Goal: Task Accomplishment & Management: Use online tool/utility

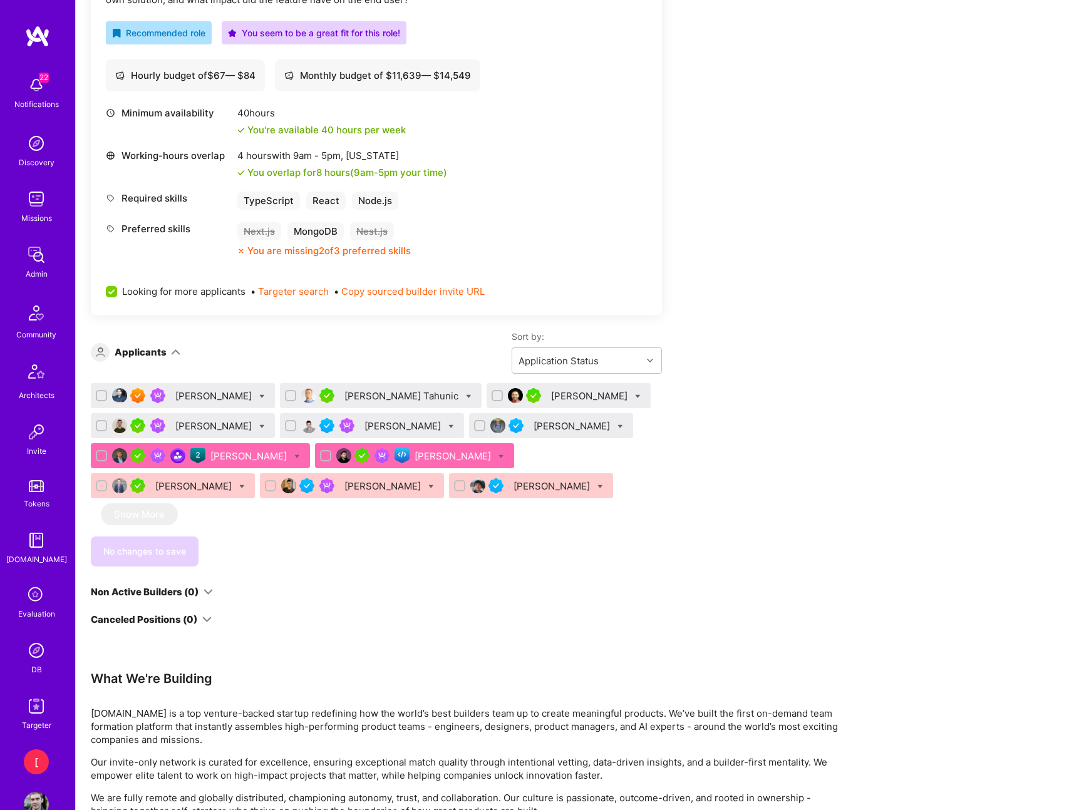
click at [842, 317] on div "Apply for a Mission Role We’re actively looking for builders. This is the best …" at bounding box center [577, 351] width 1003 height 1605
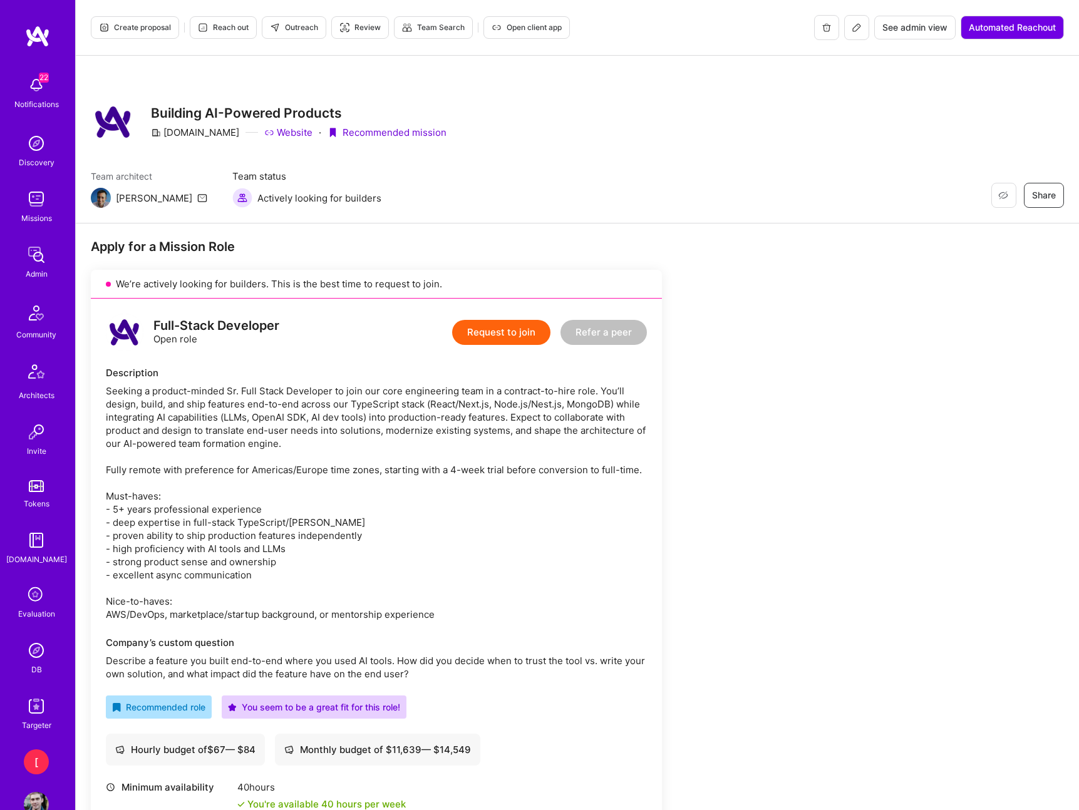
click at [856, 27] on icon at bounding box center [856, 28] width 10 height 10
click at [38, 711] on img at bounding box center [36, 706] width 25 height 25
click at [210, 114] on h3 "Building AI-Powered Products" at bounding box center [299, 113] width 296 height 16
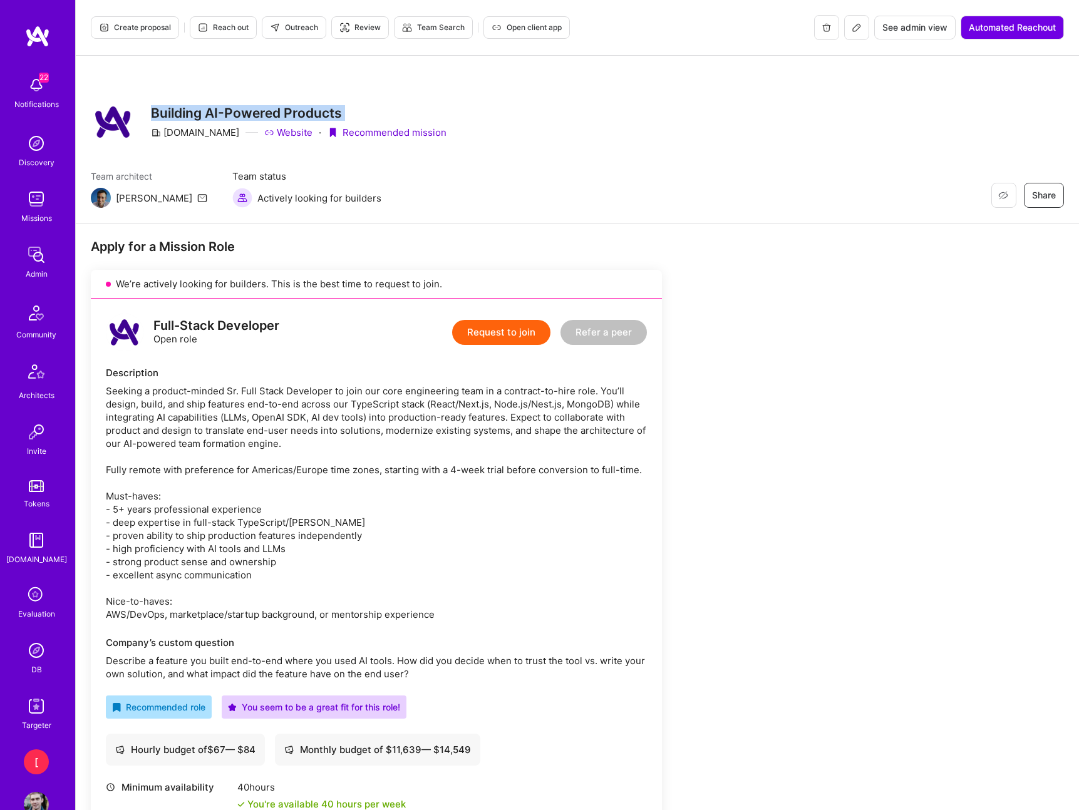
copy h3 "Building AI-Powered Products"
click at [332, 100] on div "Building AI-Powered Products A.Team Website · Recommended mission" at bounding box center [299, 122] width 296 height 45
click at [290, 110] on h3 "Building AI-Powered Products" at bounding box center [299, 113] width 296 height 16
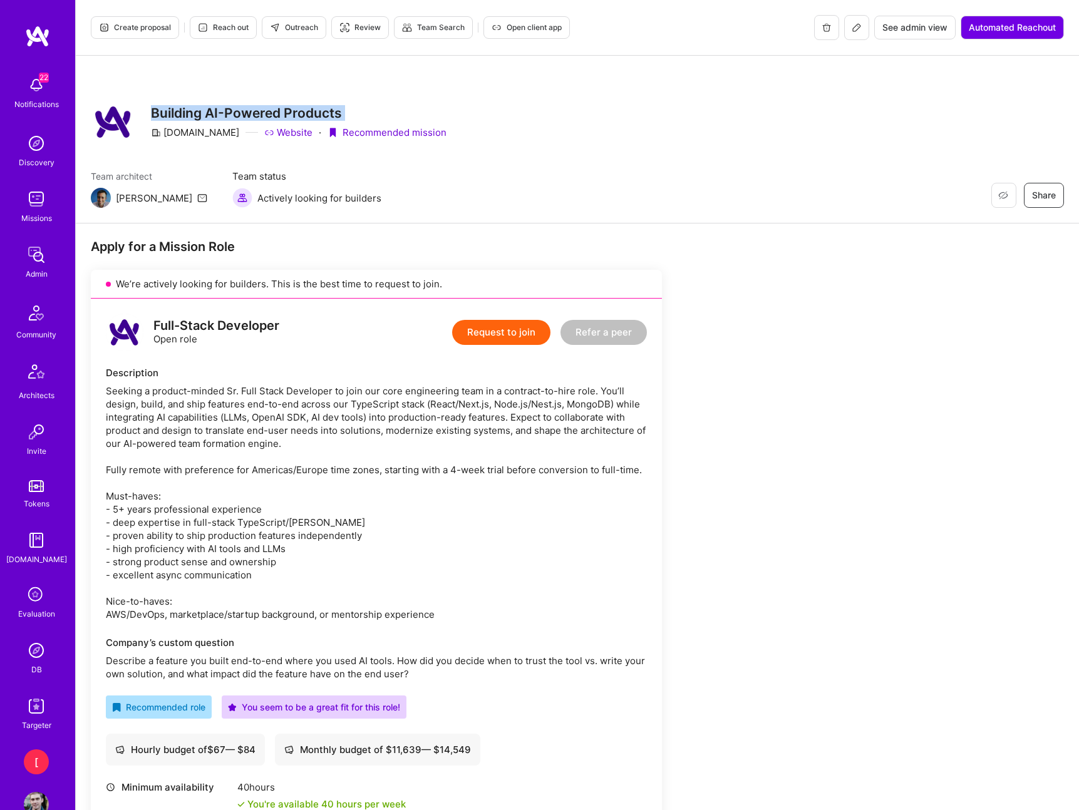
copy h3 "Building AI-Powered Products"
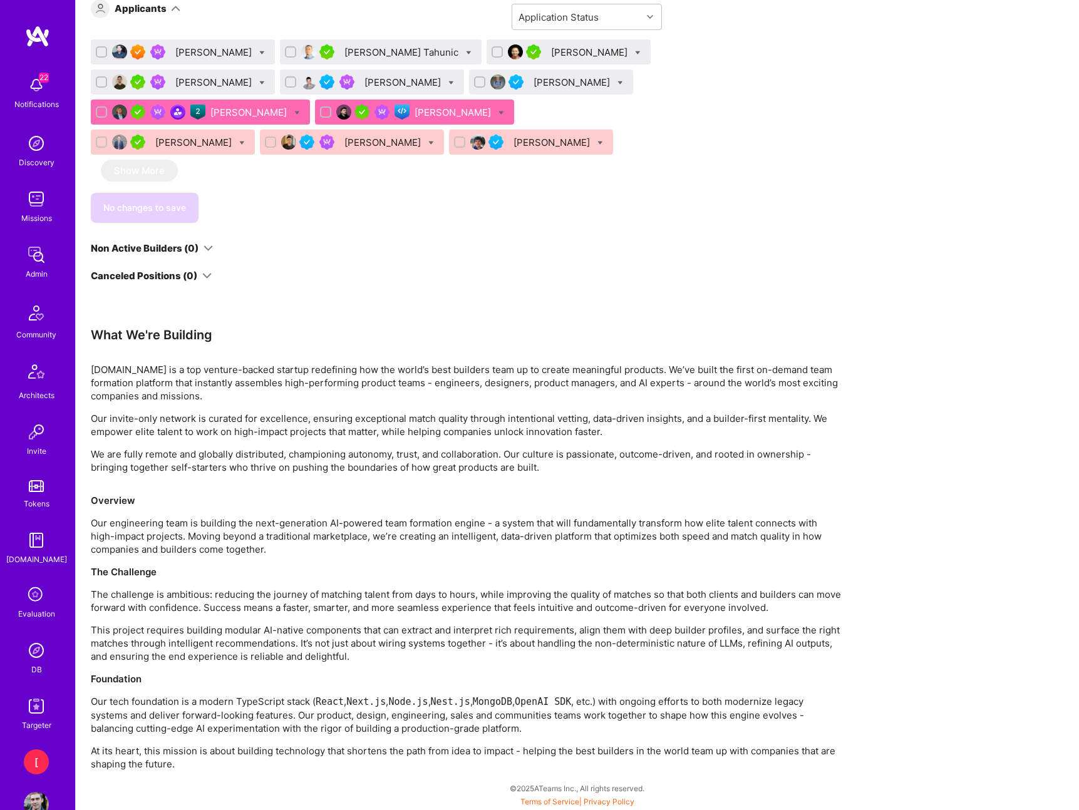
scroll to position [1017, 0]
click at [209, 53] on div "[PERSON_NAME]" at bounding box center [214, 52] width 79 height 13
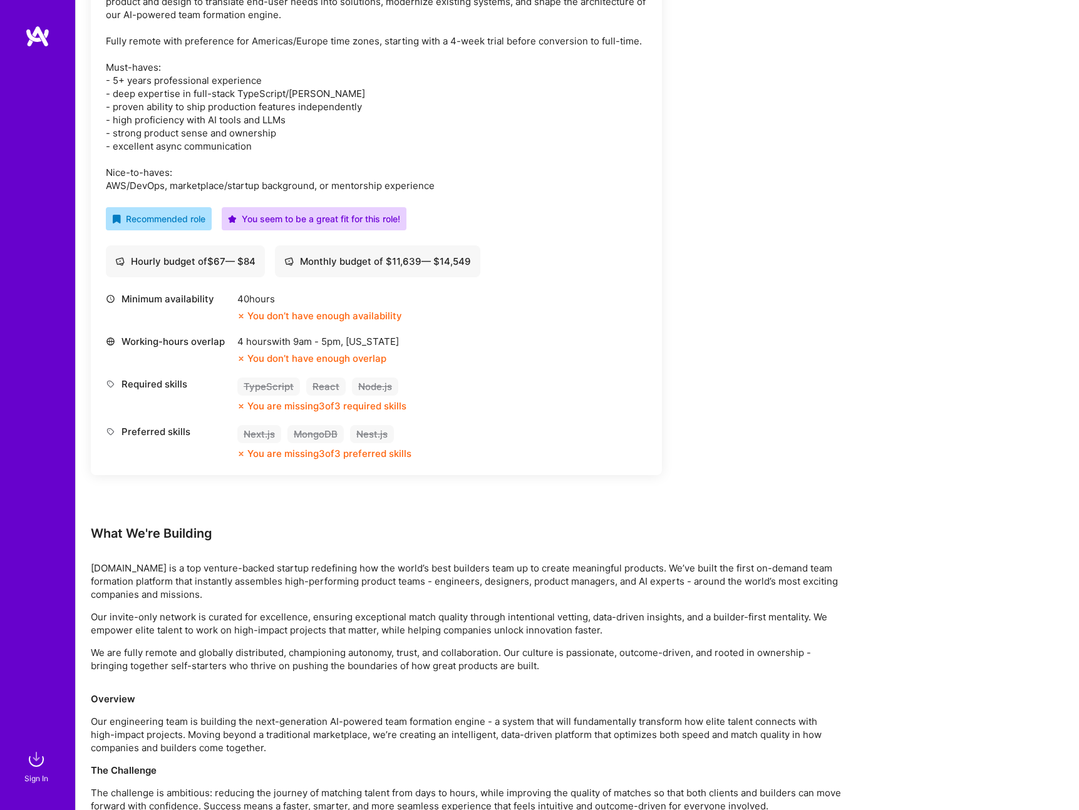
scroll to position [815, 0]
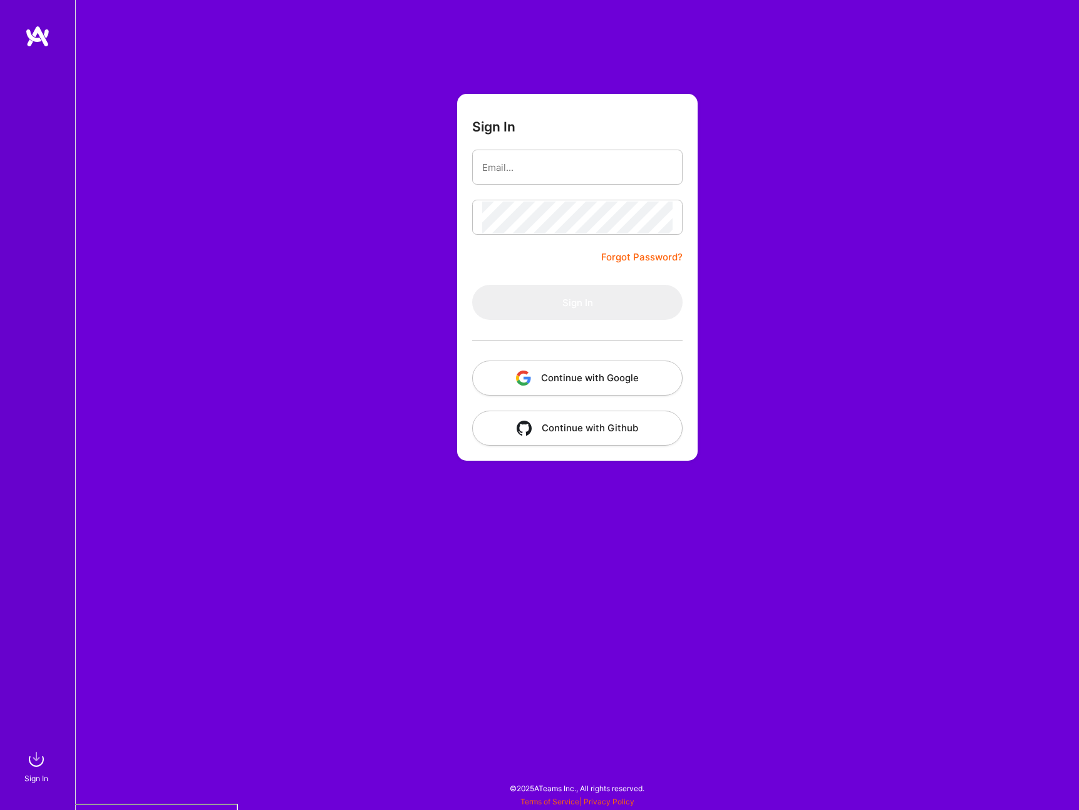
click at [610, 376] on button "Continue with Google" at bounding box center [577, 378] width 210 height 35
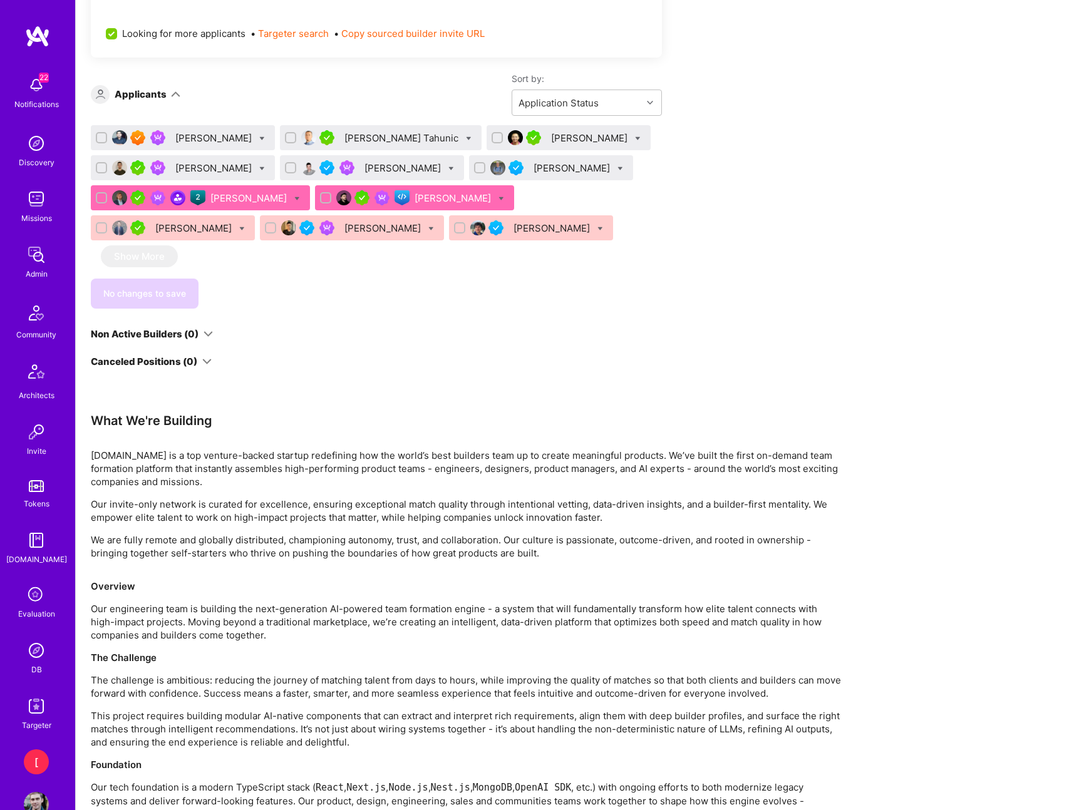
scroll to position [912, 0]
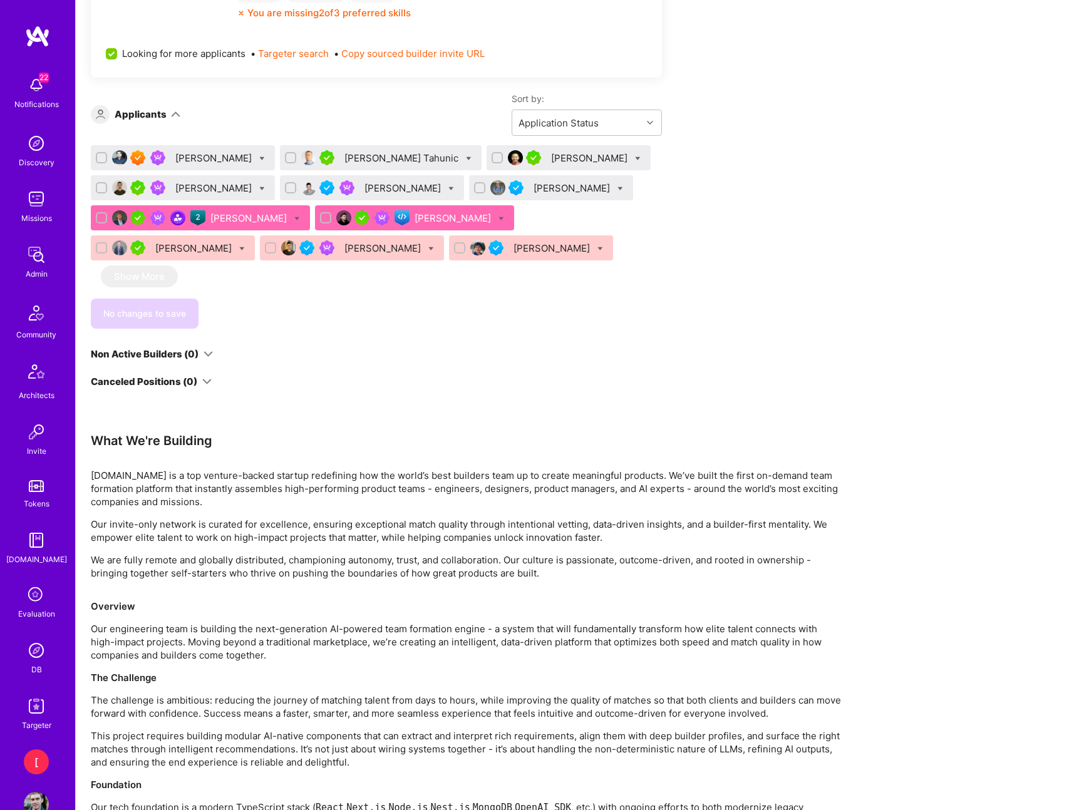
click at [202, 160] on div "[PERSON_NAME]" at bounding box center [214, 158] width 79 height 13
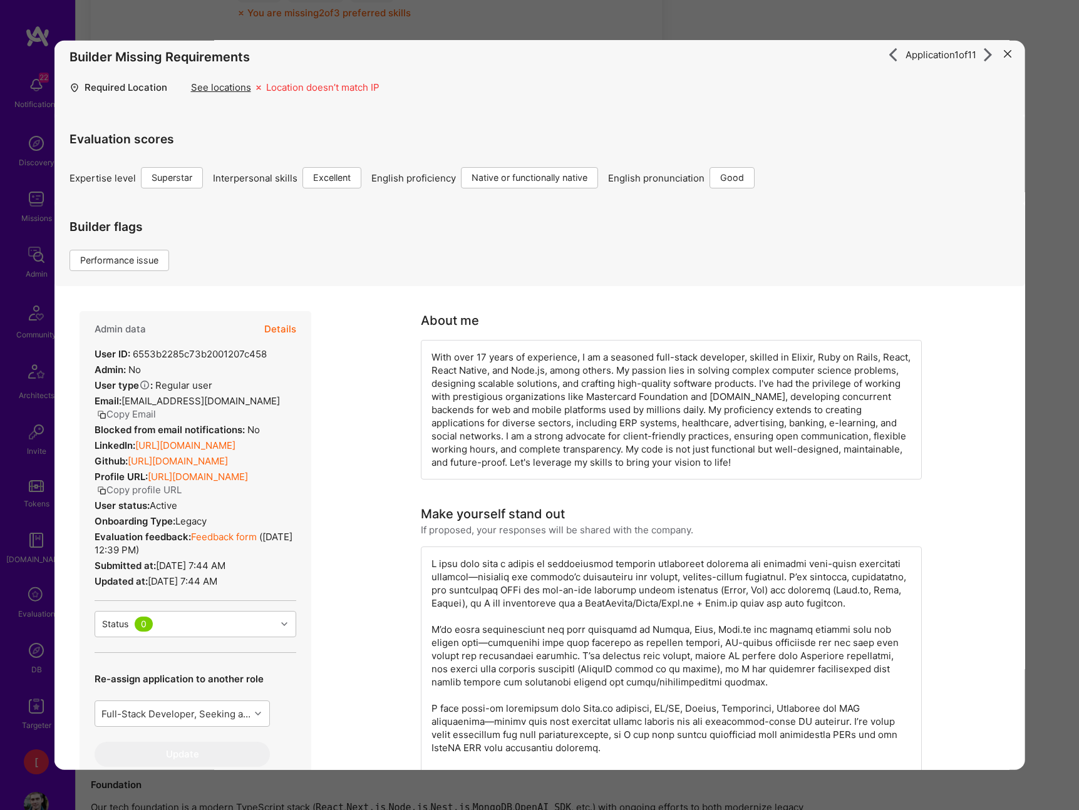
scroll to position [10, 0]
click at [106, 493] on icon "modal" at bounding box center [100, 488] width 9 height 9
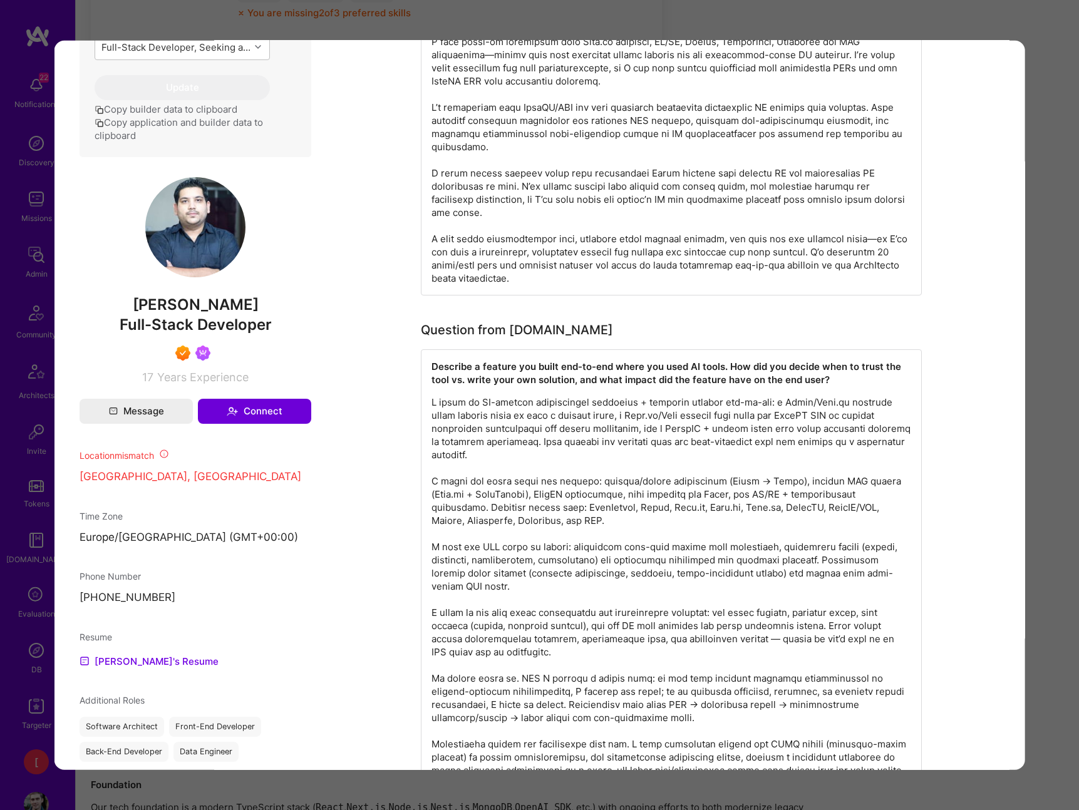
scroll to position [577, 0]
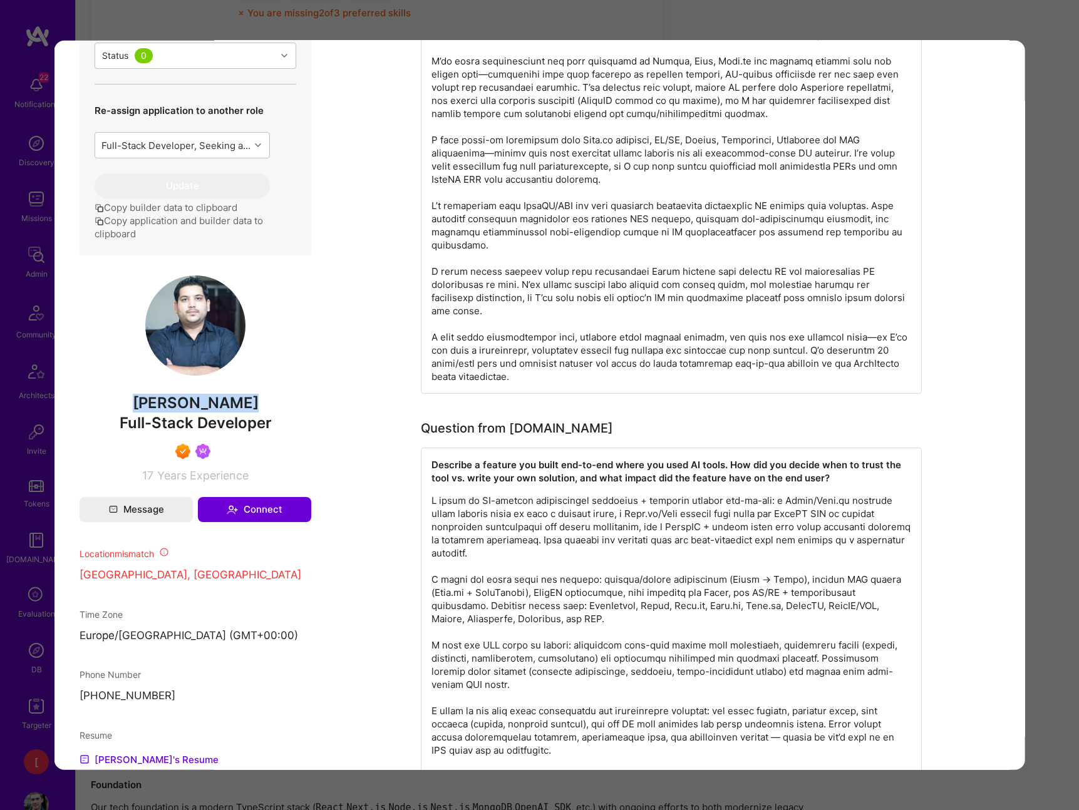
drag, startPoint x: 143, startPoint y: 431, endPoint x: 254, endPoint y: 425, distance: 111.0
click at [254, 413] on span "[PERSON_NAME]" at bounding box center [195, 403] width 232 height 19
copy span "[PERSON_NAME]"
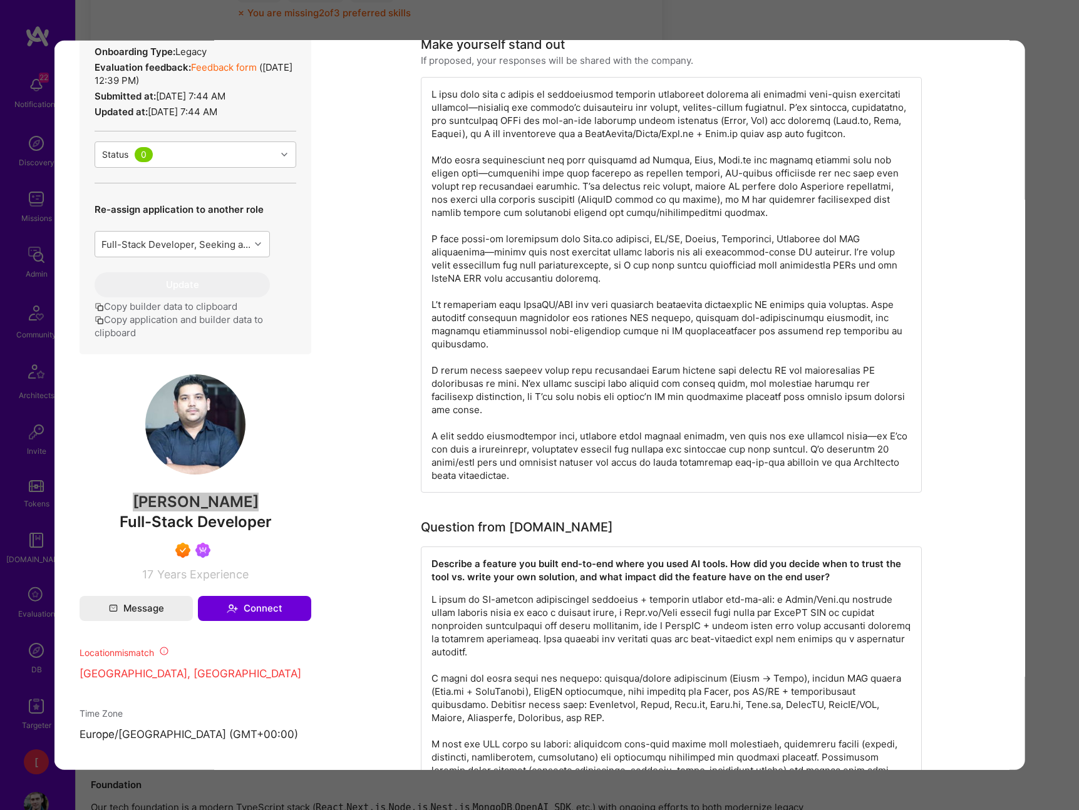
scroll to position [362, 0]
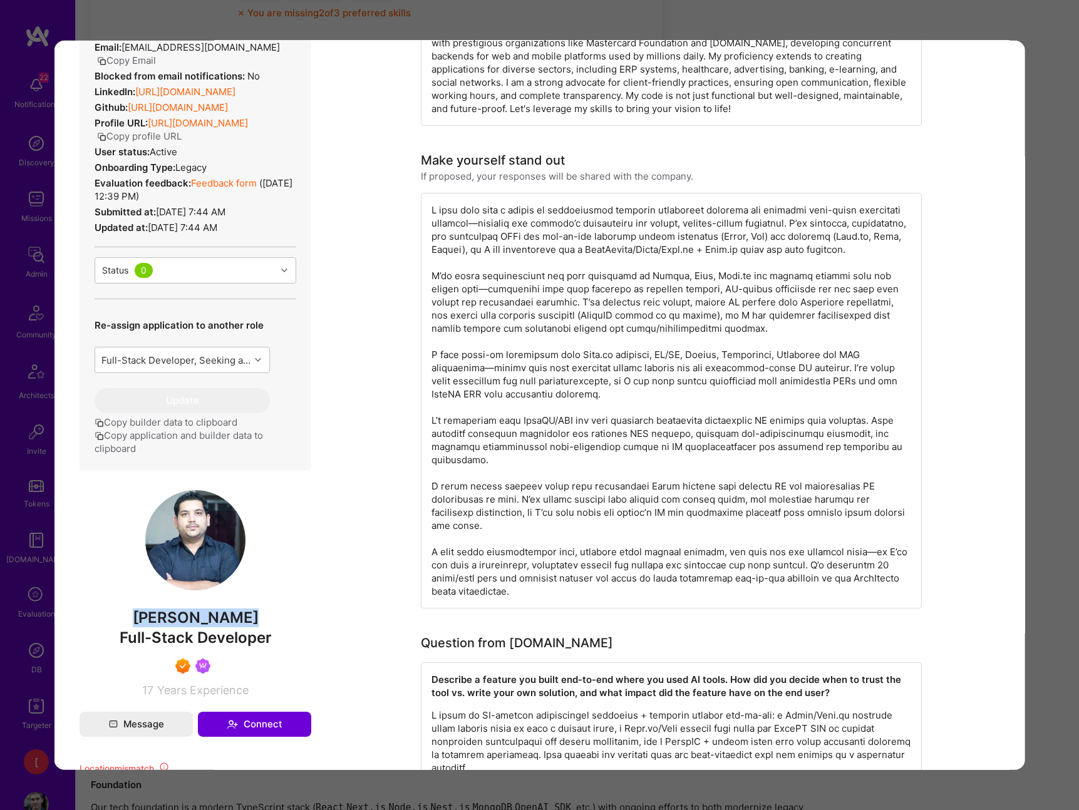
click at [194, 627] on span "[PERSON_NAME]" at bounding box center [195, 618] width 232 height 19
click at [181, 143] on button "Copy profile URL" at bounding box center [138, 136] width 85 height 13
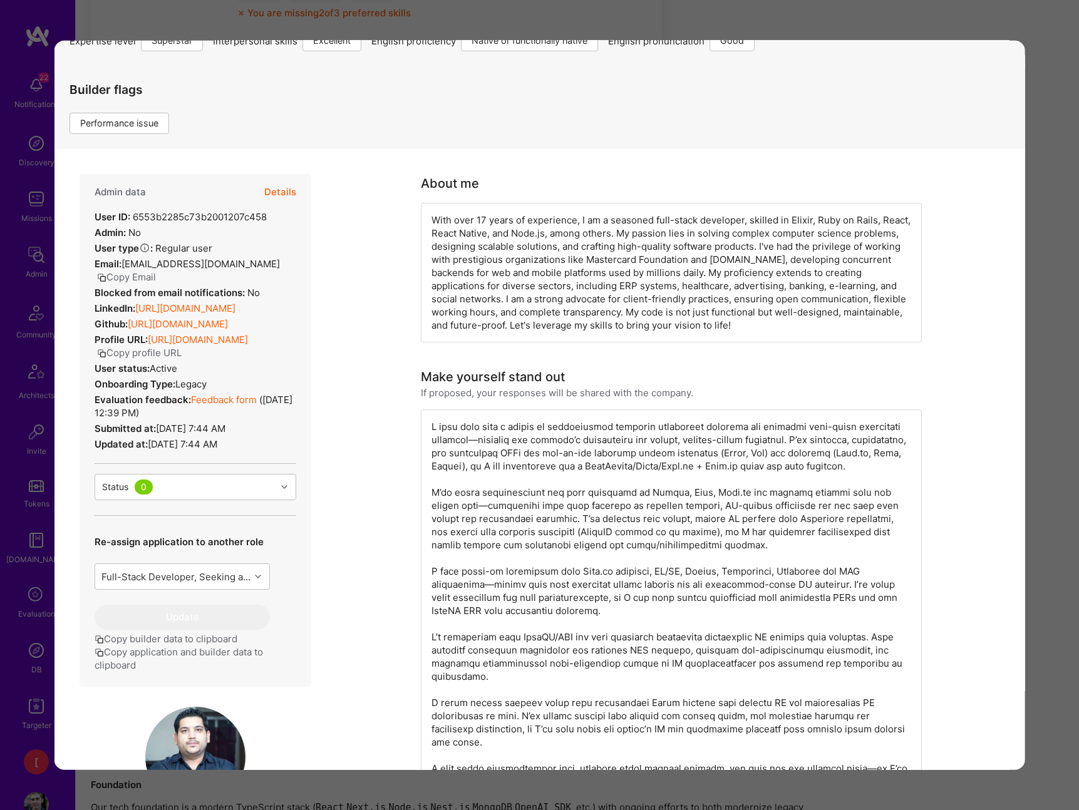
scroll to position [107, 0]
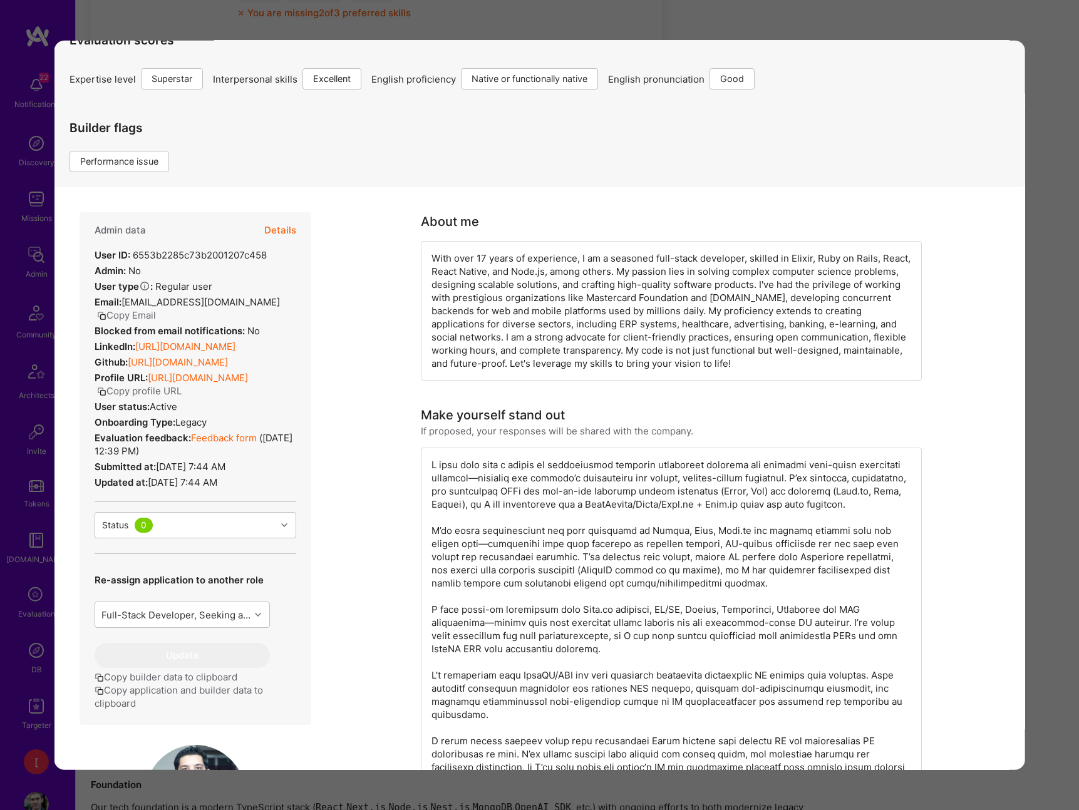
click at [279, 231] on button "Details" at bounding box center [280, 230] width 32 height 36
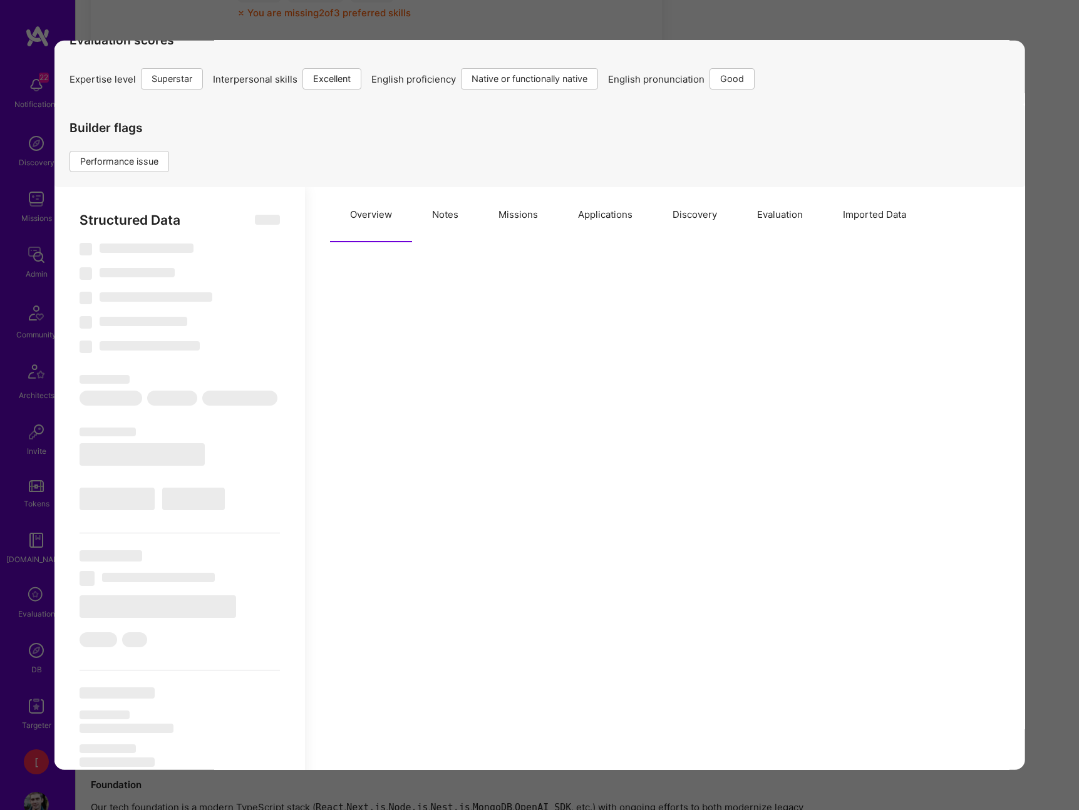
click at [930, 23] on div "Application 1 of 11 Builder Missing Requirements Required Location See location…" at bounding box center [539, 405] width 1079 height 810
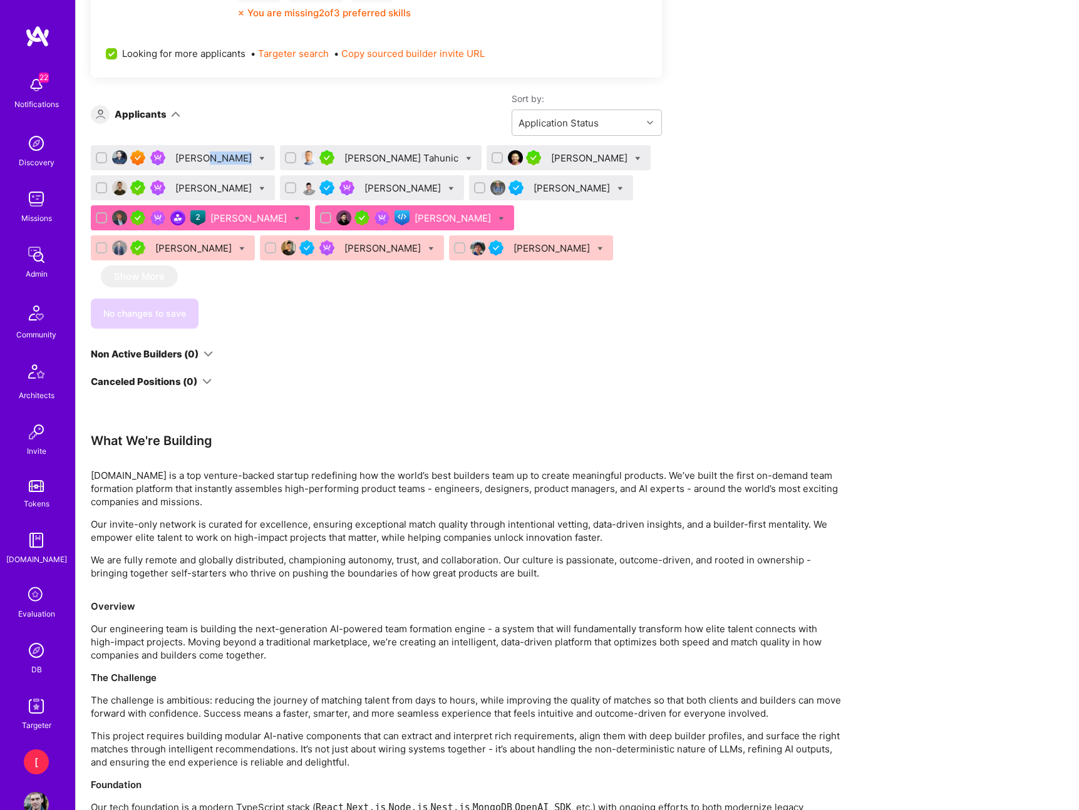
click at [118, 158] on img at bounding box center [119, 157] width 15 height 15
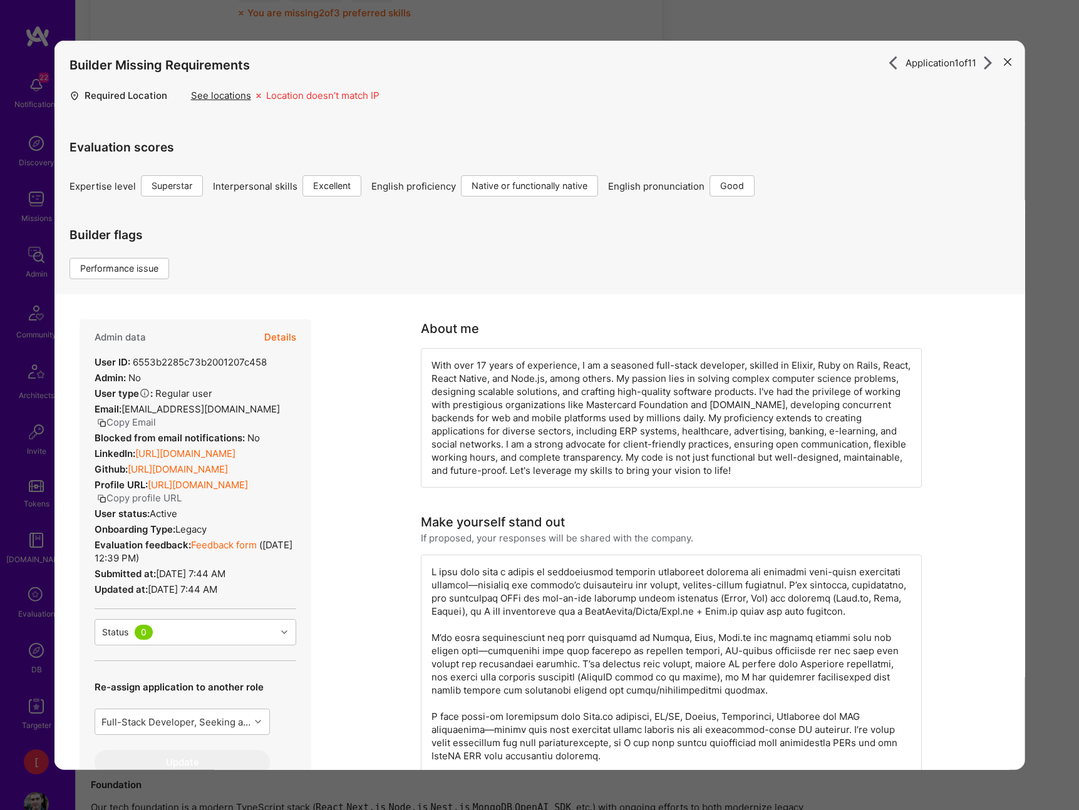
click at [181, 505] on button "Copy profile URL" at bounding box center [138, 497] width 85 height 13
click at [1009, 63] on icon "modal" at bounding box center [1008, 62] width 8 height 8
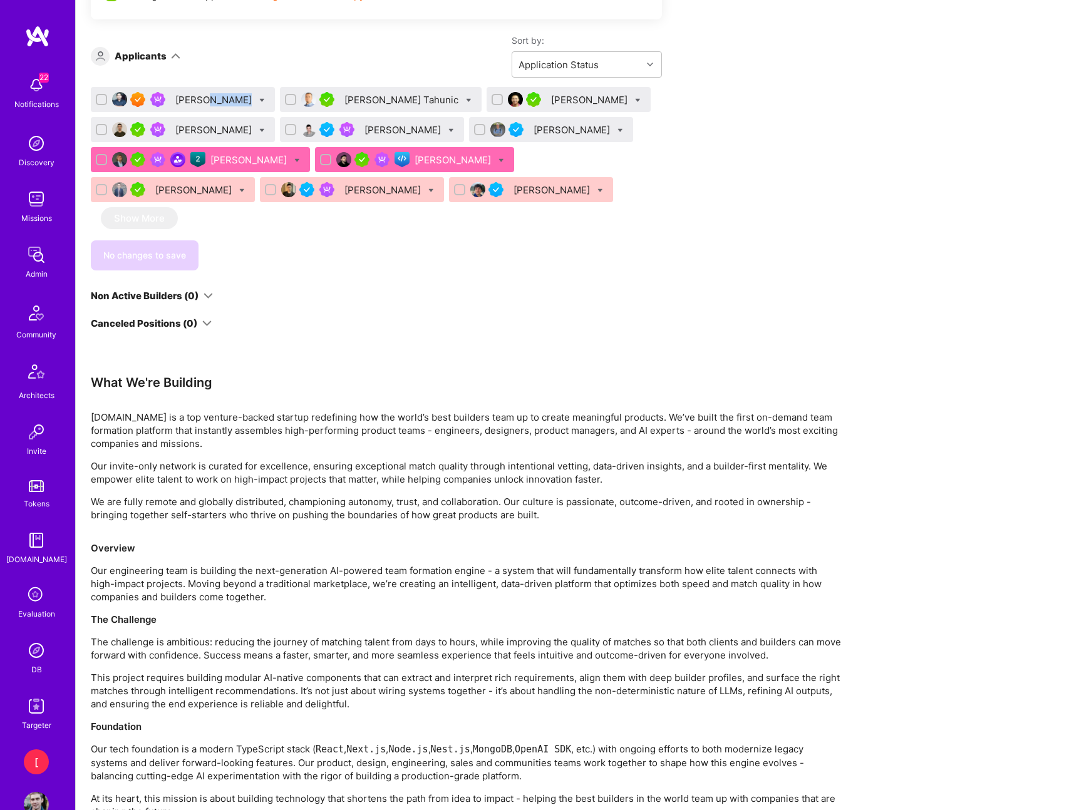
scroll to position [972, 0]
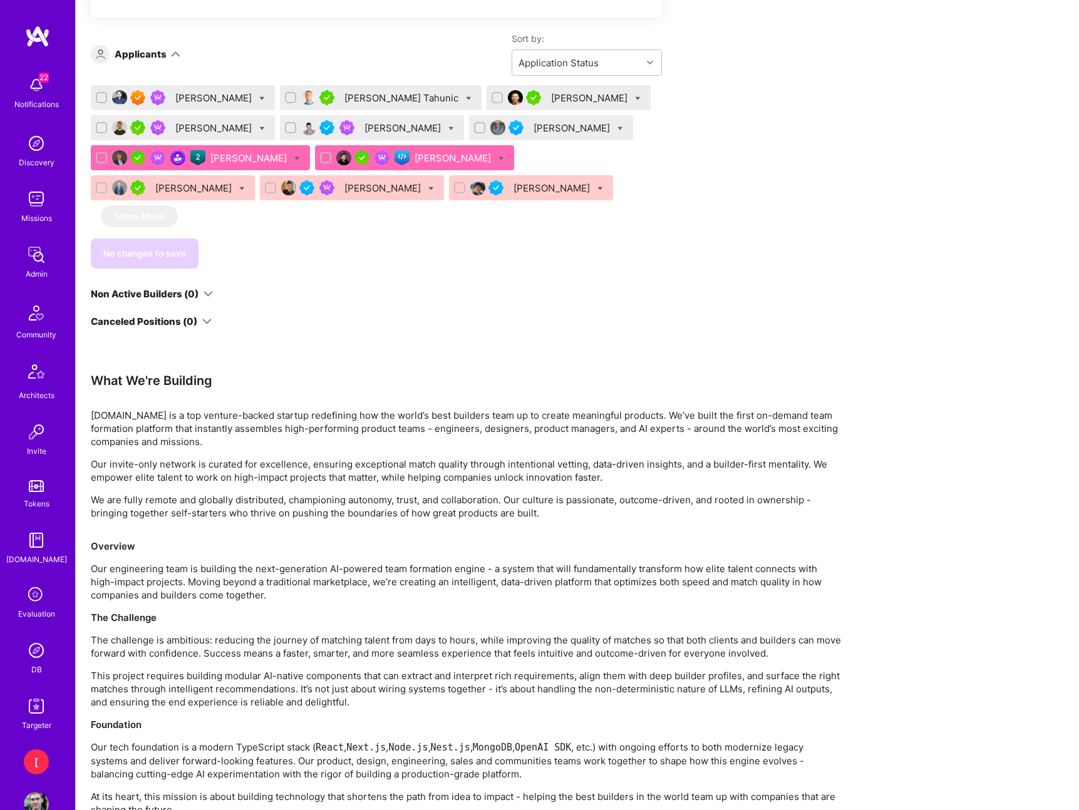
click at [379, 96] on div "[PERSON_NAME] Tahunic" at bounding box center [402, 97] width 116 height 13
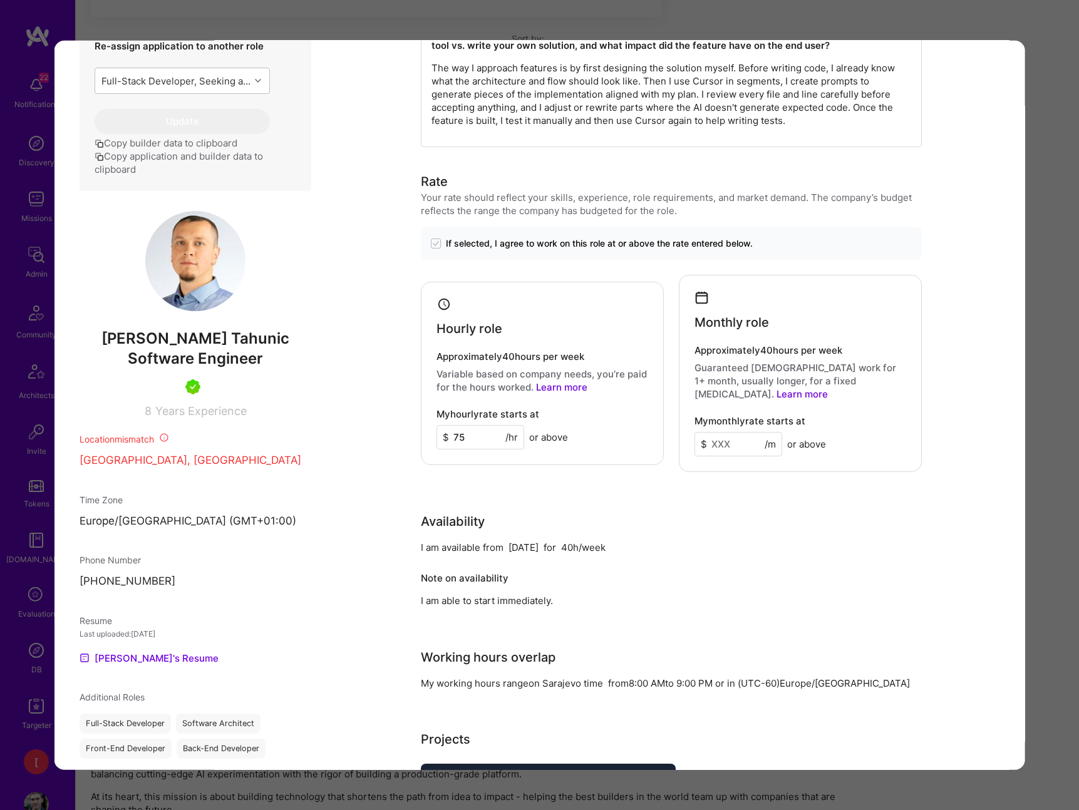
scroll to position [571, 0]
drag, startPoint x: 232, startPoint y: 341, endPoint x: 184, endPoint y: 339, distance: 48.3
click at [225, 341] on span "[PERSON_NAME] Tahunic" at bounding box center [195, 339] width 232 height 19
drag, startPoint x: 146, startPoint y: 338, endPoint x: 254, endPoint y: 337, distance: 107.7
click at [276, 339] on span "[PERSON_NAME] Tahunic" at bounding box center [195, 339] width 232 height 19
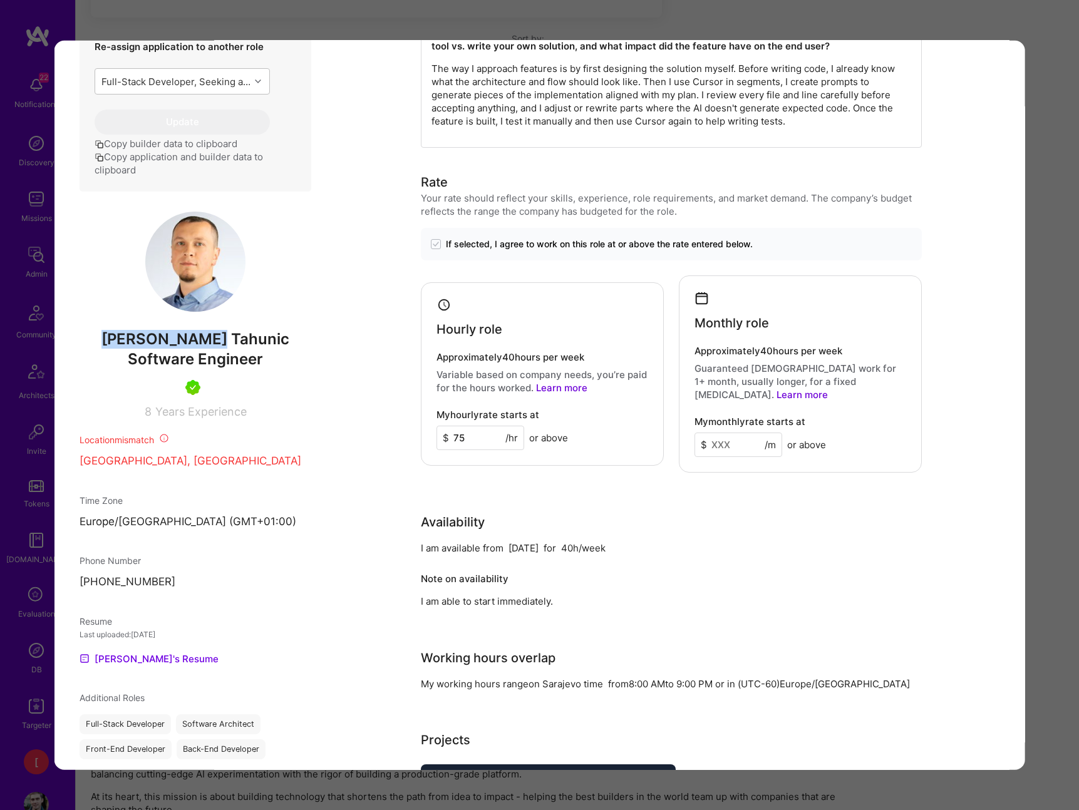
copy span "[PERSON_NAME] Tahunic"
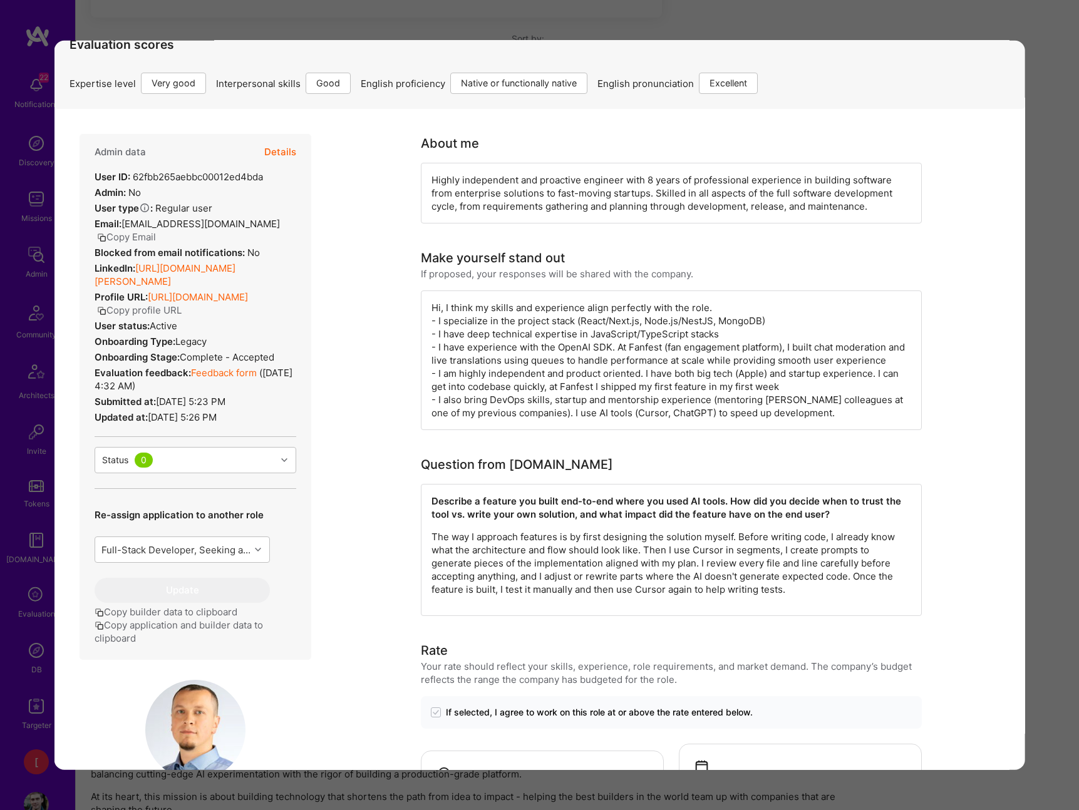
scroll to position [16, 0]
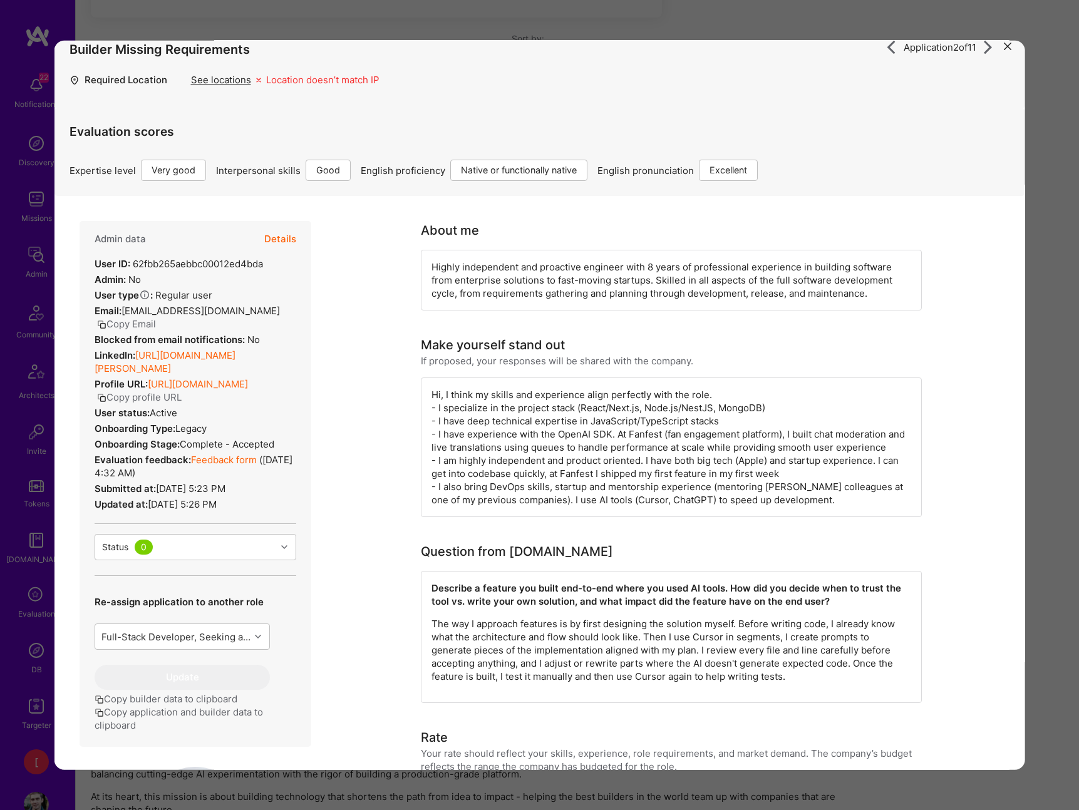
click at [181, 398] on button "Copy profile URL" at bounding box center [138, 397] width 85 height 13
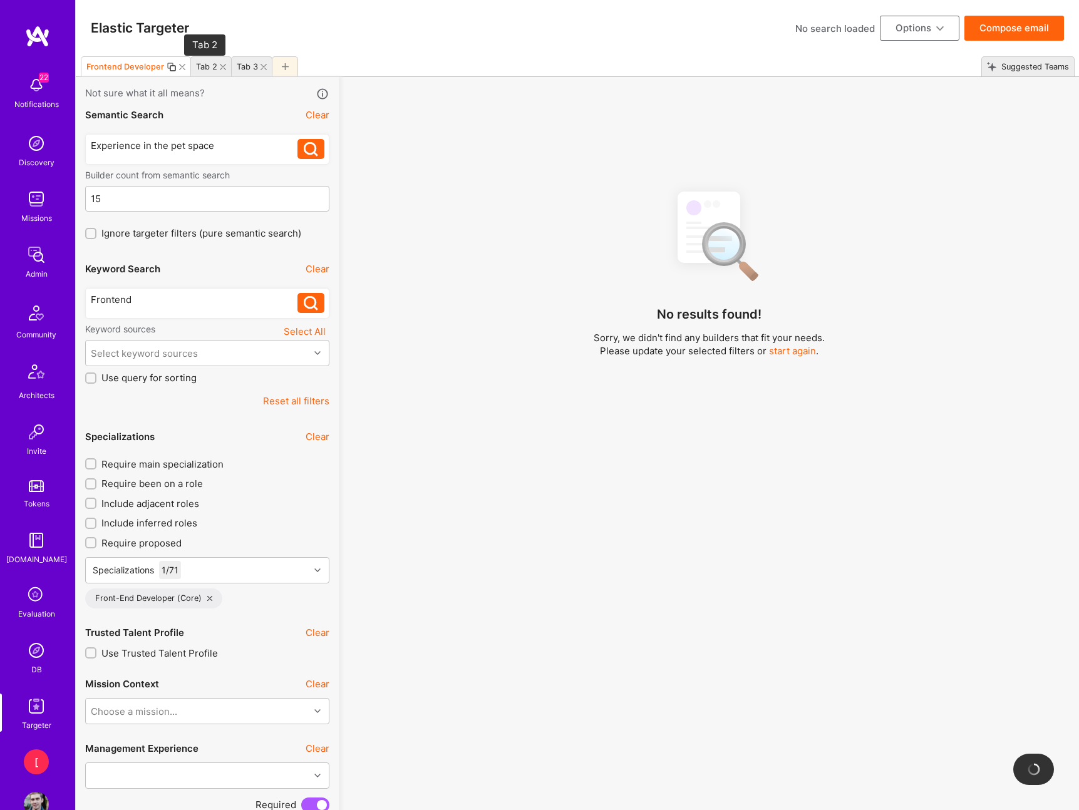
click at [206, 64] on div "Tab 2" at bounding box center [206, 66] width 21 height 9
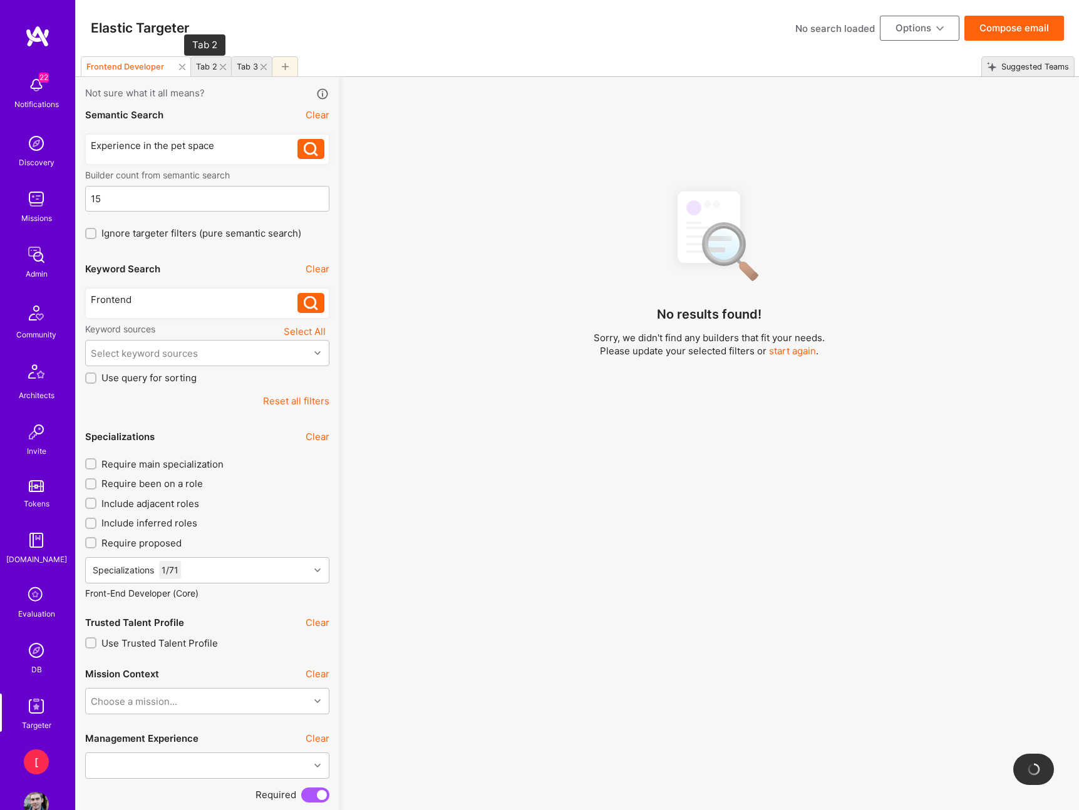
type input "150"
type input "Oct 8"
type input "0"
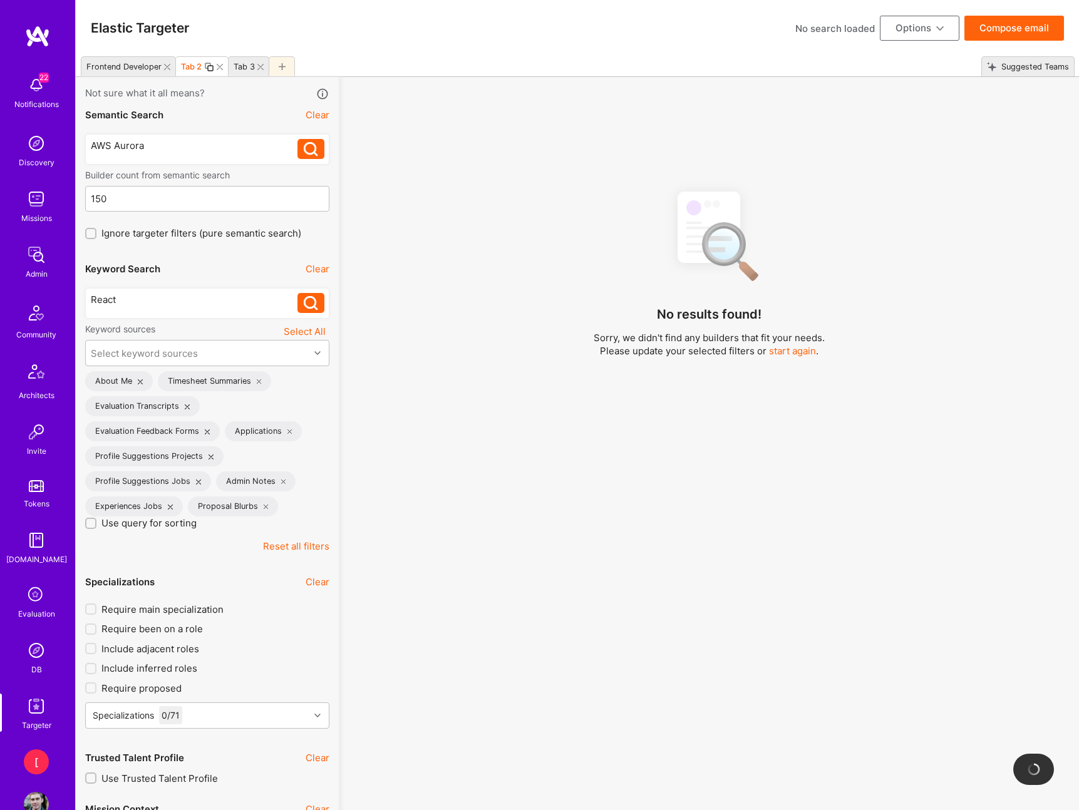
click at [220, 66] on icon at bounding box center [220, 67] width 6 height 6
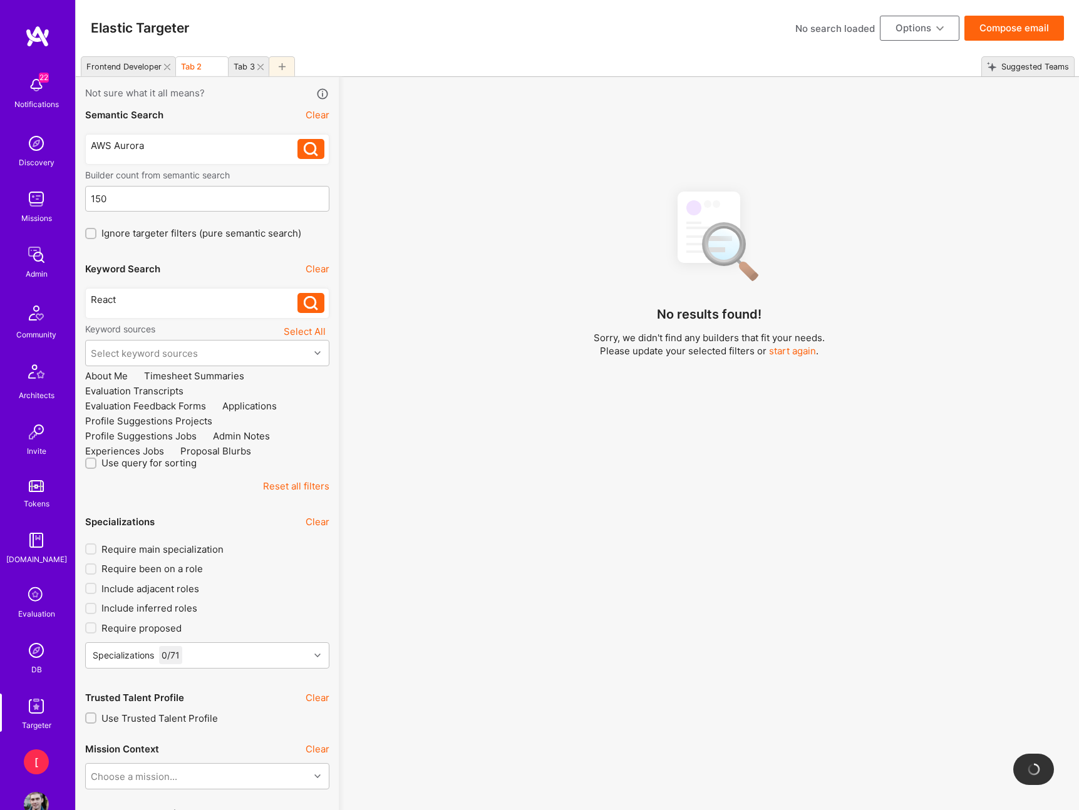
type input "15"
type input "Dec 5"
type input "3"
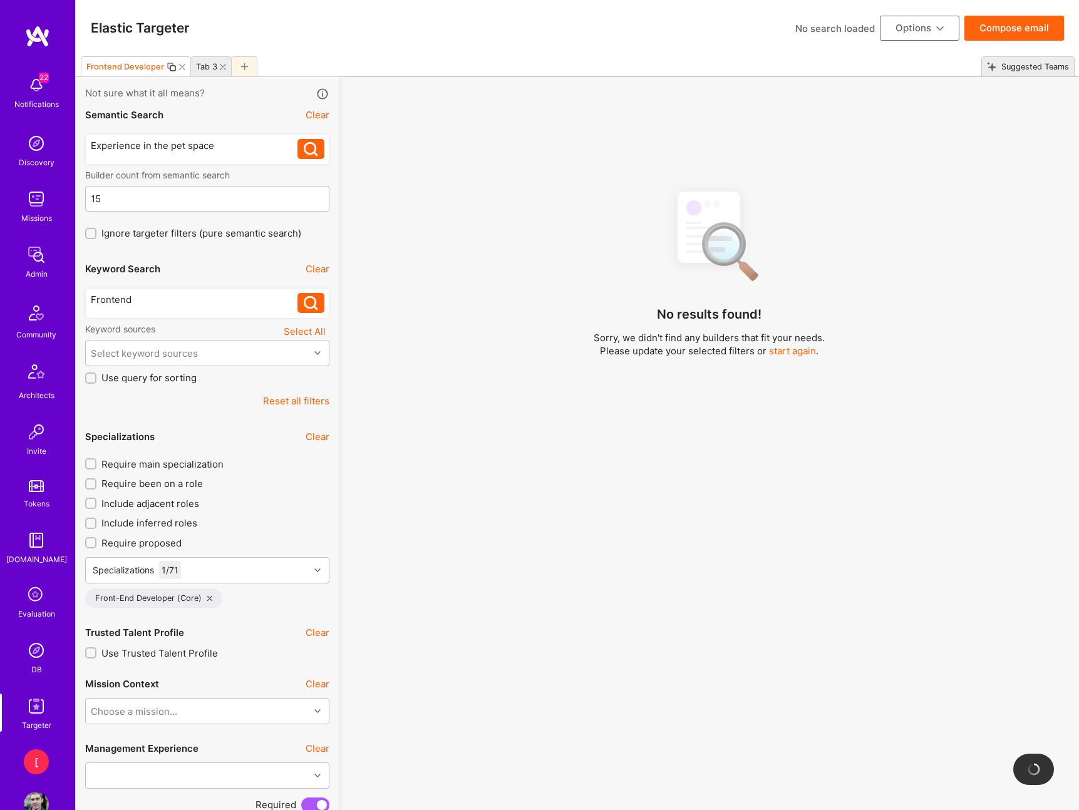
click at [220, 66] on icon at bounding box center [223, 67] width 6 height 6
click at [194, 68] on icon at bounding box center [195, 66] width 7 height 7
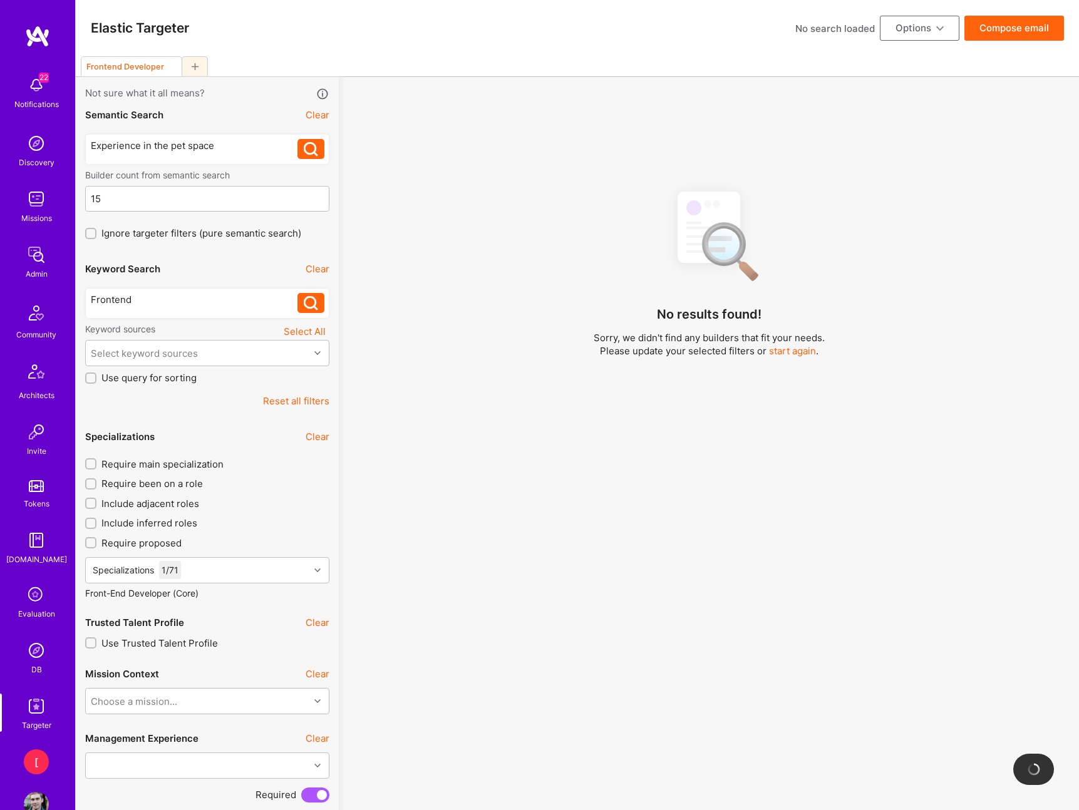
type input "150"
type input "Oct 8"
type input "0"
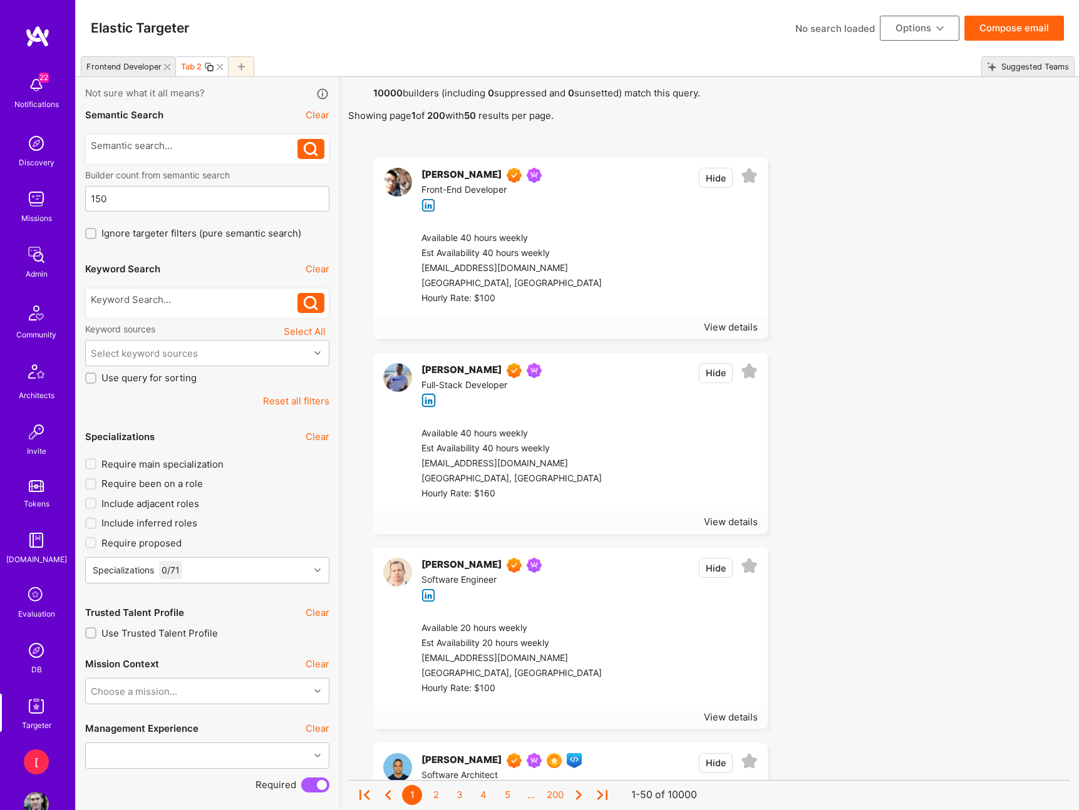
click at [393, 21] on div "Elastic Targeter No search loaded Options Compose email" at bounding box center [577, 28] width 1003 height 56
click at [932, 28] on button "Options" at bounding box center [920, 28] width 80 height 25
click at [921, 150] on button "Load Search" at bounding box center [902, 152] width 115 height 32
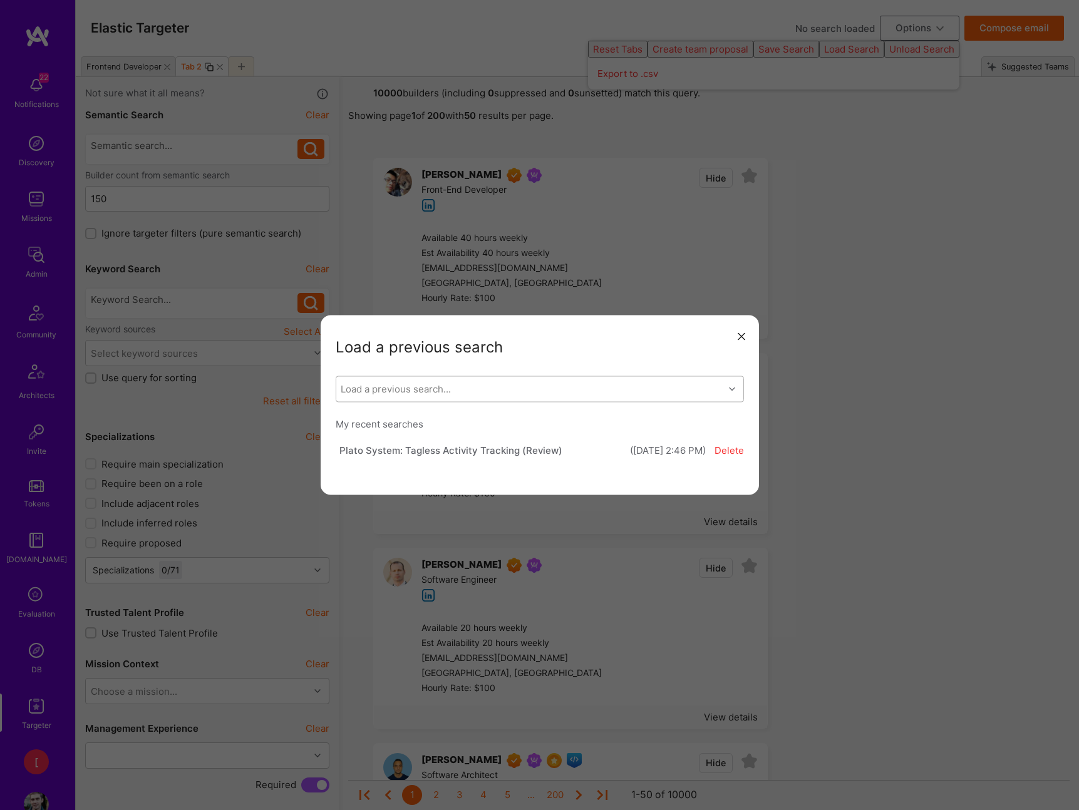
click at [540, 391] on div "Load a previous search..." at bounding box center [530, 389] width 388 height 25
type input "[DOMAIN_NAME]"
click at [478, 390] on div "Load a previous search..." at bounding box center [530, 389] width 388 height 25
click at [478, 389] on div "Load a previous search..." at bounding box center [530, 389] width 388 height 25
paste input "Building AI-Powered Products"
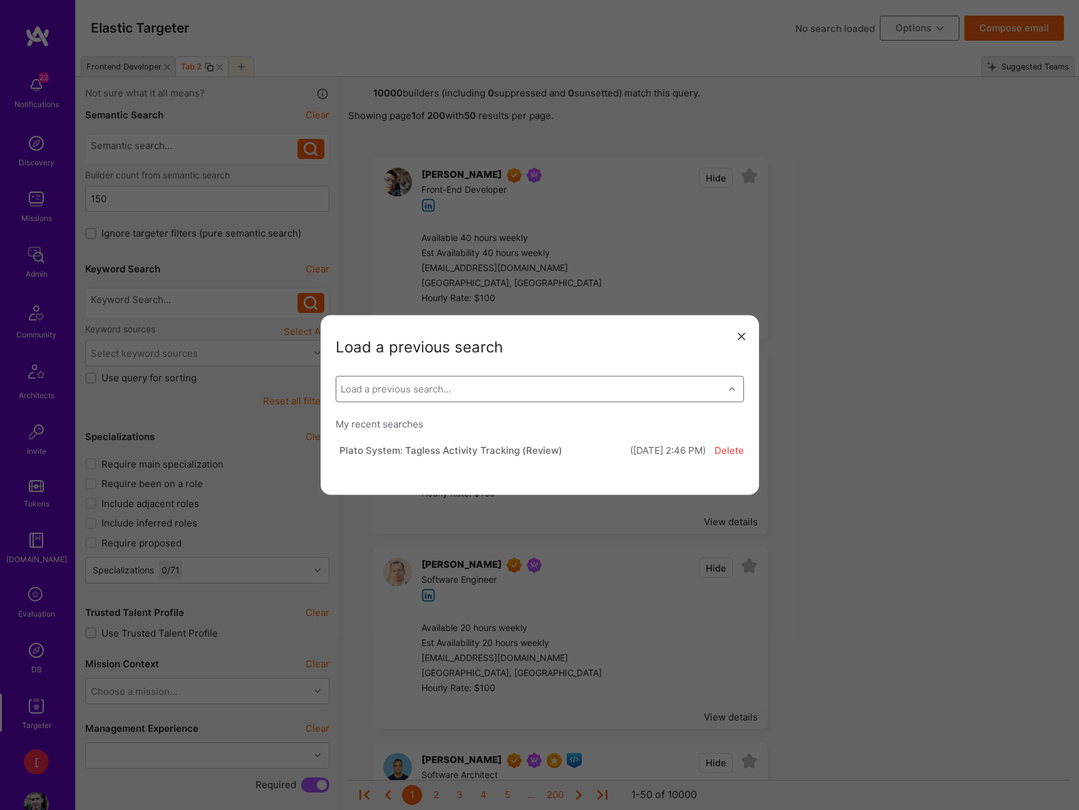
type input "Building AI-Powered Products"
click at [531, 386] on div "Building AI-Powered Products" at bounding box center [530, 389] width 388 height 25
click at [531, 386] on div "Load a previous search..." at bounding box center [530, 389] width 388 height 25
click at [490, 452] on div "Plato System: Tagless Activity Tracking (Review)" at bounding box center [450, 450] width 223 height 13
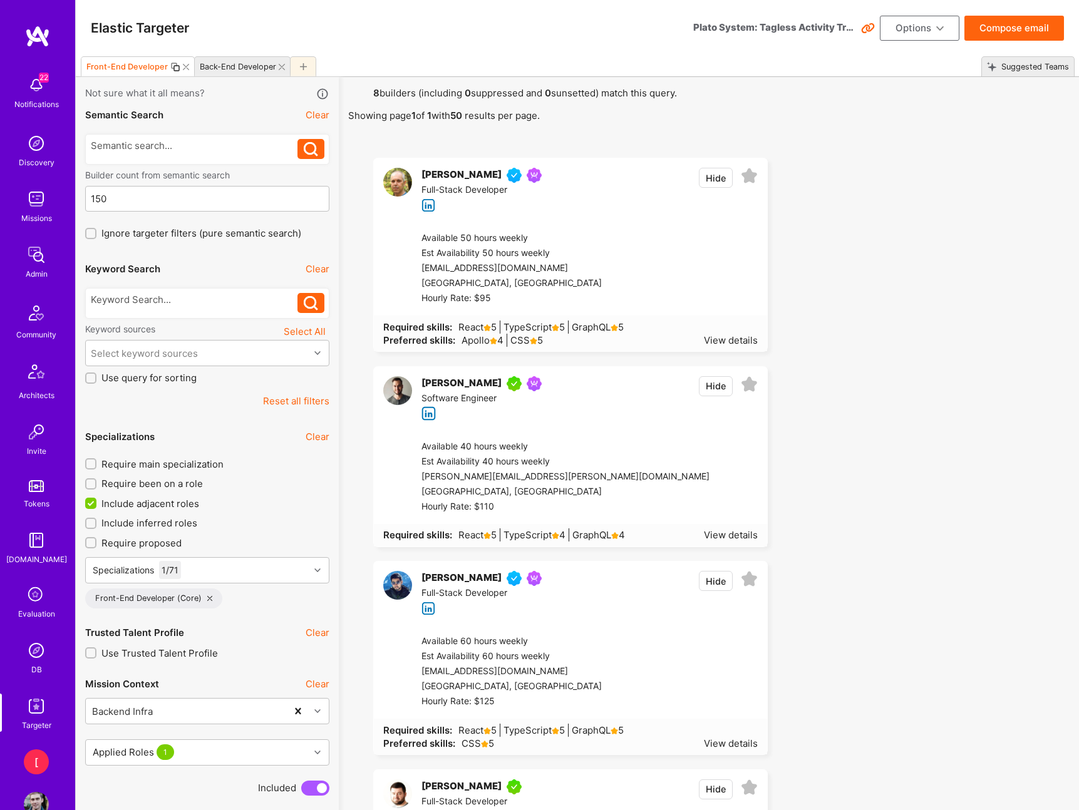
click at [928, 27] on button "Options" at bounding box center [920, 28] width 80 height 25
click at [304, 64] on icon at bounding box center [303, 66] width 7 height 7
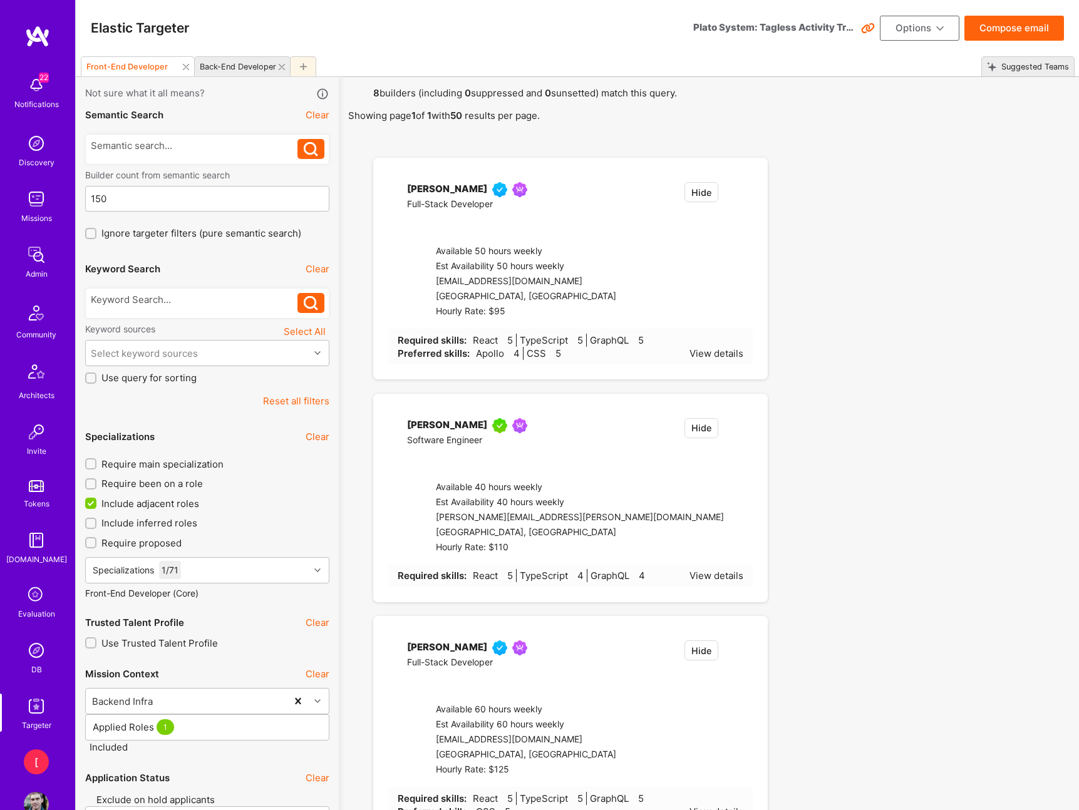
checkbox input "false"
type input "Oct 8"
type input "0"
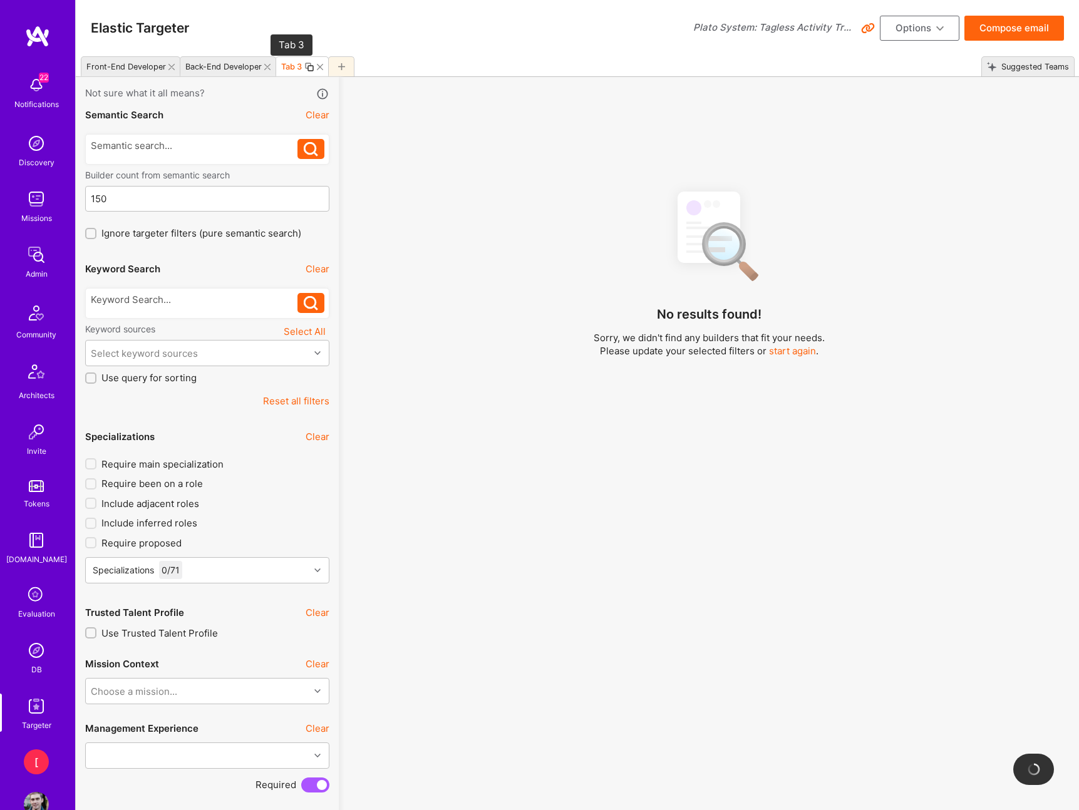
click at [294, 70] on div "Tab 3" at bounding box center [291, 66] width 21 height 9
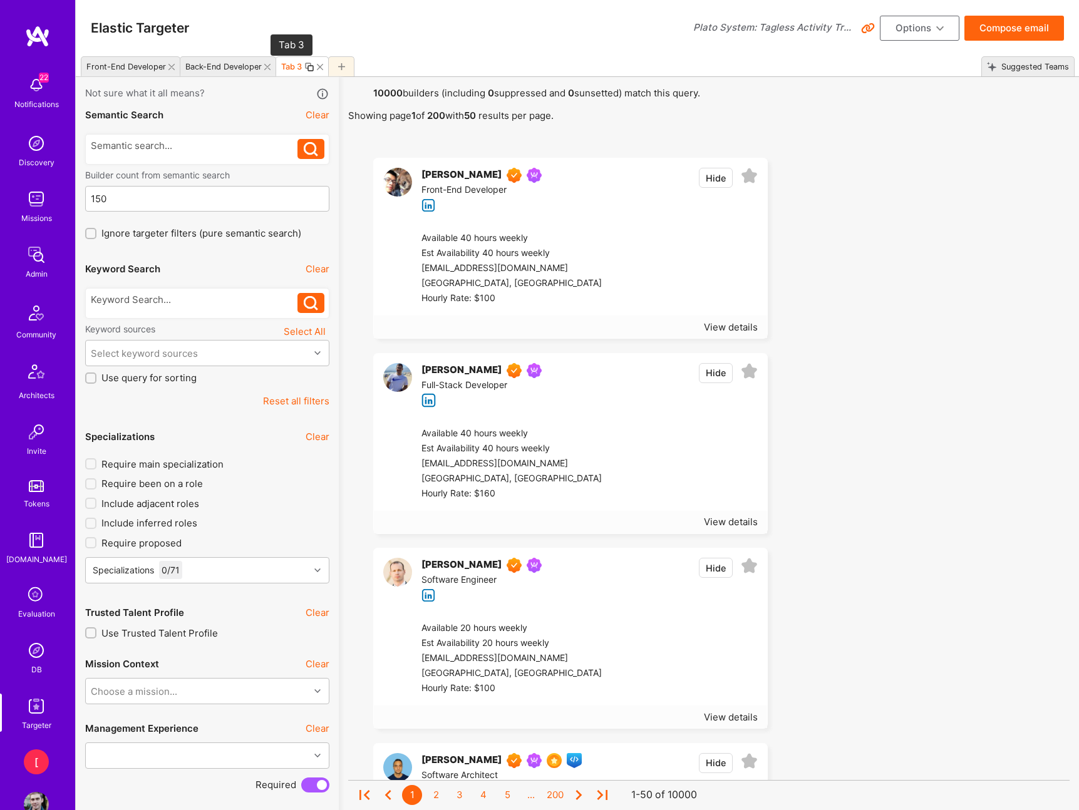
click at [292, 67] on div "Tab 3" at bounding box center [291, 66] width 21 height 9
type input "FS Dev - Core Platform"
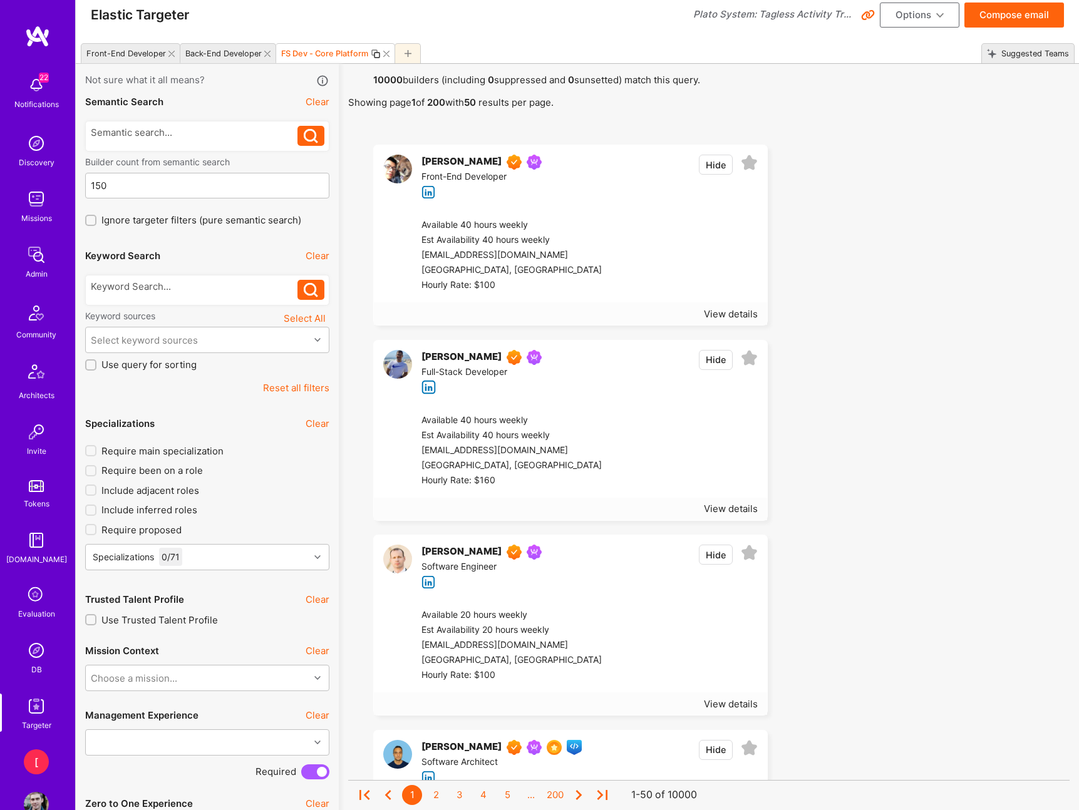
scroll to position [8, 0]
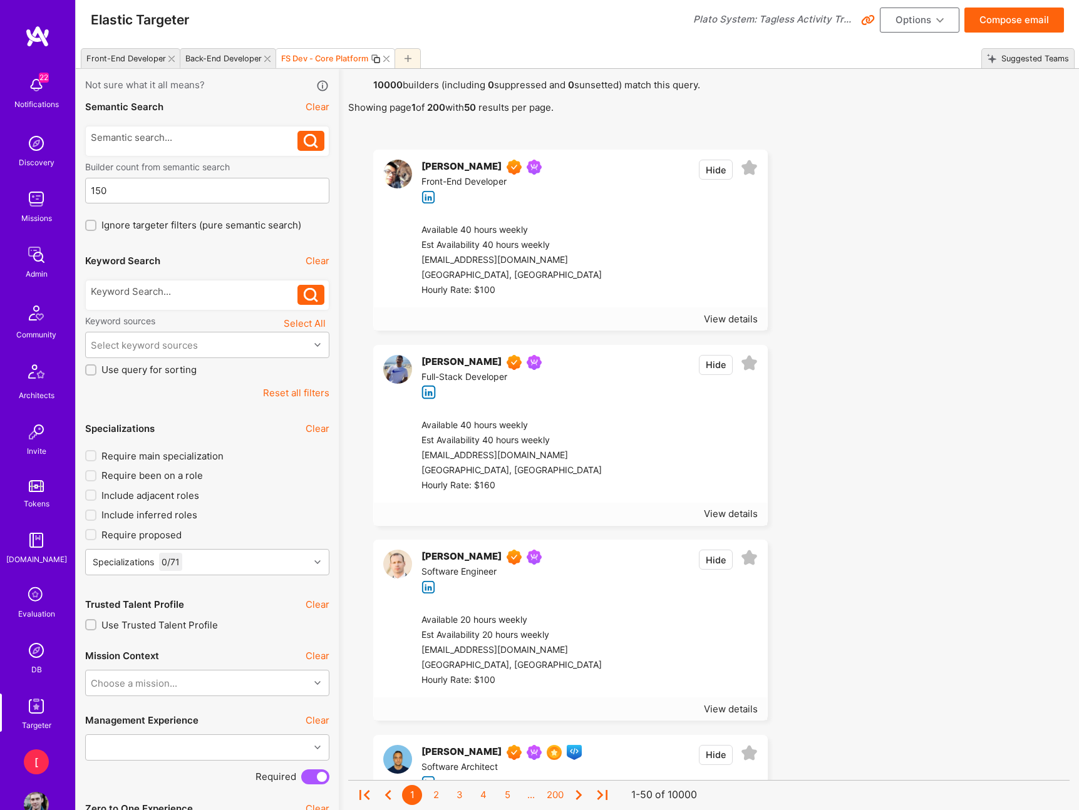
click at [167, 497] on span "Include adjacent roles" at bounding box center [150, 495] width 98 height 13
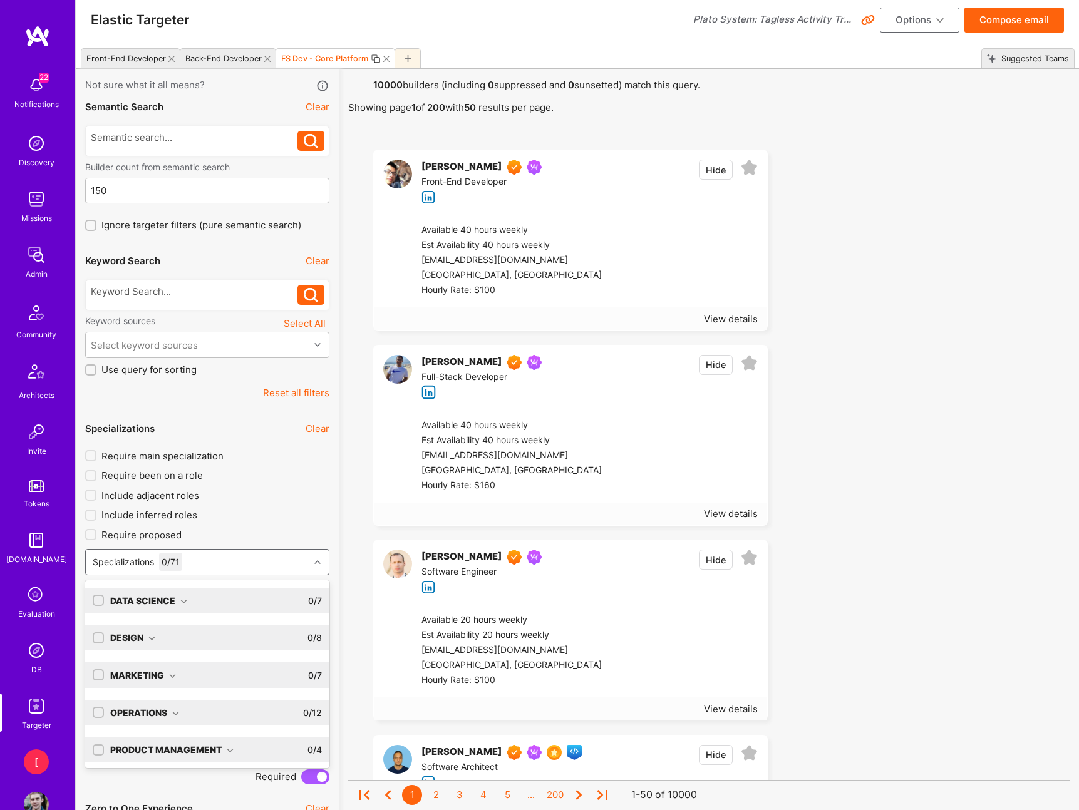
click at [325, 563] on div at bounding box center [318, 562] width 19 height 16
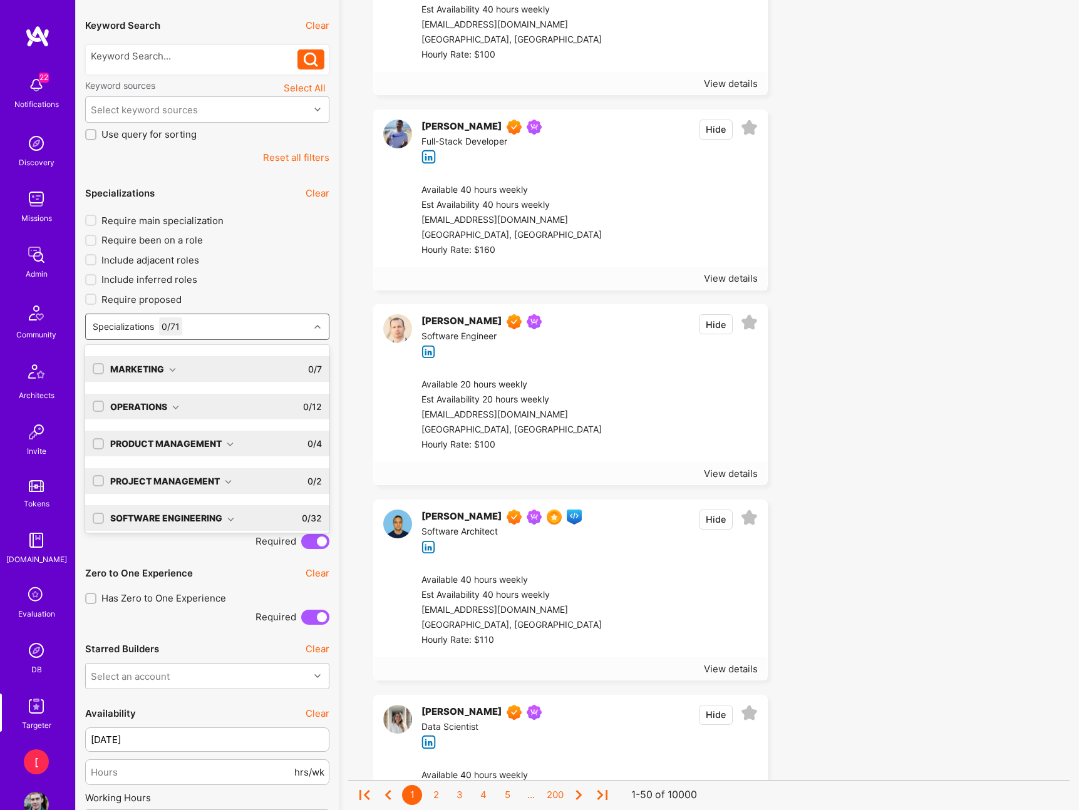
scroll to position [78, 0]
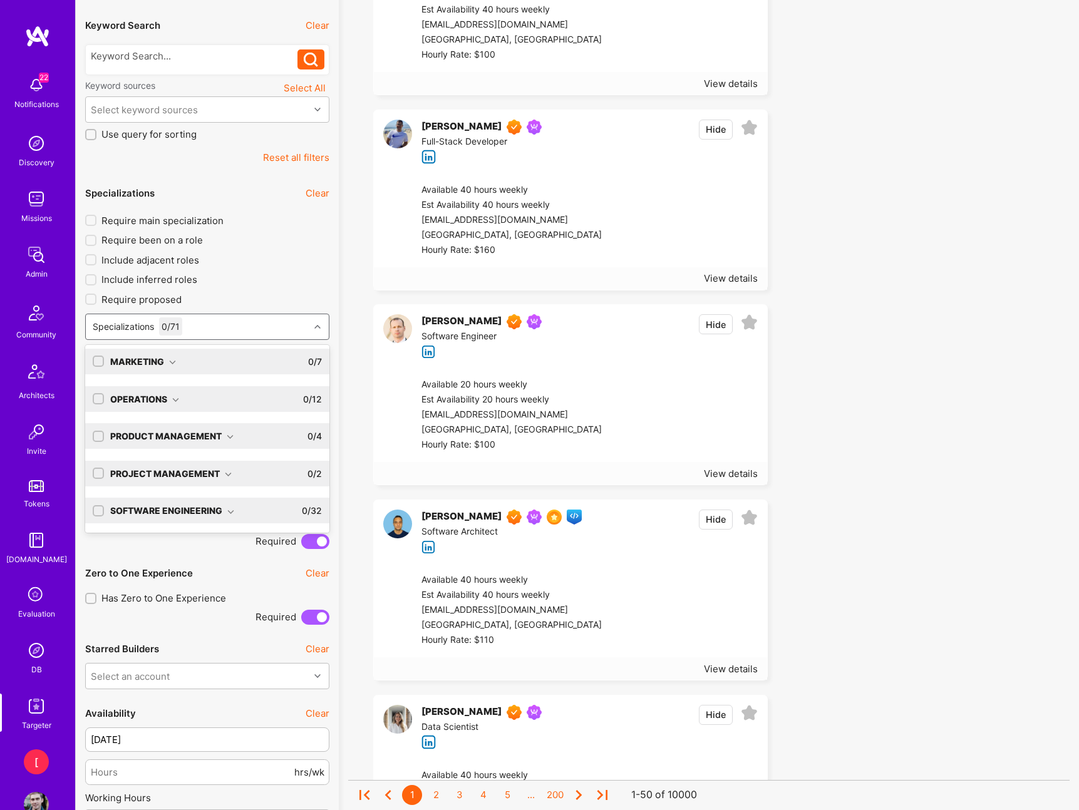
click at [228, 506] on div "Software Engineering" at bounding box center [172, 510] width 124 height 13
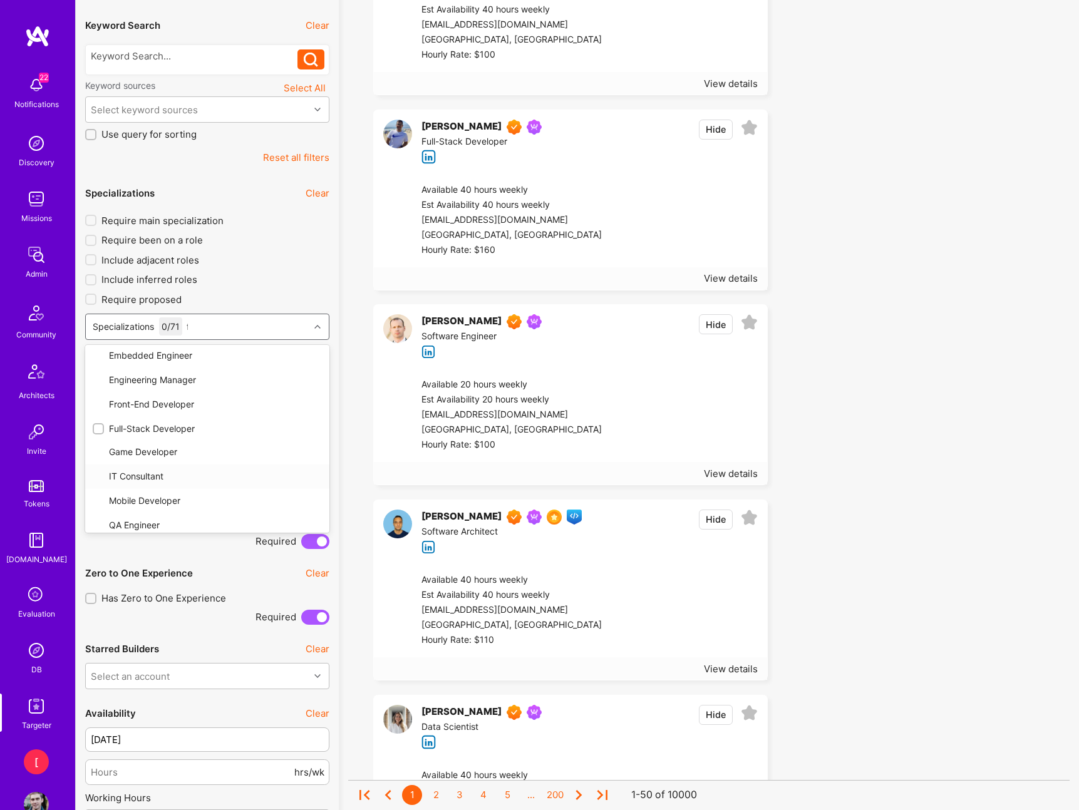
scroll to position [0, 0]
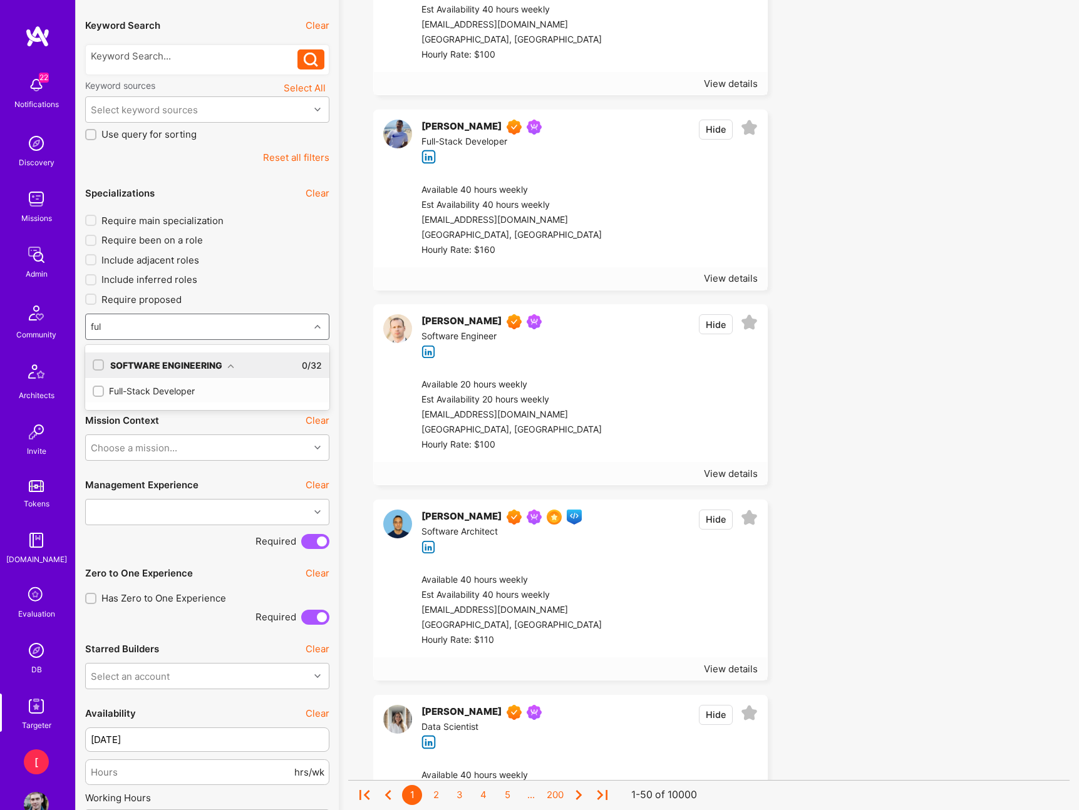
type input "full"
click at [178, 388] on div "Full-Stack Developer" at bounding box center [207, 390] width 229 height 13
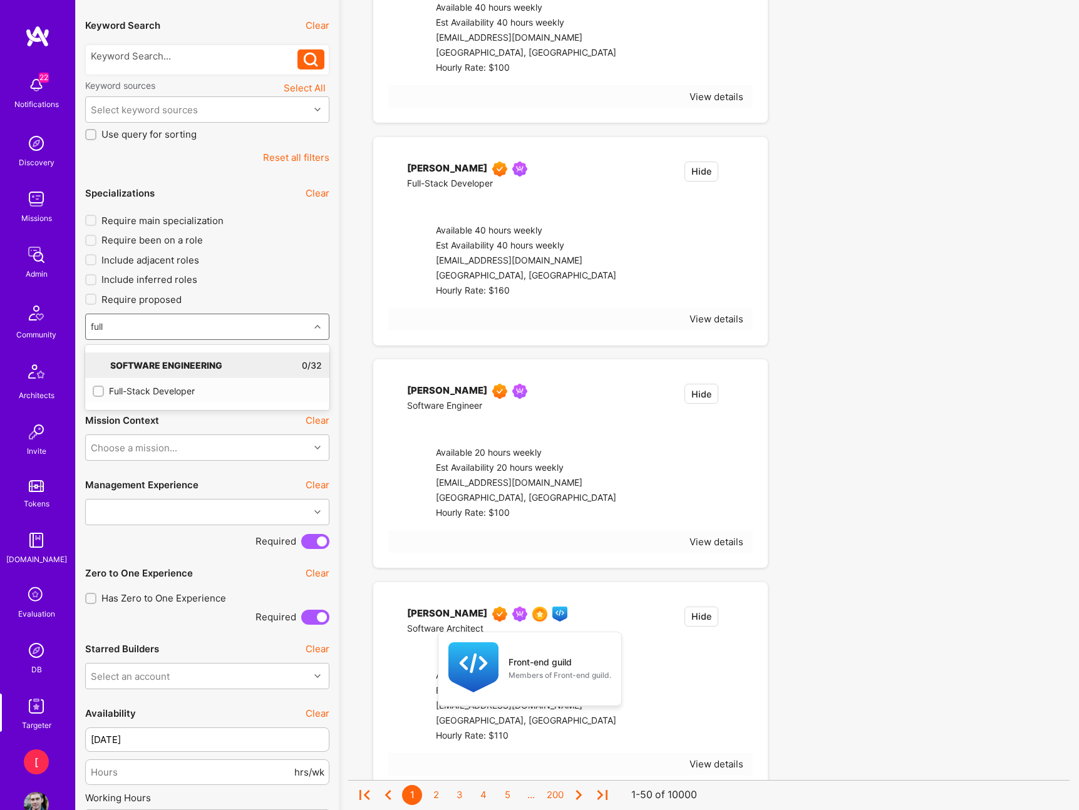
checkbox input "true"
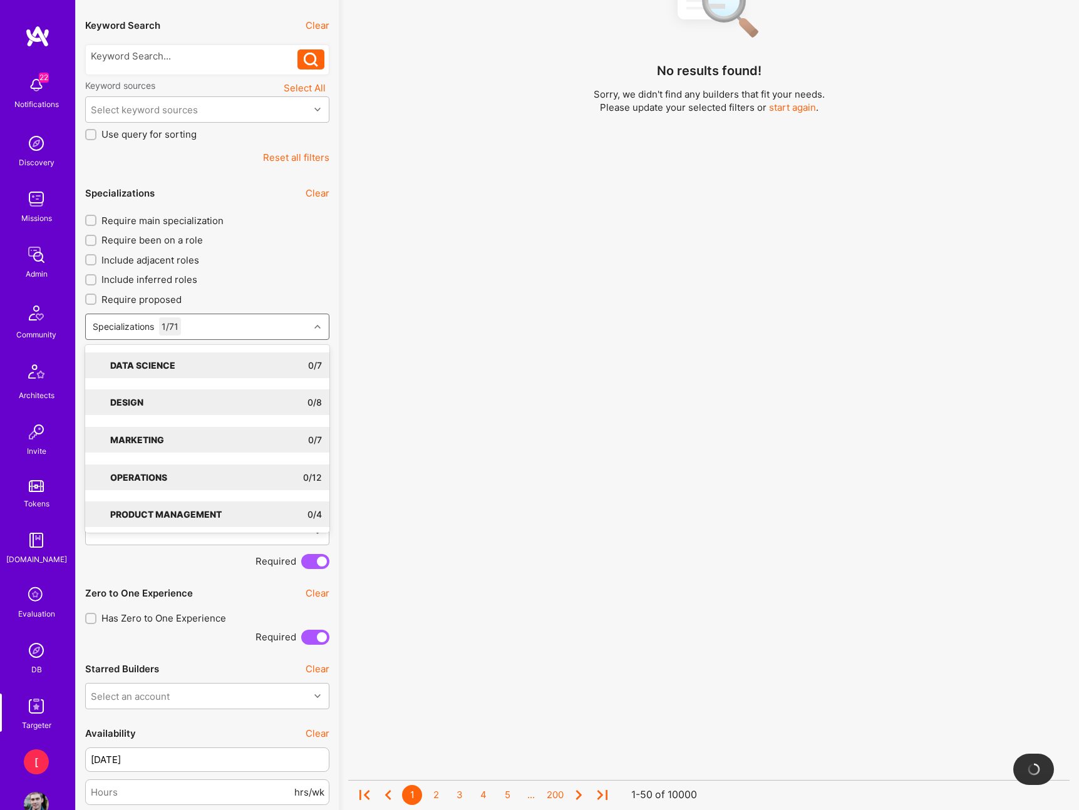
click at [88, 262] on input "Include adjacent roles" at bounding box center [92, 260] width 9 height 9
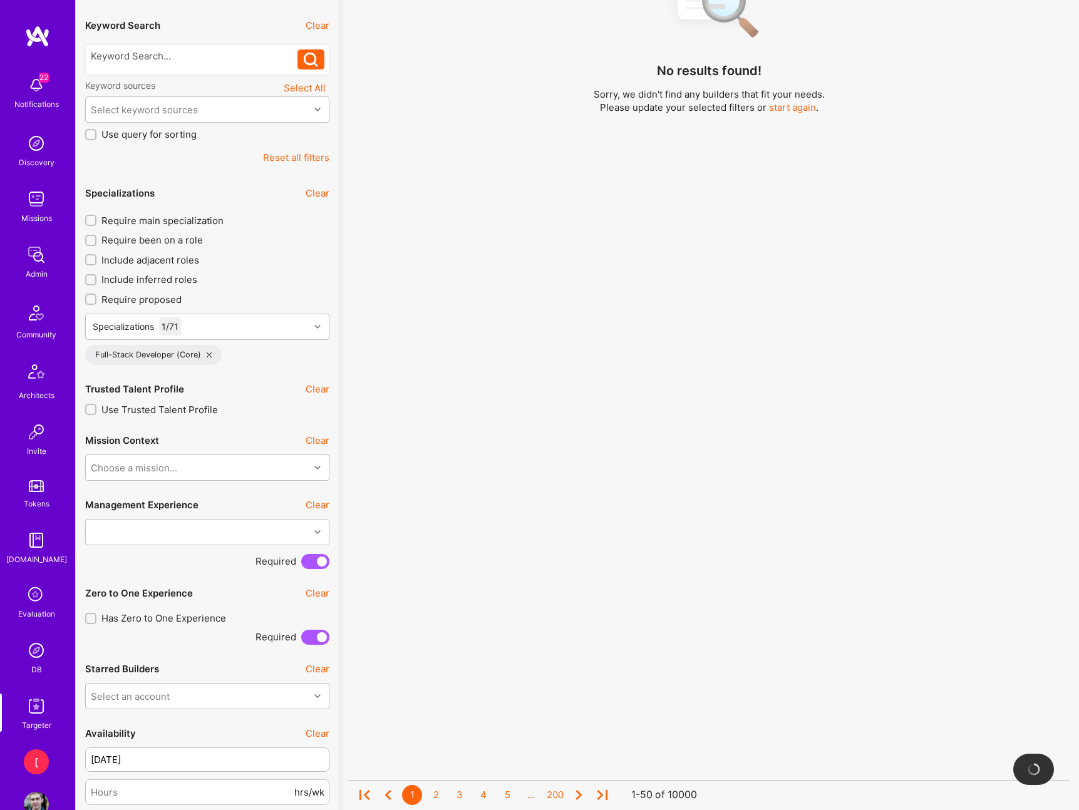
checkbox input "true"
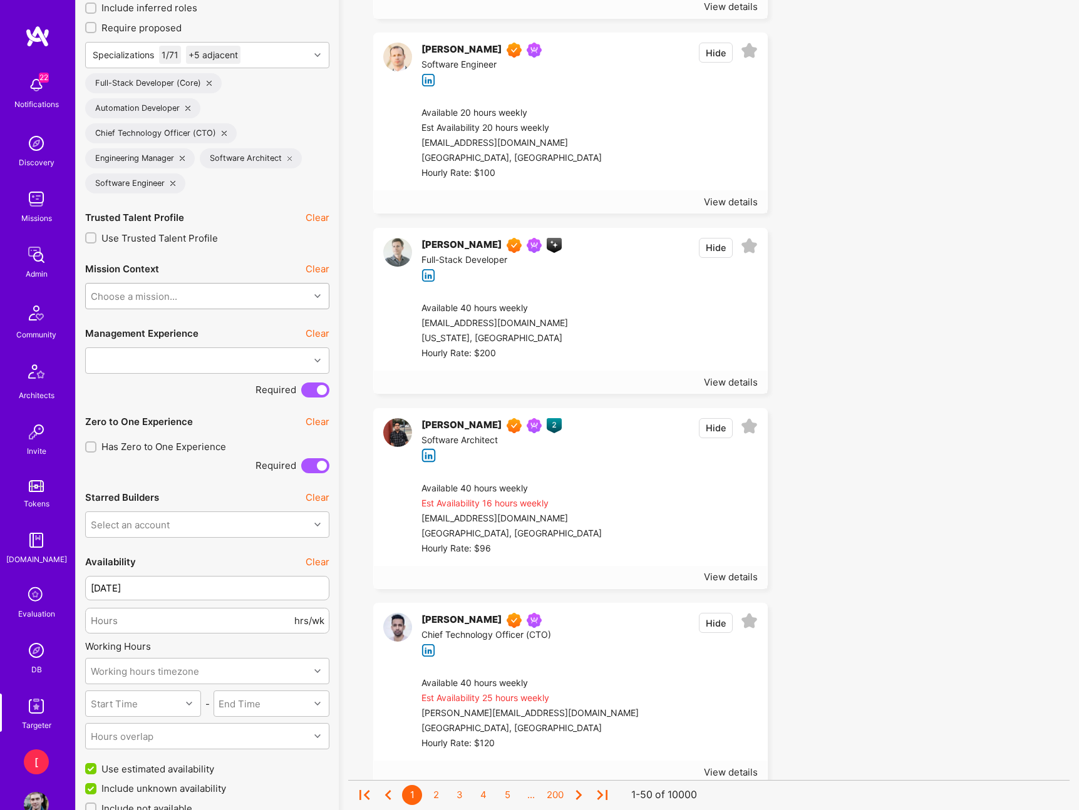
scroll to position [525, 0]
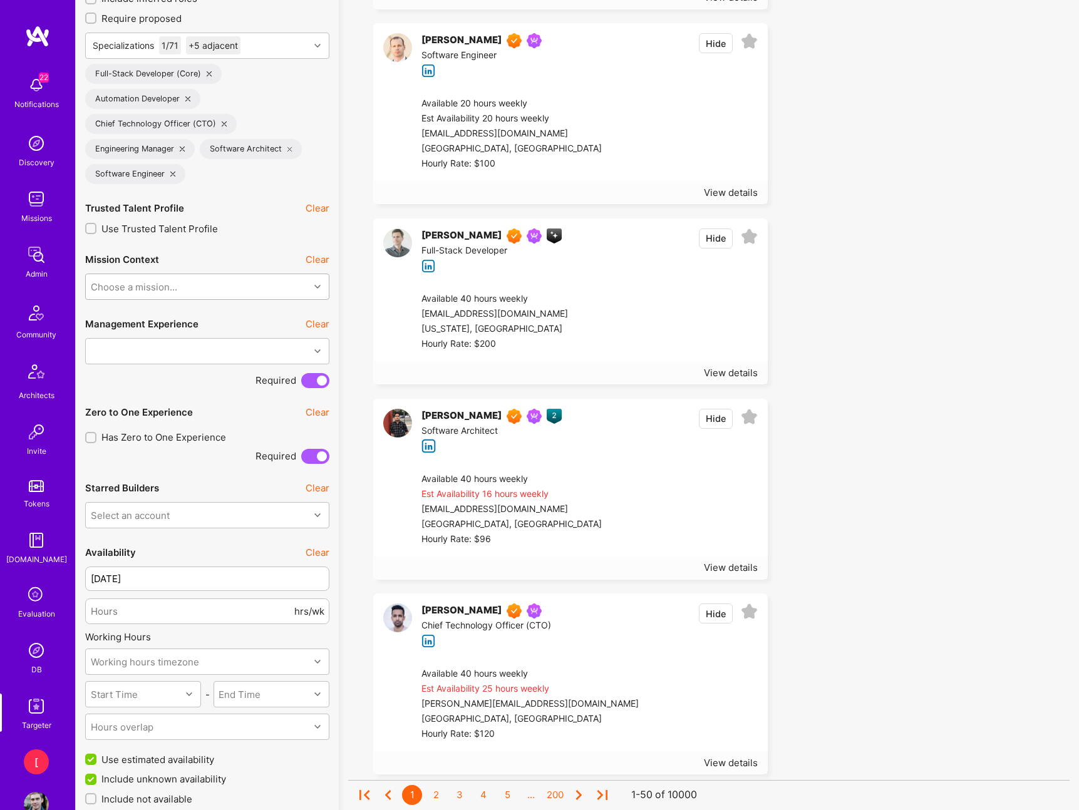
click at [271, 286] on div "Choose a mission..." at bounding box center [198, 286] width 224 height 25
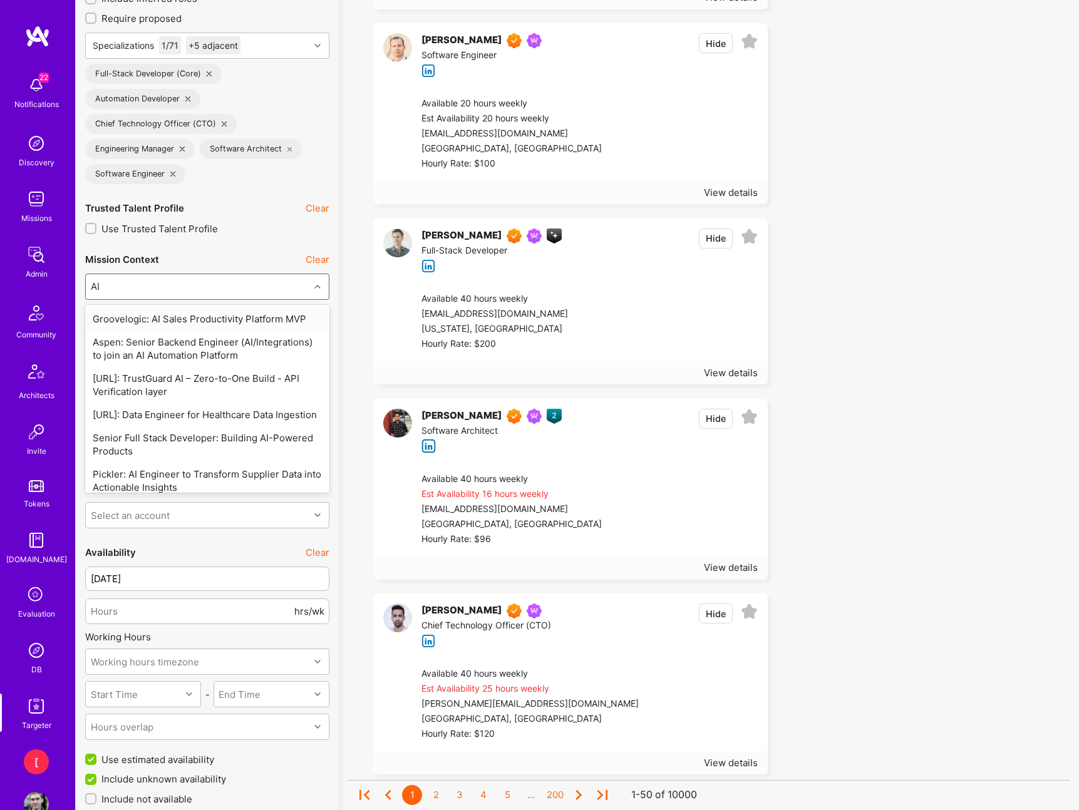
type input "AI"
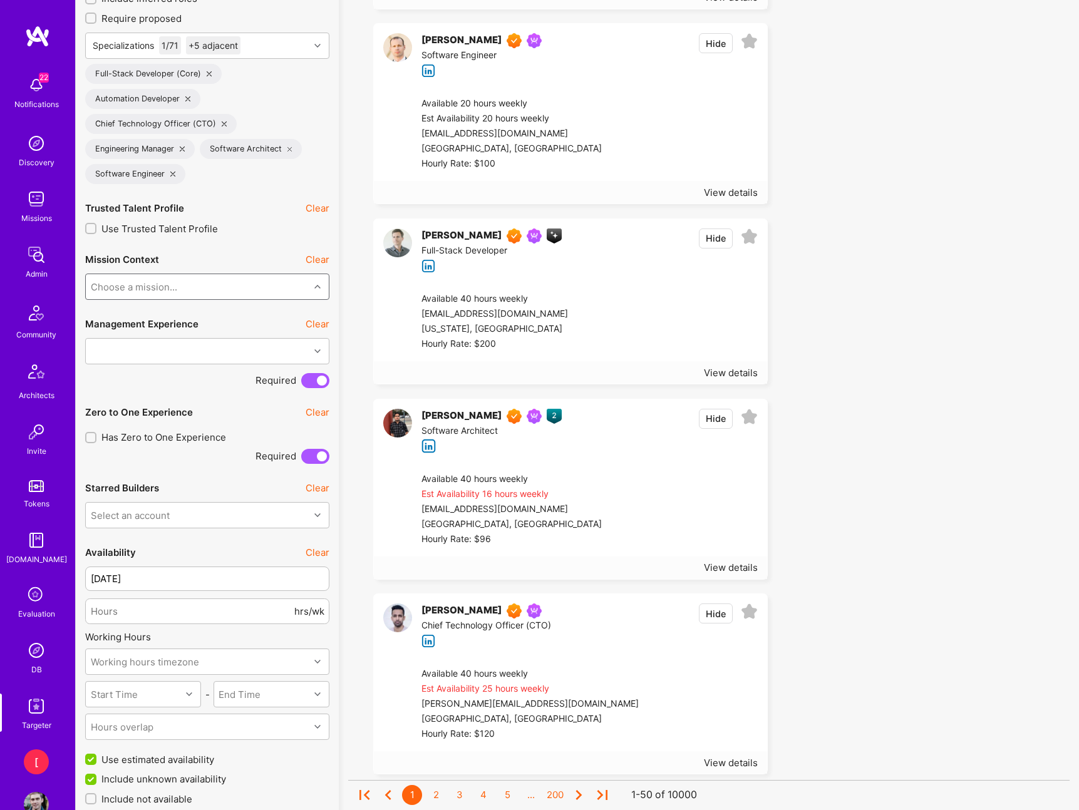
click at [180, 285] on div "Choose a mission..." at bounding box center [198, 286] width 224 height 25
paste input "Building AI-Powered Products"
type input "Building AI-Powered Products"
click at [200, 319] on div "Senior Full Stack Developer: Building AI-Powered Products" at bounding box center [207, 325] width 244 height 36
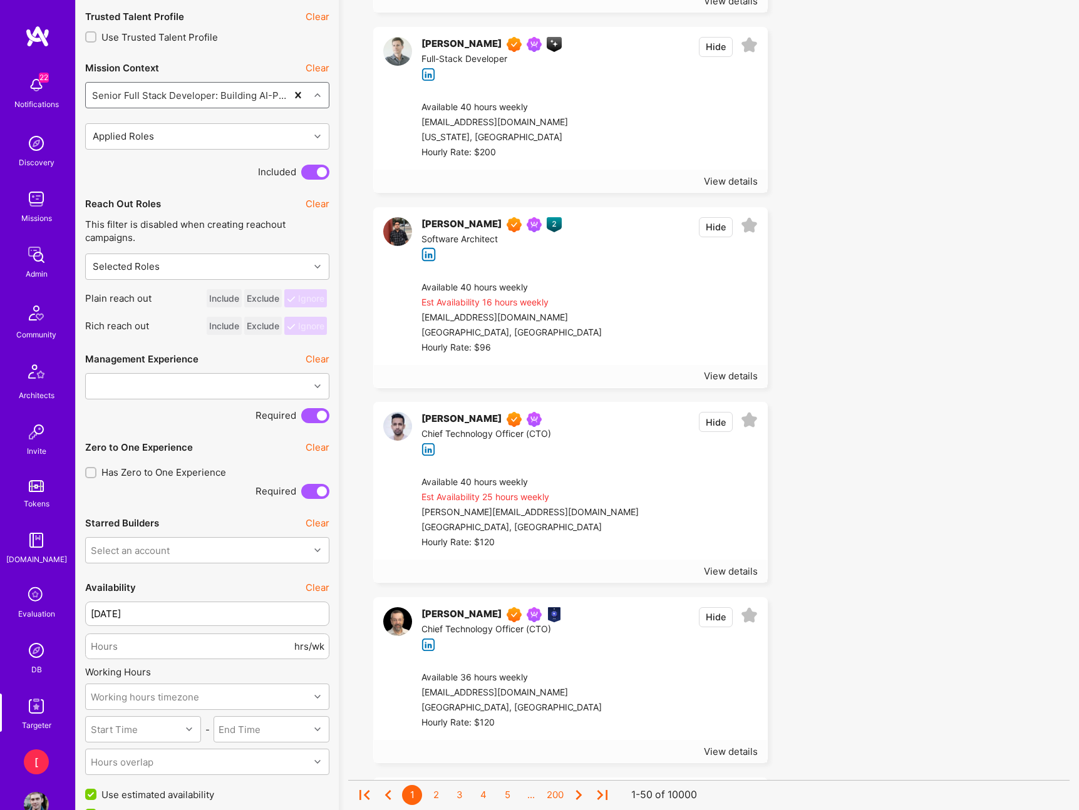
scroll to position [924, 0]
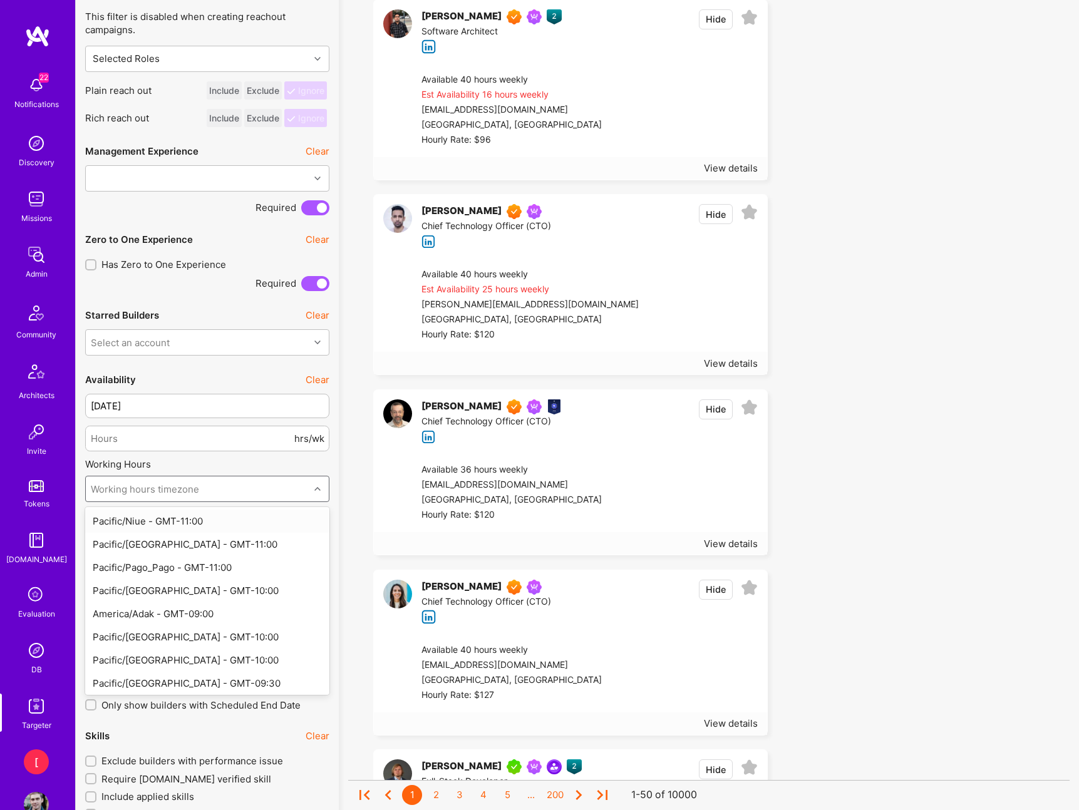
click at [192, 495] on div "Working hours timezone" at bounding box center [145, 489] width 108 height 13
type input "e"
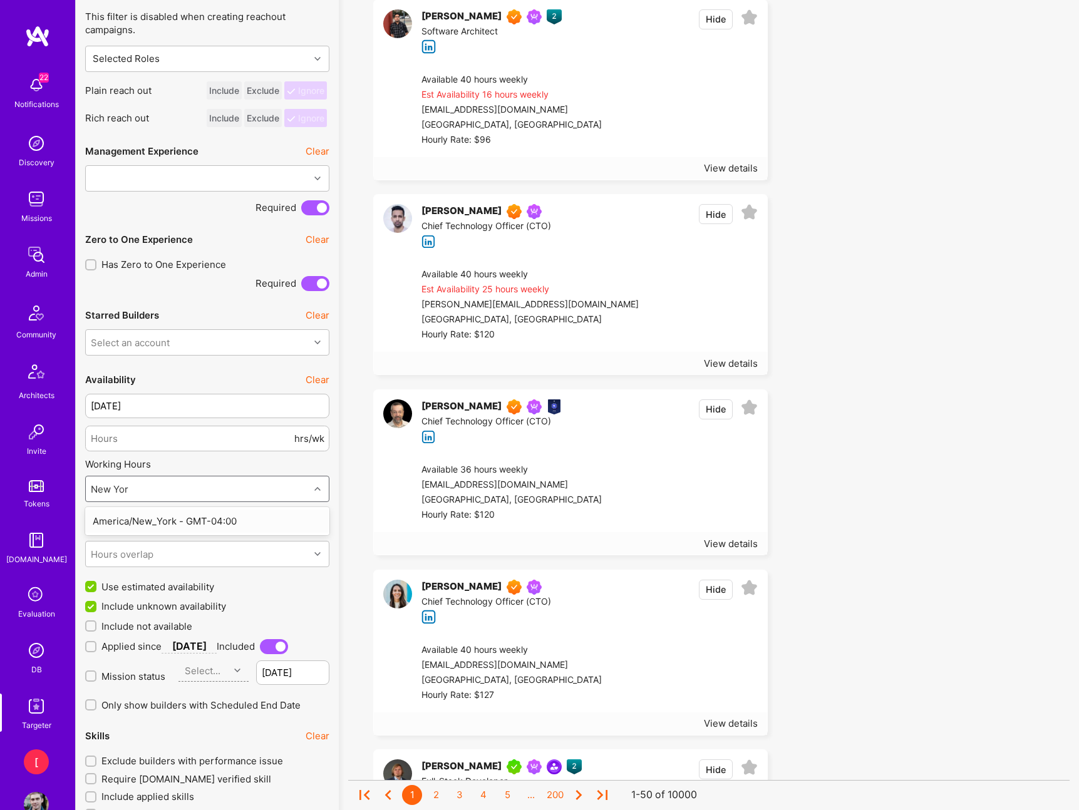
type input "[US_STATE]"
click at [255, 520] on div "America/New_York - GMT-04:00" at bounding box center [207, 521] width 244 height 23
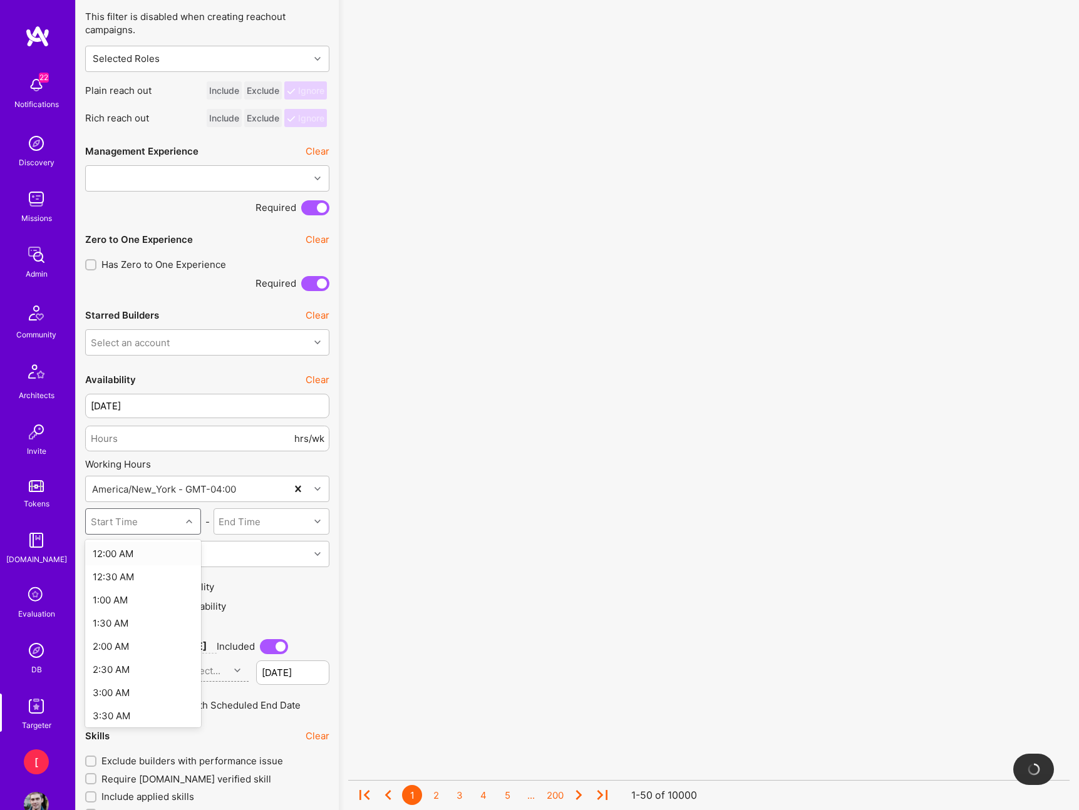
click at [188, 521] on icon at bounding box center [189, 521] width 6 height 6
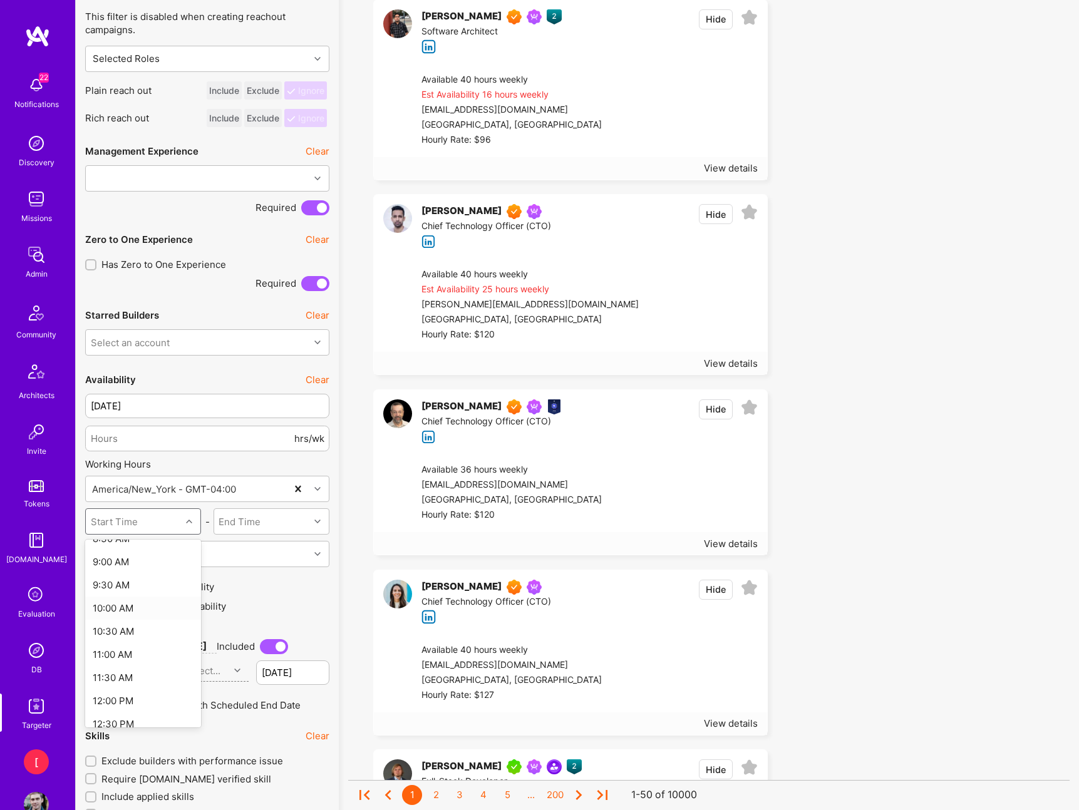
scroll to position [393, 0]
click at [136, 580] on div "9:00 AM" at bounding box center [143, 577] width 116 height 23
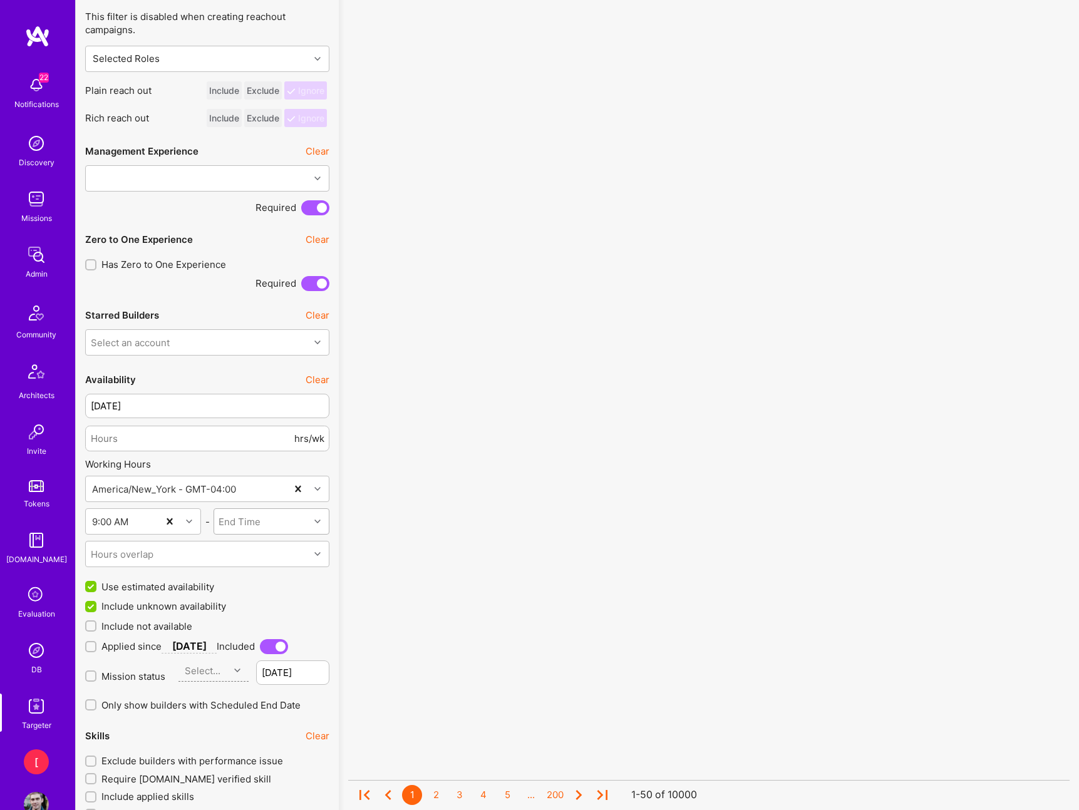
click at [302, 520] on div "End Time" at bounding box center [261, 521] width 95 height 25
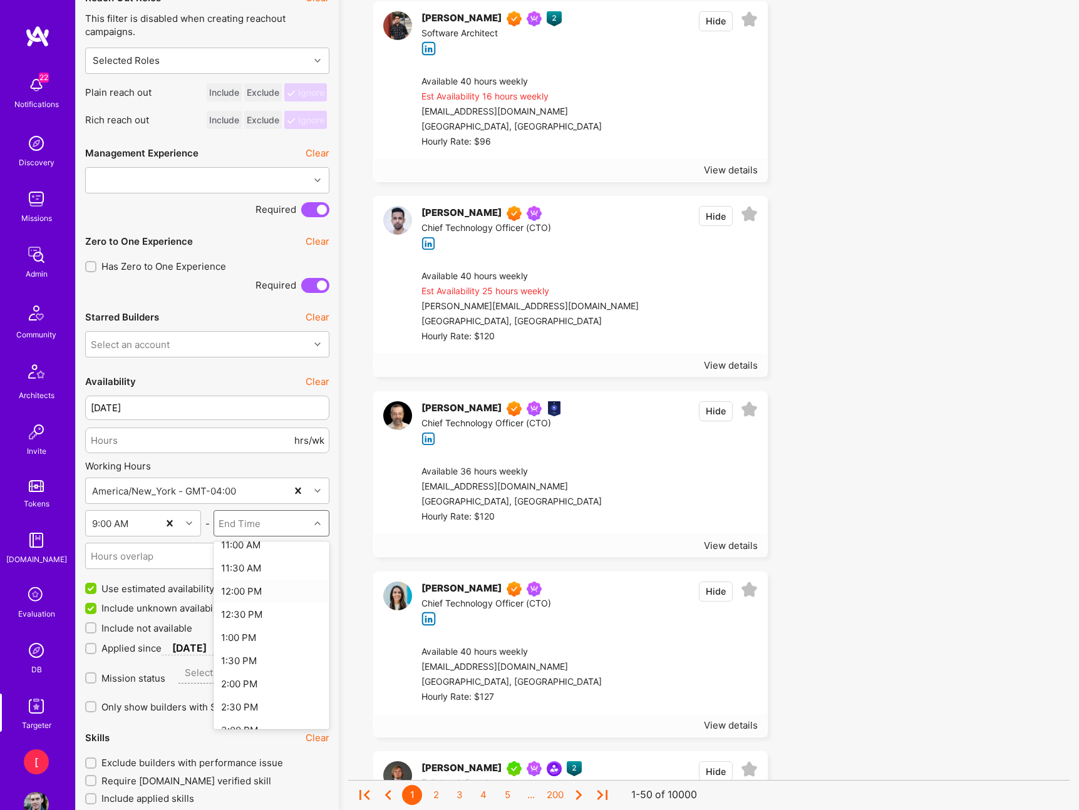
scroll to position [352, 0]
click at [260, 709] on div "11:00 AM" at bounding box center [271, 713] width 116 height 23
click at [187, 525] on icon at bounding box center [189, 523] width 6 height 6
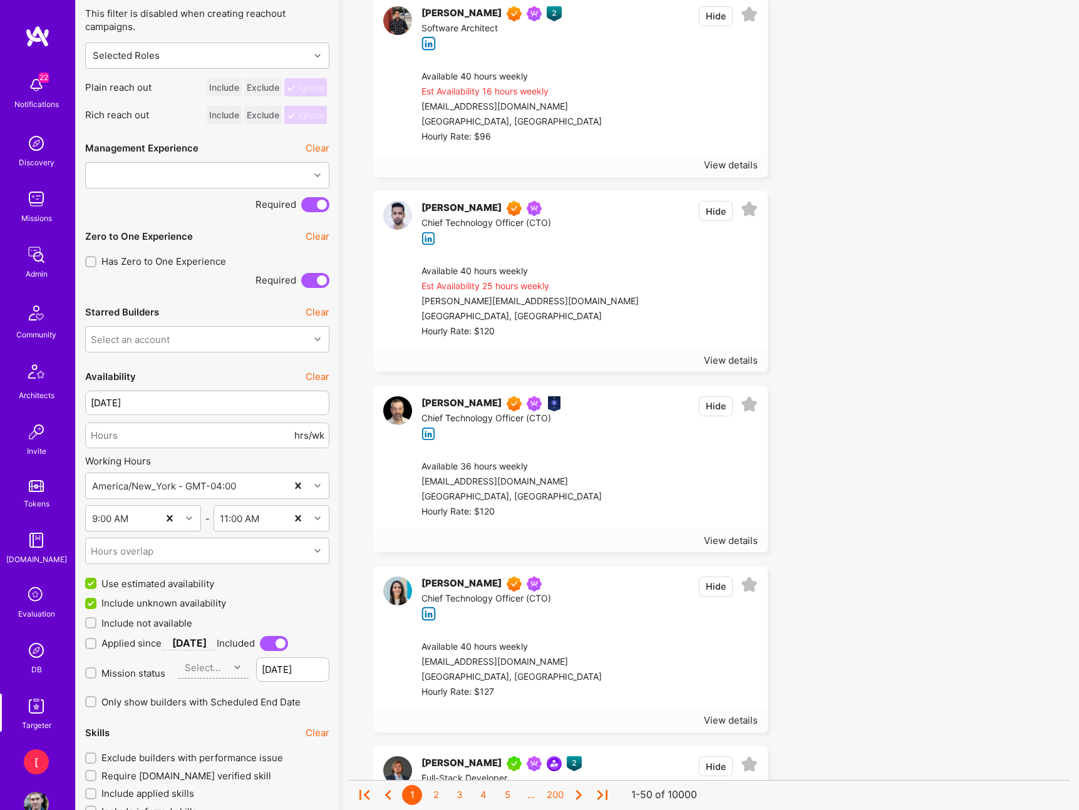
scroll to position [932, 0]
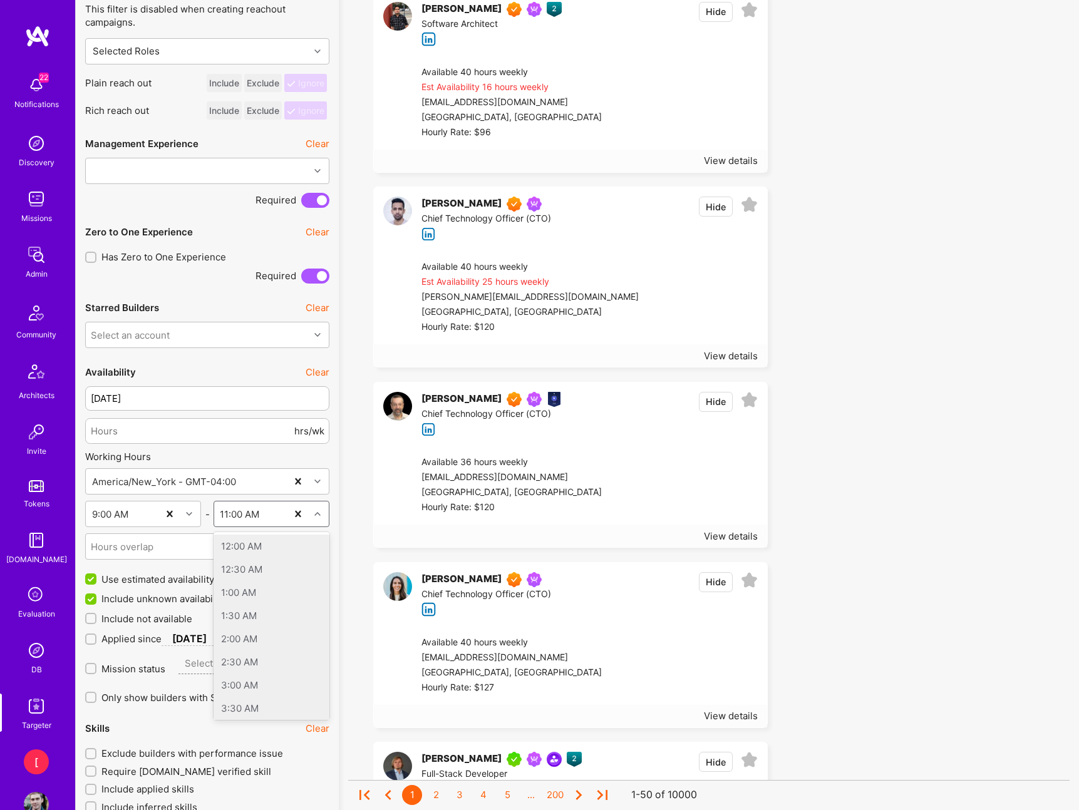
click at [316, 511] on icon at bounding box center [317, 514] width 6 height 6
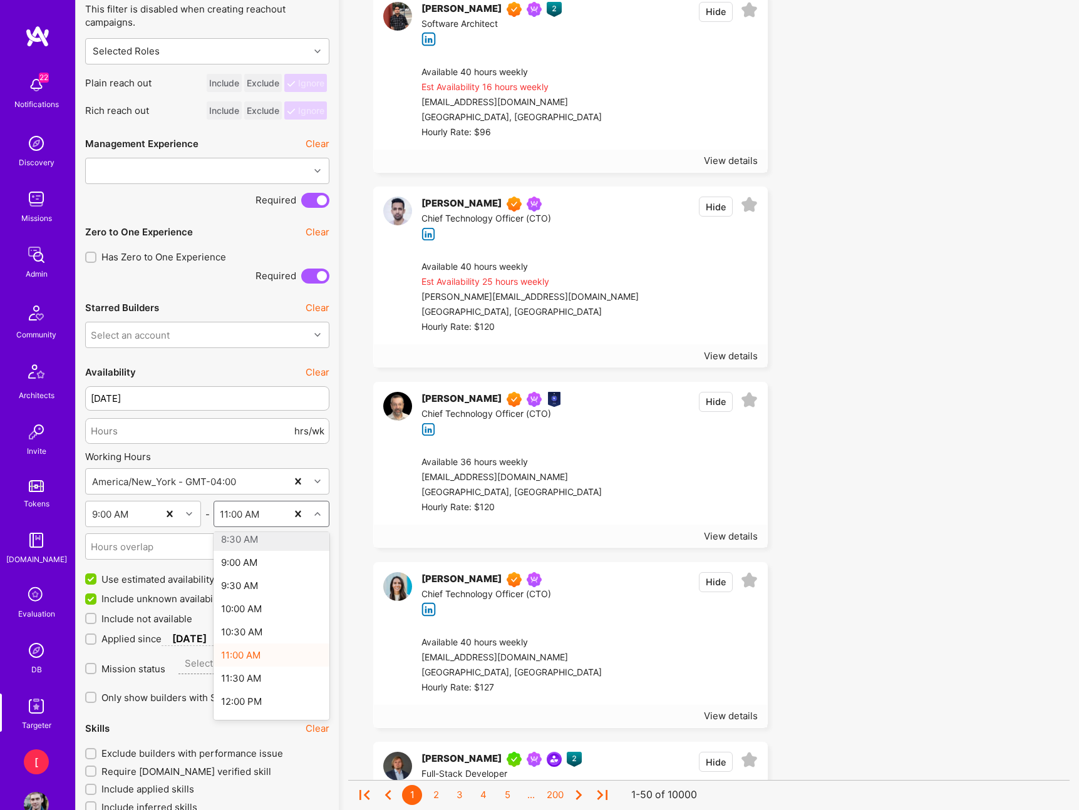
scroll to position [439, 0]
click at [265, 662] on div "12:00 PM" at bounding box center [271, 663] width 116 height 23
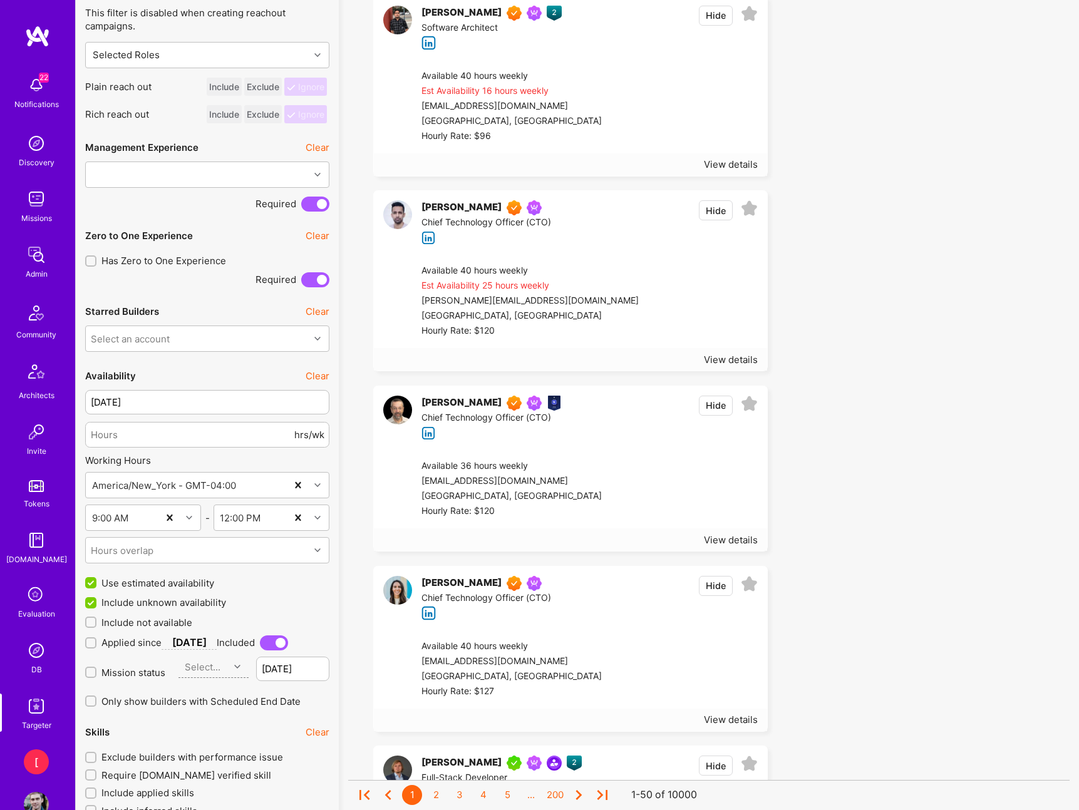
scroll to position [1062, 0]
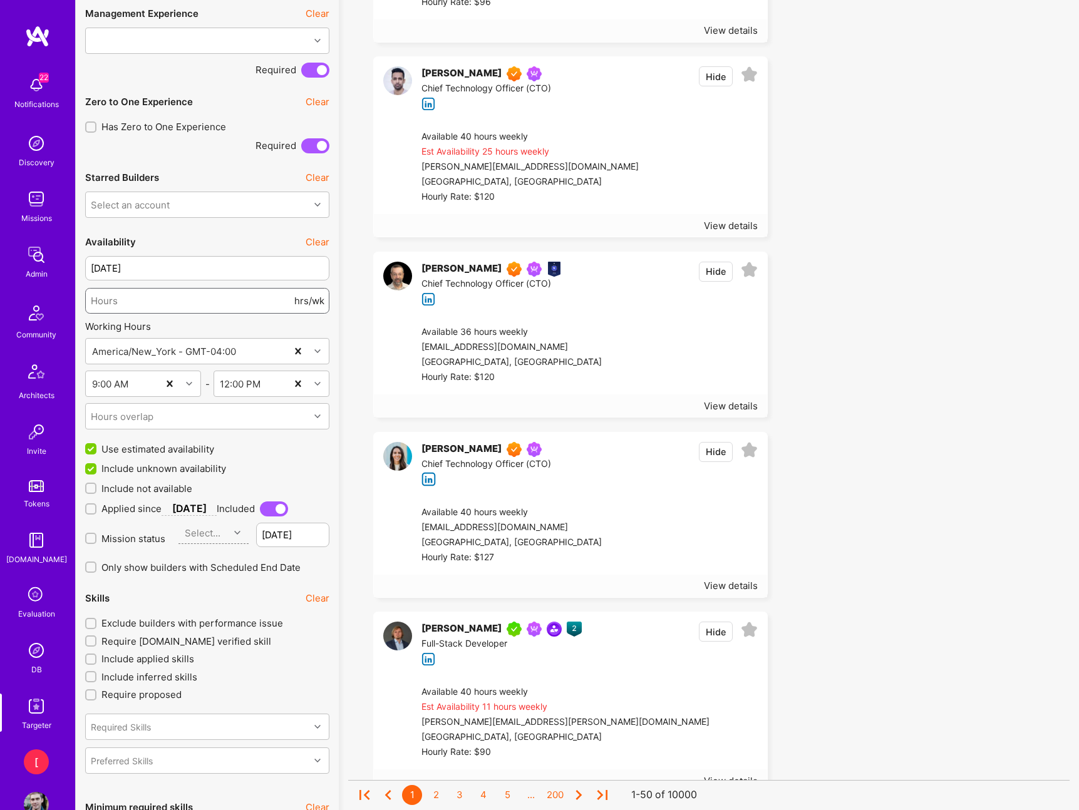
click at [223, 311] on input "number" at bounding box center [191, 301] width 201 height 32
type input "40"
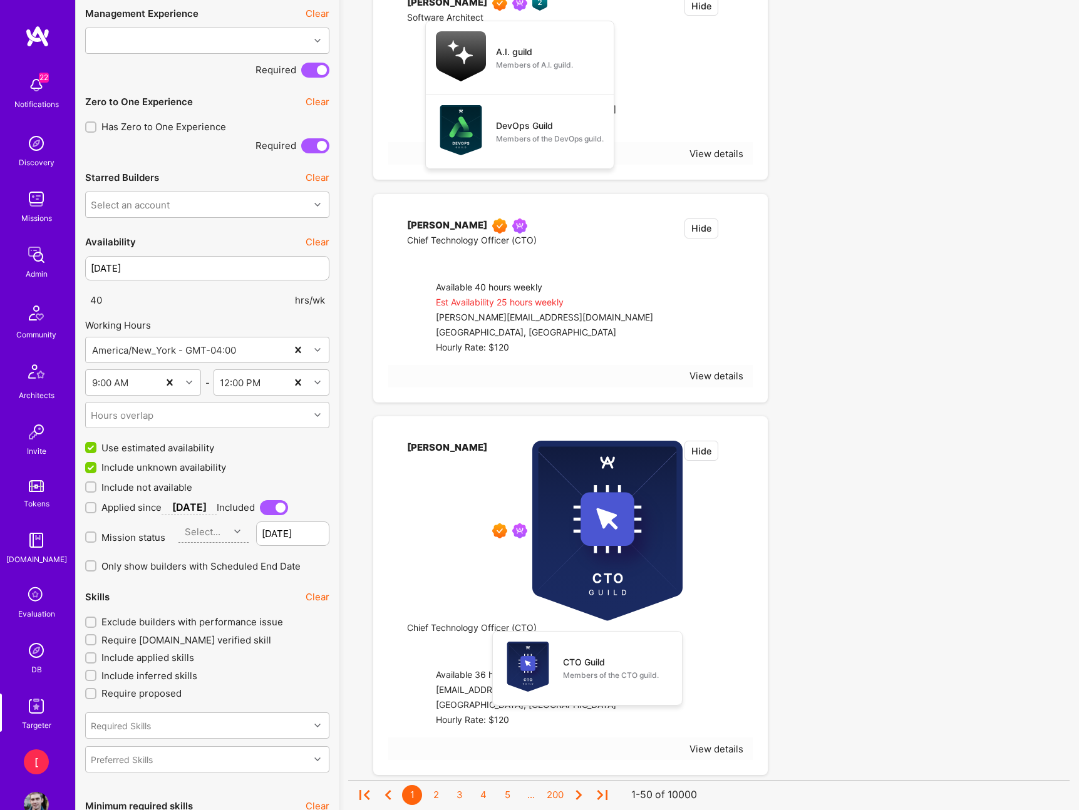
click at [301, 331] on div "Working Hours" at bounding box center [207, 325] width 244 height 13
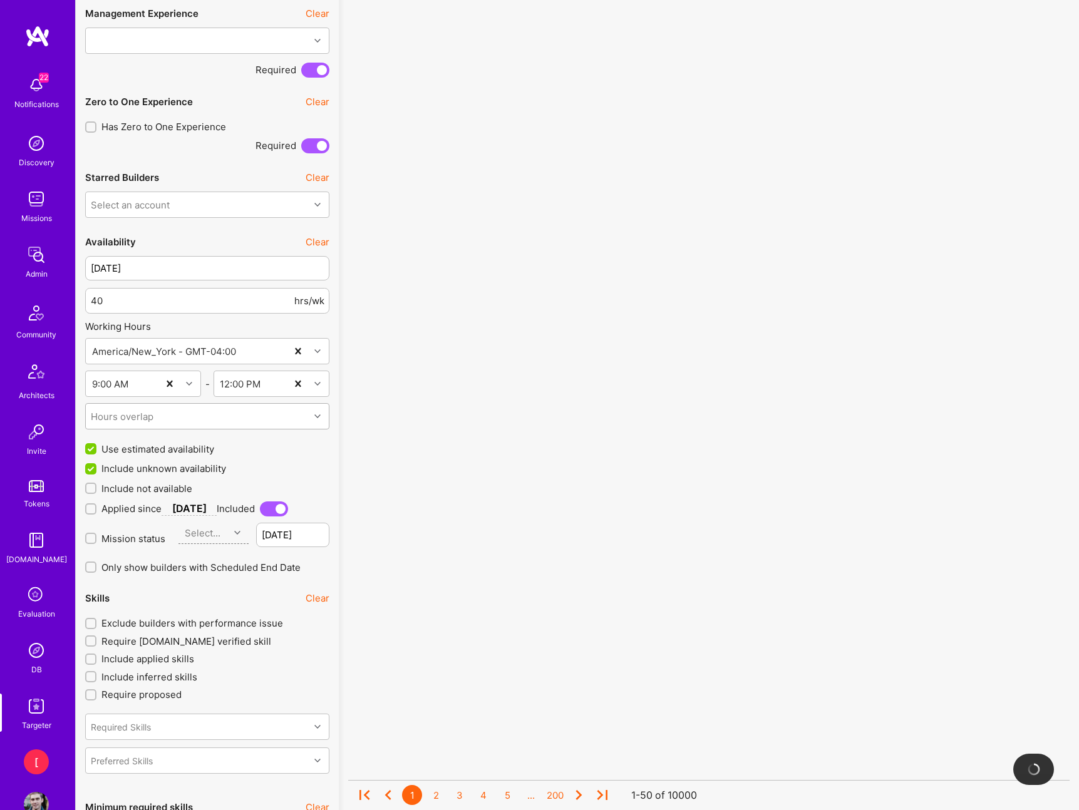
click at [295, 418] on div "Hours overlap" at bounding box center [198, 416] width 224 height 25
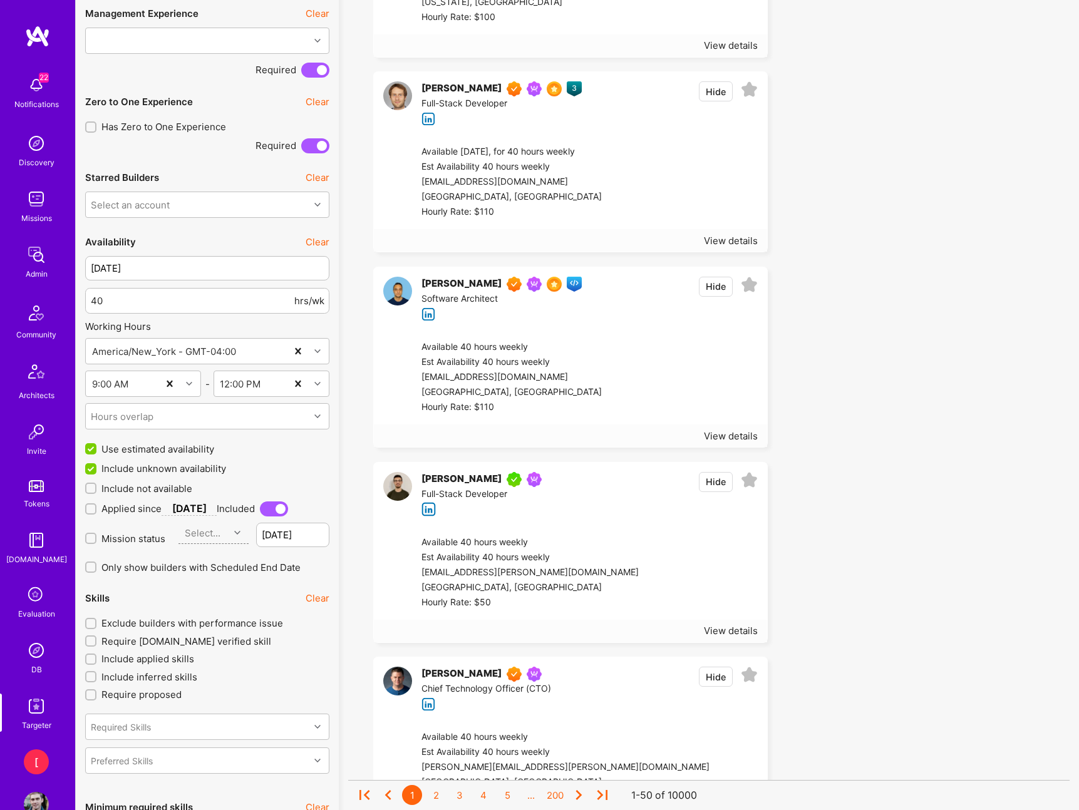
click at [293, 415] on div "Hours overlap" at bounding box center [198, 416] width 224 height 25
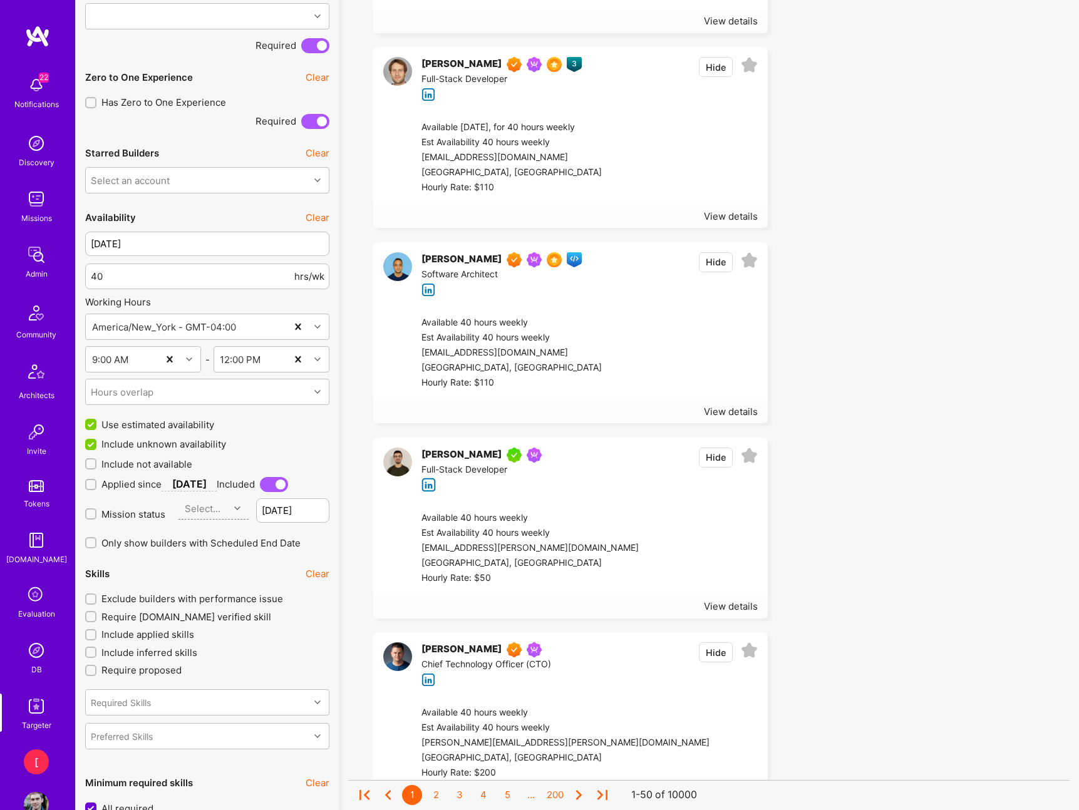
scroll to position [1091, 0]
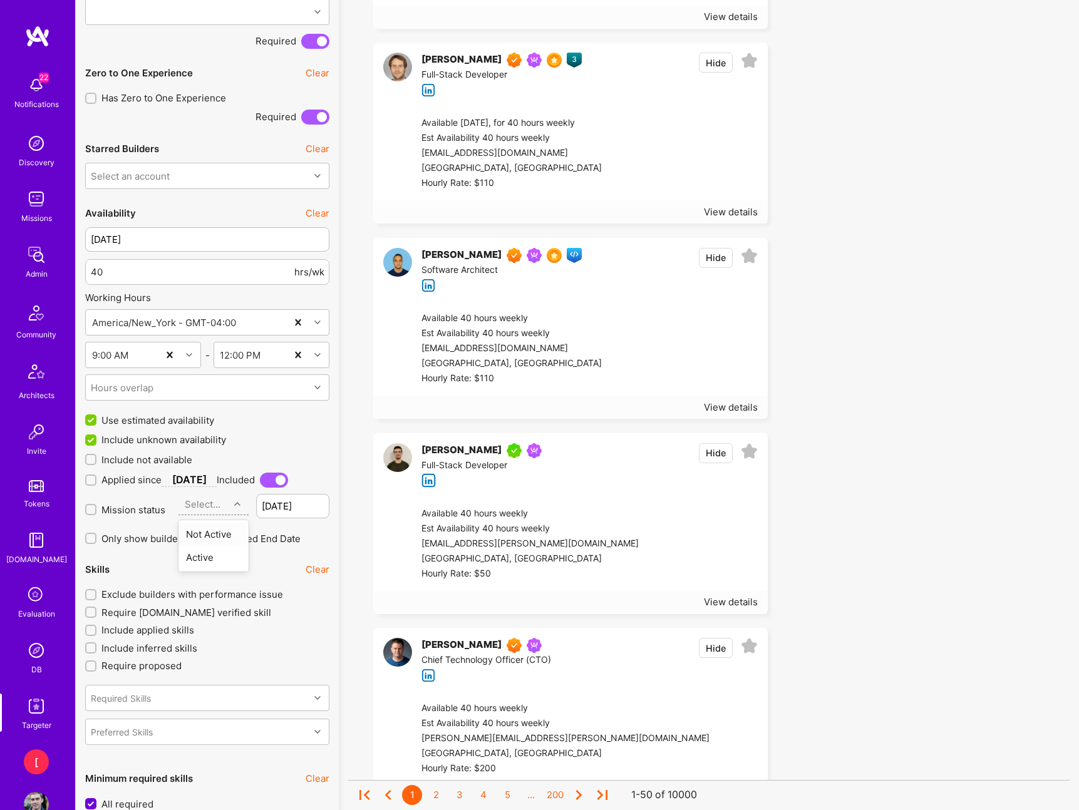
click at [234, 505] on icon at bounding box center [237, 504] width 6 height 6
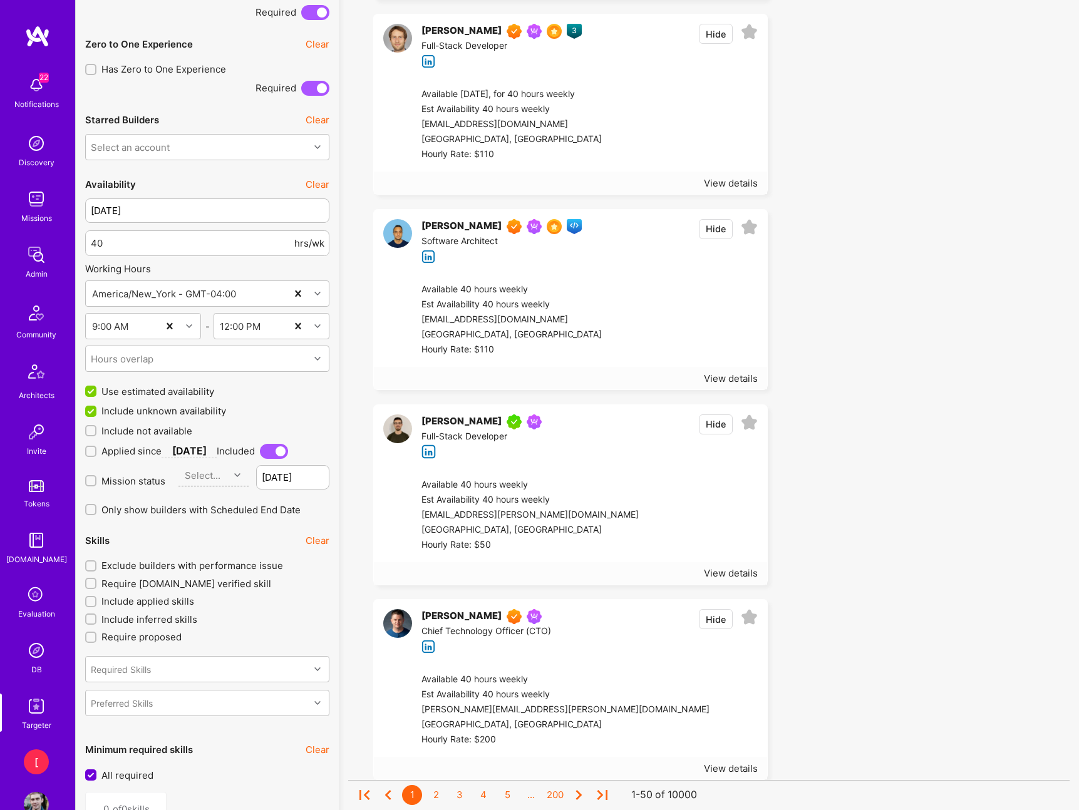
scroll to position [1120, 0]
click at [90, 564] on input "Exclude builders with performance issue" at bounding box center [92, 566] width 9 height 9
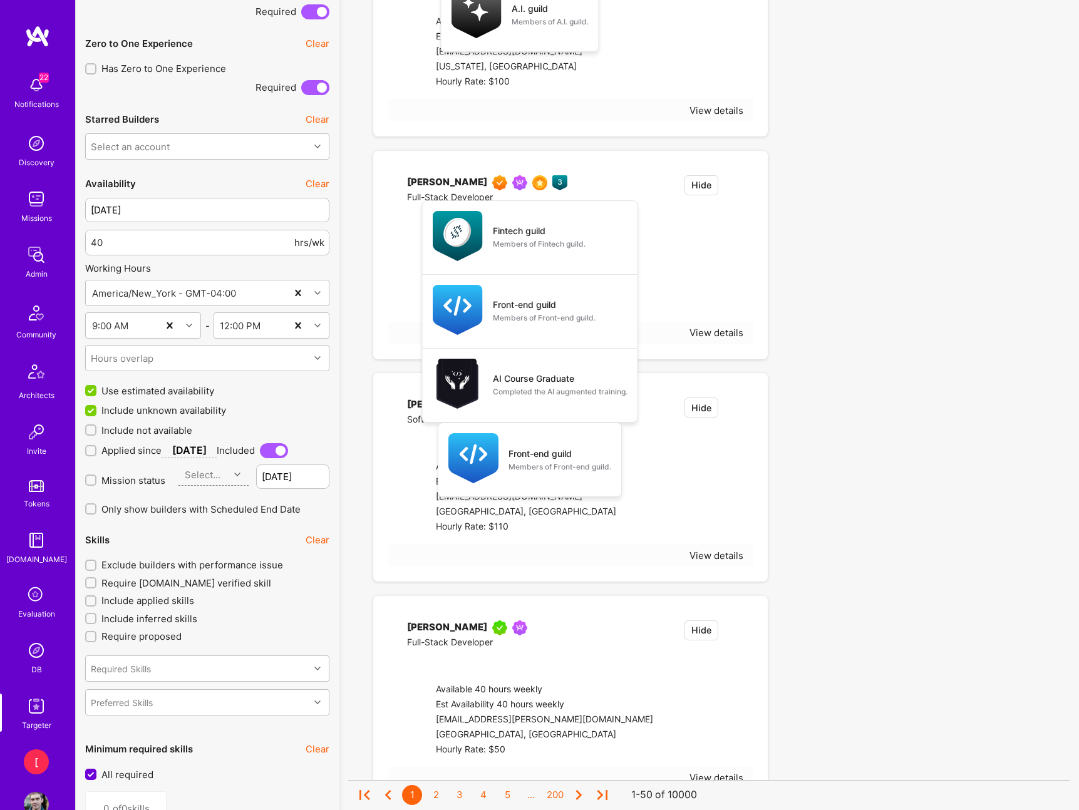
checkbox input "true"
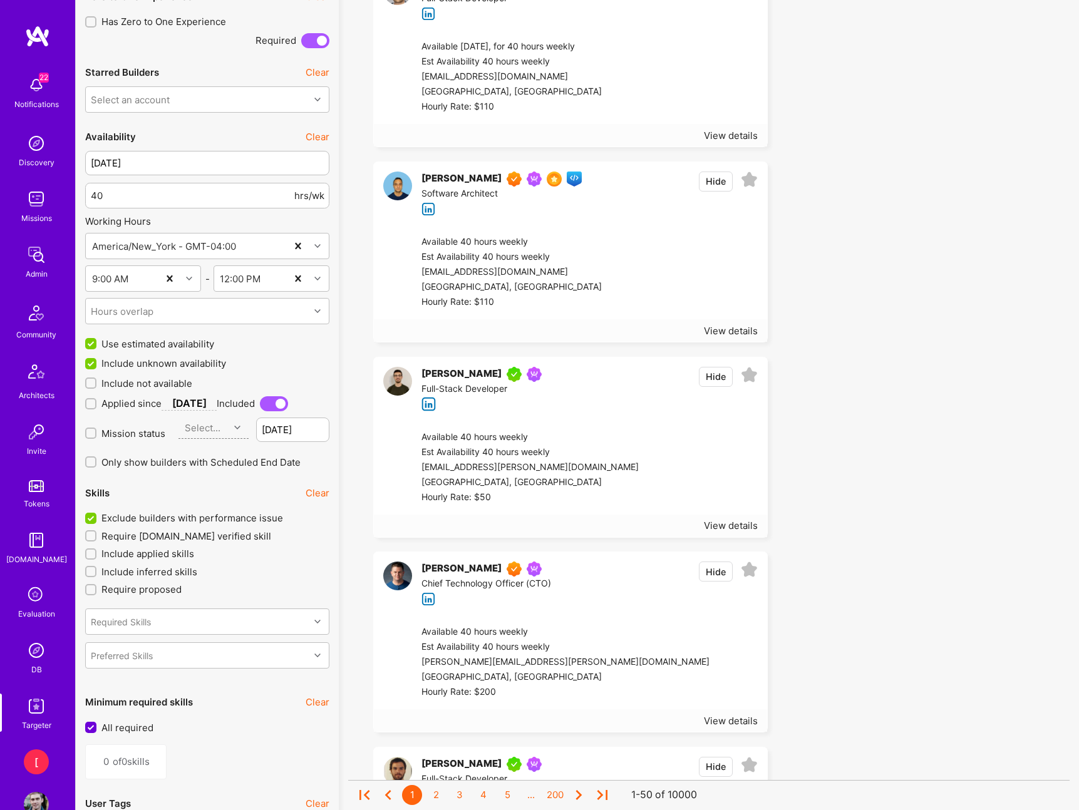
scroll to position [1188, 0]
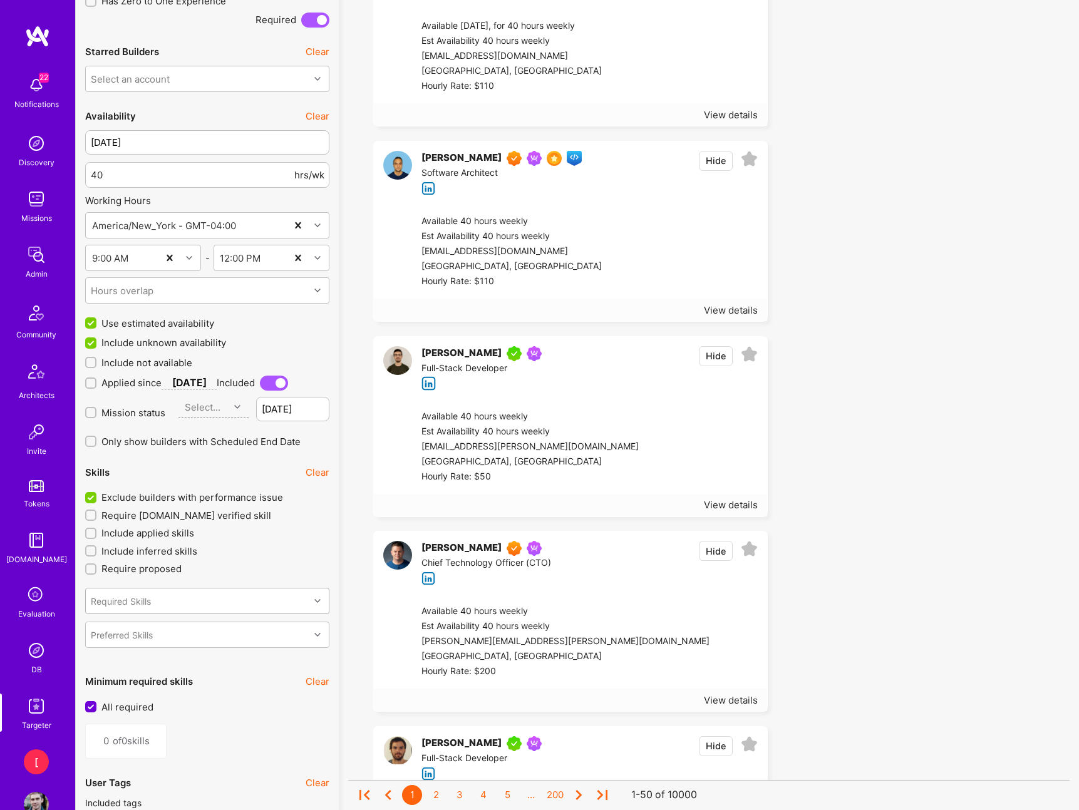
click at [253, 594] on div "Required Skills" at bounding box center [198, 600] width 224 height 25
type input "Reac"
click at [152, 686] on div "React" at bounding box center [207, 679] width 229 height 13
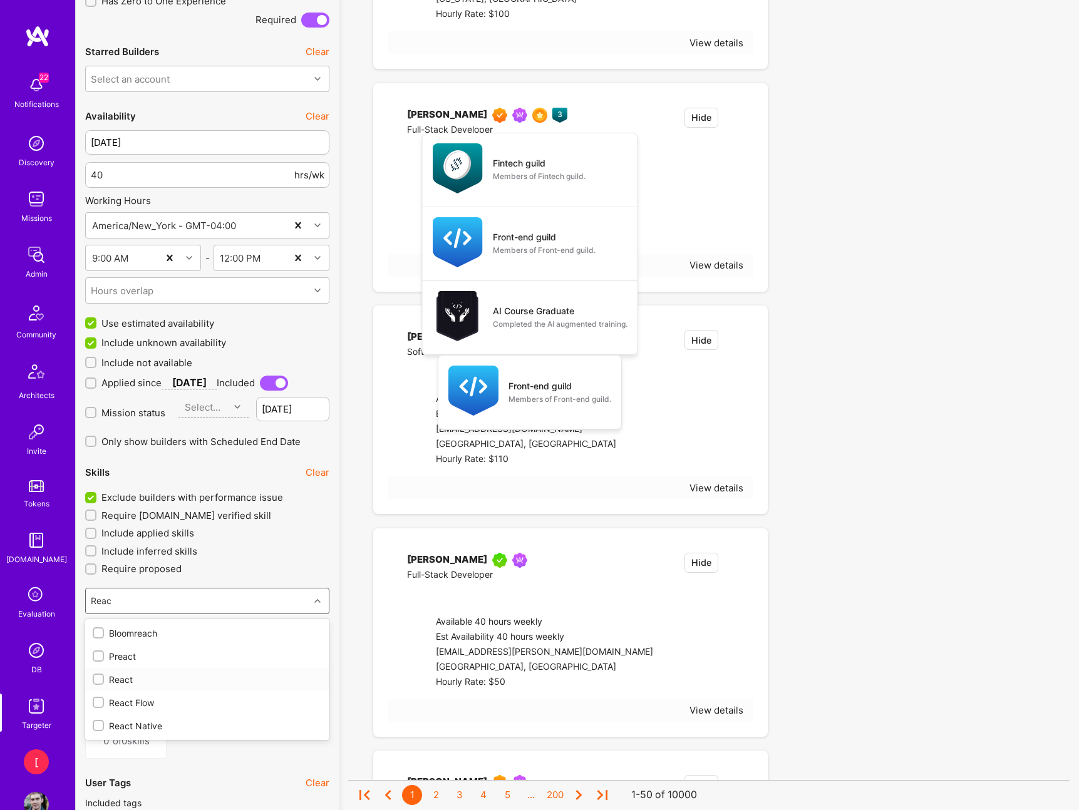
type input "1"
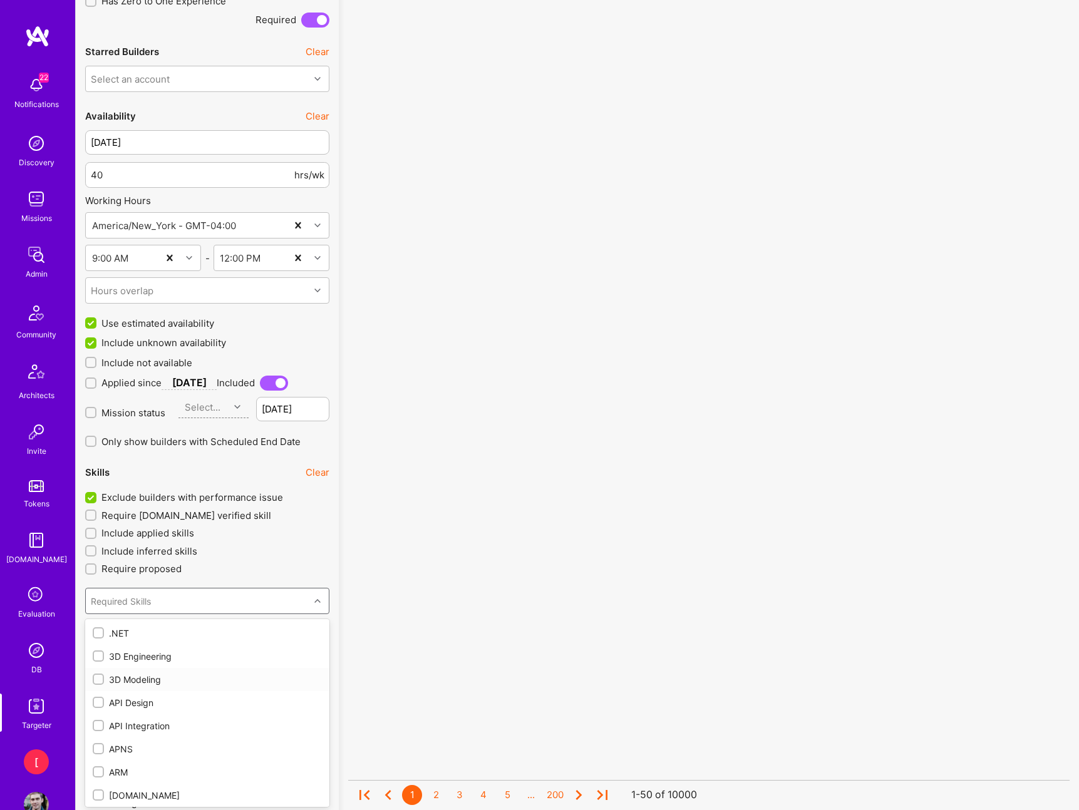
checkbox input "true"
type input "type"
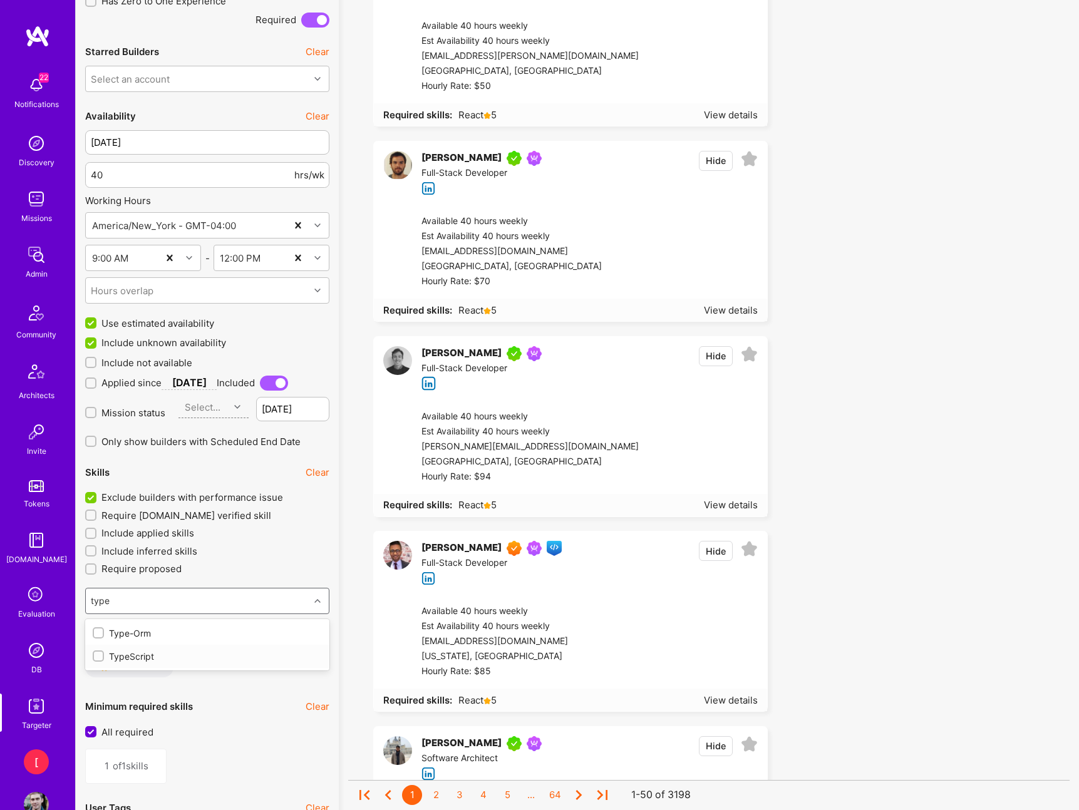
click at [178, 656] on div "TypeScript" at bounding box center [207, 656] width 229 height 13
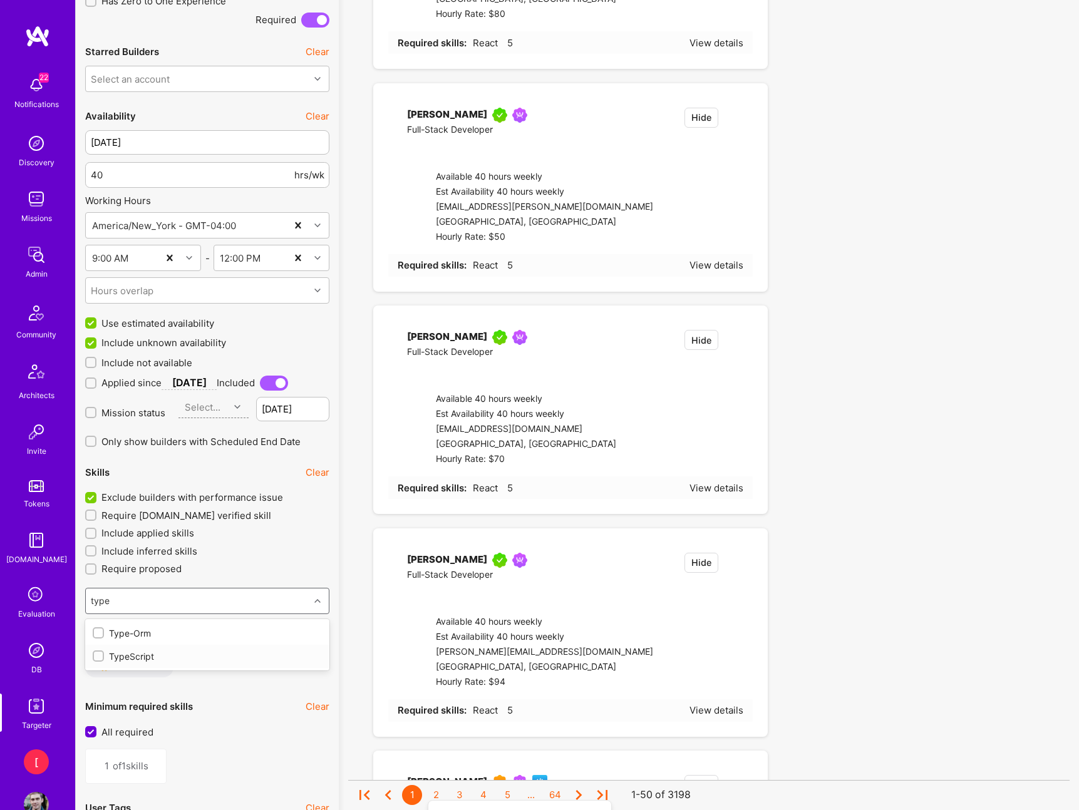
type input "2"
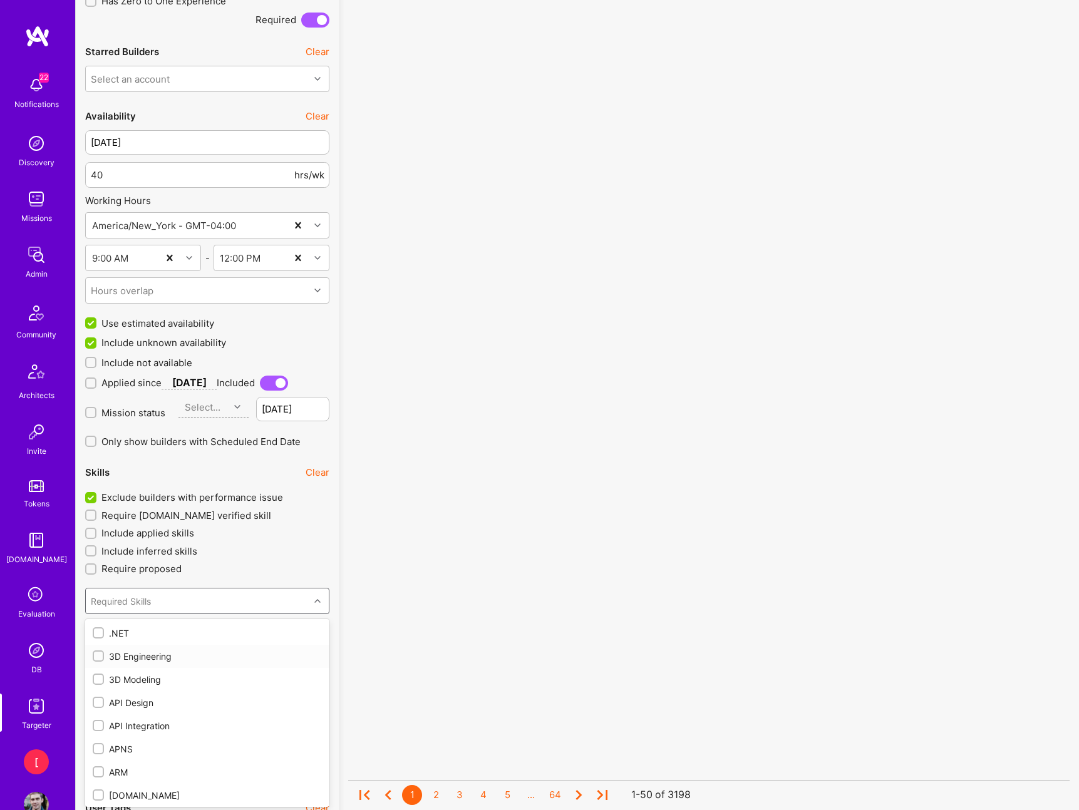
checkbox input "true"
click at [310, 568] on label "Require proposed" at bounding box center [207, 568] width 244 height 13
click at [96, 568] on input "Require proposed" at bounding box center [92, 569] width 9 height 9
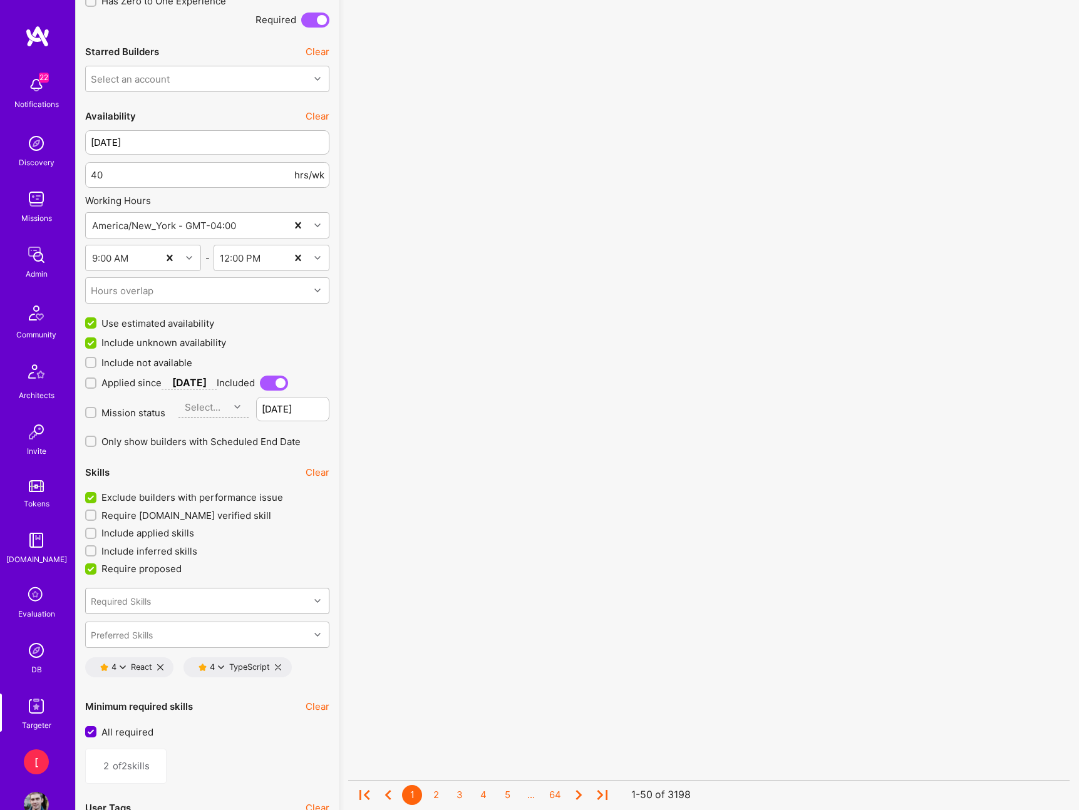
click at [219, 600] on div "Required Skills" at bounding box center [198, 600] width 224 height 25
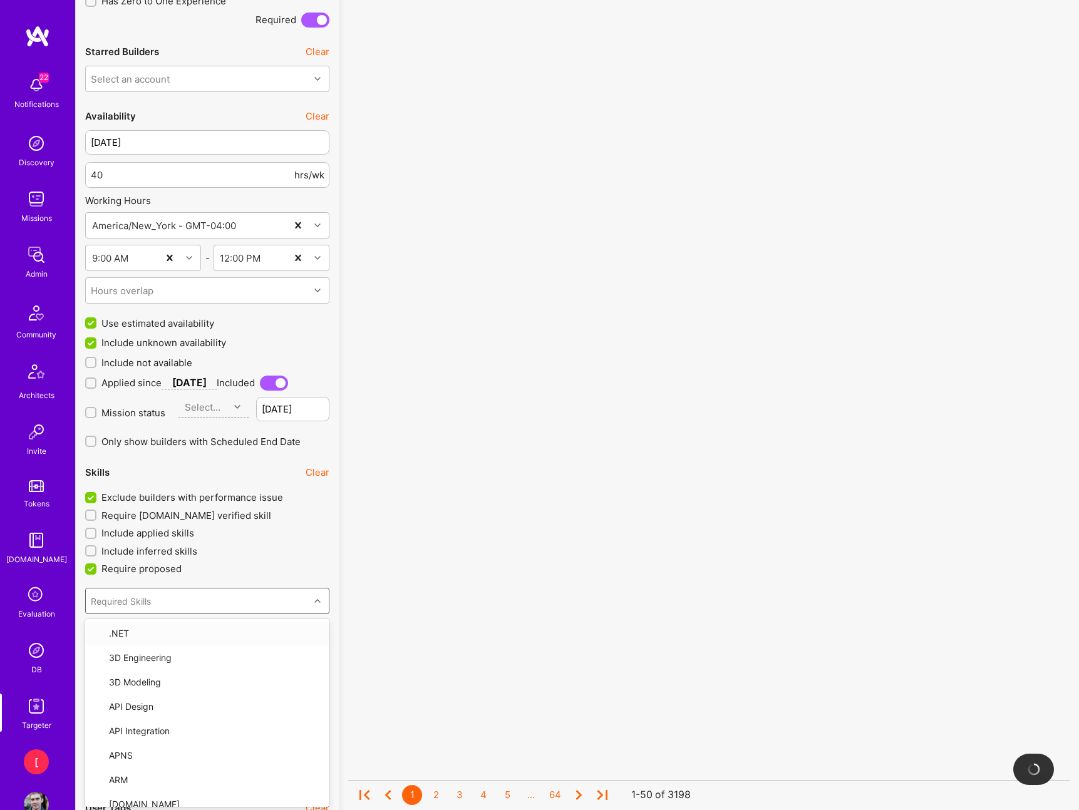
drag, startPoint x: 290, startPoint y: 563, endPoint x: 299, endPoint y: 564, distance: 8.9
click at [290, 563] on label "Require proposed" at bounding box center [207, 568] width 244 height 13
click at [98, 564] on input "Require proposed" at bounding box center [91, 569] width 11 height 11
checkbox input "false"
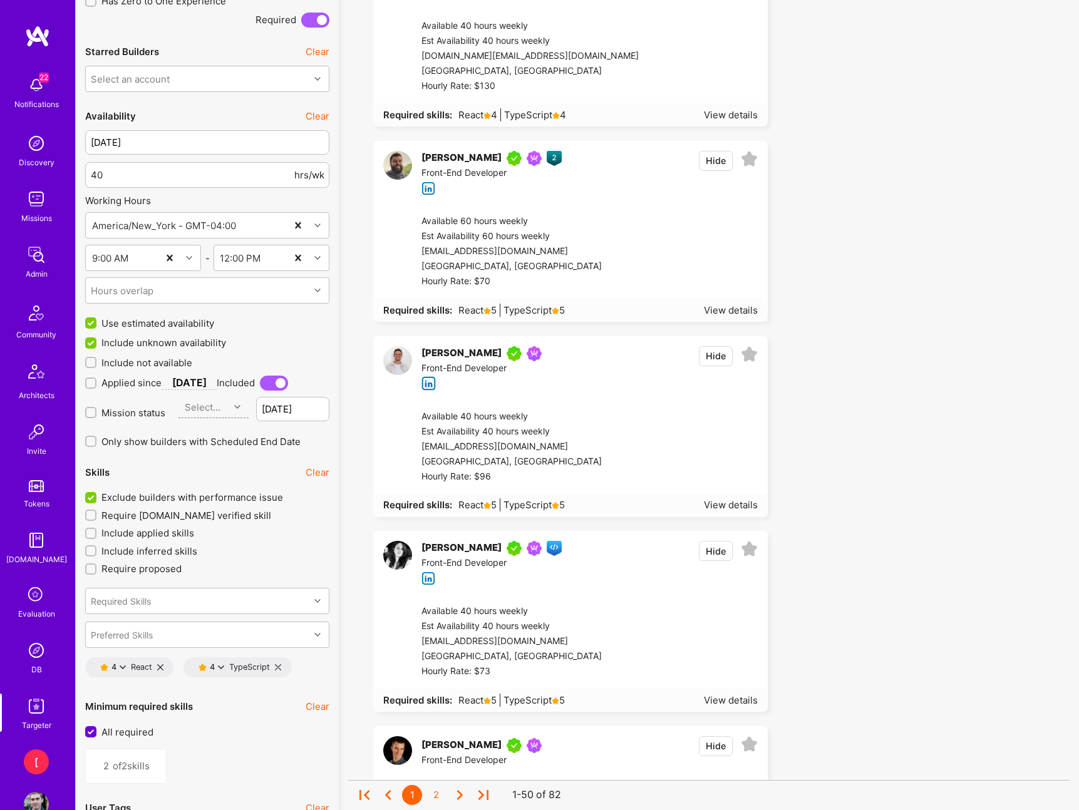
scroll to position [1, 0]
click at [126, 669] on div "4 React" at bounding box center [123, 667] width 57 height 10
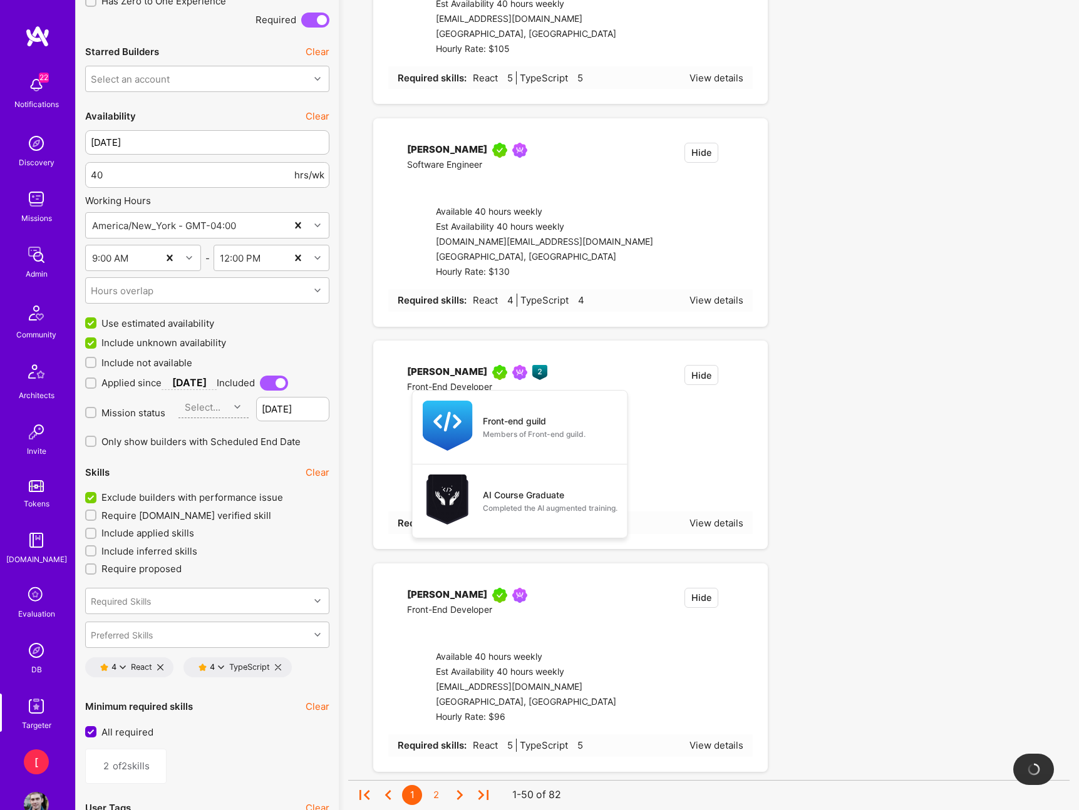
click at [116, 667] on div "4" at bounding box center [115, 666] width 8 height 9
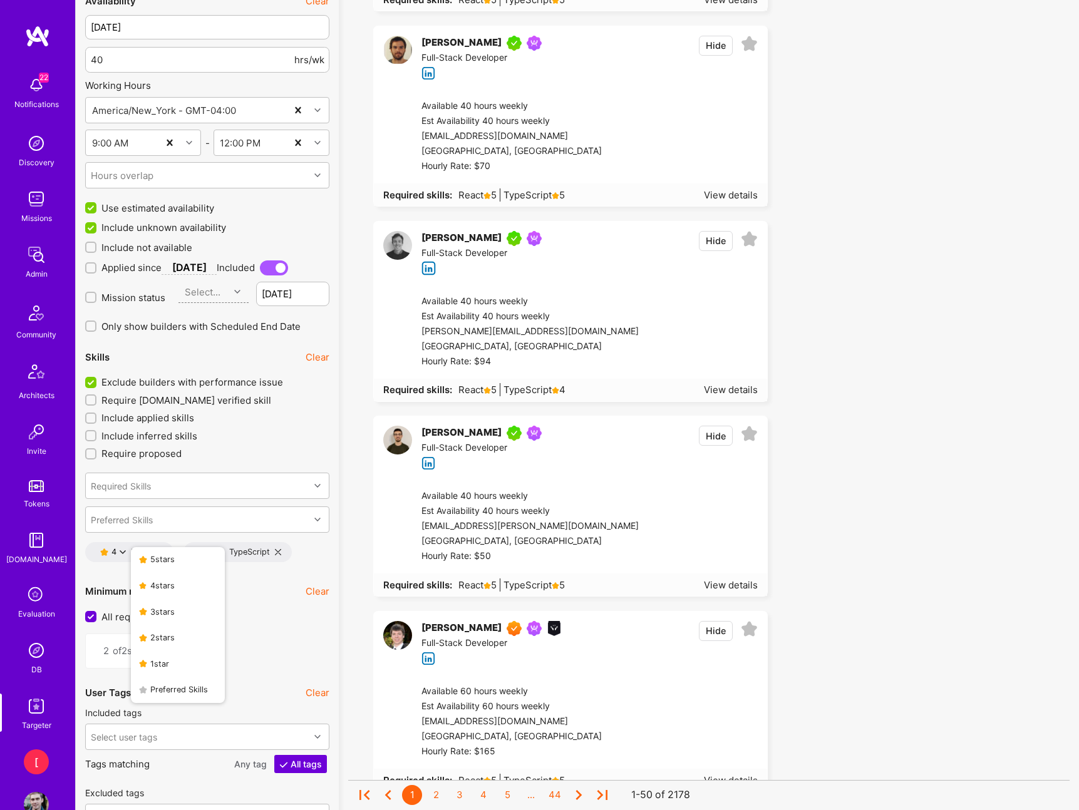
scroll to position [1302, 0]
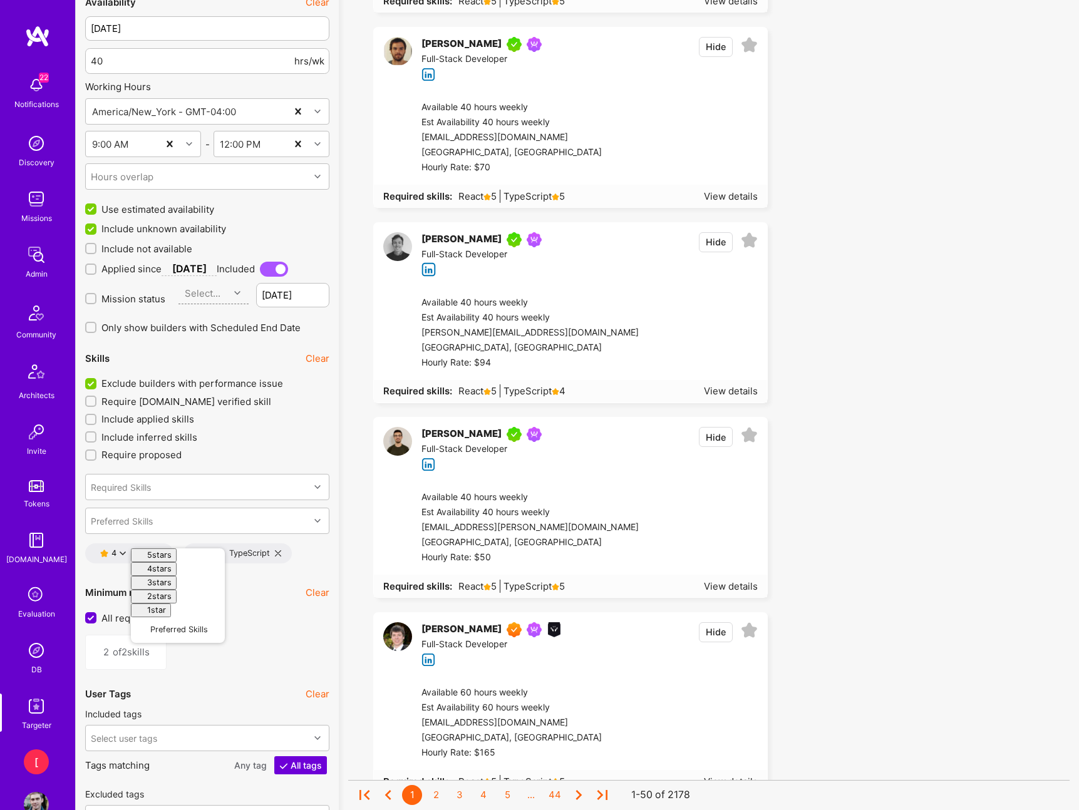
drag, startPoint x: 276, startPoint y: 623, endPoint x: 275, endPoint y: 583, distance: 39.4
click at [276, 622] on label "All required" at bounding box center [207, 618] width 244 height 13
click at [98, 622] on input "All required" at bounding box center [91, 618] width 11 height 11
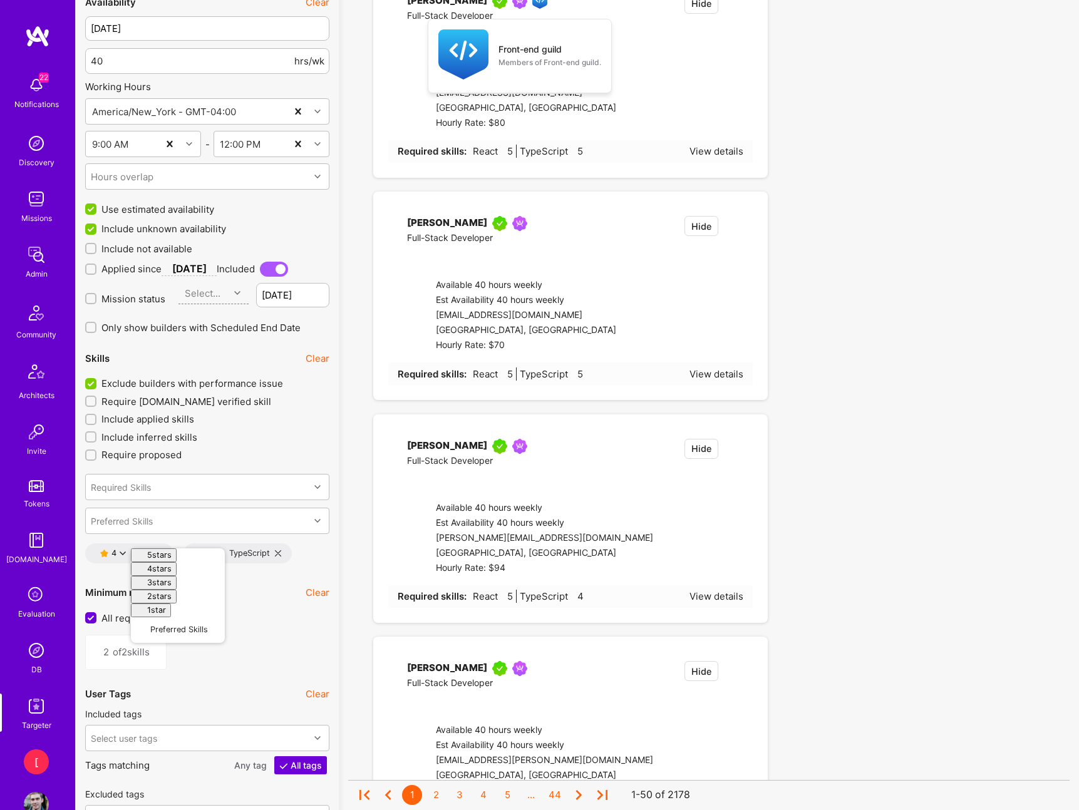
checkbox input "false"
type input "1"
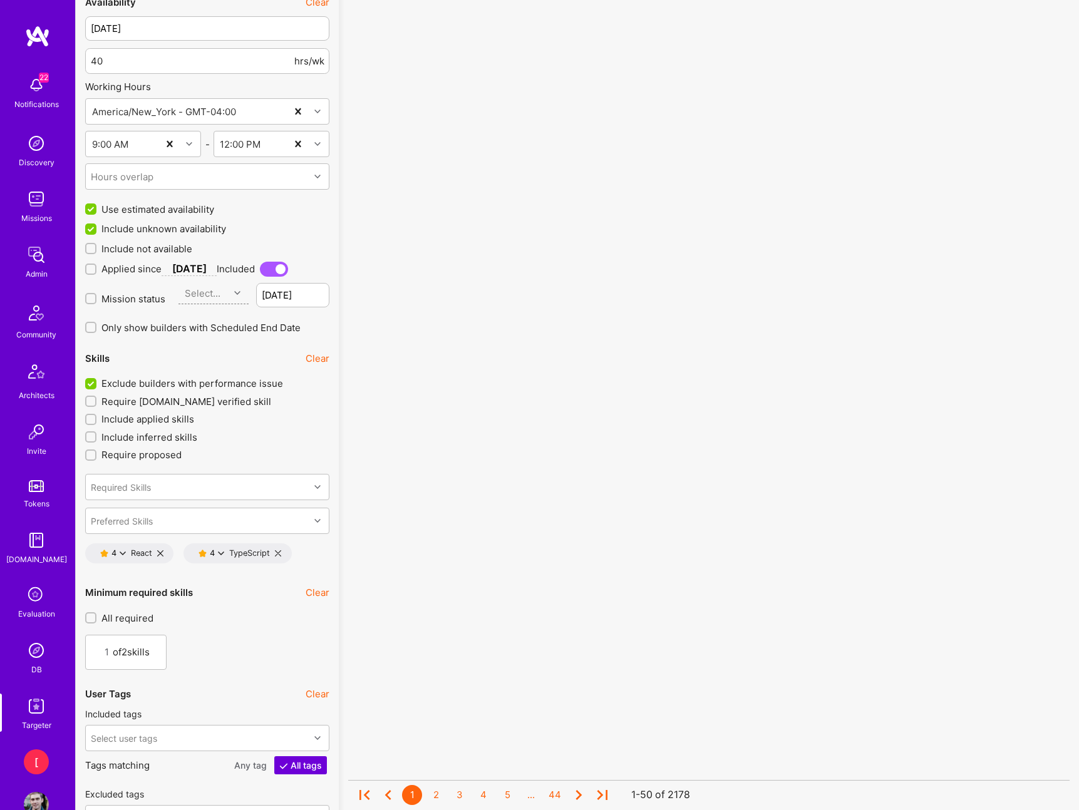
scroll to position [1, 0]
click at [182, 522] on div "Preferred Skills" at bounding box center [198, 520] width 224 height 25
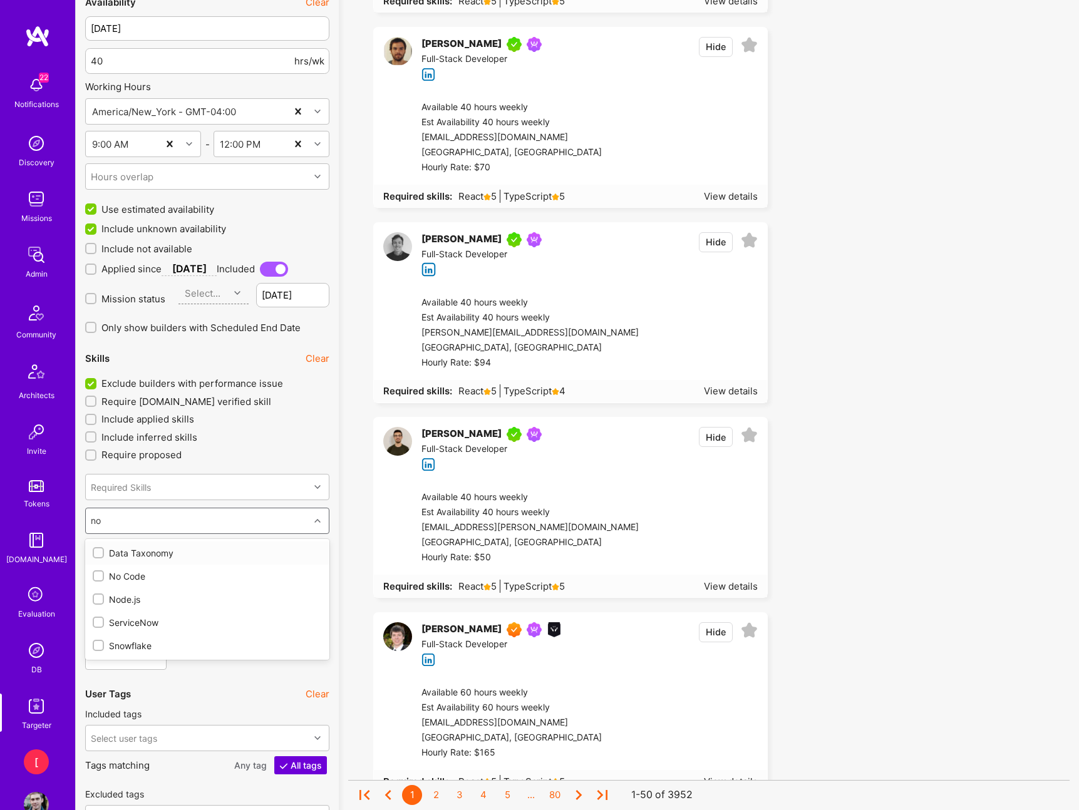
type input "n"
click at [131, 486] on div "Required Skills" at bounding box center [121, 486] width 60 height 13
type input "node"
drag, startPoint x: 135, startPoint y: 520, endPoint x: 272, endPoint y: 480, distance: 143.4
click at [135, 520] on div "Node.js" at bounding box center [207, 519] width 229 height 13
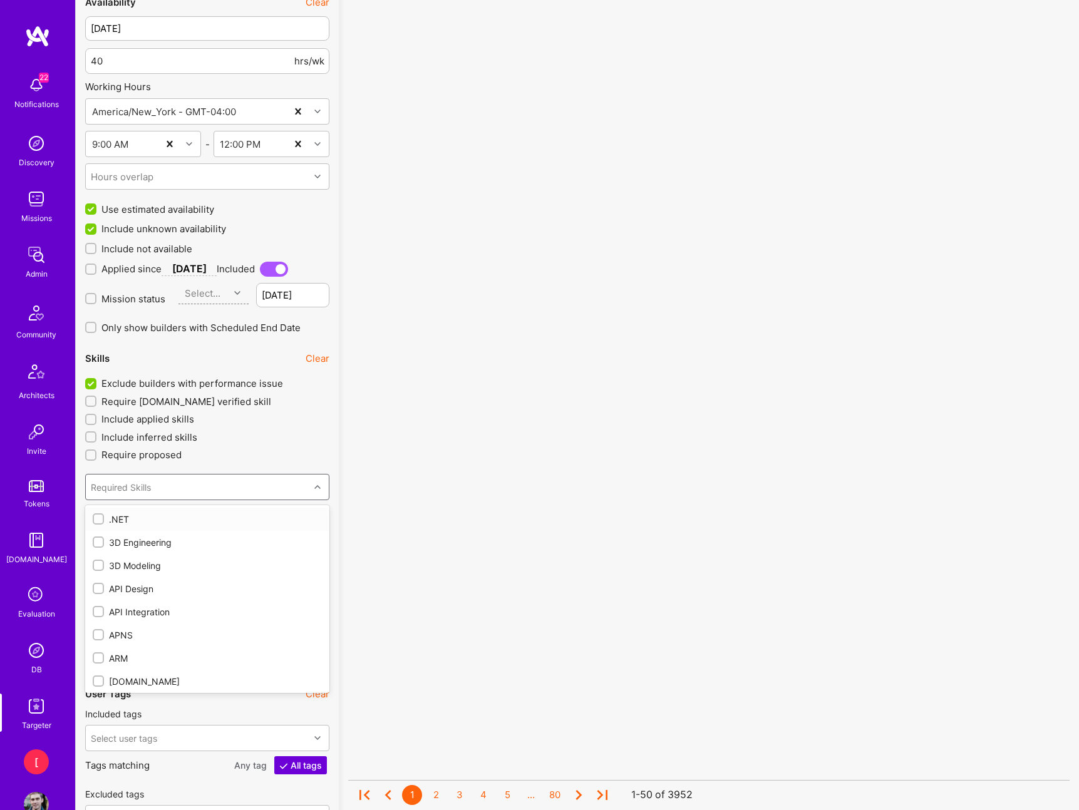
checkbox input "true"
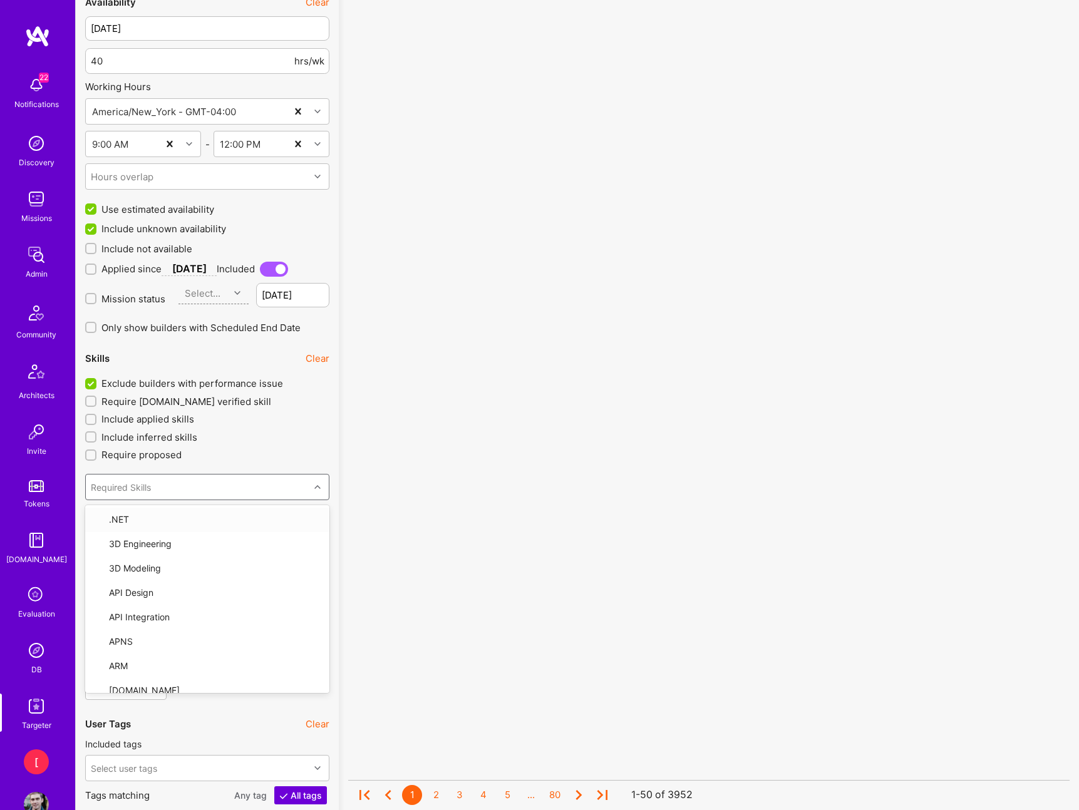
click at [309, 464] on div "Skills Clear Exclude builders with performance issue Require A.Team verified sk…" at bounding box center [207, 471] width 244 height 254
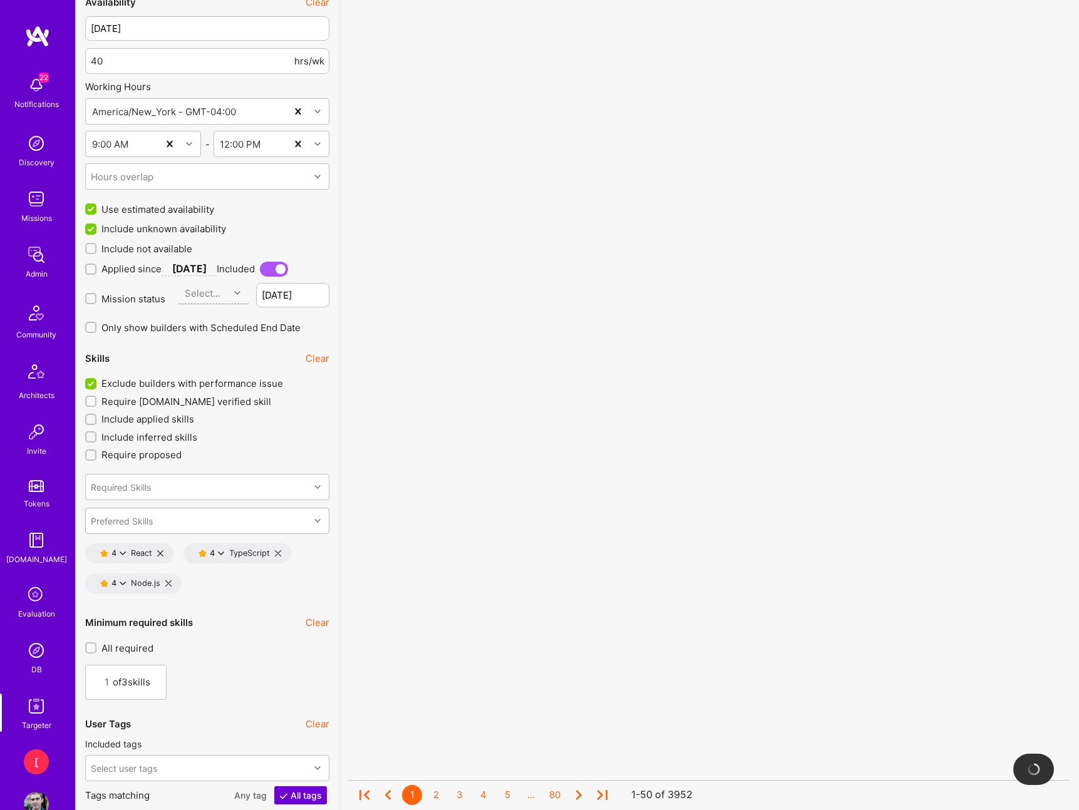
click at [177, 520] on div "Preferred Skills" at bounding box center [198, 520] width 224 height 25
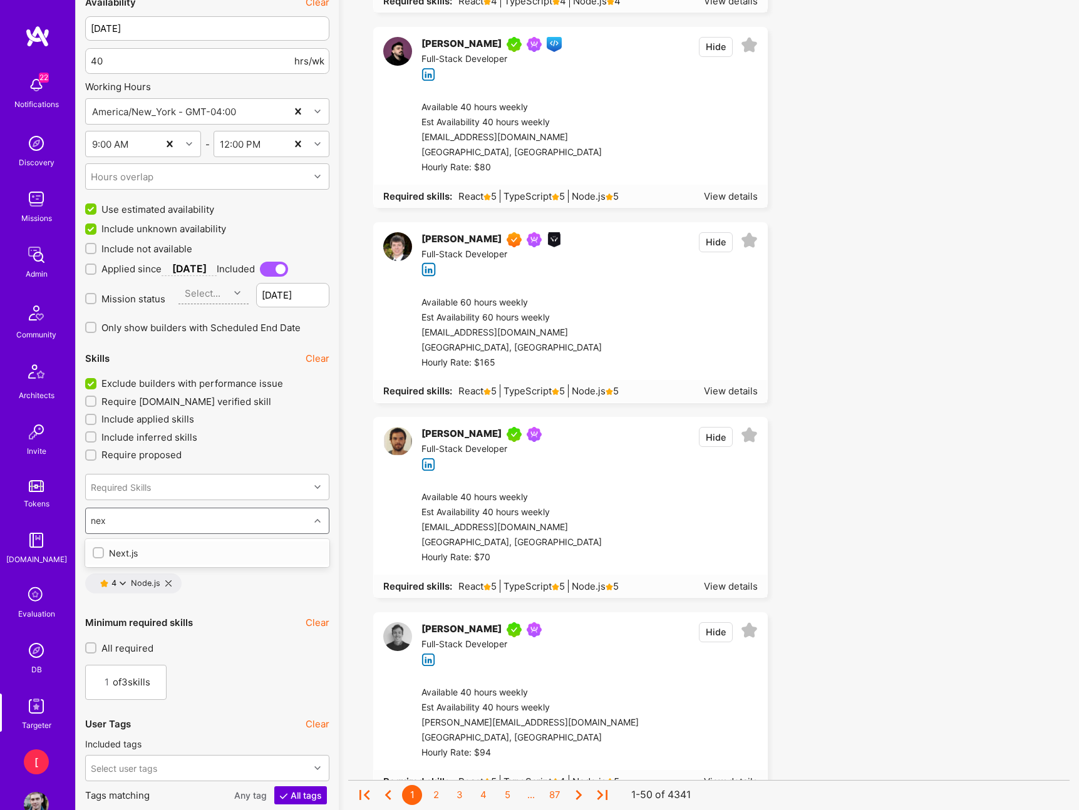
type input "next"
click at [172, 554] on div "Next.js" at bounding box center [207, 553] width 229 height 13
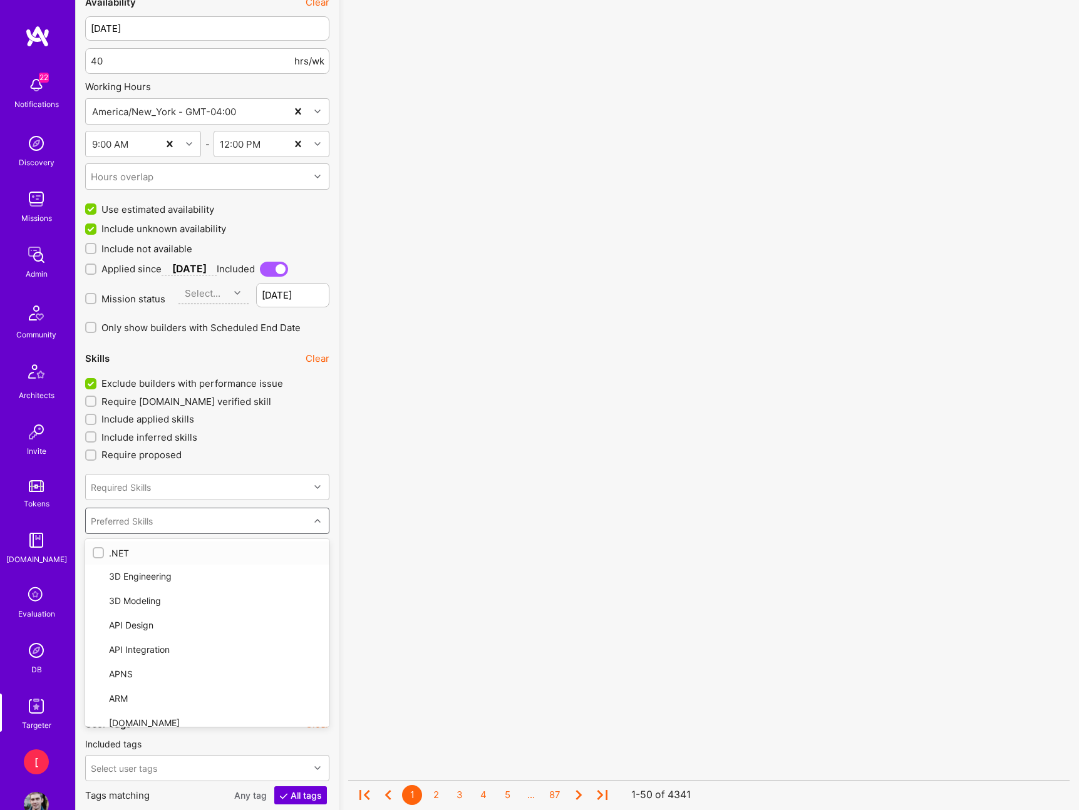
checkbox input "true"
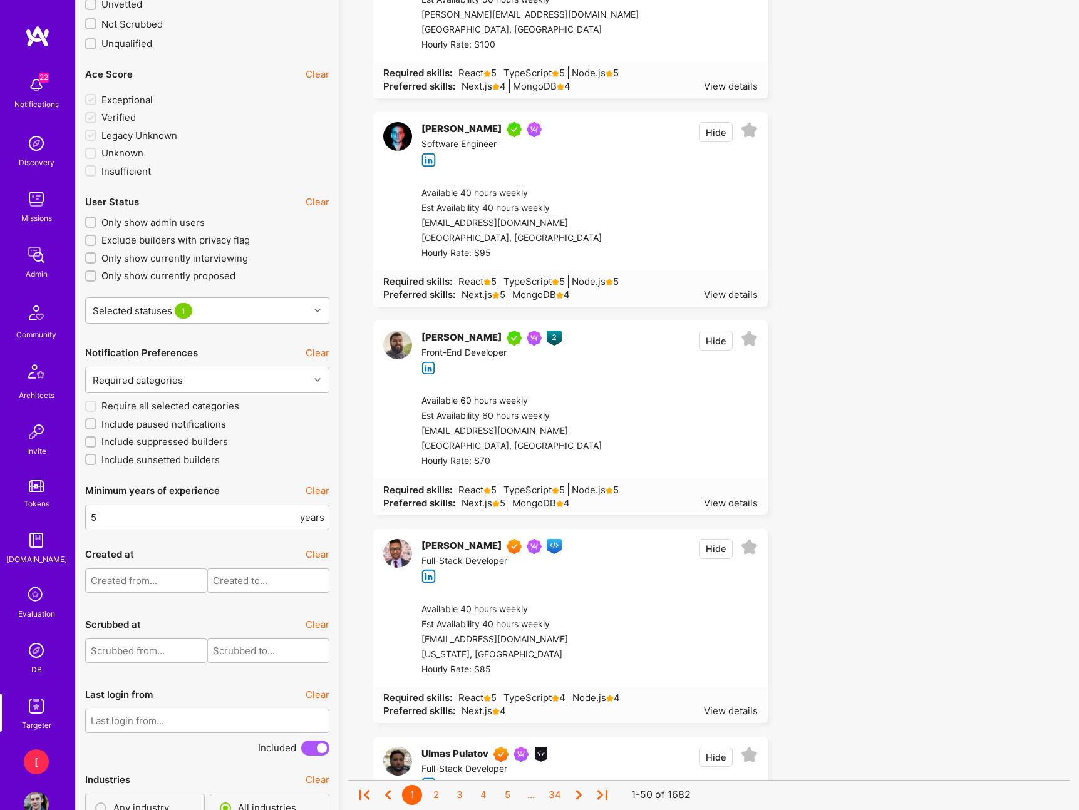
scroll to position [1, 0]
type input "5"
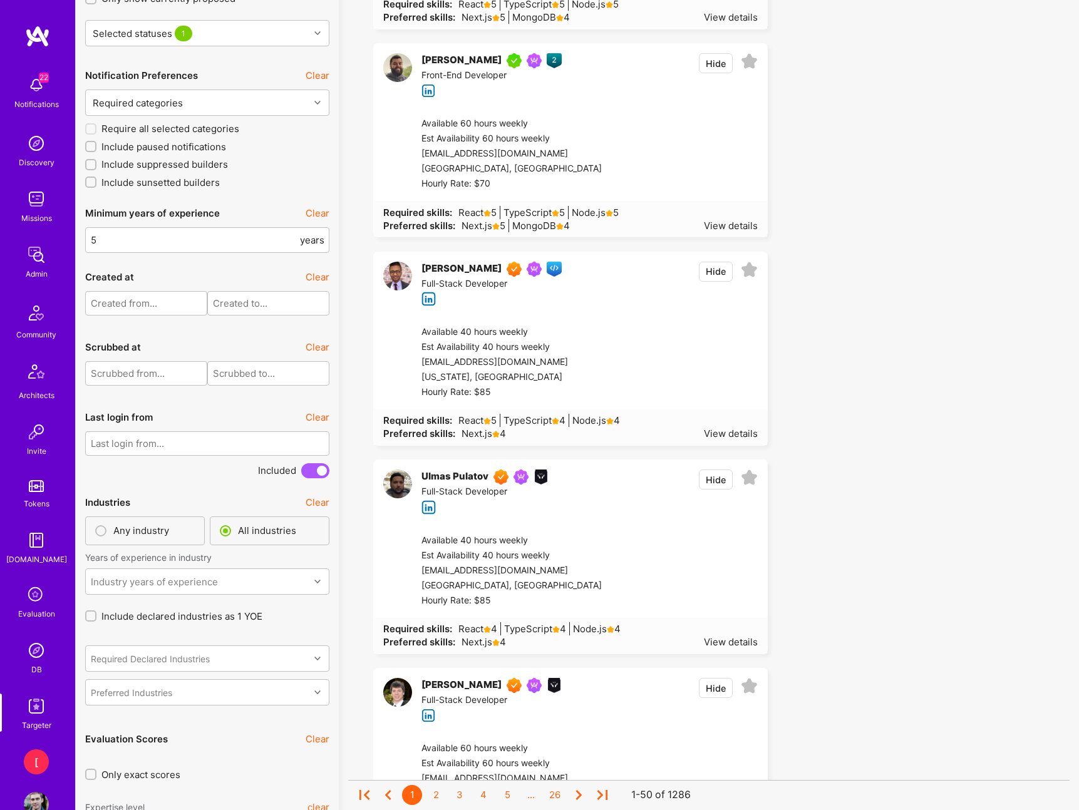
scroll to position [3016, 0]
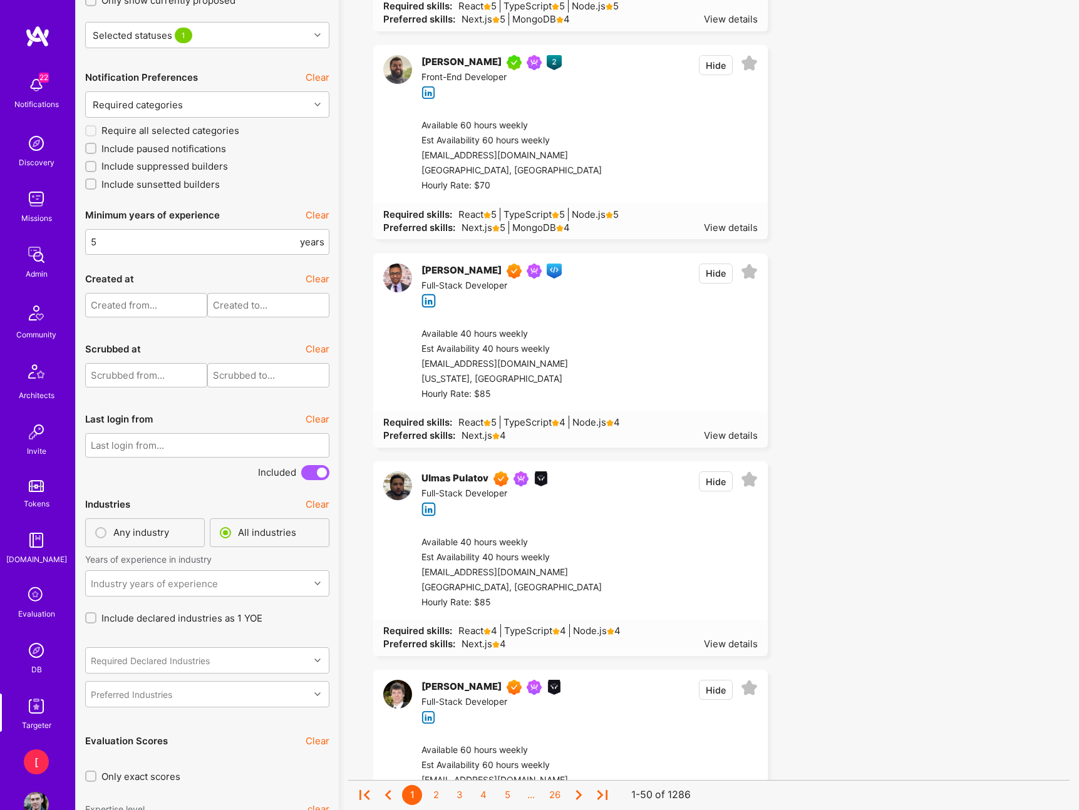
click at [203, 445] on input "text" at bounding box center [207, 445] width 244 height 24
click at [347, 385] on button "Previous Month" at bounding box center [345, 383] width 9 height 9
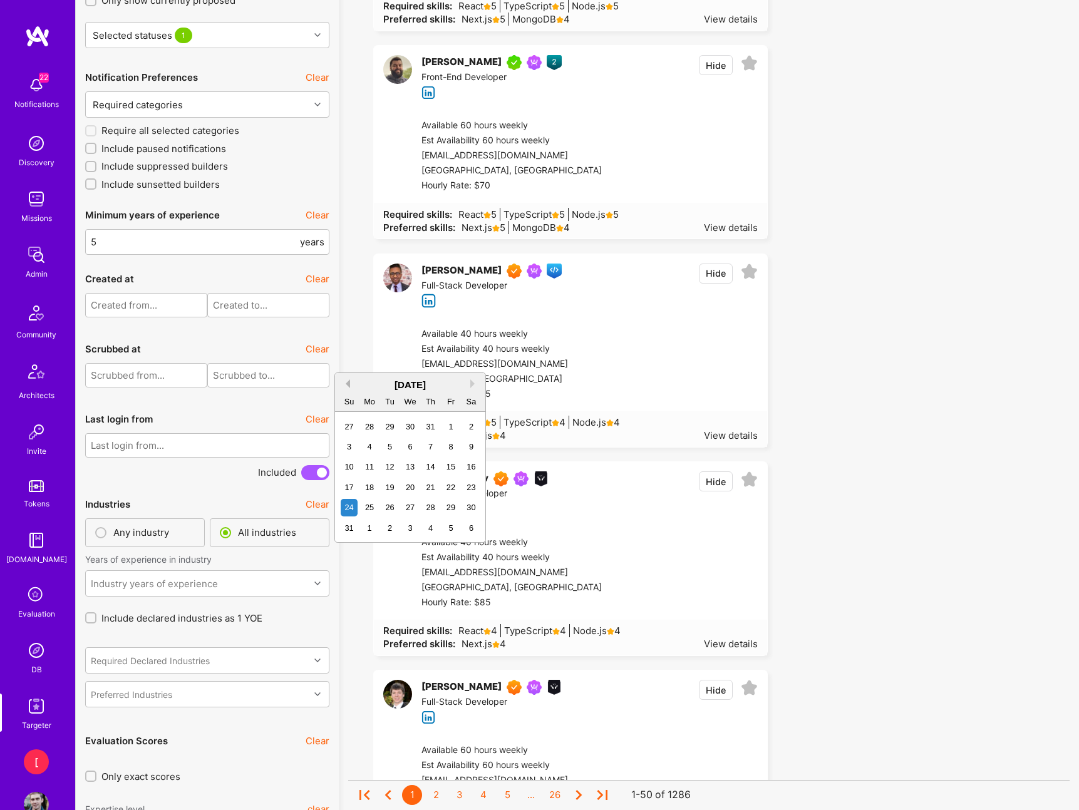
click at [347, 385] on button "Previous Month" at bounding box center [345, 383] width 9 height 9
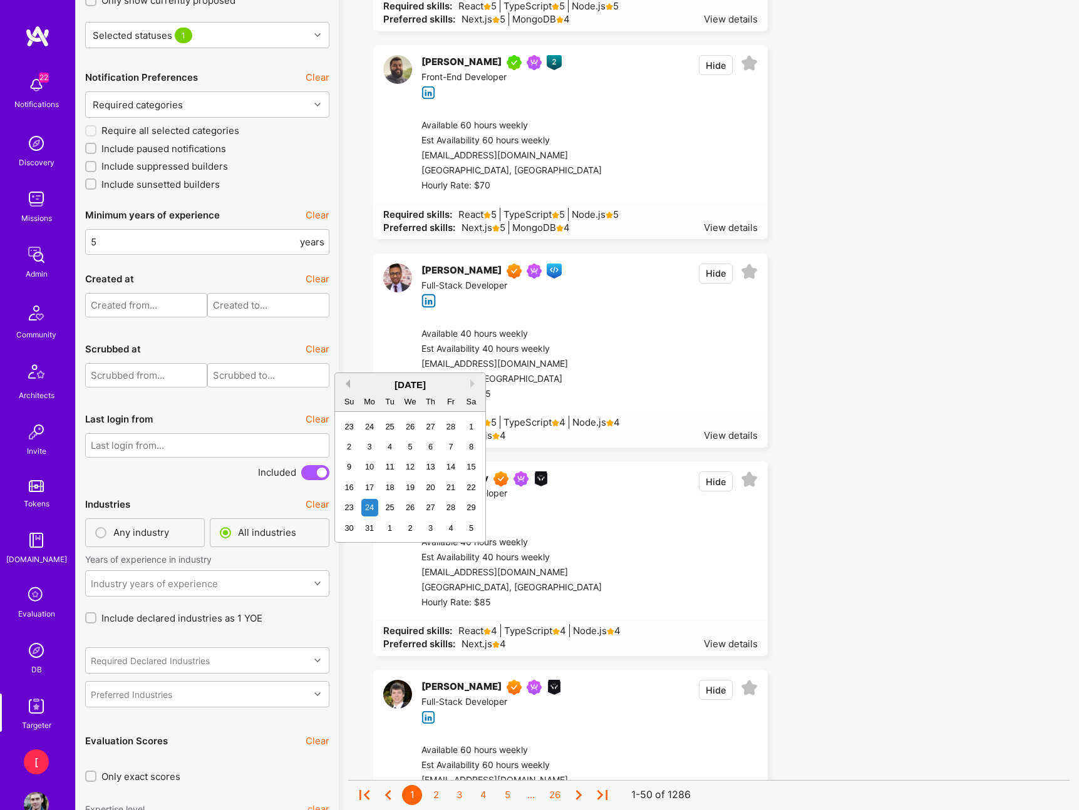
click at [347, 385] on button "Previous Month" at bounding box center [345, 383] width 9 height 9
click at [475, 383] on button "Next Month" at bounding box center [474, 383] width 9 height 9
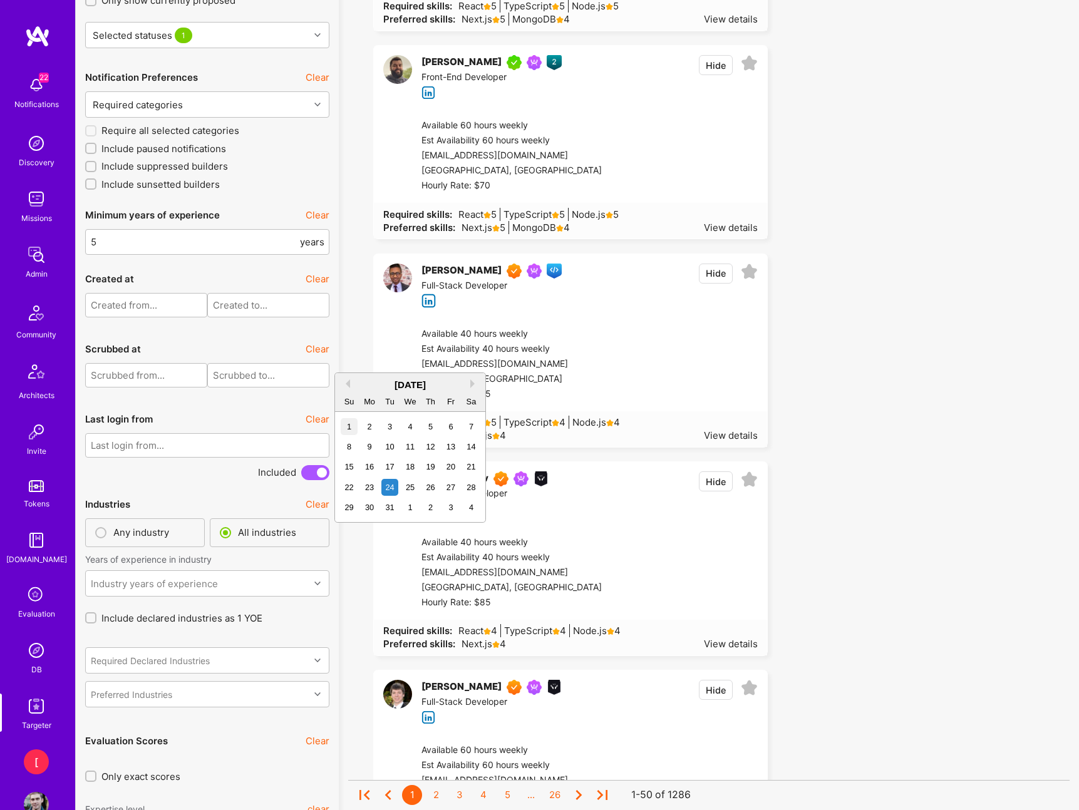
click at [351, 424] on div "1" at bounding box center [349, 426] width 17 height 17
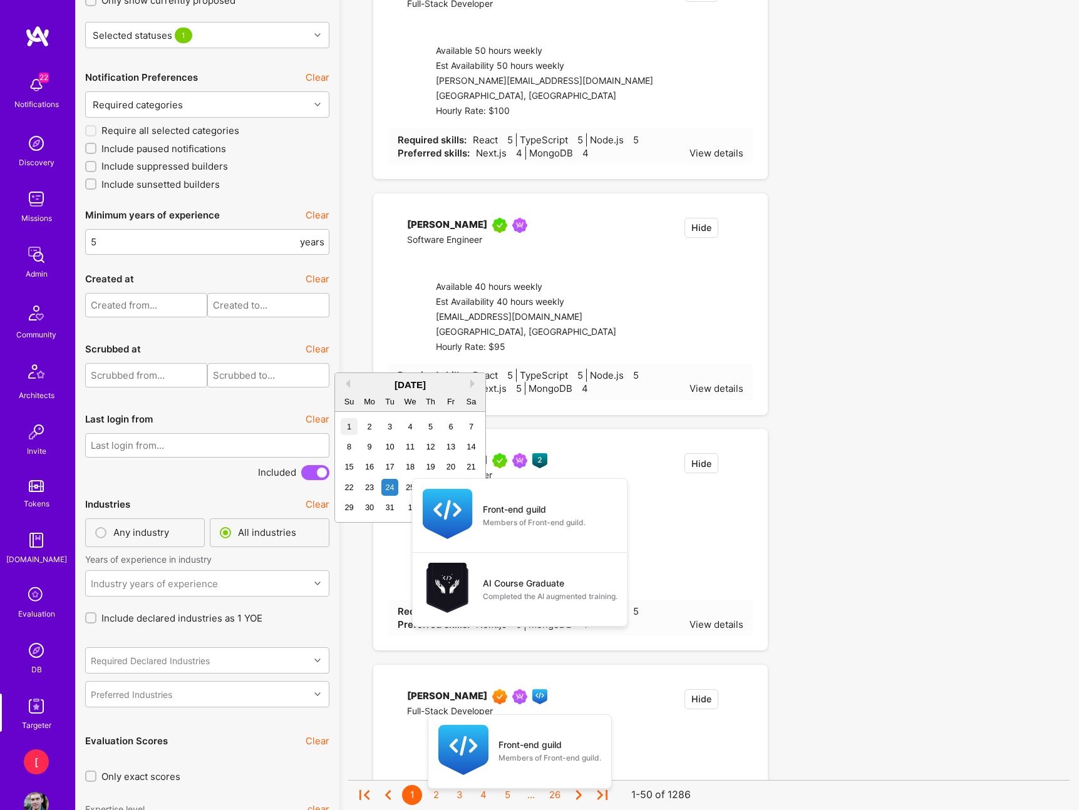
type input "30/11/2024"
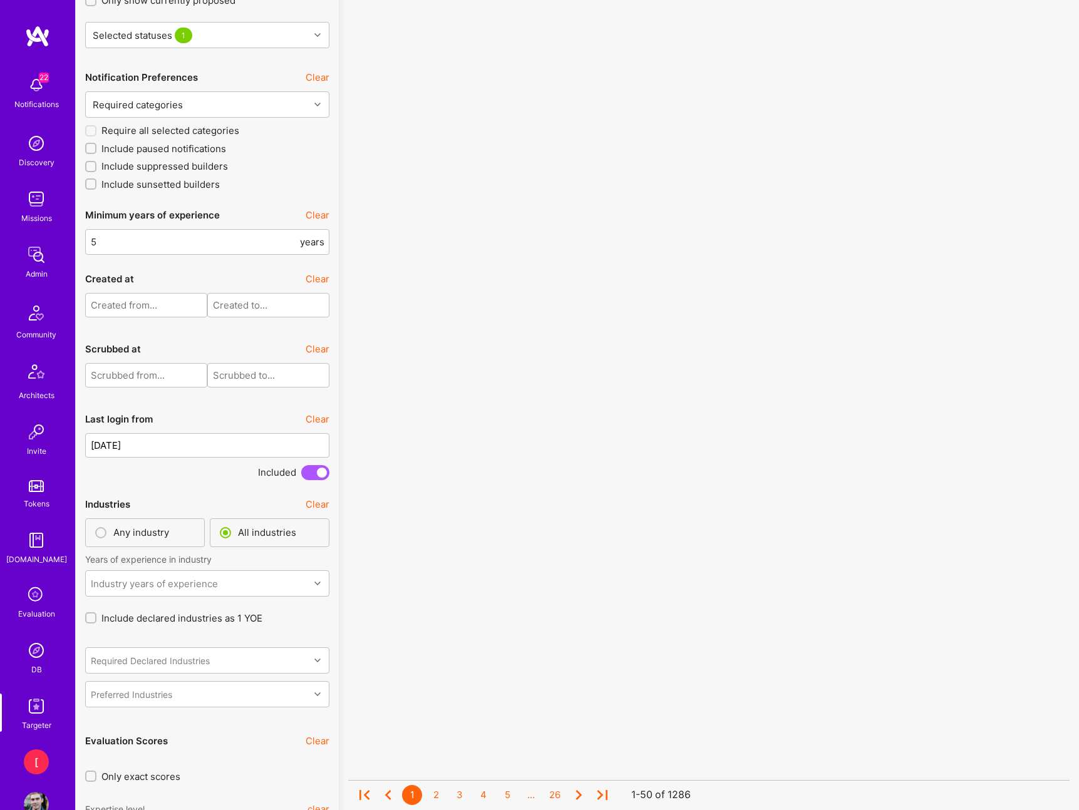
click at [197, 473] on div "Included" at bounding box center [207, 472] width 244 height 15
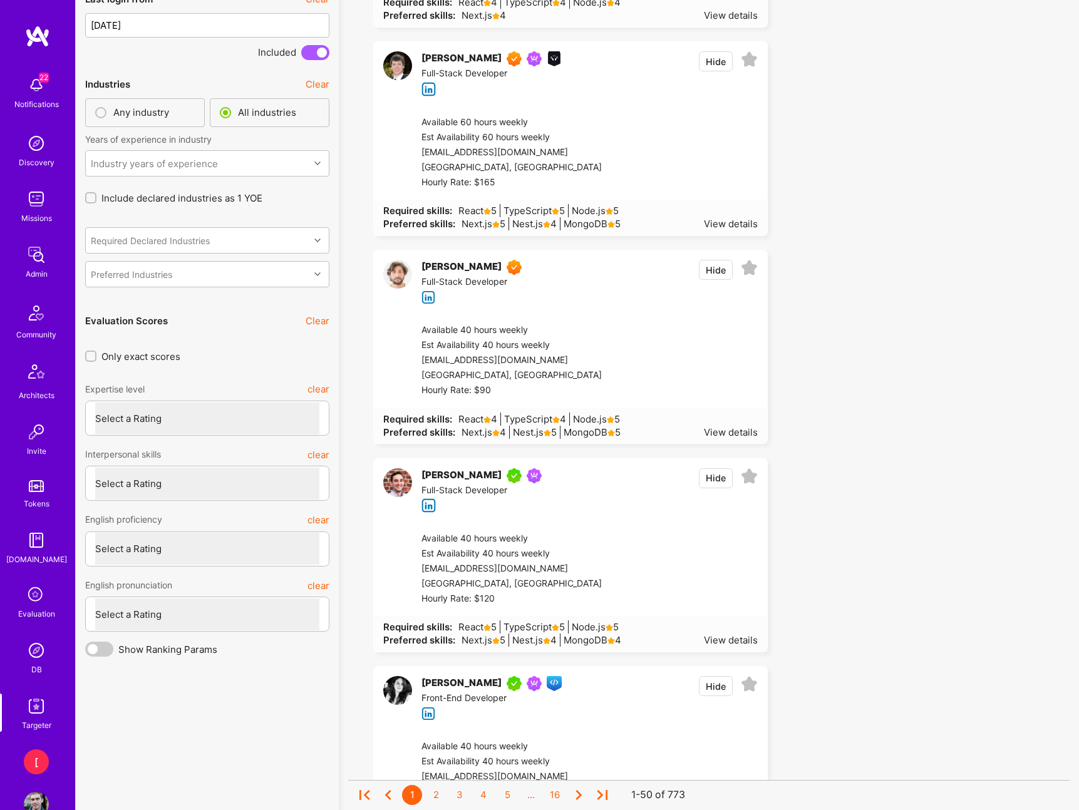
scroll to position [3437, 0]
click at [218, 485] on select "Select a Rating Unqualified Problematic Adequate Good Excellent" at bounding box center [207, 482] width 224 height 32
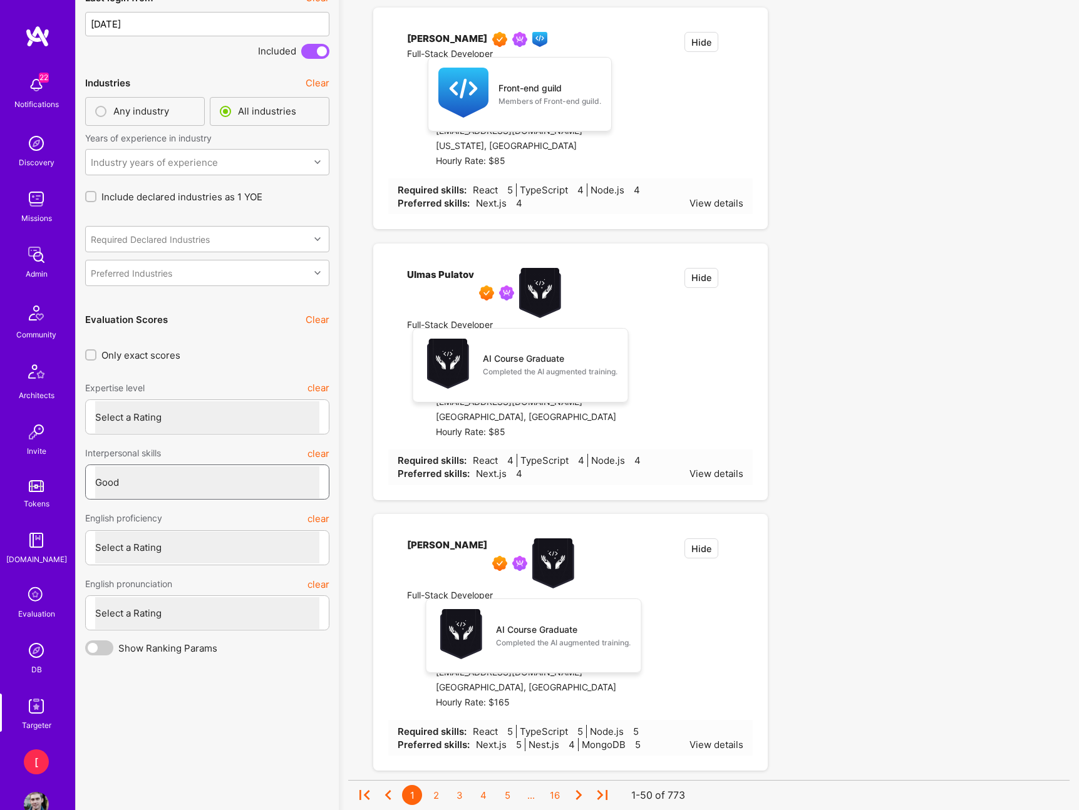
click at [95, 498] on select "Select a Rating Unqualified Problematic Adequate Good Excellent" at bounding box center [207, 482] width 224 height 32
select select "4"
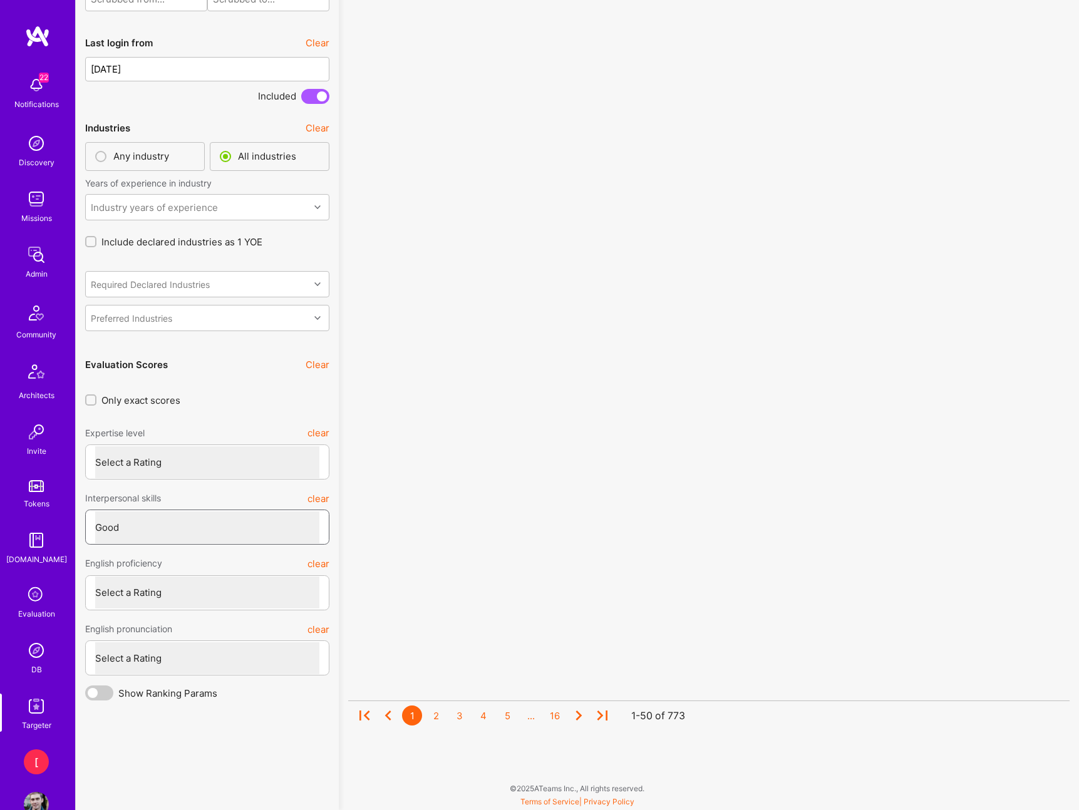
scroll to position [3392, 0]
click at [202, 414] on div "Evaluation Scores Clear Only exact scores Expertise level clear Select a Rating…" at bounding box center [207, 514] width 244 height 326
click at [210, 465] on select "Select a Rating Unqualified Junior Adequate Good Very good Superstar" at bounding box center [207, 462] width 224 height 32
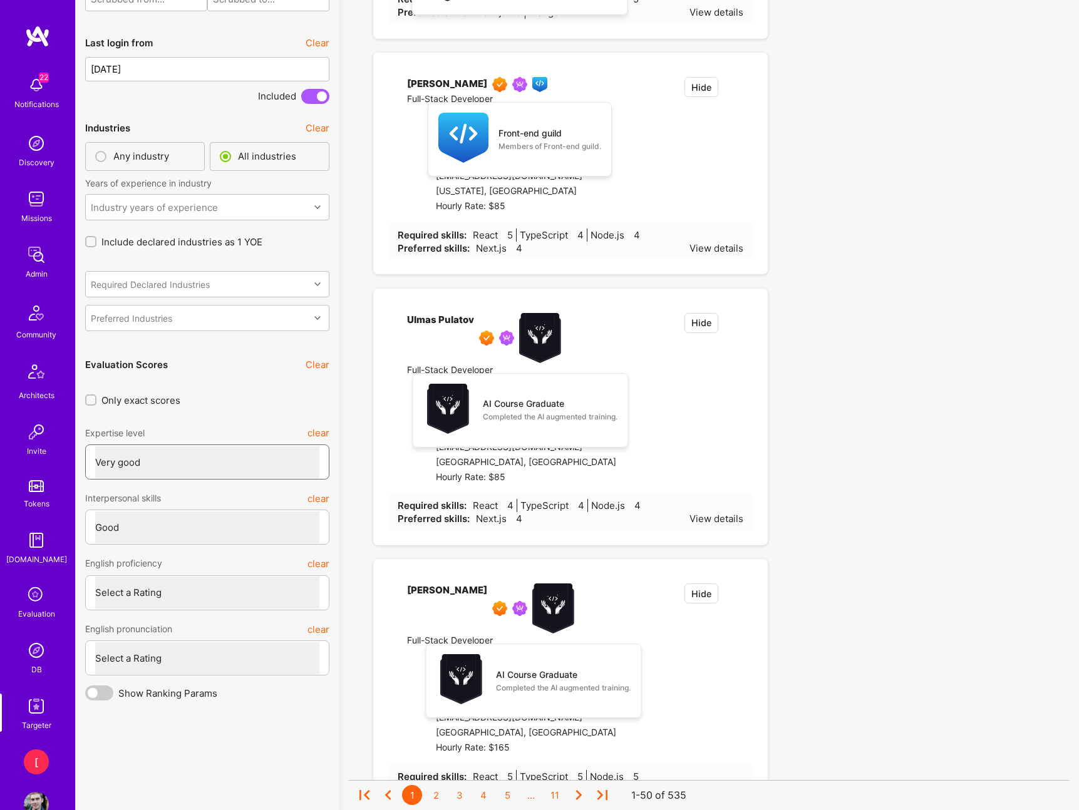
click at [95, 446] on select "Select a Rating Unqualified Junior Adequate Good Very good Superstar" at bounding box center [207, 462] width 224 height 32
select select "5"
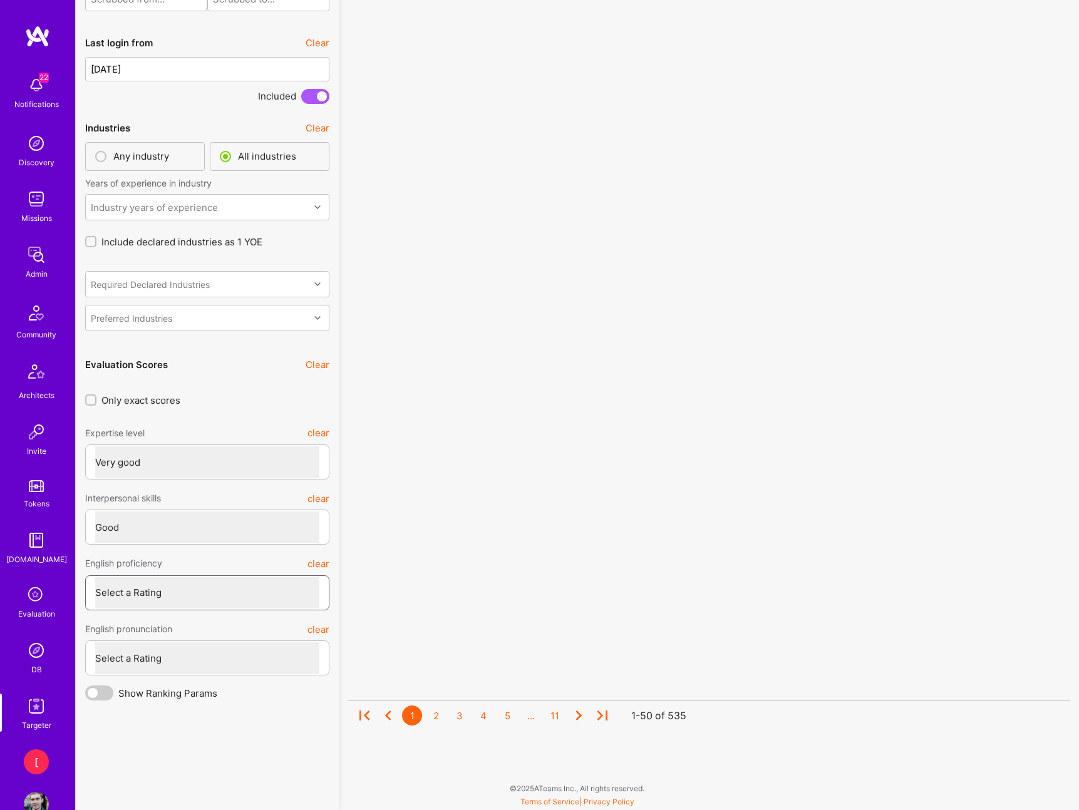
click at [215, 589] on select "Select a Rating None Limited Good Native or functionally native" at bounding box center [207, 593] width 224 height 32
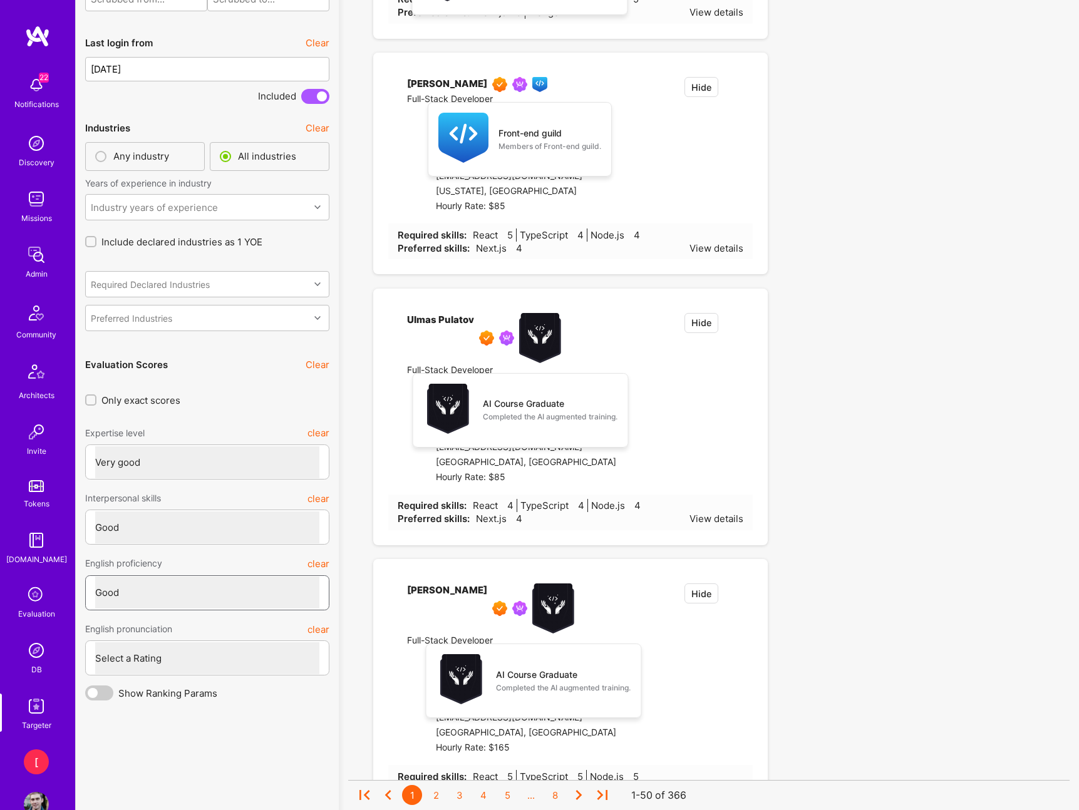
click at [95, 577] on select "Select a Rating None Limited Good Native or functionally native" at bounding box center [207, 593] width 224 height 32
select select "6"
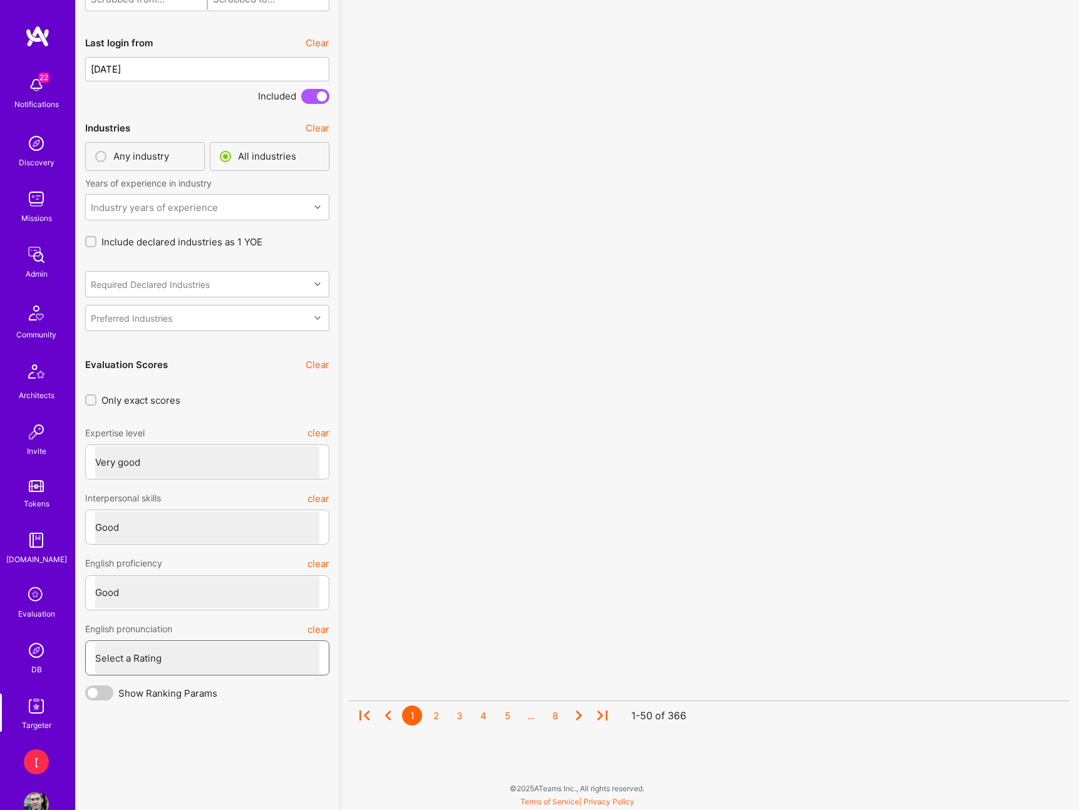
click at [226, 664] on select "Select a Rating Weak Adequate Good Excellent" at bounding box center [207, 658] width 224 height 32
click at [95, 642] on select "Select a Rating Weak Adequate Good Excellent" at bounding box center [207, 658] width 224 height 32
select select "6"
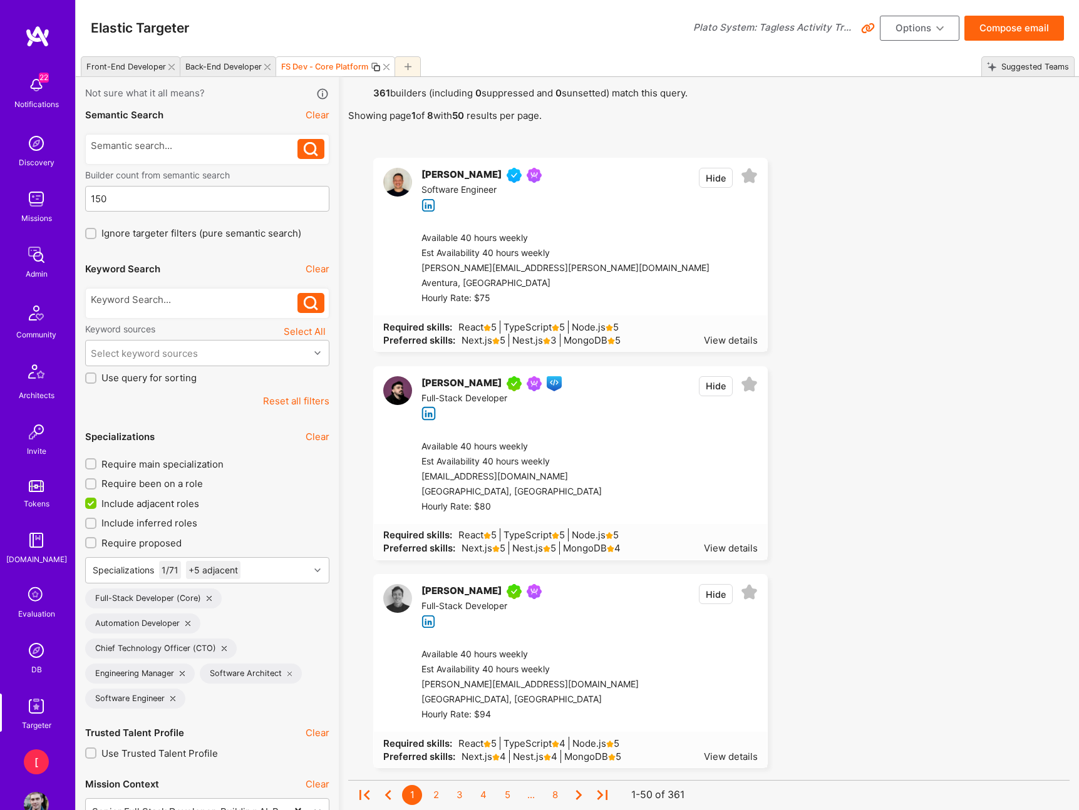
click at [929, 26] on button "Options" at bounding box center [920, 28] width 80 height 25
click at [901, 120] on button "Save Search" at bounding box center [902, 121] width 115 height 32
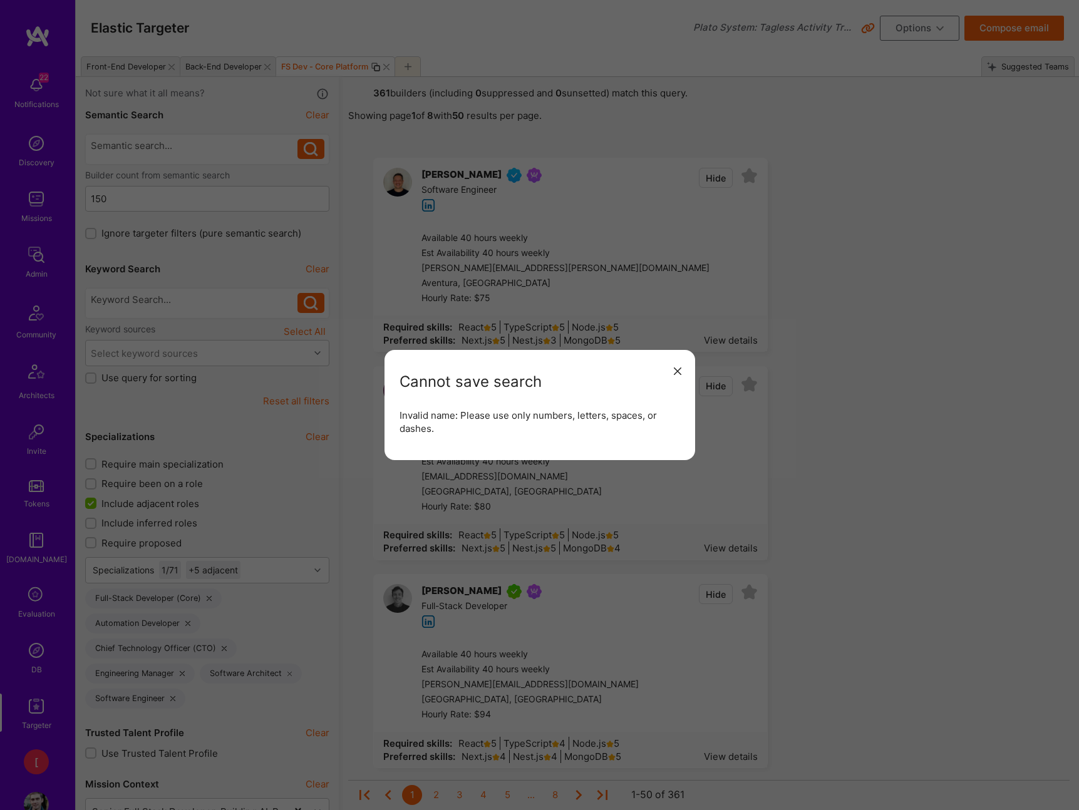
click at [676, 373] on icon "modal" at bounding box center [678, 371] width 8 height 8
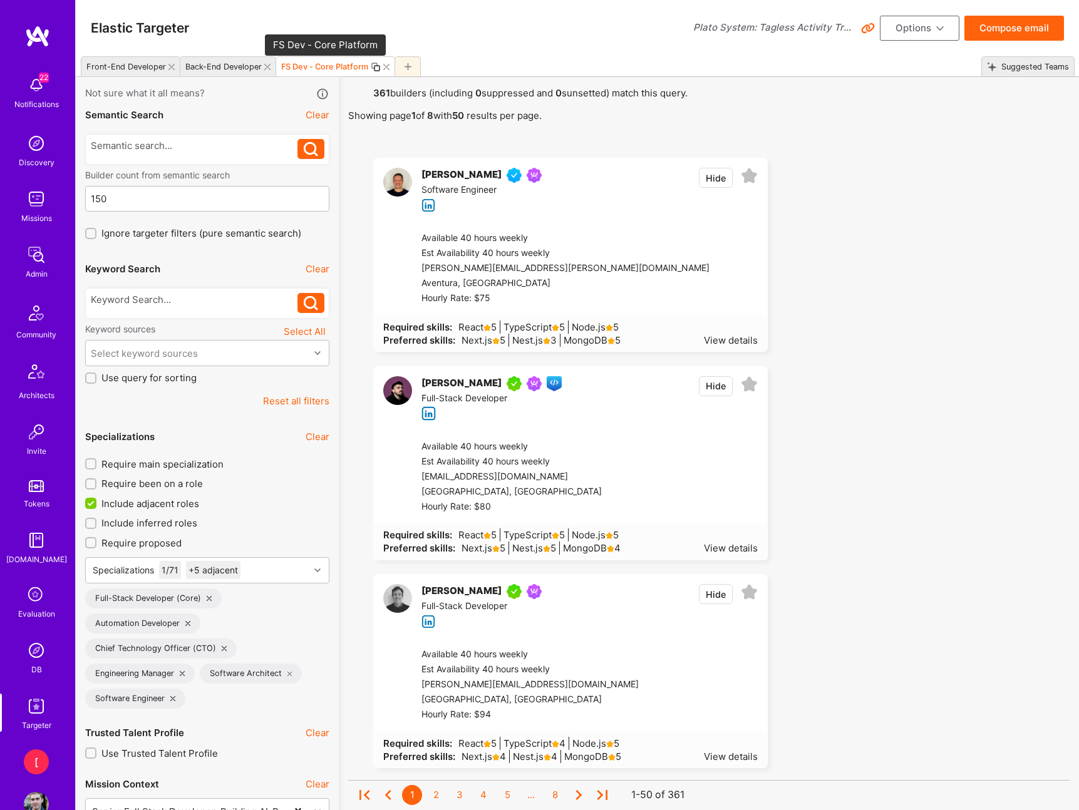
click at [334, 66] on div "FS Dev - Core Platform" at bounding box center [324, 66] width 87 height 9
type input "FS Dev Core Platform"
click at [932, 24] on button "Options" at bounding box center [920, 28] width 80 height 25
click at [905, 125] on button "Save Search" at bounding box center [902, 121] width 115 height 32
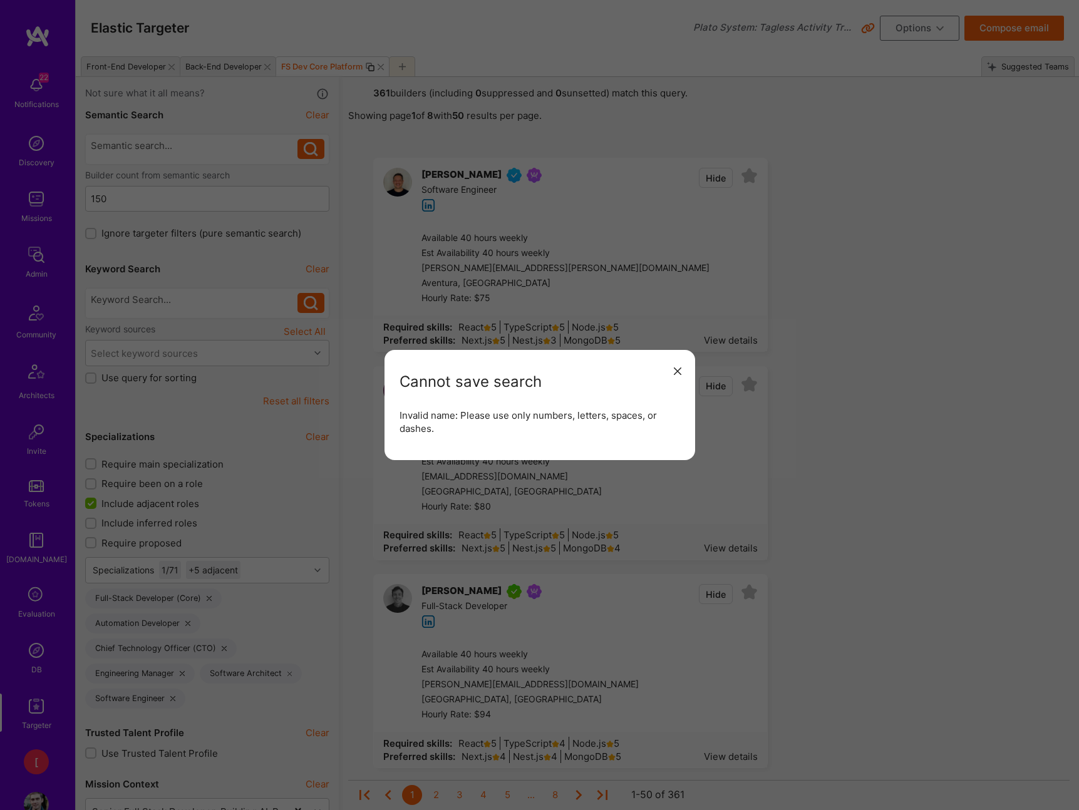
click at [676, 373] on icon "modal" at bounding box center [678, 371] width 8 height 8
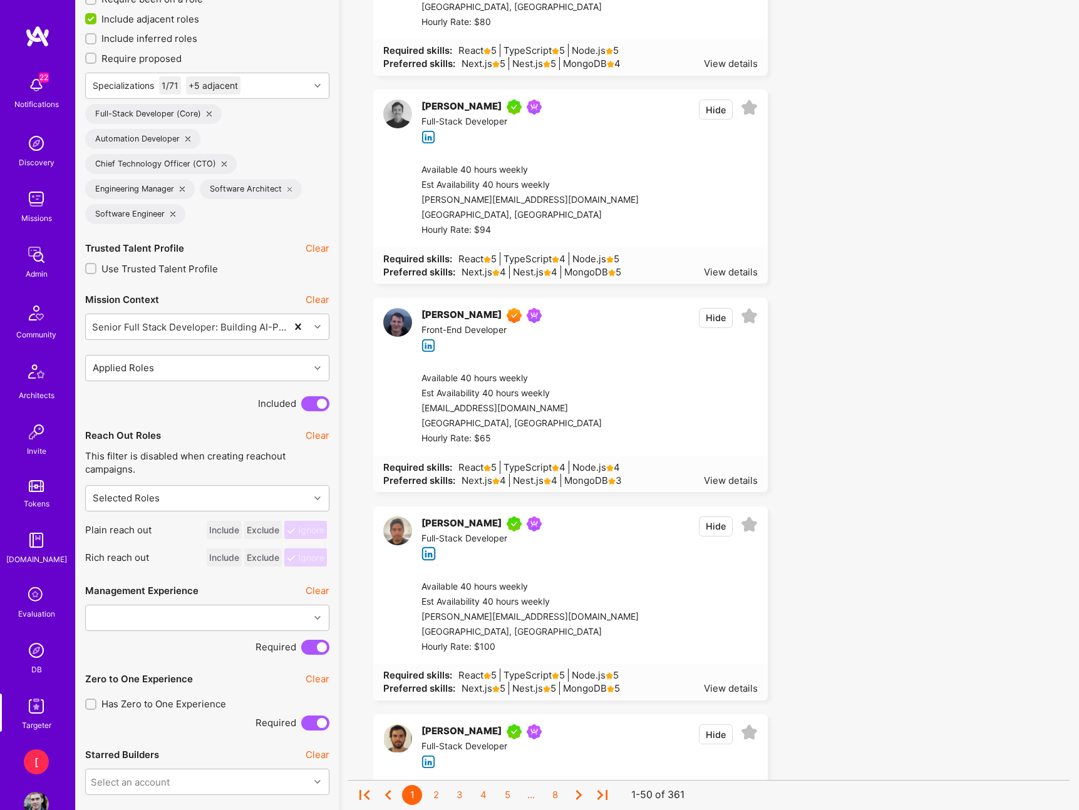
scroll to position [486, 0]
click at [296, 371] on div "Applied Roles" at bounding box center [198, 366] width 224 height 25
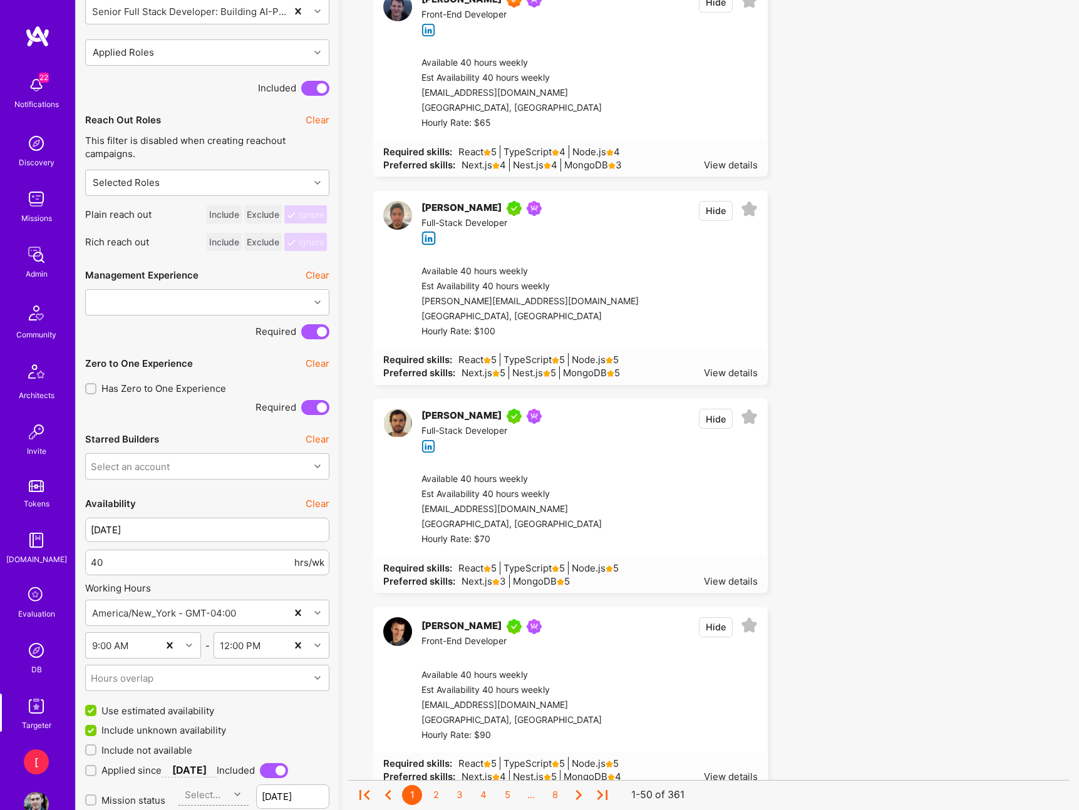
scroll to position [801, 0]
click at [241, 468] on div "Select an account" at bounding box center [198, 465] width 224 height 25
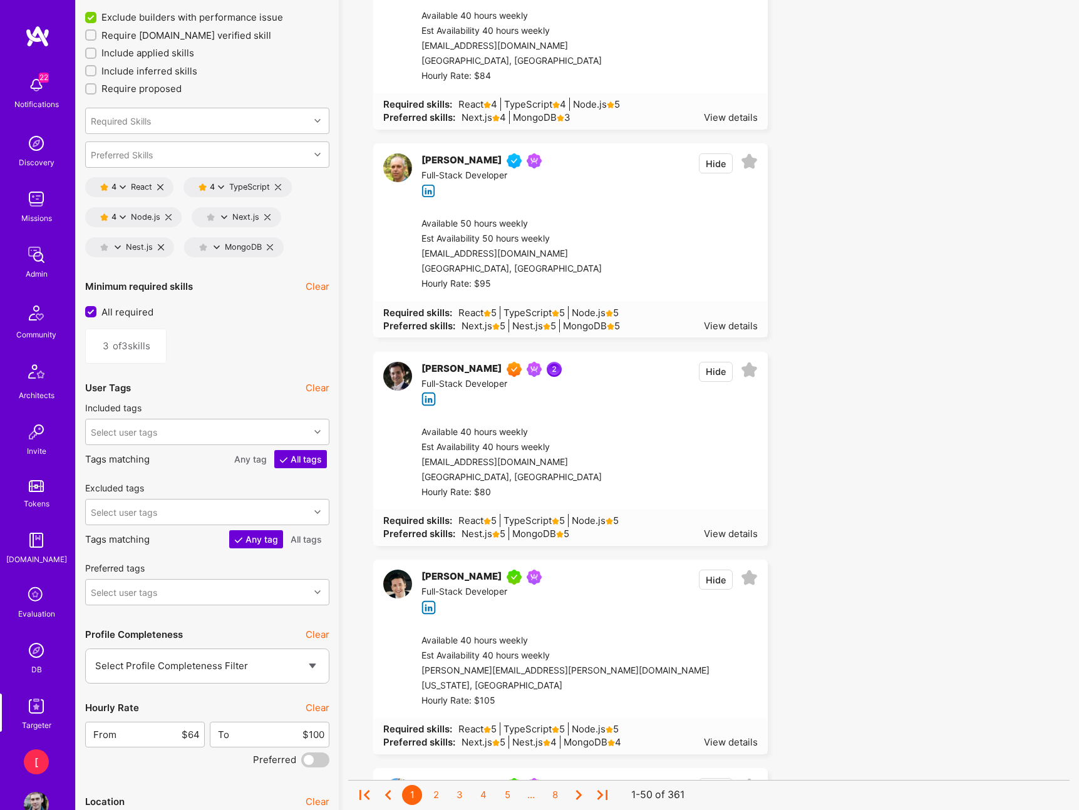
scroll to position [1670, 0]
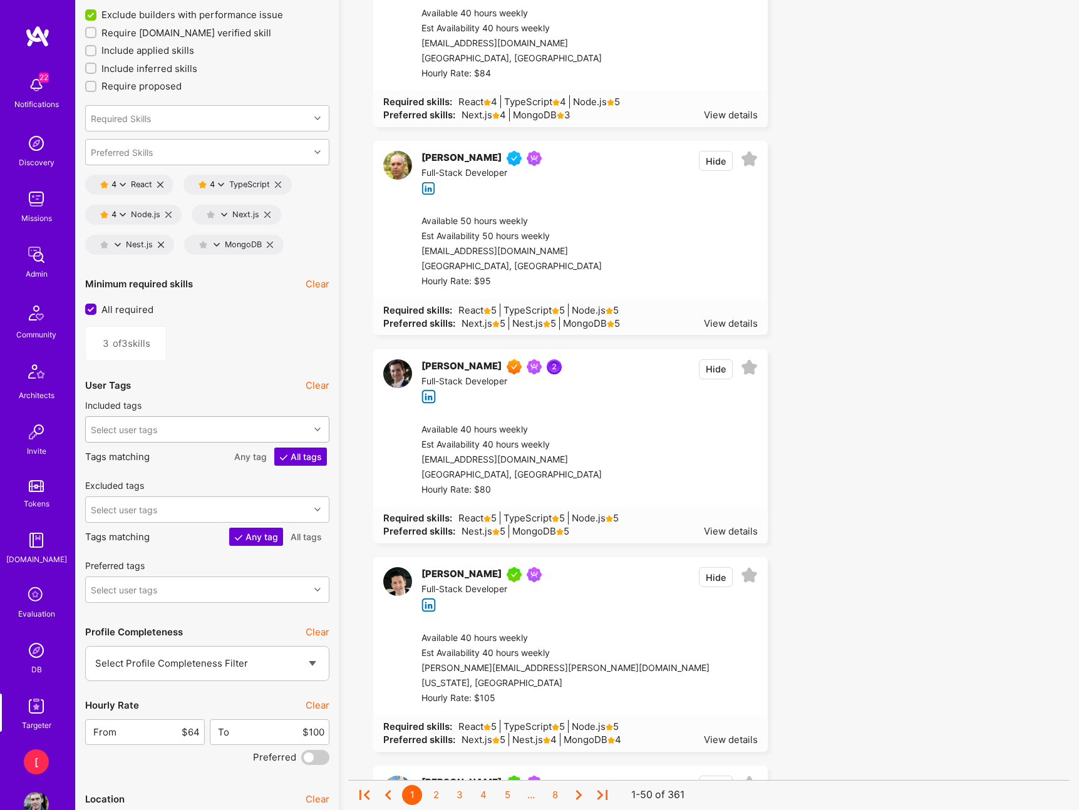
click at [232, 426] on div "Select user tags" at bounding box center [198, 429] width 224 height 25
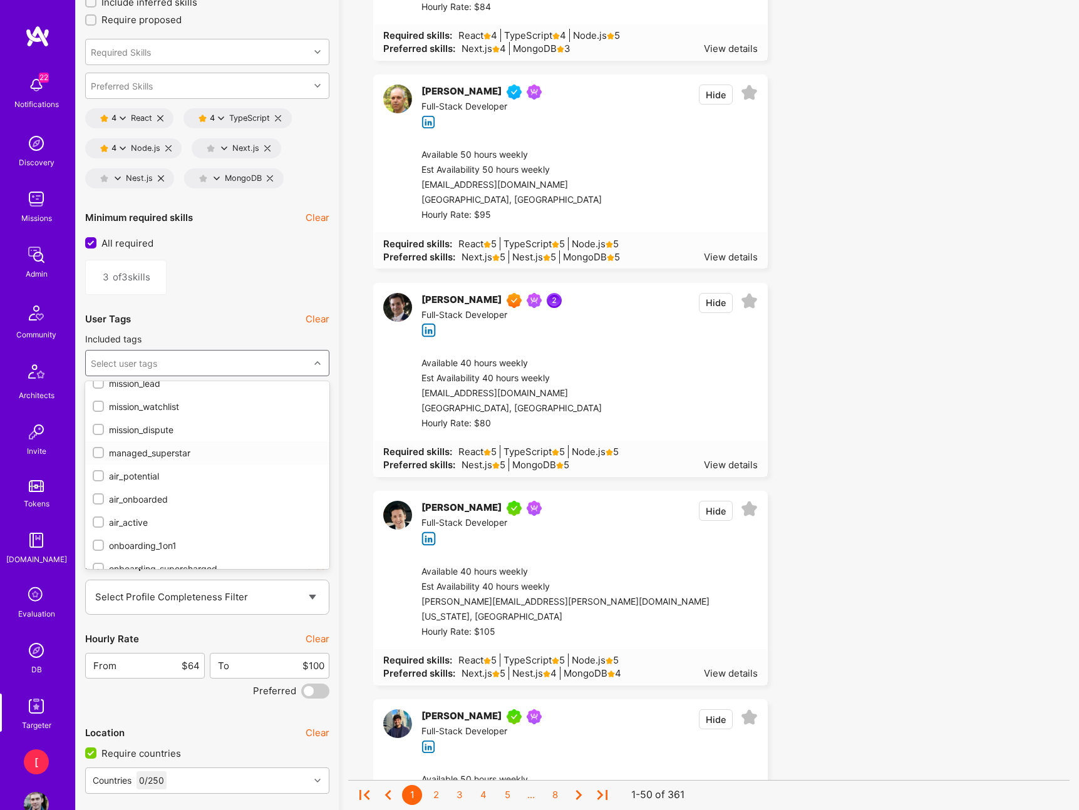
scroll to position [199, 0]
click at [169, 452] on div "managed_superstar" at bounding box center [207, 451] width 229 height 13
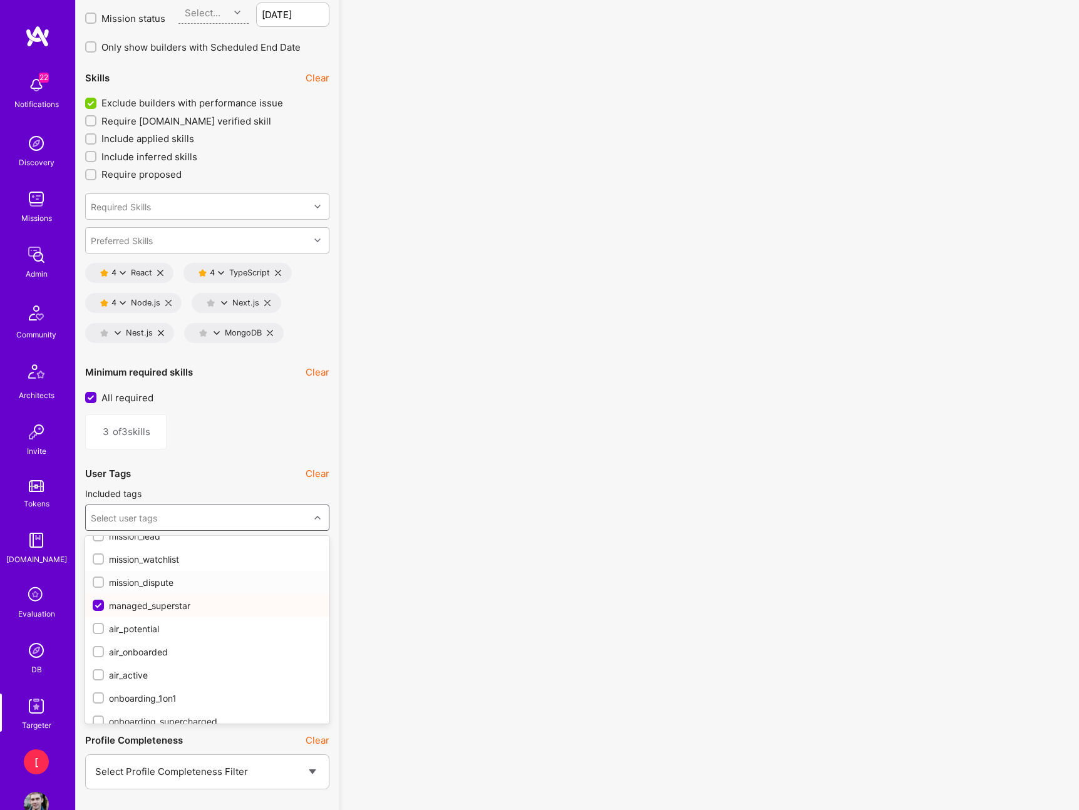
scroll to position [1662, 0]
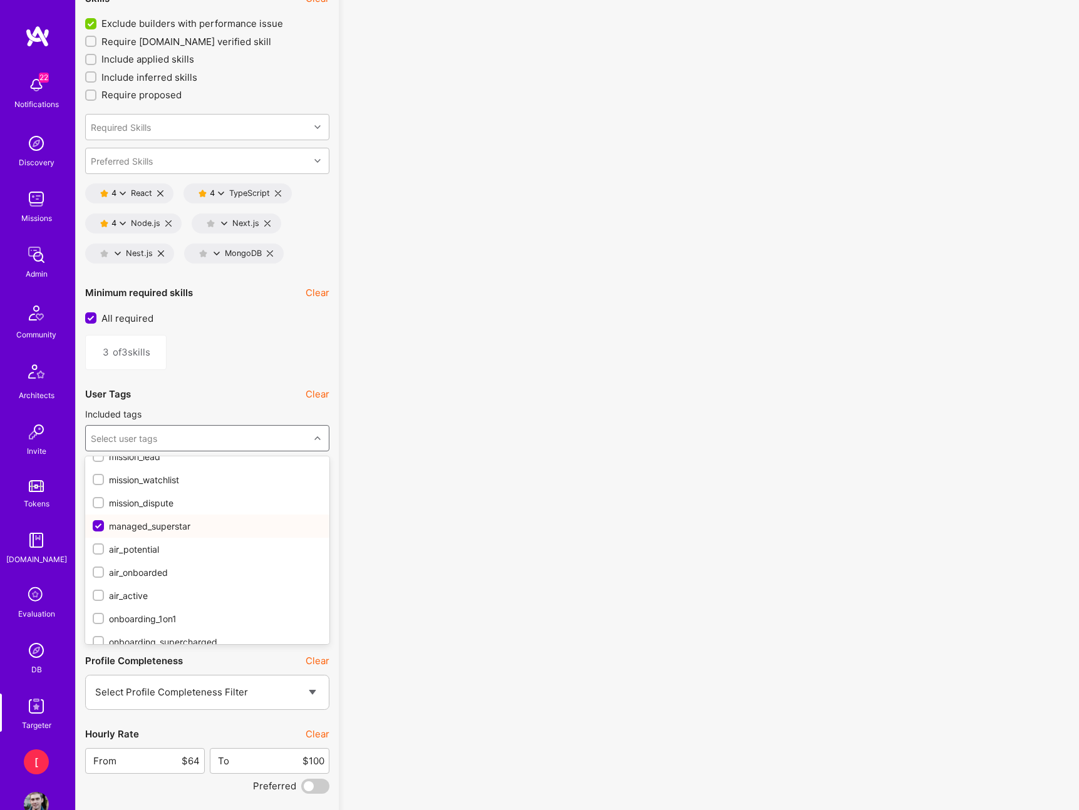
click at [99, 528] on input "checkbox" at bounding box center [99, 526] width 11 height 11
checkbox input "false"
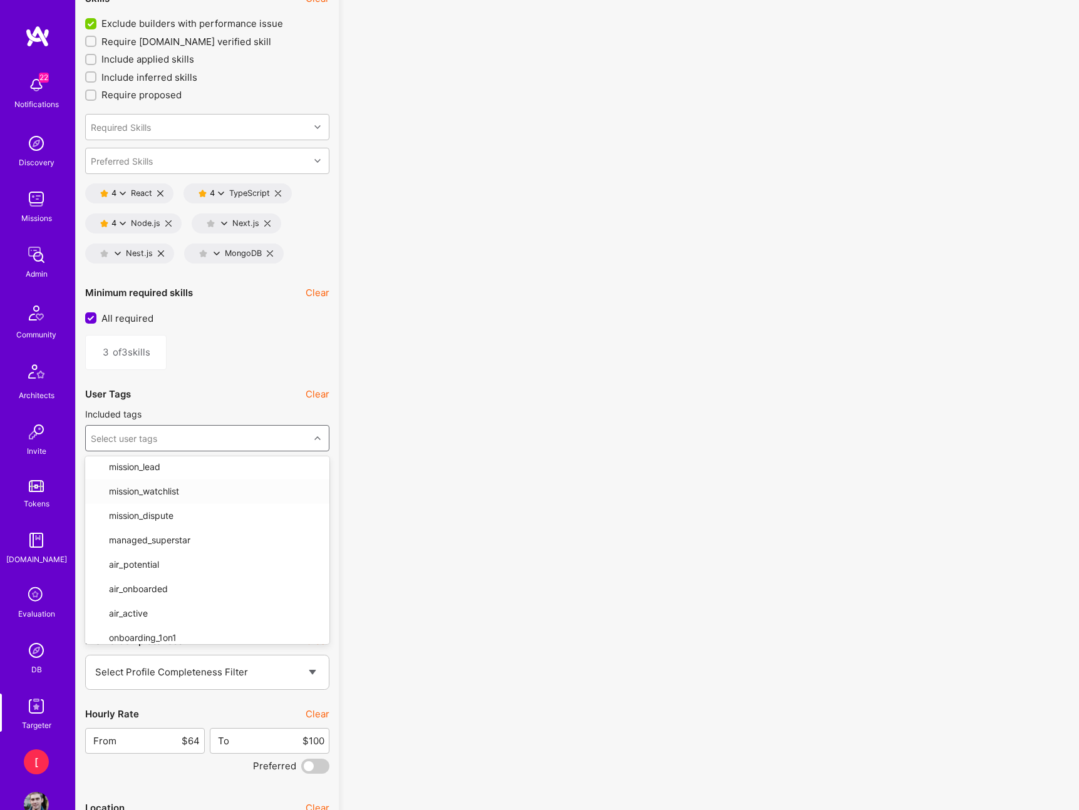
click at [355, 455] on div "No results found! Sorry, we didn't find any builders that fit your needs. Pleas…" at bounding box center [708, 428] width 721 height 4006
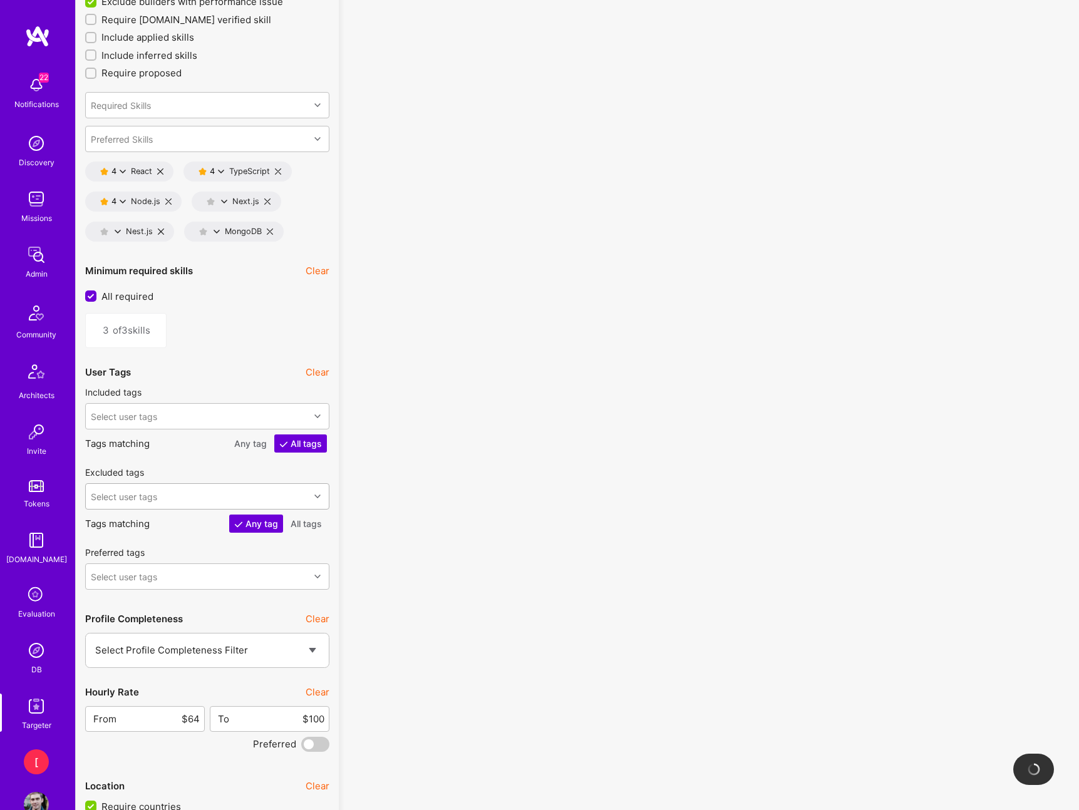
scroll to position [1691, 0]
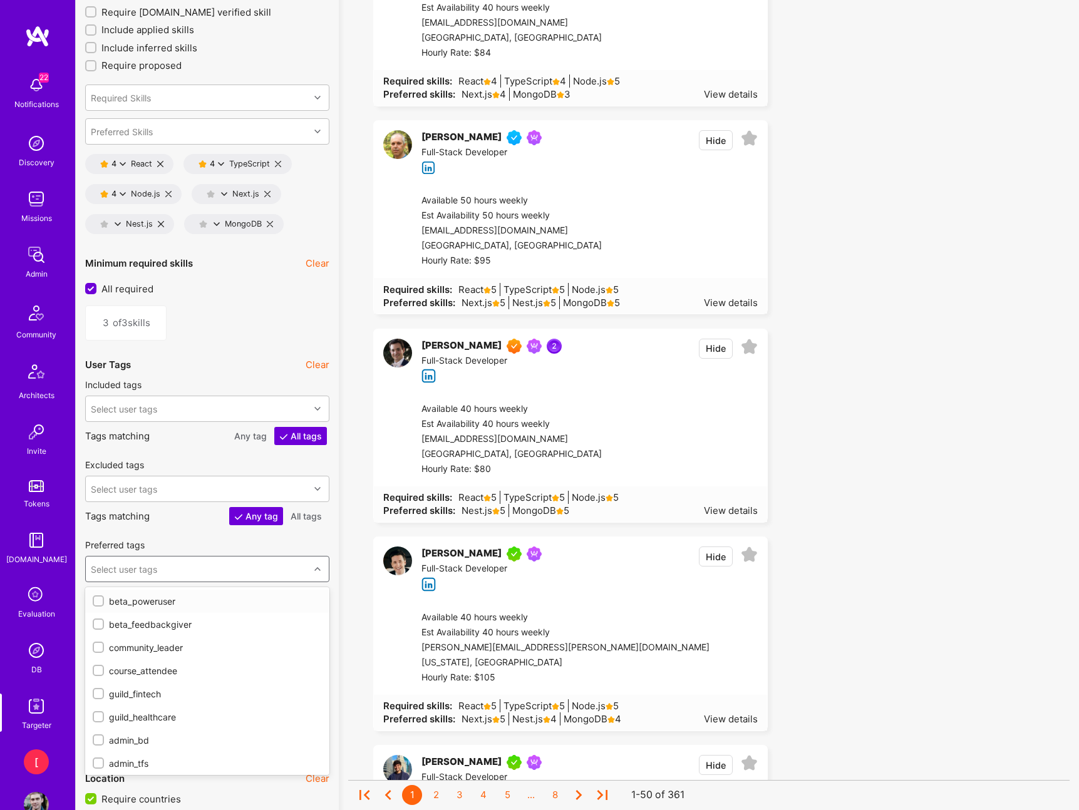
click at [235, 570] on div "Select user tags" at bounding box center [198, 569] width 224 height 25
click at [100, 611] on input "checkbox" at bounding box center [99, 611] width 9 height 9
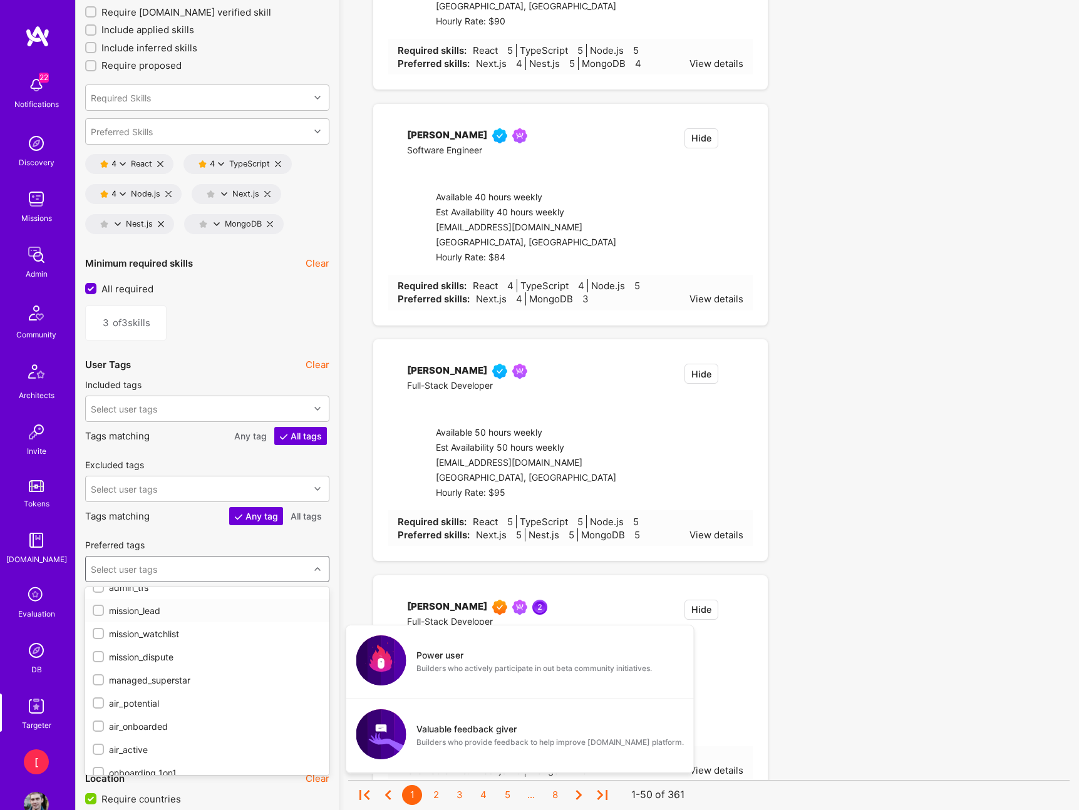
checkbox input "true"
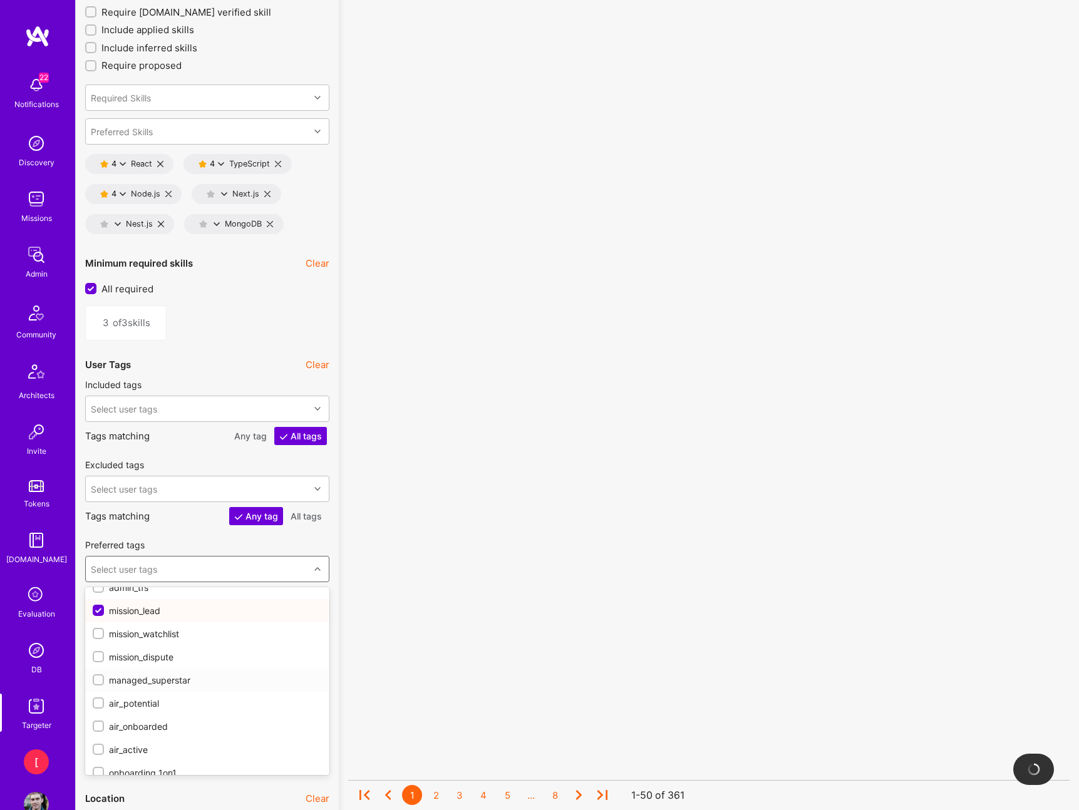
click at [100, 679] on input "checkbox" at bounding box center [99, 680] width 9 height 9
checkbox input "true"
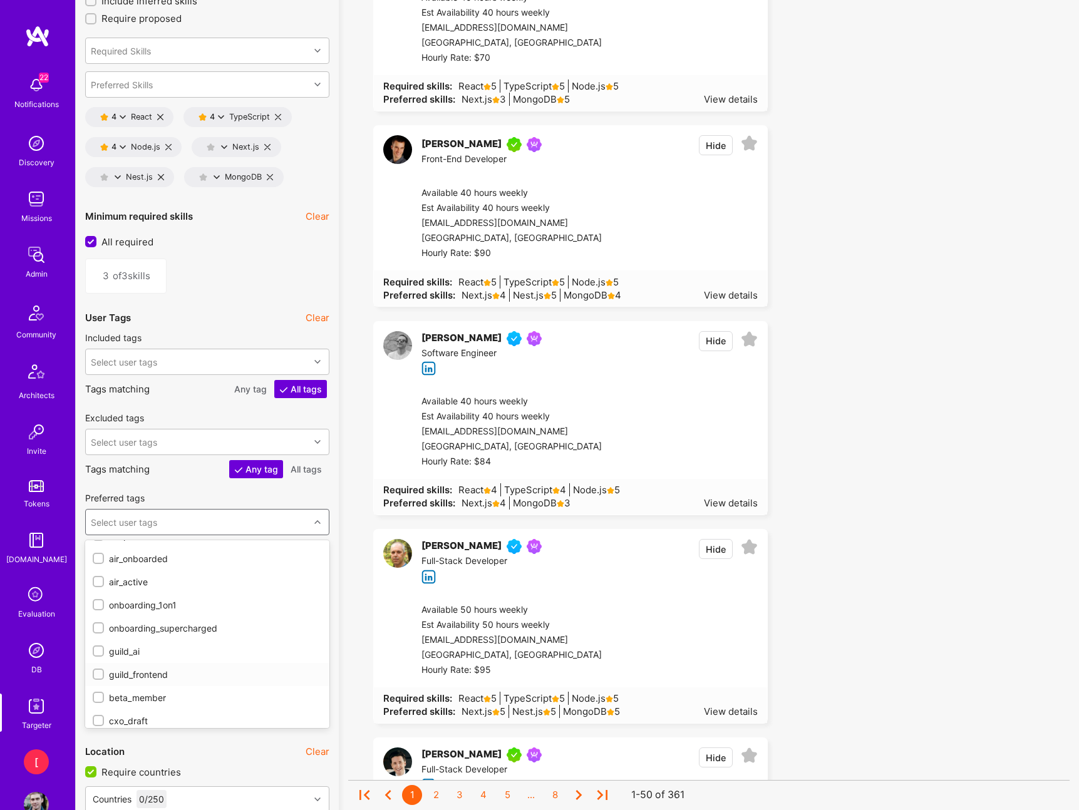
scroll to position [322, 0]
click at [96, 625] on input "checkbox" at bounding box center [99, 626] width 9 height 9
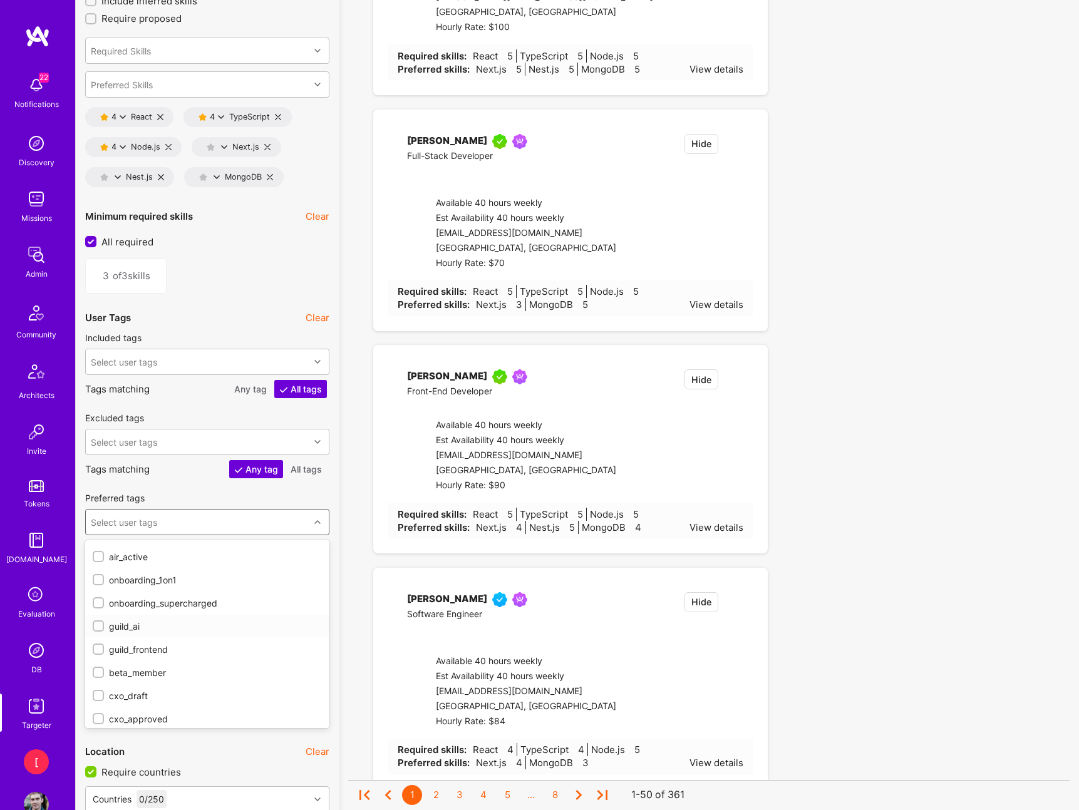
checkbox input "true"
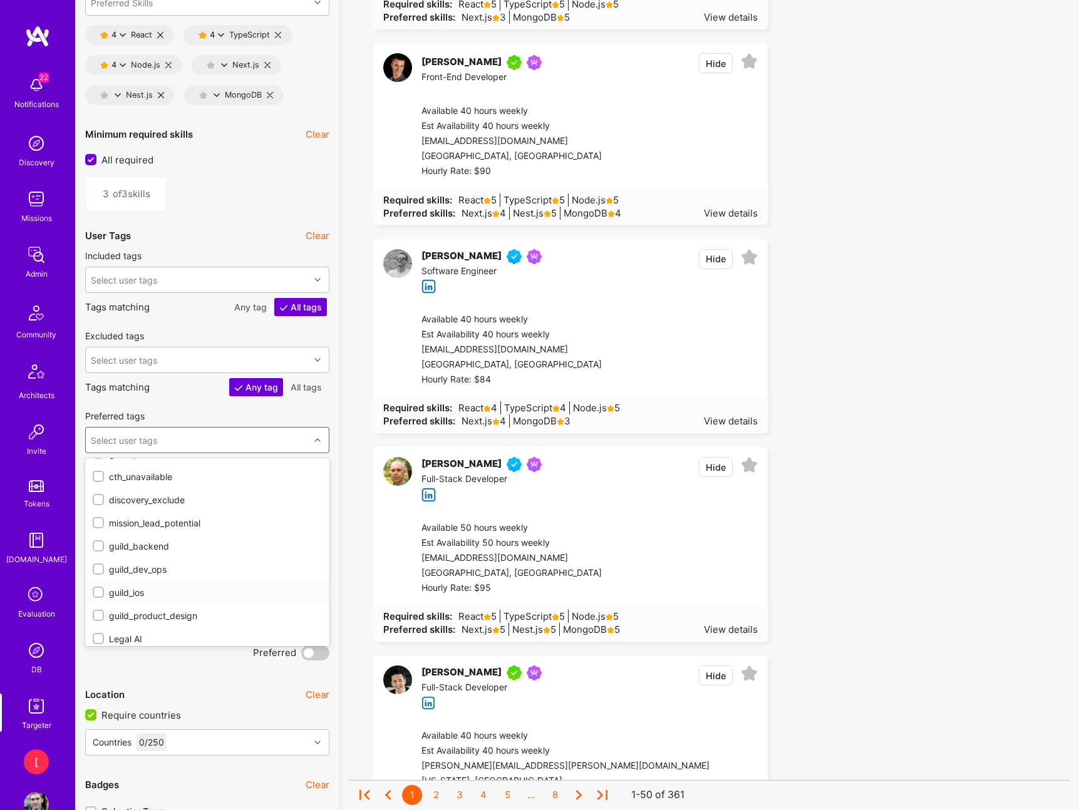
scroll to position [645, 0]
click at [100, 522] on input "checkbox" at bounding box center [99, 522] width 9 height 9
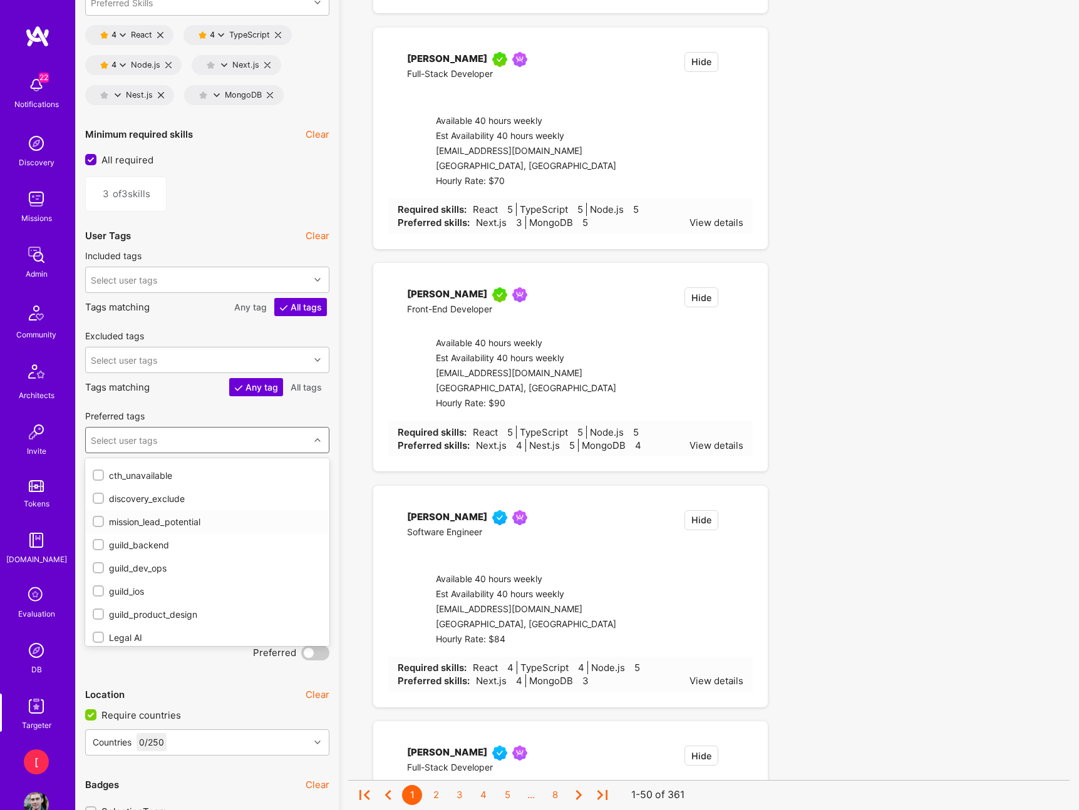
checkbox input "true"
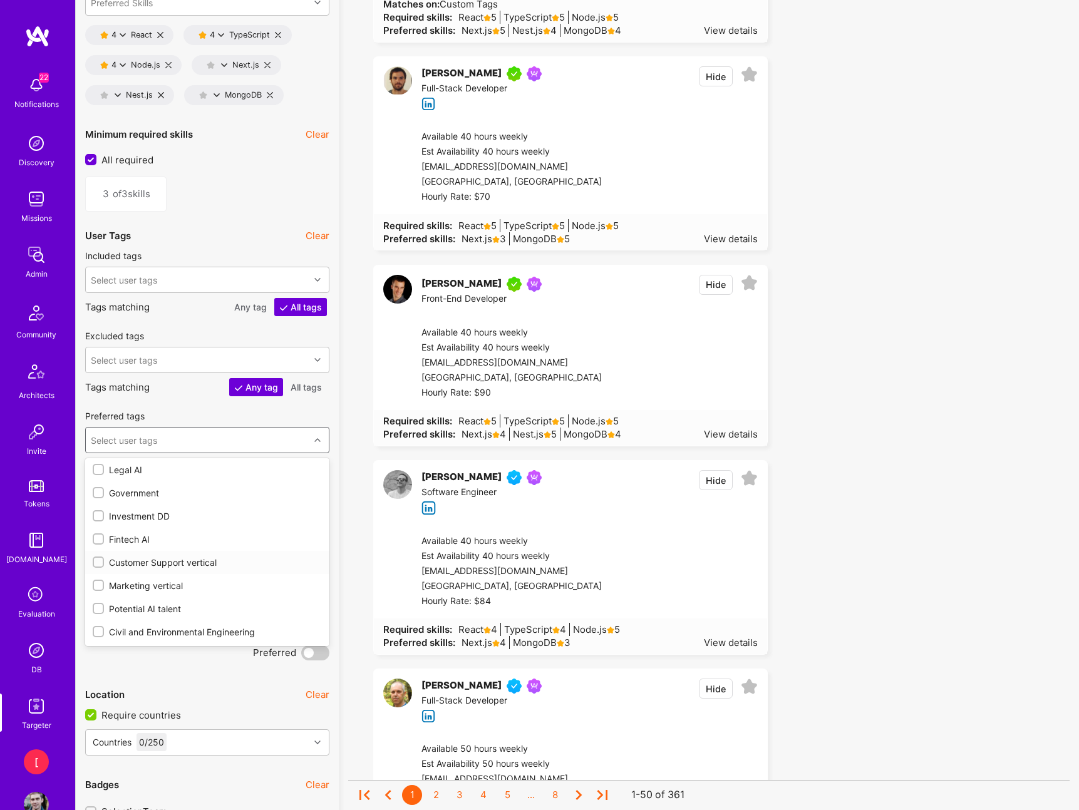
scroll to position [813, 0]
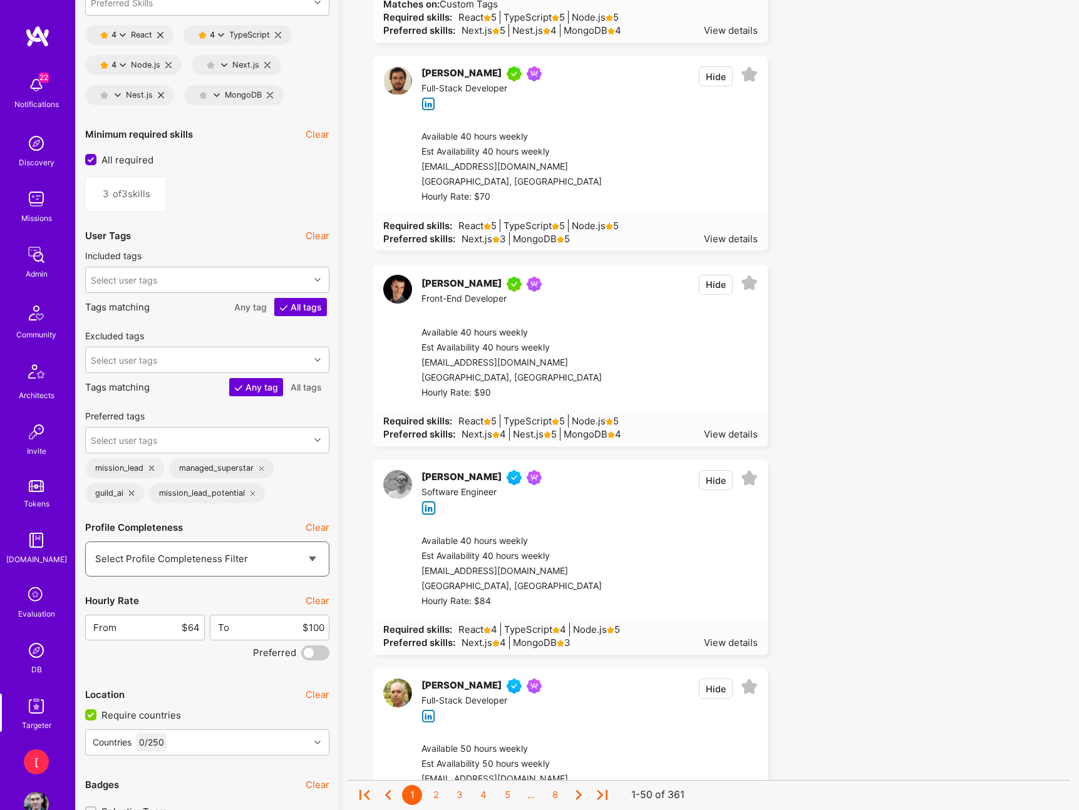
click at [268, 561] on select "Select Profile Completeness Filter MVP HQP MVP-V1 HQP-V1" at bounding box center [207, 559] width 224 height 32
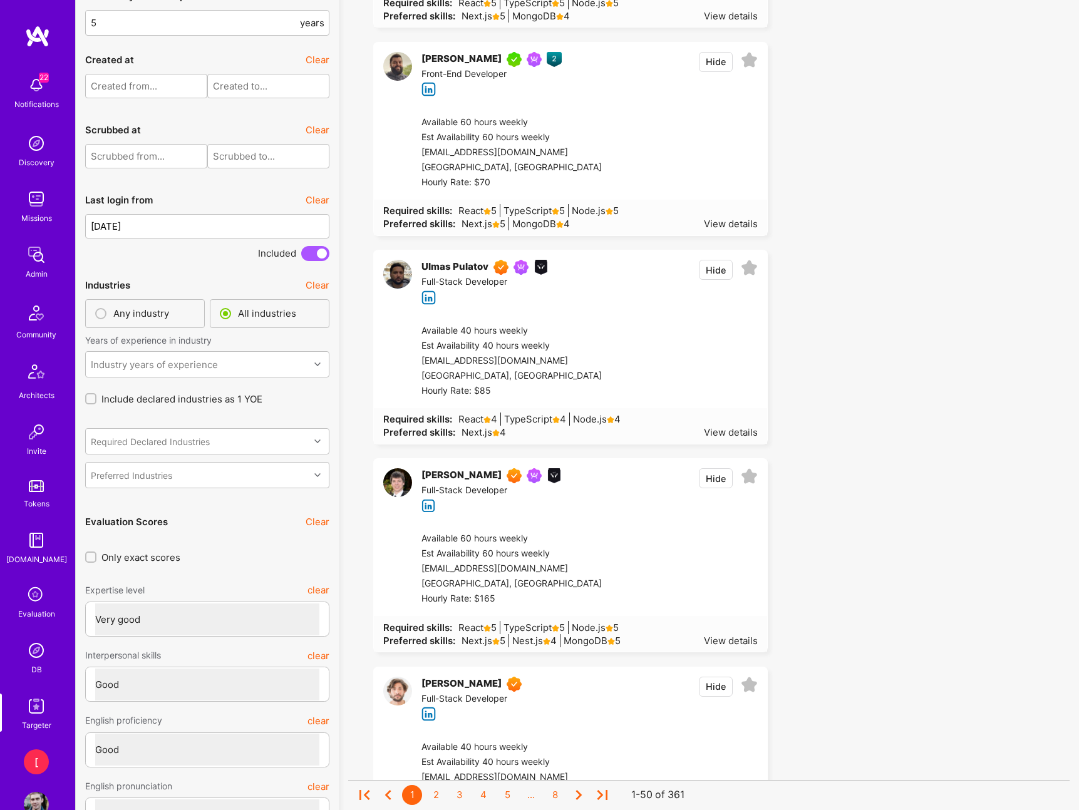
scroll to position [3282, 0]
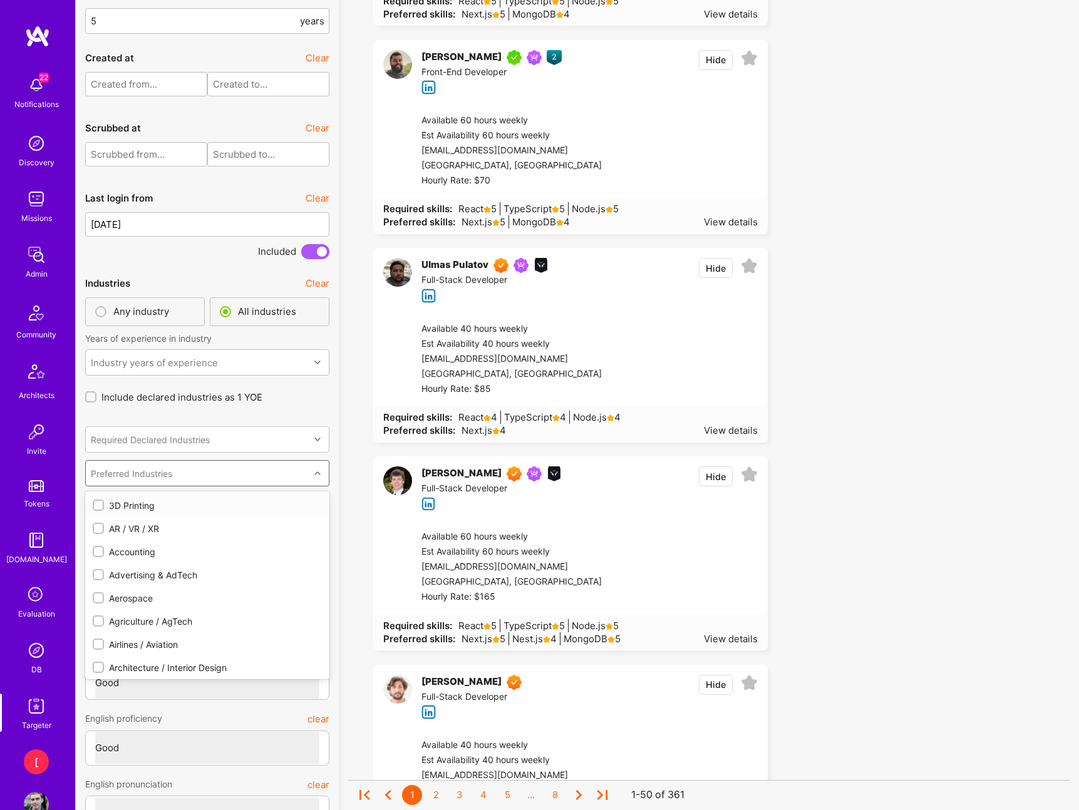
click at [262, 470] on div "Preferred Industries" at bounding box center [198, 473] width 224 height 25
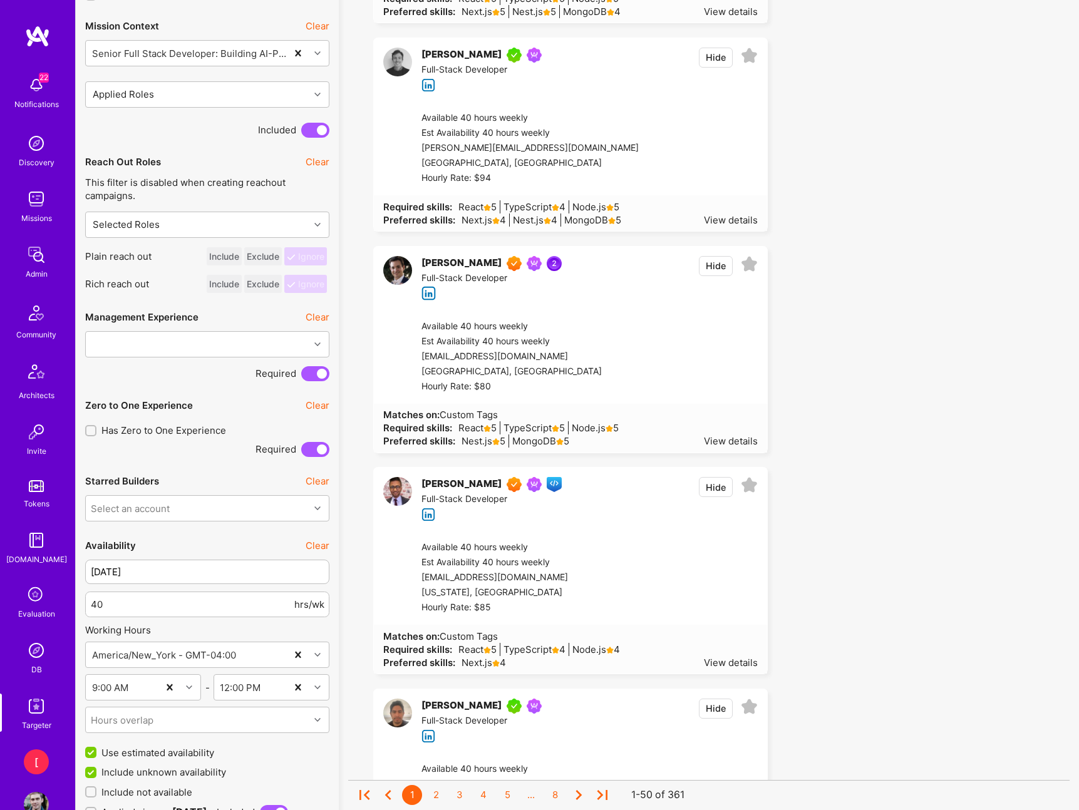
scroll to position [1736, 0]
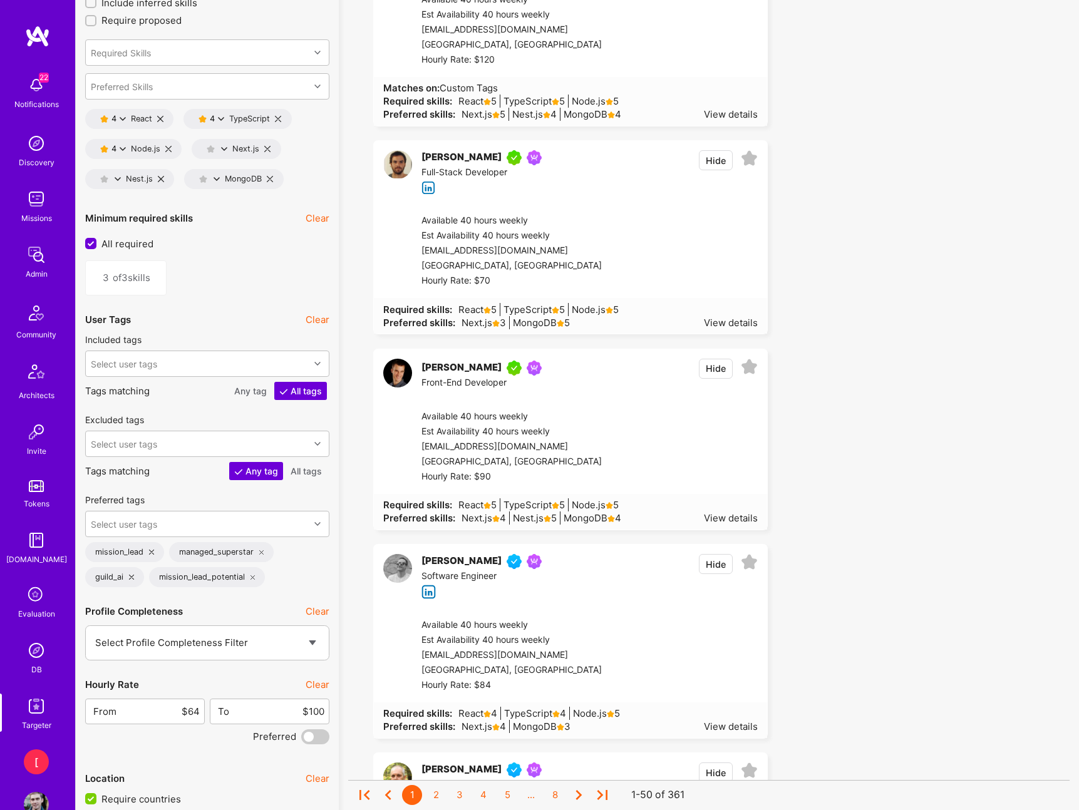
click at [118, 119] on div "4" at bounding box center [115, 118] width 8 height 9
click at [165, 129] on button "5 star s" at bounding box center [178, 127] width 94 height 26
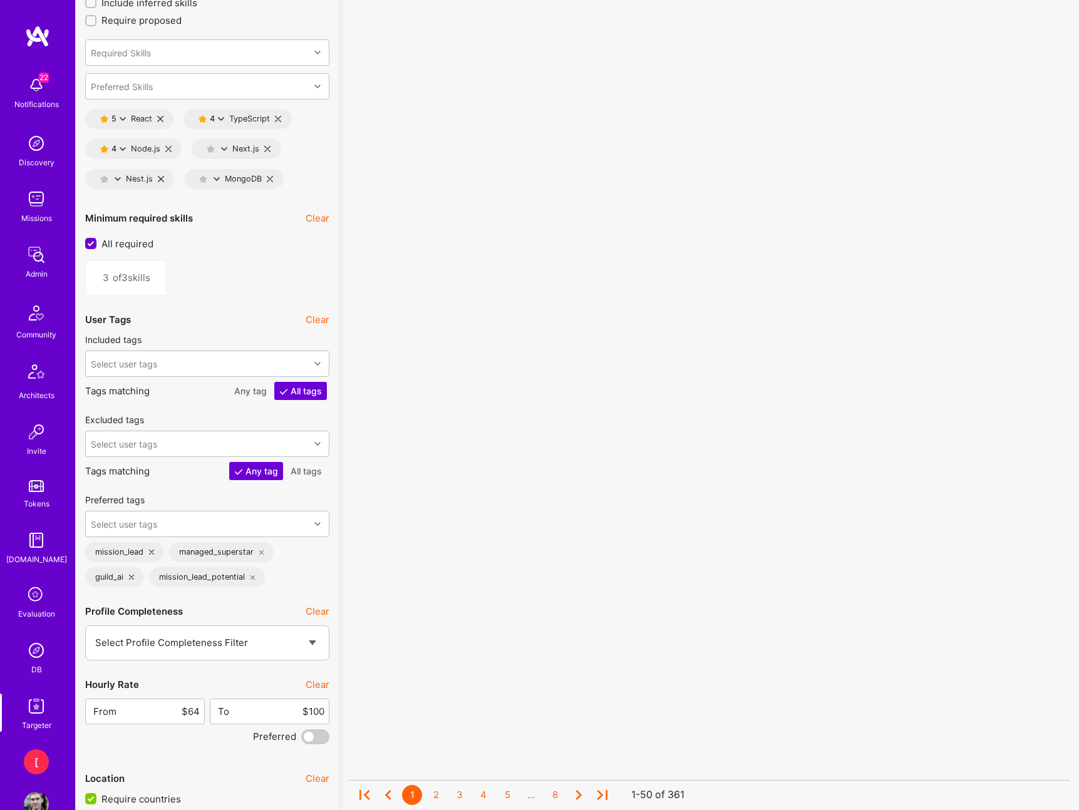
click at [218, 118] on icon at bounding box center [221, 119] width 6 height 6
click at [260, 128] on button "5 star s" at bounding box center [276, 127] width 94 height 26
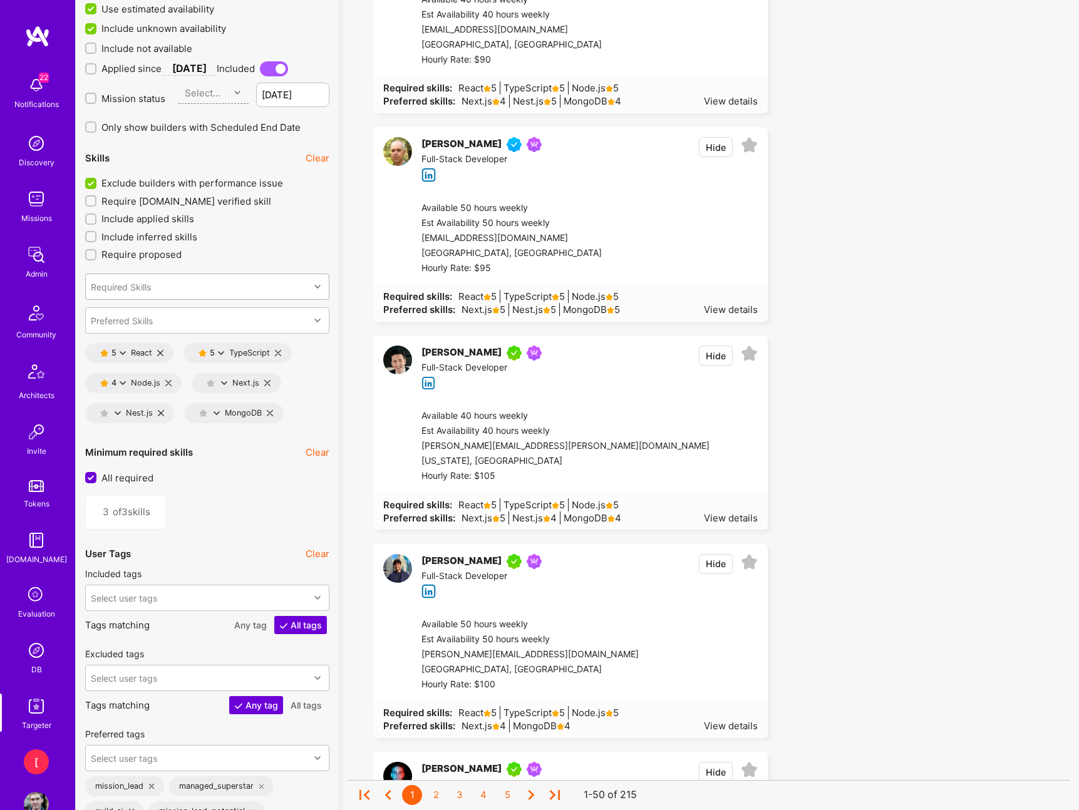
scroll to position [1660, 0]
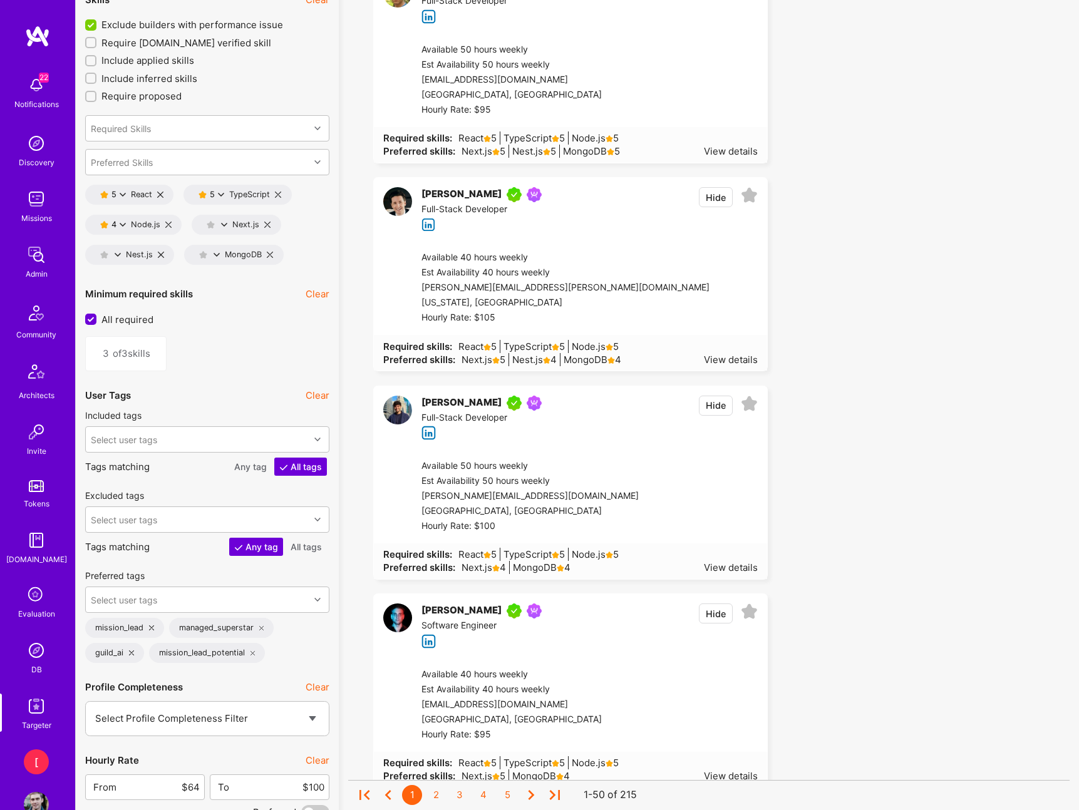
click at [217, 254] on icon at bounding box center [216, 255] width 6 height 6
click at [246, 292] on button "4 star s" at bounding box center [272, 288] width 94 height 26
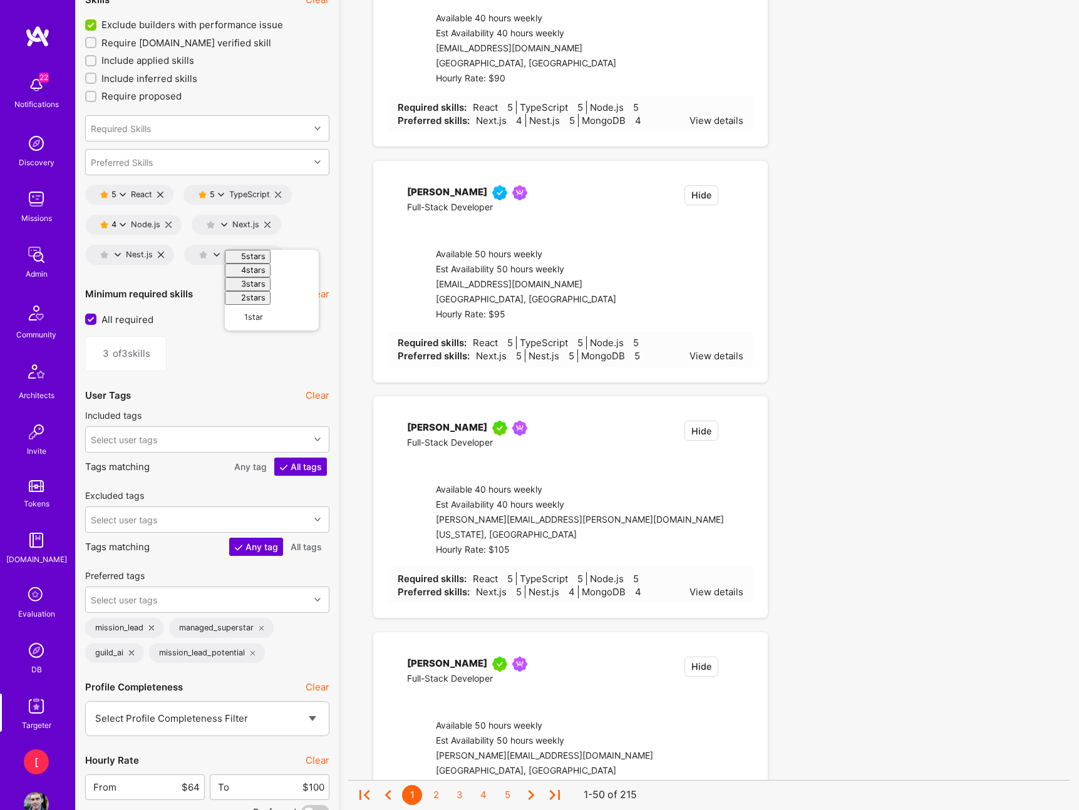
type input "4"
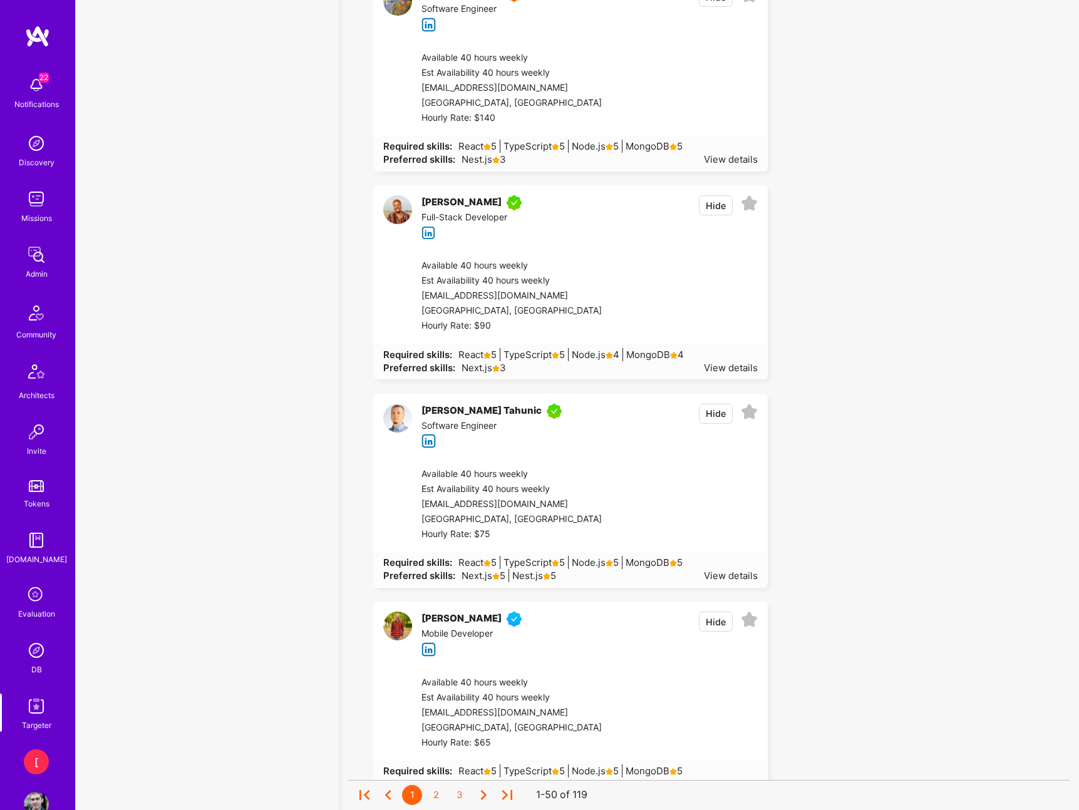
scroll to position [9846, 0]
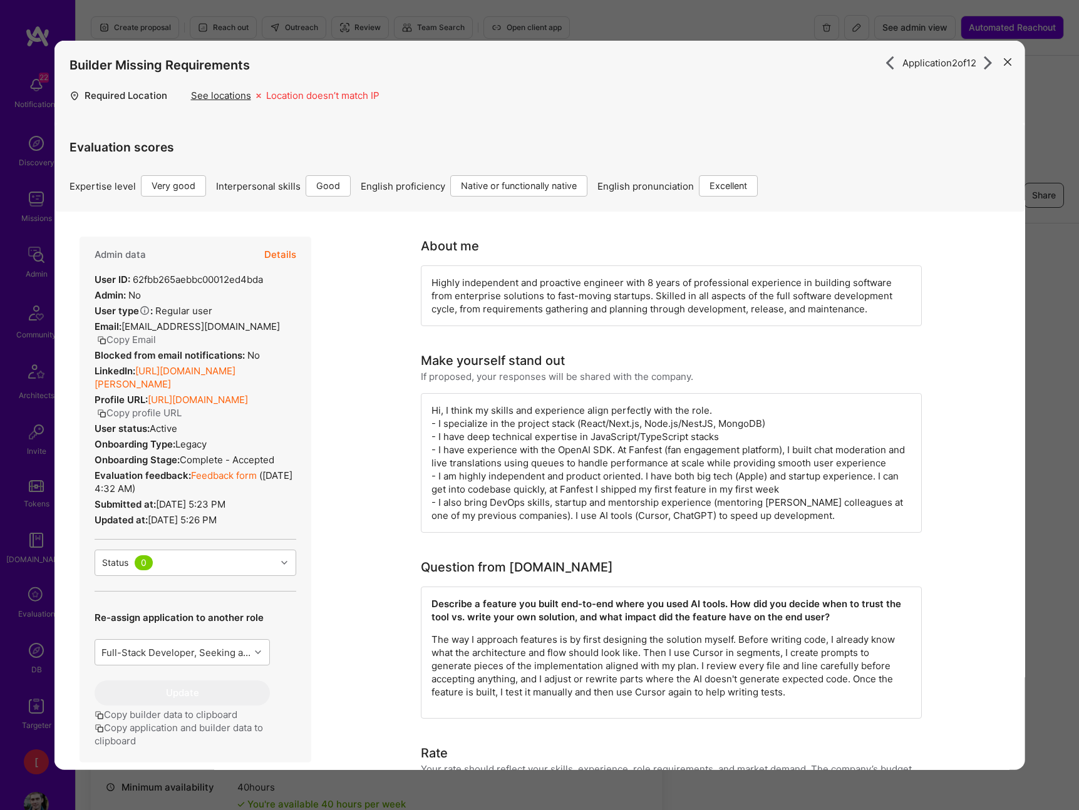
click at [1008, 63] on icon "modal" at bounding box center [1008, 62] width 8 height 8
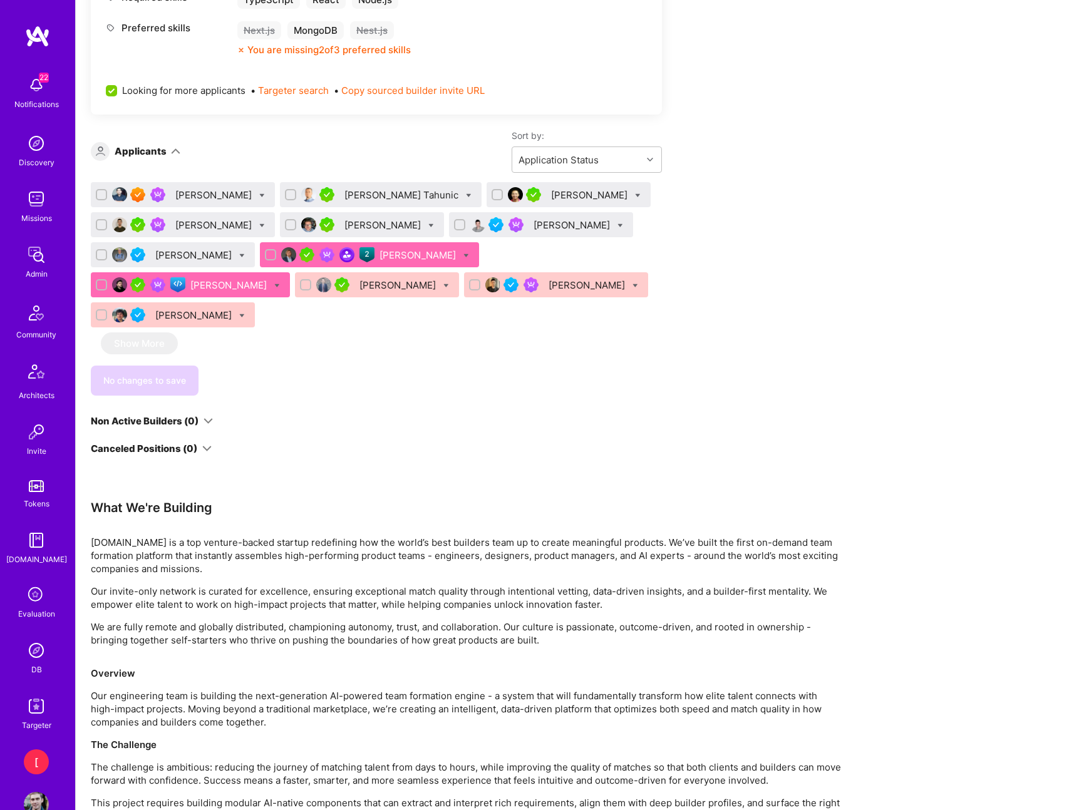
scroll to position [753, 0]
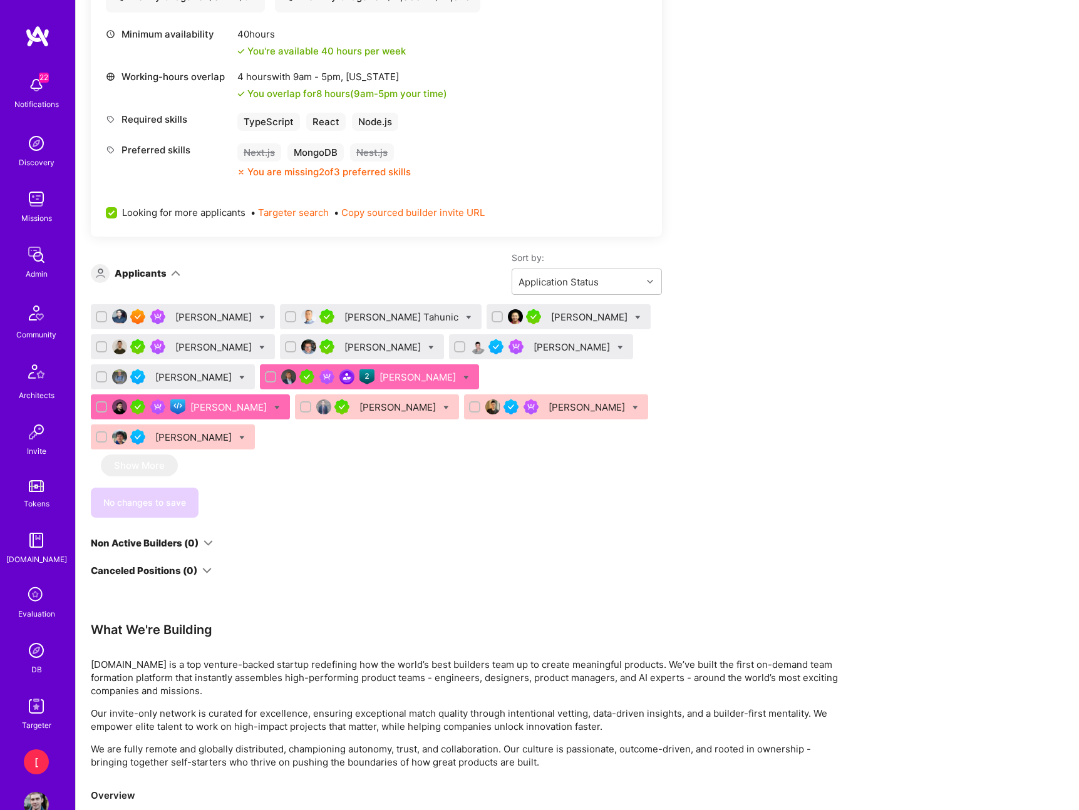
click at [551, 316] on div "[PERSON_NAME]" at bounding box center [590, 317] width 79 height 13
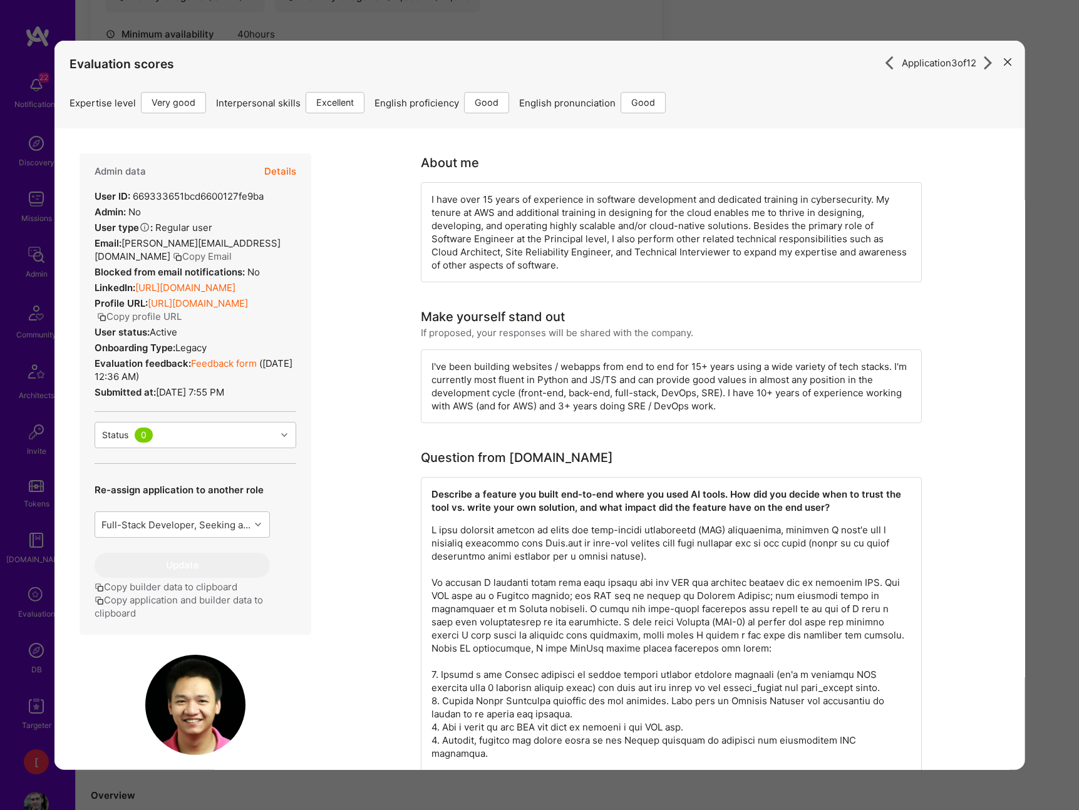
click at [181, 323] on button "Copy profile URL" at bounding box center [138, 316] width 85 height 13
click at [1006, 61] on icon "modal" at bounding box center [1008, 62] width 8 height 8
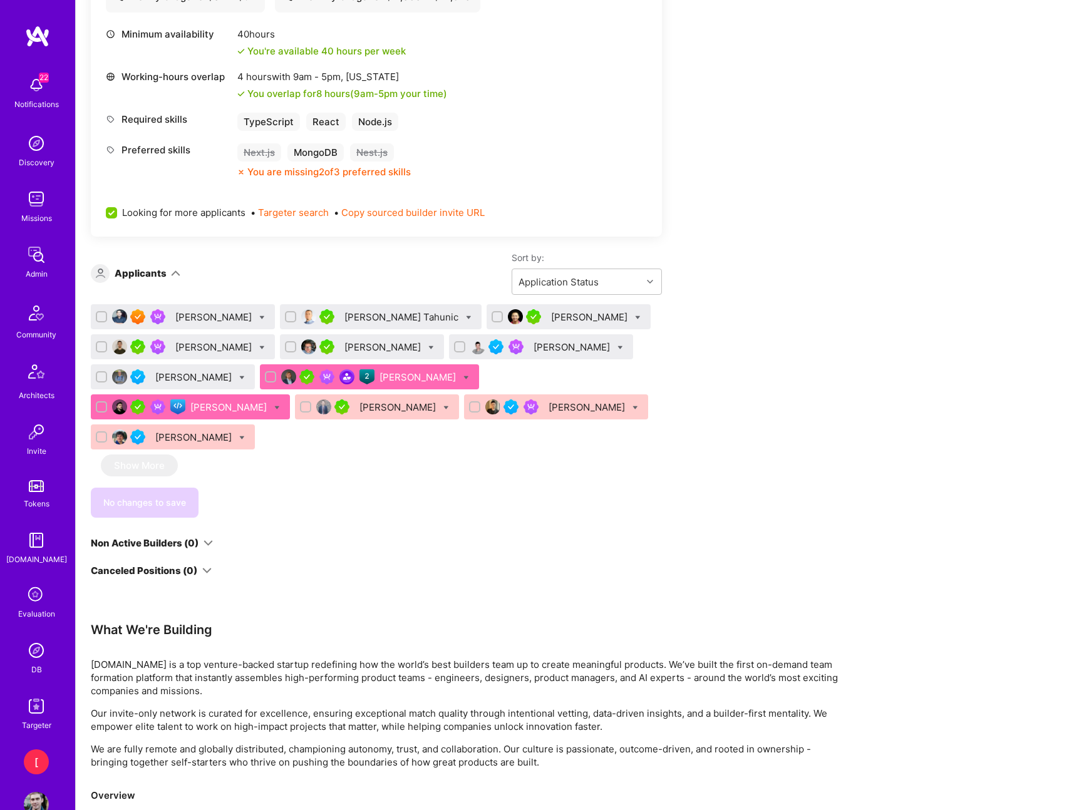
click at [214, 347] on div "[PERSON_NAME]" at bounding box center [214, 347] width 79 height 13
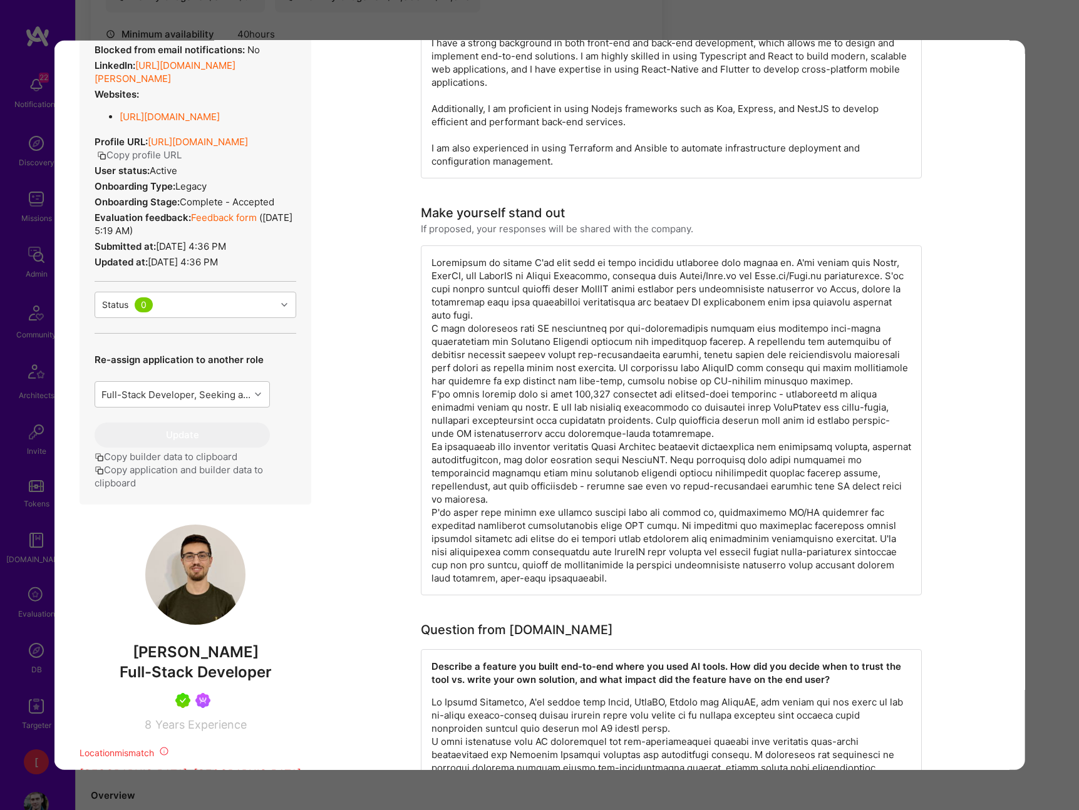
scroll to position [764, 0]
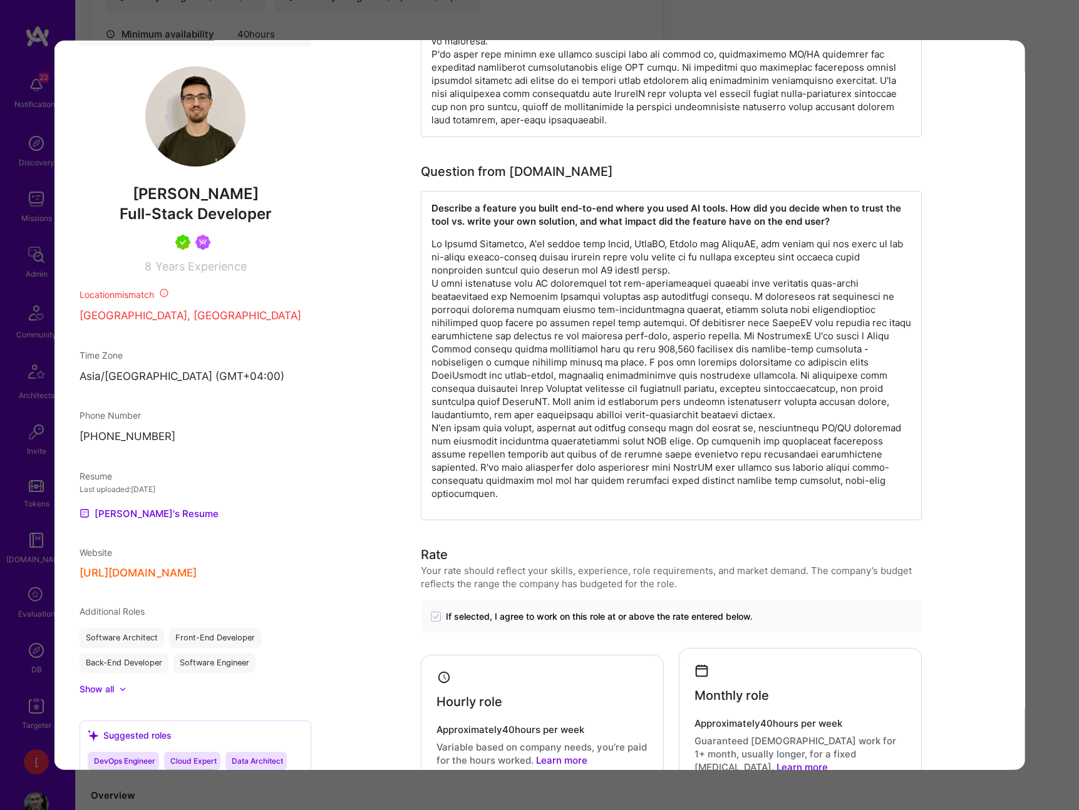
drag, startPoint x: 132, startPoint y: 208, endPoint x: 267, endPoint y: 208, distance: 135.2
click at [273, 203] on span "[PERSON_NAME]" at bounding box center [195, 194] width 232 height 19
copy span "[PERSON_NAME]"
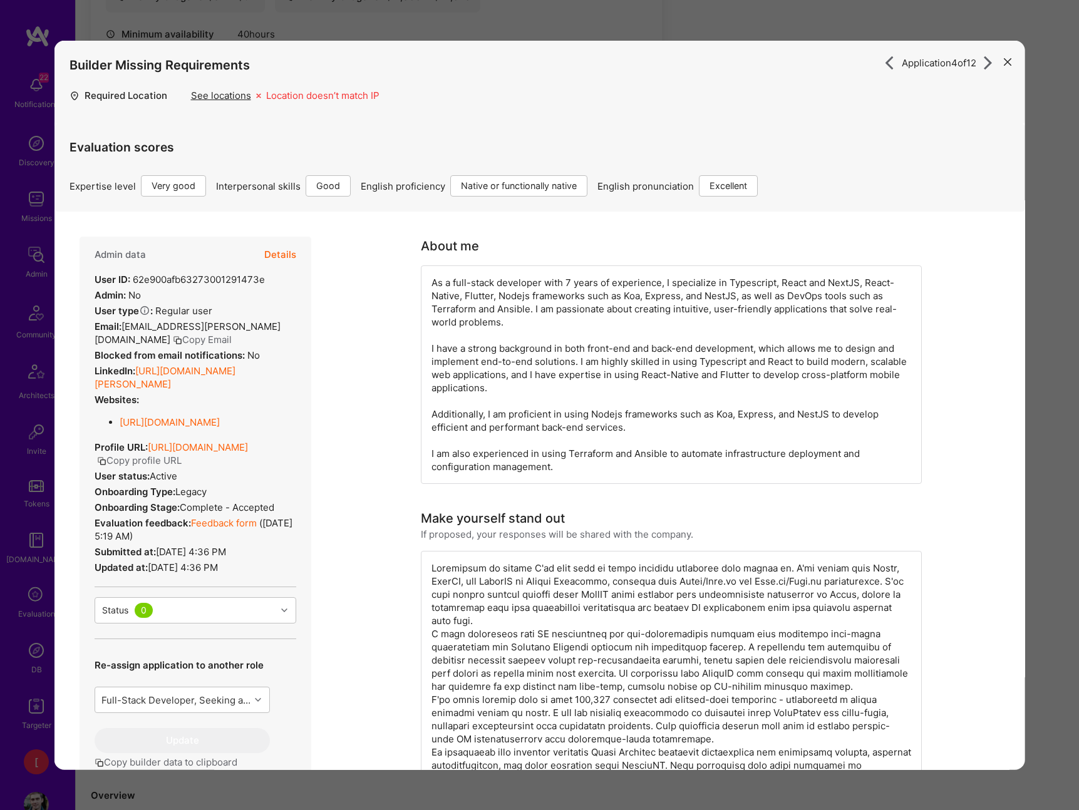
click at [181, 467] on button "Copy profile URL" at bounding box center [138, 460] width 85 height 13
click at [1008, 63] on icon "modal" at bounding box center [1008, 62] width 8 height 8
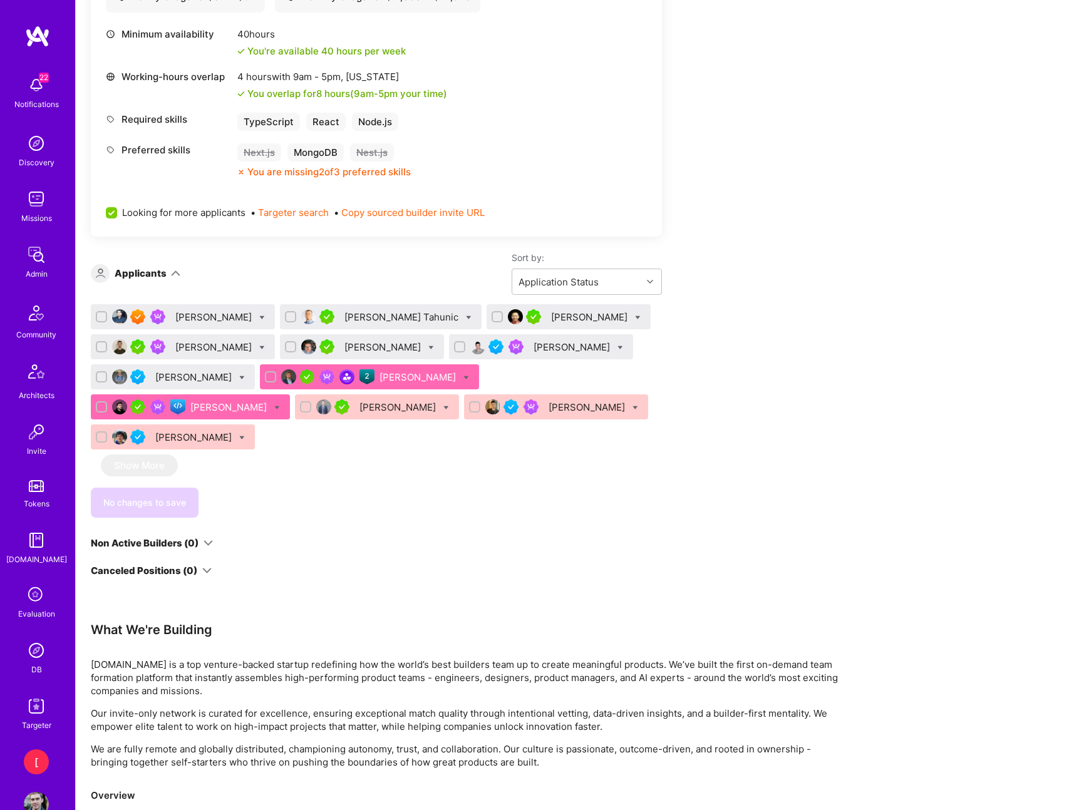
click at [366, 348] on div "[PERSON_NAME]" at bounding box center [383, 347] width 79 height 13
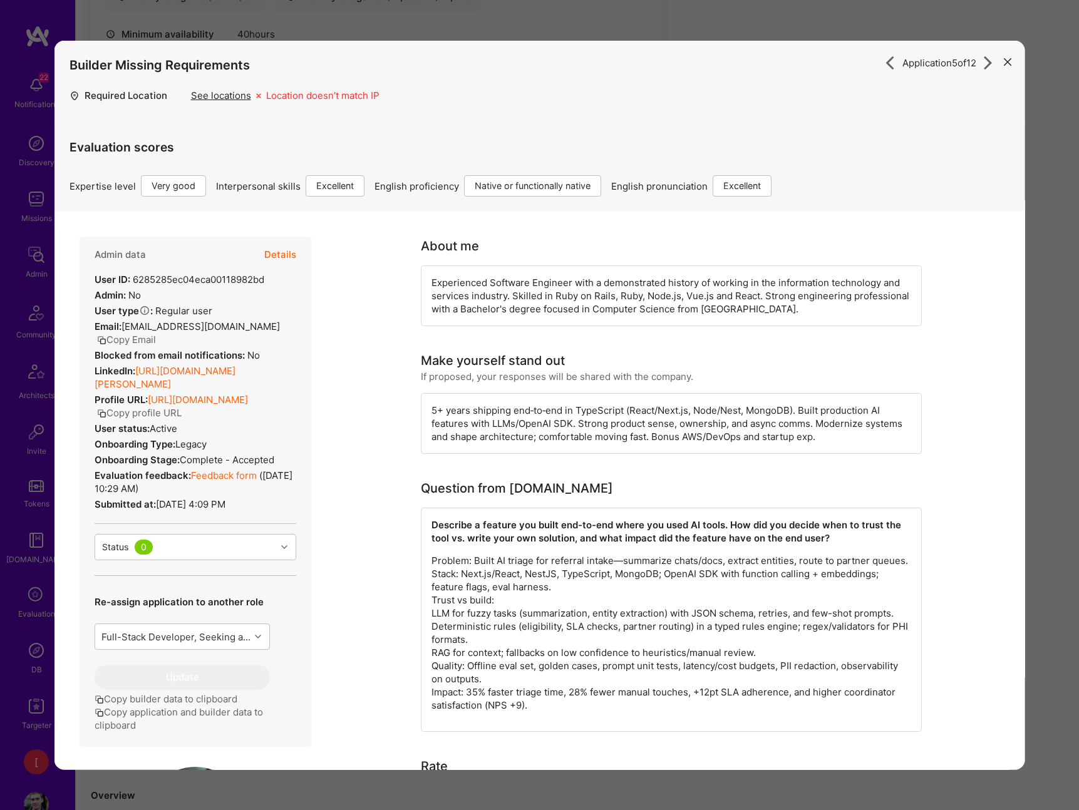
click at [181, 414] on button "Copy profile URL" at bounding box center [138, 412] width 85 height 13
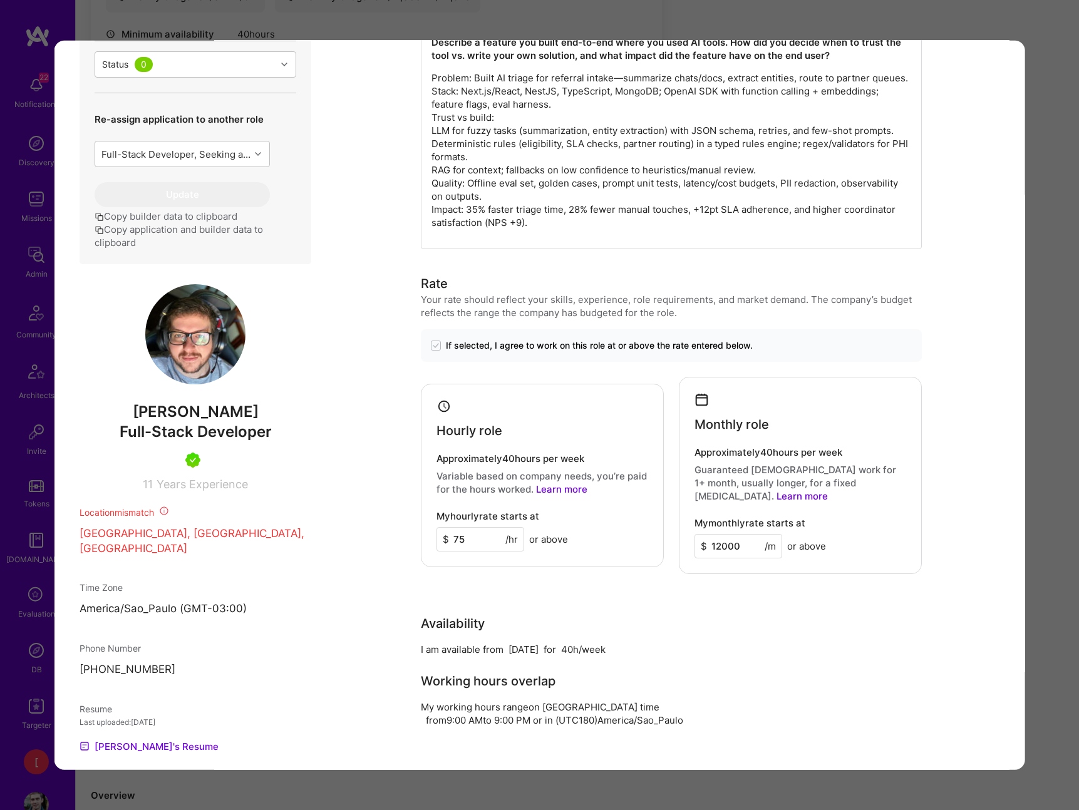
scroll to position [553, 0]
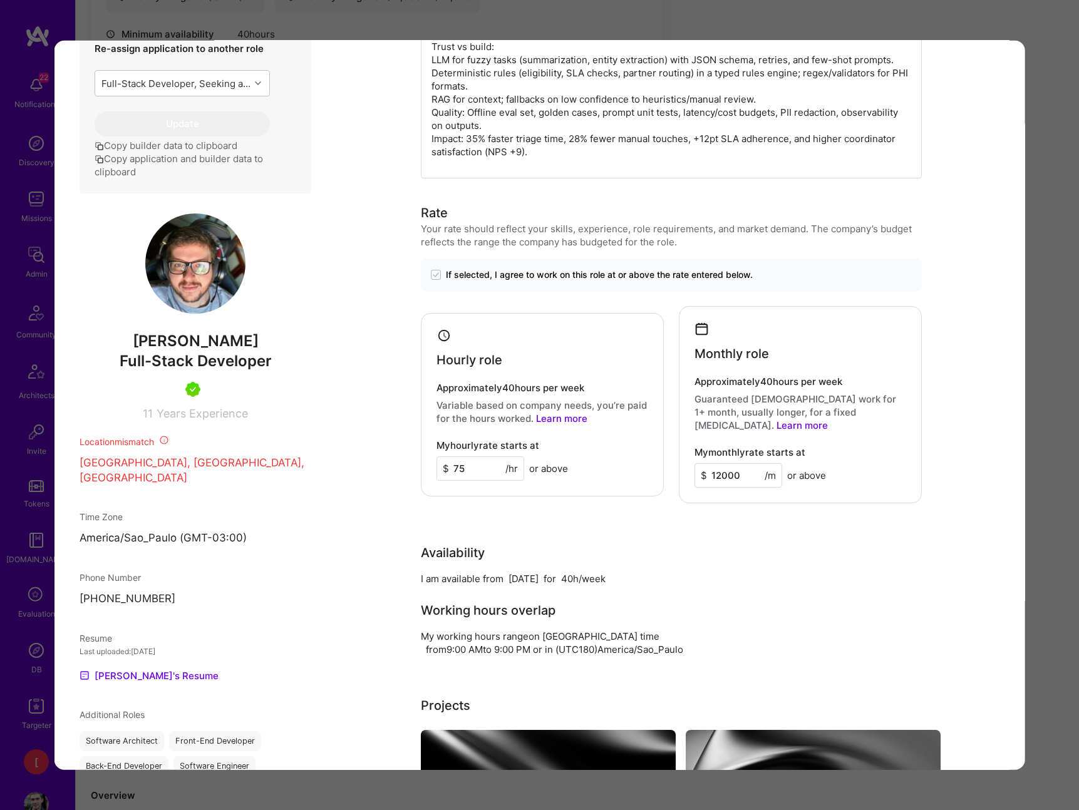
drag, startPoint x: 150, startPoint y: 342, endPoint x: 263, endPoint y: 342, distance: 112.7
click at [275, 342] on span "[PERSON_NAME]" at bounding box center [195, 341] width 232 height 19
copy span "[PERSON_NAME]"
click at [927, 25] on div "Application 5 of 12 Builder Missing Requirements Required Location See location…" at bounding box center [539, 405] width 1079 height 810
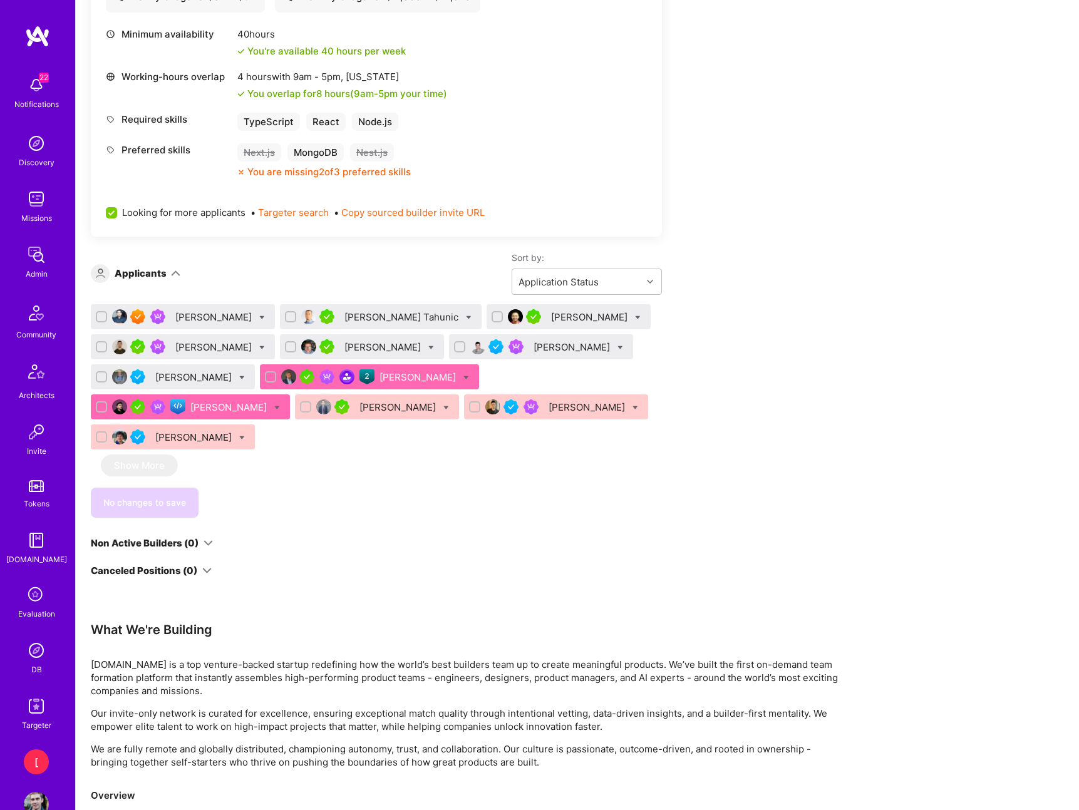
click at [583, 349] on div "[PERSON_NAME]" at bounding box center [572, 347] width 79 height 13
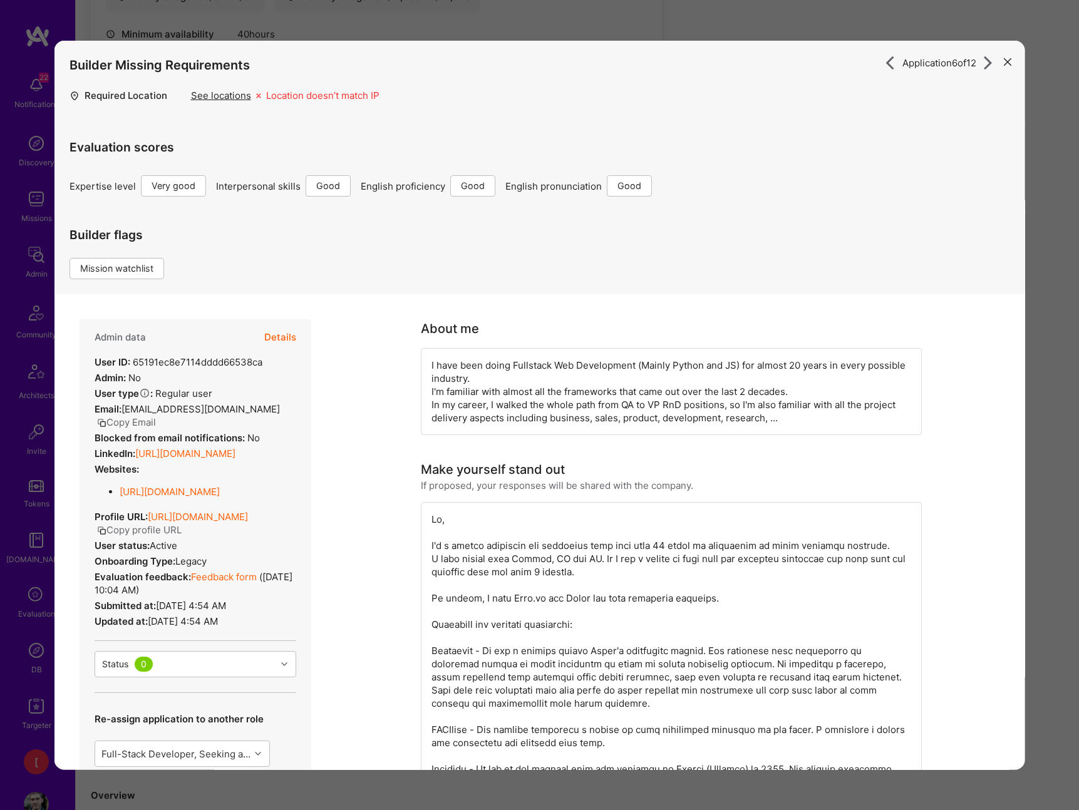
click at [181, 537] on button "Copy profile URL" at bounding box center [138, 529] width 85 height 13
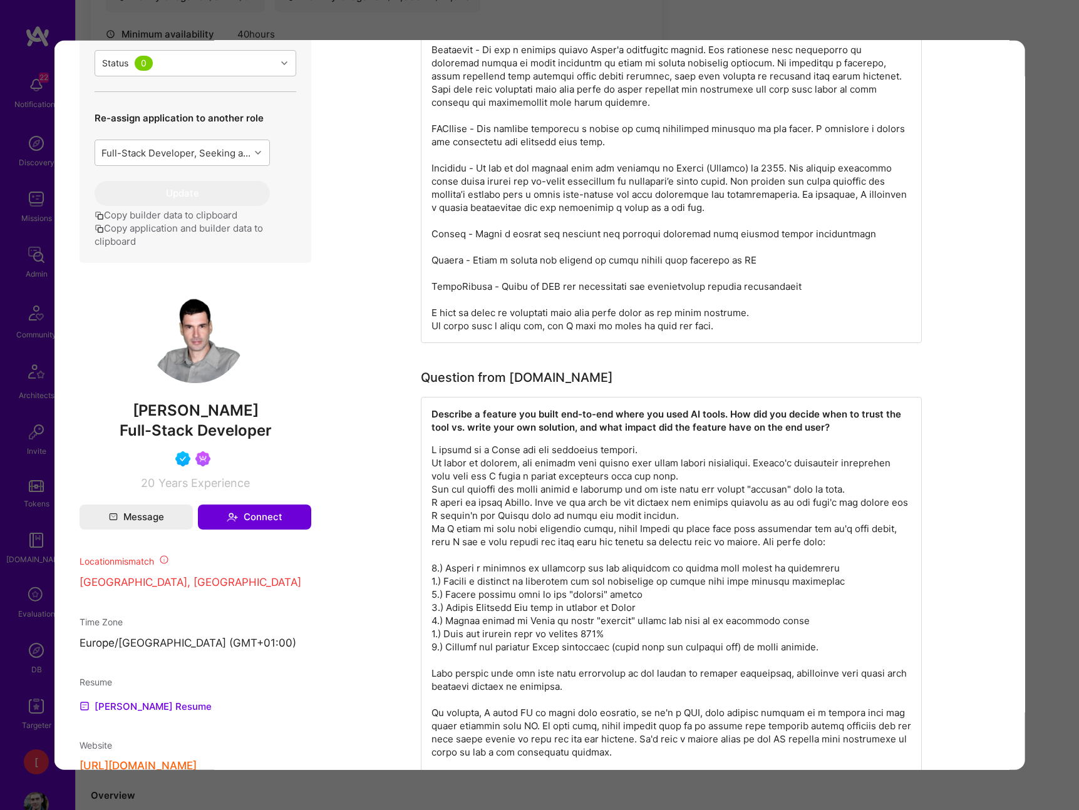
scroll to position [639, 0]
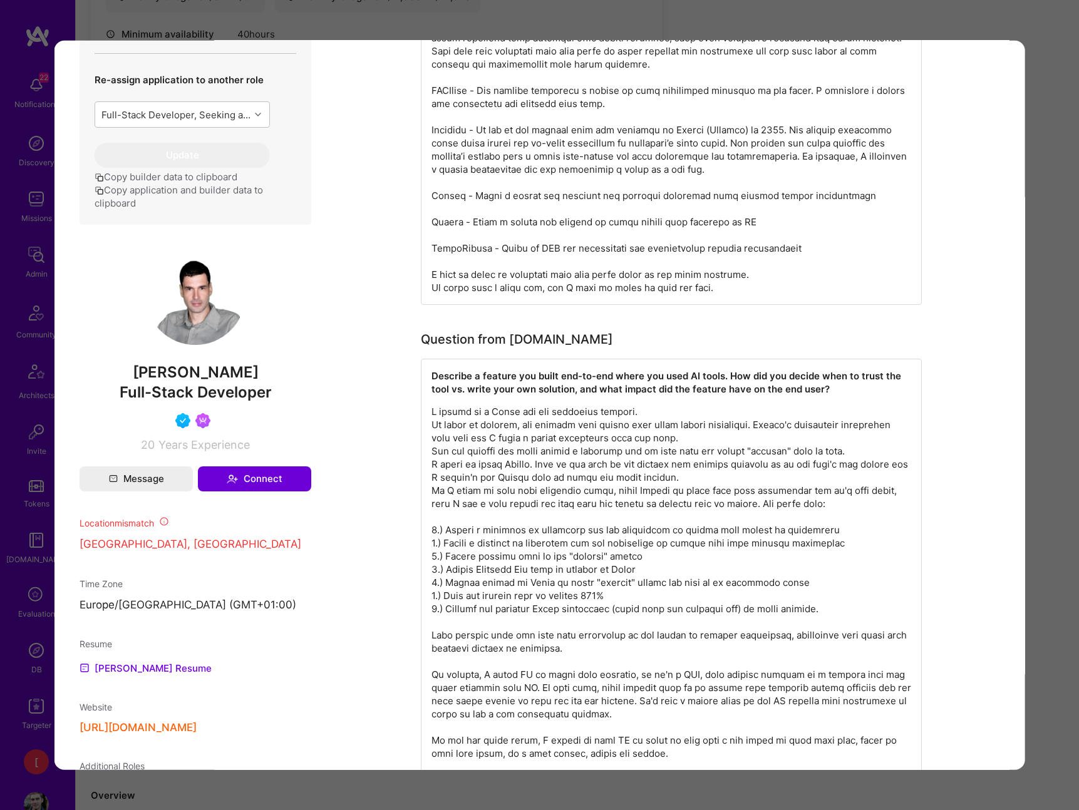
drag, startPoint x: 193, startPoint y: 385, endPoint x: 269, endPoint y: 386, distance: 76.4
click at [270, 382] on span "[PERSON_NAME]" at bounding box center [195, 372] width 232 height 19
click at [204, 382] on span "[PERSON_NAME]" at bounding box center [195, 372] width 232 height 19
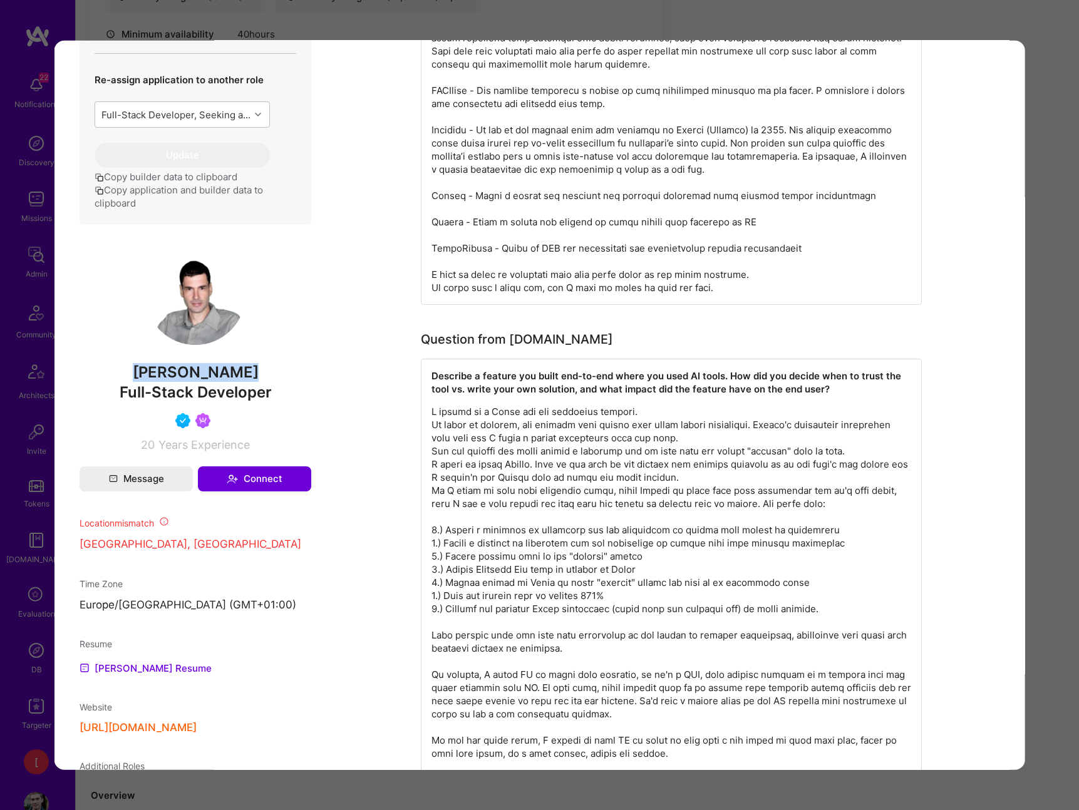
copy span "[PERSON_NAME]"
click at [888, 23] on div "Application 6 of 12 Builder Missing Requirements Required Location See location…" at bounding box center [539, 405] width 1079 height 810
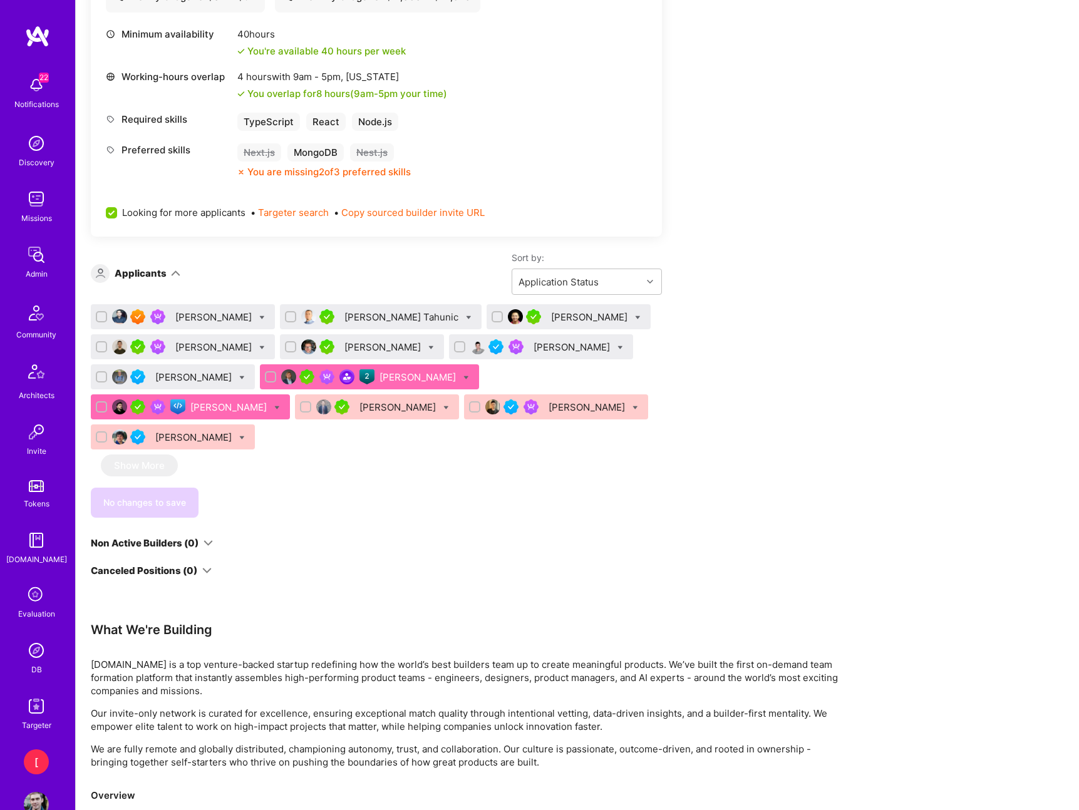
click at [181, 374] on div "[PERSON_NAME]" at bounding box center [194, 377] width 79 height 13
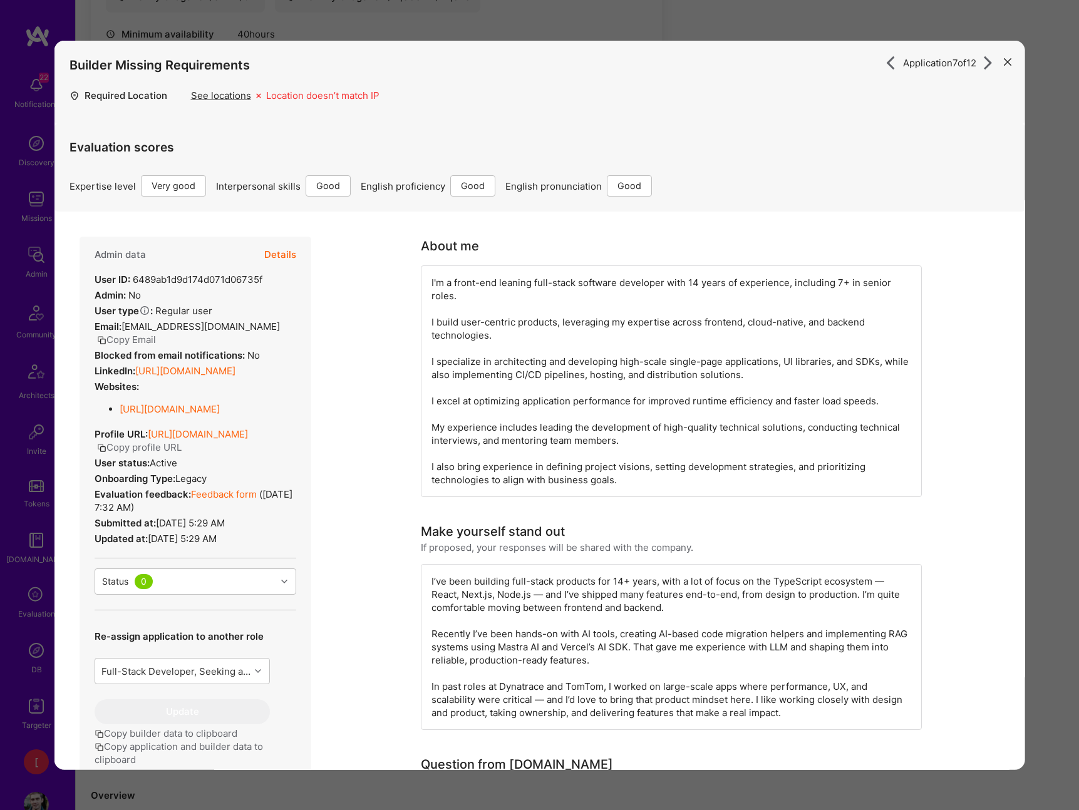
click at [181, 454] on button "Copy profile URL" at bounding box center [138, 447] width 85 height 13
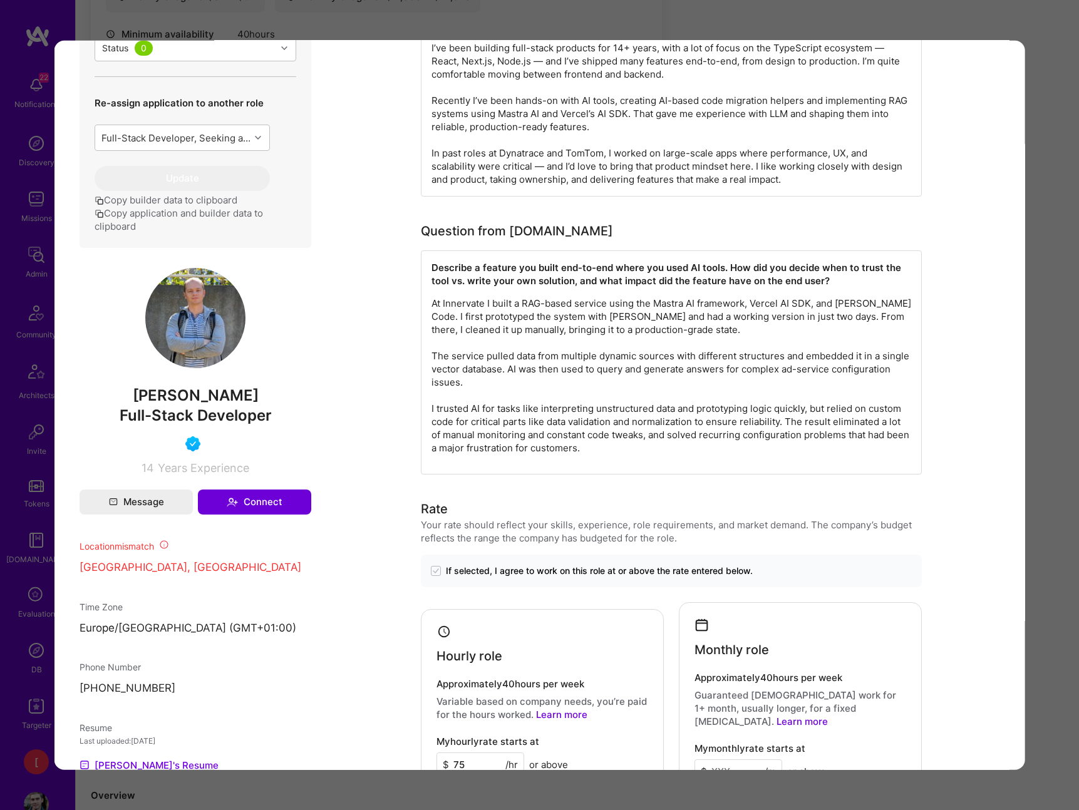
scroll to position [599, 0]
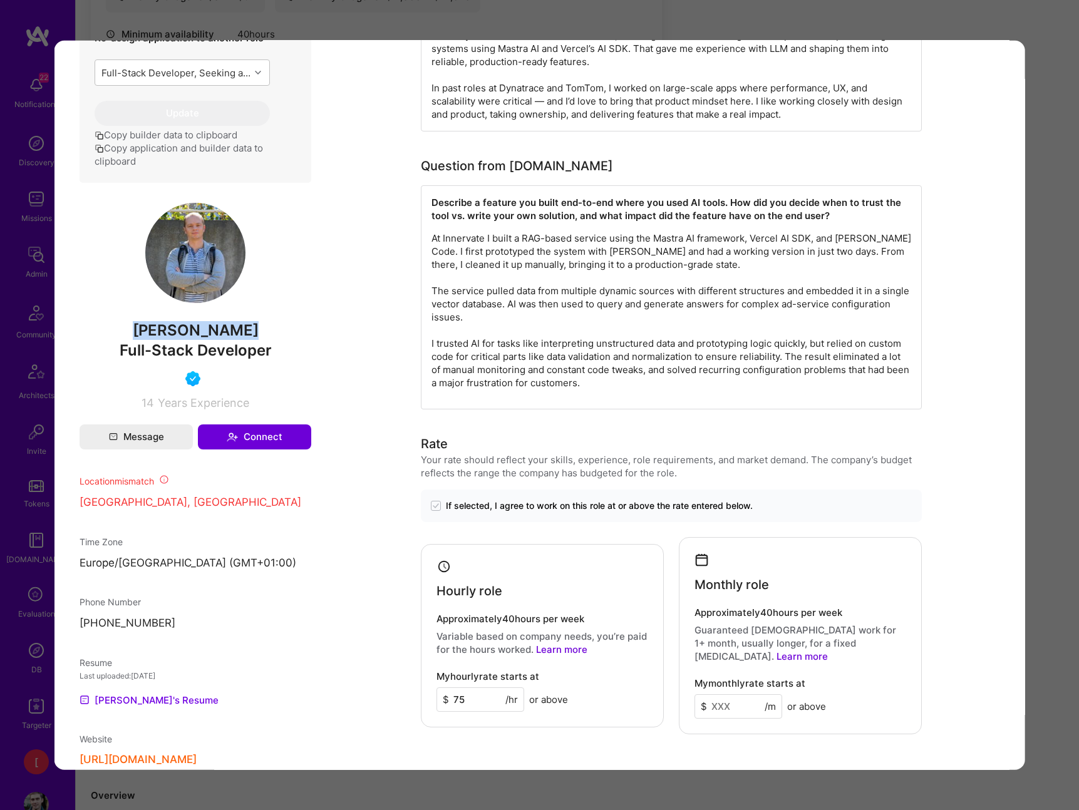
drag, startPoint x: 230, startPoint y: 358, endPoint x: 127, endPoint y: 356, distance: 103.3
click at [128, 340] on span "[PERSON_NAME]" at bounding box center [195, 330] width 232 height 19
copy span "[PERSON_NAME]"
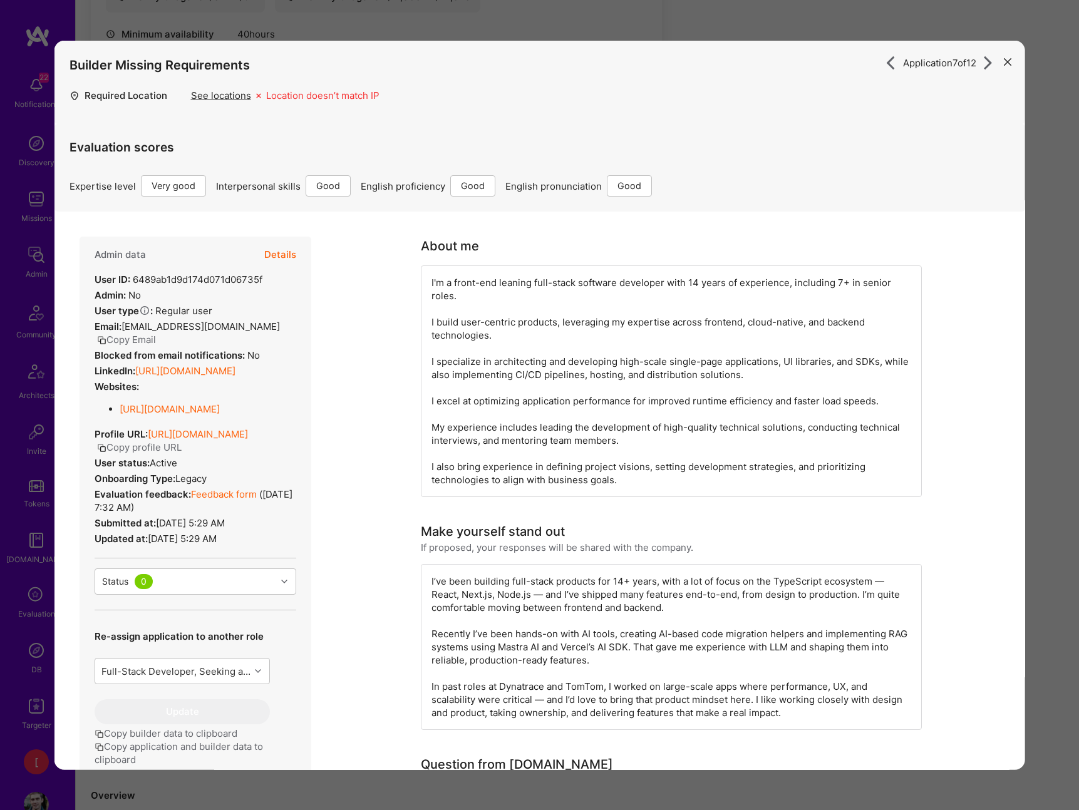
click at [947, 29] on div "Application 7 of 12 Builder Missing Requirements Required Location See location…" at bounding box center [539, 405] width 1079 height 810
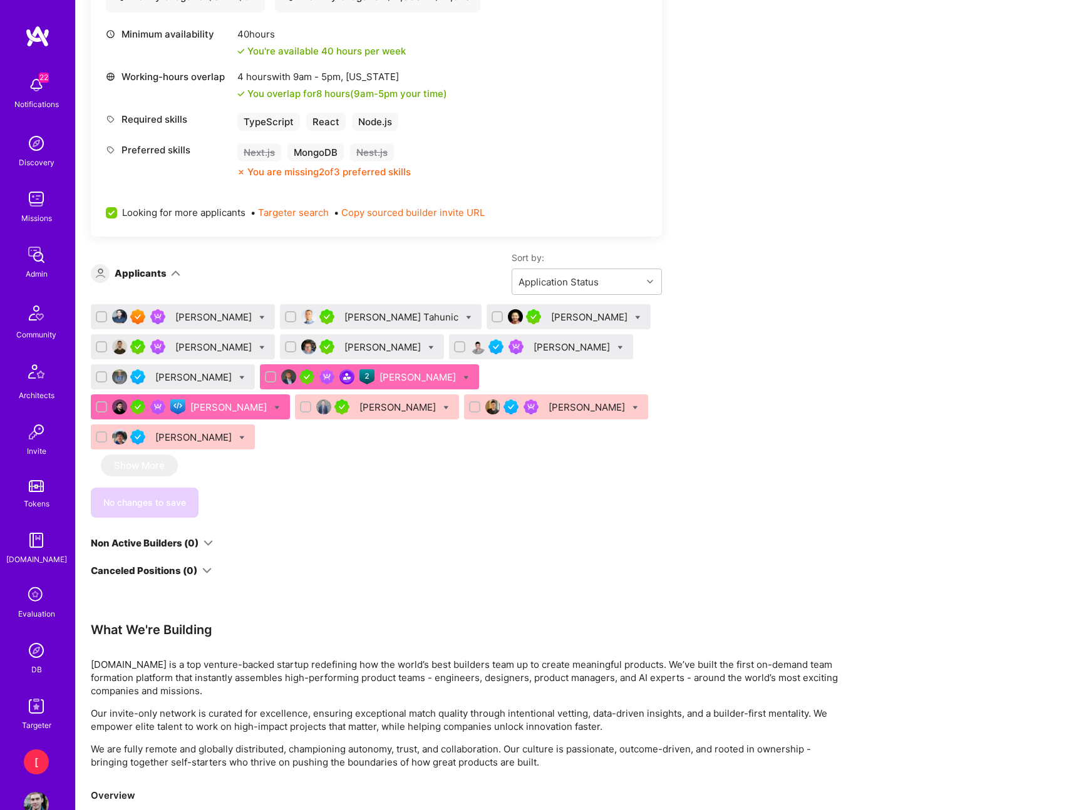
click at [397, 378] on div "[PERSON_NAME]" at bounding box center [418, 377] width 79 height 13
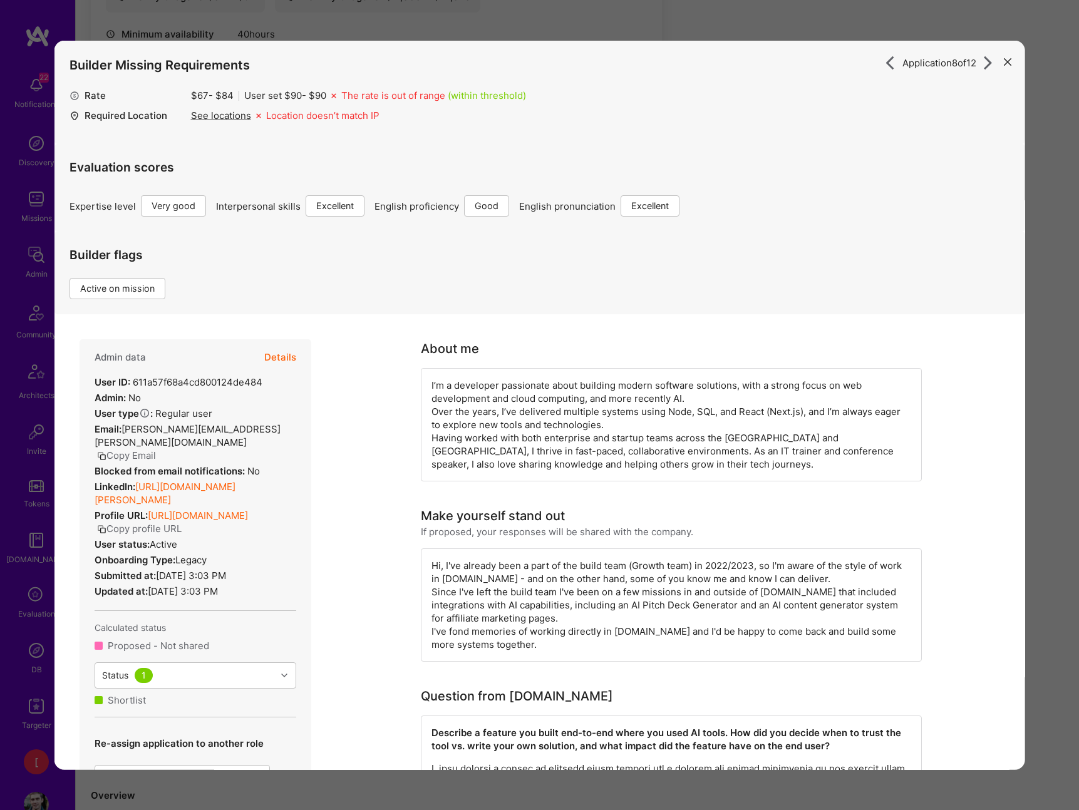
click at [181, 528] on button "Copy profile URL" at bounding box center [138, 528] width 85 height 13
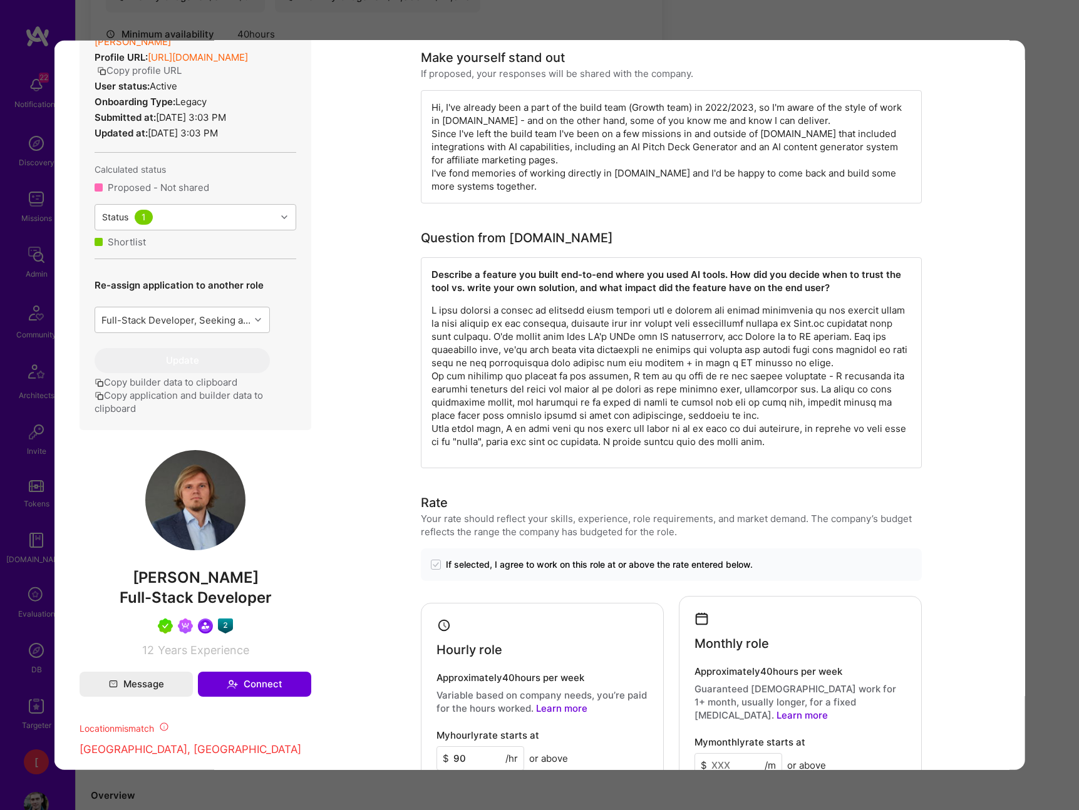
scroll to position [590, 0]
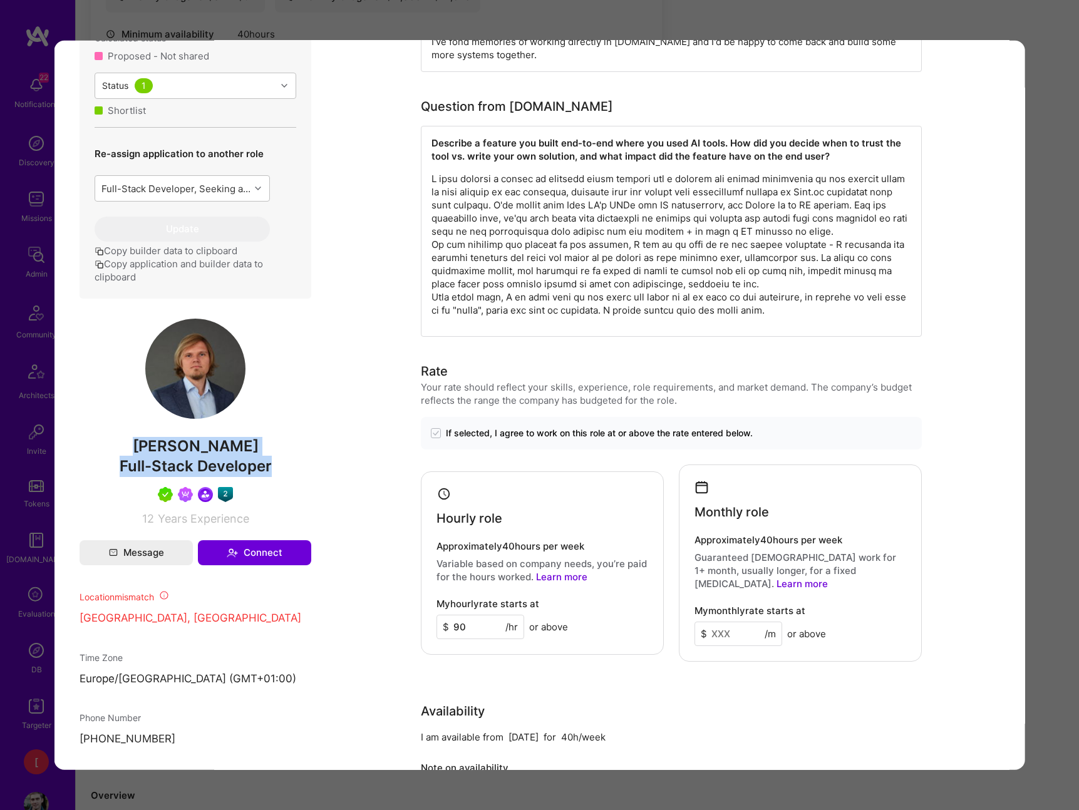
drag, startPoint x: 240, startPoint y: 463, endPoint x: 246, endPoint y: 433, distance: 30.7
click at [145, 443] on div "Admin data Details User ID: 611a57f68a4cd800124de484 Admin: No User type Regula…" at bounding box center [195, 138] width 232 height 776
drag, startPoint x: 262, startPoint y: 424, endPoint x: 252, endPoint y: 446, distance: 24.1
click at [262, 426] on div "Admin data Details User ID: 611a57f68a4cd800124de484 Admin: No User type Regula…" at bounding box center [195, 138] width 232 height 776
drag, startPoint x: 254, startPoint y: 447, endPoint x: 134, endPoint y: 436, distance: 120.7
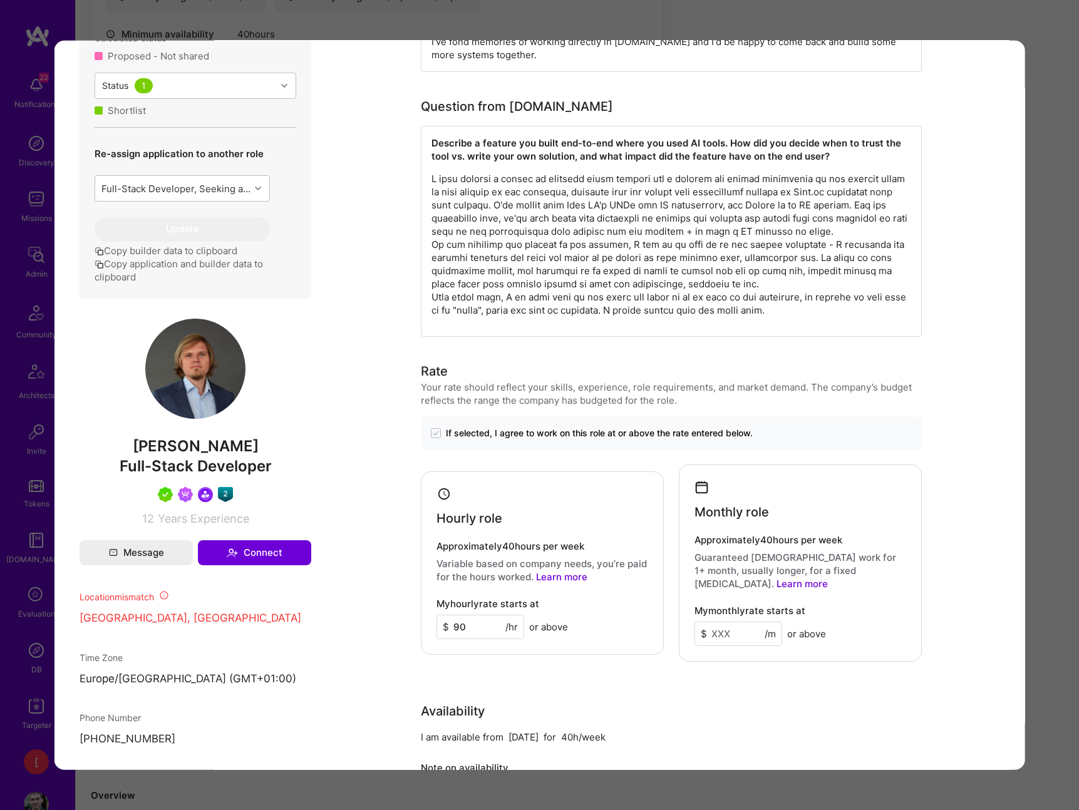
click at [133, 437] on span "[PERSON_NAME]" at bounding box center [195, 446] width 232 height 19
copy span "[PERSON_NAME]"
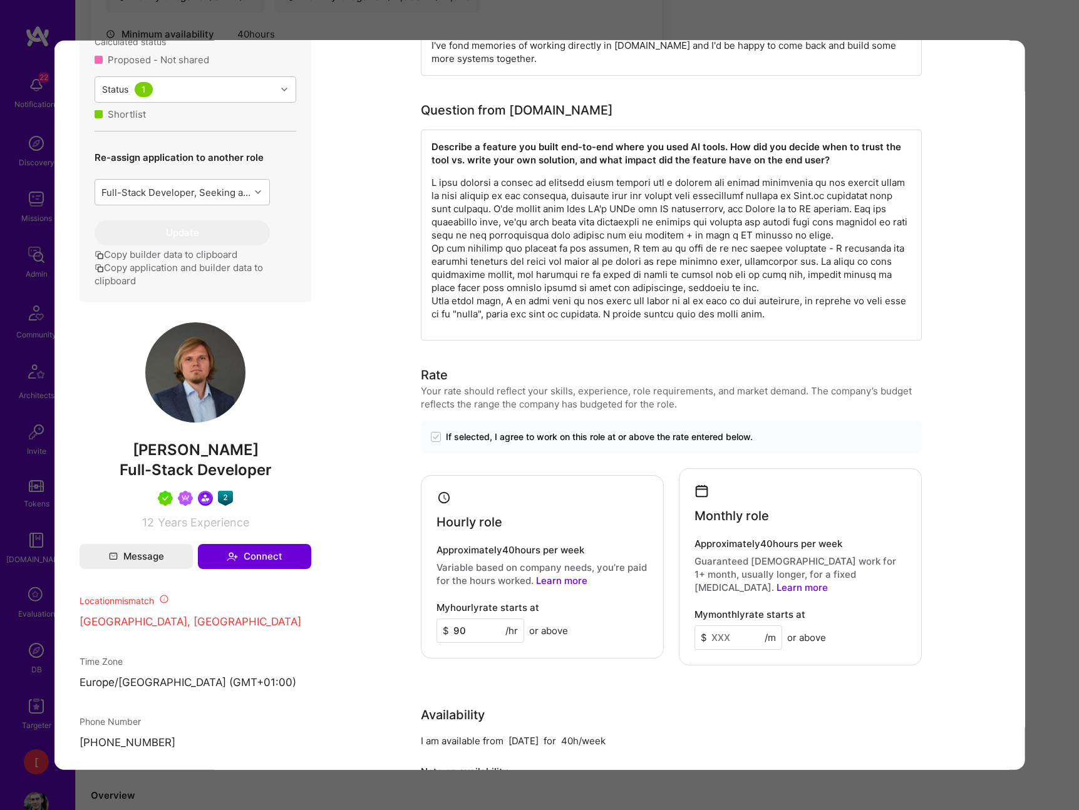
scroll to position [0, 0]
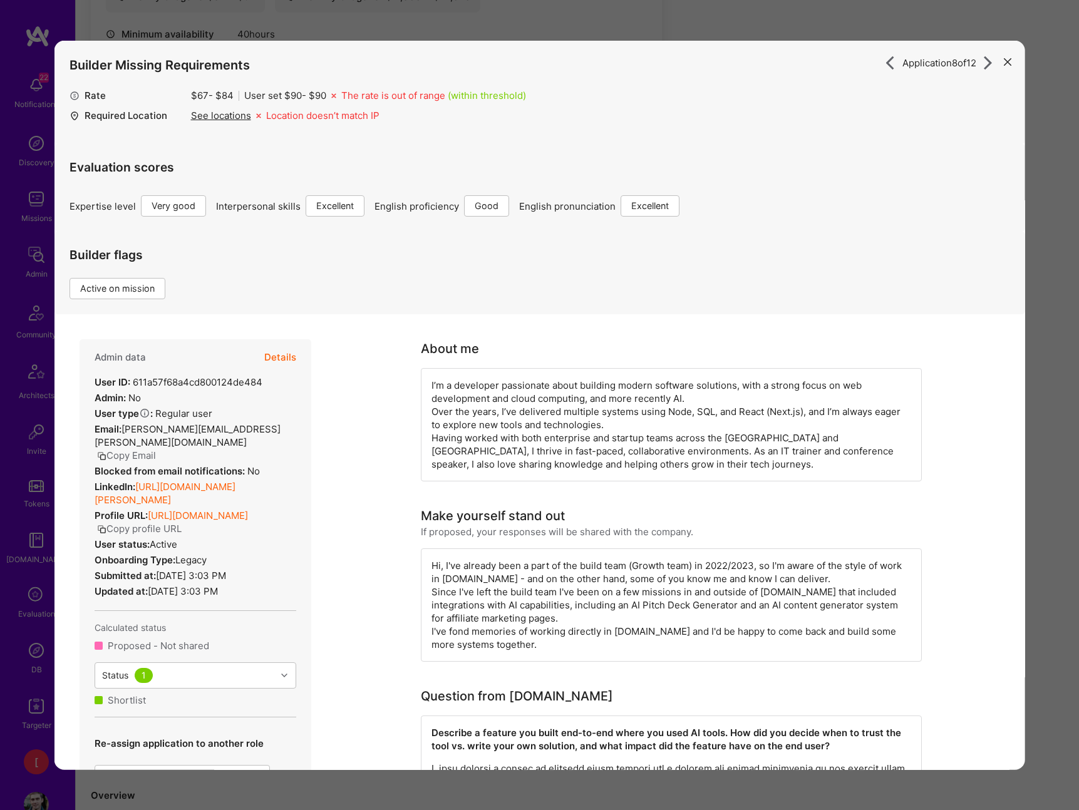
click at [988, 64] on icon "modal" at bounding box center [987, 63] width 14 height 14
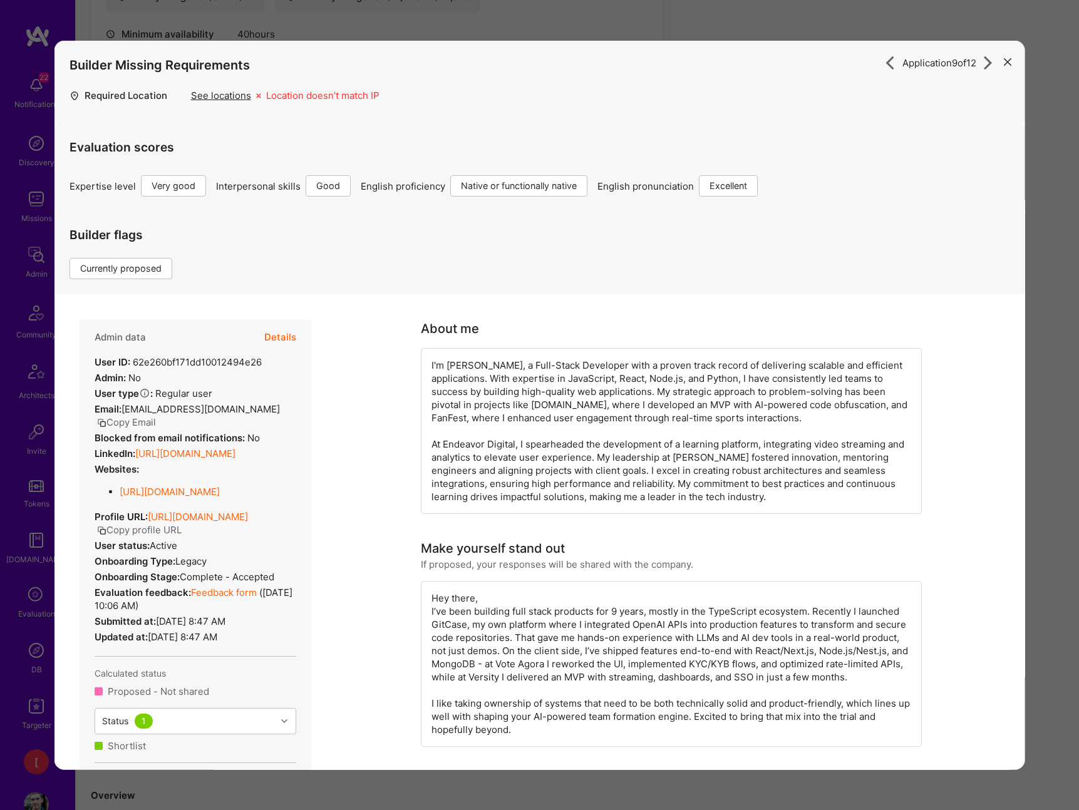
click at [883, 19] on div "Application 9 of 12 Builder Missing Requirements Required Location See location…" at bounding box center [539, 405] width 1079 height 810
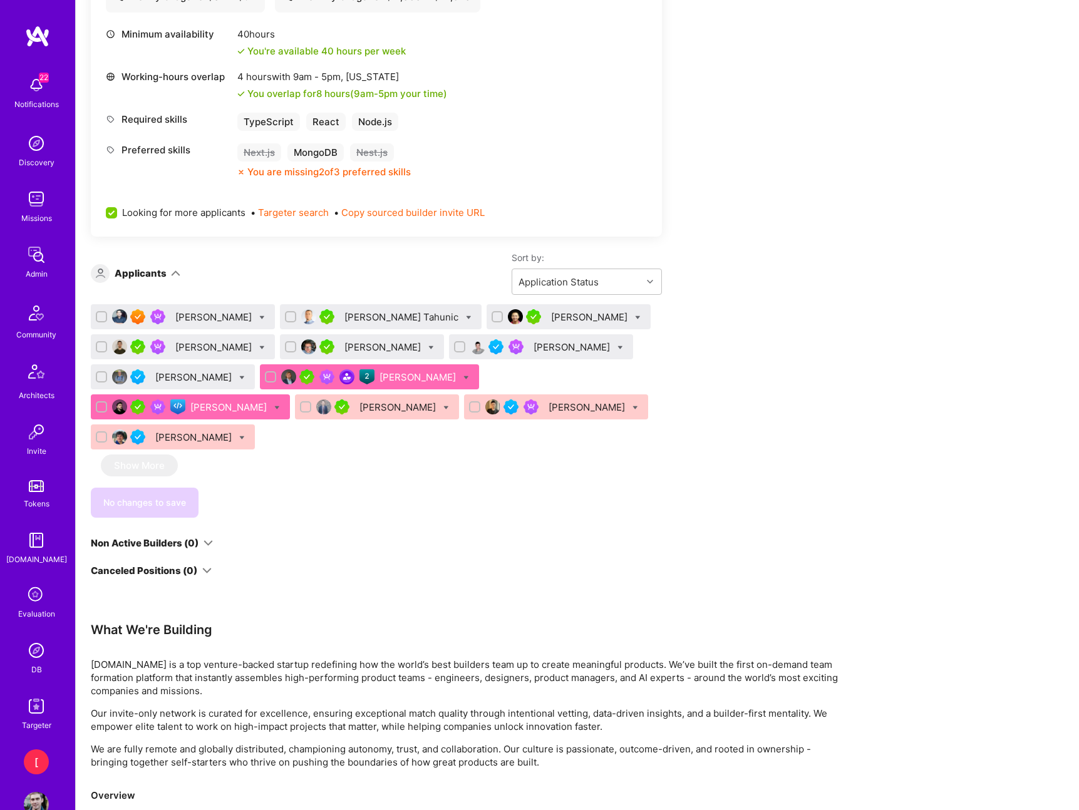
scroll to position [756, 0]
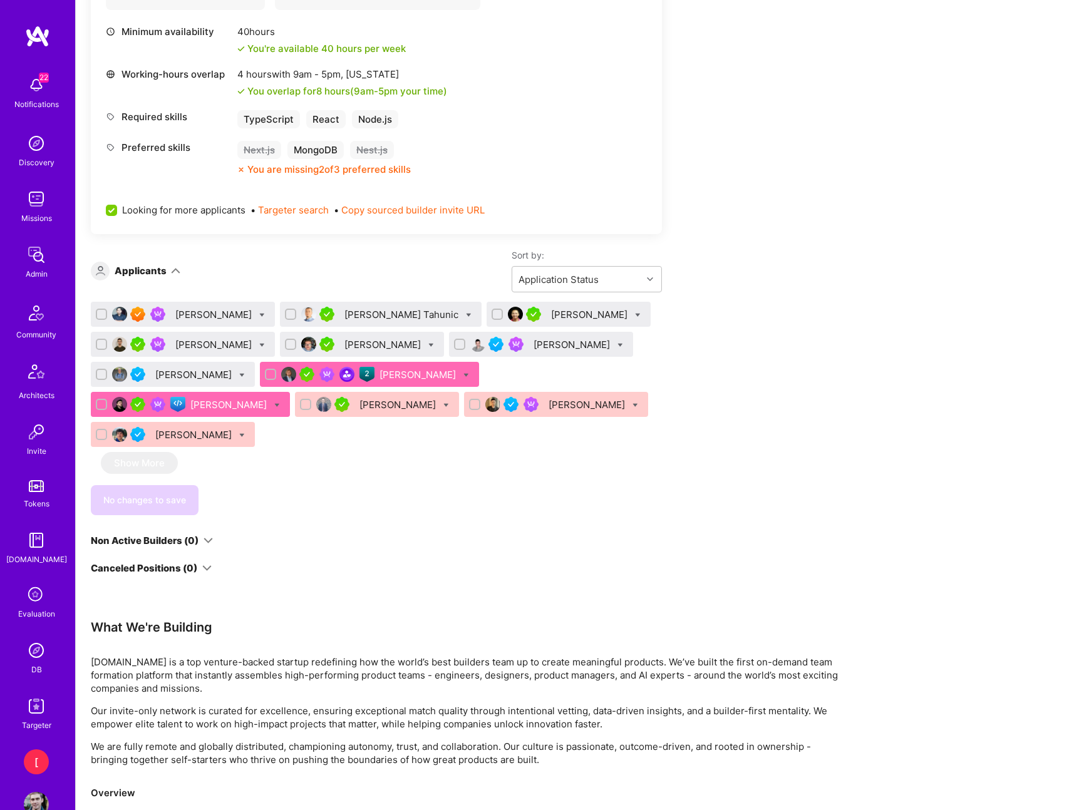
click at [269, 398] on div "[PERSON_NAME]" at bounding box center [229, 404] width 79 height 13
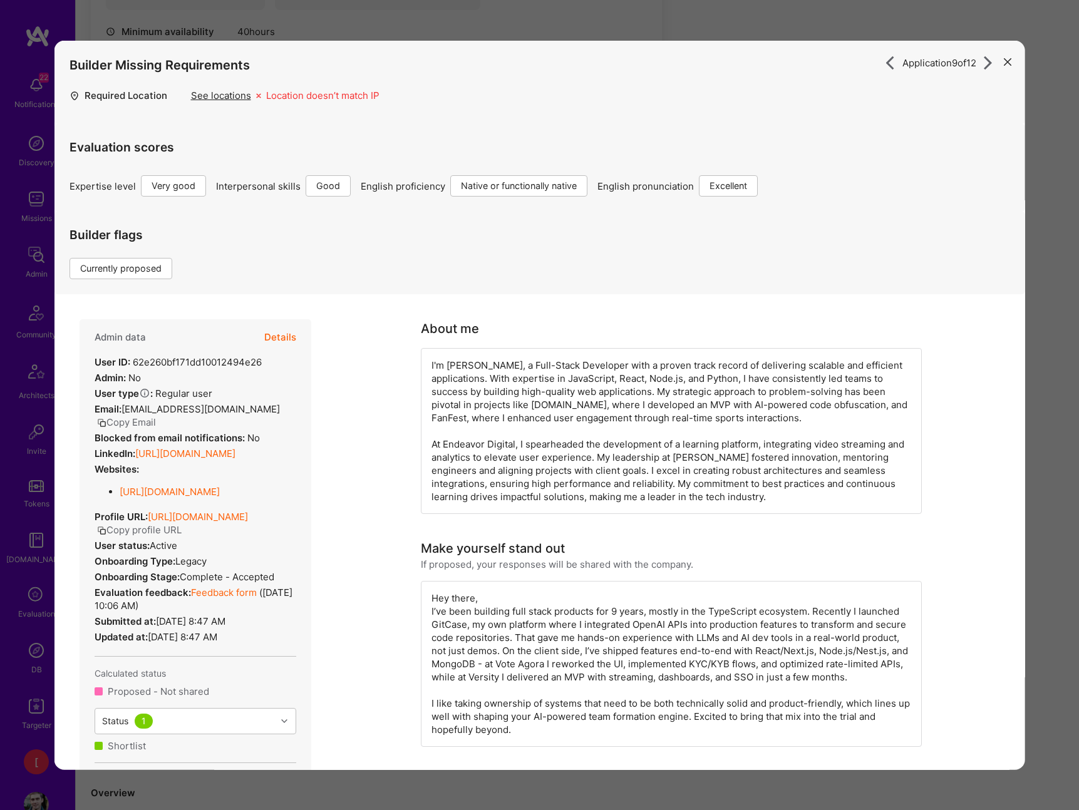
click at [181, 528] on button "Copy profile URL" at bounding box center [138, 529] width 85 height 13
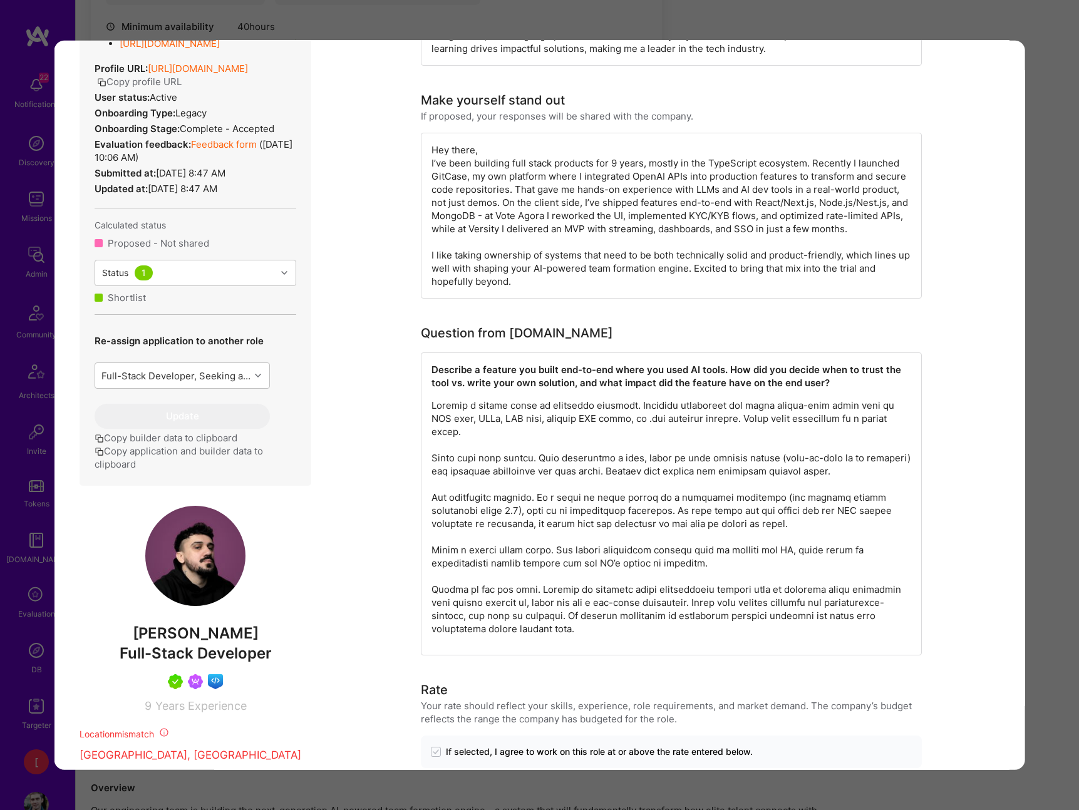
scroll to position [478, 0]
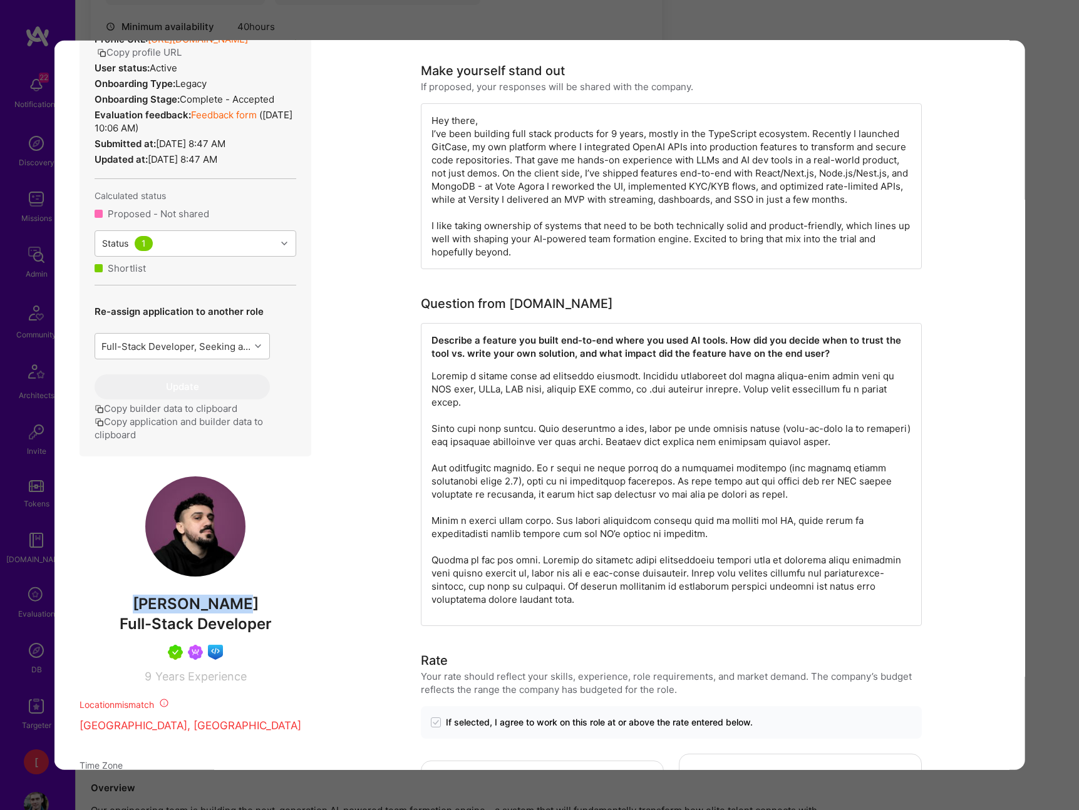
drag, startPoint x: 154, startPoint y: 604, endPoint x: 245, endPoint y: 601, distance: 91.4
click at [245, 601] on span "[PERSON_NAME]" at bounding box center [195, 604] width 232 height 19
copy span "[PERSON_NAME]"
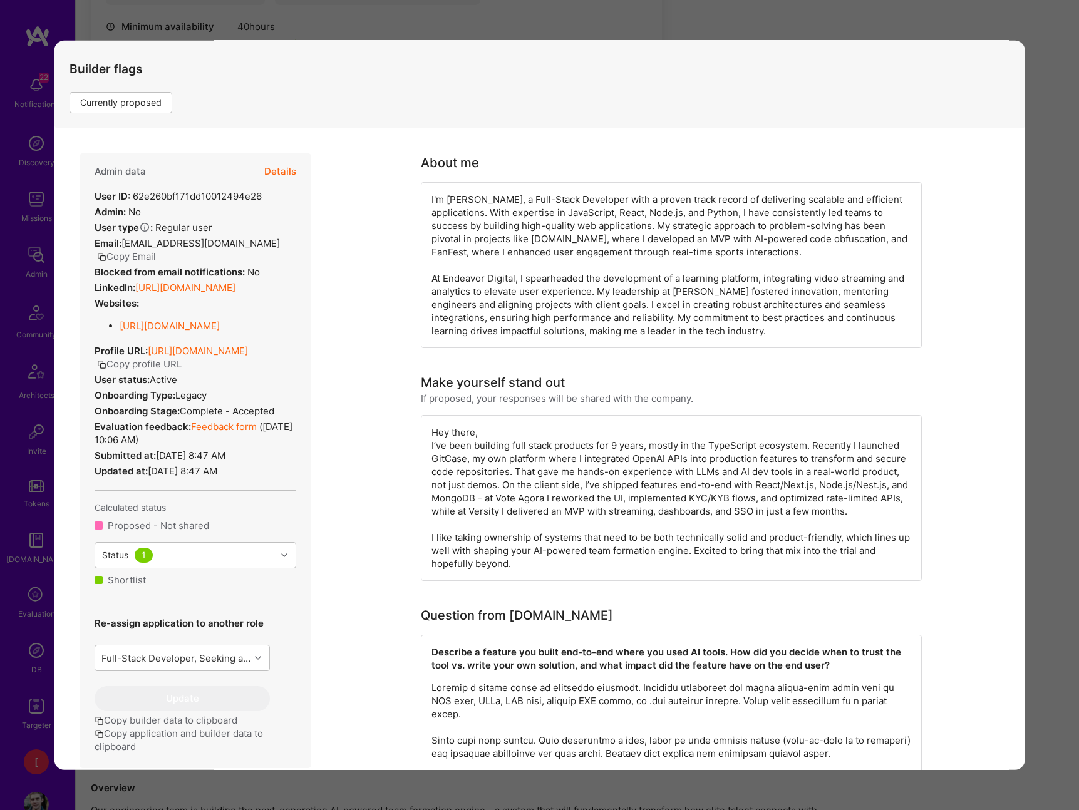
scroll to position [0, 0]
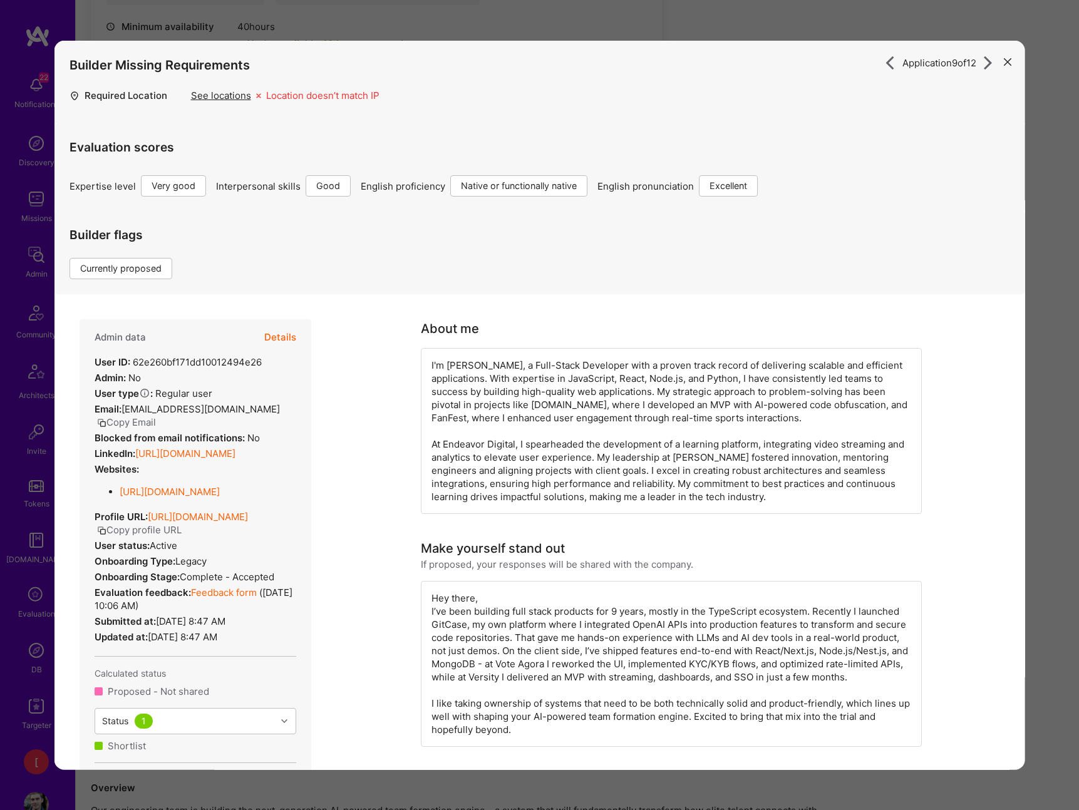
click at [798, 21] on div "Application 9 of 12 Builder Missing Requirements Required Location See location…" at bounding box center [539, 405] width 1079 height 810
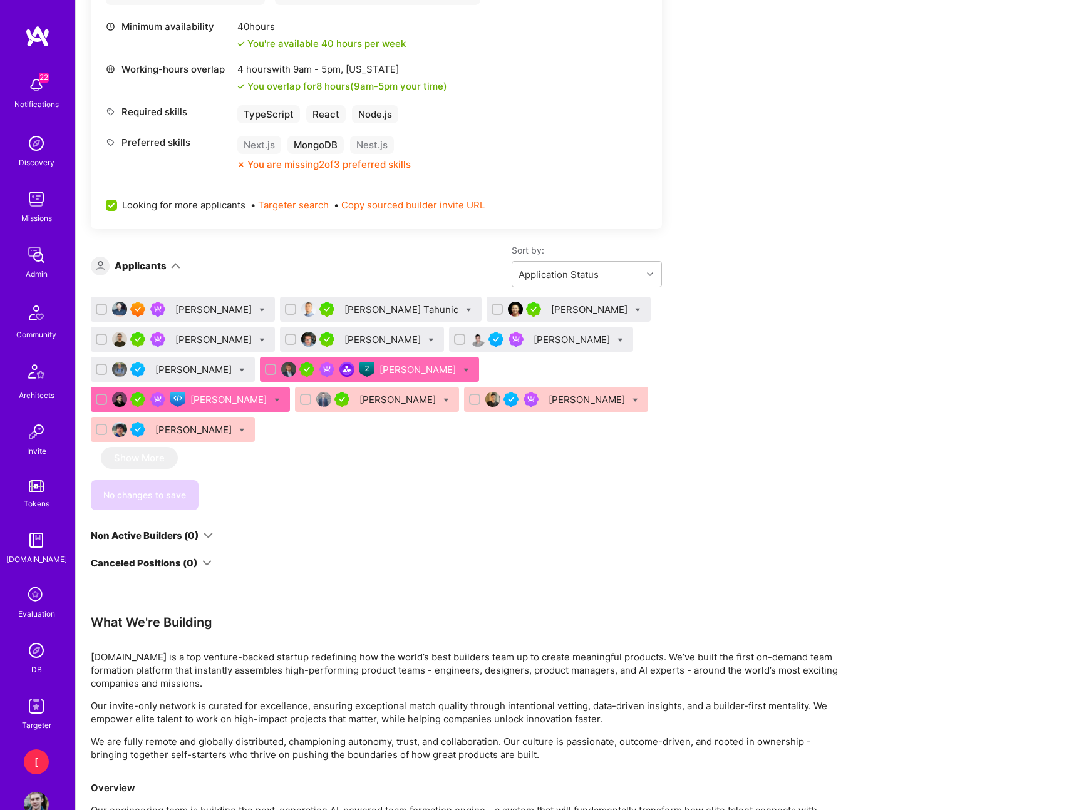
click at [359, 397] on div "[PERSON_NAME]" at bounding box center [398, 399] width 79 height 13
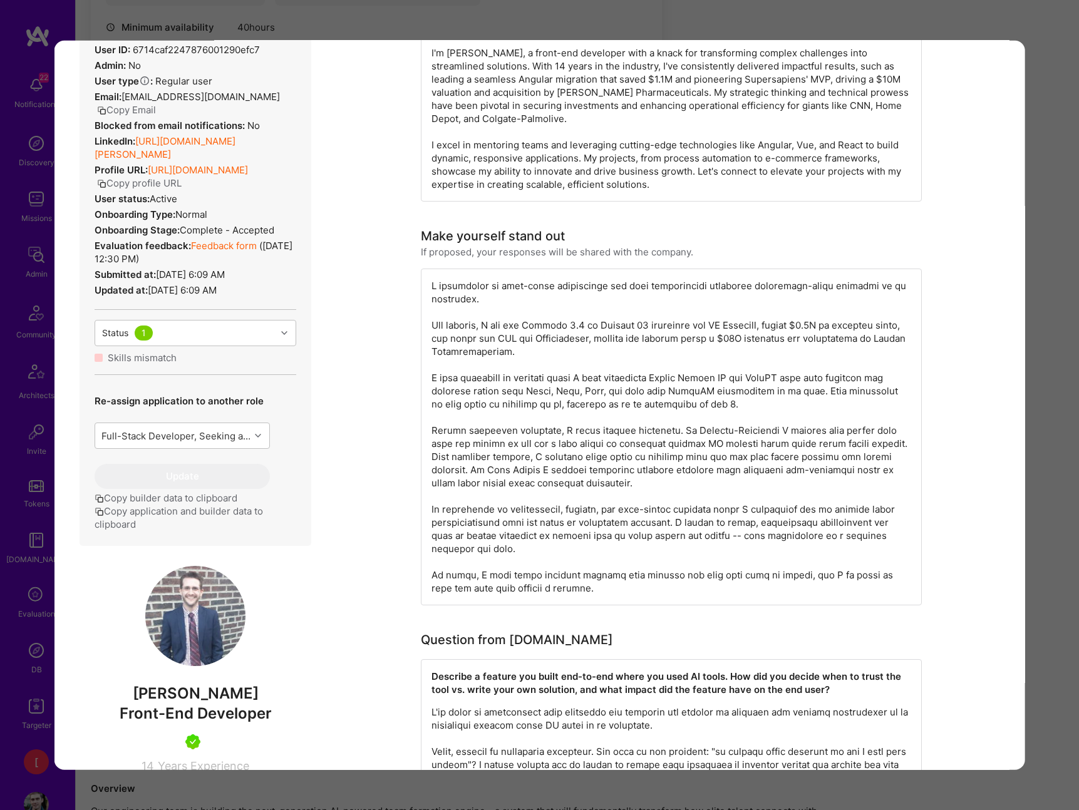
scroll to position [540, 0]
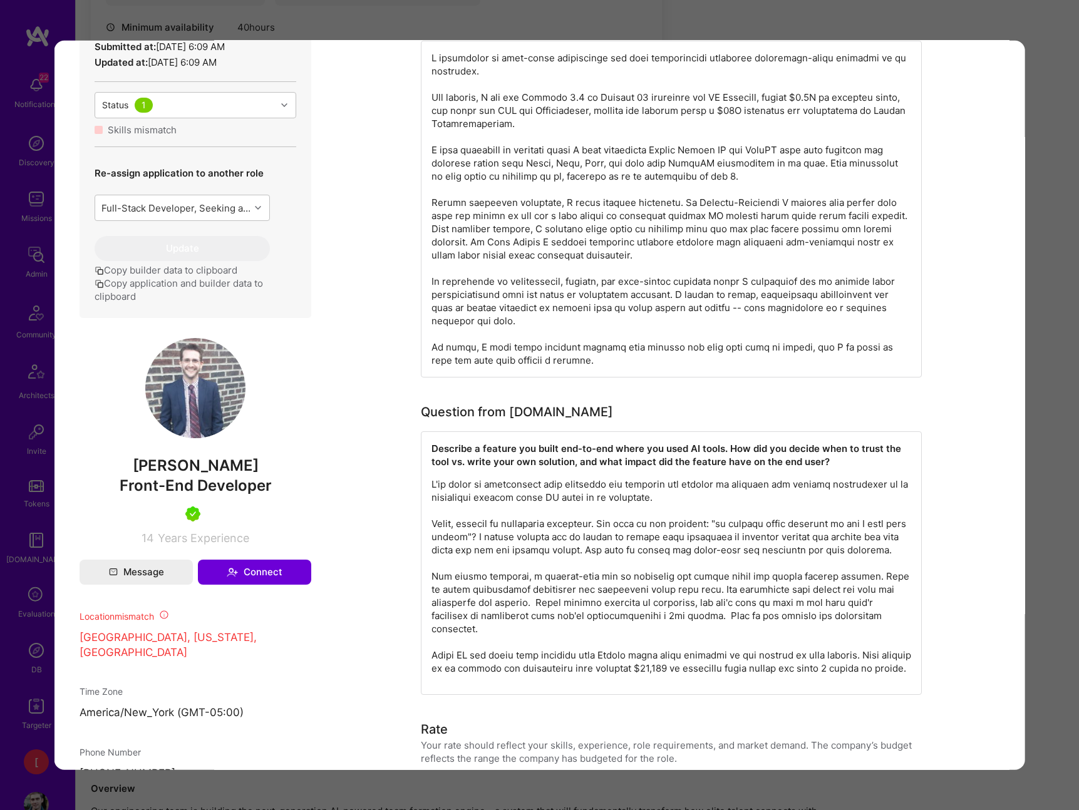
drag, startPoint x: 135, startPoint y: 479, endPoint x: 296, endPoint y: 472, distance: 161.0
click at [302, 475] on span "[PERSON_NAME]" at bounding box center [195, 465] width 232 height 19
copy span "[PERSON_NAME]"
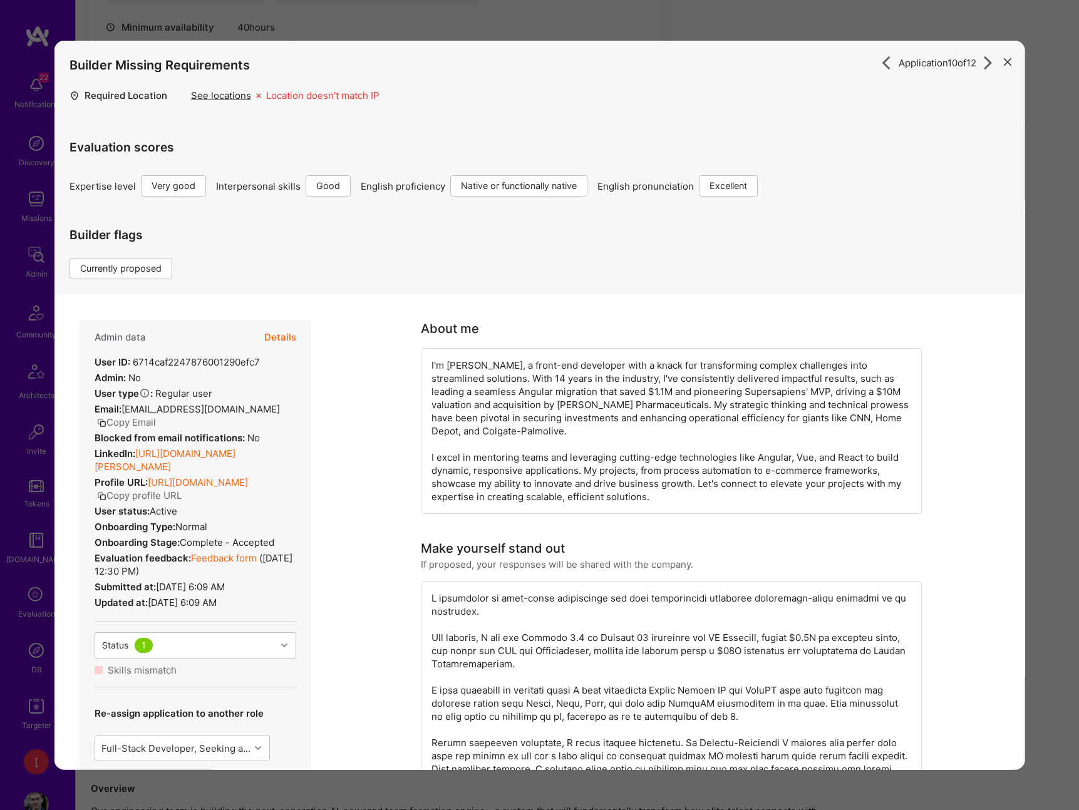
click at [181, 502] on button "Copy profile URL" at bounding box center [138, 495] width 85 height 13
click at [754, 18] on div "Application 10 of 12 Builder Missing Requirements Required Location See locatio…" at bounding box center [539, 405] width 1079 height 810
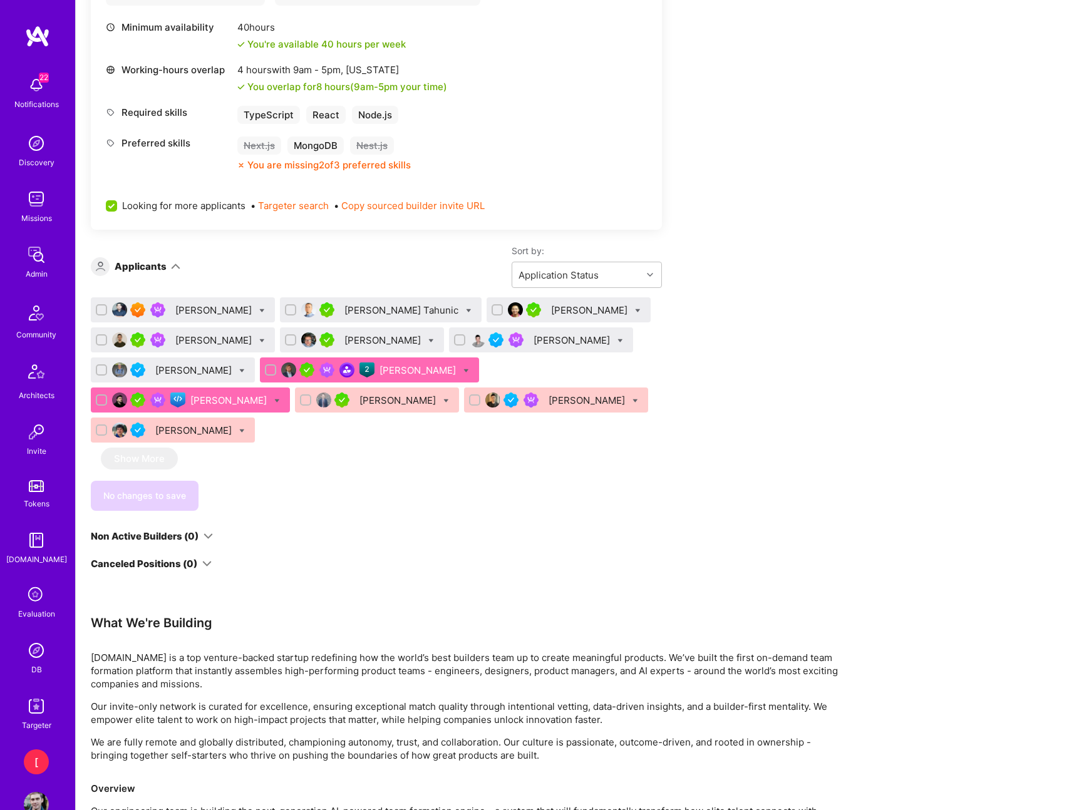
click at [548, 401] on div "[PERSON_NAME]" at bounding box center [587, 400] width 79 height 13
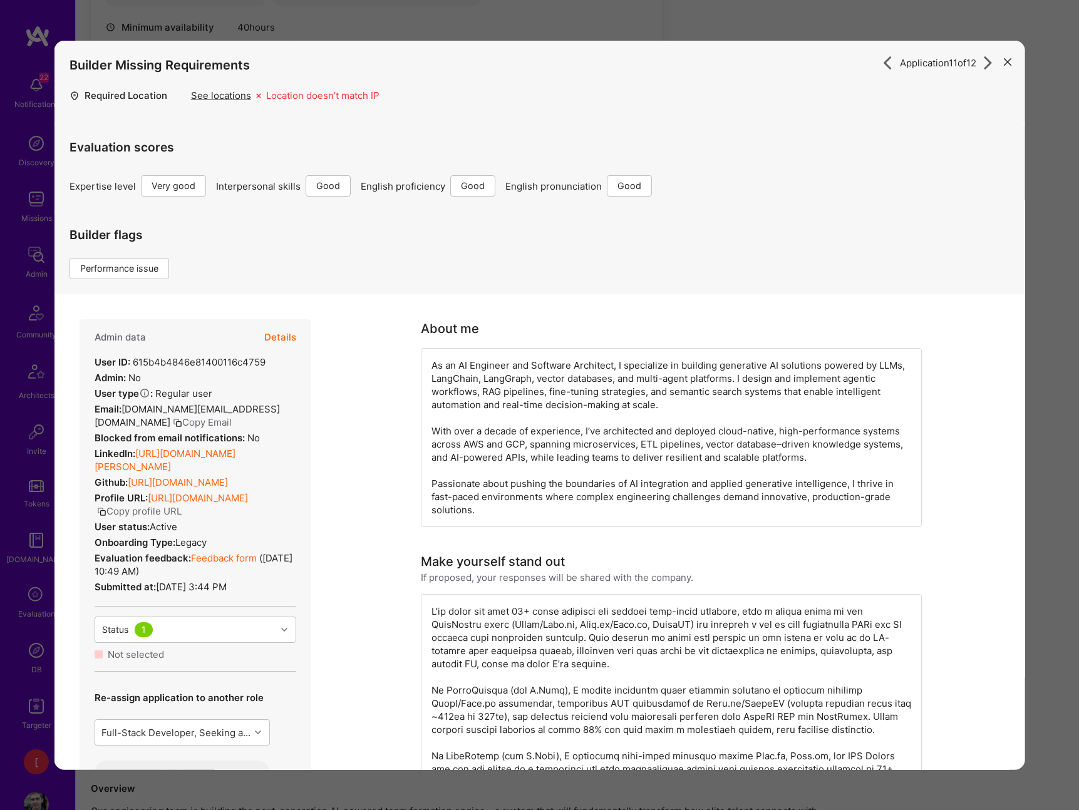
scroll to position [1, 0]
click at [181, 511] on button "Copy profile URL" at bounding box center [138, 510] width 85 height 13
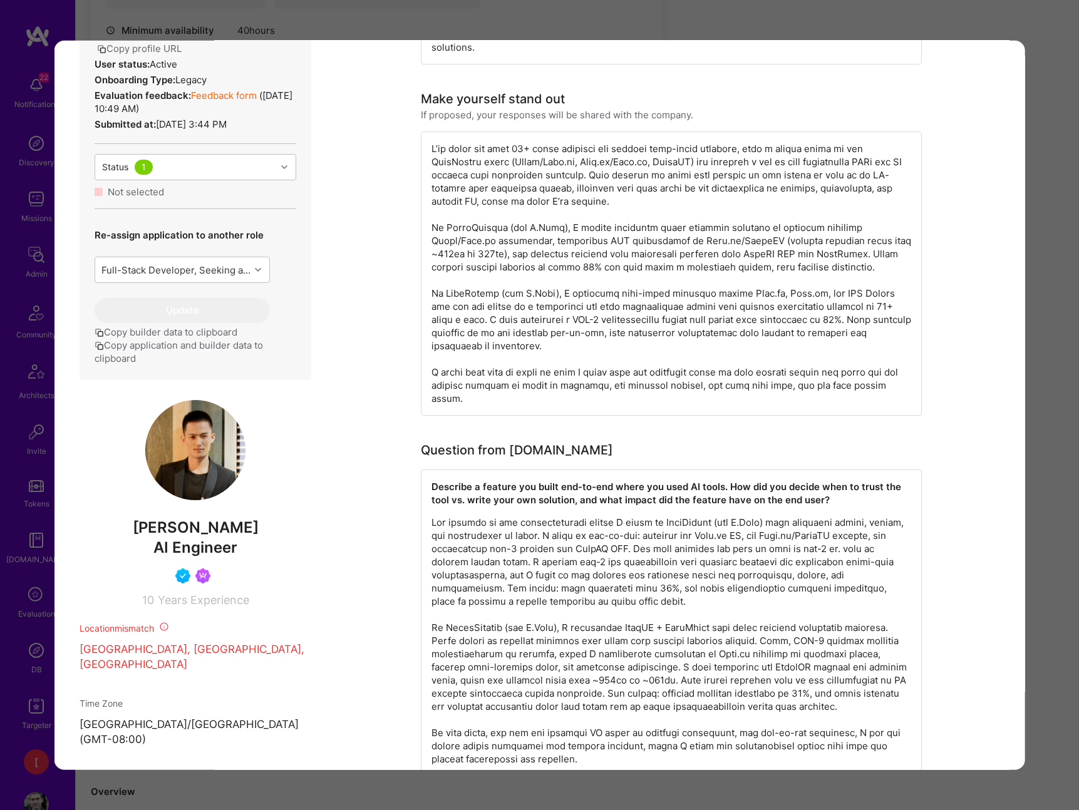
scroll to position [573, 0]
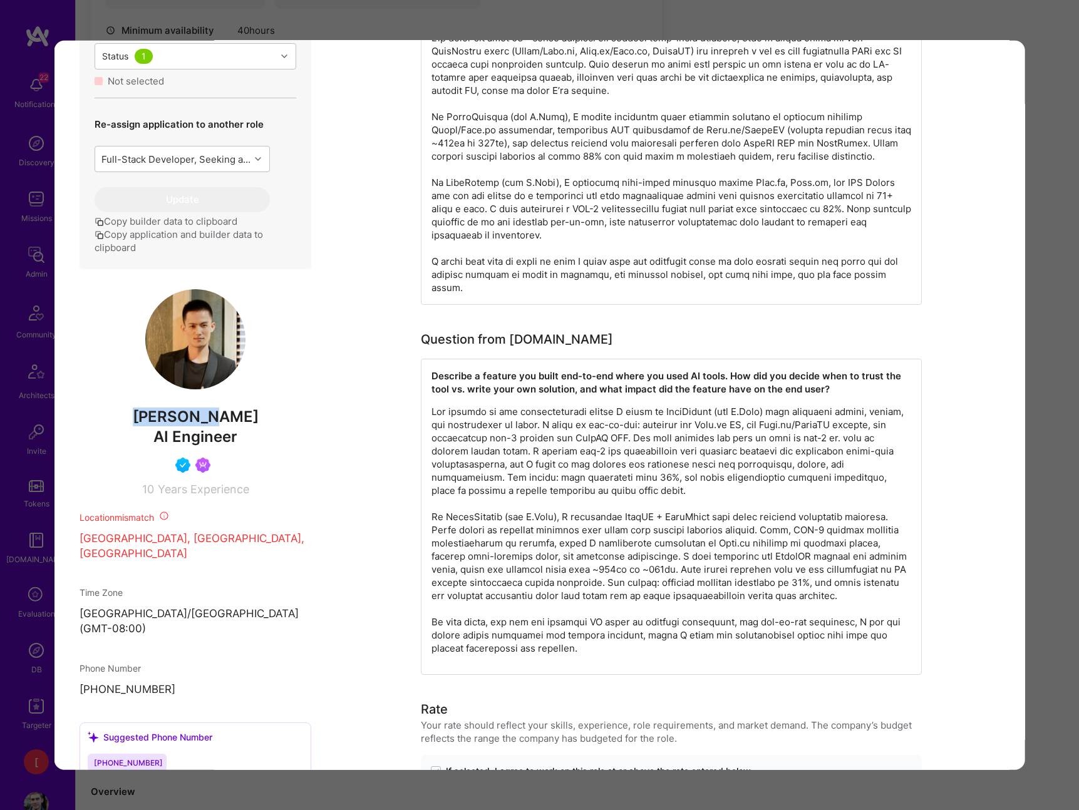
drag, startPoint x: 233, startPoint y: 418, endPoint x: 156, endPoint y: 411, distance: 77.3
click at [156, 411] on span "[PERSON_NAME]" at bounding box center [195, 417] width 232 height 19
copy span "[PERSON_NAME]"
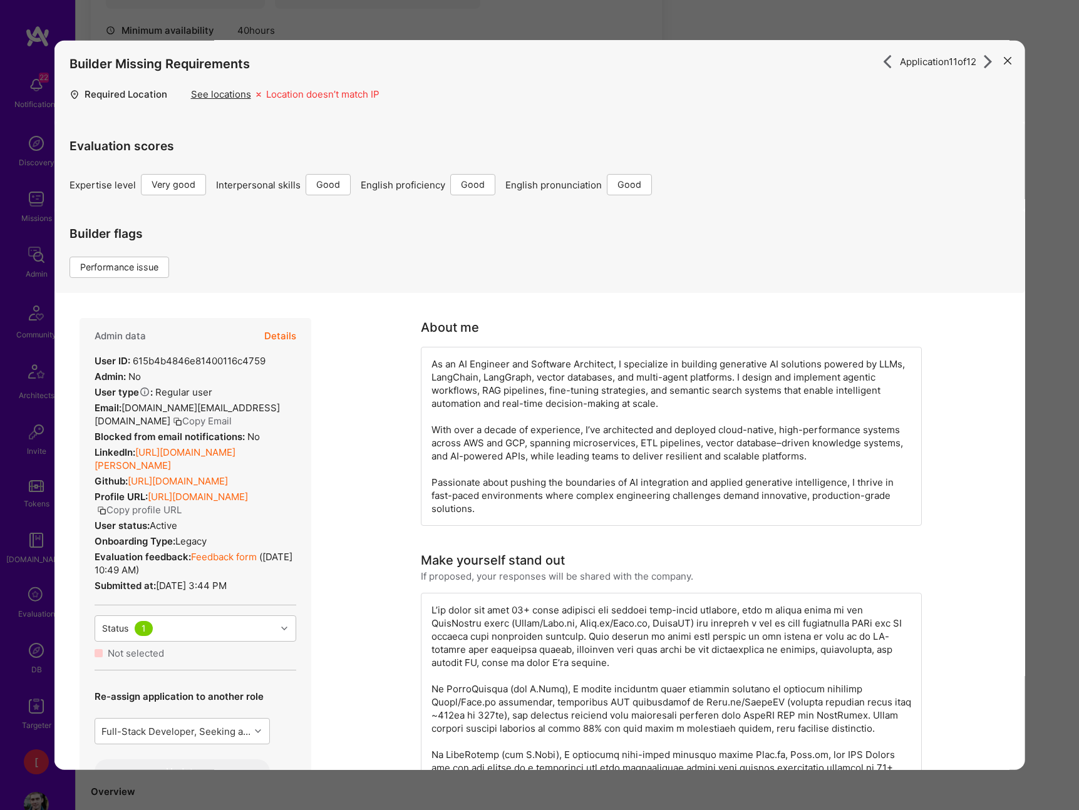
scroll to position [0, 0]
click at [815, 23] on div "Application 11 of 12 Builder Missing Requirements Required Location See locatio…" at bounding box center [539, 405] width 1079 height 810
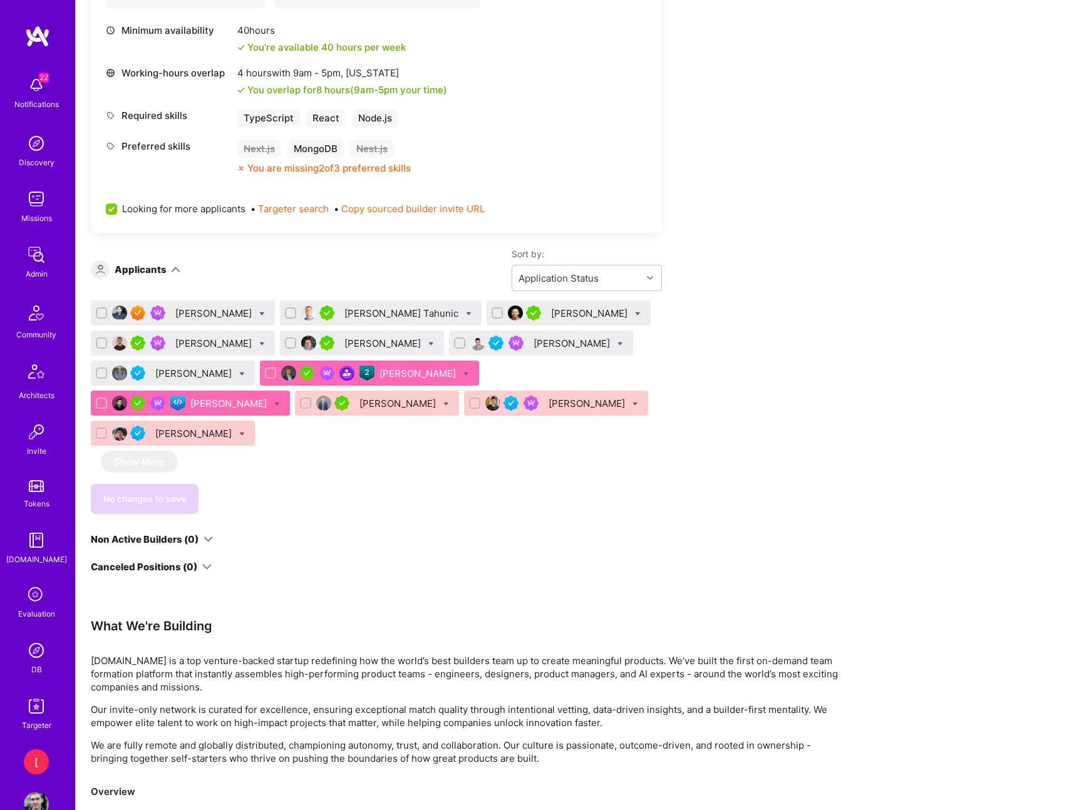
click at [234, 427] on div "[PERSON_NAME]" at bounding box center [194, 433] width 79 height 13
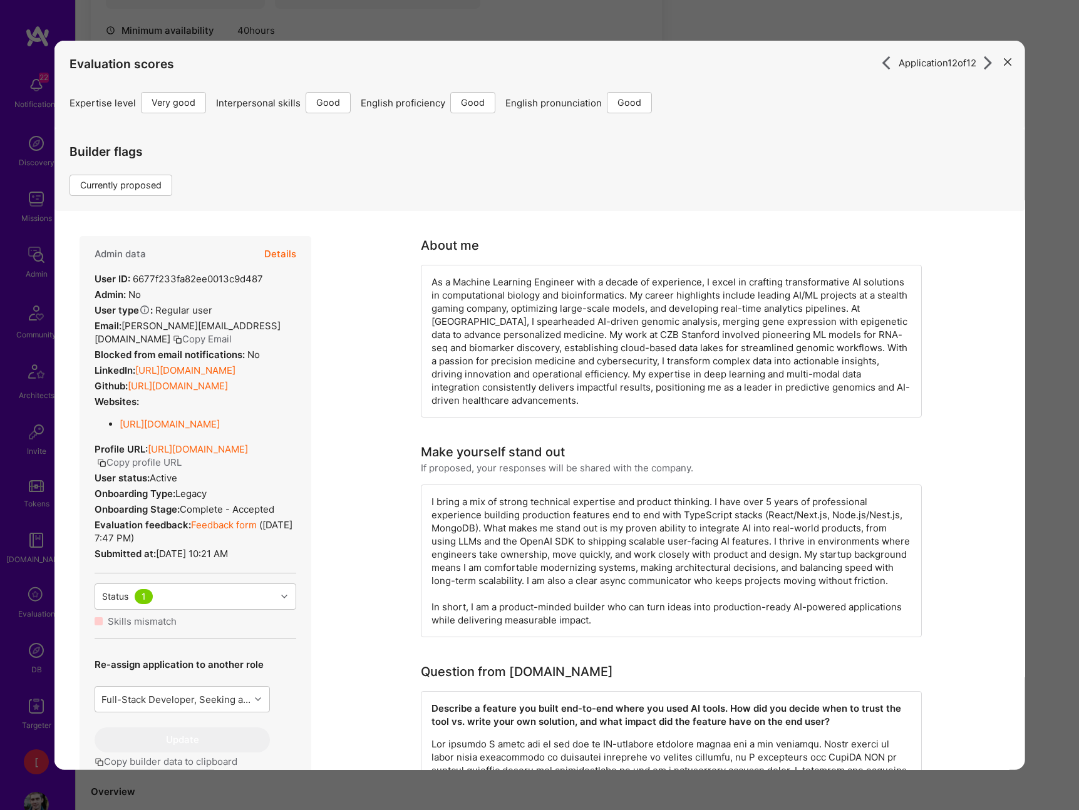
drag, startPoint x: 208, startPoint y: 487, endPoint x: 200, endPoint y: 485, distance: 8.4
click at [181, 469] on button "Copy profile URL" at bounding box center [138, 462] width 85 height 13
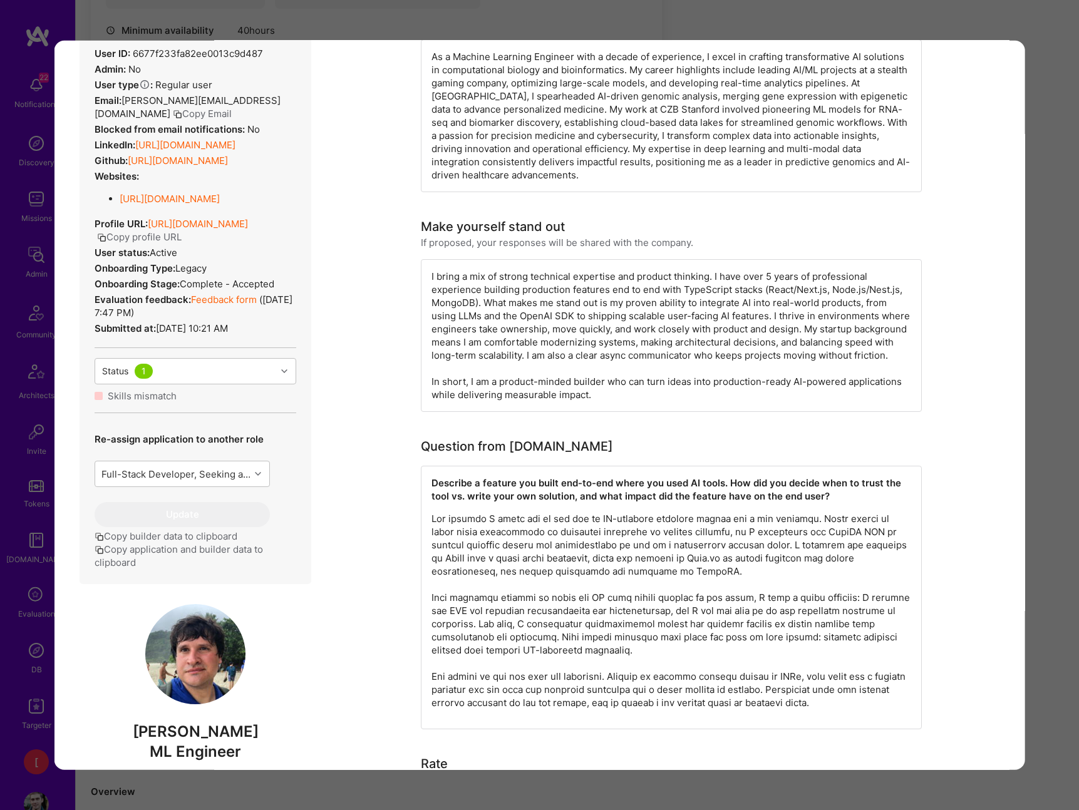
scroll to position [316, 0]
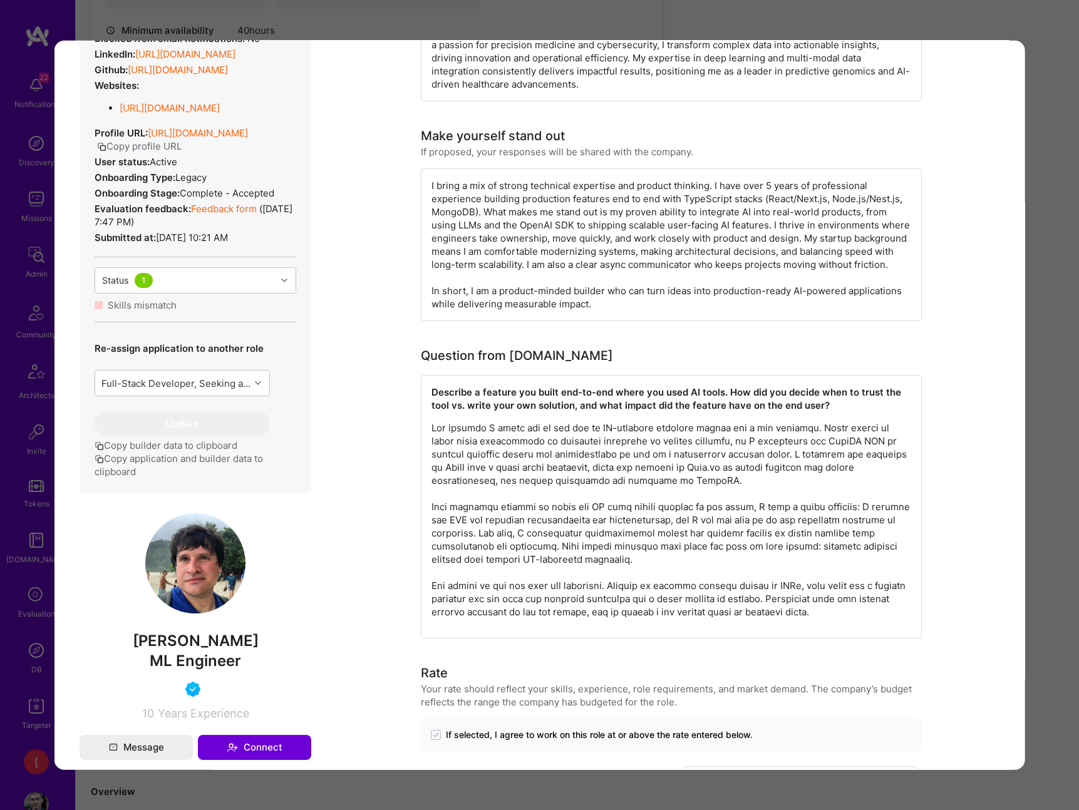
drag, startPoint x: 200, startPoint y: 665, endPoint x: 128, endPoint y: 661, distance: 72.7
click at [128, 650] on span "[PERSON_NAME]" at bounding box center [195, 641] width 232 height 19
click at [998, 26] on div "Application 12 of 12 Evaluation scores Expertise level Very good Interpersonal …" at bounding box center [539, 405] width 1079 height 810
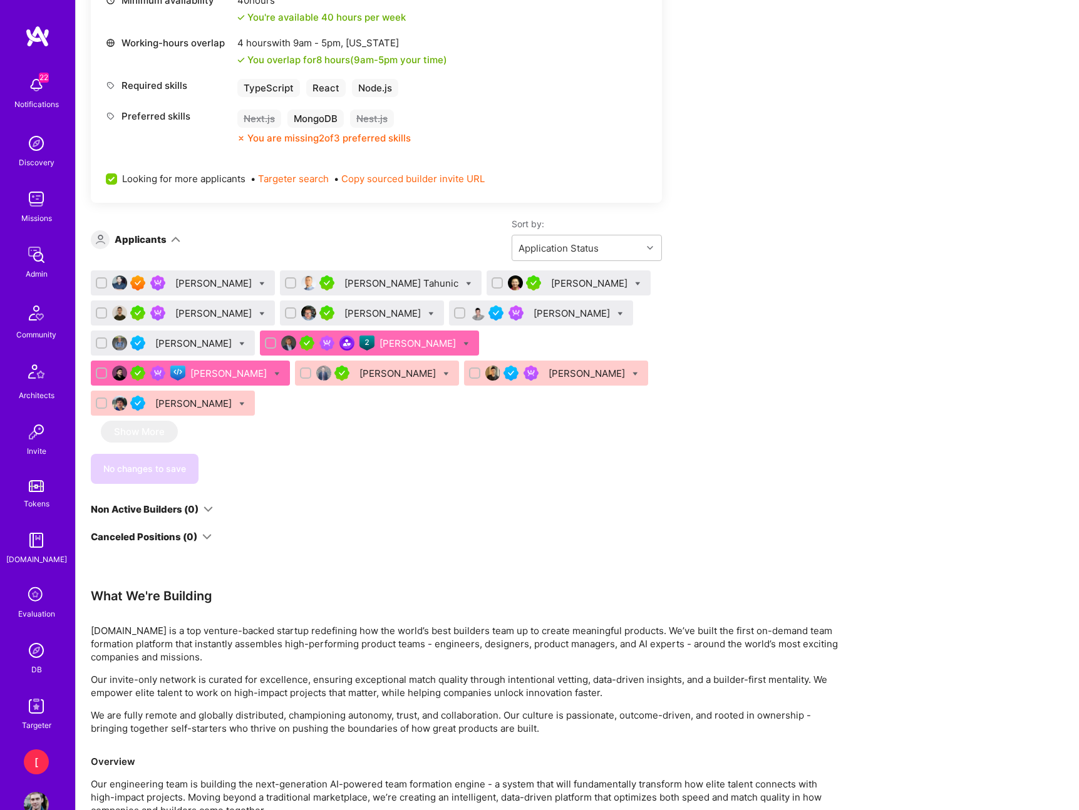
scroll to position [791, 0]
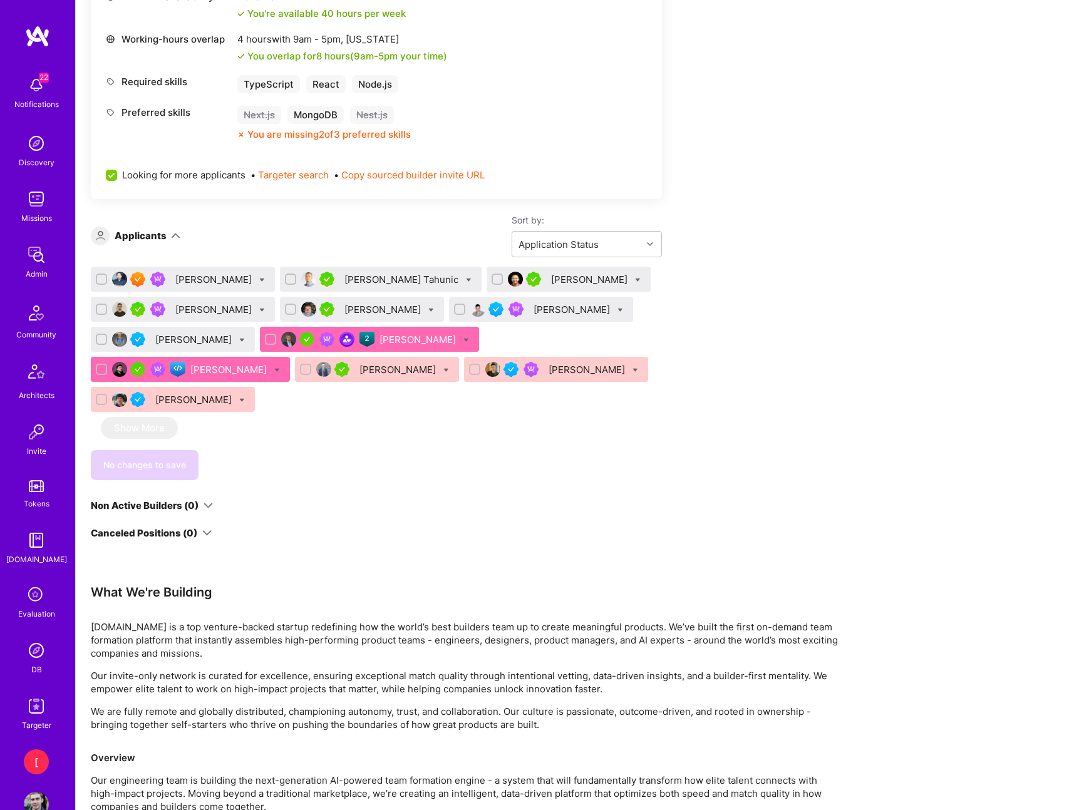
click at [573, 451] on div "We’re actively looking for builders. This is the best time to request to join. …" at bounding box center [376, 9] width 571 height 1061
click at [359, 369] on div "[PERSON_NAME]" at bounding box center [398, 369] width 79 height 13
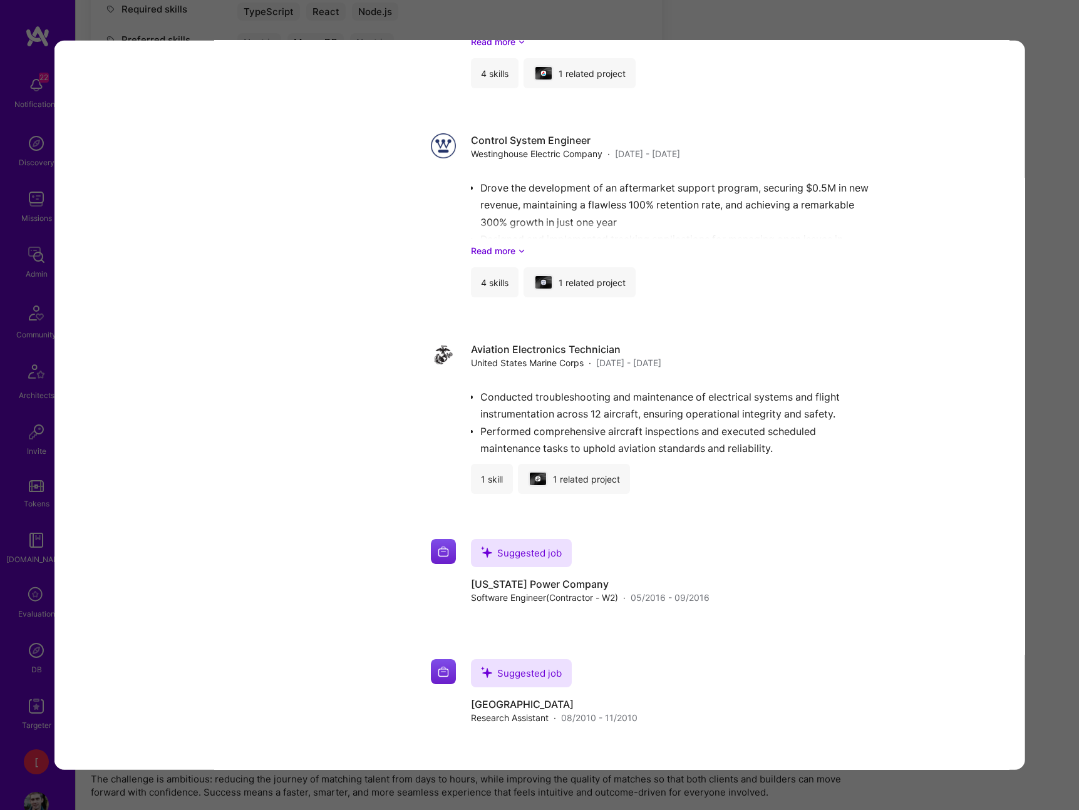
scroll to position [1018, 0]
click at [1051, 283] on div "Application 10 of 12 Builder Missing Requirements Required Location See locatio…" at bounding box center [539, 405] width 1079 height 810
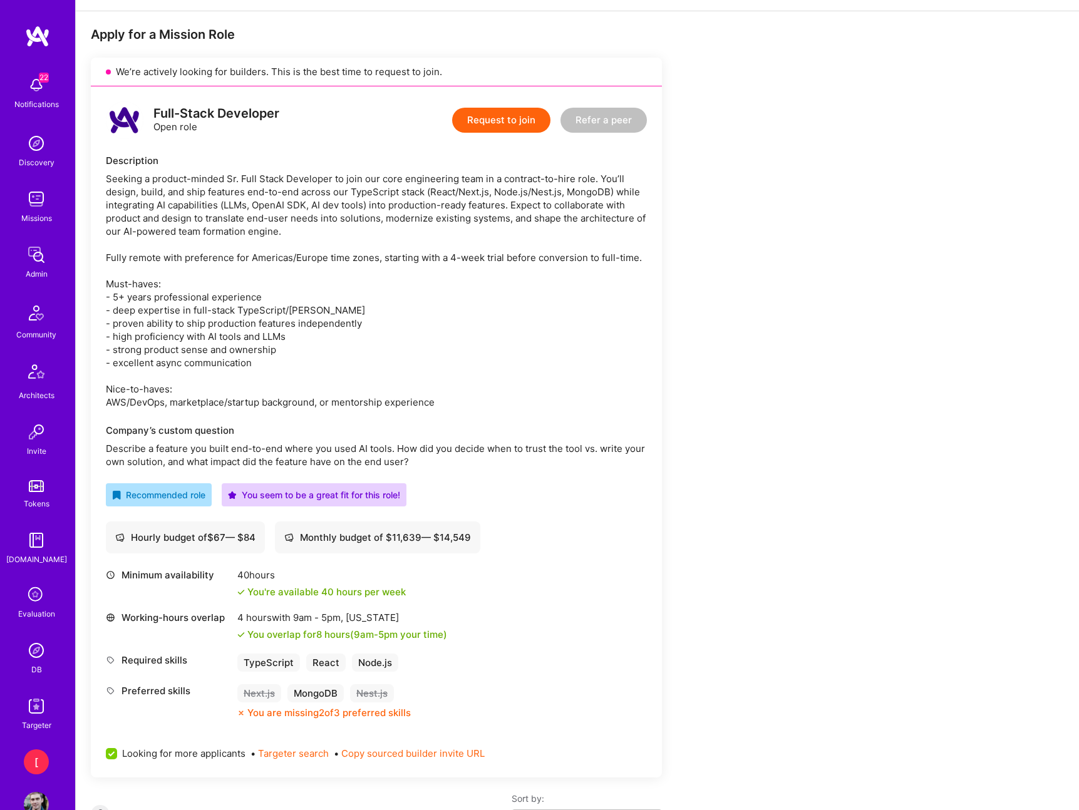
scroll to position [621, 0]
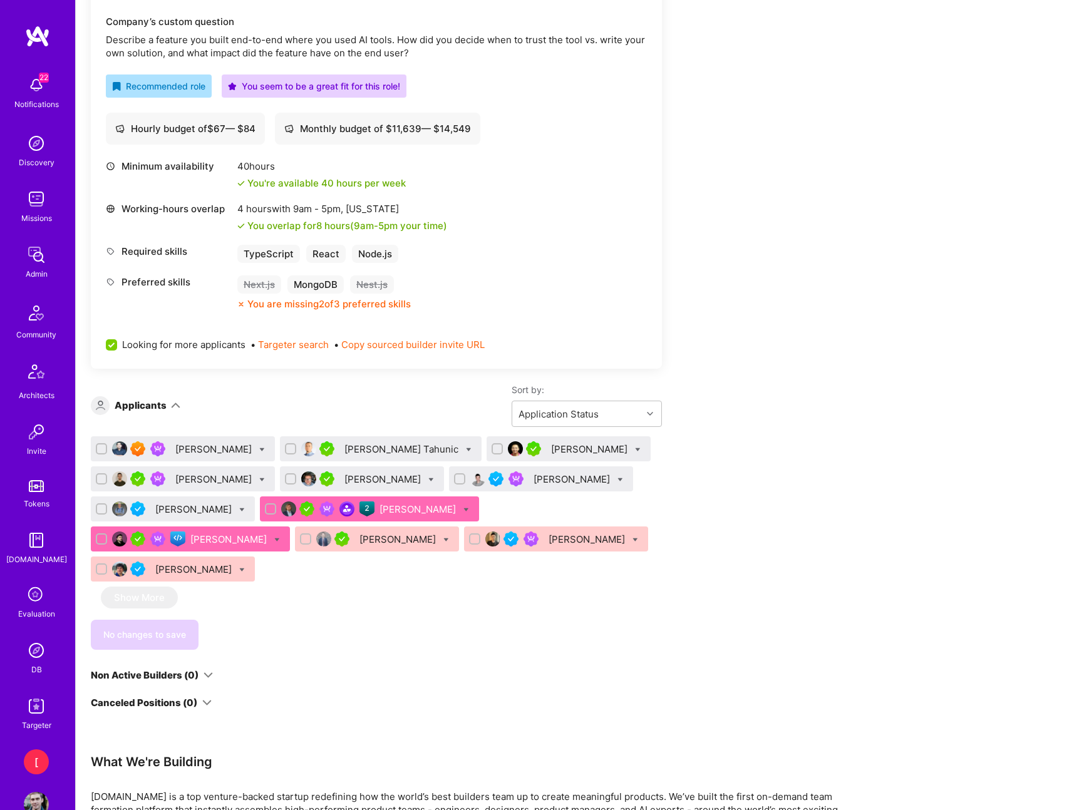
click at [359, 542] on div "[PERSON_NAME]" at bounding box center [398, 539] width 79 height 13
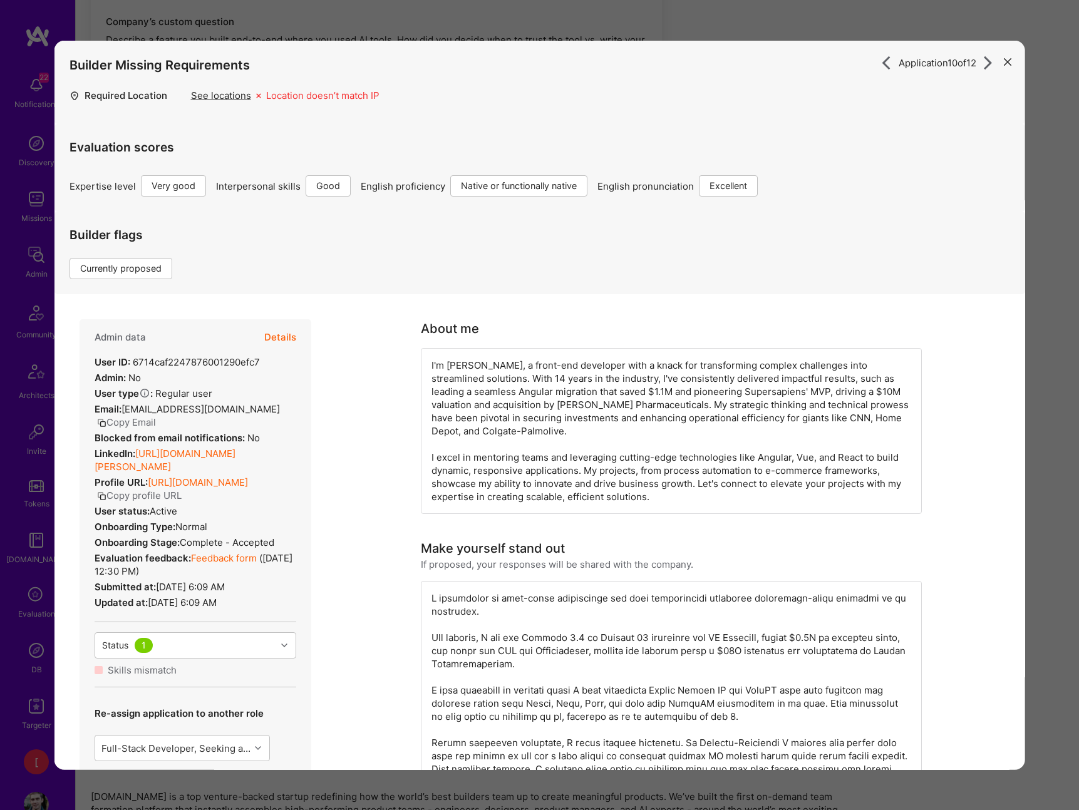
scroll to position [5, 0]
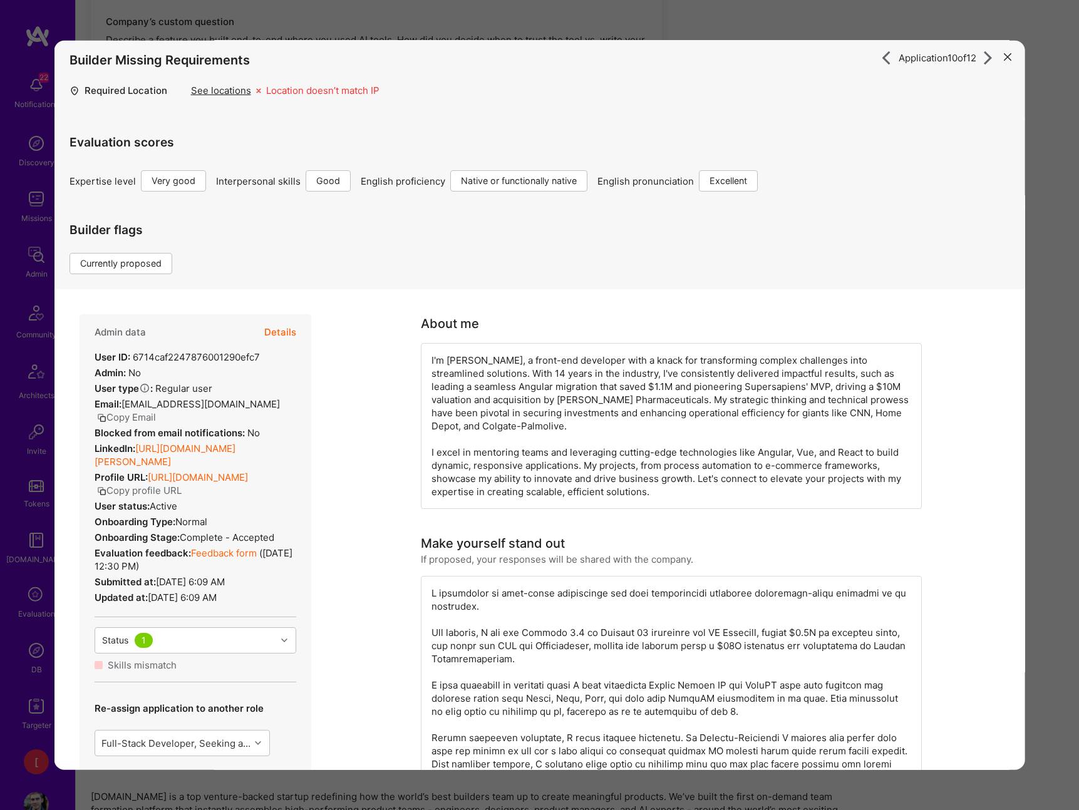
click at [235, 449] on link "https://linkedin.com/in/thomas-lesperance" at bounding box center [164, 455] width 141 height 25
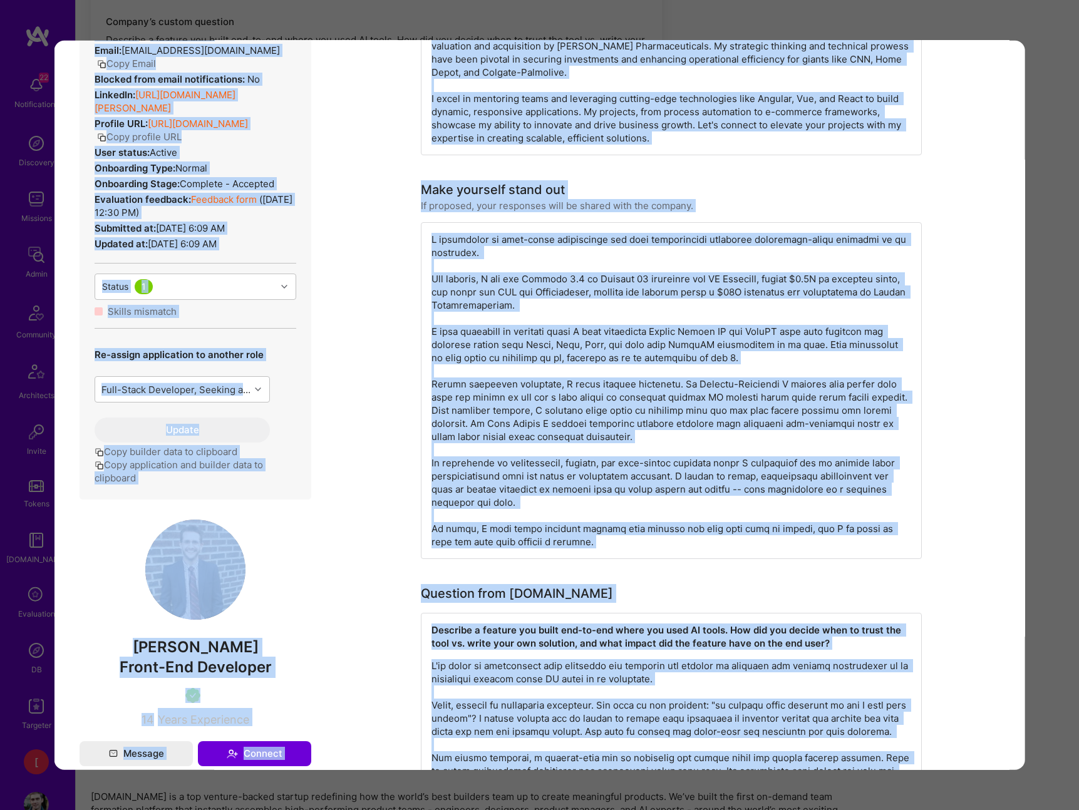
scroll to position [0, 0]
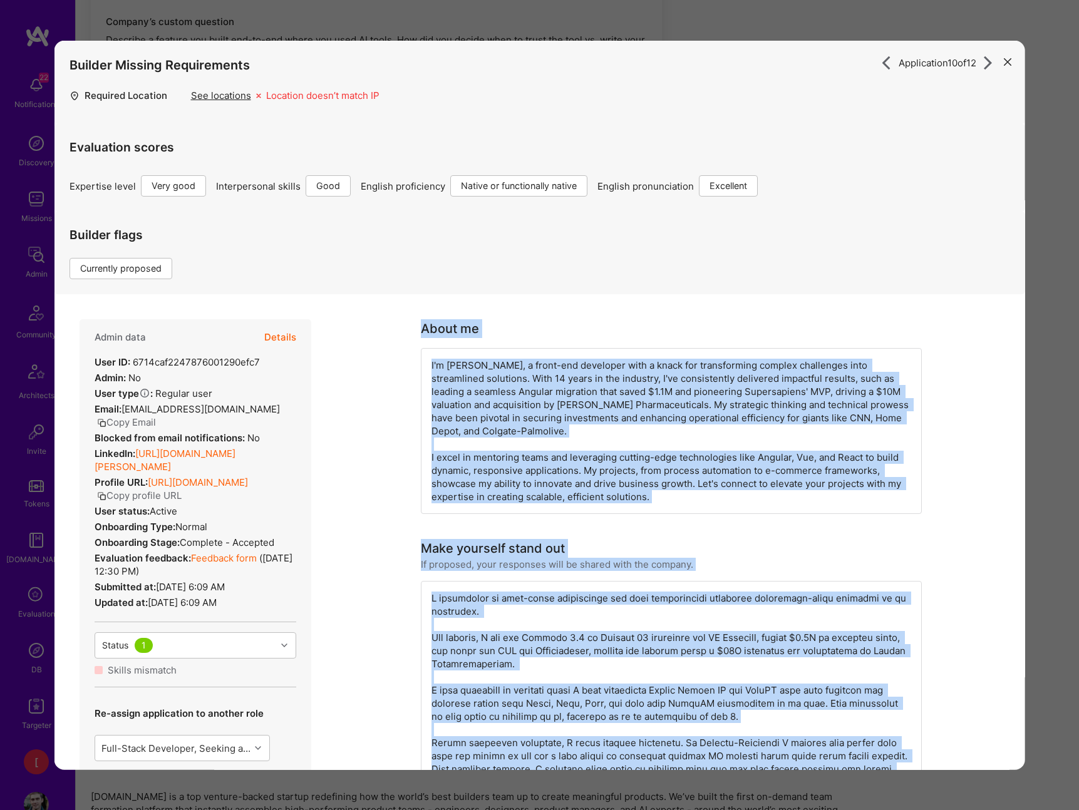
drag, startPoint x: 856, startPoint y: 356, endPoint x: 418, endPoint y: 326, distance: 438.7
copy div "About me I'm Tom, a front-end developer with a knack for transforming complex c…"
drag, startPoint x: 156, startPoint y: 468, endPoint x: 89, endPoint y: 357, distance: 129.5
click at [89, 357] on div "Admin data Details User ID: 6714caf2247876001290efc7 Admin: No User type Regula…" at bounding box center [195, 588] width 232 height 539
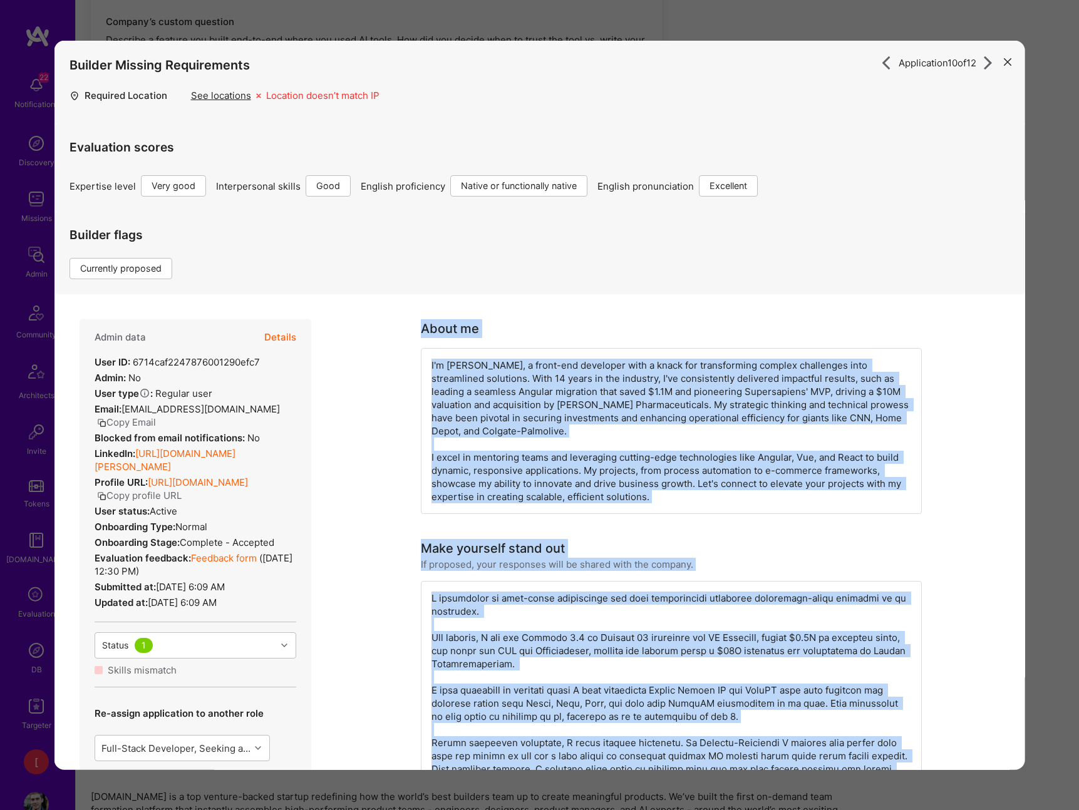
copy div "User ID: 6714caf2247876001290efc7 Admin: No User type Regular user or Company u…"
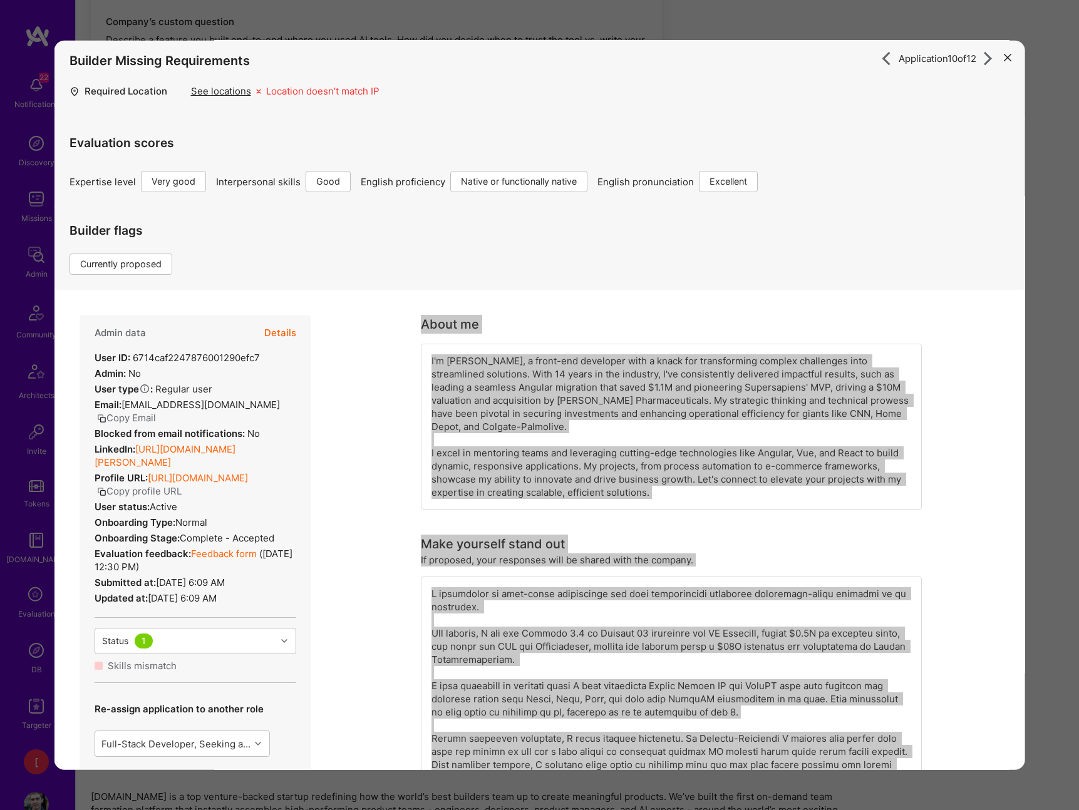
scroll to position [6, 0]
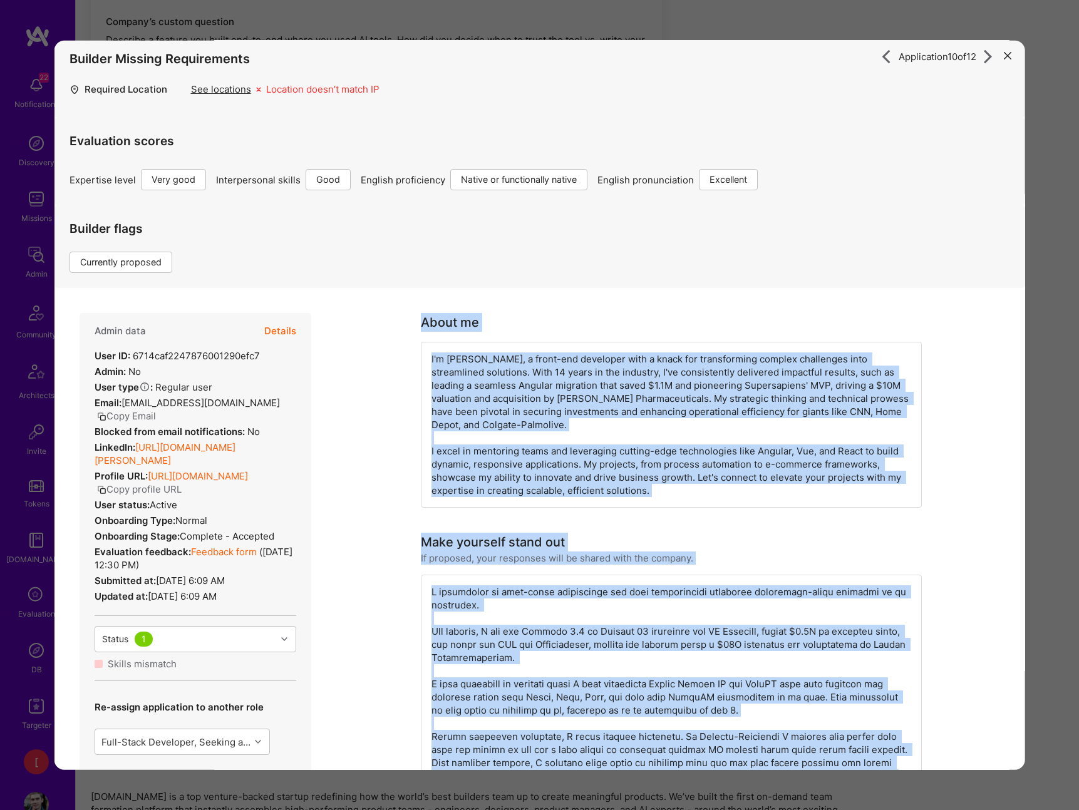
click at [232, 558] on link "Feedback form" at bounding box center [223, 552] width 66 height 12
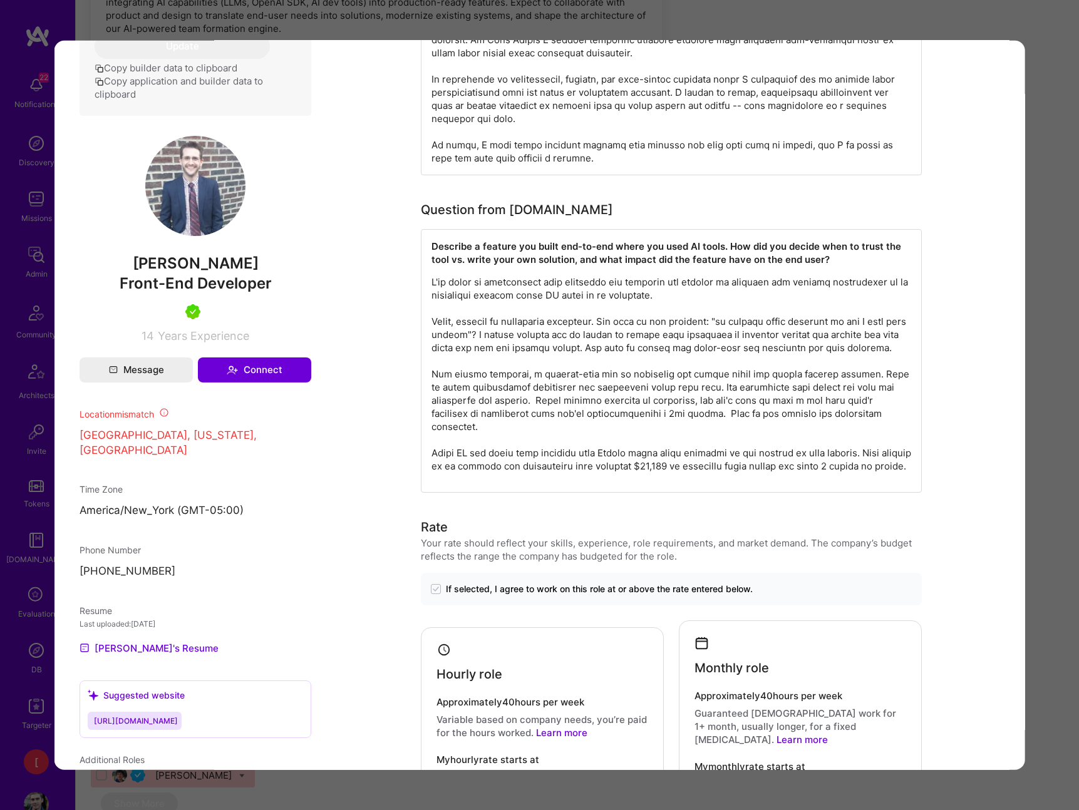
scroll to position [426, 0]
click at [208, 195] on img "modal" at bounding box center [195, 186] width 100 height 100
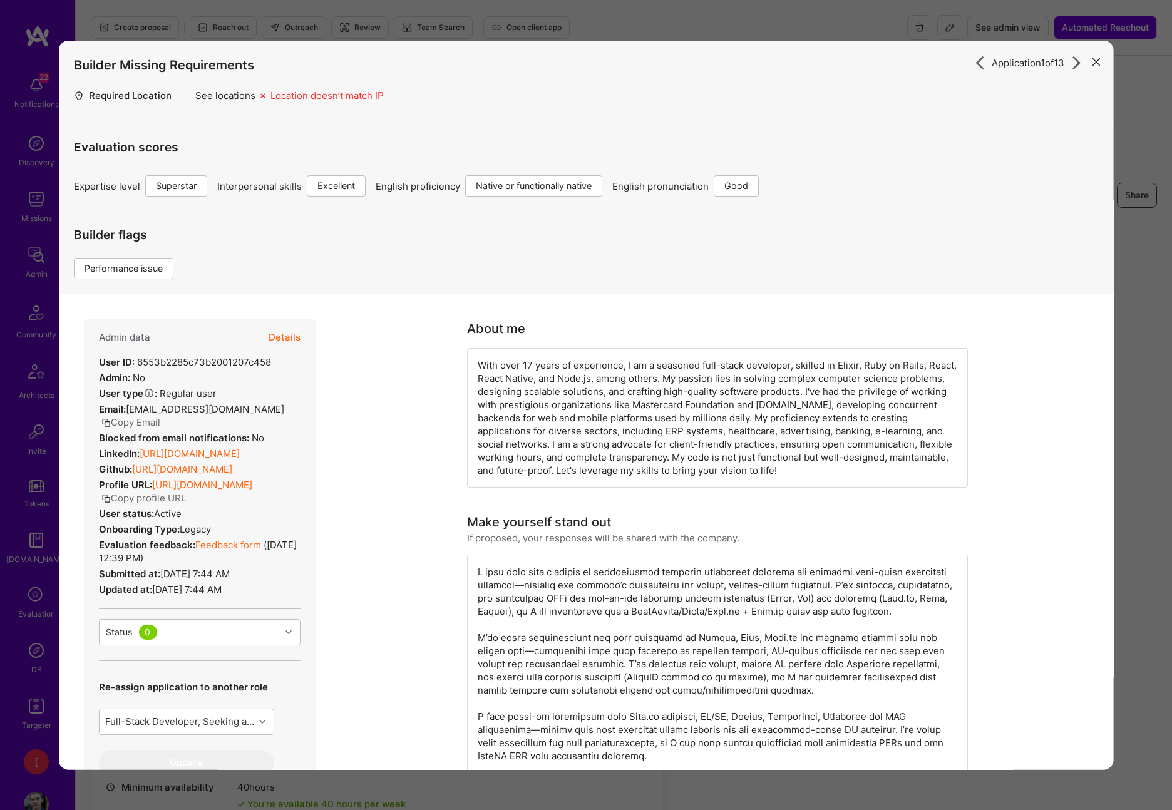
click at [1078, 61] on button "modal" at bounding box center [1095, 61] width 15 height 21
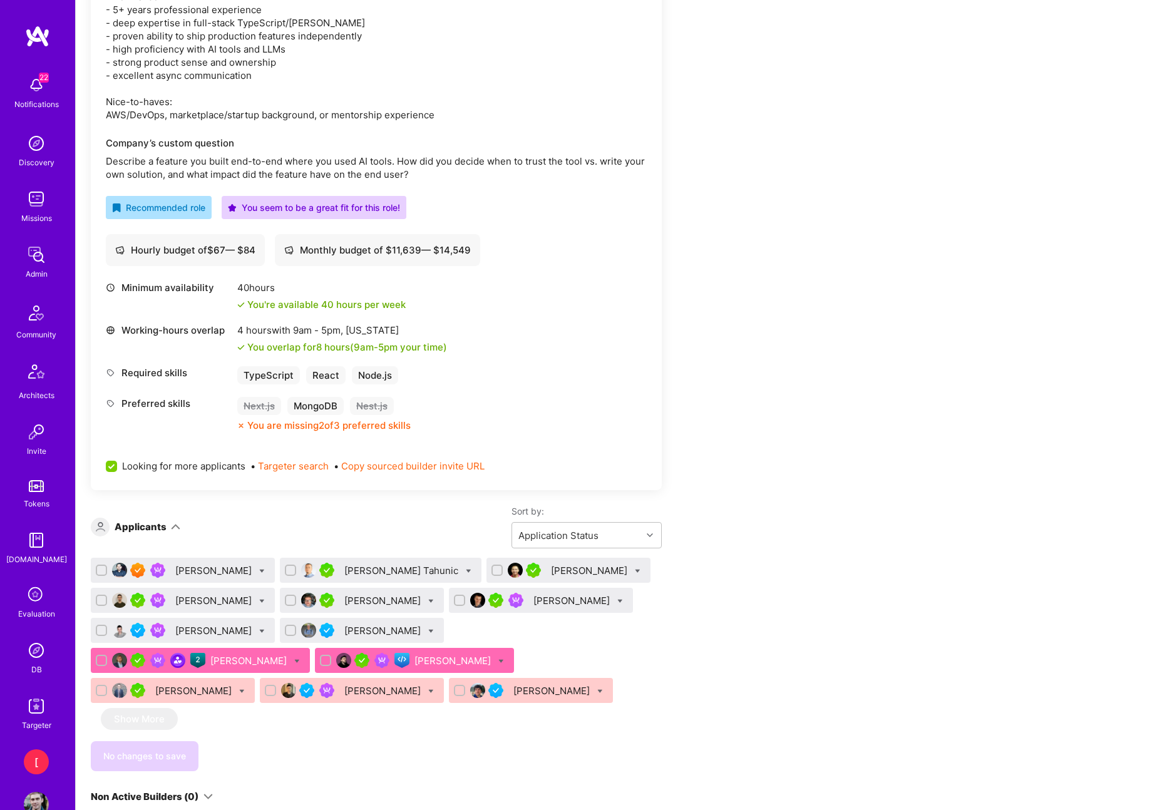
scroll to position [520, 0]
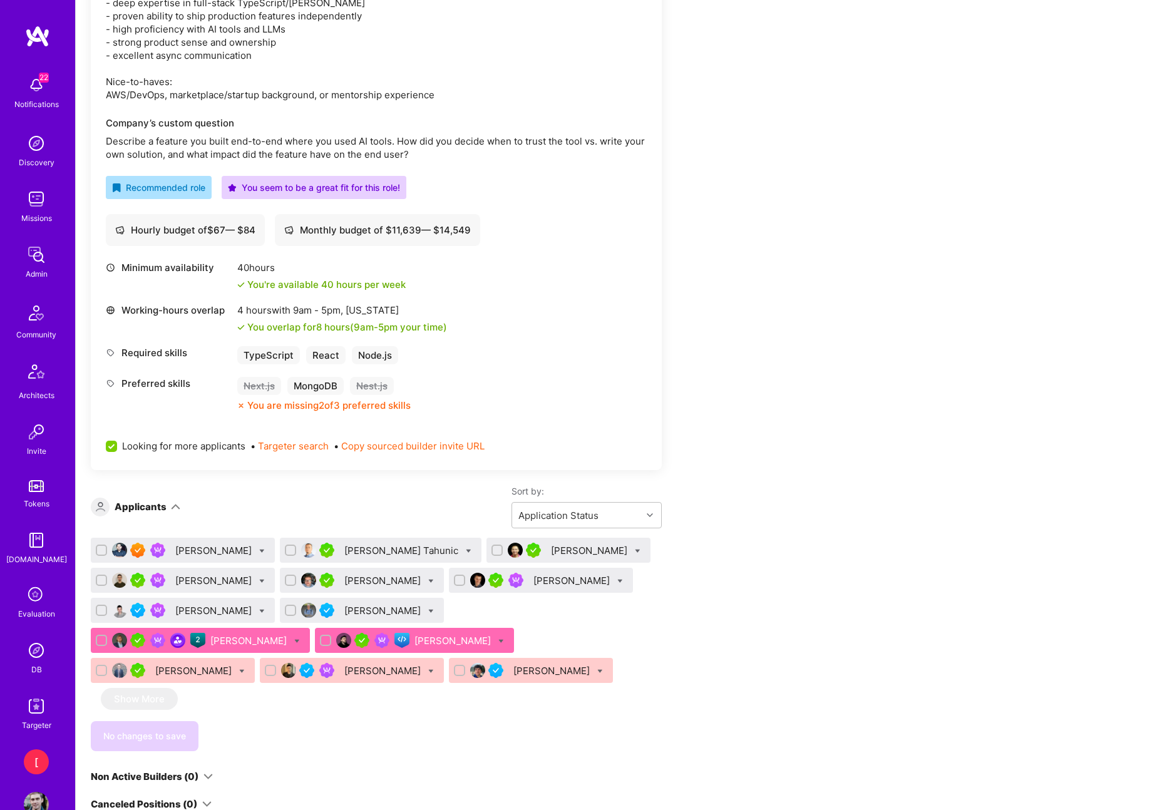
click at [206, 549] on div "[PERSON_NAME]" at bounding box center [214, 550] width 79 height 13
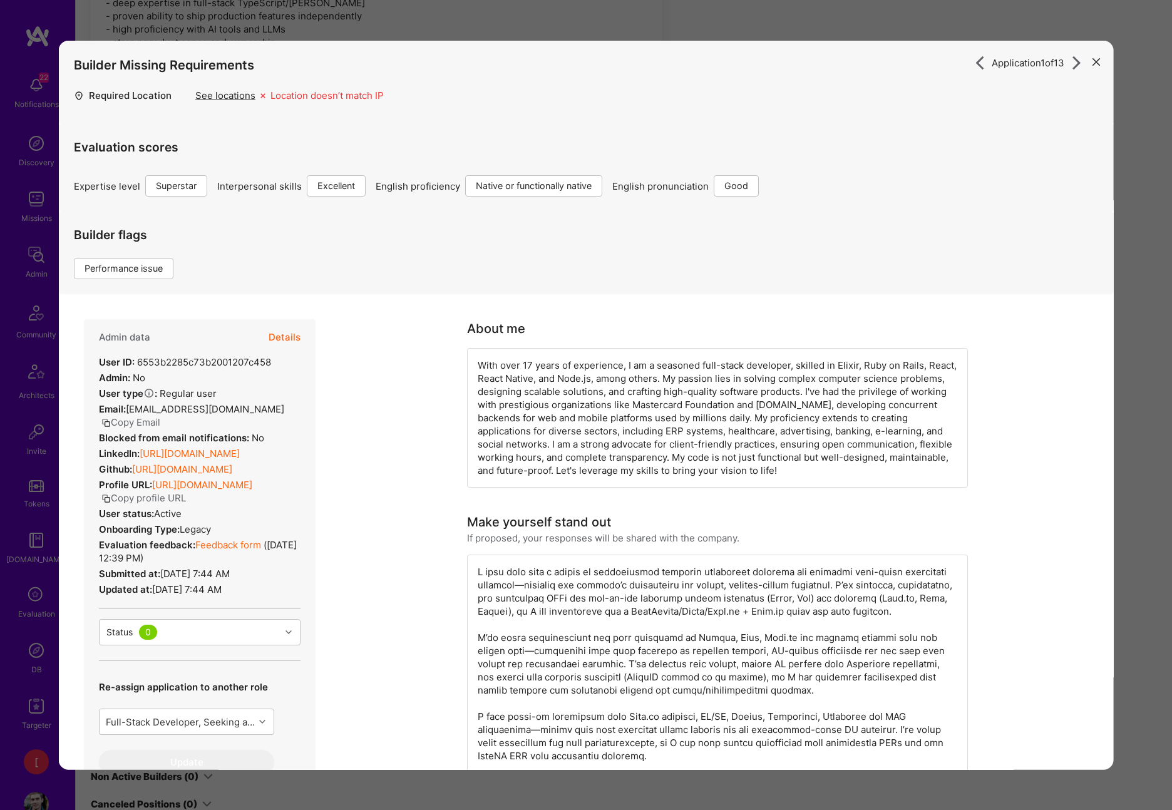
drag, startPoint x: 258, startPoint y: 613, endPoint x: 73, endPoint y: 370, distance: 305.5
copy div "User ID: 6553b2285c73b2001207c458 Admin: No User type Regular user or Company u…"
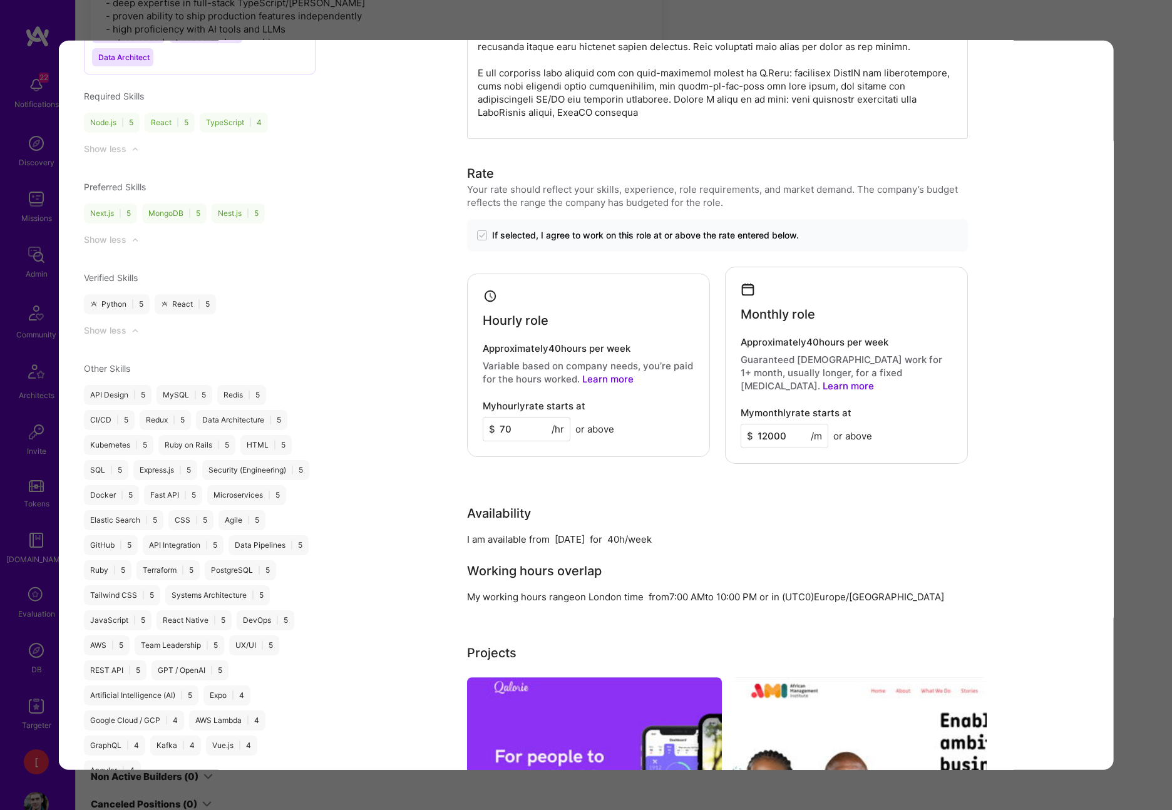
scroll to position [1394, 0]
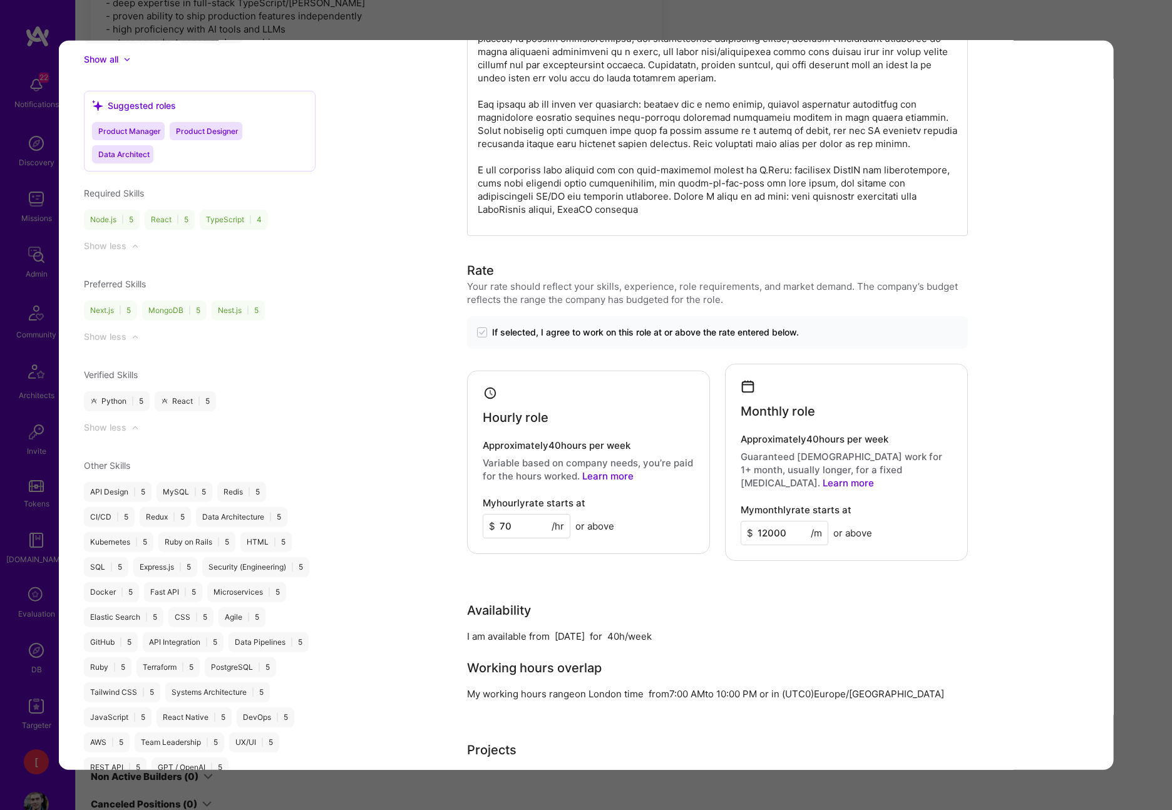
click at [642, 501] on div "My hourly rate starts at $ 70 /hr or above" at bounding box center [589, 518] width 212 height 41
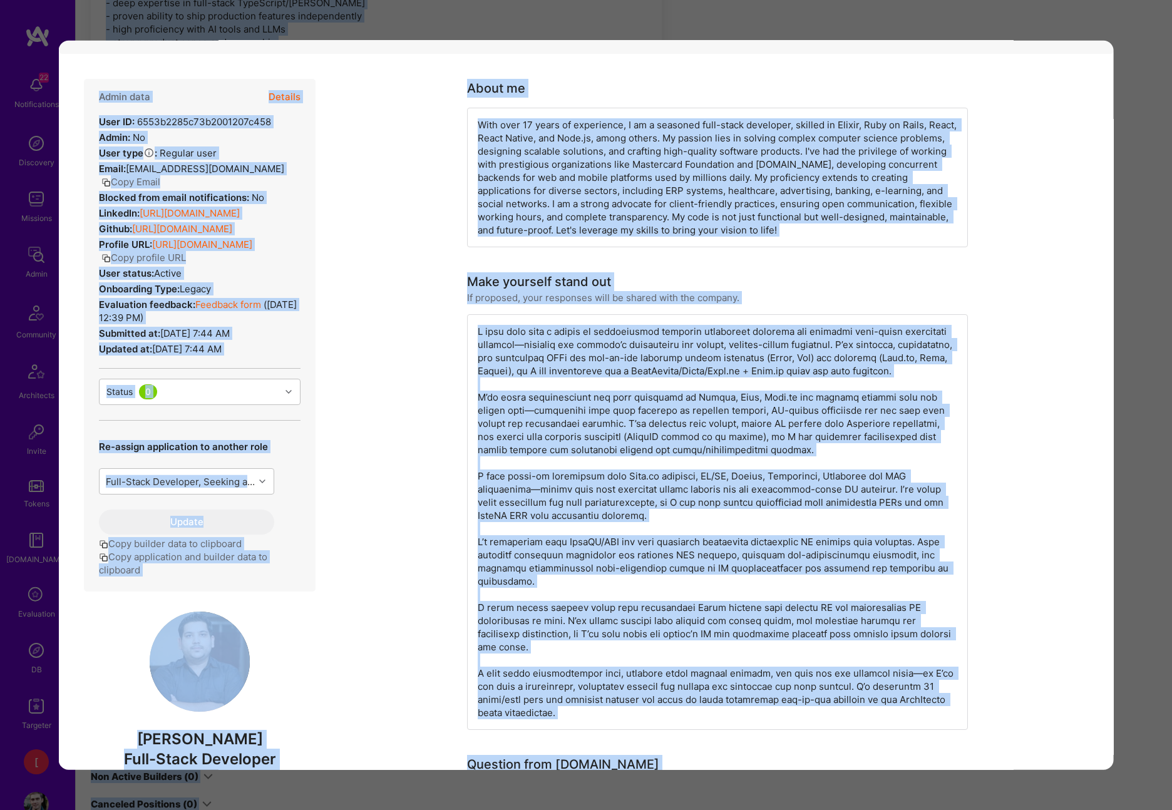
scroll to position [0, 0]
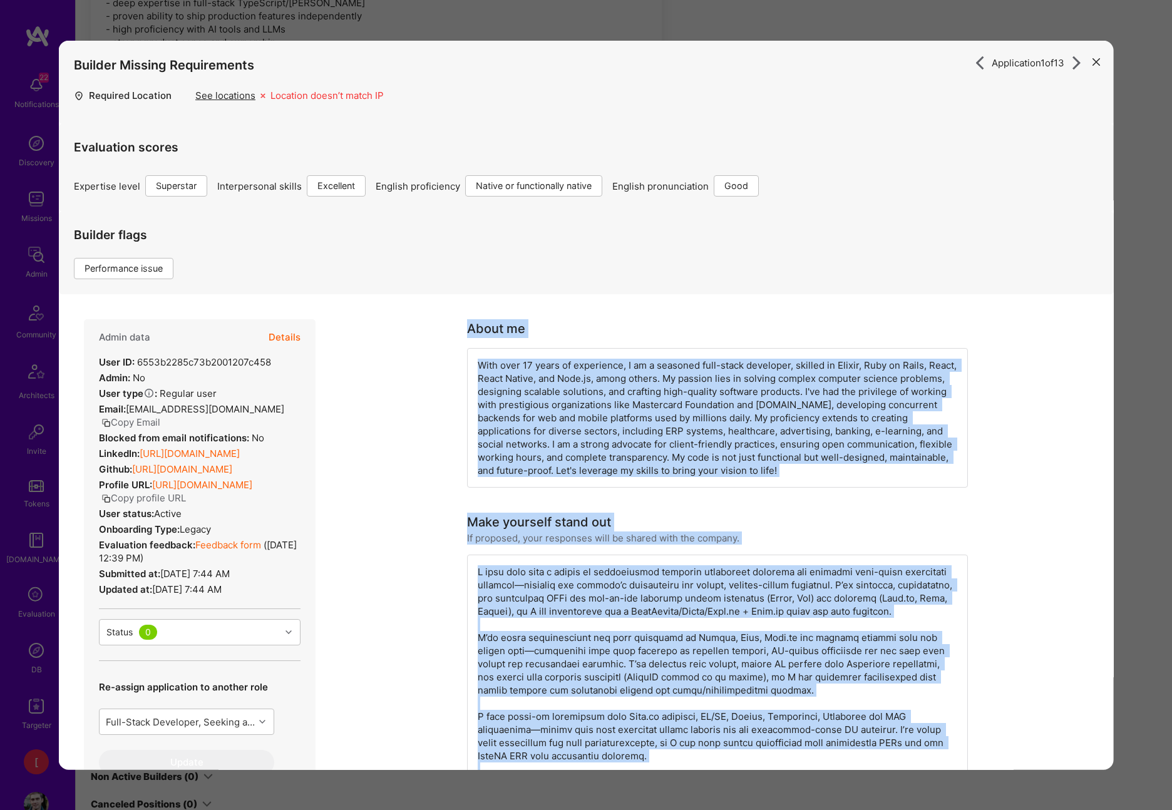
drag, startPoint x: 589, startPoint y: 393, endPoint x: 475, endPoint y: 322, distance: 133.8
copy div "About me With over 17 years of experience, I am a seasoned full-stack developer…"
click at [1078, 63] on icon "modal" at bounding box center [1096, 62] width 8 height 8
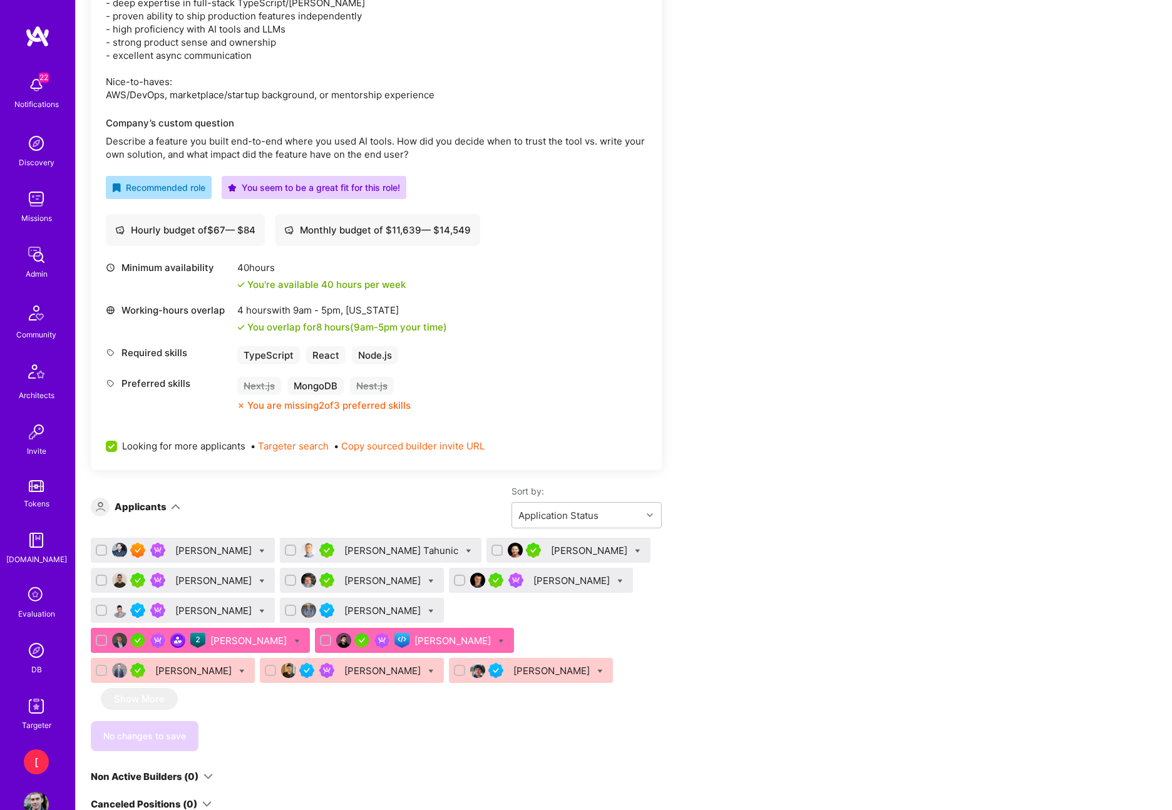
click at [255, 658] on div "[PERSON_NAME]" at bounding box center [173, 670] width 164 height 25
click at [245, 664] on div at bounding box center [242, 670] width 6 height 13
checkbox input "true"
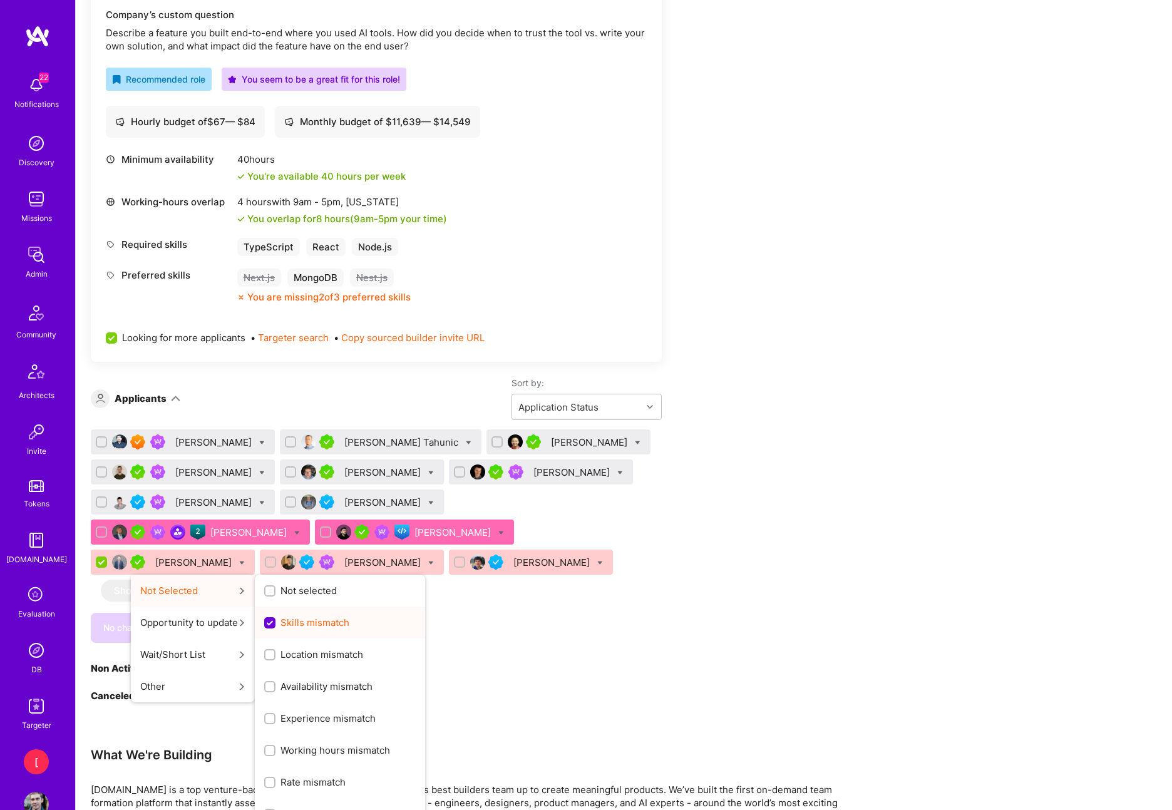
scroll to position [734, 0]
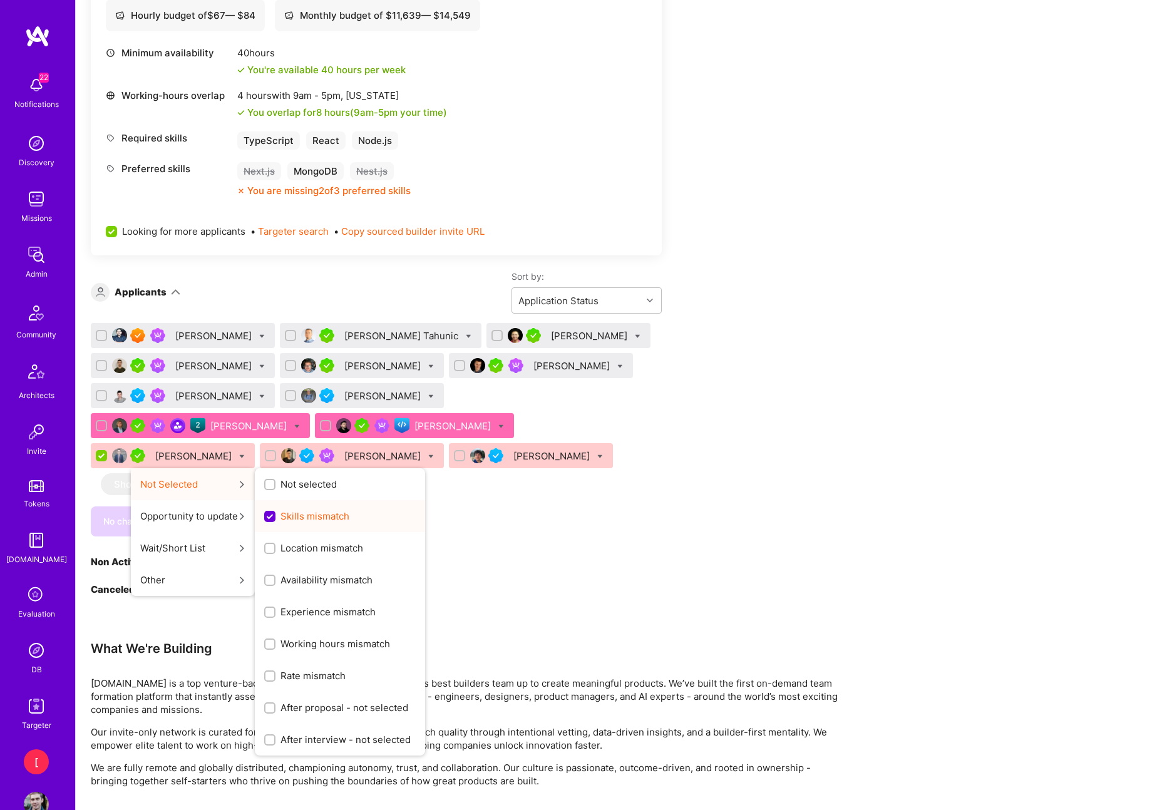
click at [425, 500] on div "Skills mismatch" at bounding box center [340, 516] width 170 height 32
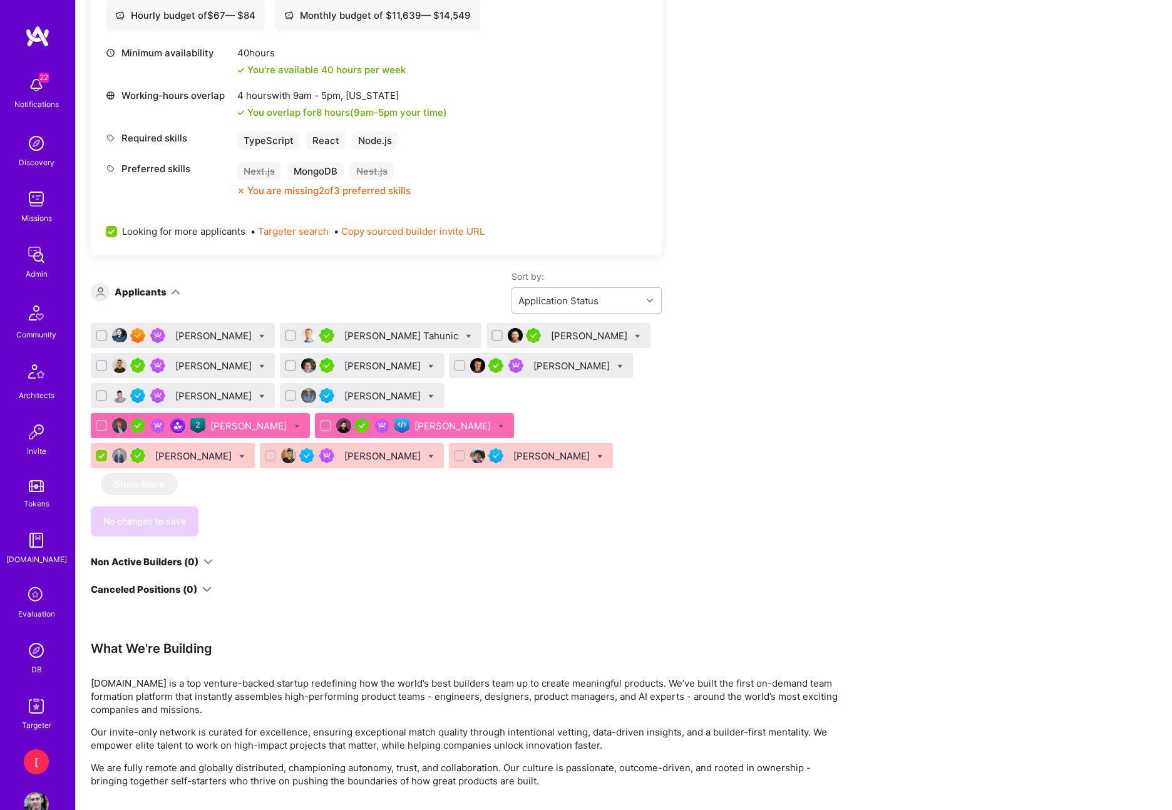
click at [873, 478] on div "Apply for a Mission Role We’re actively looking for builders. This is the best …" at bounding box center [624, 306] width 1096 height 1635
drag, startPoint x: 667, startPoint y: 456, endPoint x: 633, endPoint y: 431, distance: 42.1
click at [665, 455] on div "Apply for a Mission Role We’re actively looking for builders. This is the best …" at bounding box center [466, 294] width 751 height 1580
click at [245, 454] on icon at bounding box center [242, 457] width 6 height 6
drag, startPoint x: 843, startPoint y: 402, endPoint x: 701, endPoint y: 404, distance: 142.8
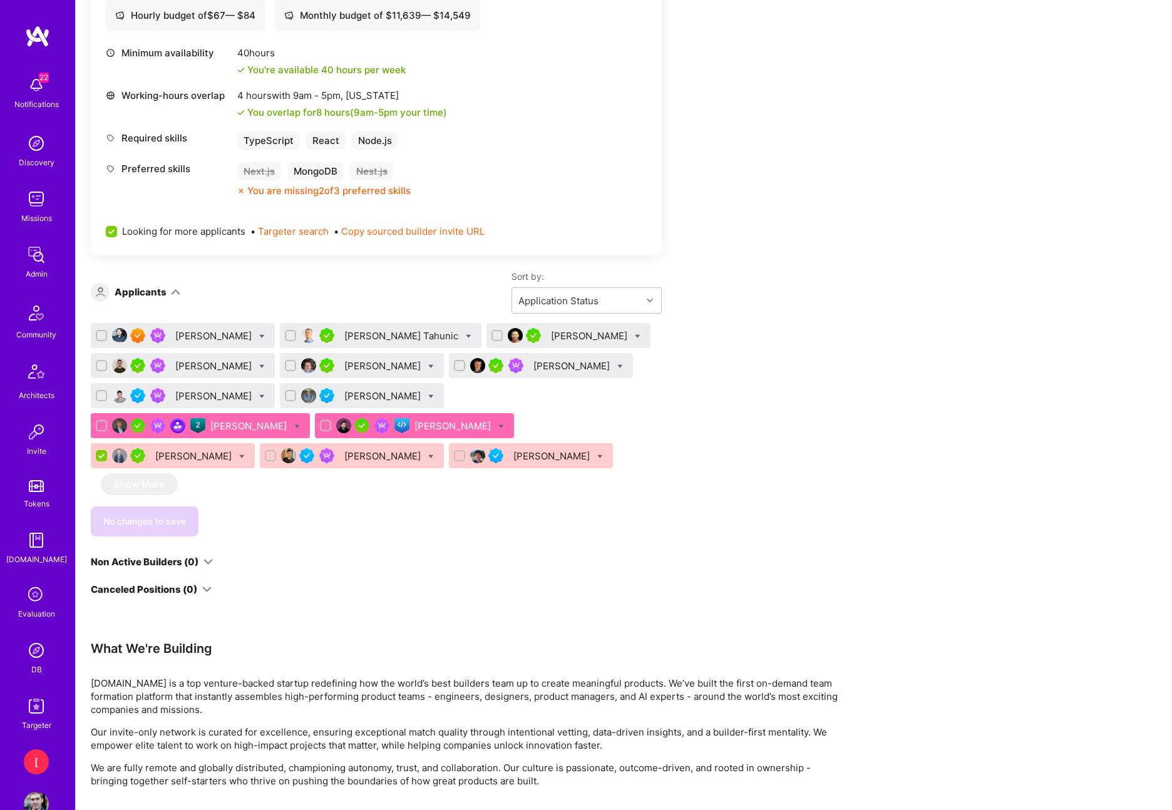
click at [843, 402] on div "Apply for a Mission Role We’re actively looking for builders. This is the best …" at bounding box center [624, 306] width 1096 height 1635
click at [498, 424] on icon at bounding box center [501, 427] width 6 height 6
checkbox input "true"
click at [669, 402] on div "Apply for a Mission Role We’re actively looking for builders. This is the best …" at bounding box center [466, 294] width 751 height 1580
click at [255, 443] on div "[PERSON_NAME]" at bounding box center [173, 455] width 164 height 25
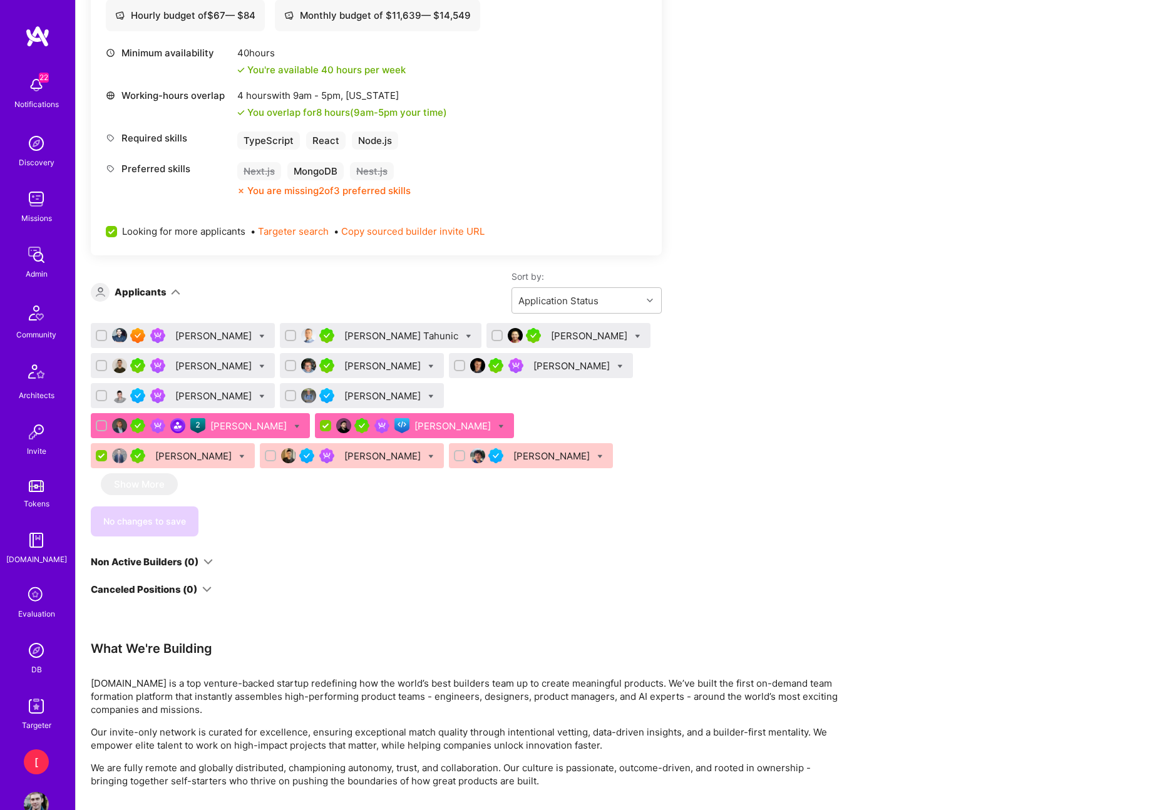
click at [255, 443] on div "[PERSON_NAME]" at bounding box center [173, 455] width 164 height 25
click at [245, 454] on icon at bounding box center [242, 457] width 6 height 6
click at [0, 0] on input "Skills mismatch" at bounding box center [0, 0] width 0 height 0
checkbox input "false"
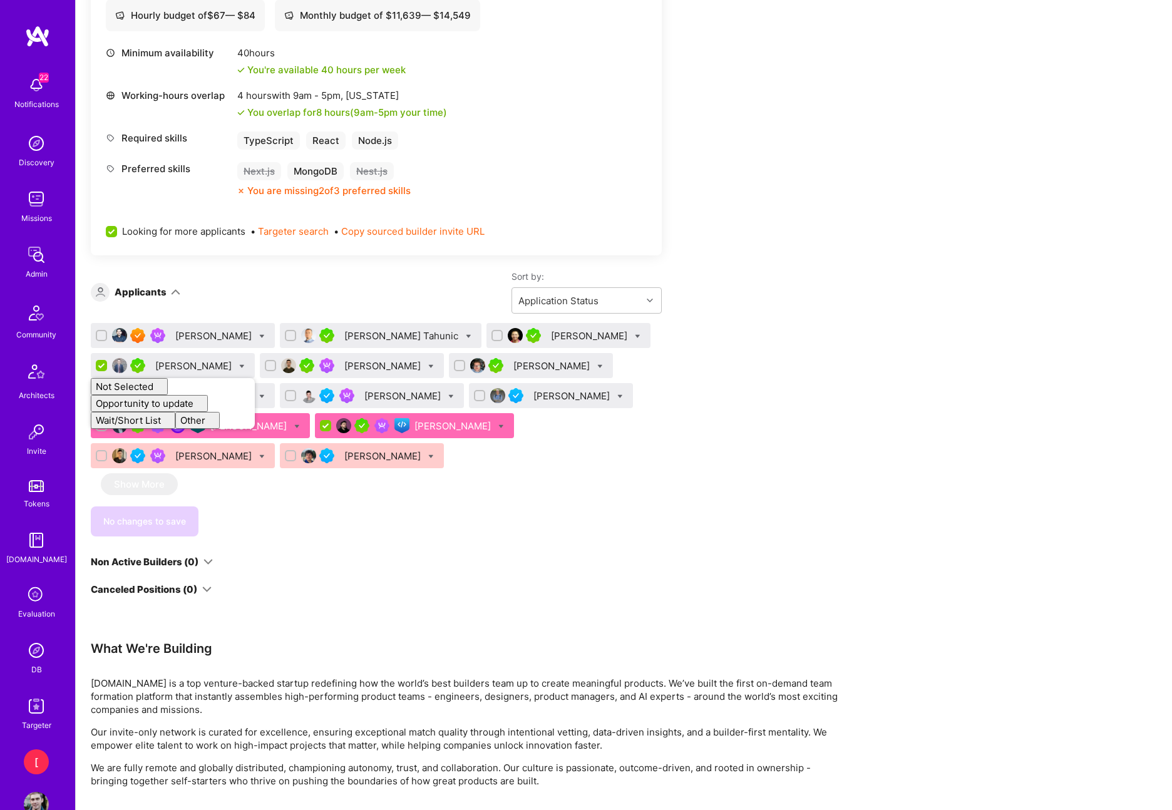
checkbox input "false"
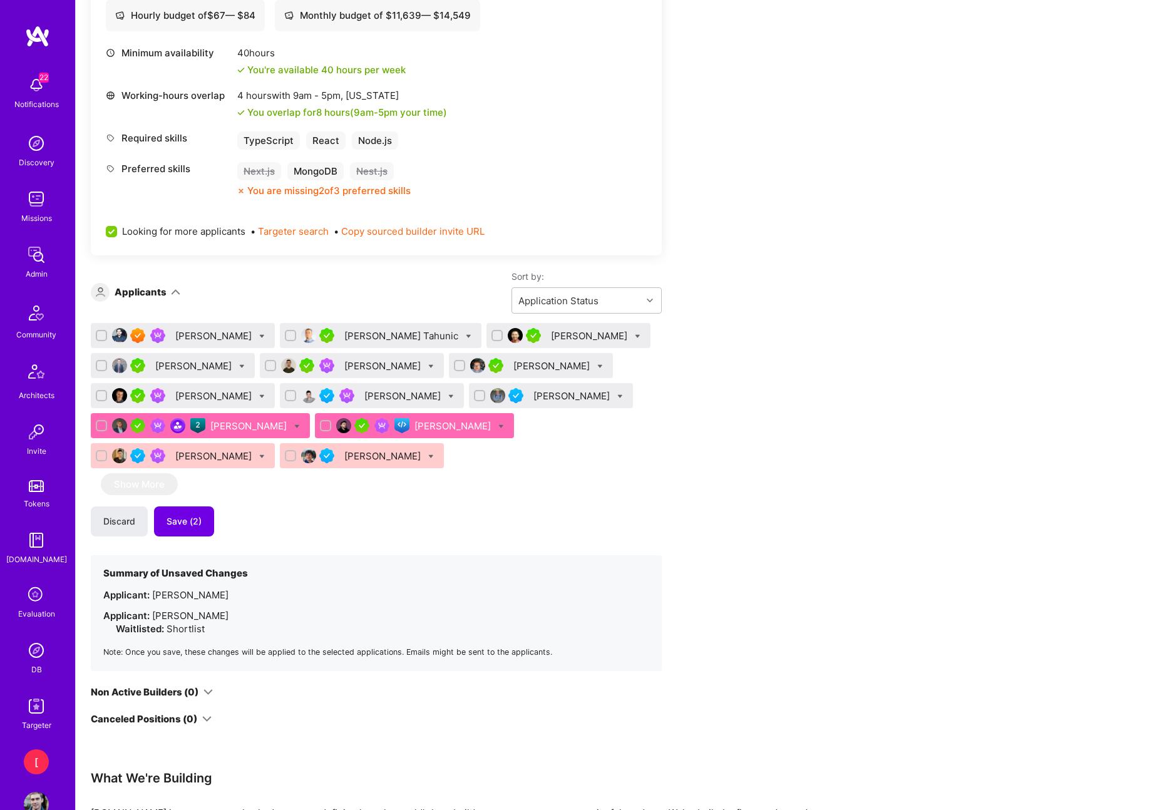
drag, startPoint x: 553, startPoint y: 566, endPoint x: 364, endPoint y: 419, distance: 239.2
click at [553, 566] on div "We’re actively looking for builders. This is the best time to request to join. …" at bounding box center [376, 130] width 571 height 1190
click at [239, 364] on icon at bounding box center [242, 367] width 6 height 6
checkbox input "true"
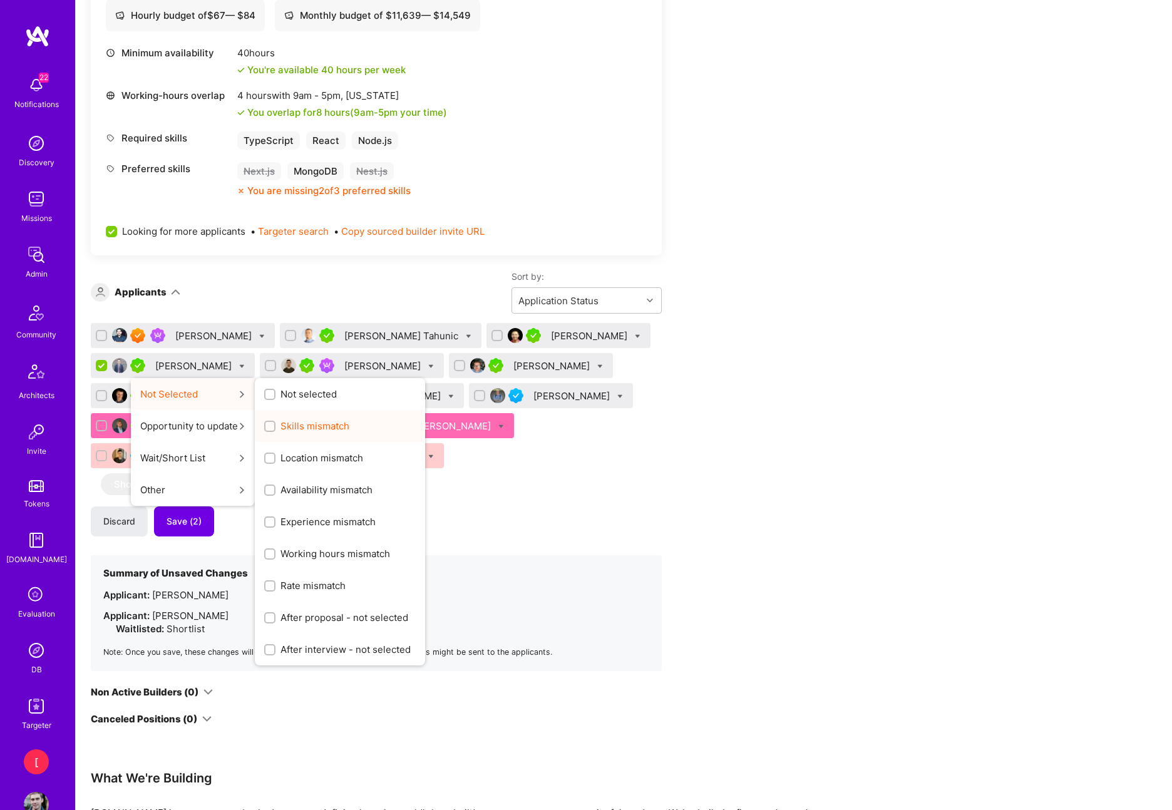
click at [335, 428] on span "Skills mismatch" at bounding box center [314, 425] width 69 height 13
click at [275, 428] on input "Skills mismatch" at bounding box center [271, 427] width 9 height 9
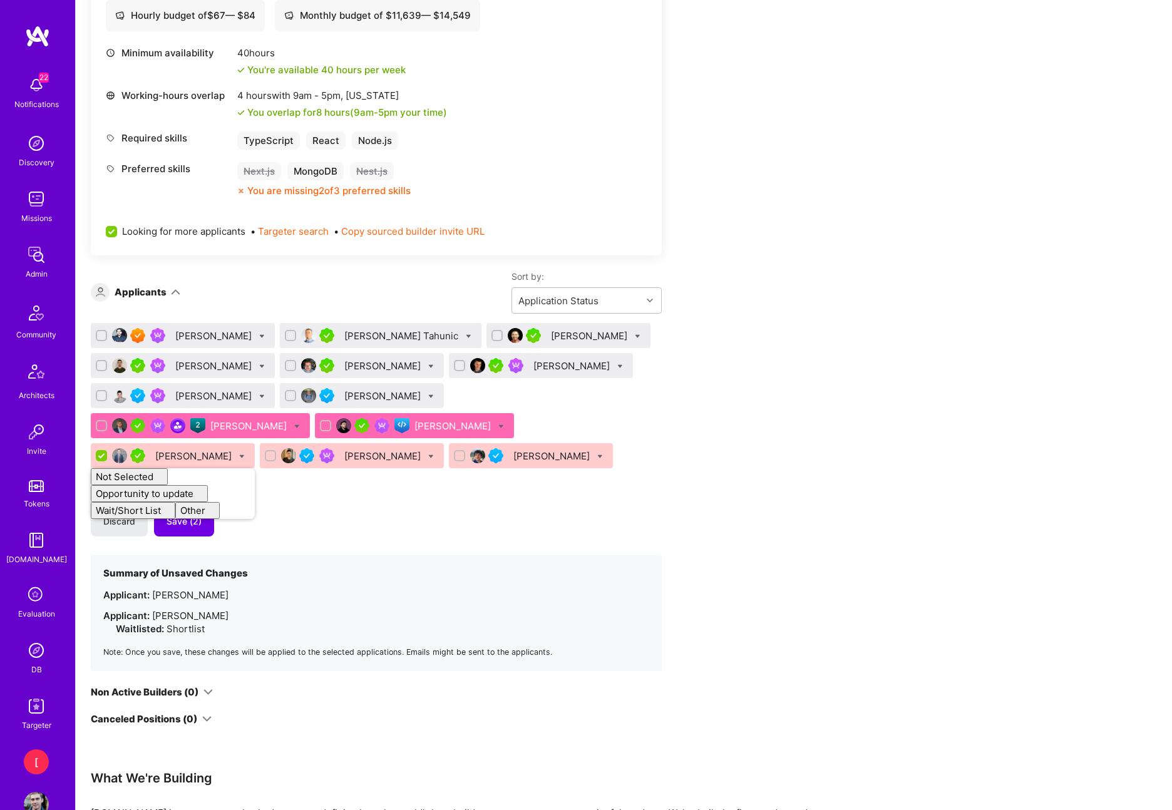
checkbox input "false"
click at [731, 421] on div "Apply for a Mission Role We’re actively looking for builders. This is the best …" at bounding box center [466, 359] width 751 height 1710
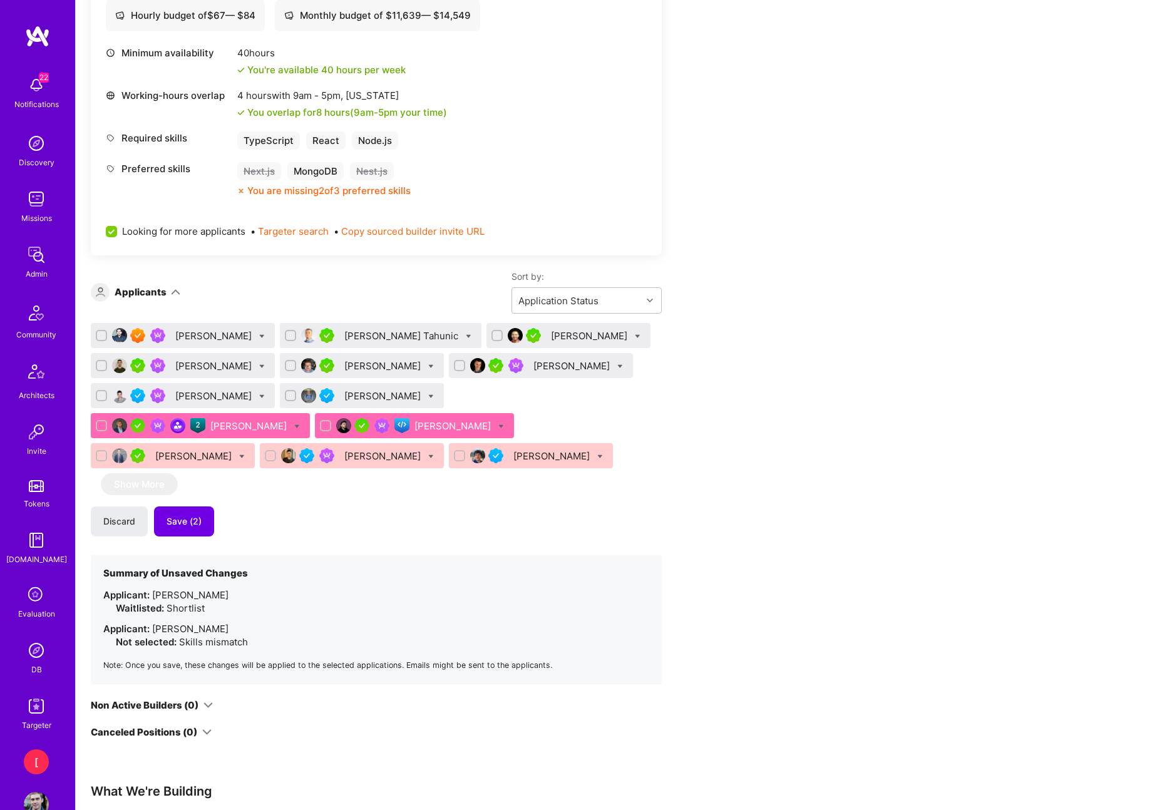
click at [207, 334] on div "[PERSON_NAME]" at bounding box center [214, 335] width 79 height 13
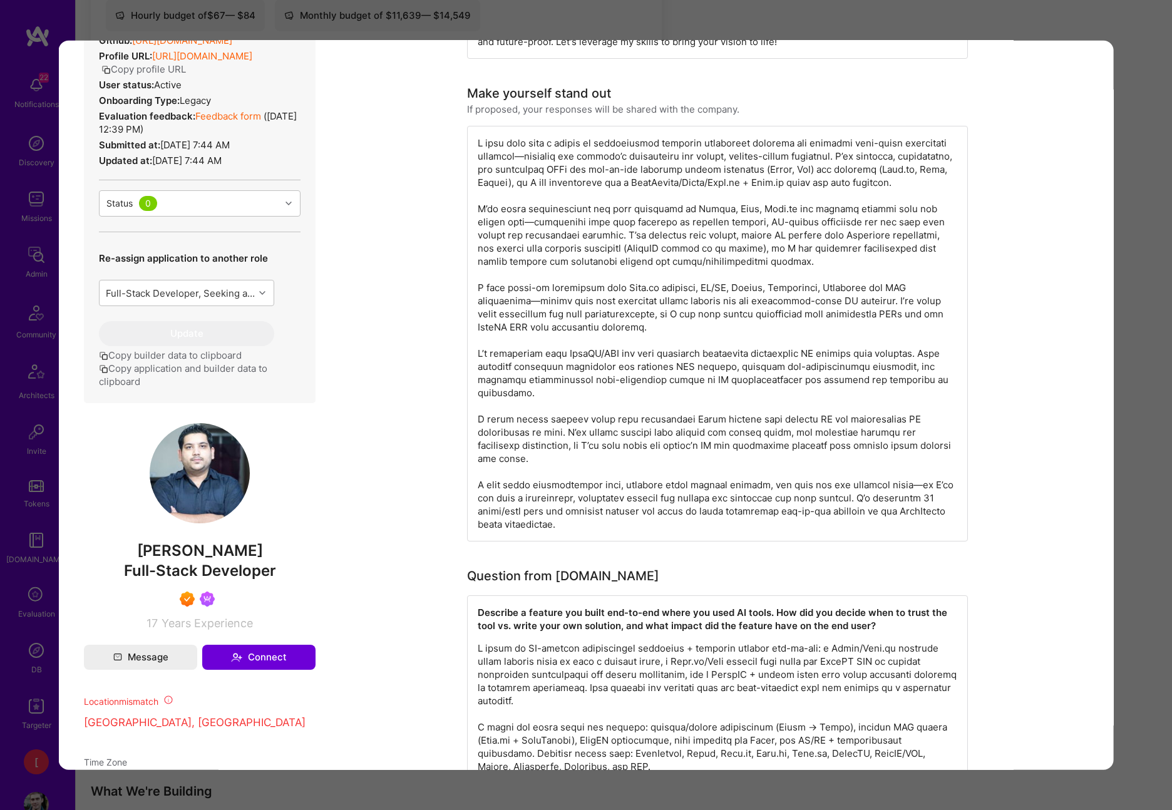
scroll to position [586, 0]
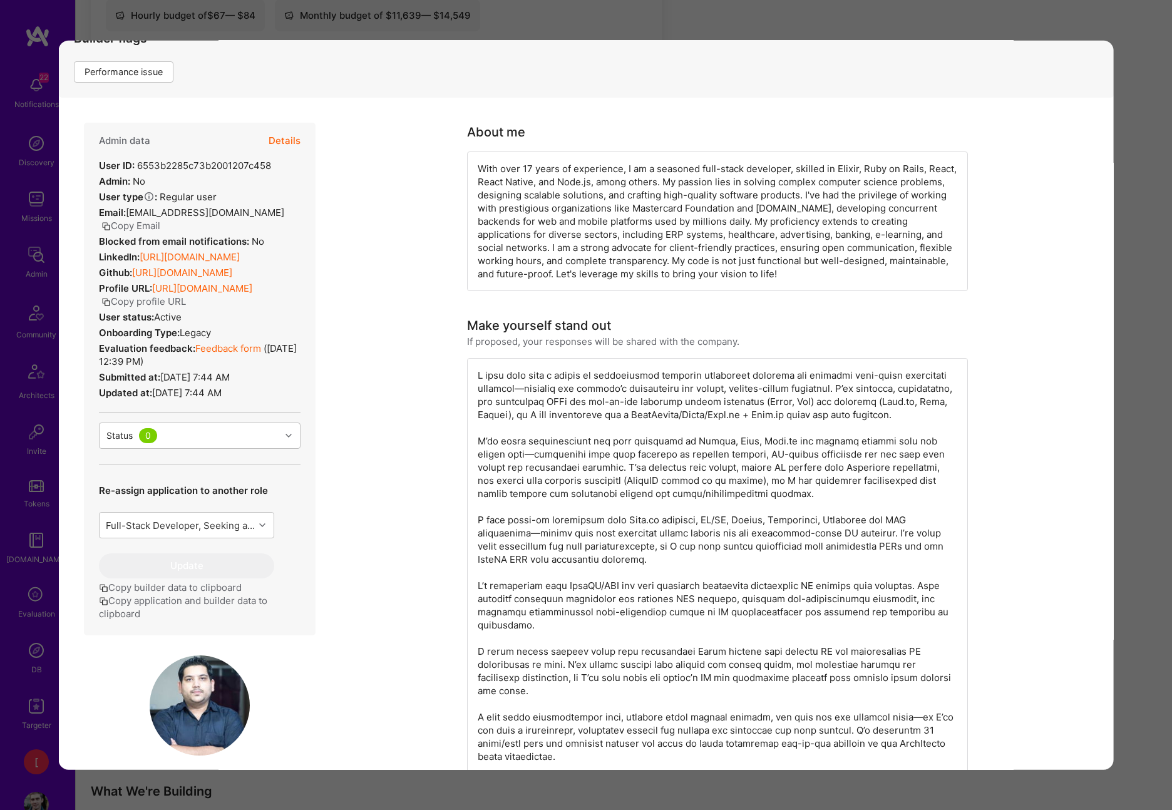
scroll to position [0, 0]
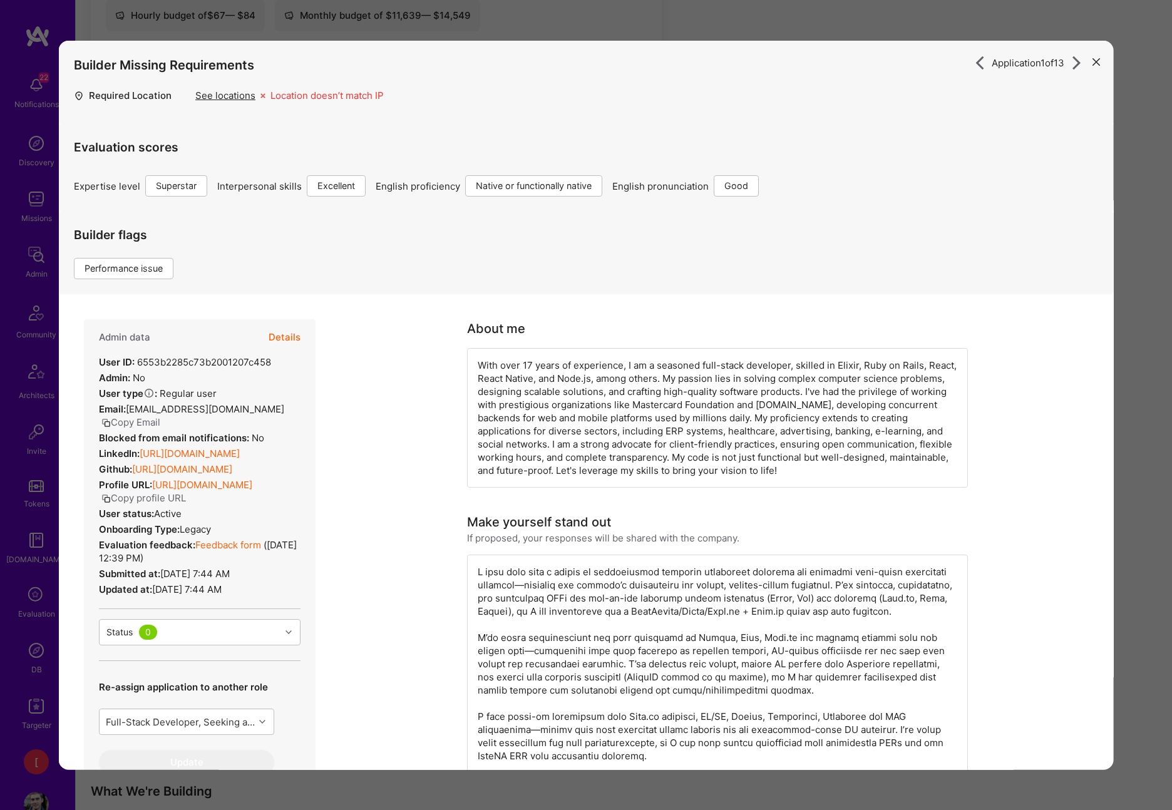
drag, startPoint x: 367, startPoint y: 389, endPoint x: 343, endPoint y: 409, distance: 31.6
click at [240, 460] on link "[URL][DOMAIN_NAME]" at bounding box center [190, 454] width 100 height 12
click at [232, 475] on link "[URL][DOMAIN_NAME]" at bounding box center [182, 469] width 100 height 12
click at [247, 551] on link "Feedback form" at bounding box center [228, 545] width 66 height 12
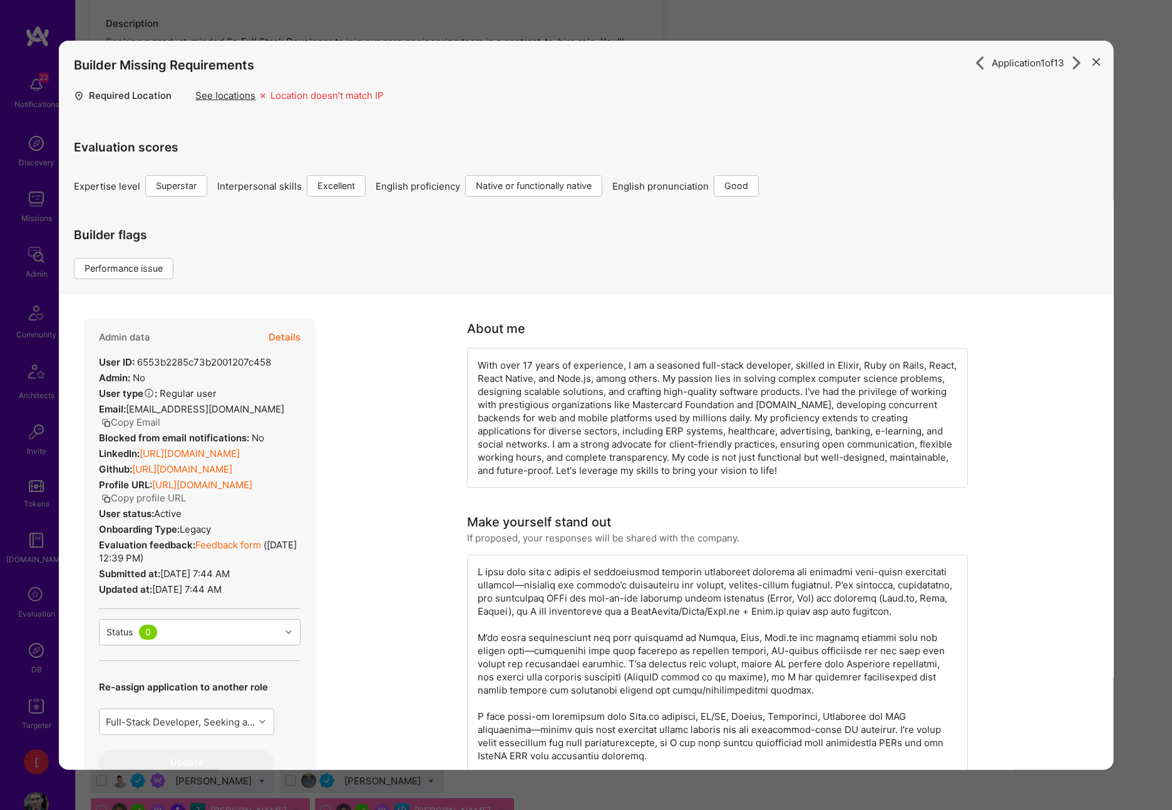
scroll to position [136, 0]
click at [284, 336] on button "Details" at bounding box center [285, 337] width 32 height 36
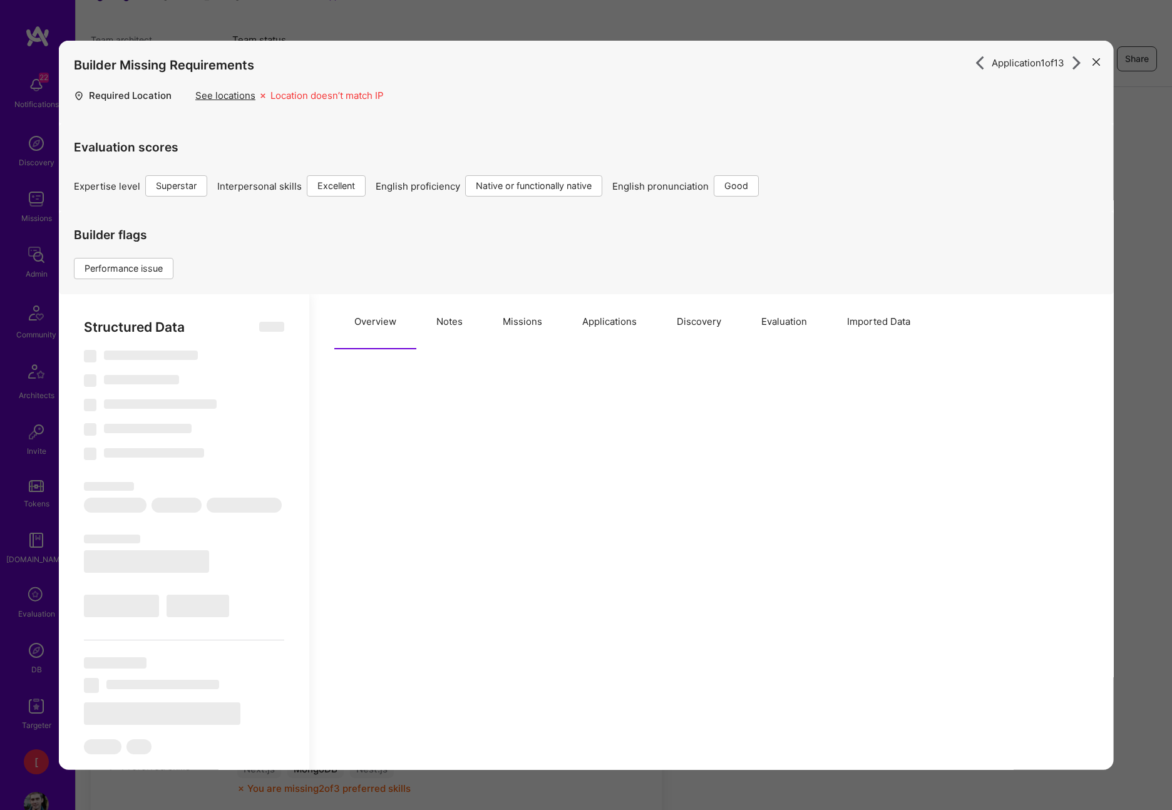
click at [455, 322] on button "Notes" at bounding box center [449, 321] width 66 height 55
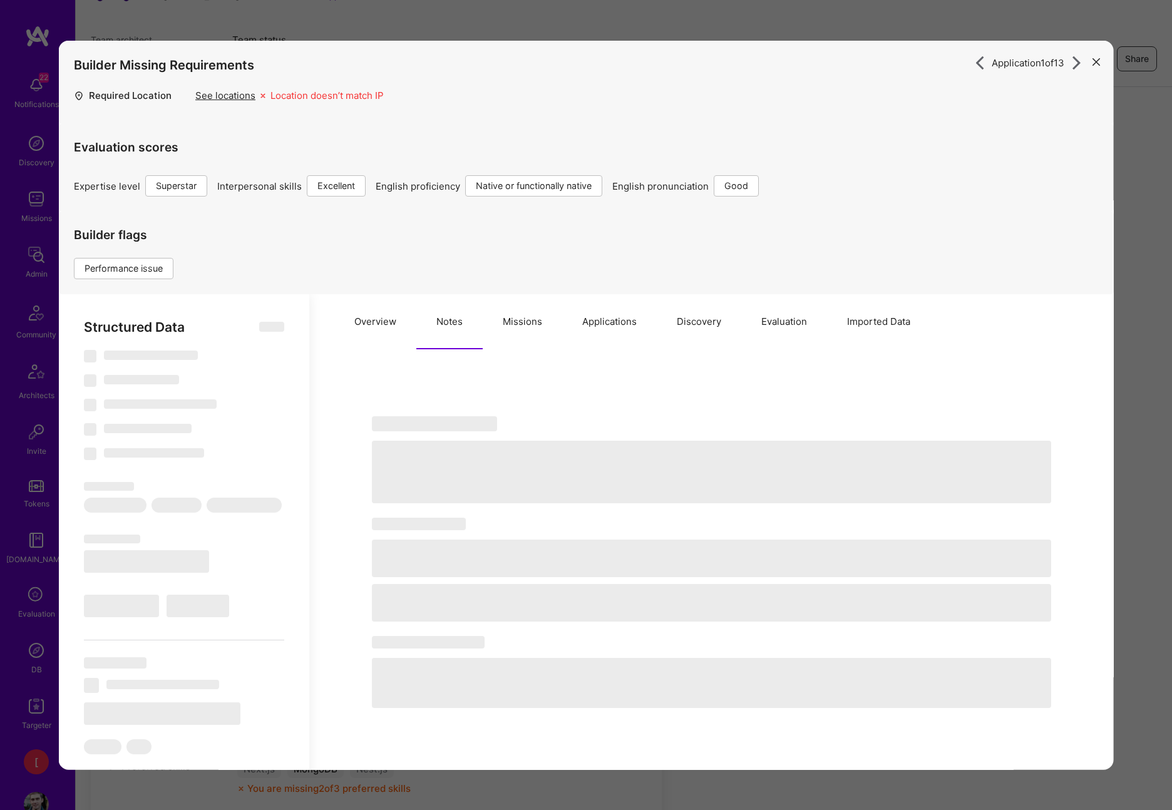
click at [525, 322] on button "Missions" at bounding box center [523, 321] width 80 height 55
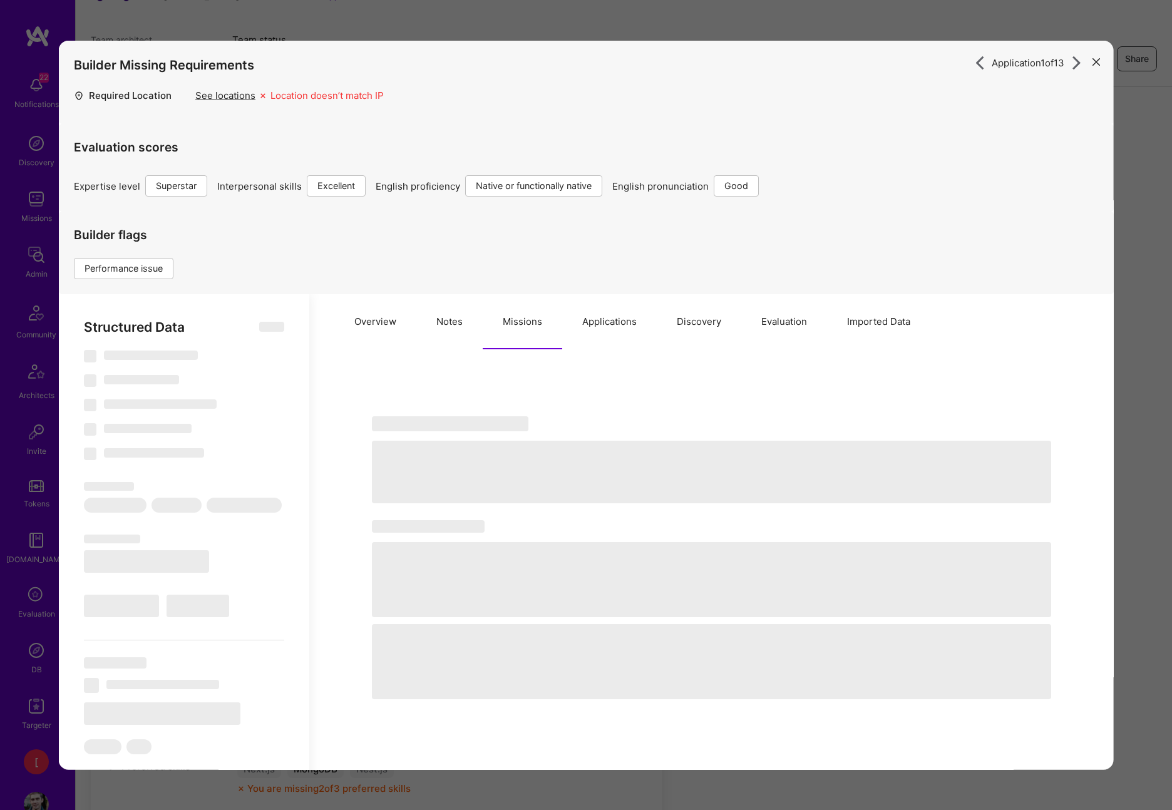
click at [803, 324] on button "Evaluation" at bounding box center [784, 321] width 86 height 55
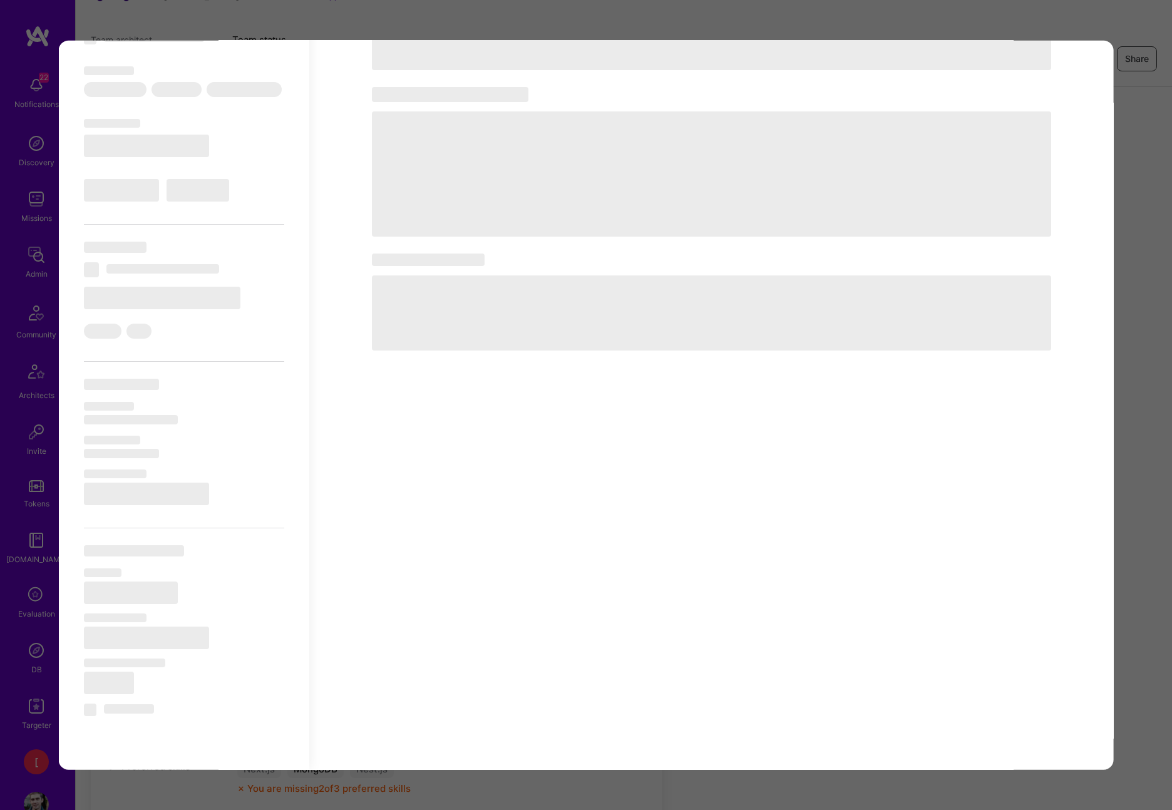
scroll to position [0, 0]
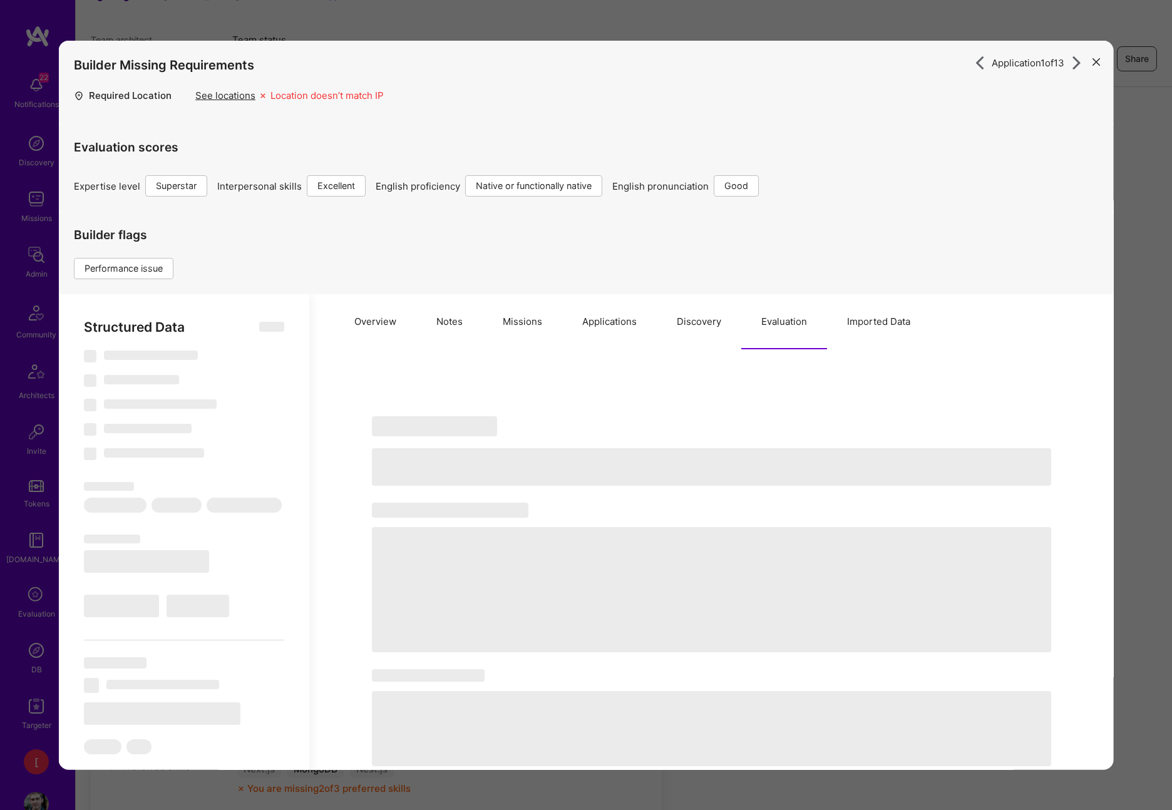
select select "Right Now"
select select "7"
select select "6"
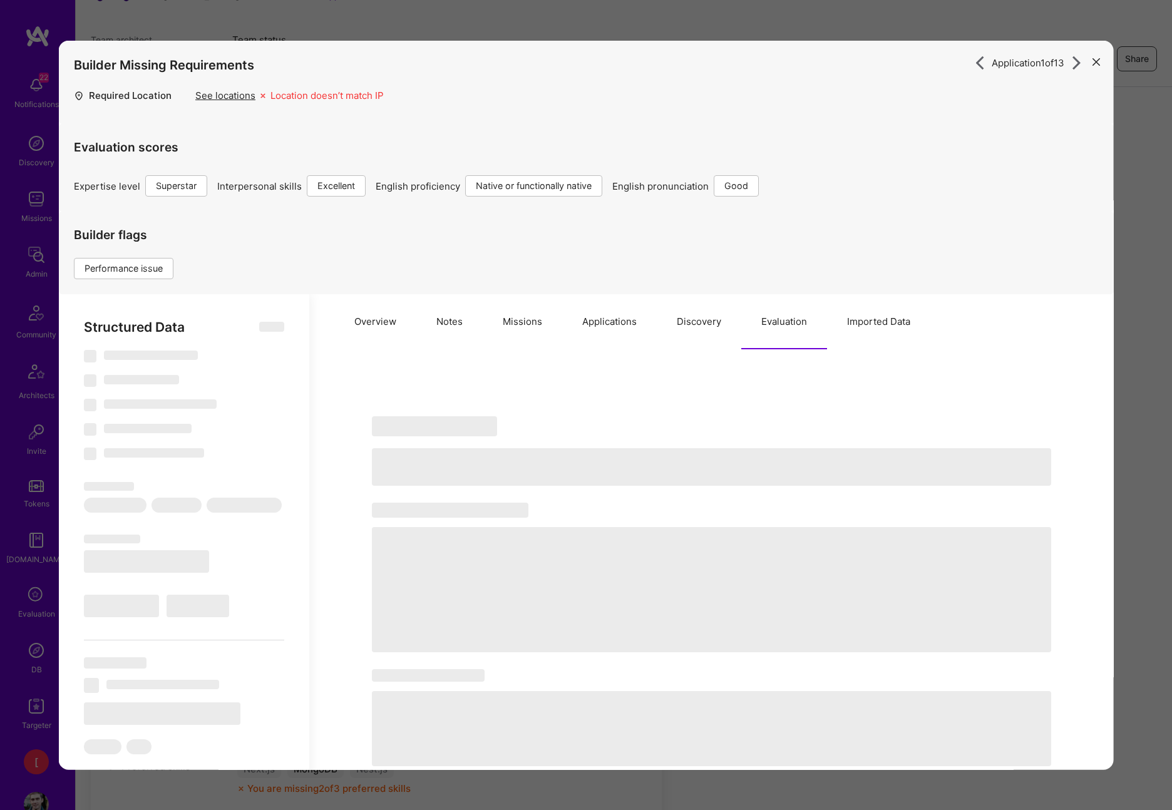
select select "GB"
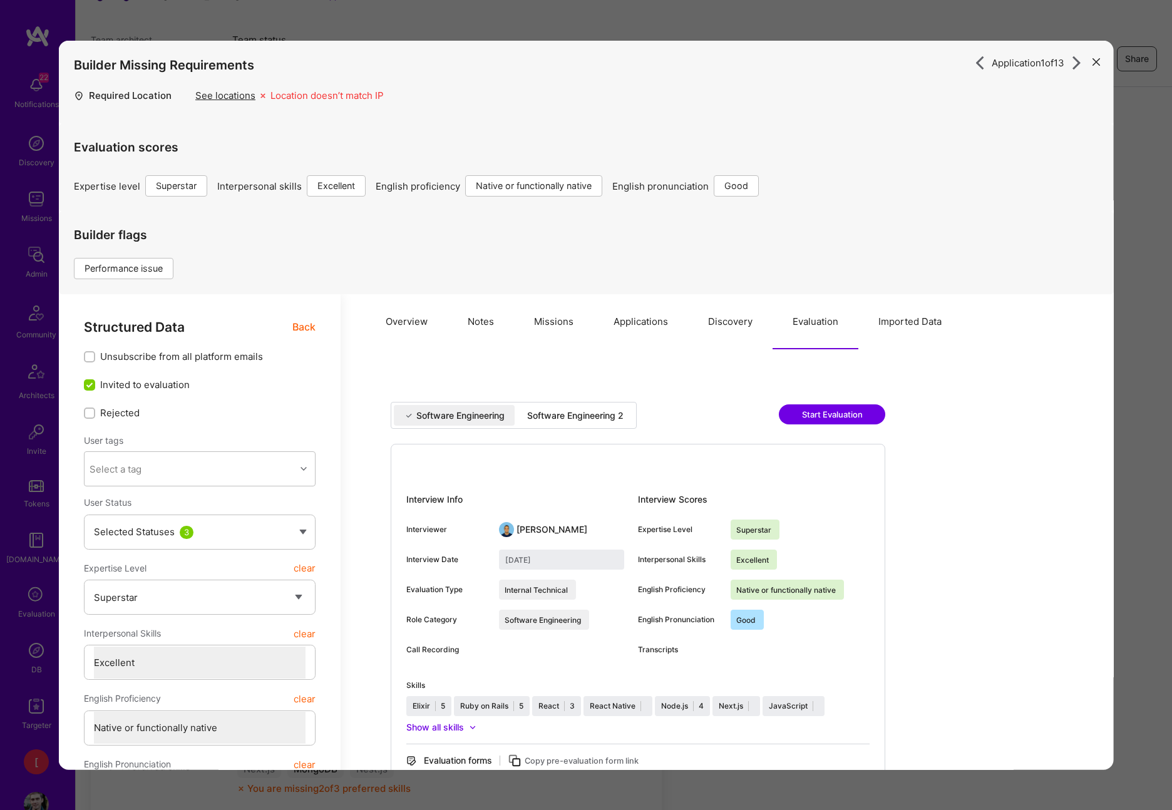
click at [601, 415] on div "Software Engineering 2" at bounding box center [575, 415] width 96 height 13
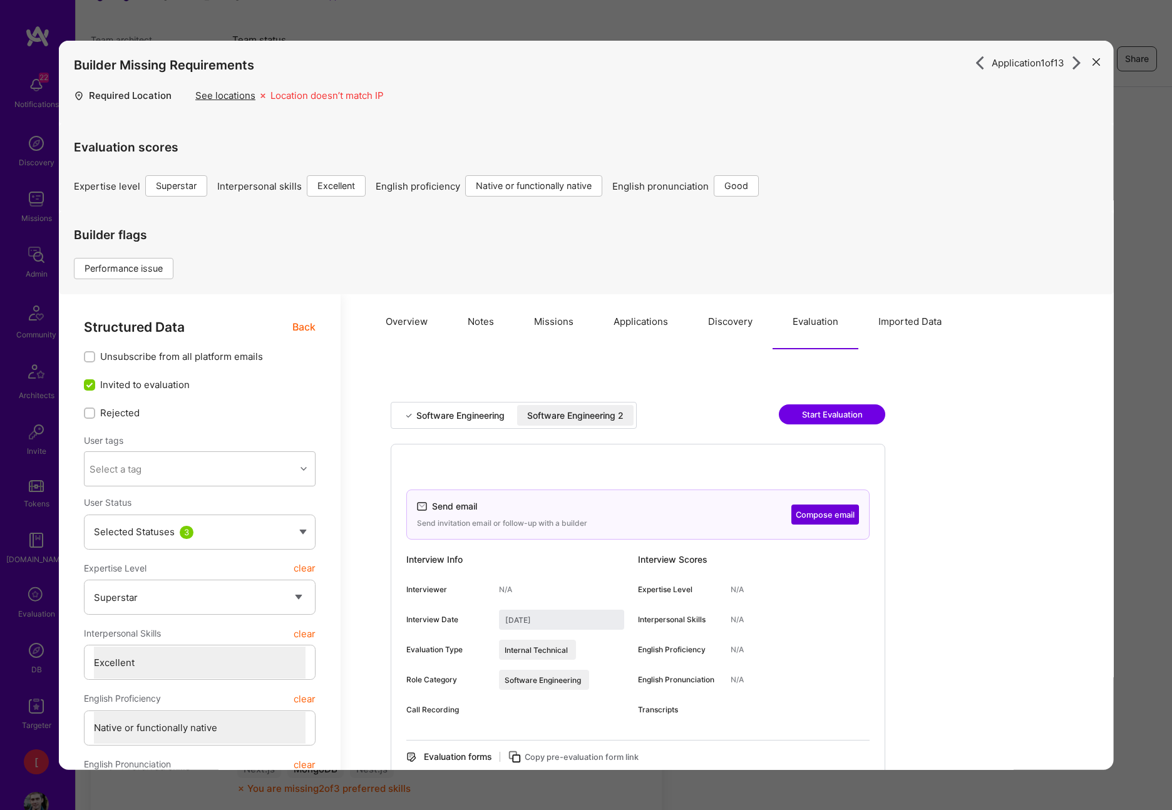
click at [473, 414] on div "Software Engineering" at bounding box center [460, 415] width 88 height 13
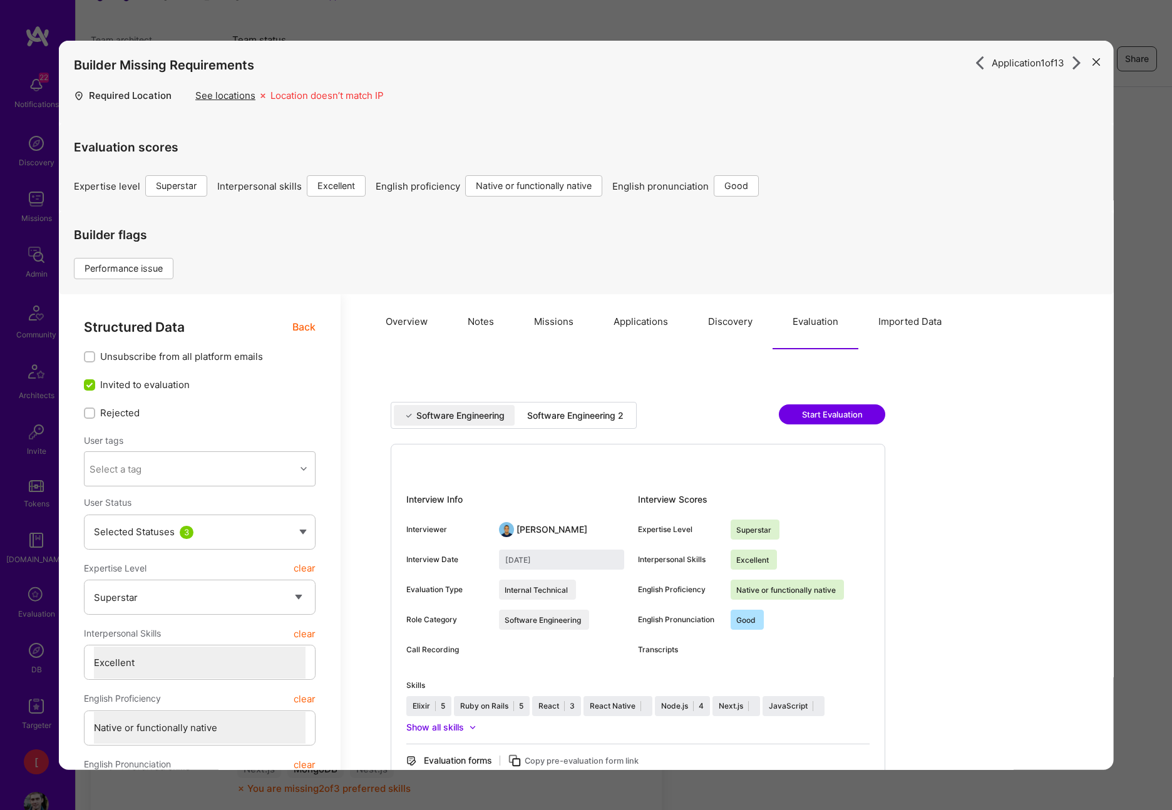
click at [595, 415] on div "Software Engineering 2" at bounding box center [575, 415] width 96 height 13
type input "[DATE]"
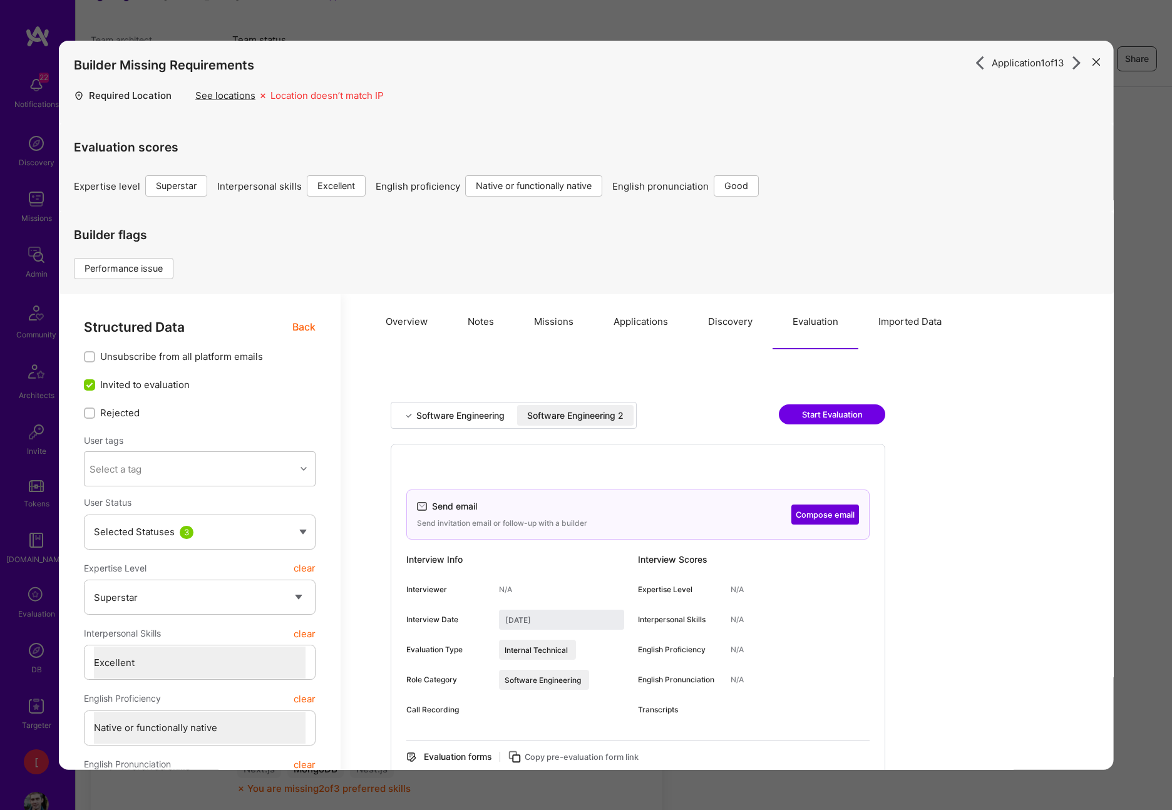
click at [418, 319] on button "Overview" at bounding box center [407, 321] width 82 height 55
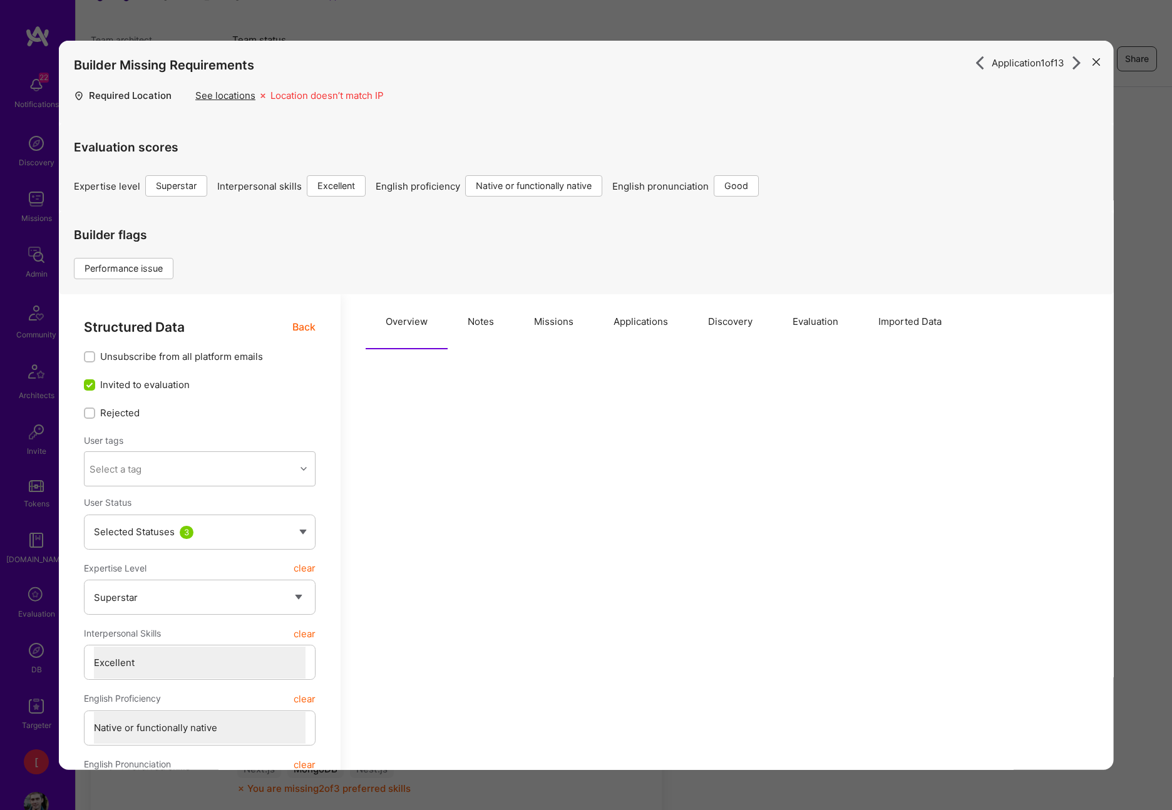
click at [480, 325] on button "Notes" at bounding box center [481, 321] width 66 height 55
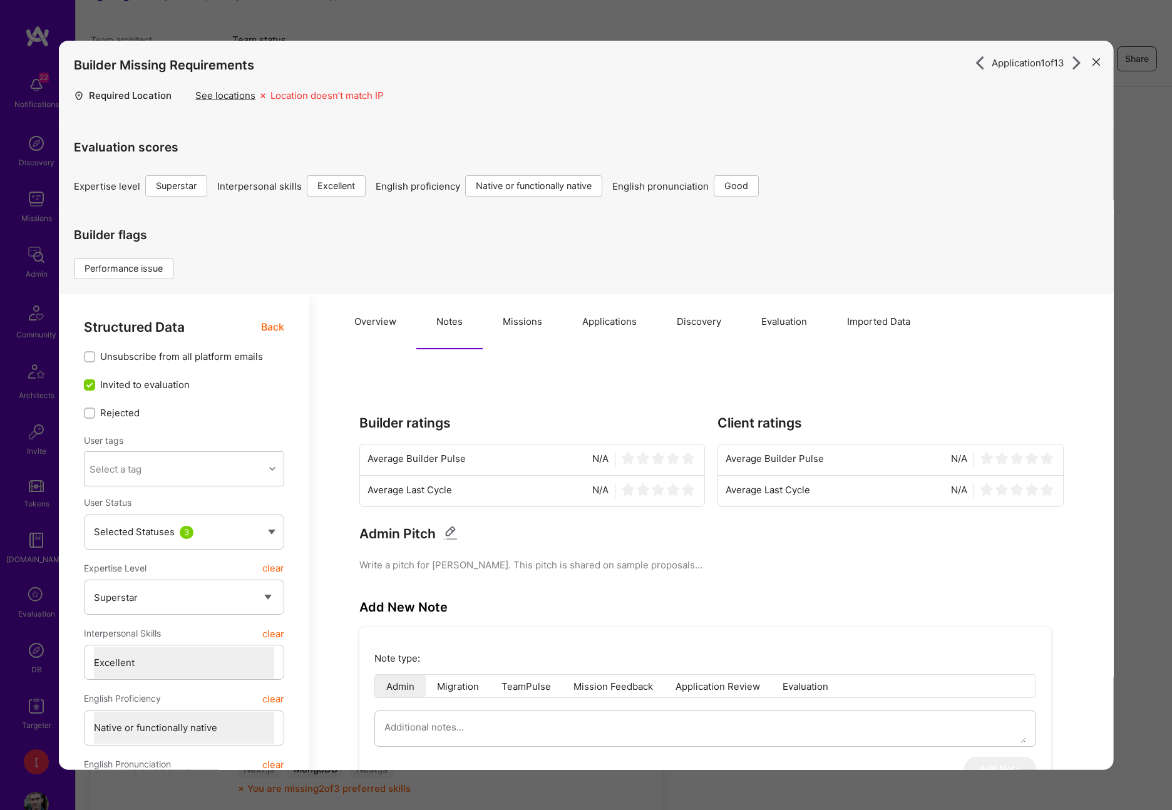
click at [535, 322] on button "Missions" at bounding box center [523, 321] width 80 height 55
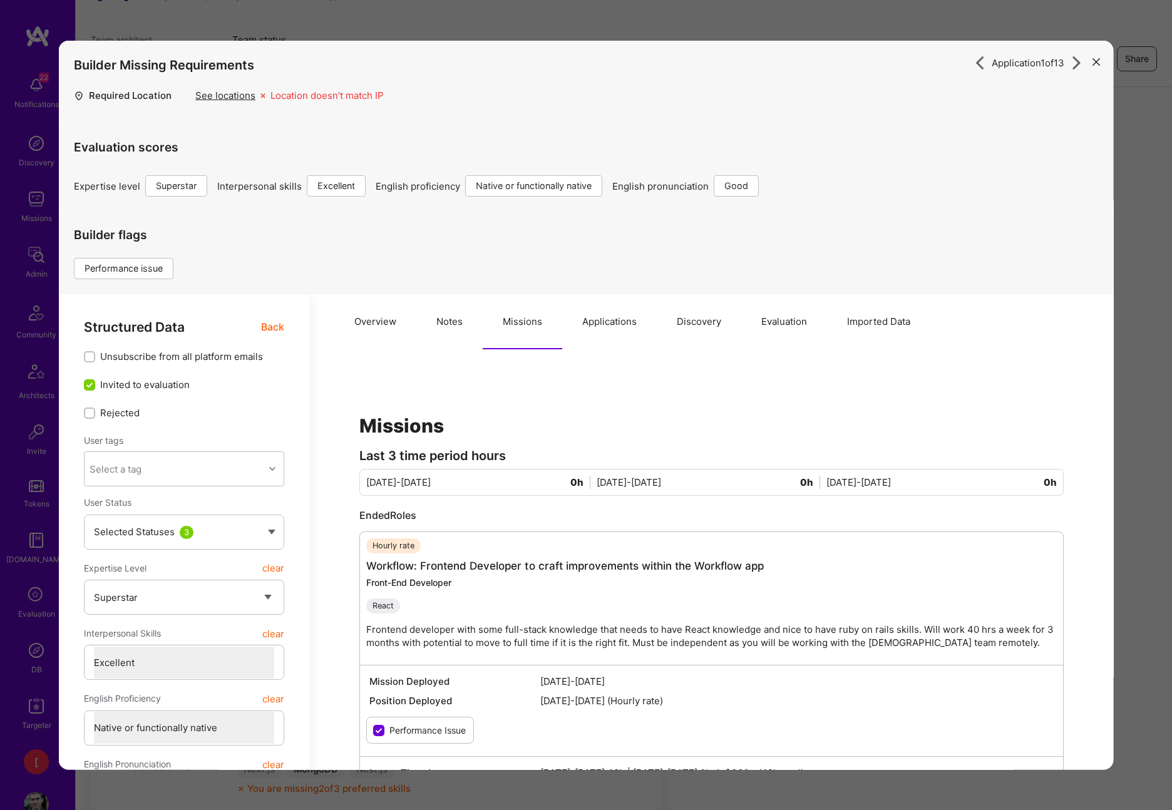
drag, startPoint x: 618, startPoint y: 322, endPoint x: 717, endPoint y: 328, distance: 99.7
click at [618, 322] on button "Applications" at bounding box center [609, 321] width 95 height 55
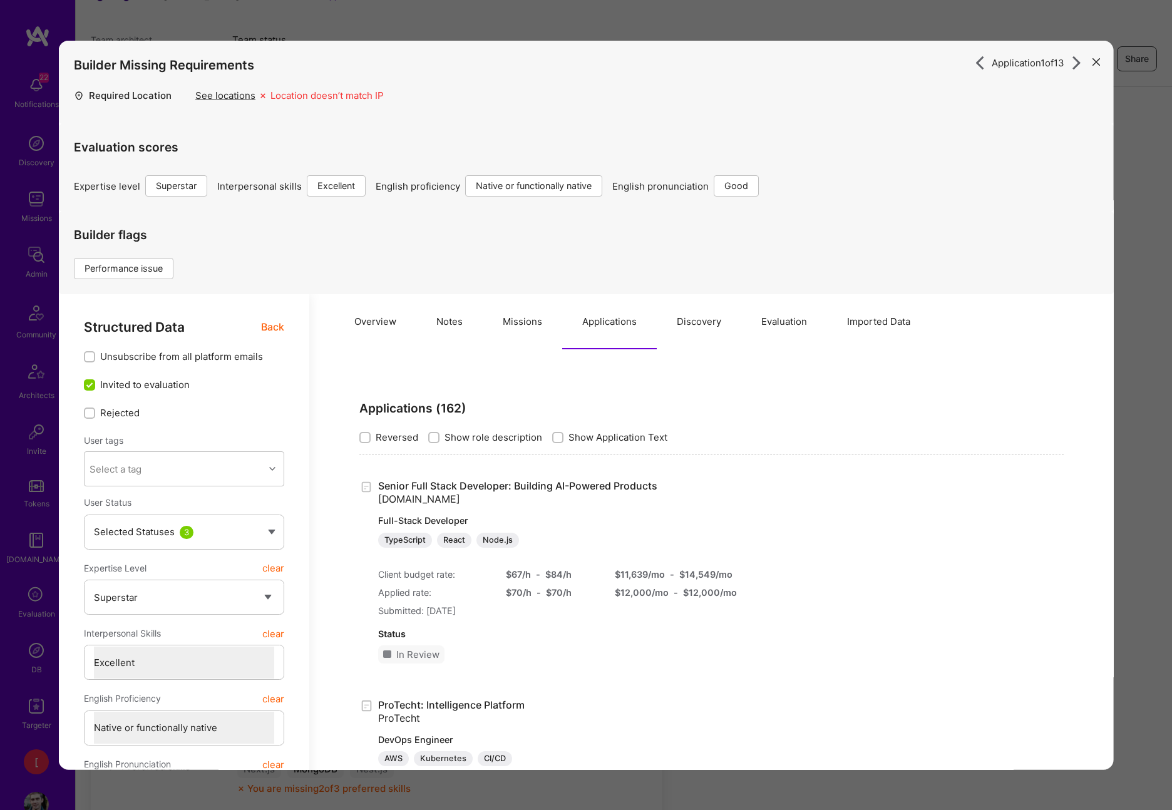
click at [704, 322] on button "Discovery" at bounding box center [699, 321] width 85 height 55
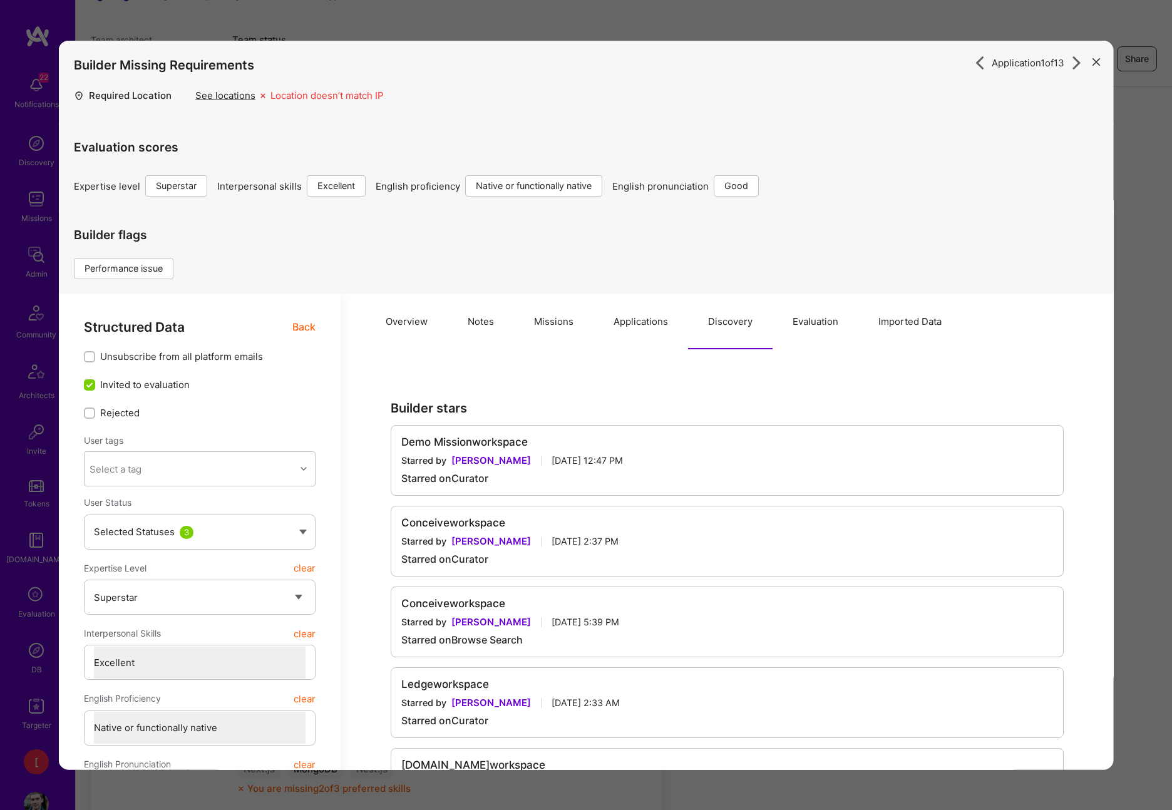
click at [825, 327] on button "Evaluation" at bounding box center [816, 321] width 86 height 55
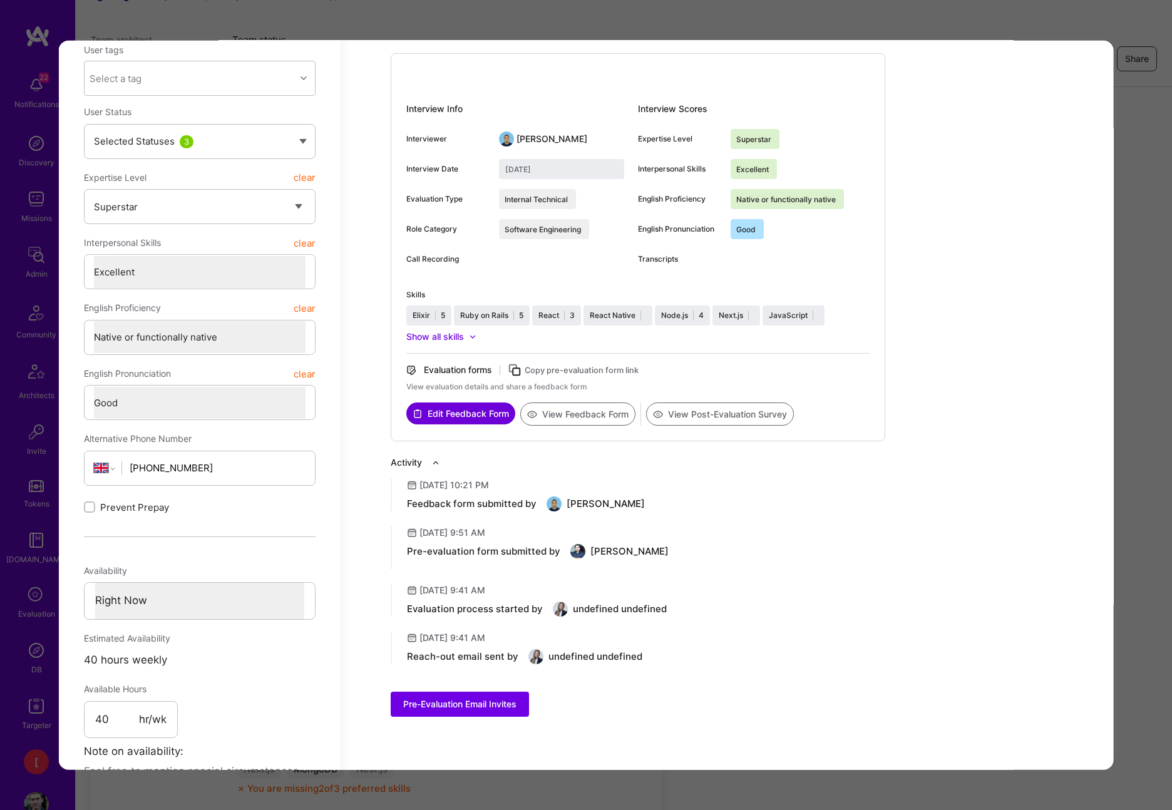
scroll to position [441, 0]
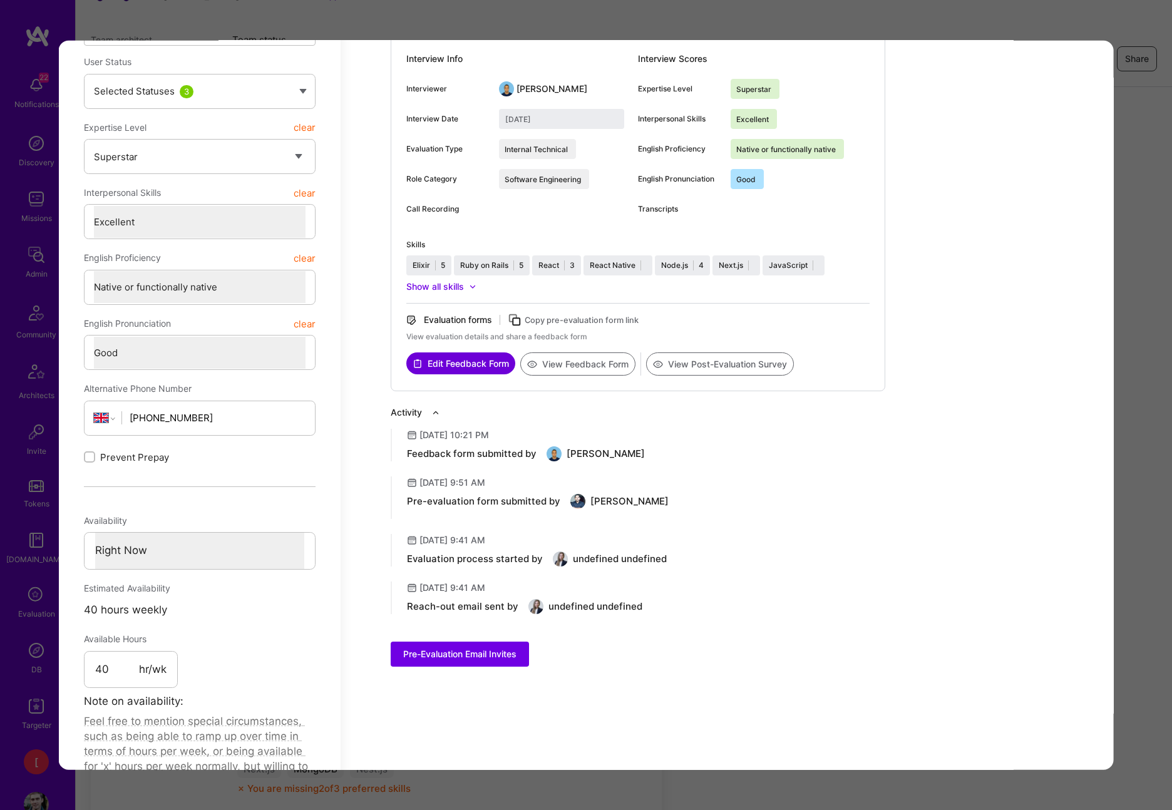
click at [461, 288] on div "Show all skills" at bounding box center [435, 286] width 58 height 13
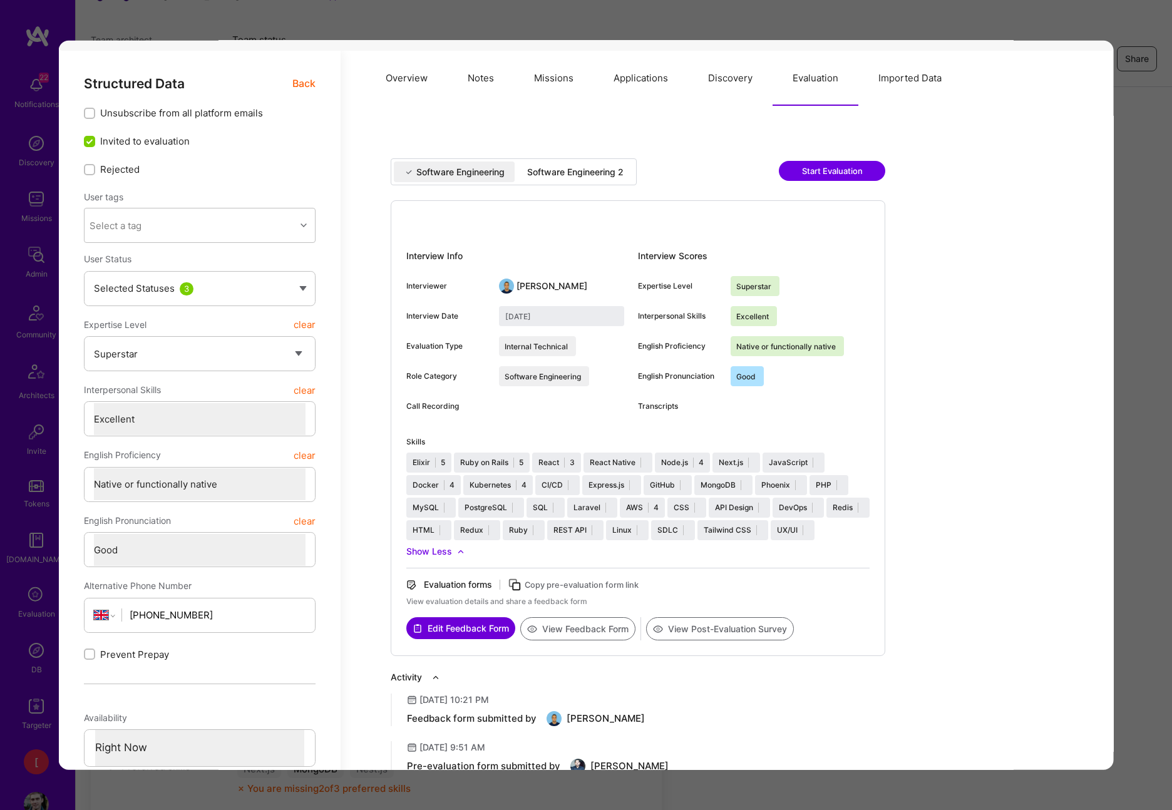
scroll to position [57, 0]
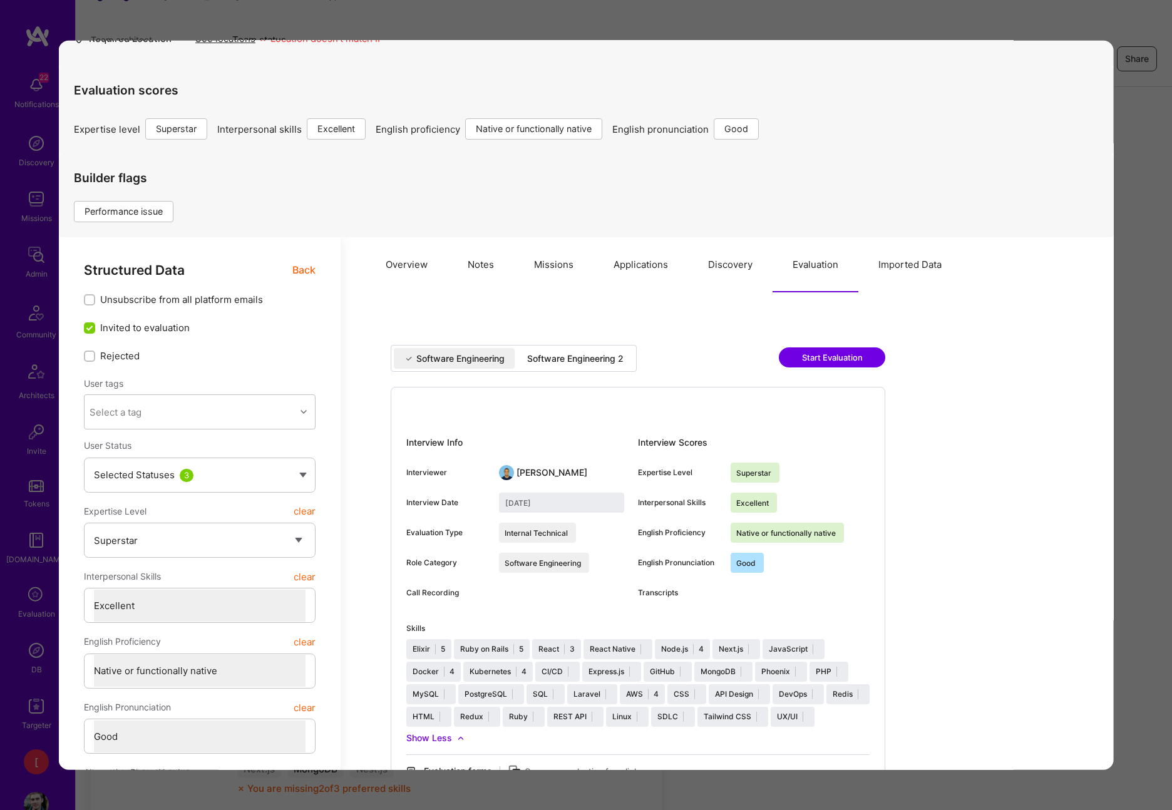
click at [923, 262] on button "Imported Data" at bounding box center [909, 264] width 103 height 55
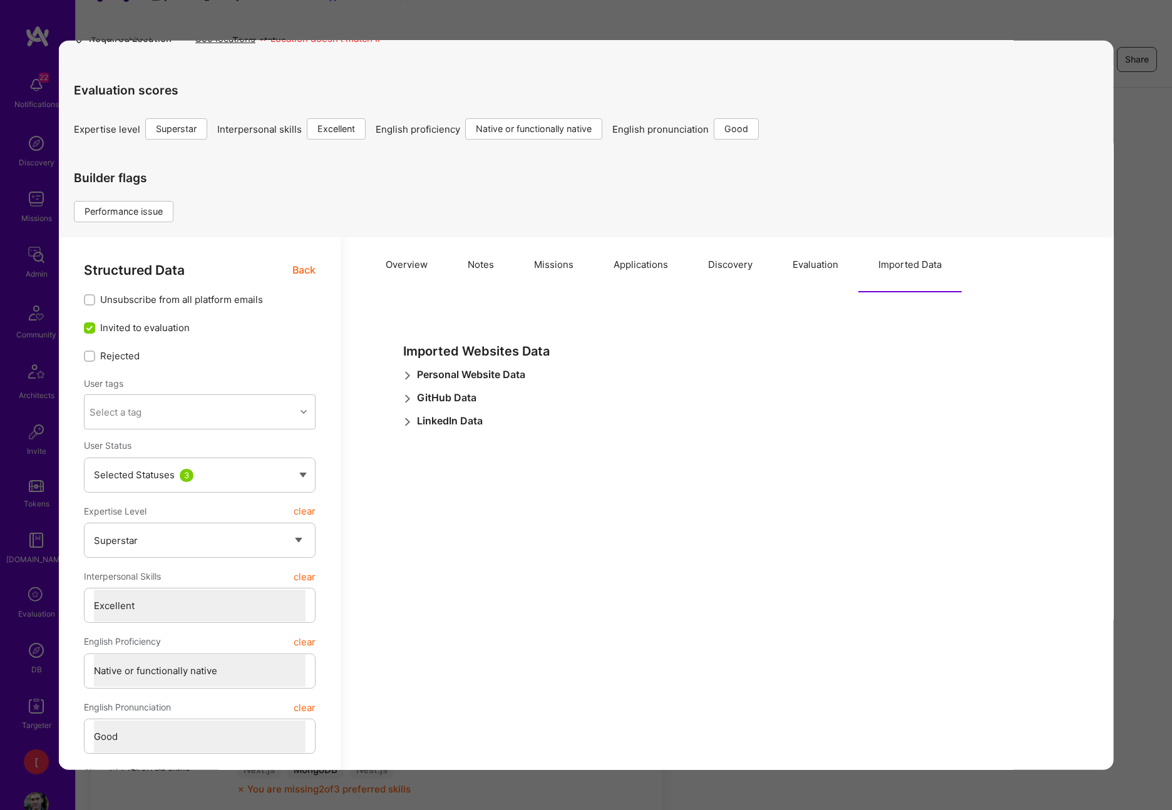
scroll to position [135, 0]
click at [409, 376] on icon "modal" at bounding box center [407, 375] width 9 height 9
click at [410, 430] on icon "modal" at bounding box center [407, 432] width 9 height 9
click at [403, 491] on icon "modal" at bounding box center [407, 490] width 9 height 9
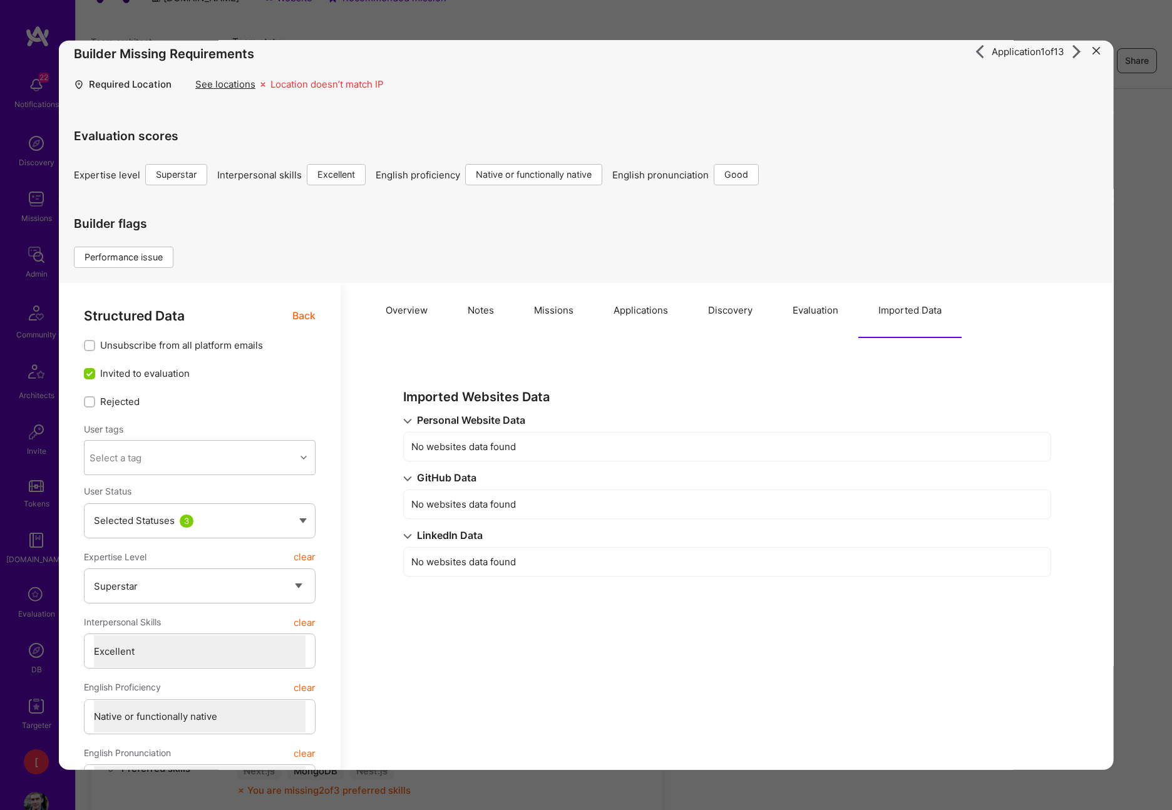
scroll to position [7, 0]
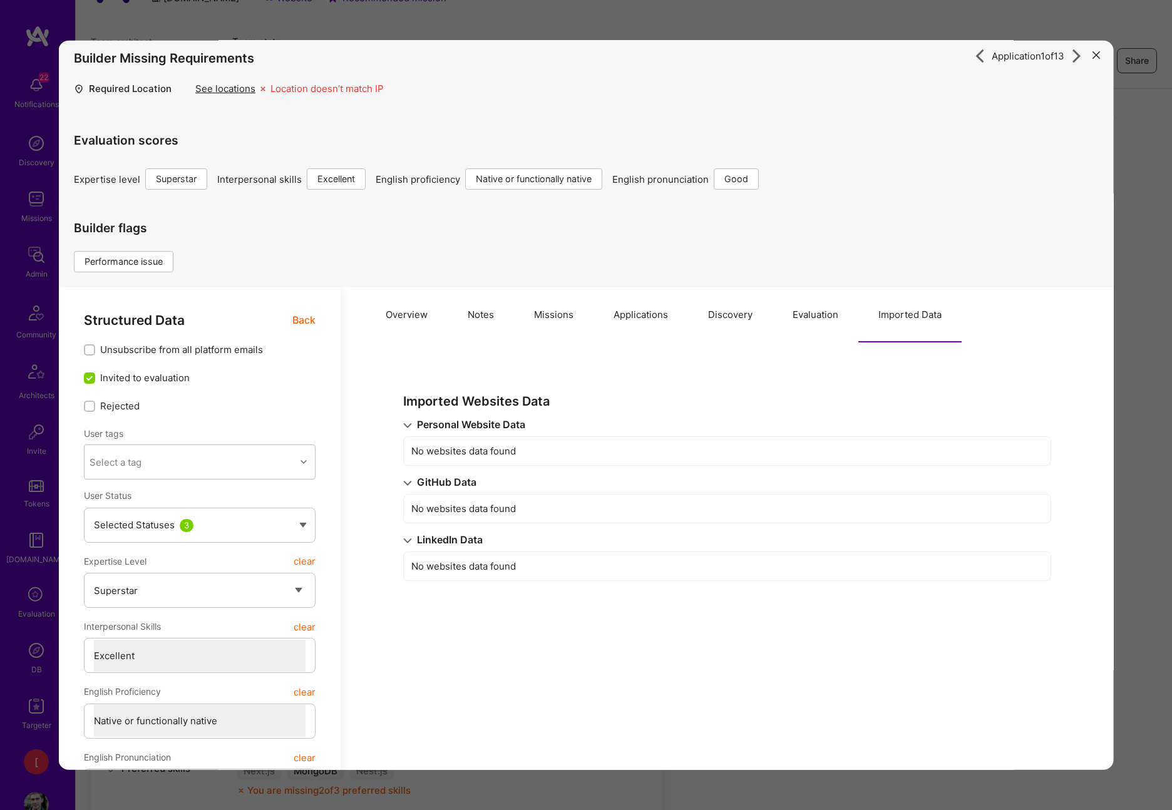
click at [130, 234] on h4 "Builder flags" at bounding box center [129, 228] width 110 height 14
drag, startPoint x: 148, startPoint y: 230, endPoint x: 248, endPoint y: 208, distance: 102.5
click at [80, 230] on h4 "Builder flags" at bounding box center [129, 228] width 110 height 14
click at [487, 315] on button "Notes" at bounding box center [481, 314] width 66 height 55
type textarea "x"
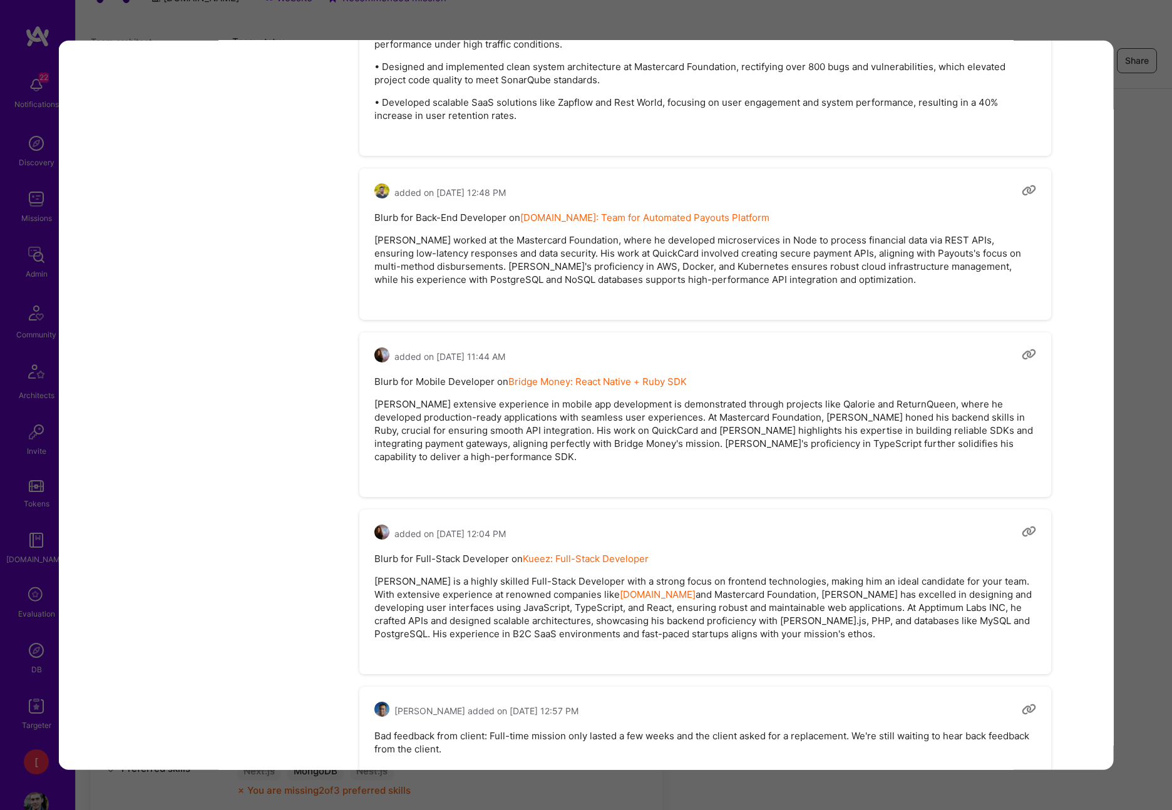
scroll to position [1803, 0]
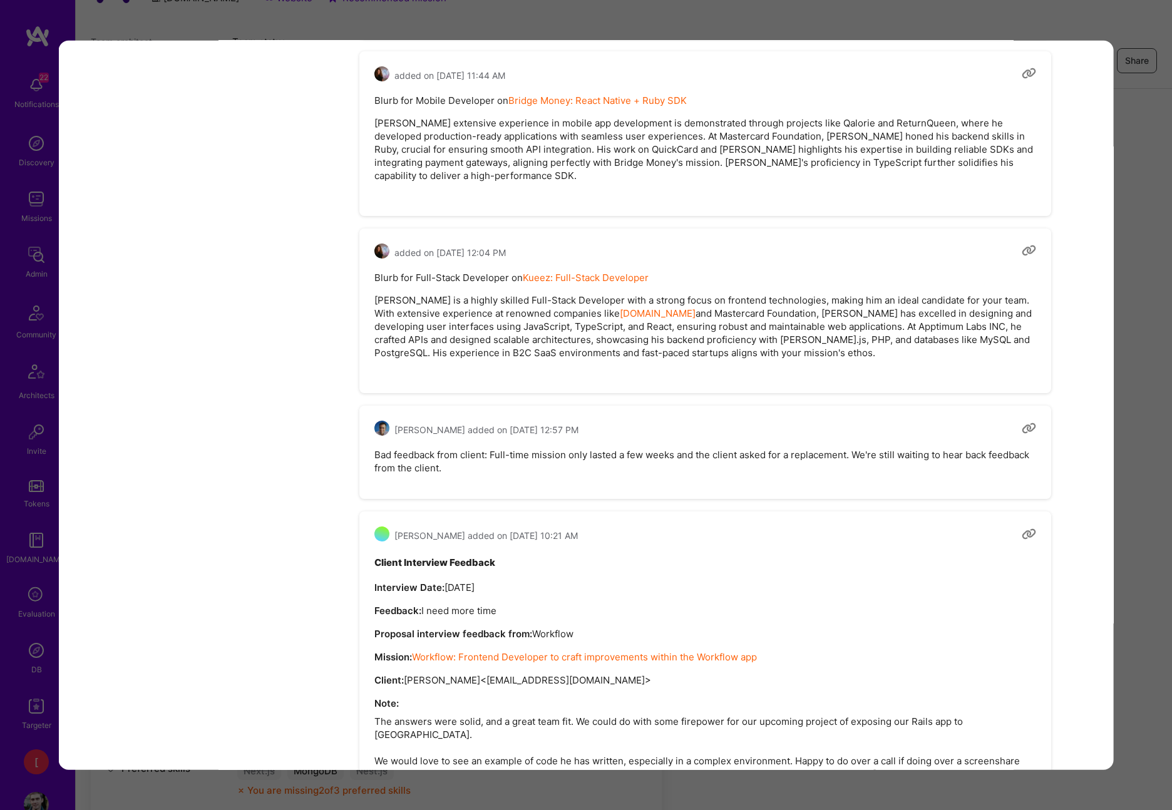
click at [519, 458] on pre "Bad feedback from client: Full-time mission only lasted a few weeks and the cli…" at bounding box center [705, 461] width 662 height 26
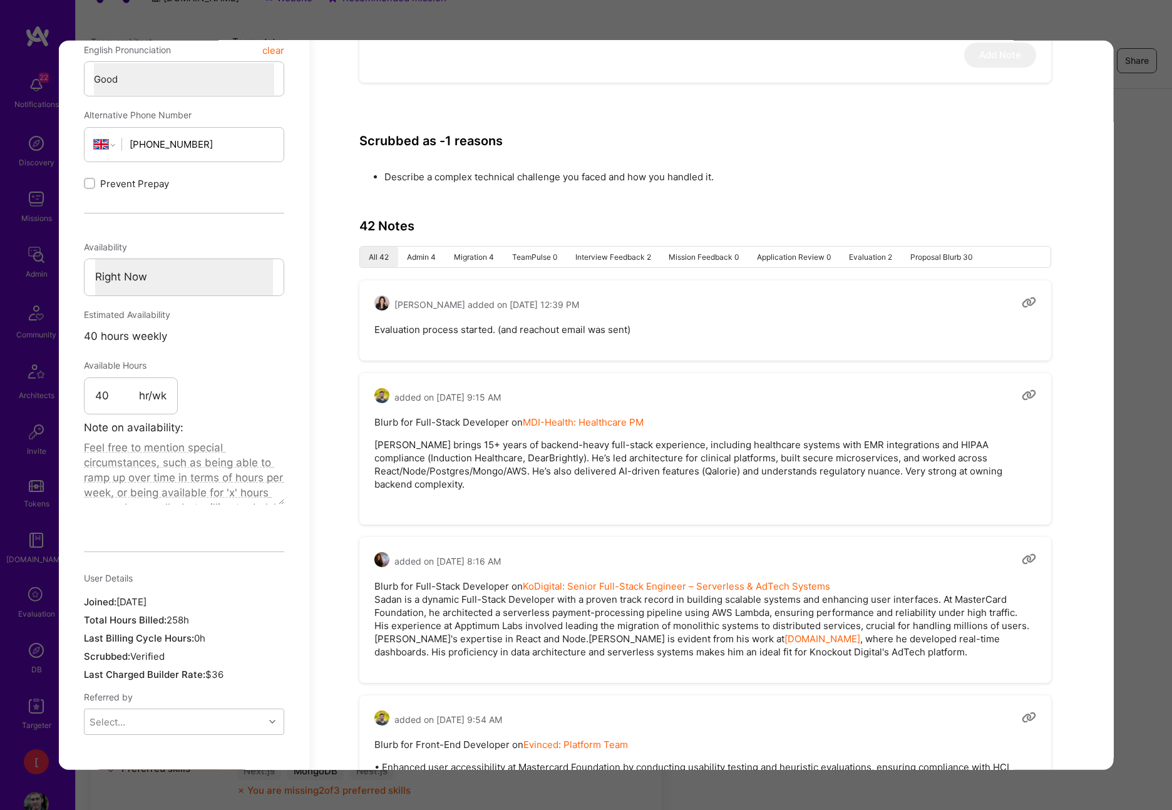
scroll to position [771, 0]
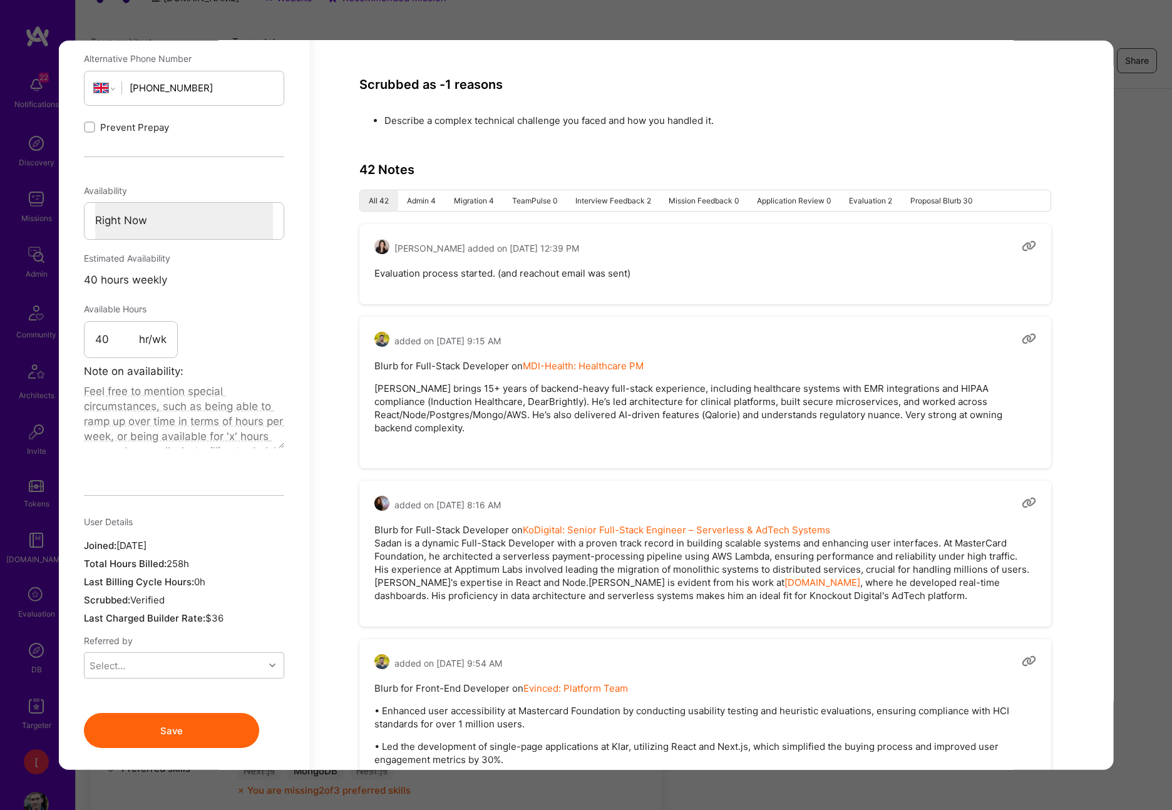
click at [1006, 31] on div "Application 1 of 13 Builder Missing Requirements Required Location See location…" at bounding box center [586, 405] width 1172 height 810
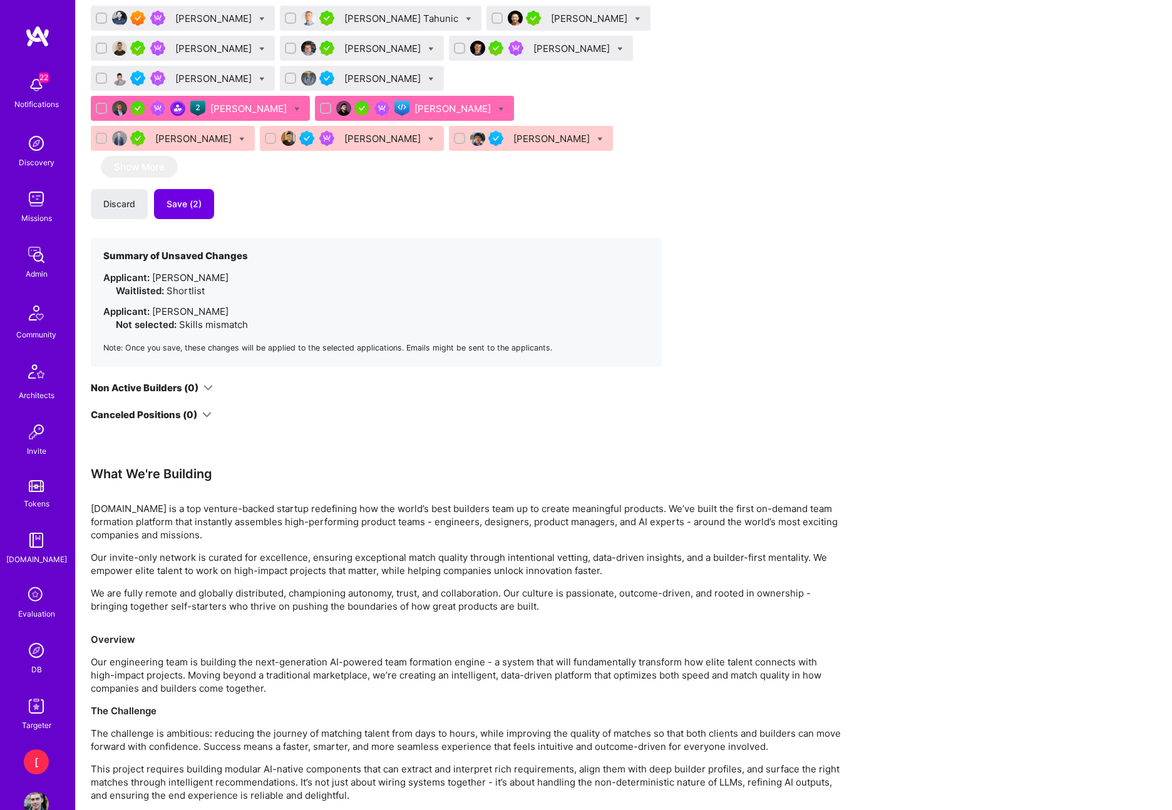
scroll to position [810, 0]
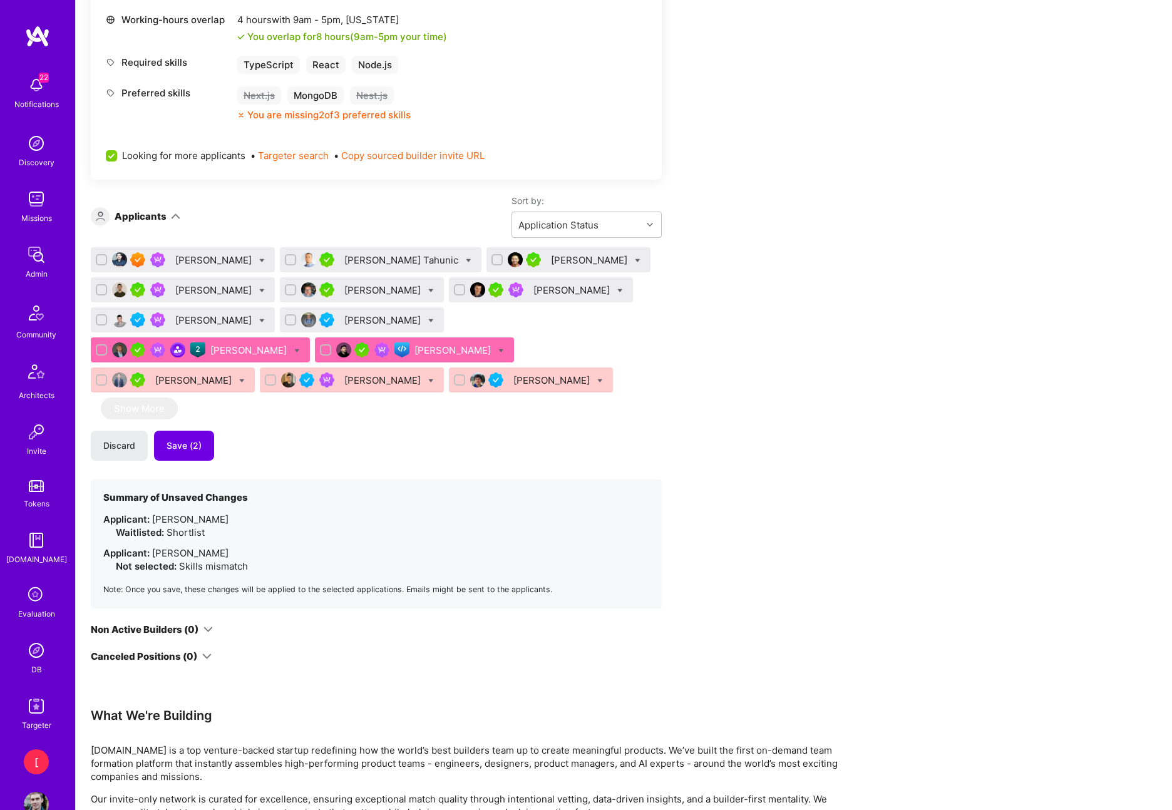
click at [259, 260] on icon at bounding box center [262, 261] width 6 height 6
checkbox input "true"
click at [736, 447] on div "Apply for a Mission Role We’re actively looking for builders. This is the best …" at bounding box center [466, 289] width 751 height 1723
click at [385, 257] on div "[PERSON_NAME] Tahunic" at bounding box center [402, 260] width 116 height 13
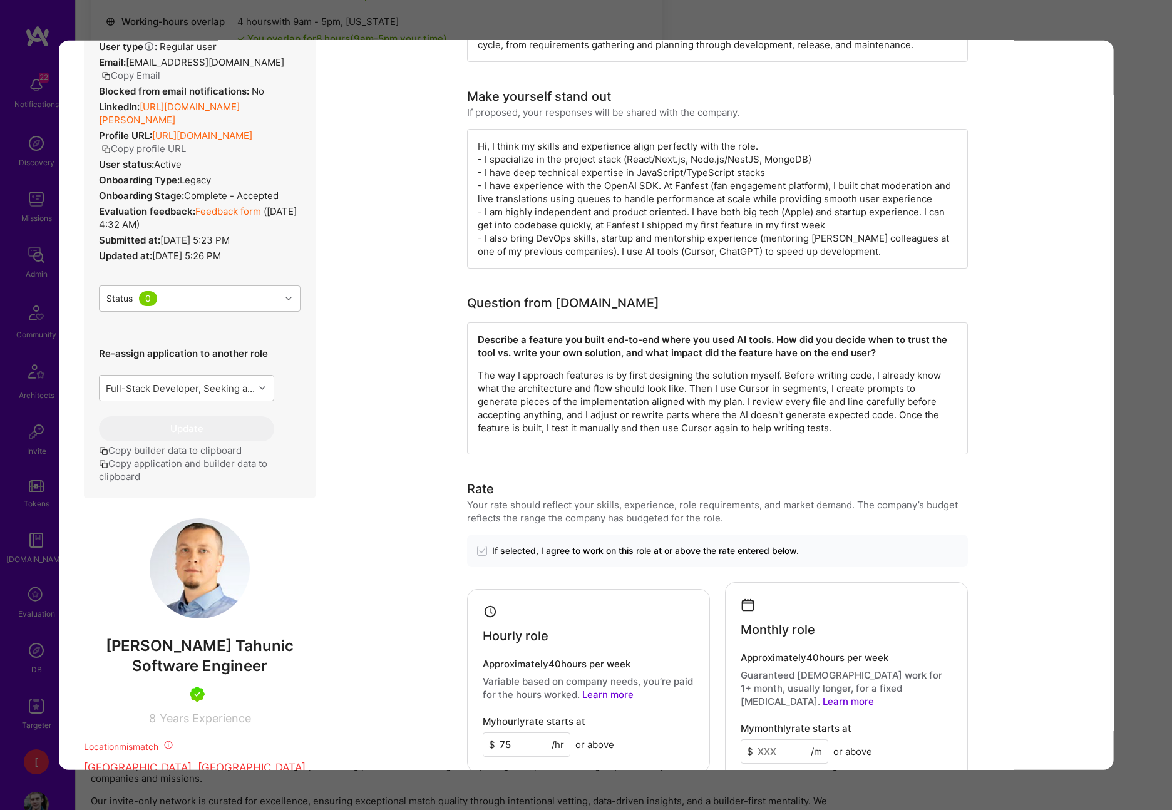
scroll to position [262, 0]
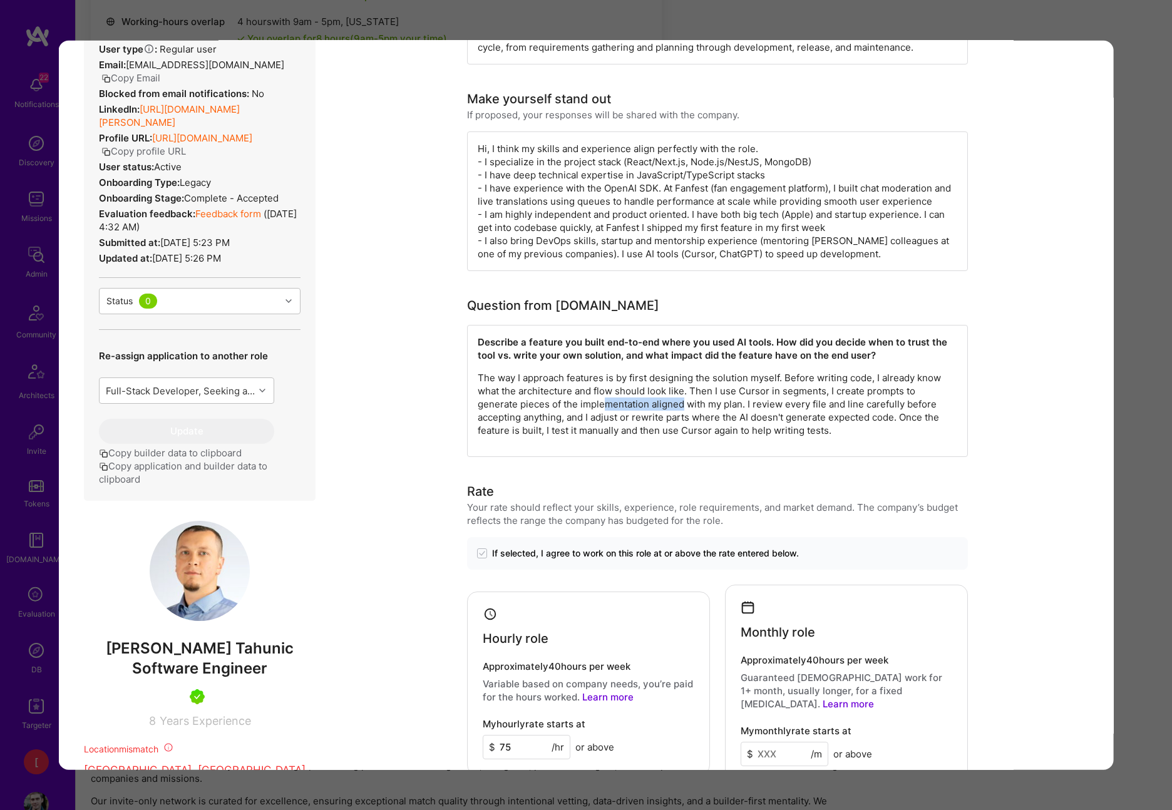
drag, startPoint x: 565, startPoint y: 406, endPoint x: 642, endPoint y: 398, distance: 76.9
click at [642, 398] on p "The way I approach features is by first designing the solution myself. Before w…" at bounding box center [718, 404] width 480 height 66
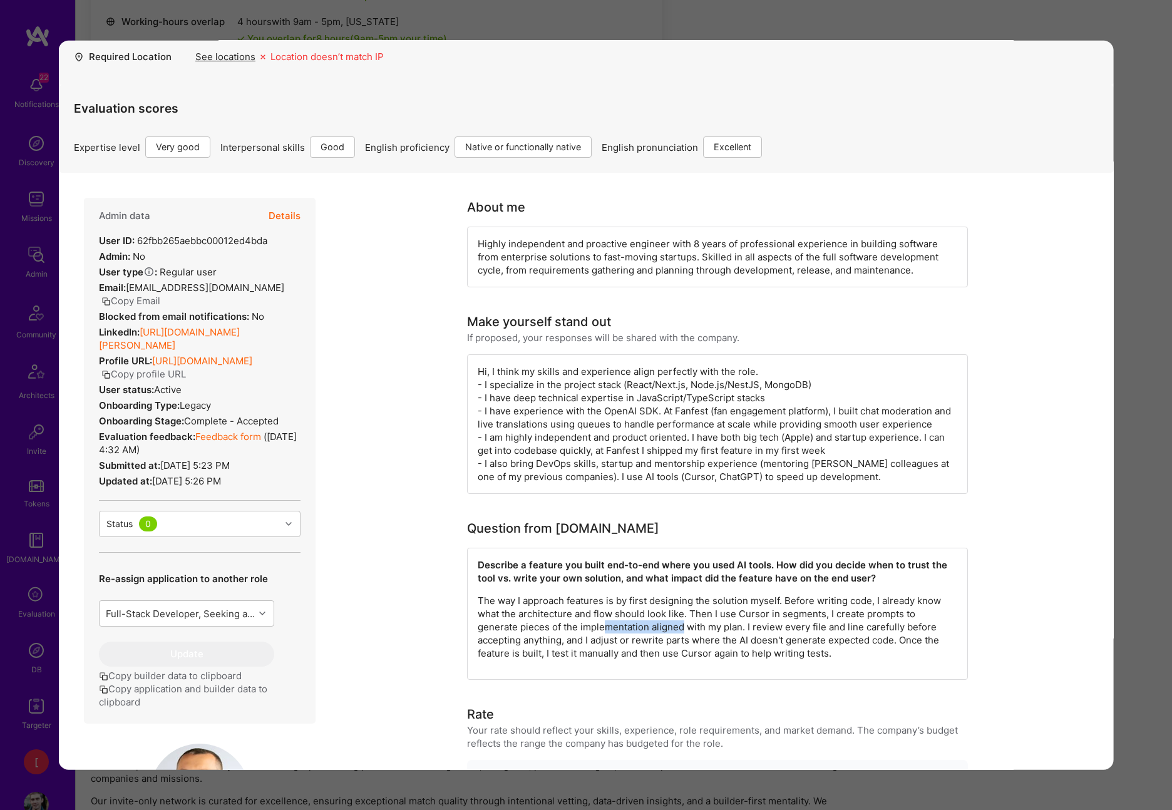
scroll to position [0, 0]
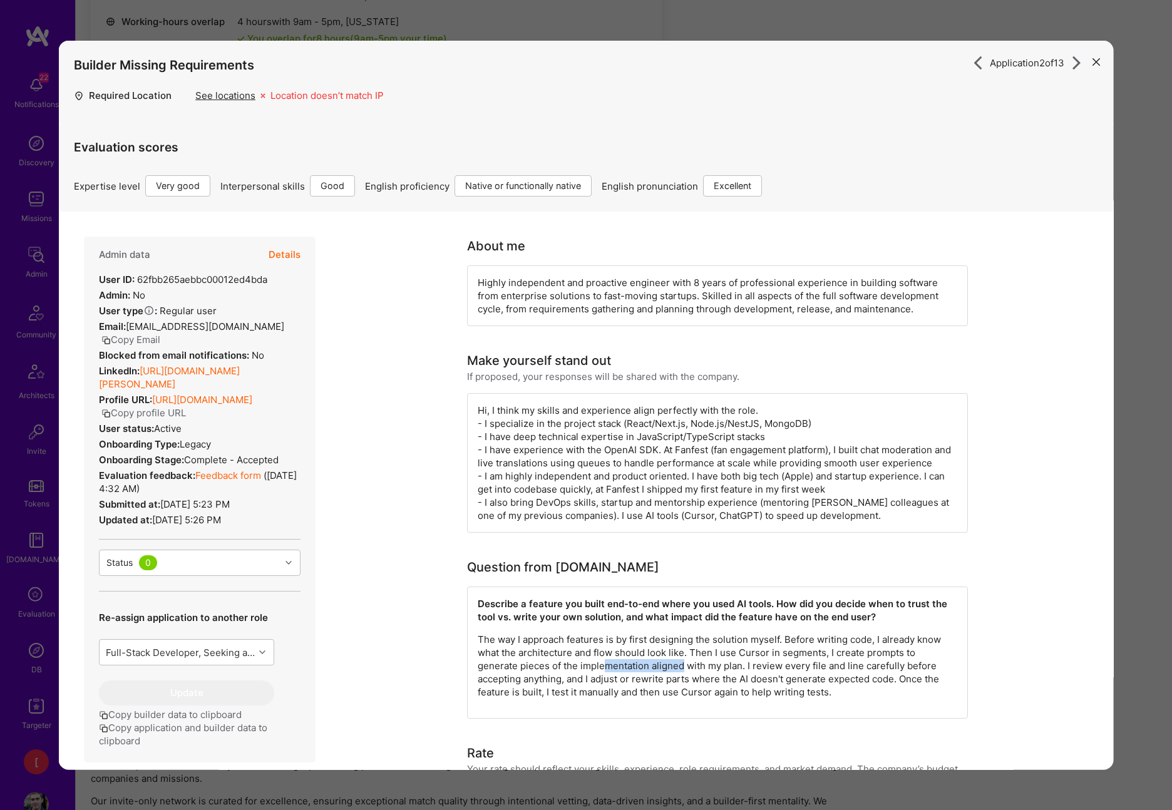
click at [248, 476] on link "Feedback form" at bounding box center [228, 476] width 66 height 12
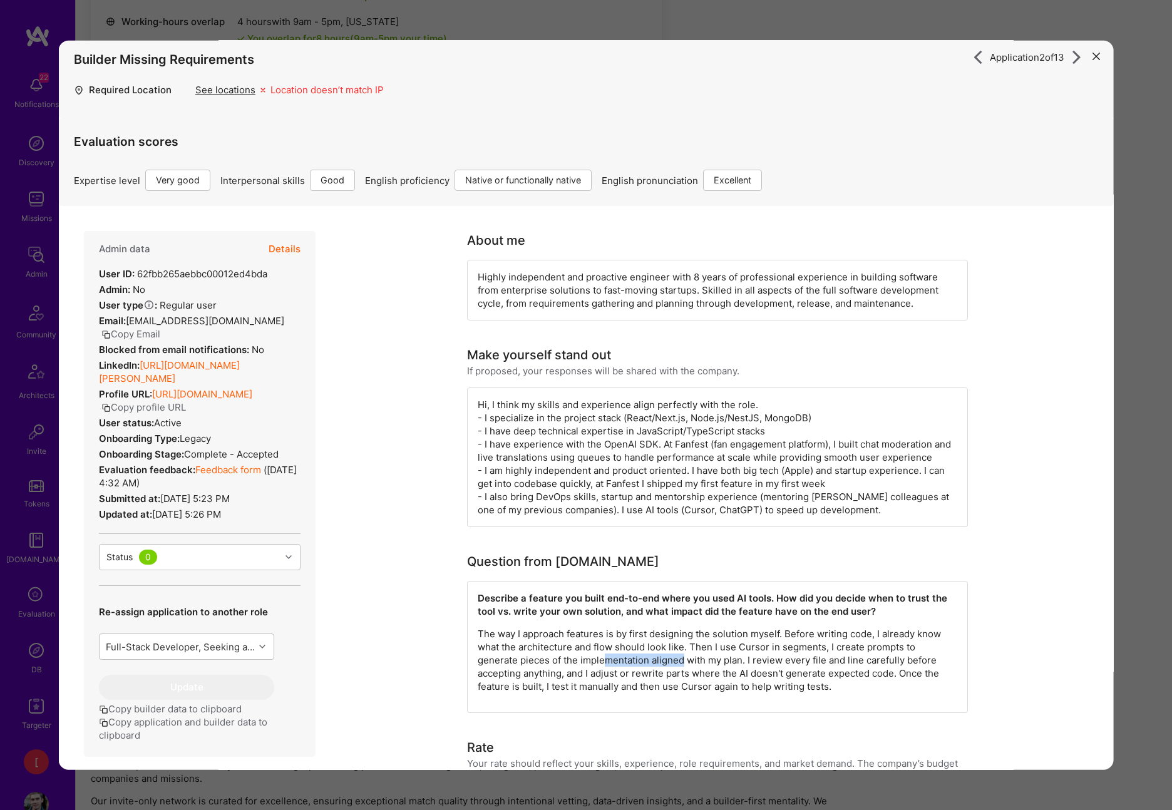
click at [291, 250] on button "Details" at bounding box center [285, 249] width 32 height 36
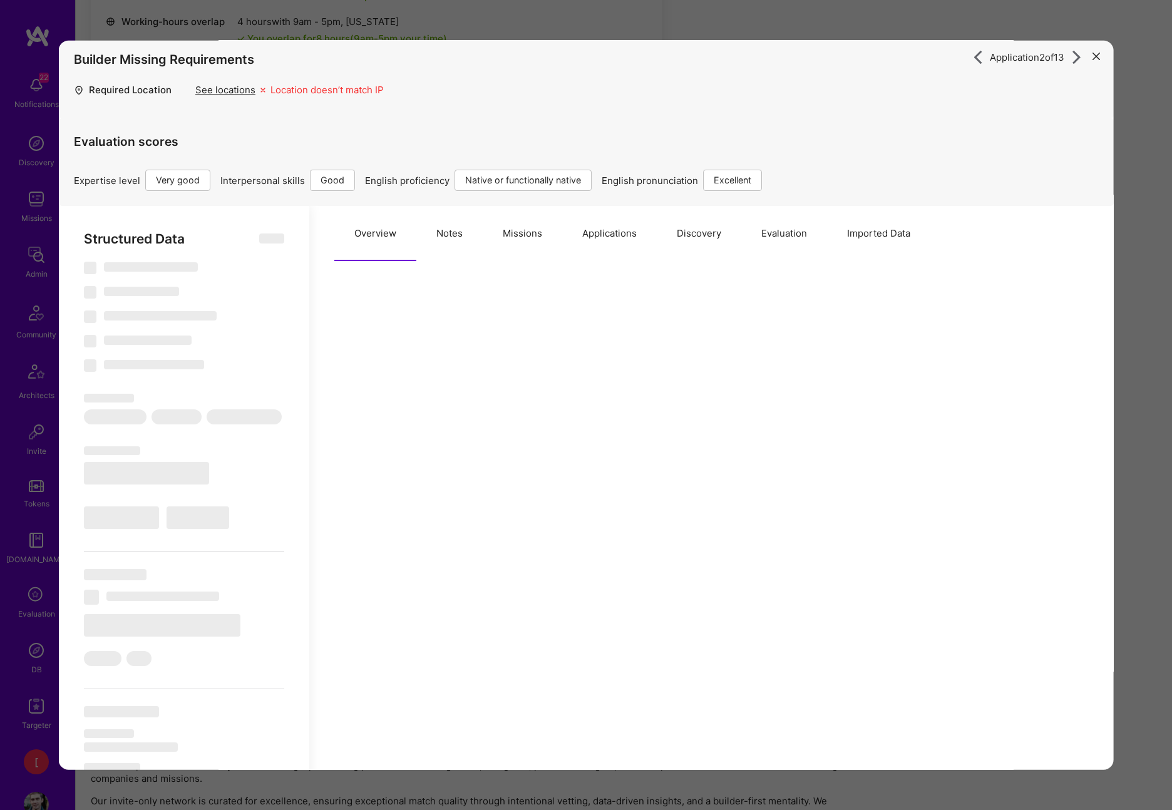
click at [458, 237] on button "Notes" at bounding box center [449, 233] width 66 height 55
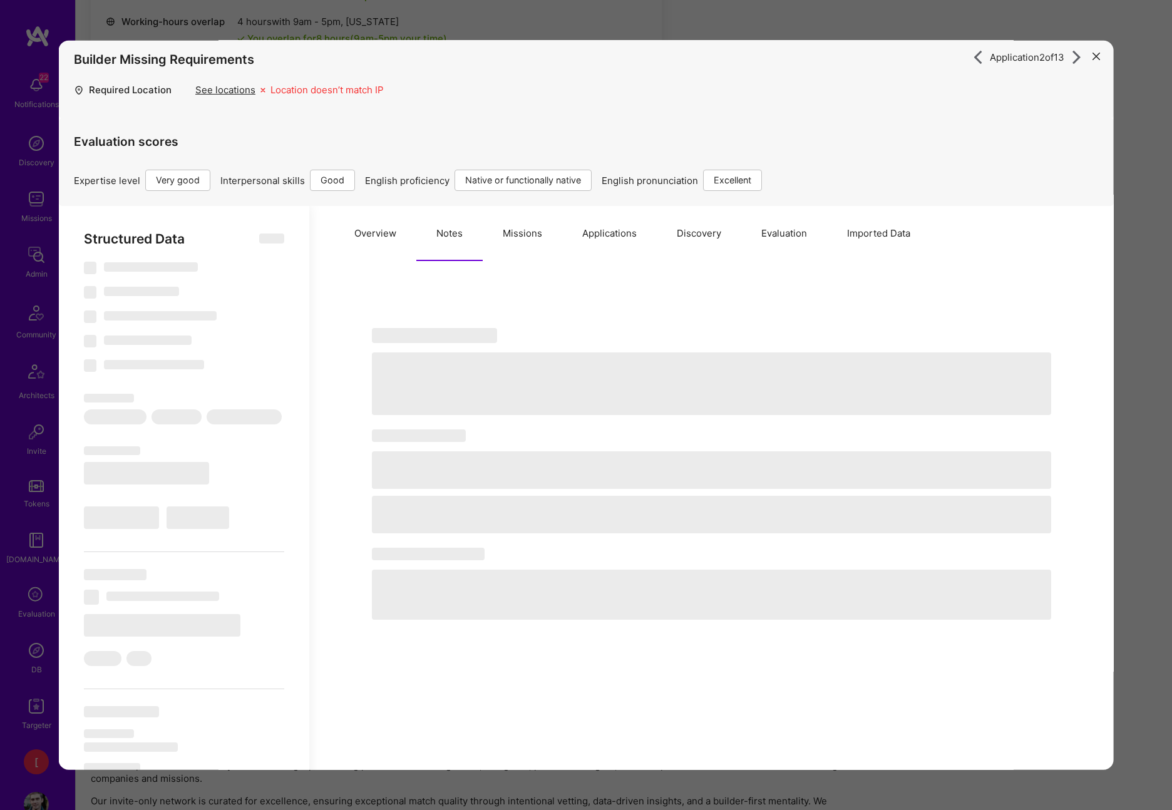
type textarea "x"
select select "Right Now"
select select "5"
select select "4"
select select "7"
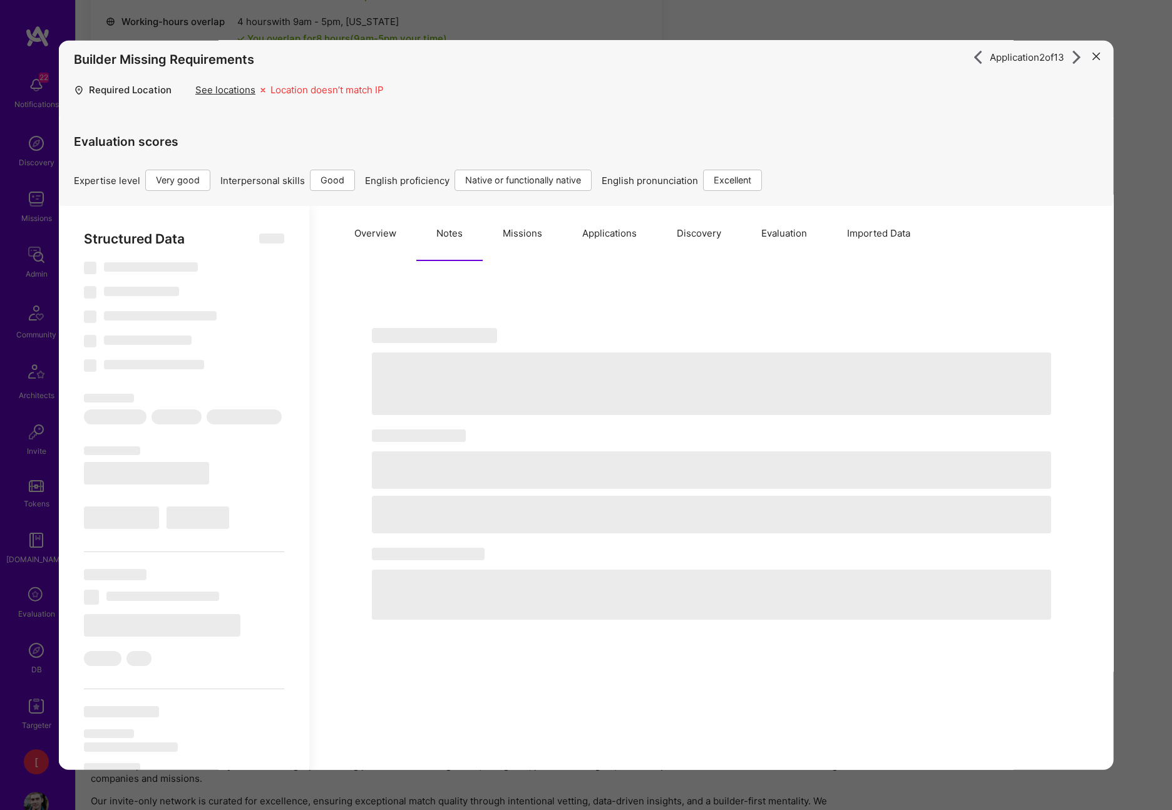
select select "7"
select select "BA"
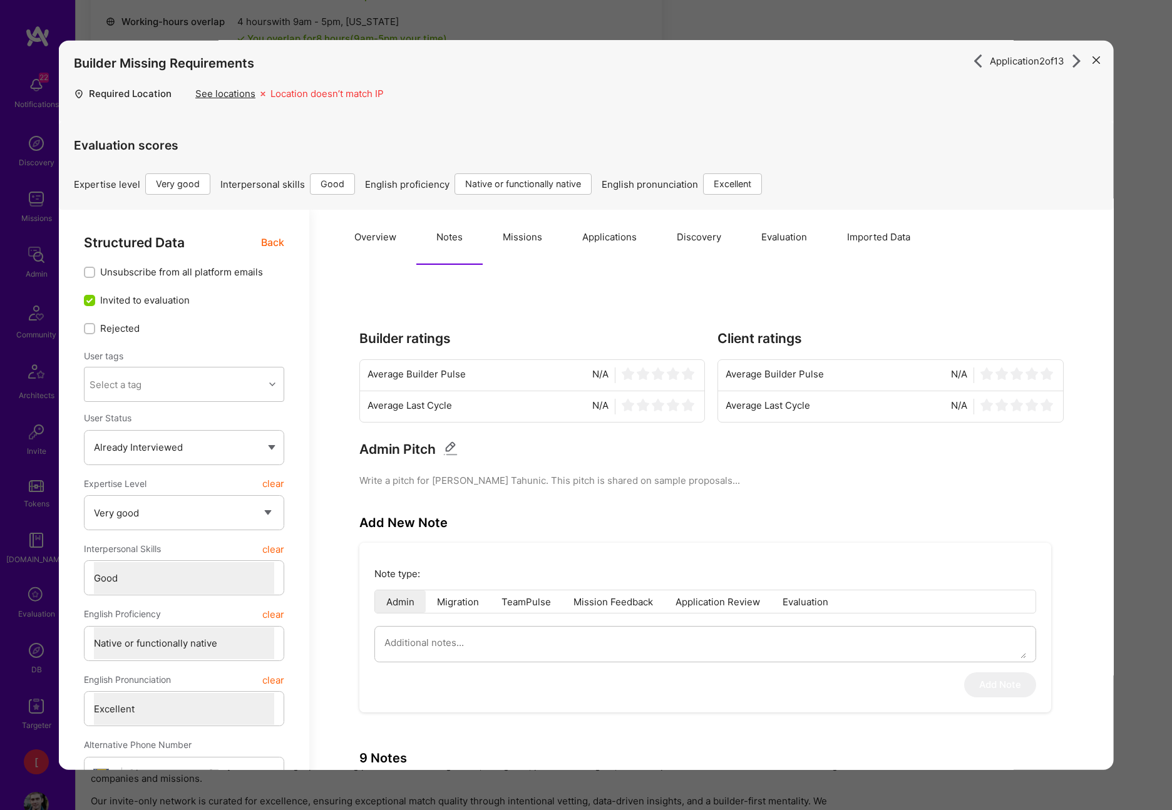
scroll to position [0, 0]
click at [538, 242] on button "Missions" at bounding box center [523, 239] width 80 height 55
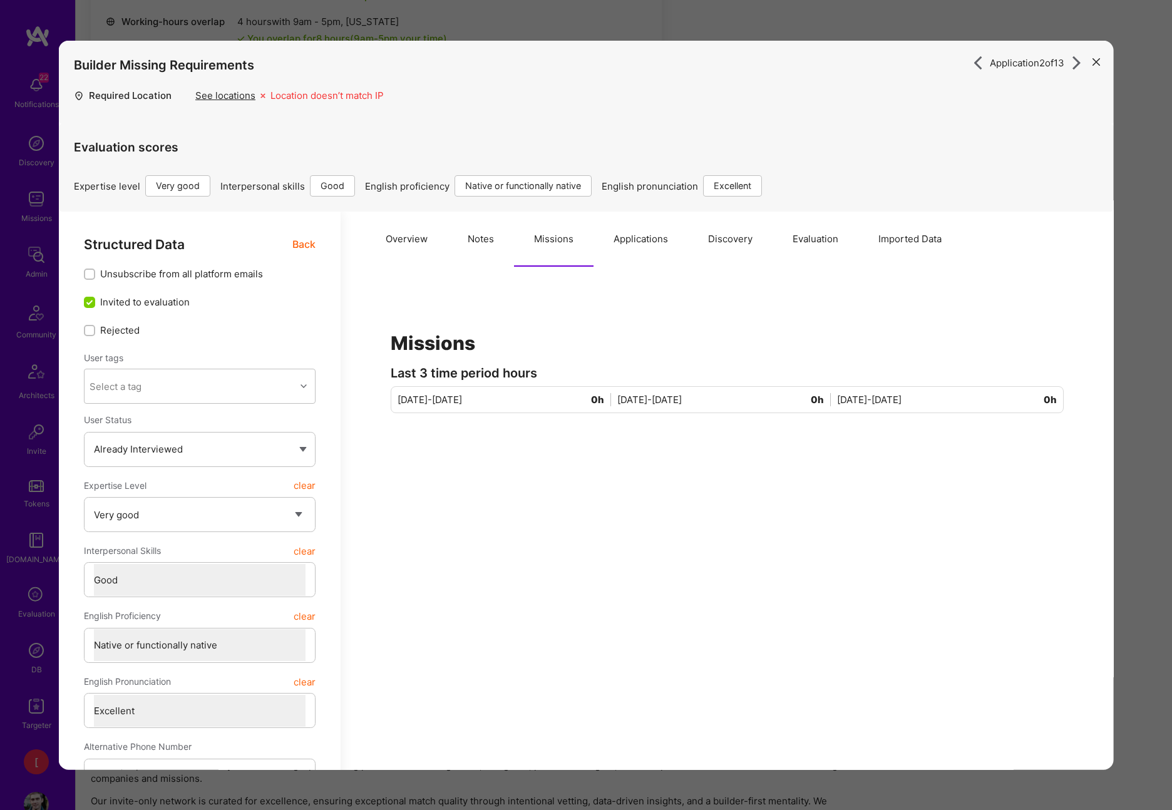
click at [651, 240] on button "Applications" at bounding box center [641, 239] width 95 height 55
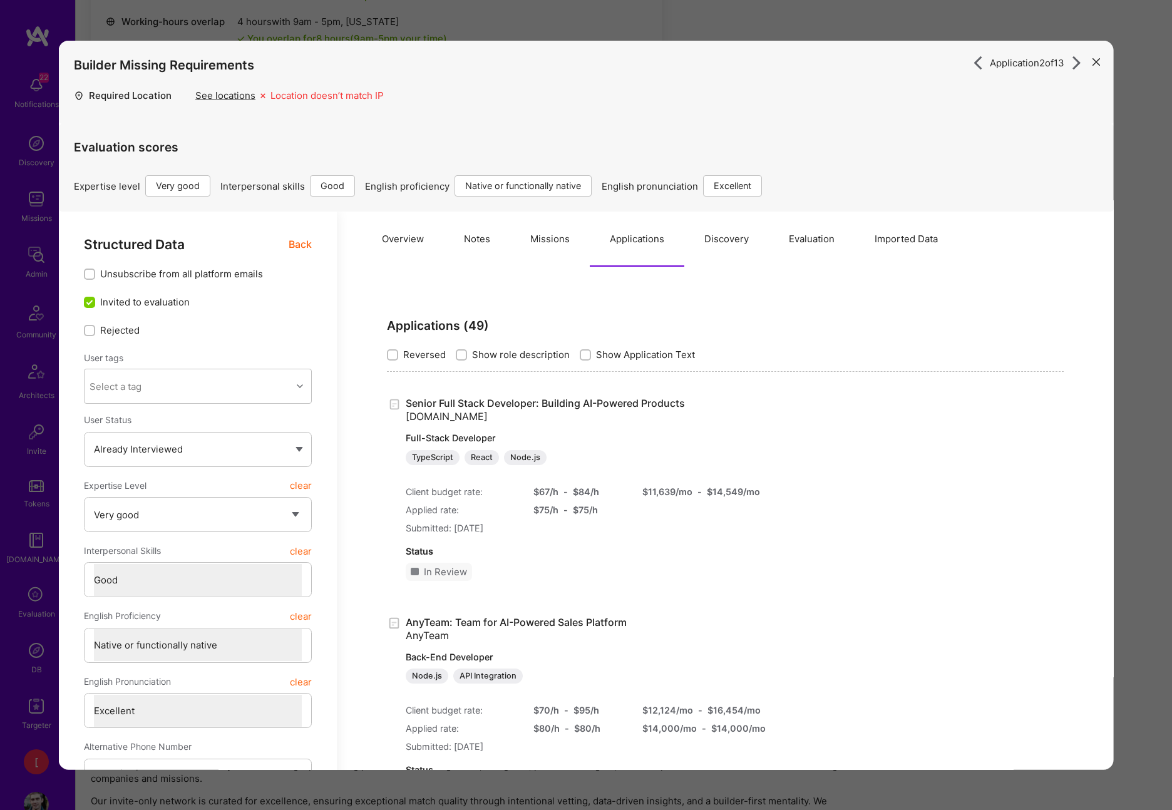
click at [724, 239] on button "Discovery" at bounding box center [726, 239] width 85 height 55
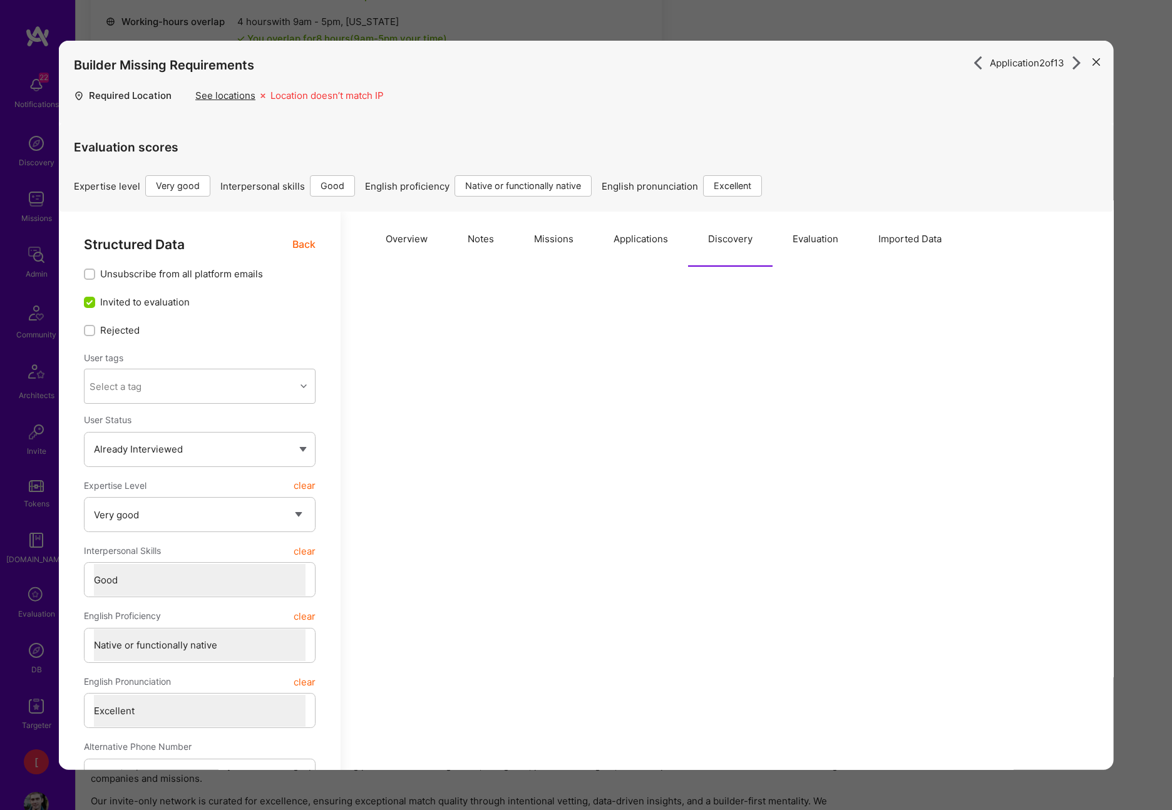
click at [813, 243] on button "Evaluation" at bounding box center [816, 239] width 86 height 55
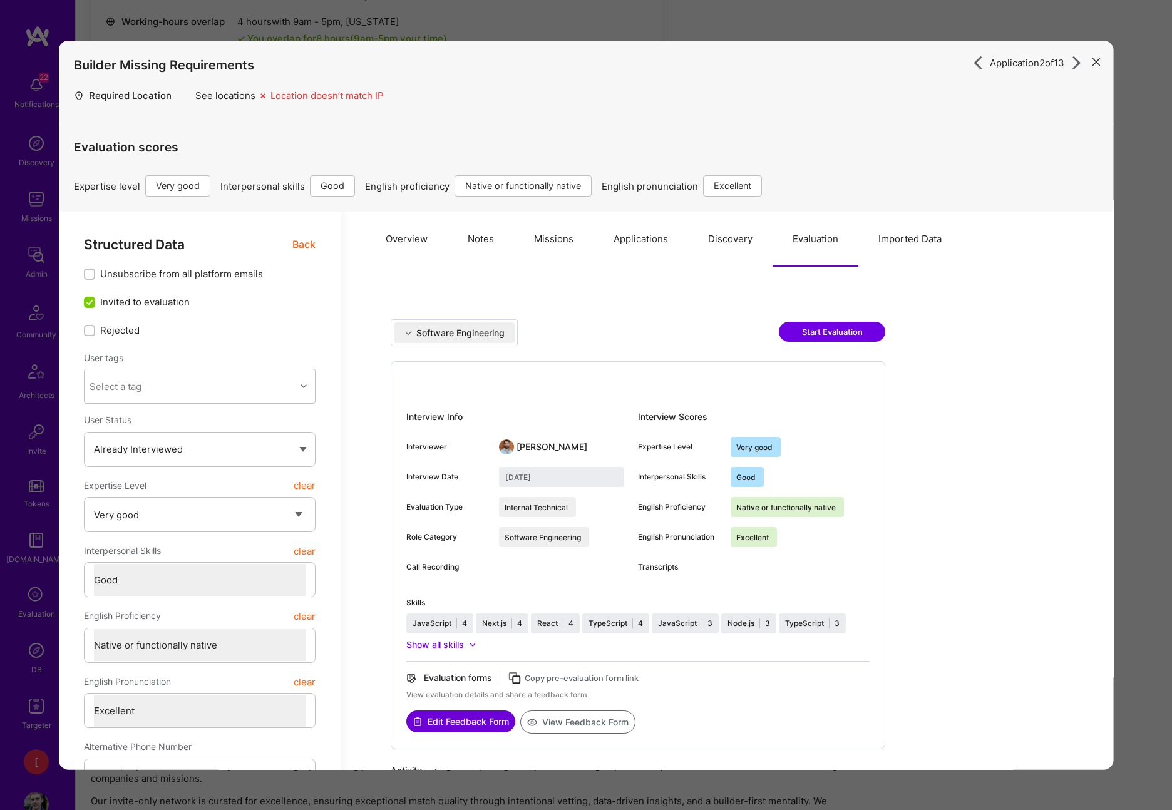
click at [926, 235] on button "Imported Data" at bounding box center [909, 239] width 103 height 55
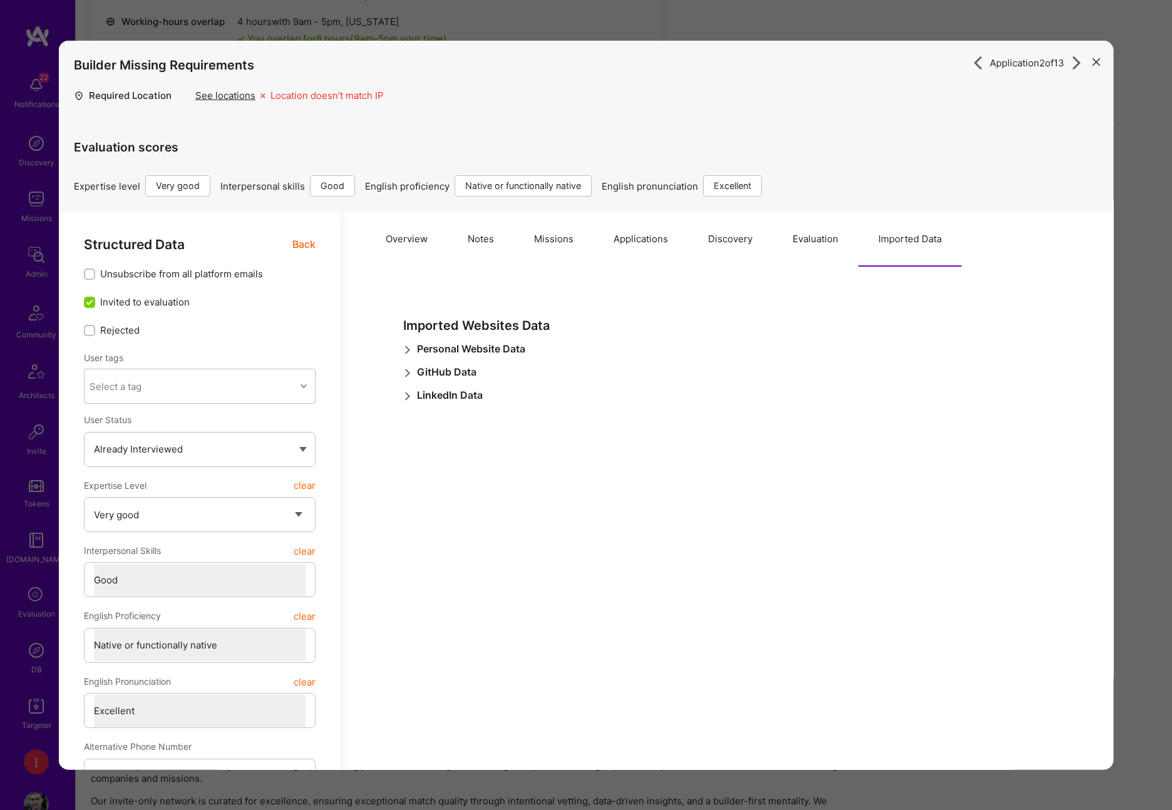
scroll to position [807, 0]
click at [1078, 61] on icon "modal" at bounding box center [1096, 62] width 8 height 8
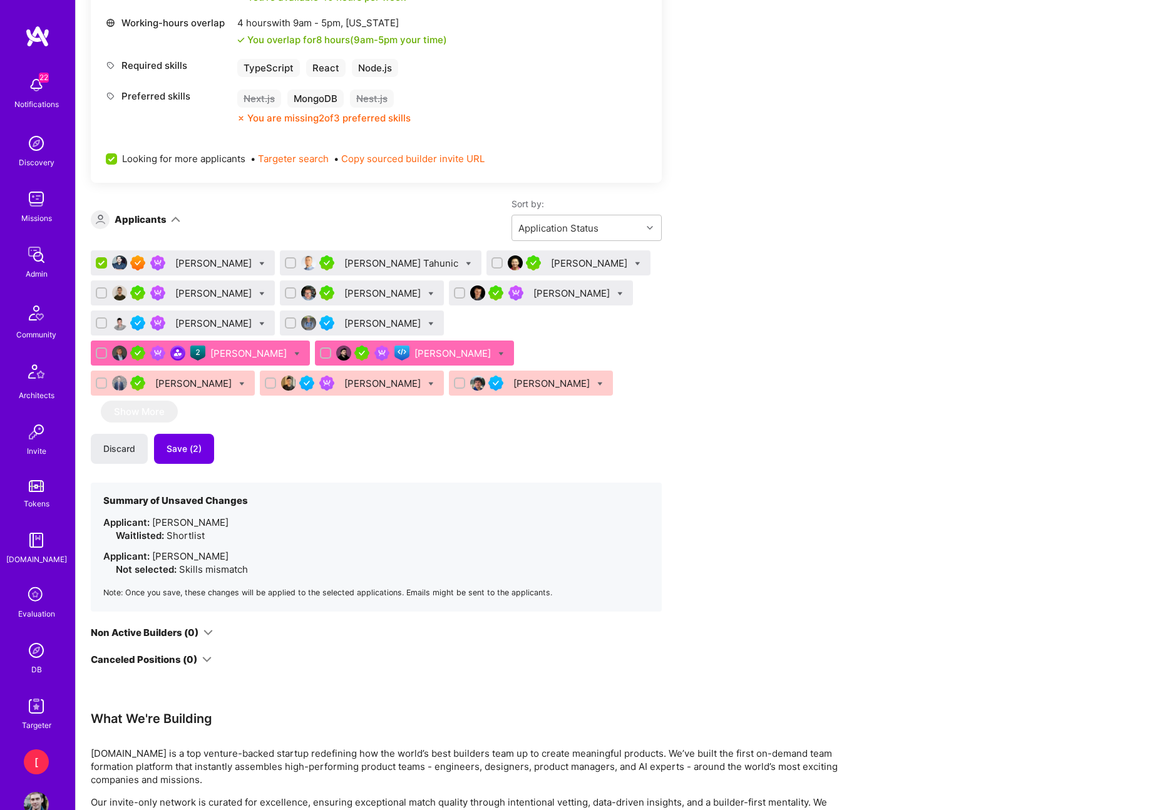
click at [374, 265] on div "[PERSON_NAME] Tahunic" at bounding box center [402, 263] width 116 height 13
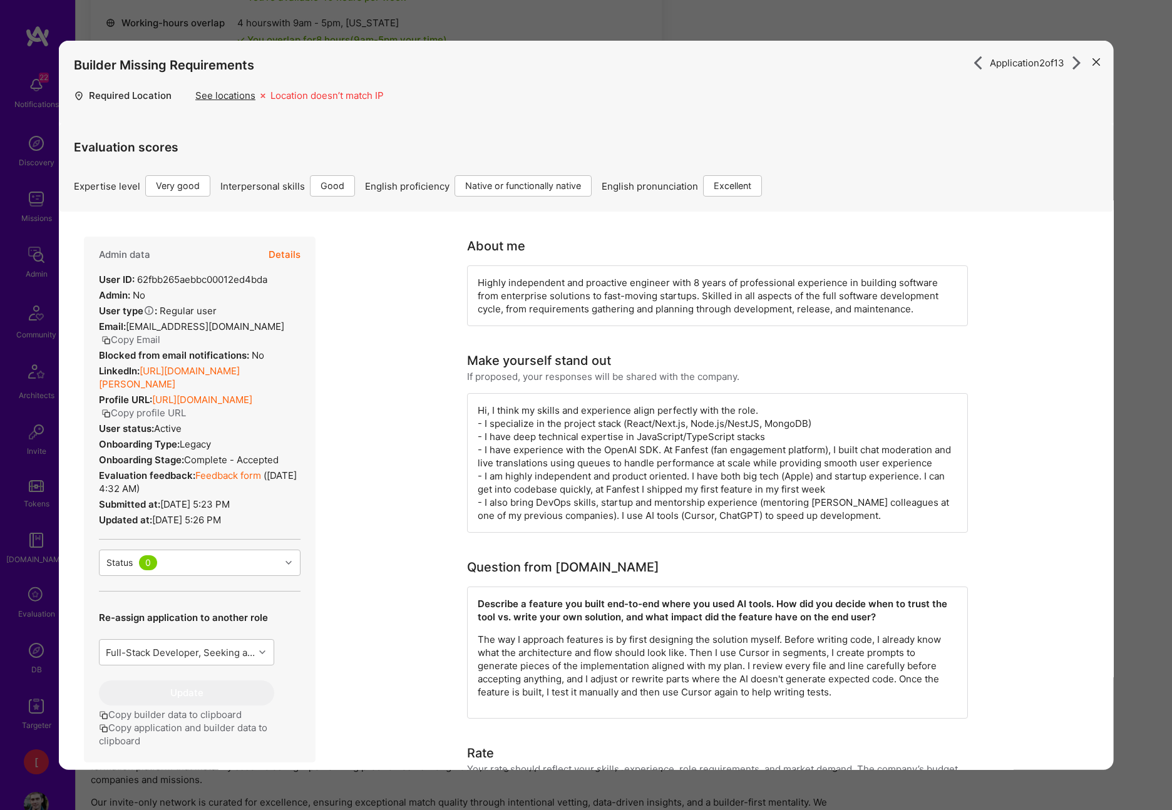
scroll to position [3, 0]
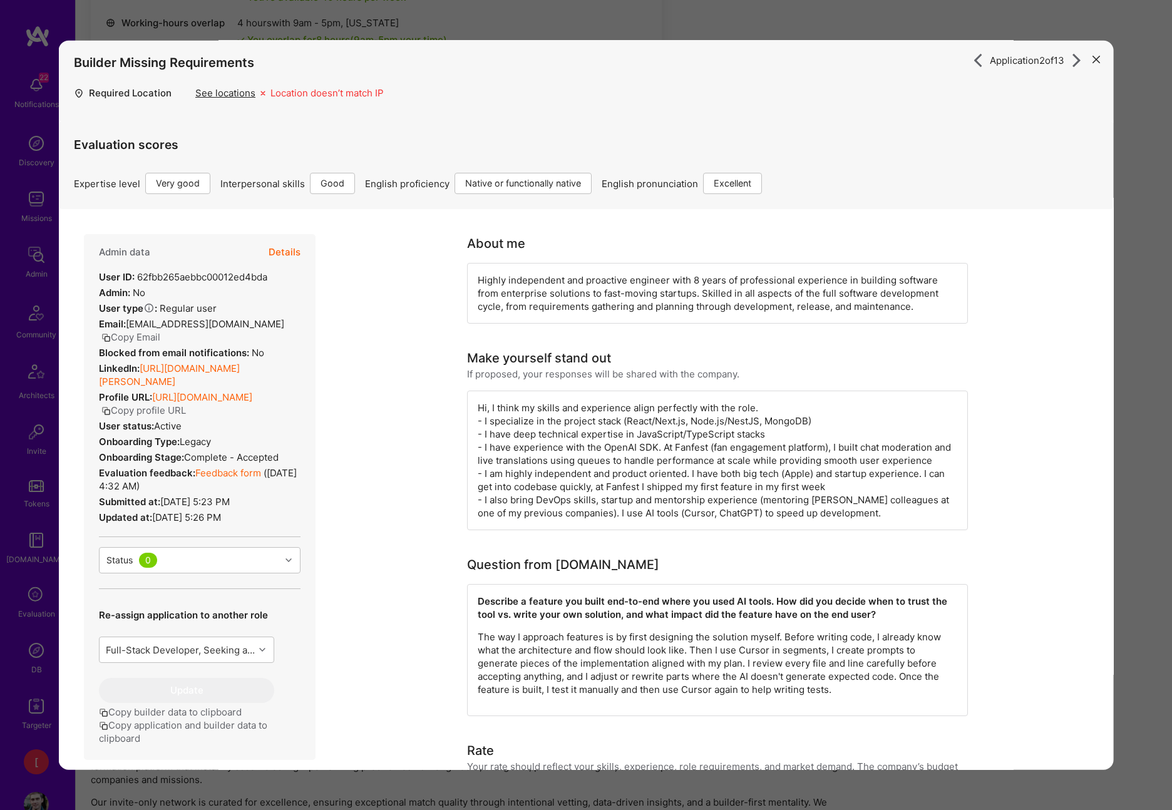
drag, startPoint x: 267, startPoint y: 519, endPoint x: 96, endPoint y: 278, distance: 295.1
click at [96, 278] on div "Admin data Details User ID: 62fbb265aebbc00012ed4bda Admin: No User type Regula…" at bounding box center [200, 497] width 232 height 526
copy div "User ID: 62fbb265aebbc00012ed4bda Admin: No User type Regular user or Company u…"
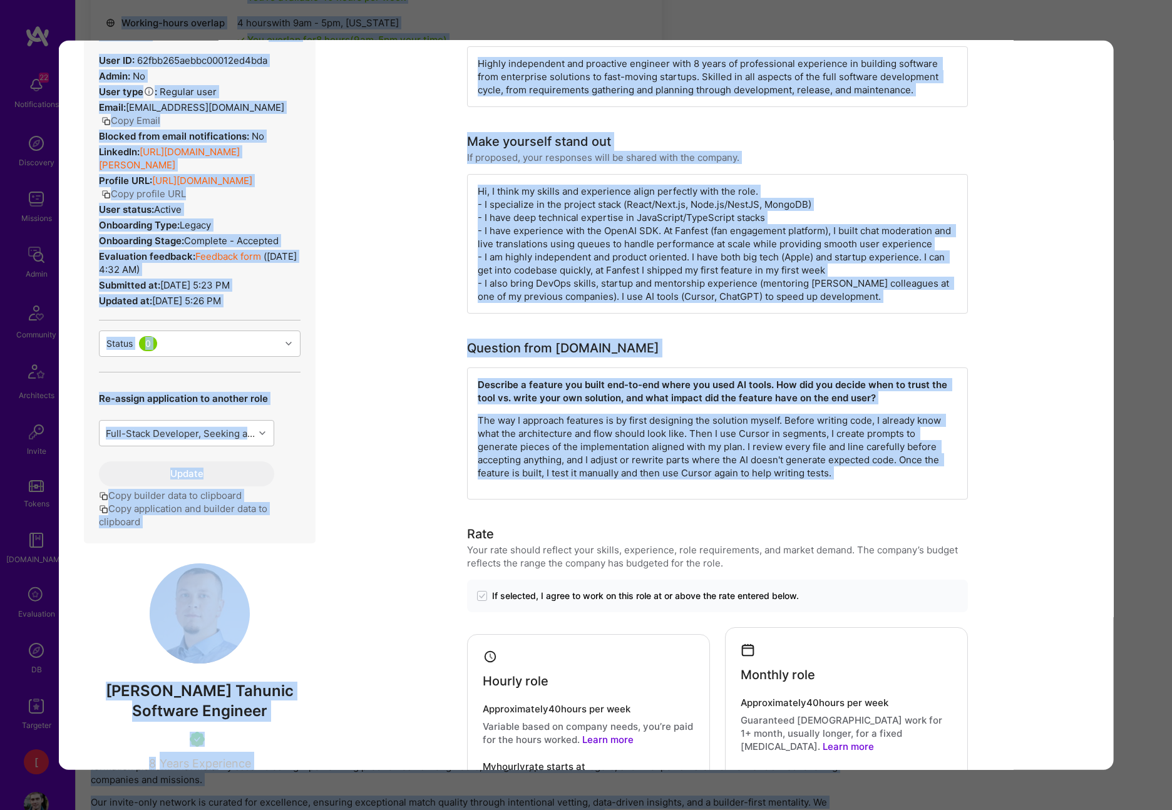
scroll to position [0, 0]
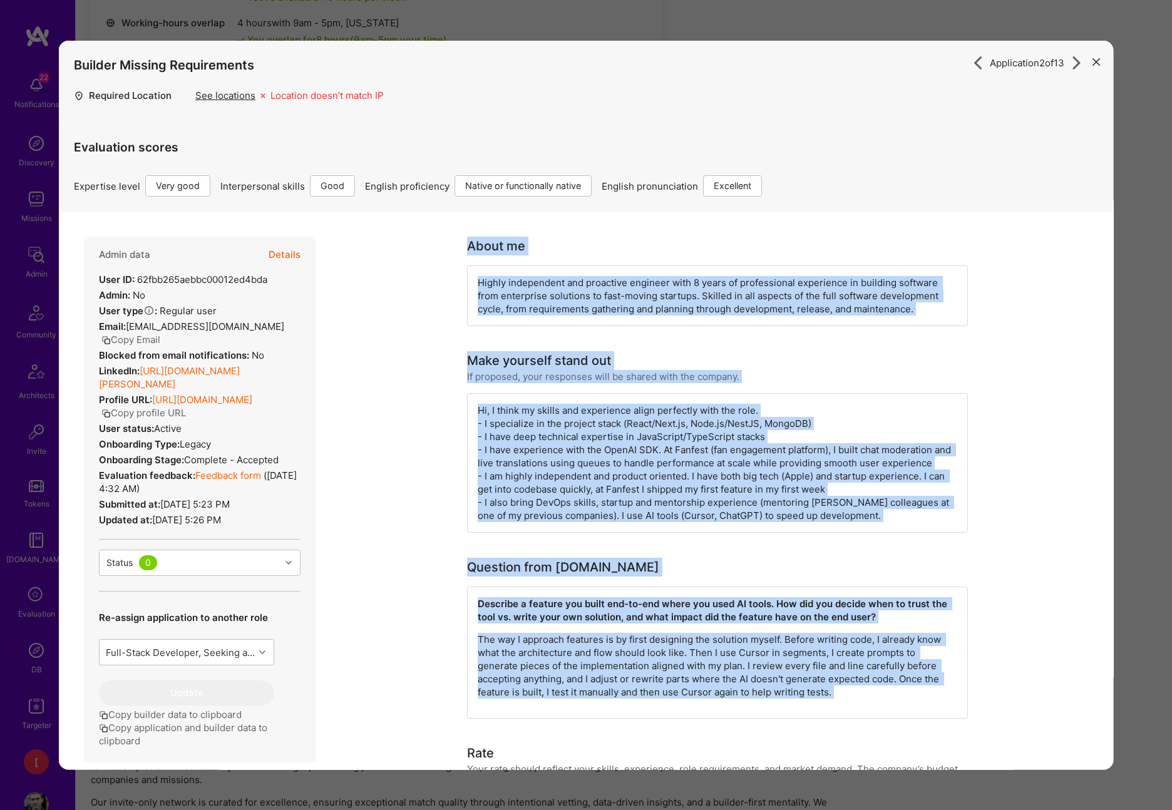
drag, startPoint x: 691, startPoint y: 465, endPoint x: 468, endPoint y: 244, distance: 314.3
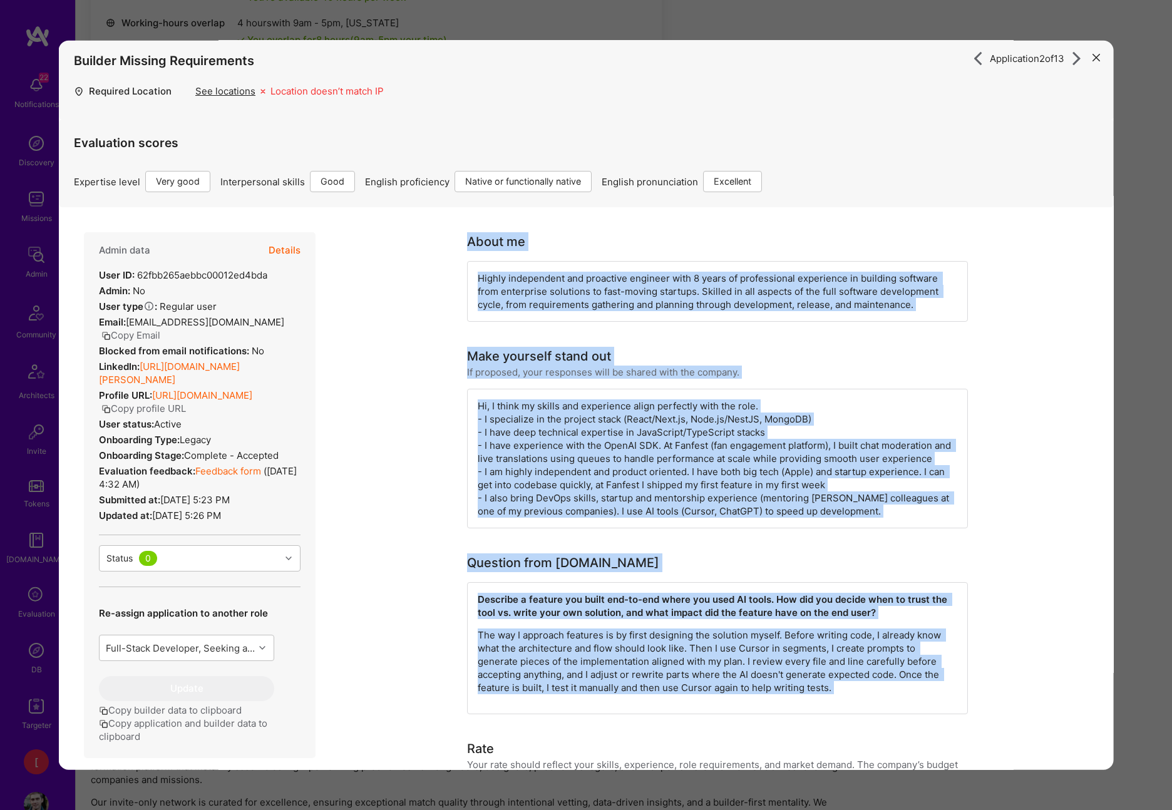
copy div "About me Highly independent and proactive engineer with 8 years of professional…"
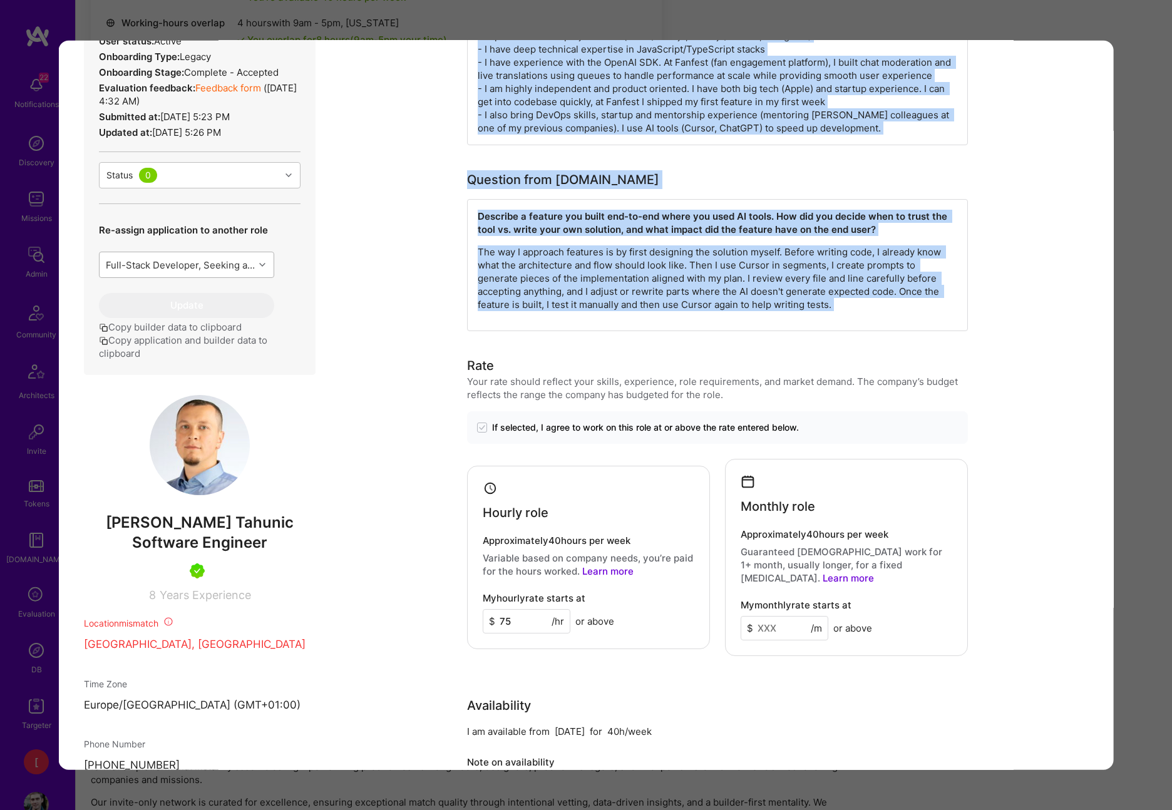
scroll to position [0, 0]
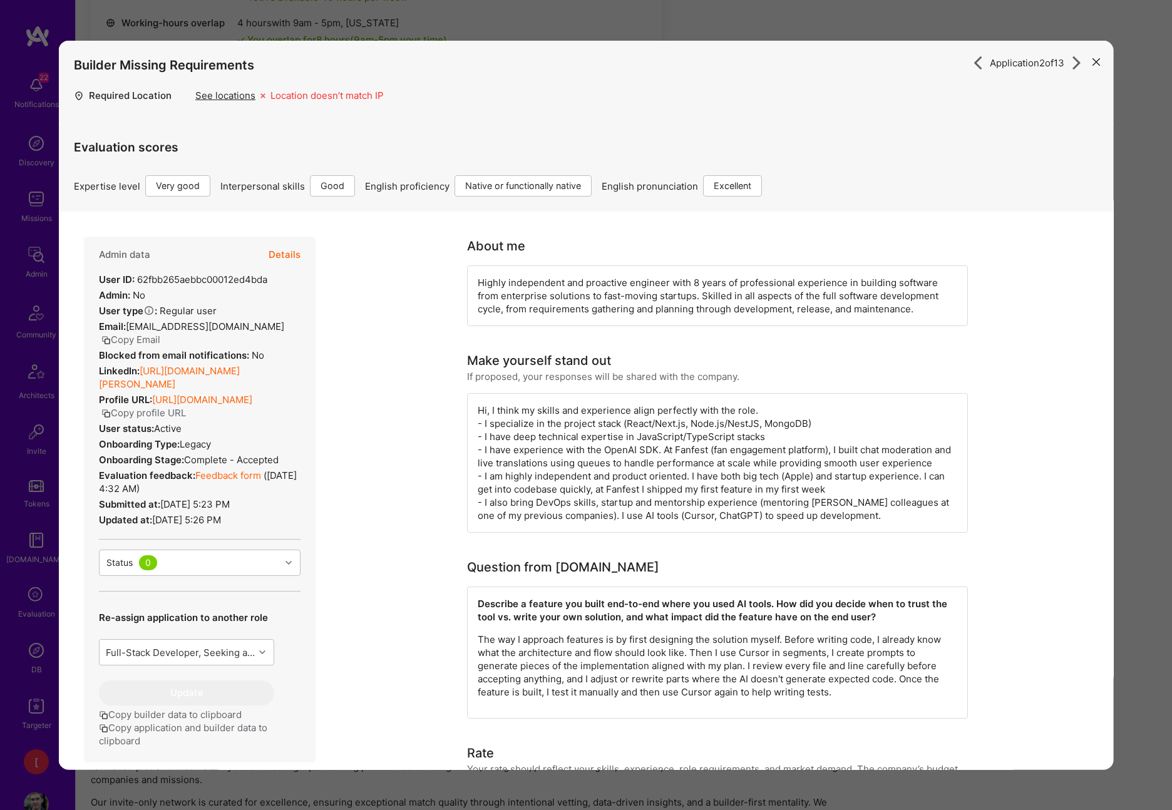
drag, startPoint x: 1013, startPoint y: 138, endPoint x: 1042, endPoint y: 127, distance: 31.5
click at [1042, 127] on div "Evaluation scores Expertise level Very good Interpersonal skills Good English p…" at bounding box center [586, 160] width 1025 height 73
click at [1078, 61] on icon "modal" at bounding box center [1096, 62] width 8 height 8
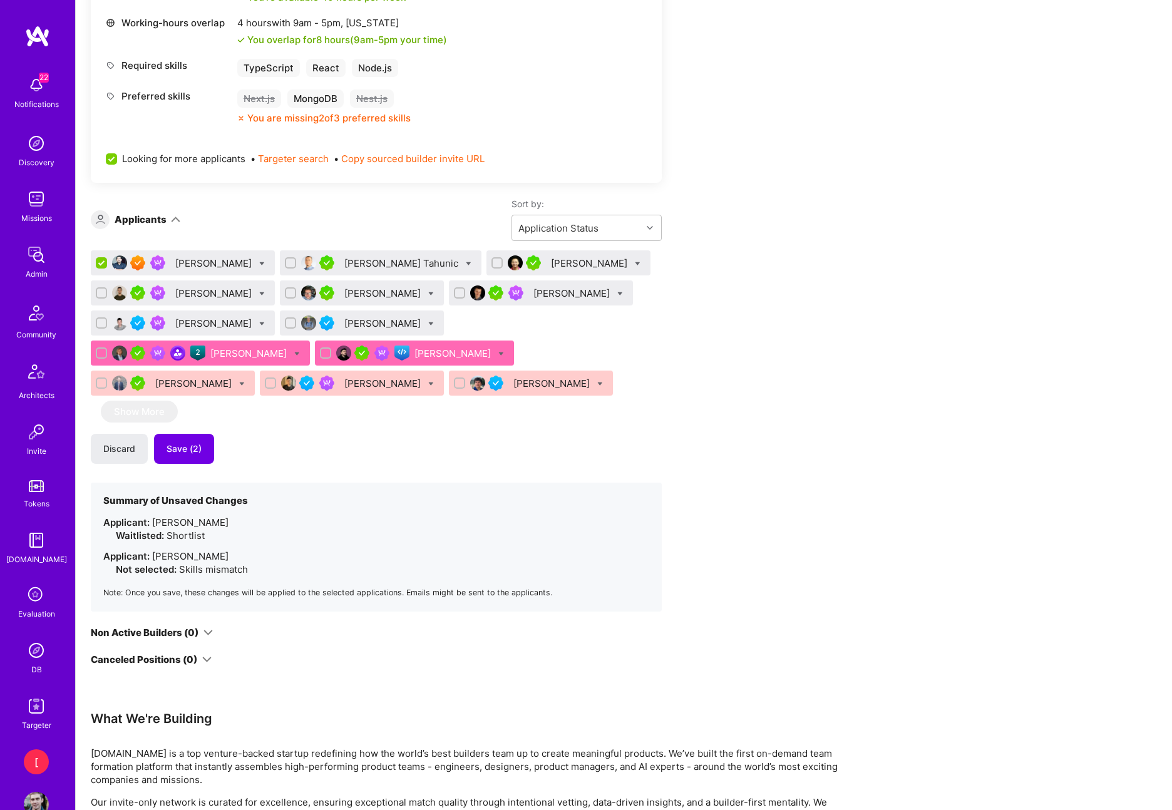
click at [551, 262] on div "Duy Bui" at bounding box center [590, 263] width 79 height 13
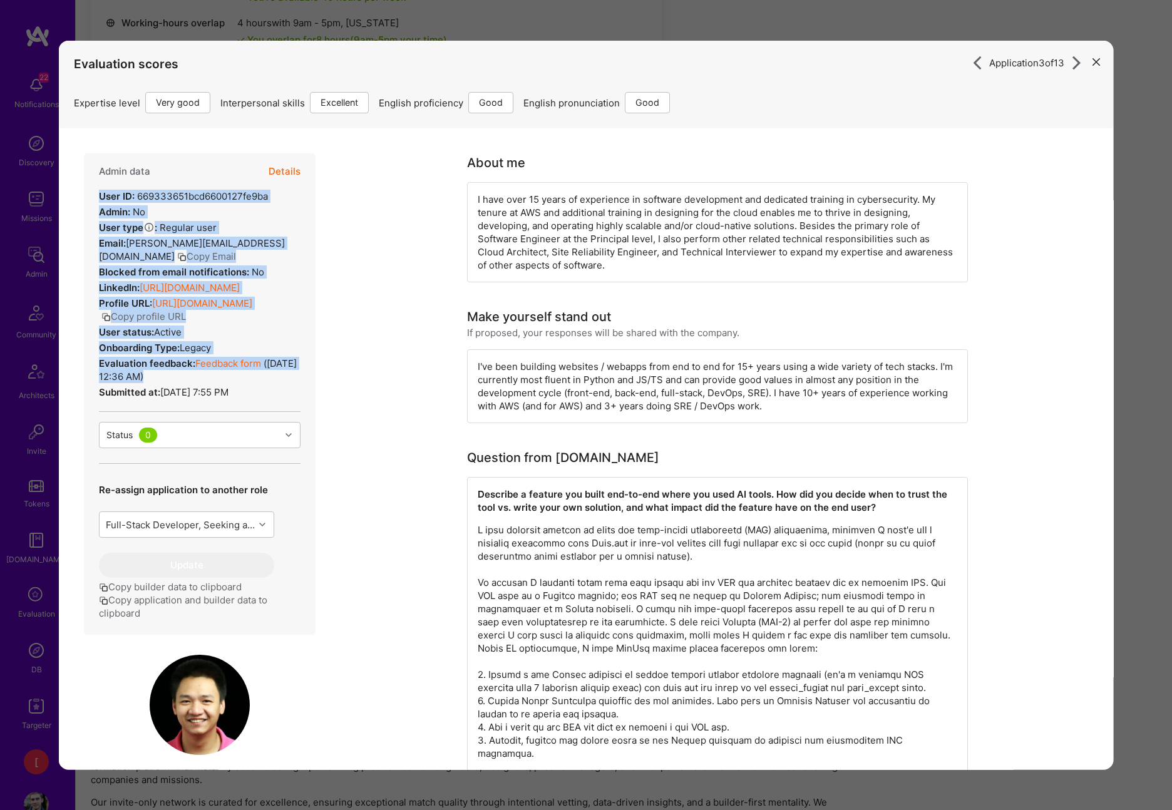
drag, startPoint x: 271, startPoint y: 404, endPoint x: 98, endPoint y: 193, distance: 273.1
click at [98, 193] on div "Admin data Details User ID: 669333651bcd6600127fe9ba Admin: No User type Regula…" at bounding box center [200, 393] width 232 height 481
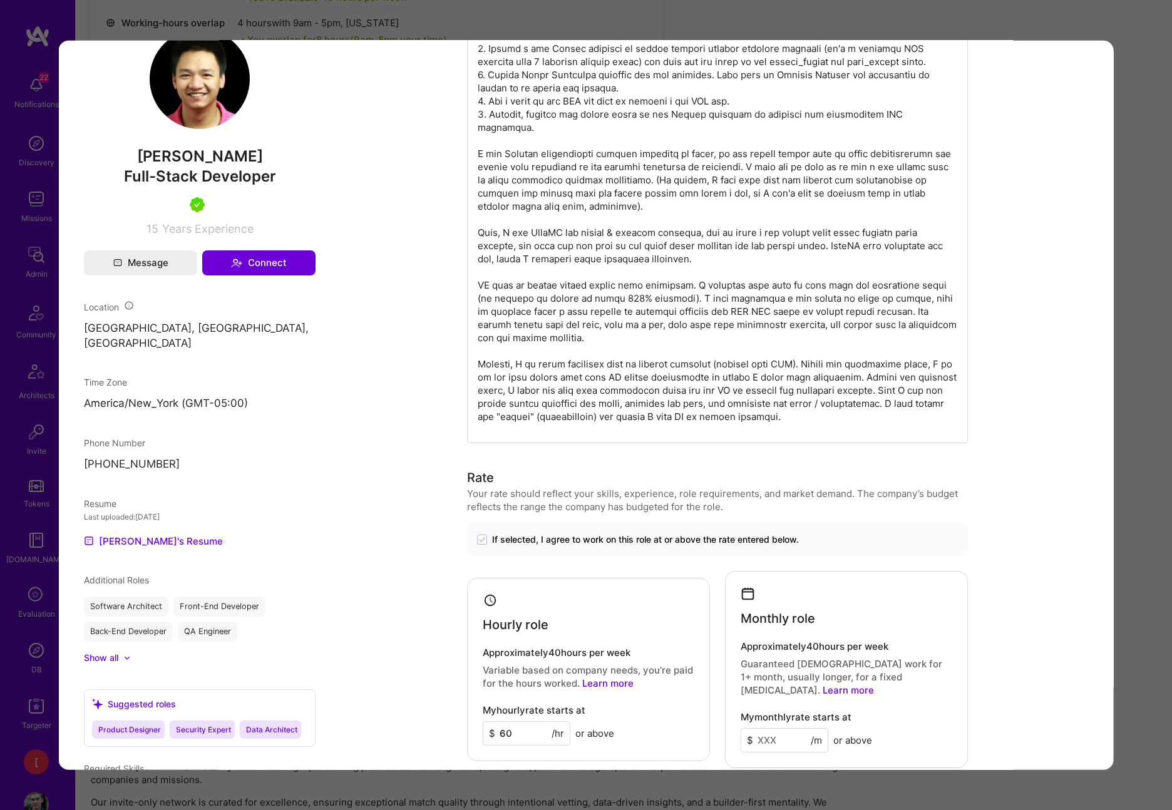
scroll to position [496, 0]
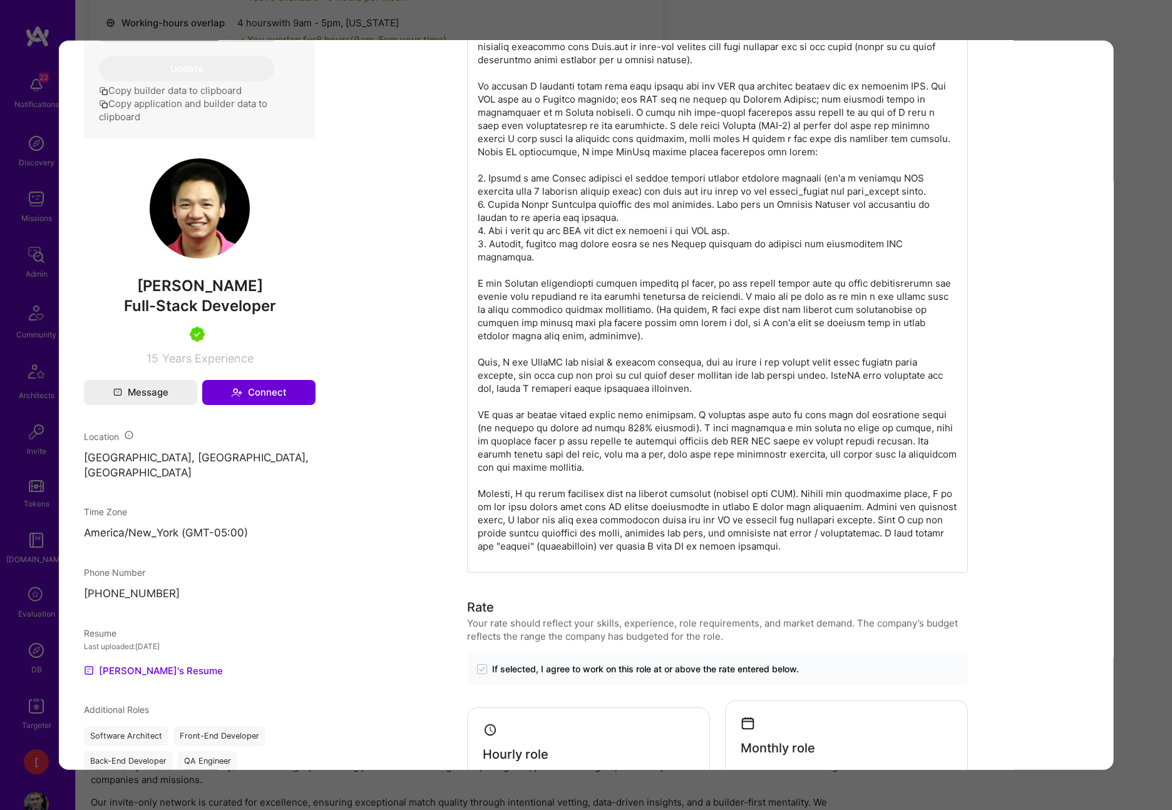
drag, startPoint x: 867, startPoint y: 501, endPoint x: 857, endPoint y: 516, distance: 18.1
click at [865, 503] on p "modal" at bounding box center [718, 290] width 480 height 526
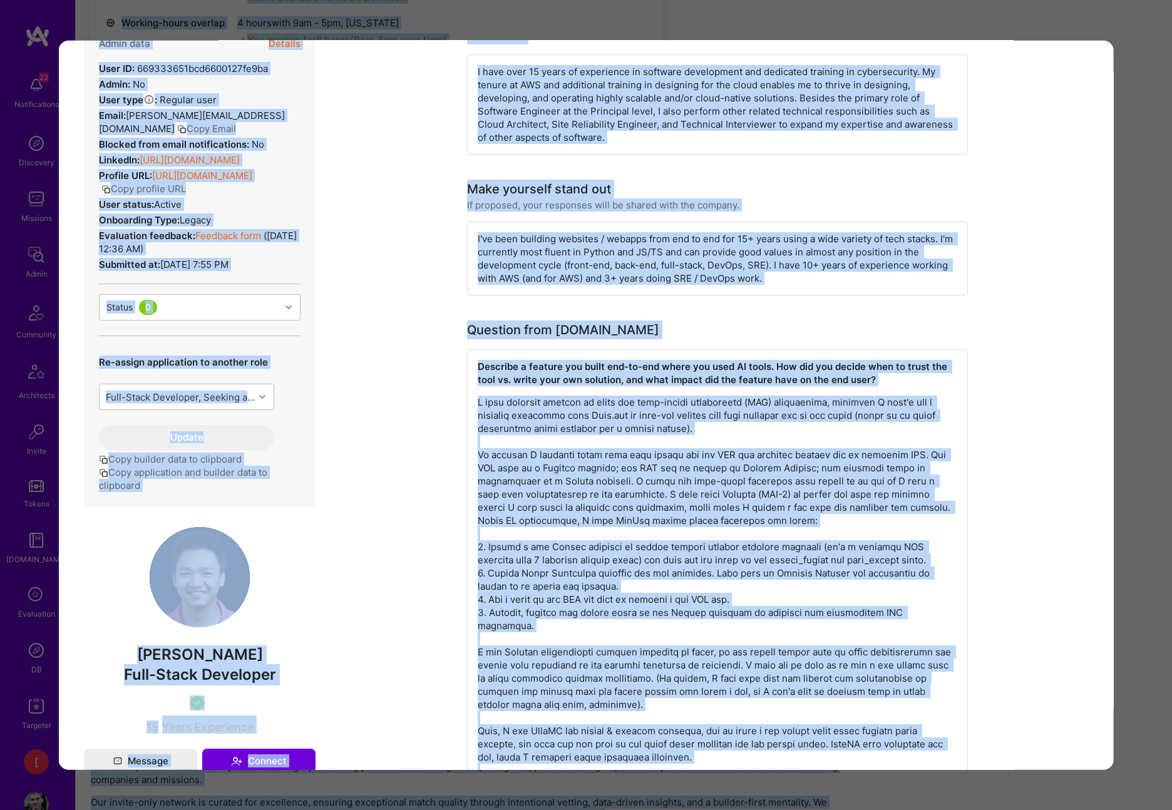
scroll to position [0, 0]
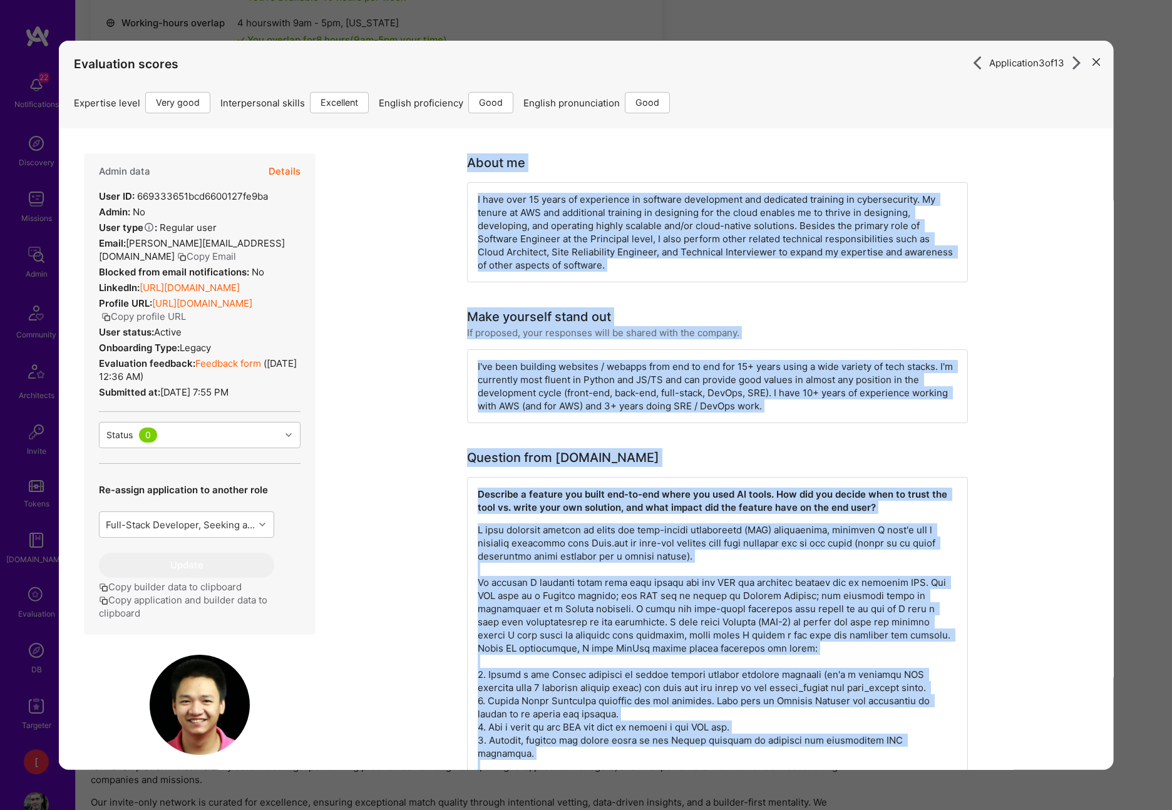
drag, startPoint x: 843, startPoint y: 555, endPoint x: 468, endPoint y: 166, distance: 540.2
copy div "About me I have over 15 years of experience in software development and dedicat…"
click at [935, 336] on div "Make yourself stand out If proposed, your responses will be shared with the com…" at bounding box center [717, 323] width 501 height 32
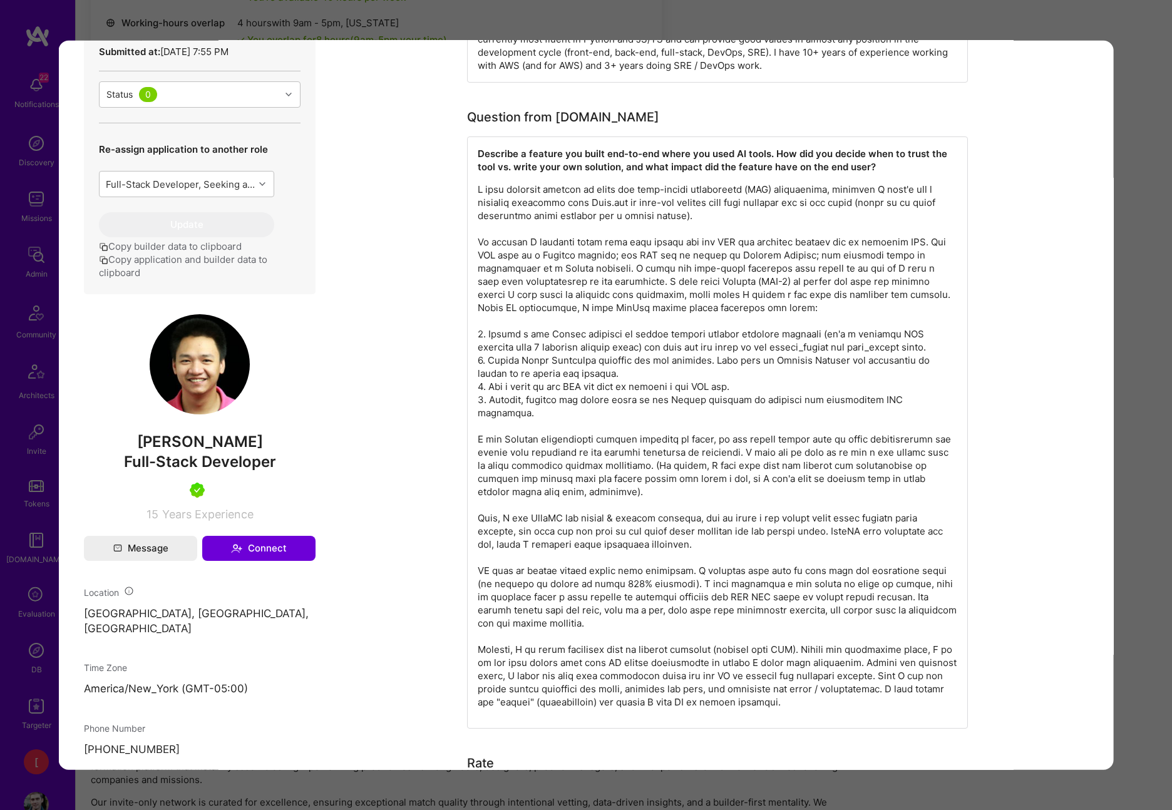
scroll to position [354, 0]
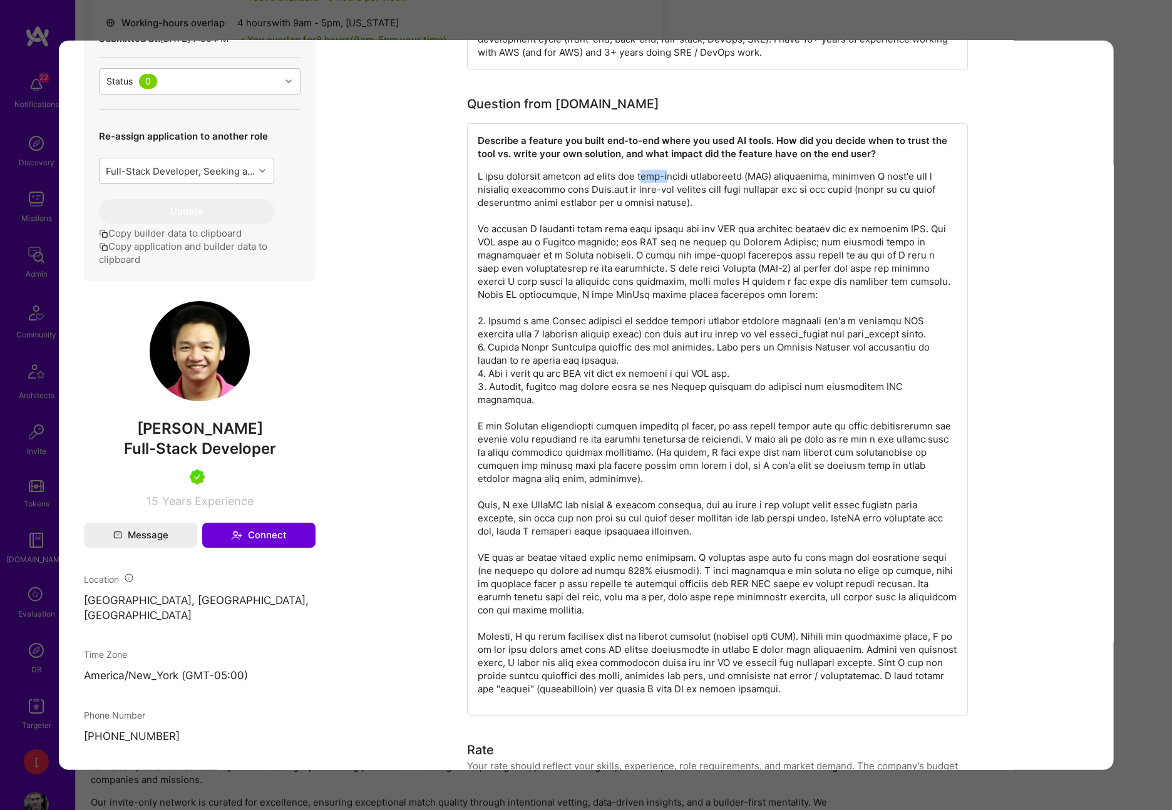
drag, startPoint x: 645, startPoint y: 191, endPoint x: 670, endPoint y: 187, distance: 24.7
click at [670, 187] on p "modal" at bounding box center [718, 433] width 480 height 526
drag, startPoint x: 565, startPoint y: 198, endPoint x: 604, endPoint y: 197, distance: 38.8
click at [604, 197] on p "modal" at bounding box center [718, 433] width 480 height 526
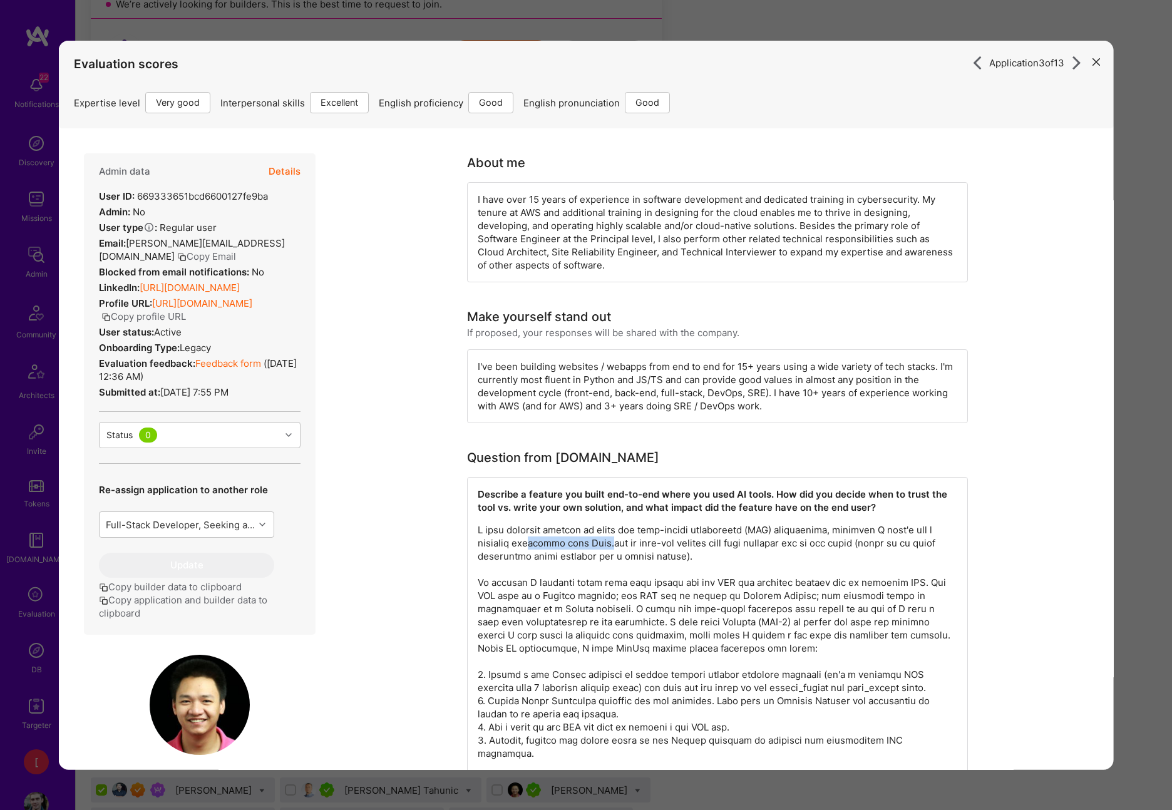
scroll to position [0, 0]
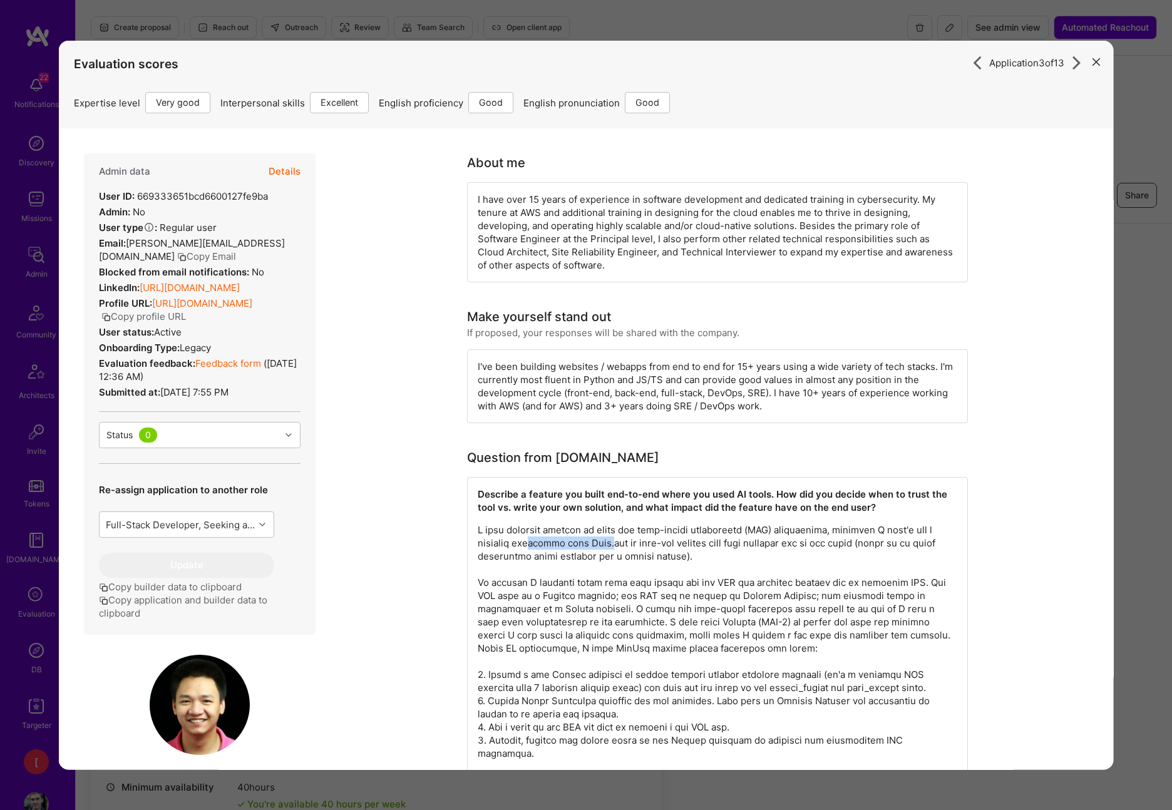
click at [292, 173] on button "Details" at bounding box center [285, 171] width 32 height 36
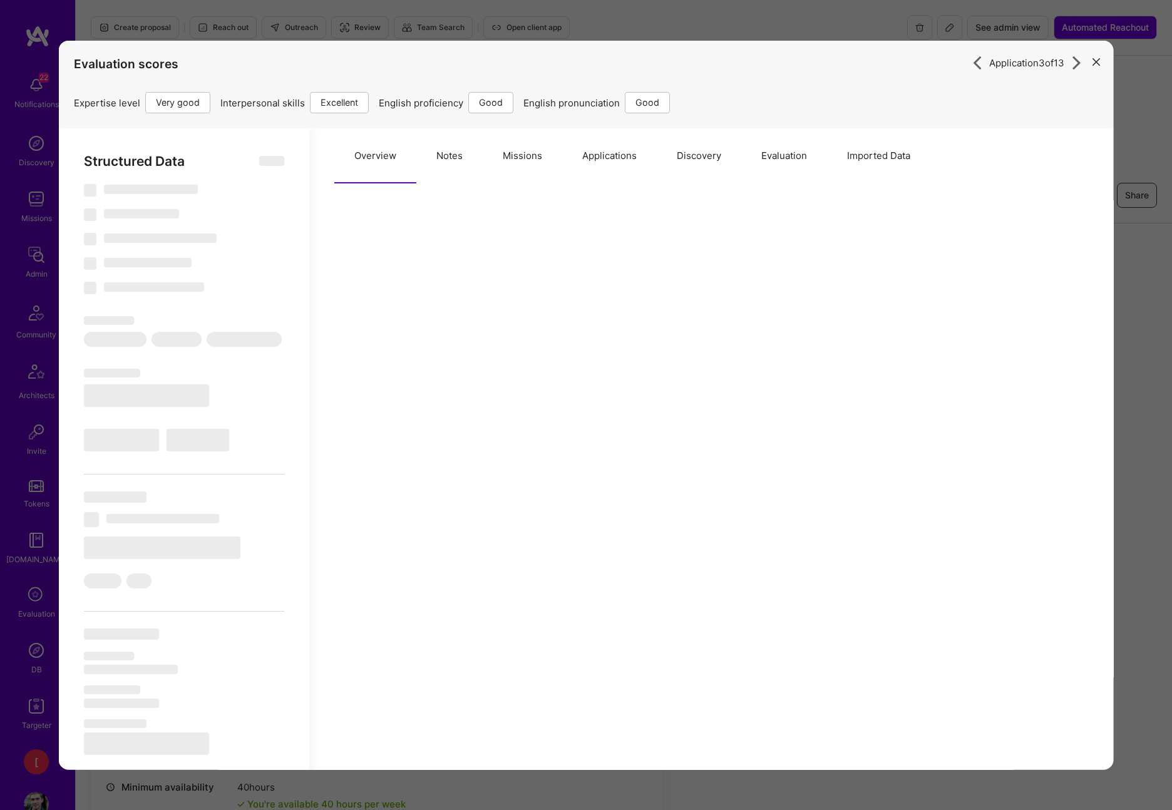
type textarea "x"
select select "Right Now"
select select "5"
select select "7"
select select "6"
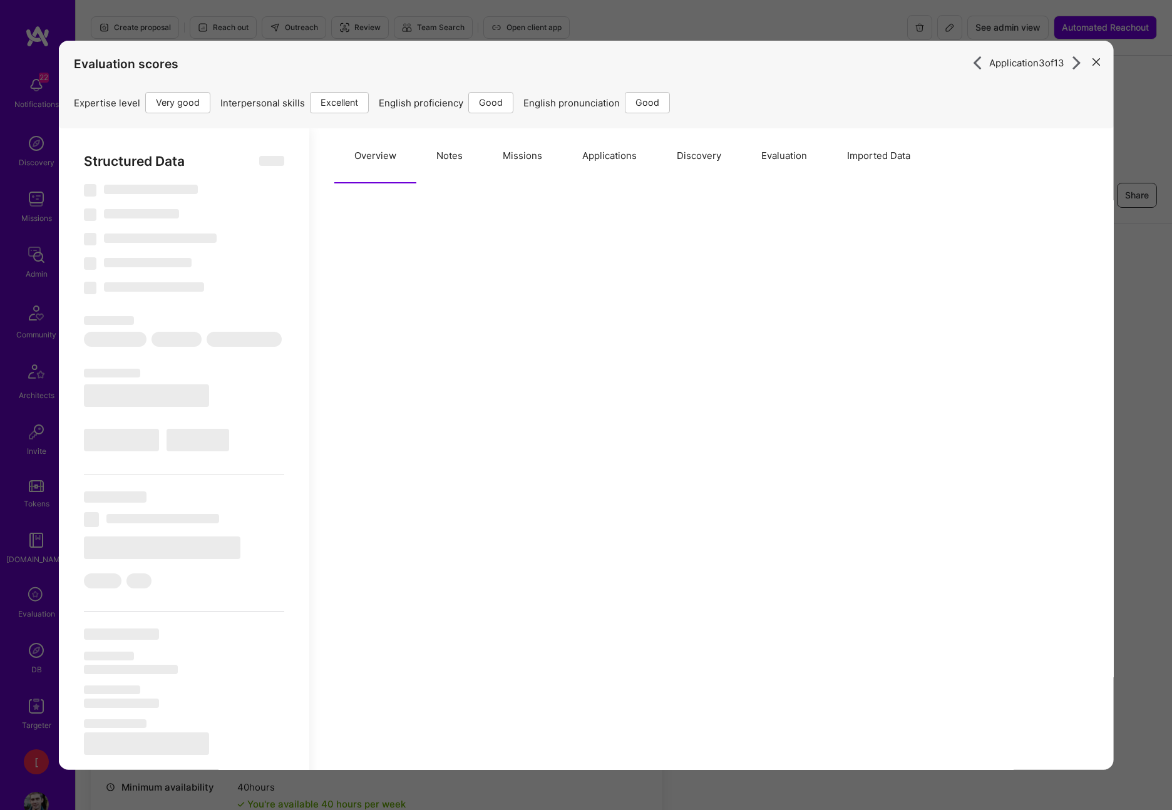
select select "6"
select select "US"
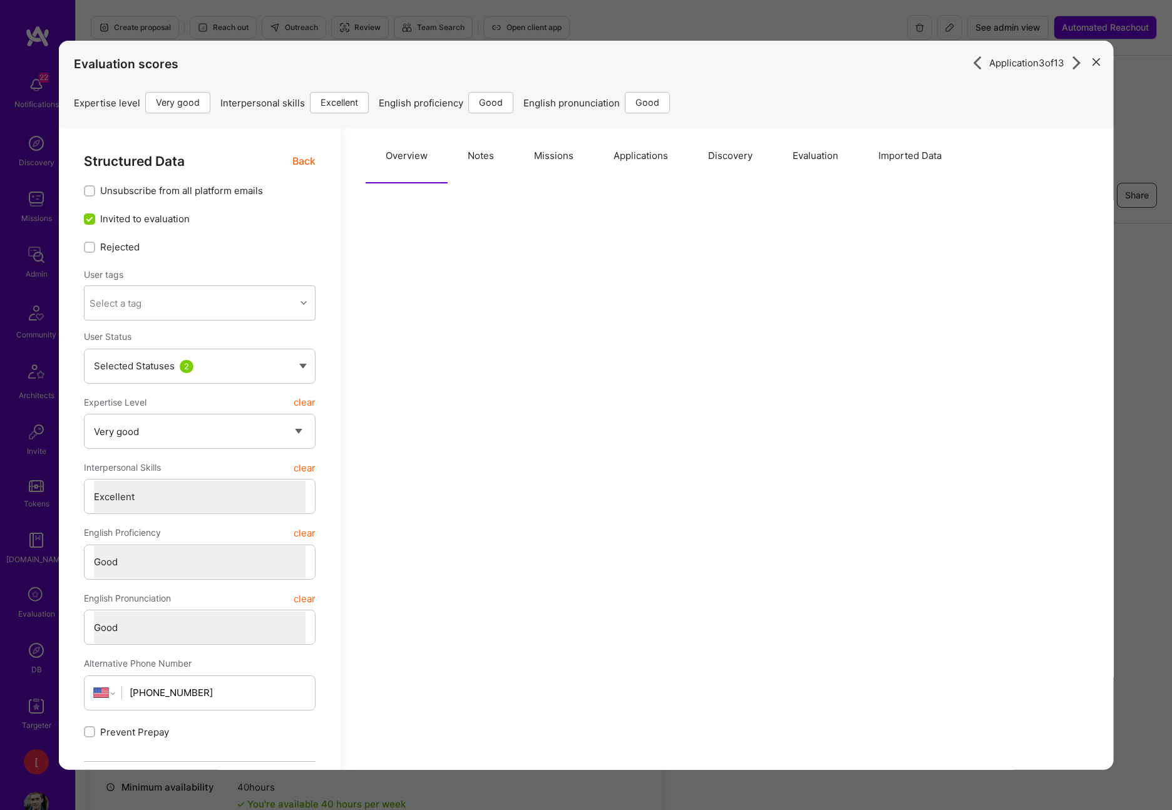
click at [460, 154] on button "Notes" at bounding box center [481, 155] width 66 height 55
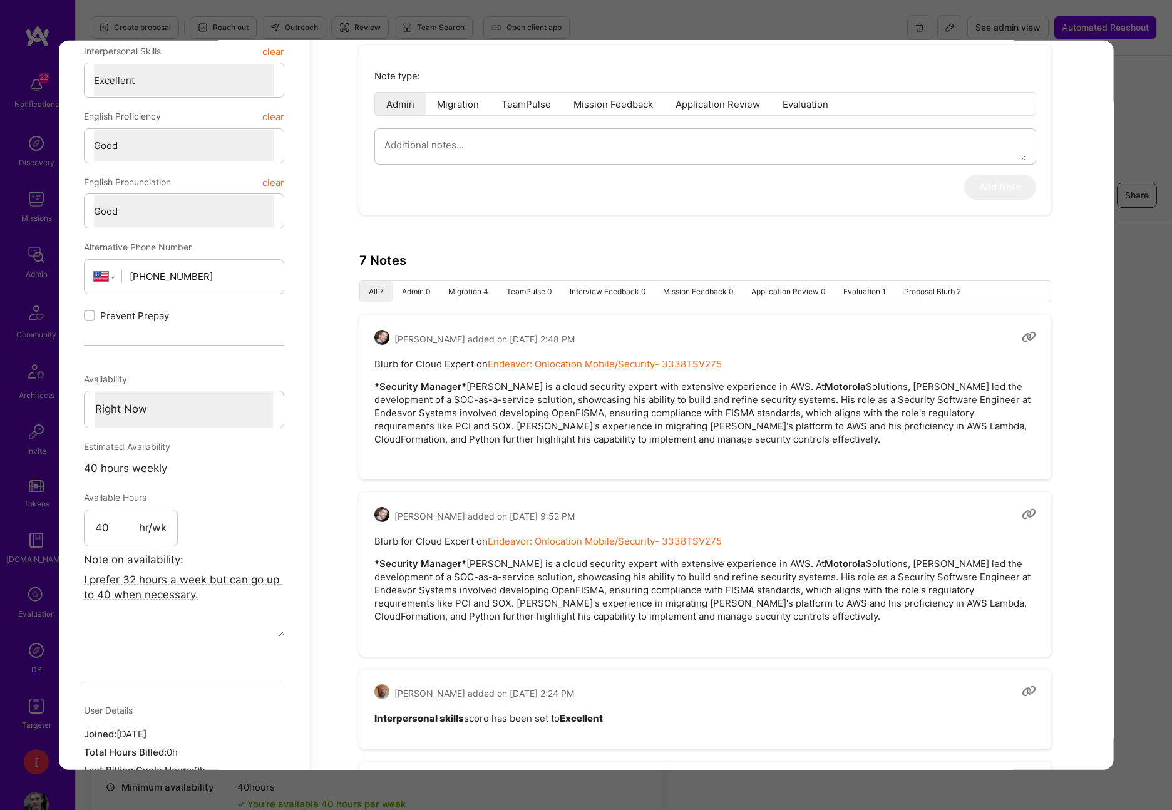
scroll to position [321, 0]
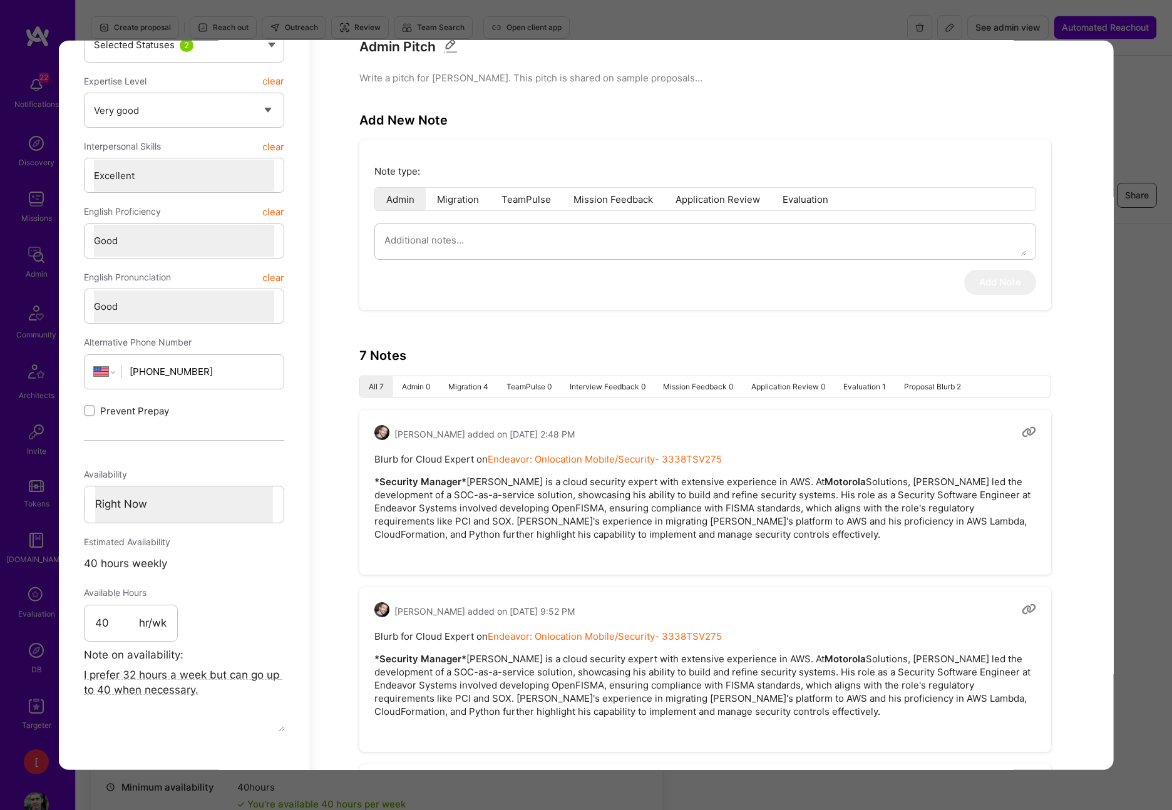
click at [466, 203] on li "Migration" at bounding box center [458, 199] width 64 height 23
click at [543, 200] on li "TeamPulse" at bounding box center [526, 199] width 72 height 23
click at [615, 200] on li "Mission Feedback" at bounding box center [613, 199] width 102 height 23
click at [717, 200] on li "Application Review" at bounding box center [717, 199] width 107 height 23
click at [820, 202] on li "Evaluation" at bounding box center [805, 199] width 68 height 23
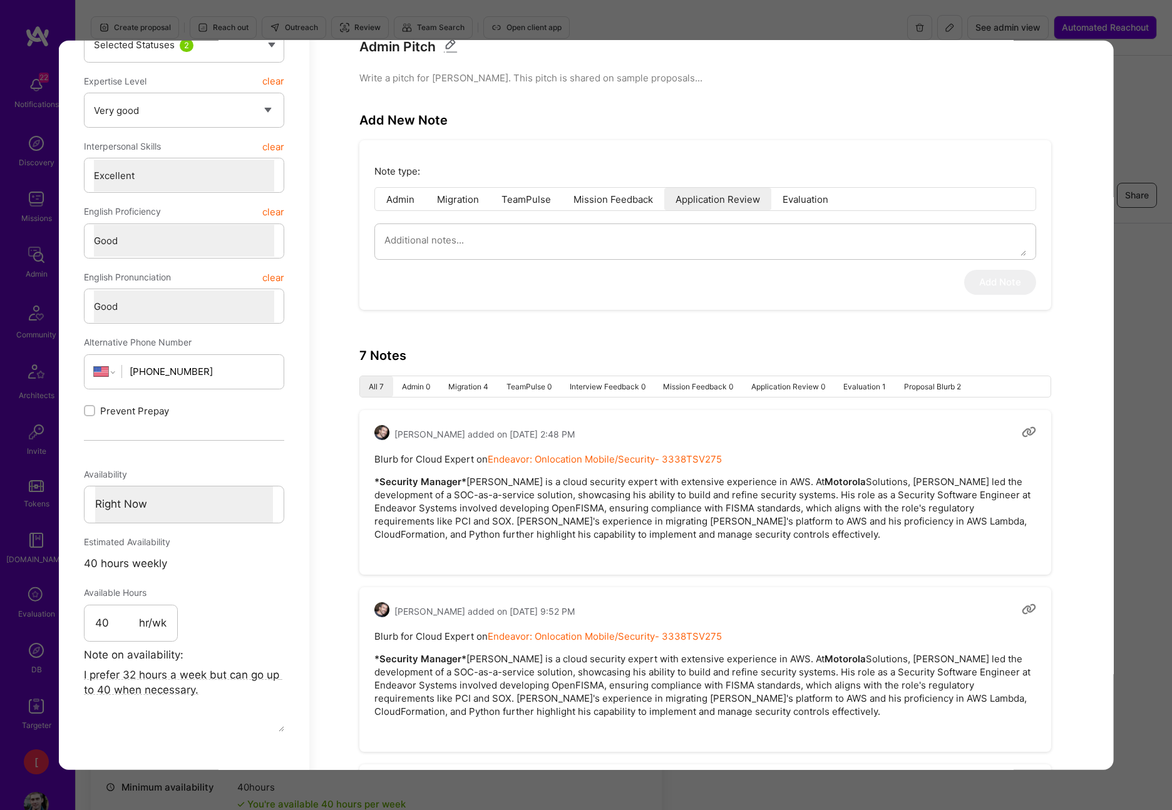
type textarea "x"
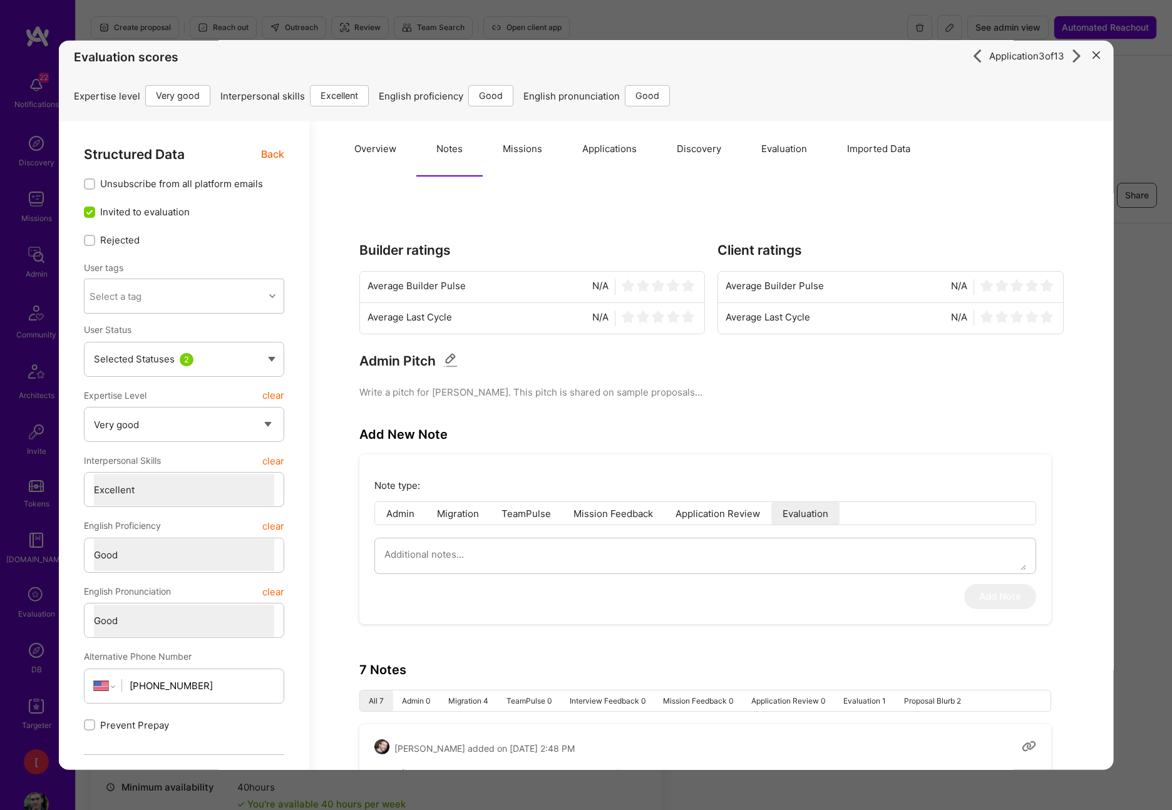
scroll to position [0, 0]
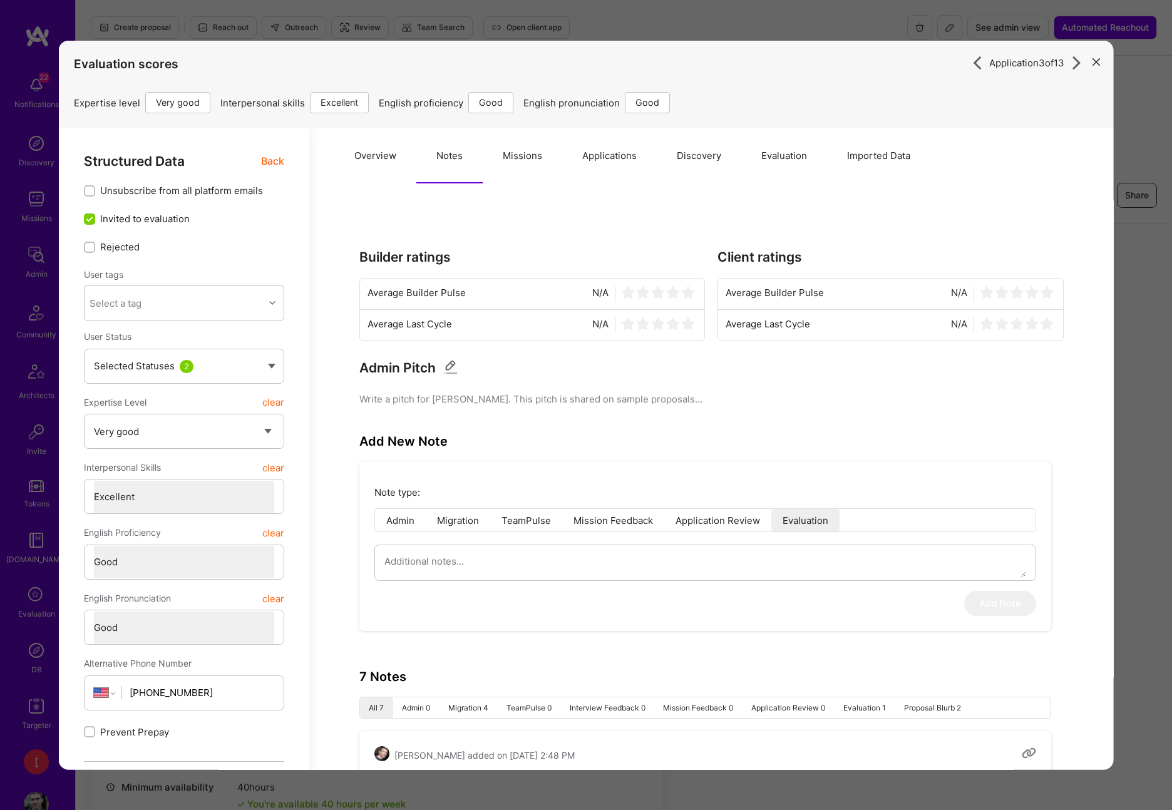
click at [529, 157] on button "Missions" at bounding box center [523, 155] width 80 height 55
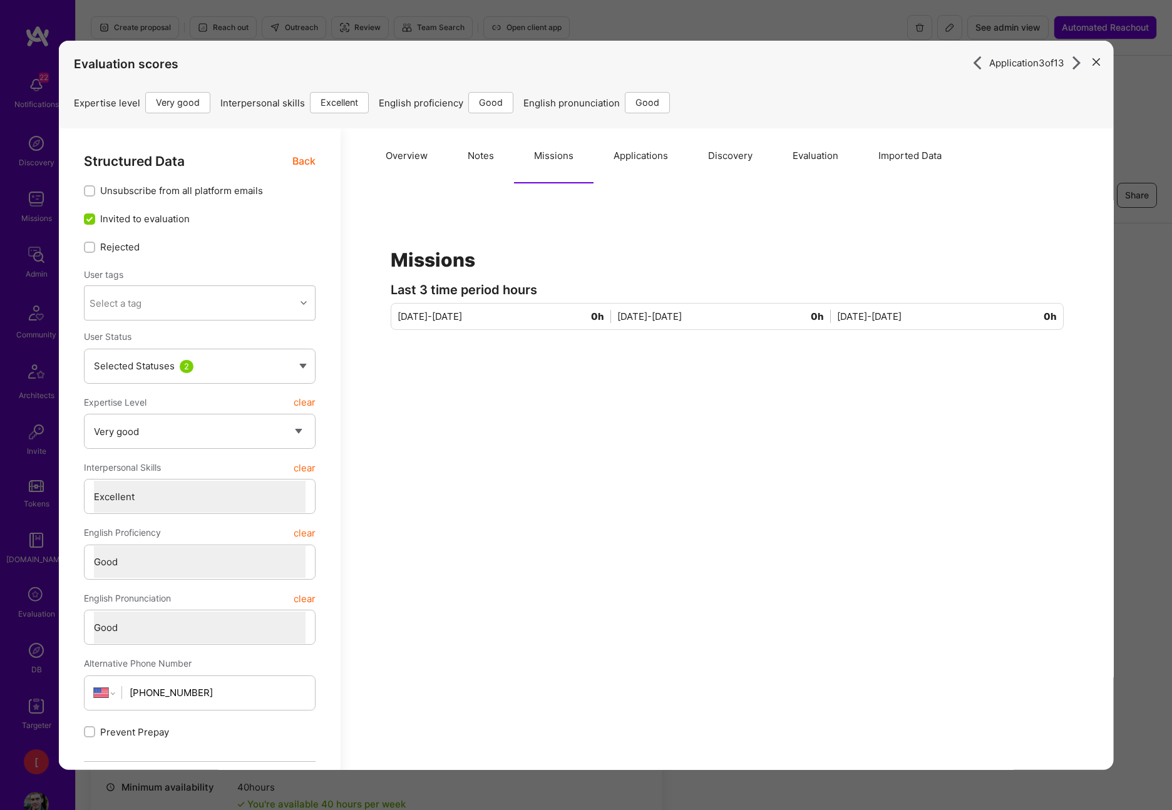
drag, startPoint x: 632, startPoint y: 156, endPoint x: 647, endPoint y: 154, distance: 14.5
click at [632, 156] on button "Applications" at bounding box center [641, 155] width 95 height 55
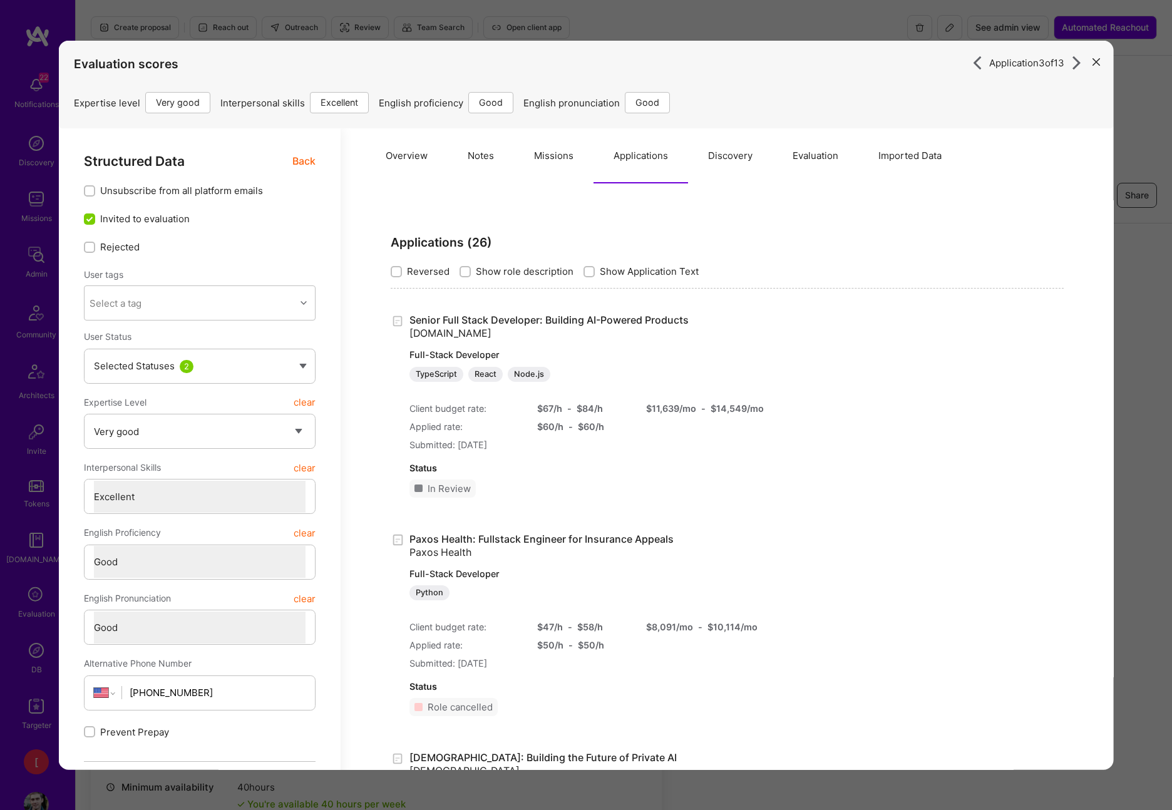
click at [736, 151] on button "Discovery" at bounding box center [730, 155] width 85 height 55
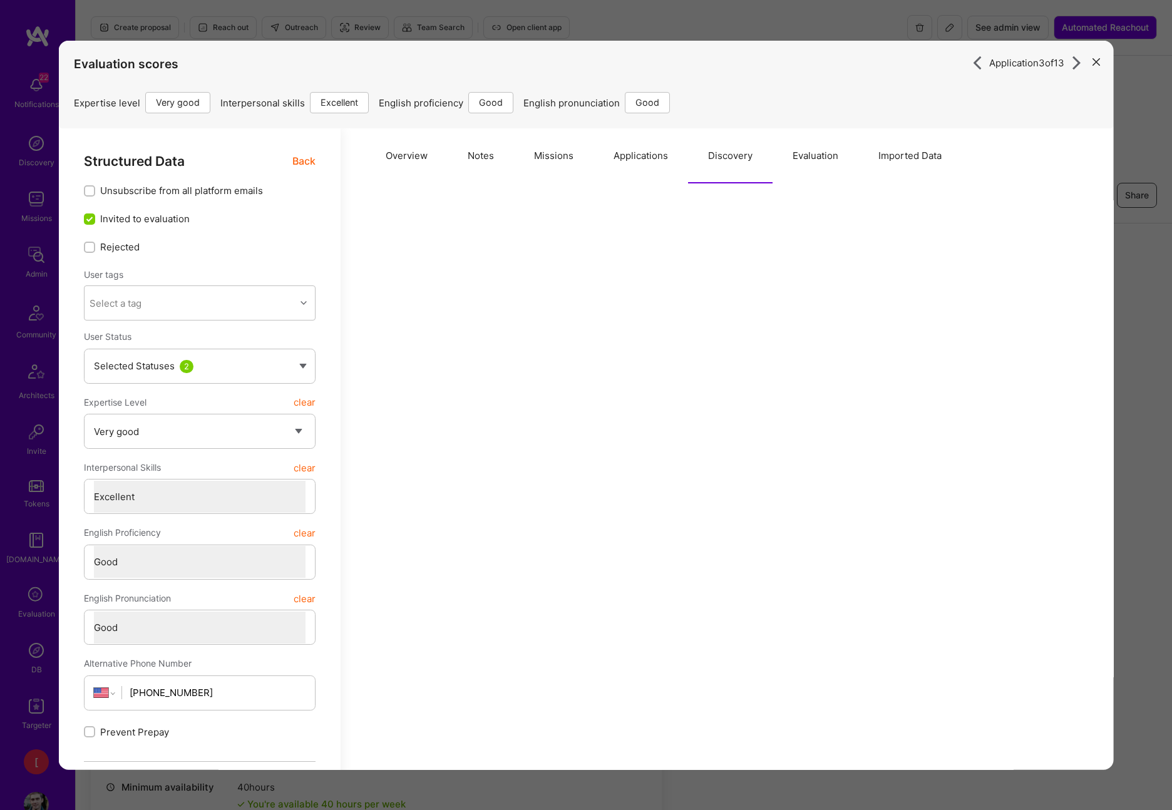
click at [823, 155] on button "Evaluation" at bounding box center [816, 155] width 86 height 55
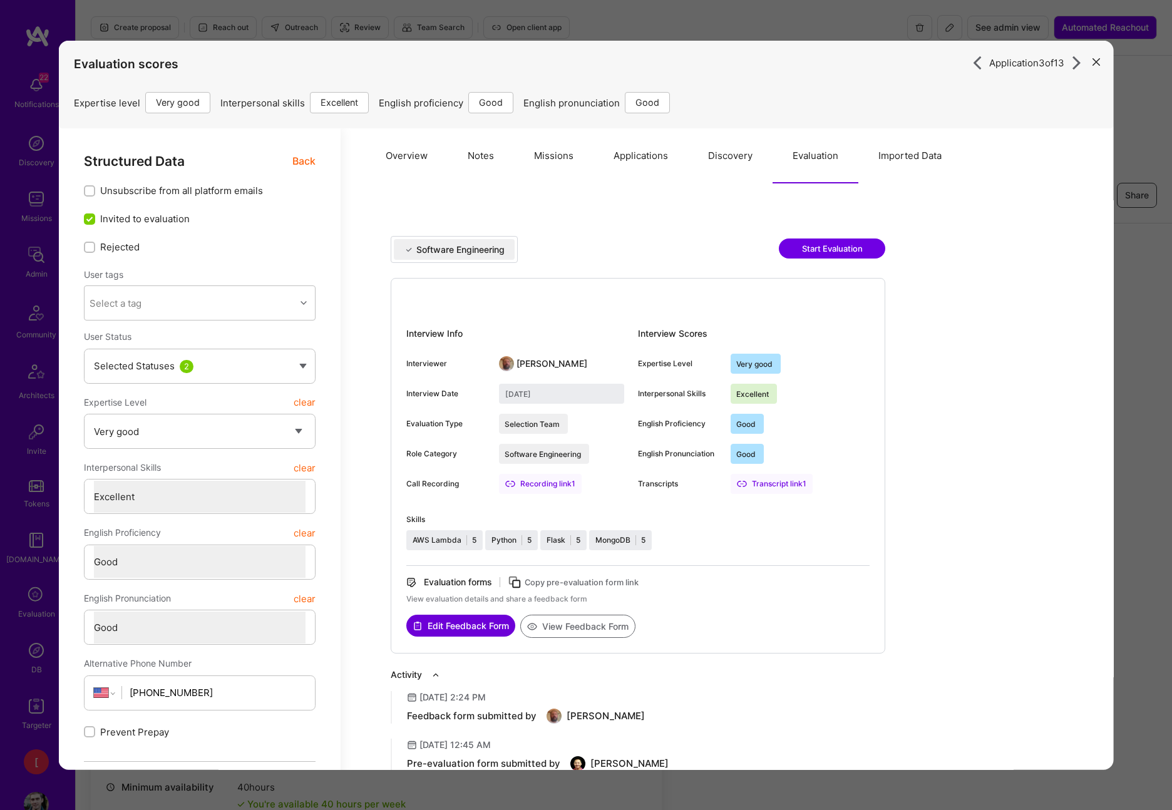
scroll to position [5, 0]
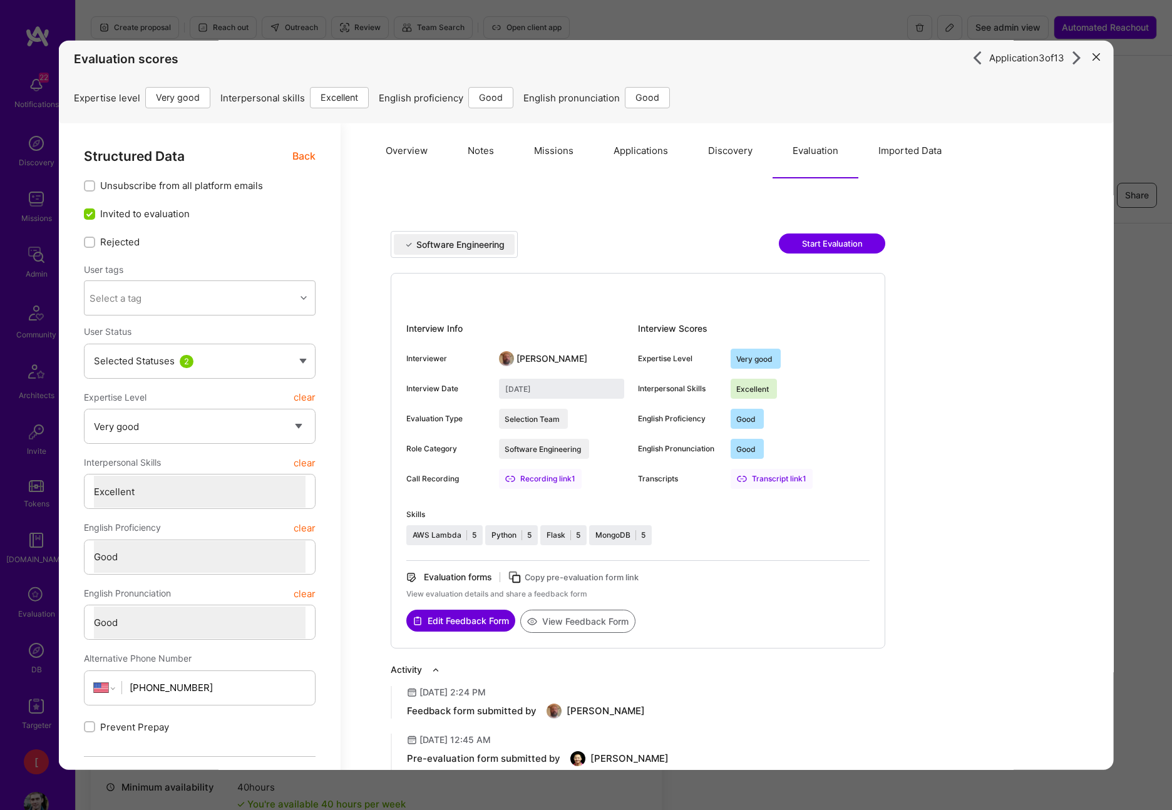
click at [920, 149] on button "Imported Data" at bounding box center [909, 150] width 103 height 55
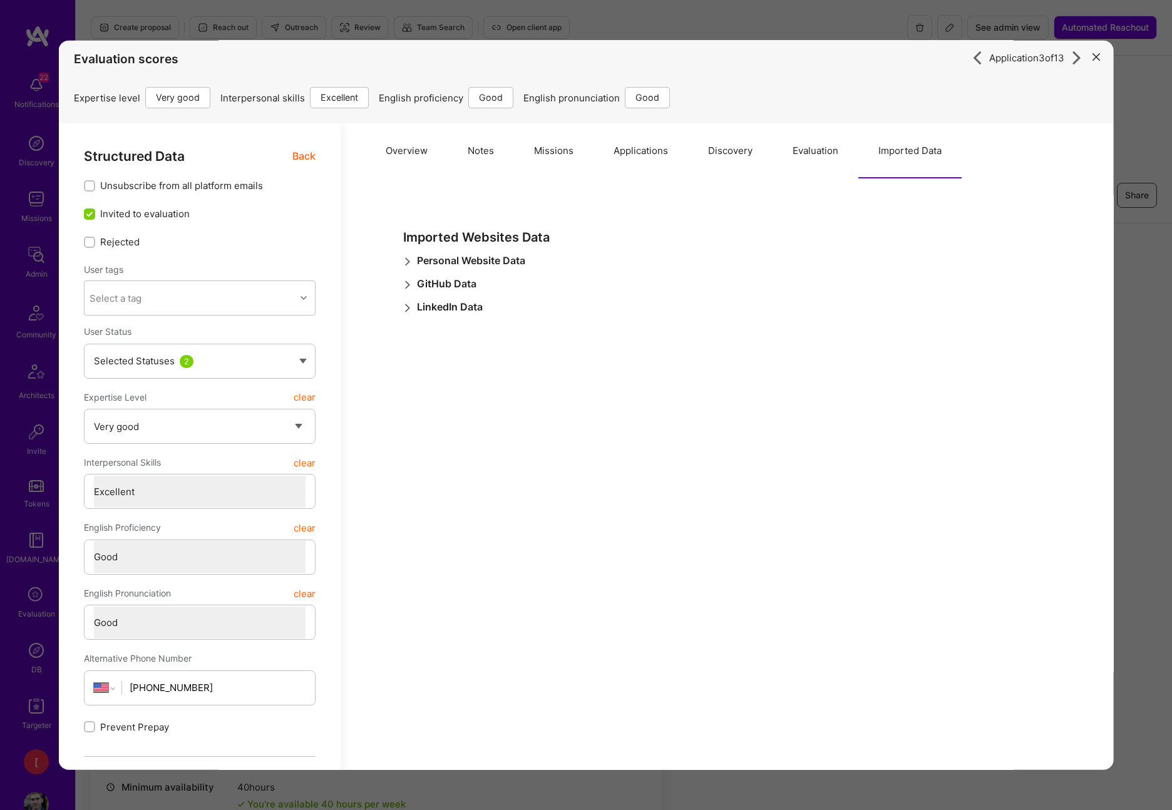
click at [1078, 57] on icon "modal" at bounding box center [1096, 57] width 8 height 8
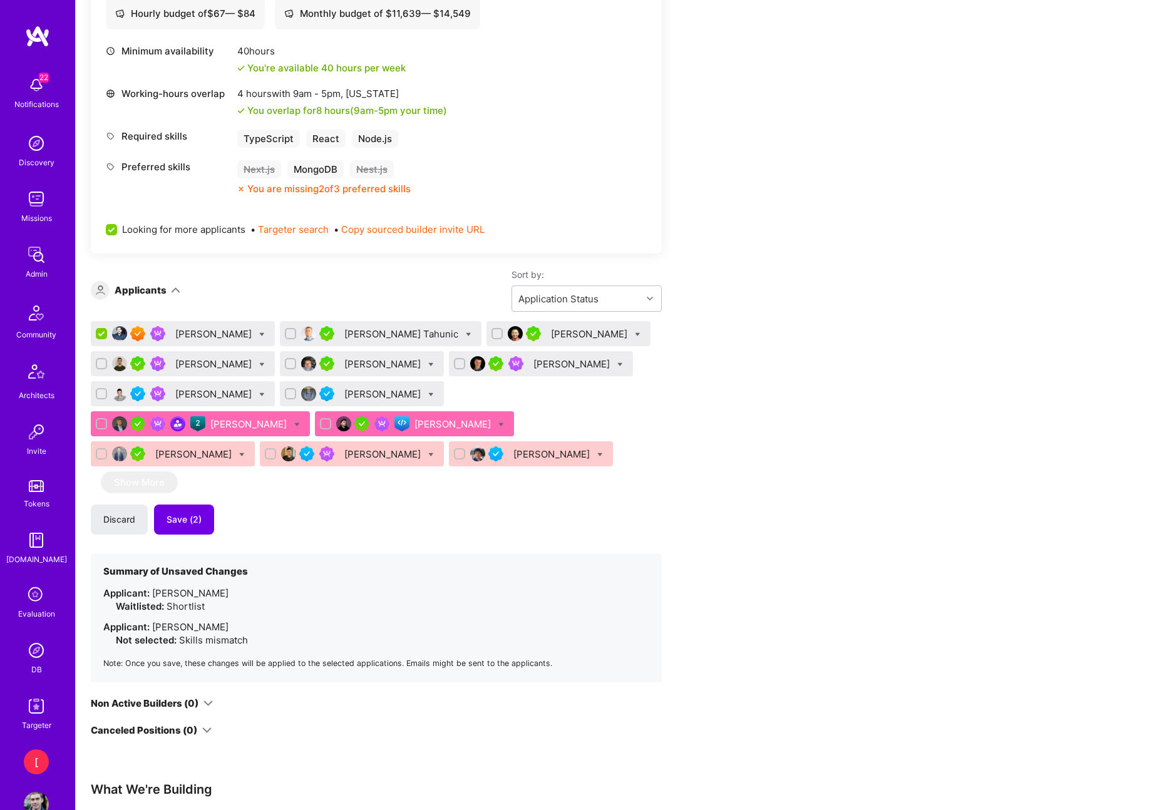
scroll to position [736, 0]
click at [498, 424] on icon at bounding box center [501, 426] width 6 height 6
checkbox input "true"
click at [525, 549] on input "Shortlist" at bounding box center [530, 549] width 11 height 11
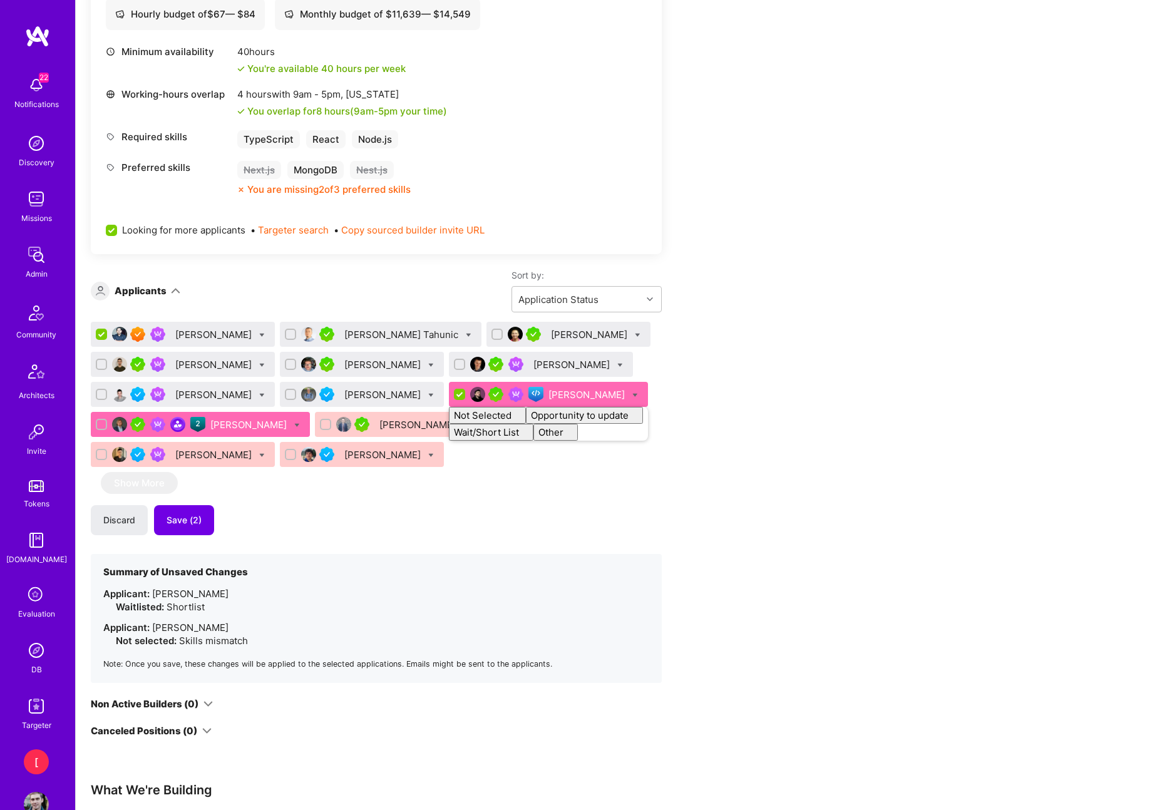
checkbox input "false"
click at [732, 488] on div "Apply for a Mission Role We’re actively looking for builders. This is the best …" at bounding box center [466, 364] width 751 height 1723
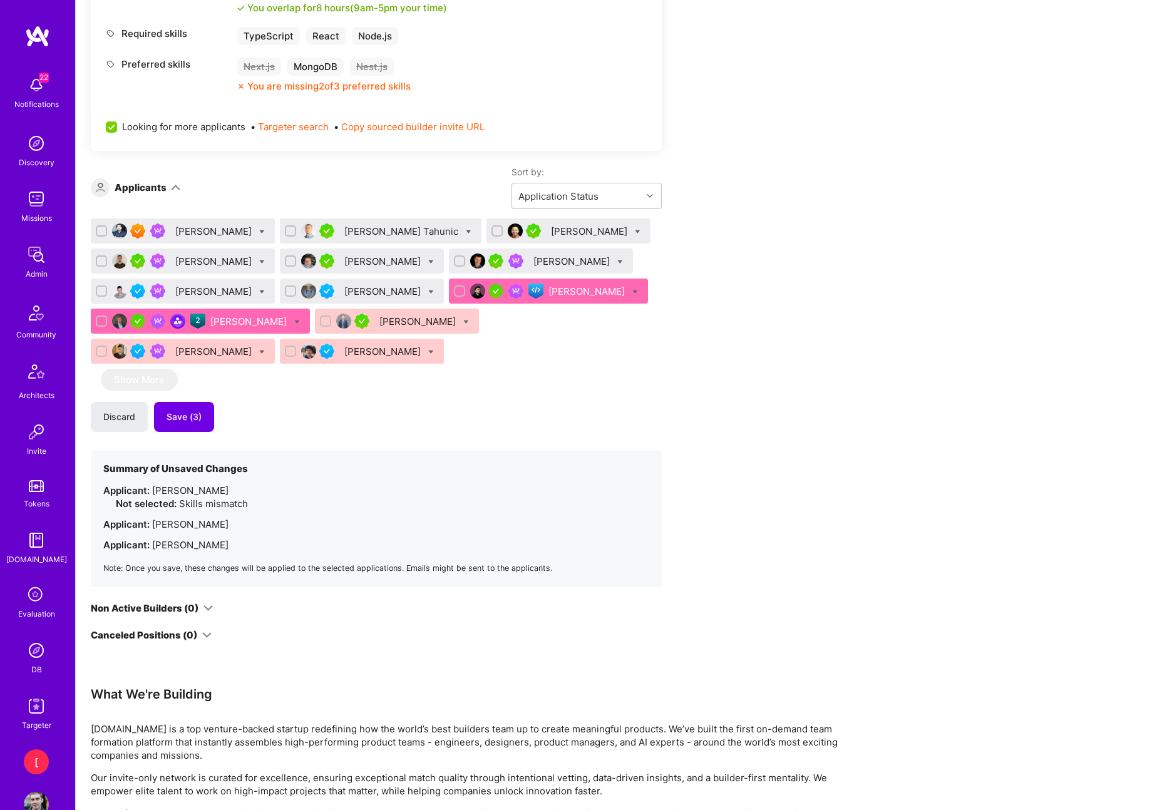
scroll to position [879, 0]
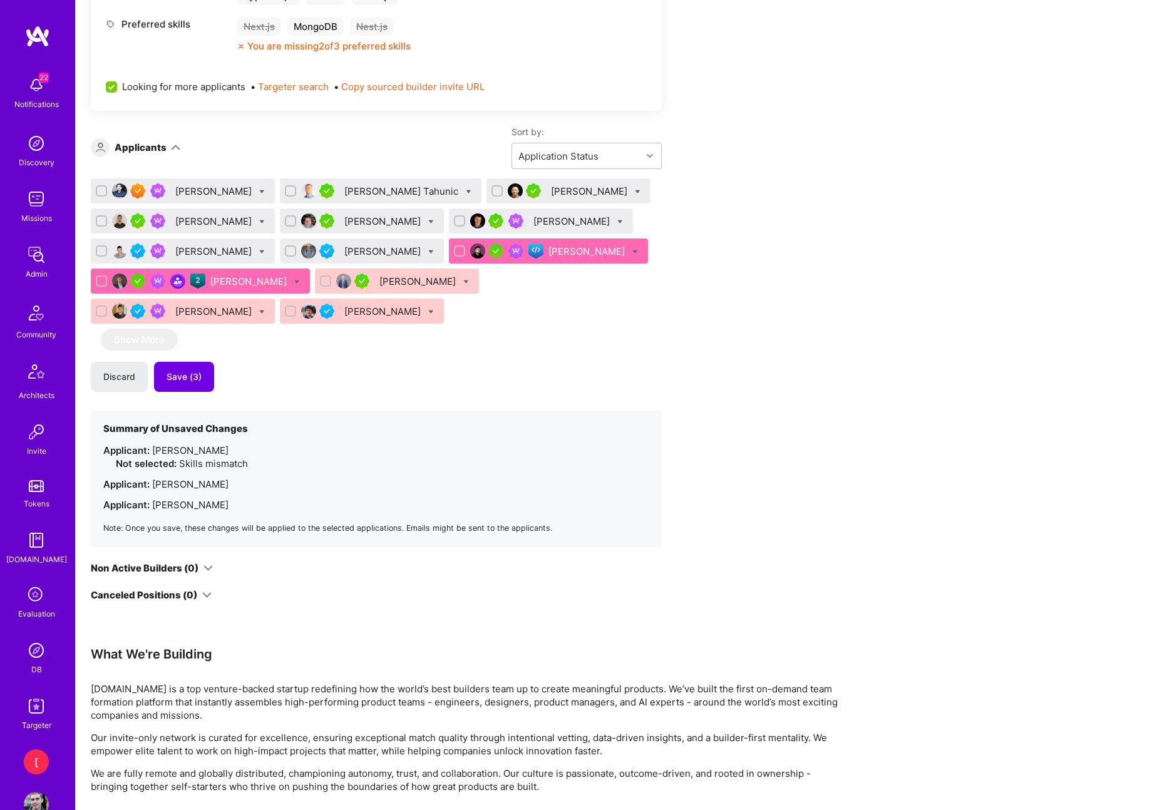
click at [551, 192] on div "Duy Bui" at bounding box center [590, 191] width 79 height 13
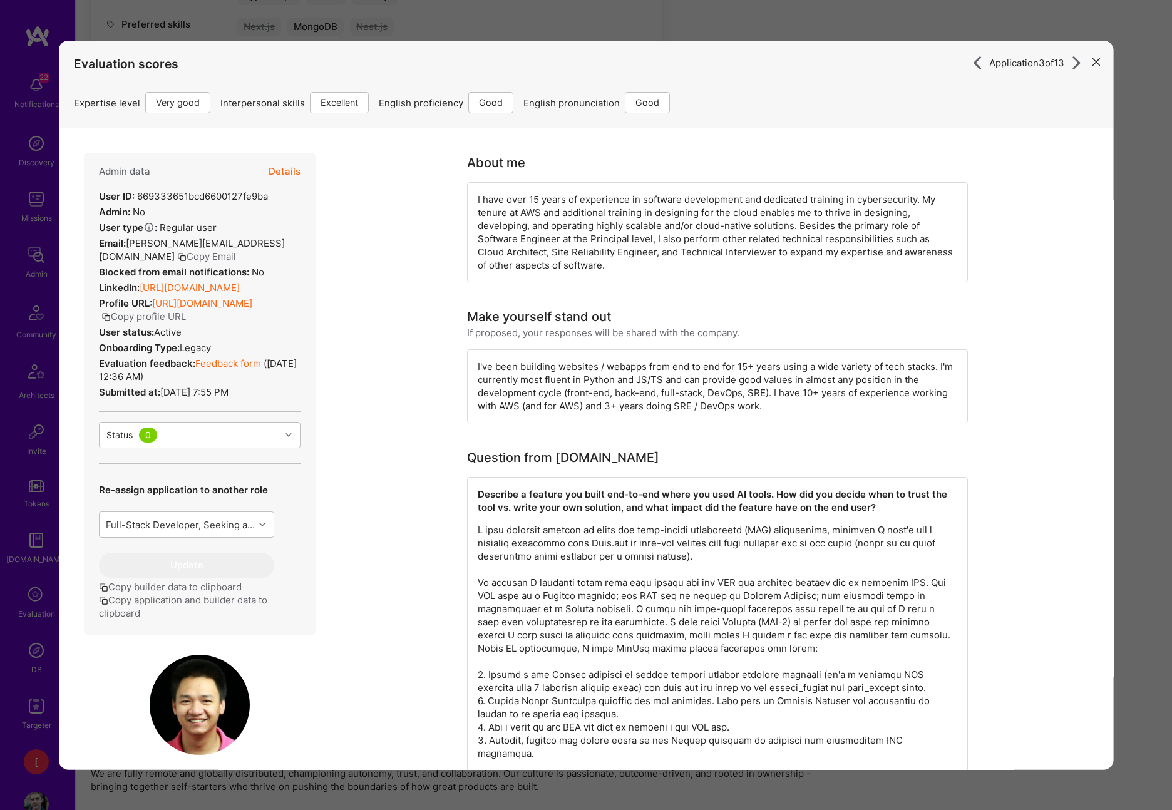
click at [239, 284] on link "https://linkedin.com/in/duykbui1989" at bounding box center [190, 288] width 100 height 12
click at [1078, 60] on icon "modal" at bounding box center [1096, 62] width 8 height 8
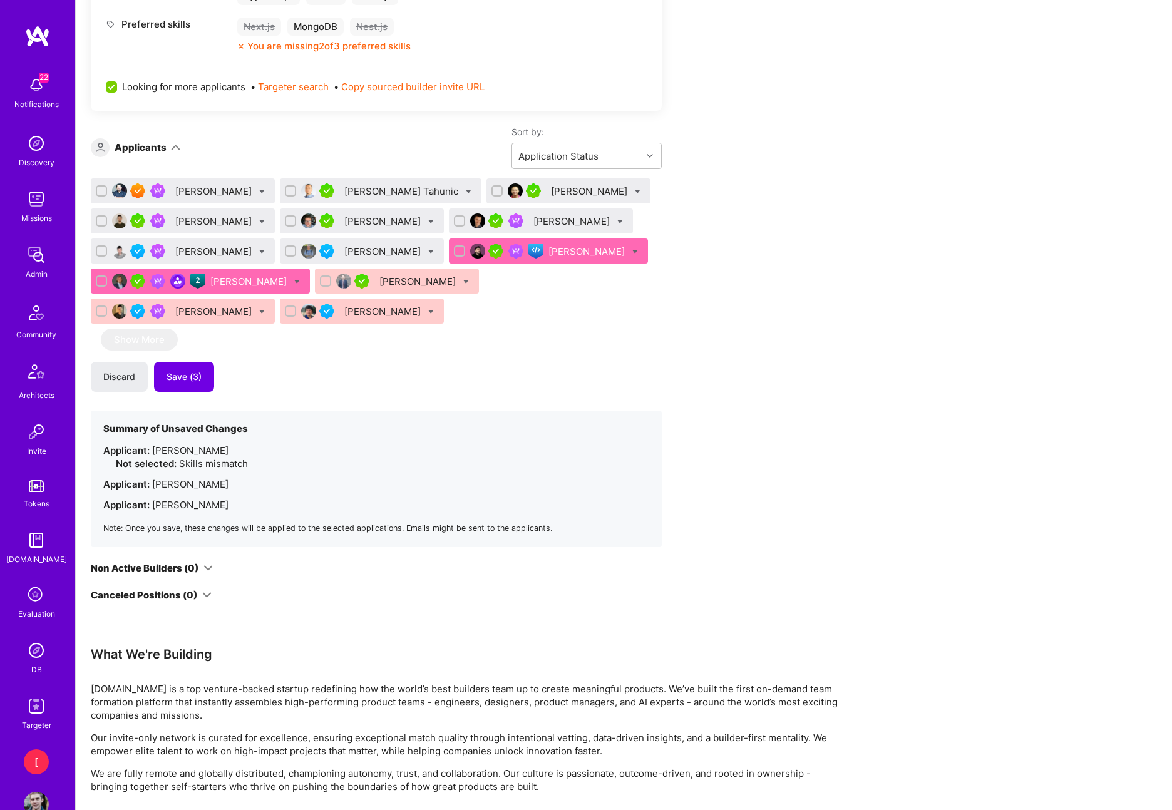
click at [635, 190] on icon at bounding box center [638, 192] width 6 height 6
checkbox input "true"
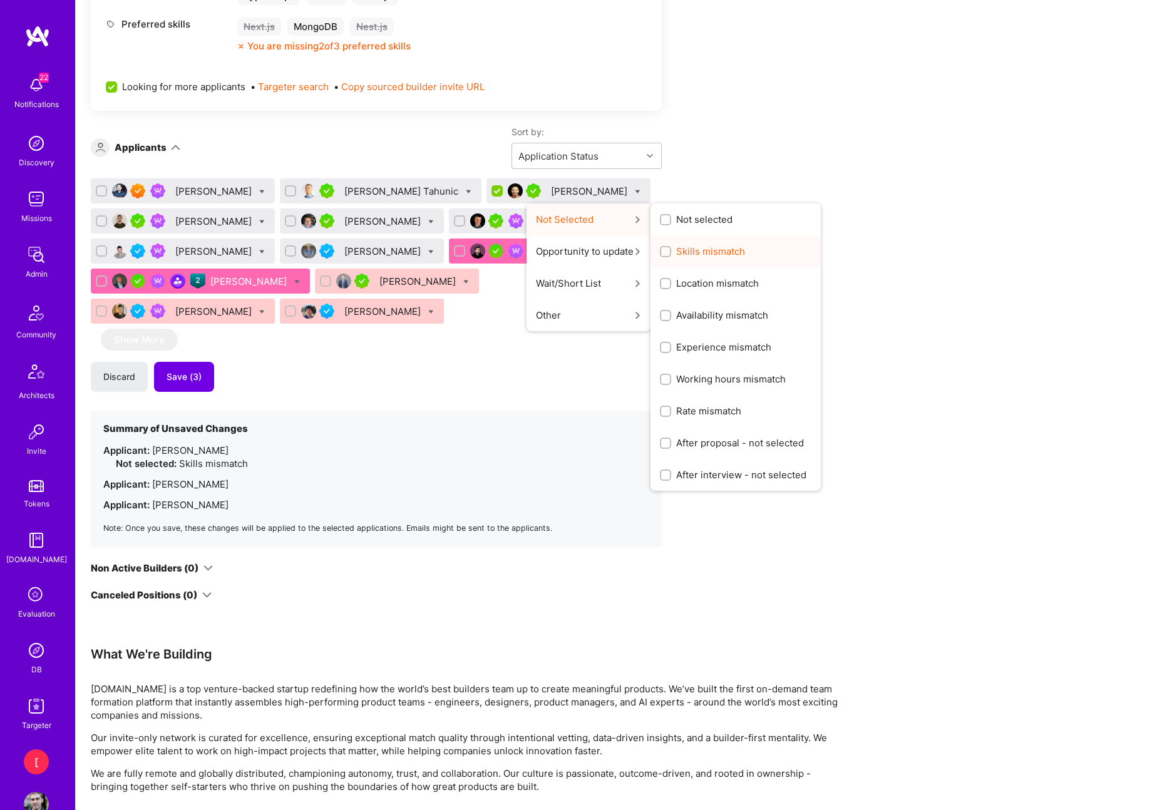
click at [676, 252] on span "Skills mismatch" at bounding box center [710, 251] width 69 height 13
click at [662, 252] on input "Skills mismatch" at bounding box center [666, 252] width 9 height 9
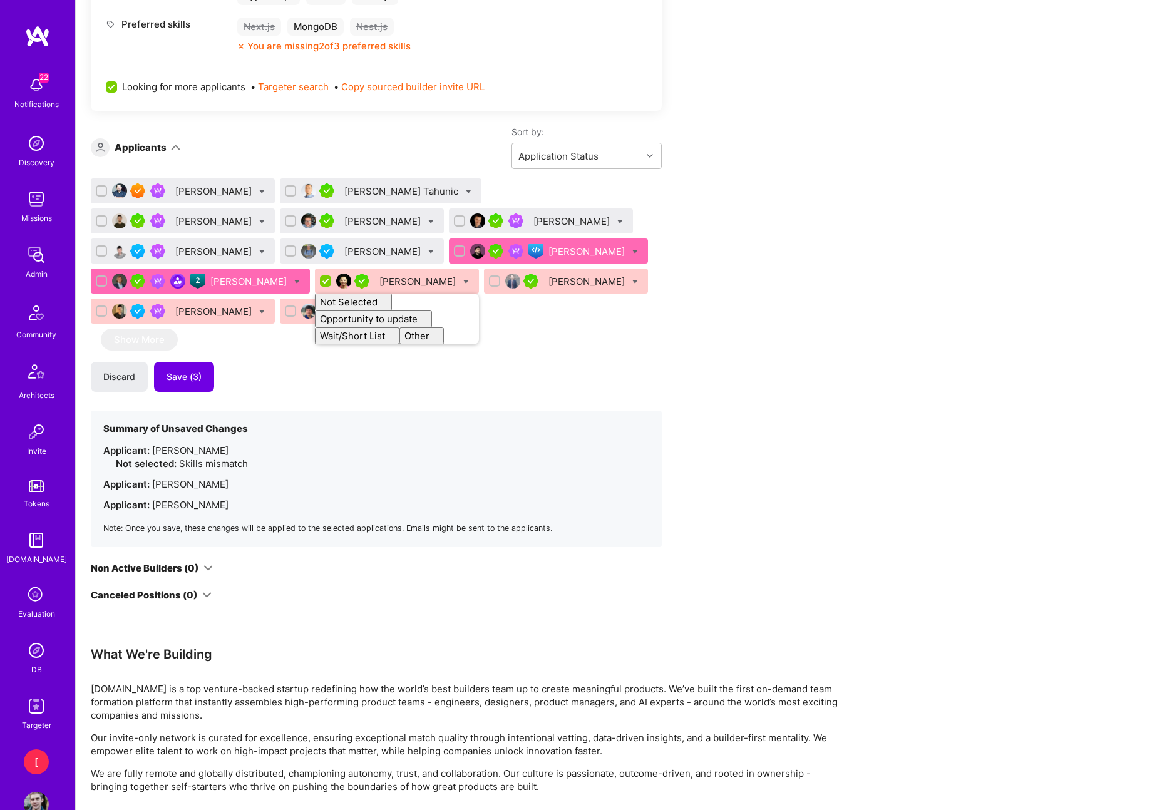
checkbox input "false"
click at [756, 257] on div "Apply for a Mission Role We’re actively looking for builders. This is the best …" at bounding box center [466, 225] width 751 height 1730
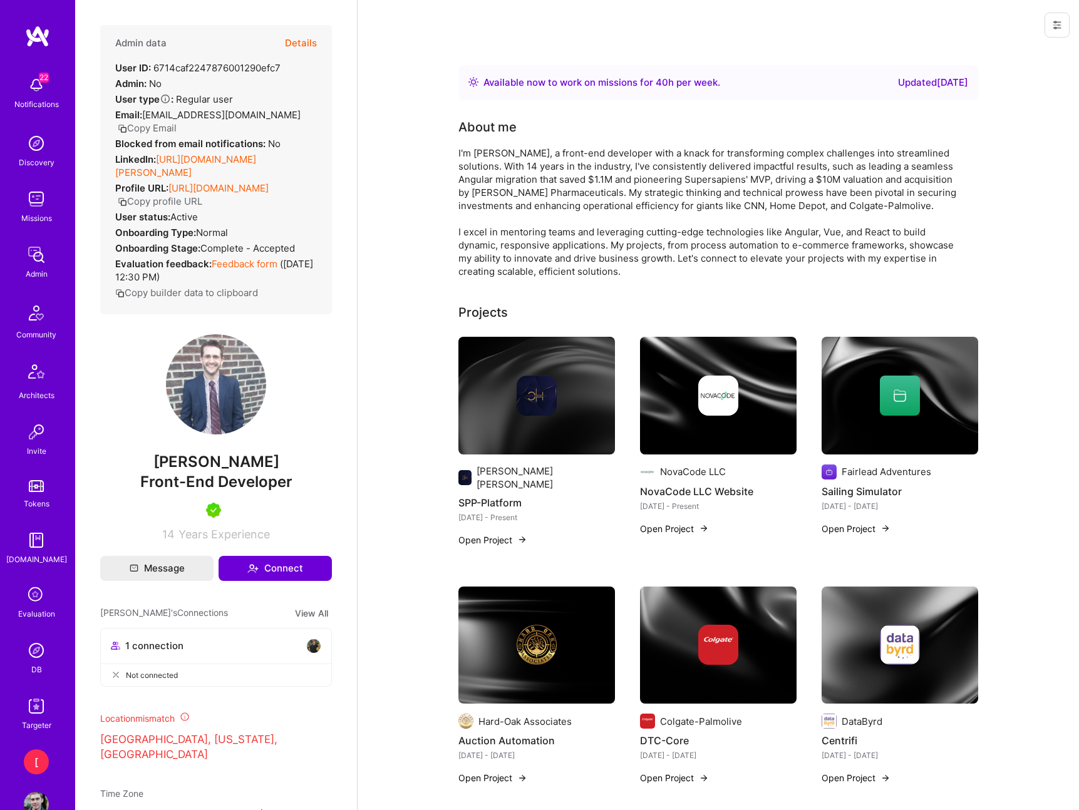
click at [222, 392] on img at bounding box center [216, 384] width 100 height 100
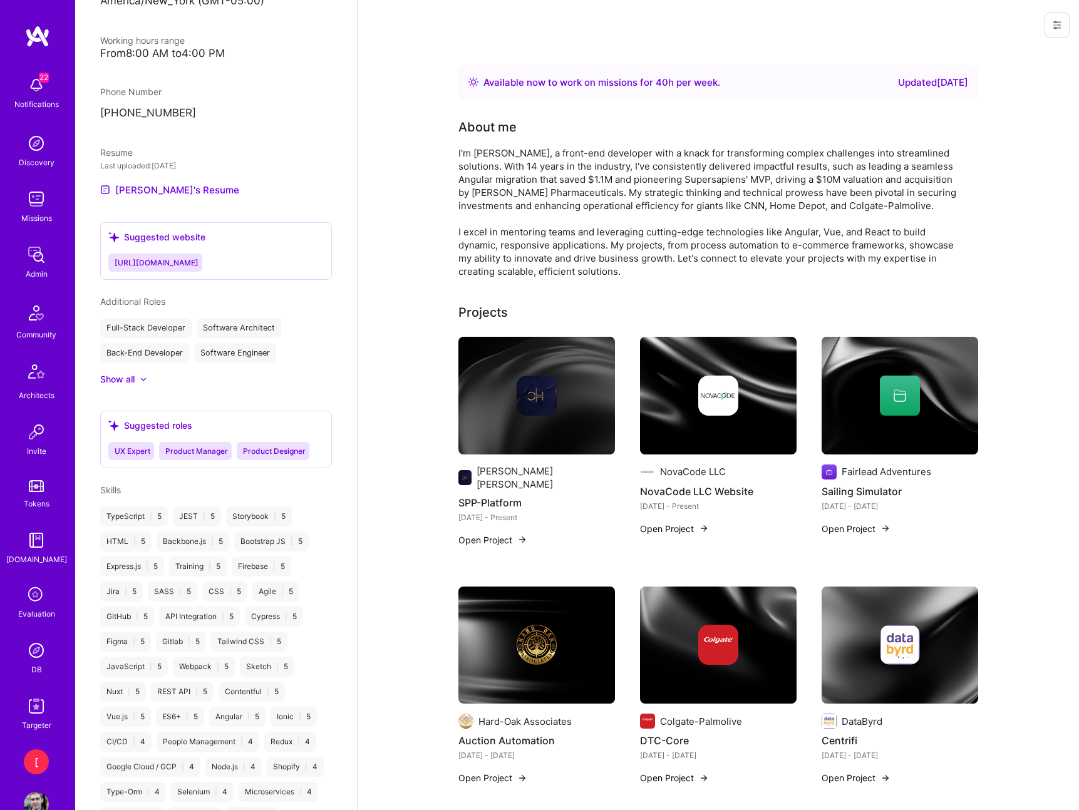
scroll to position [768, 0]
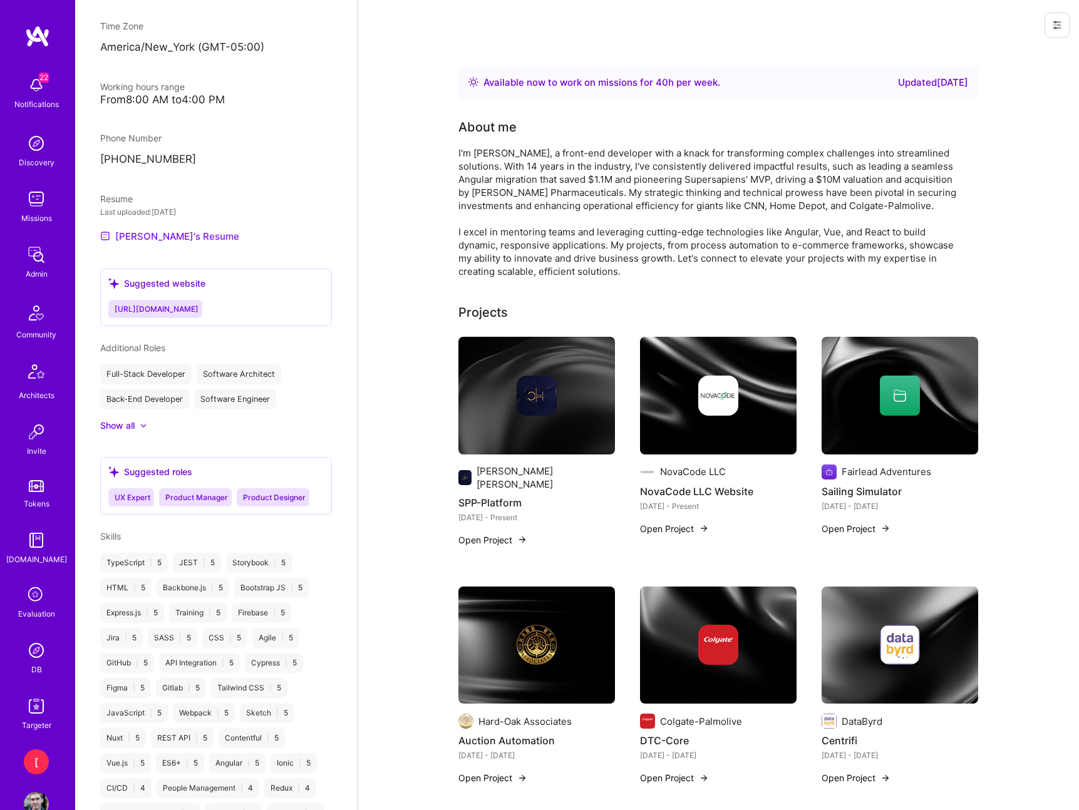
click at [164, 235] on link "[PERSON_NAME]'s Resume" at bounding box center [169, 236] width 139 height 15
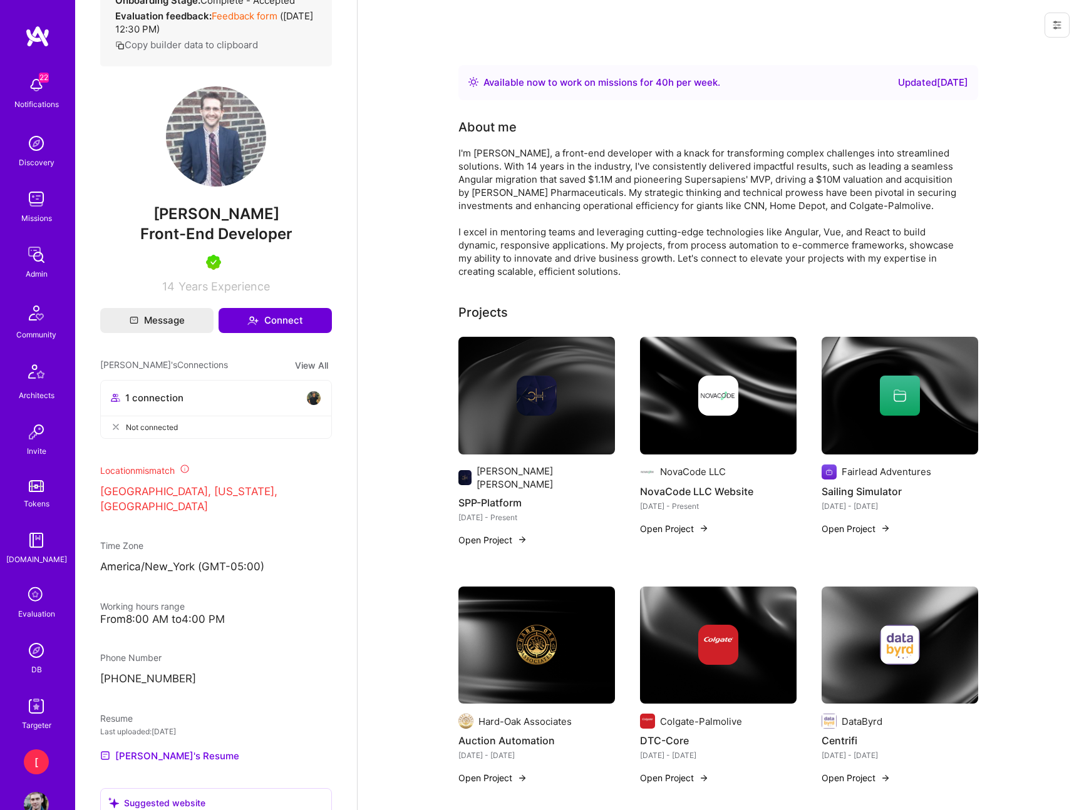
scroll to position [0, 0]
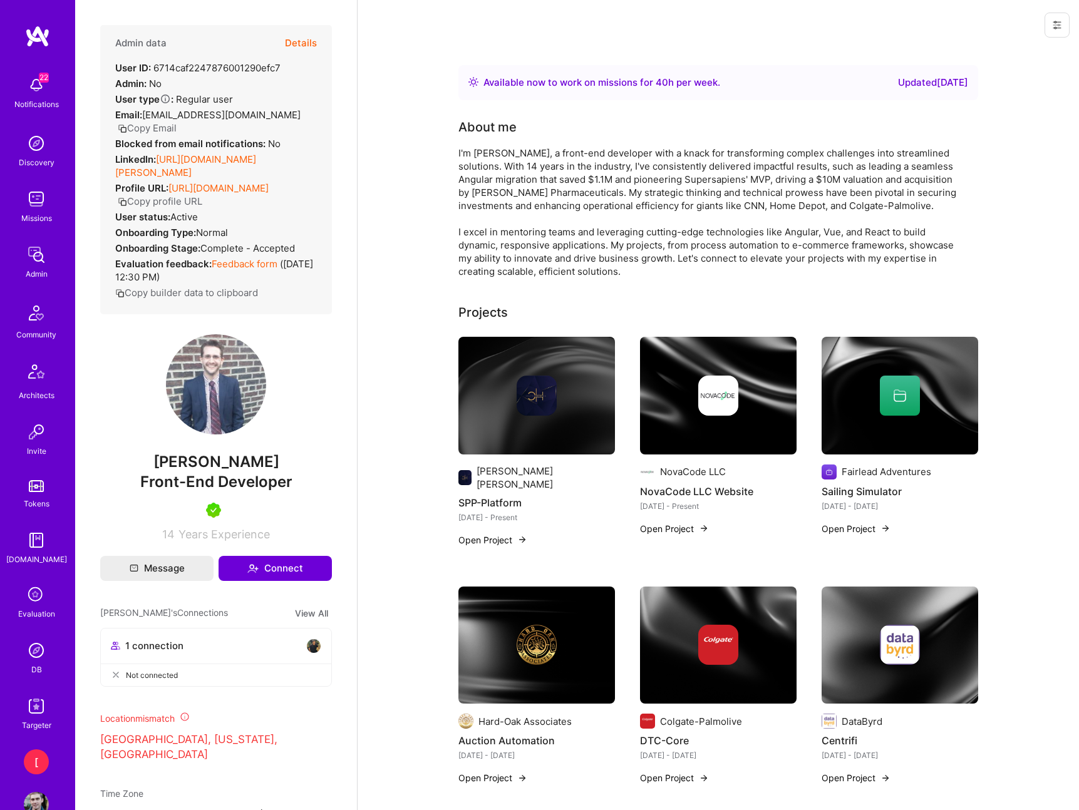
click at [309, 46] on button "Details" at bounding box center [301, 43] width 32 height 36
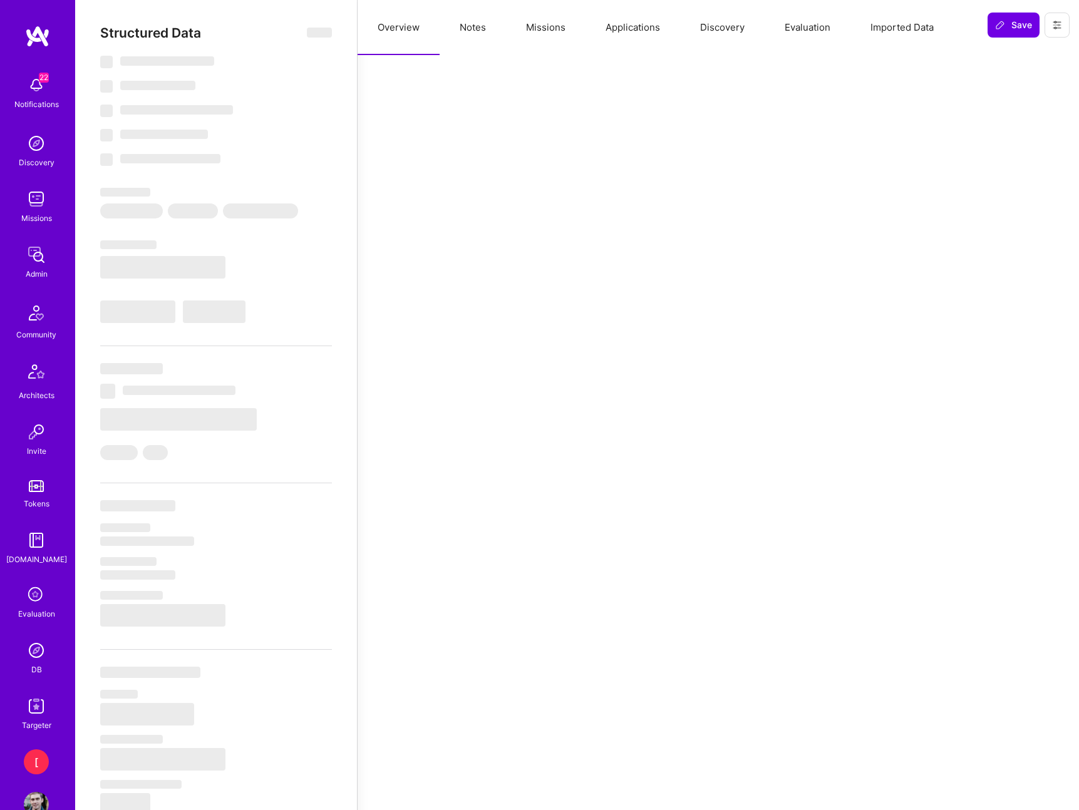
select select "Right Now"
select select "5"
select select "4"
select select "7"
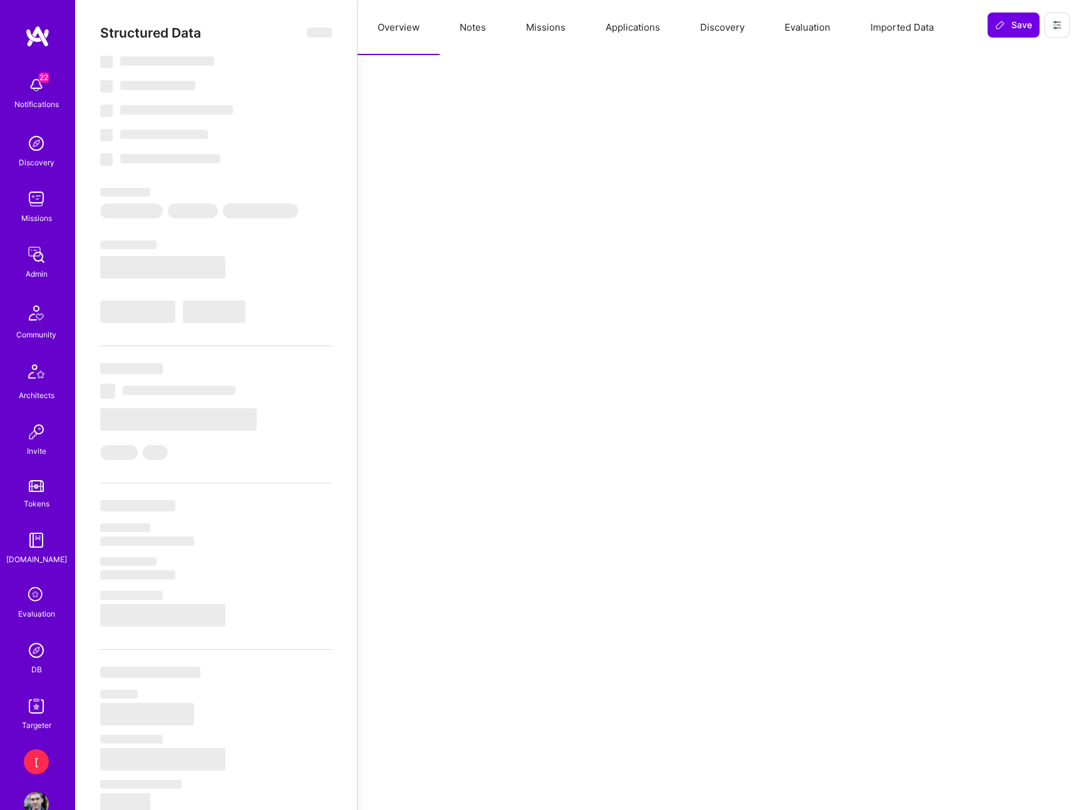
select select "US"
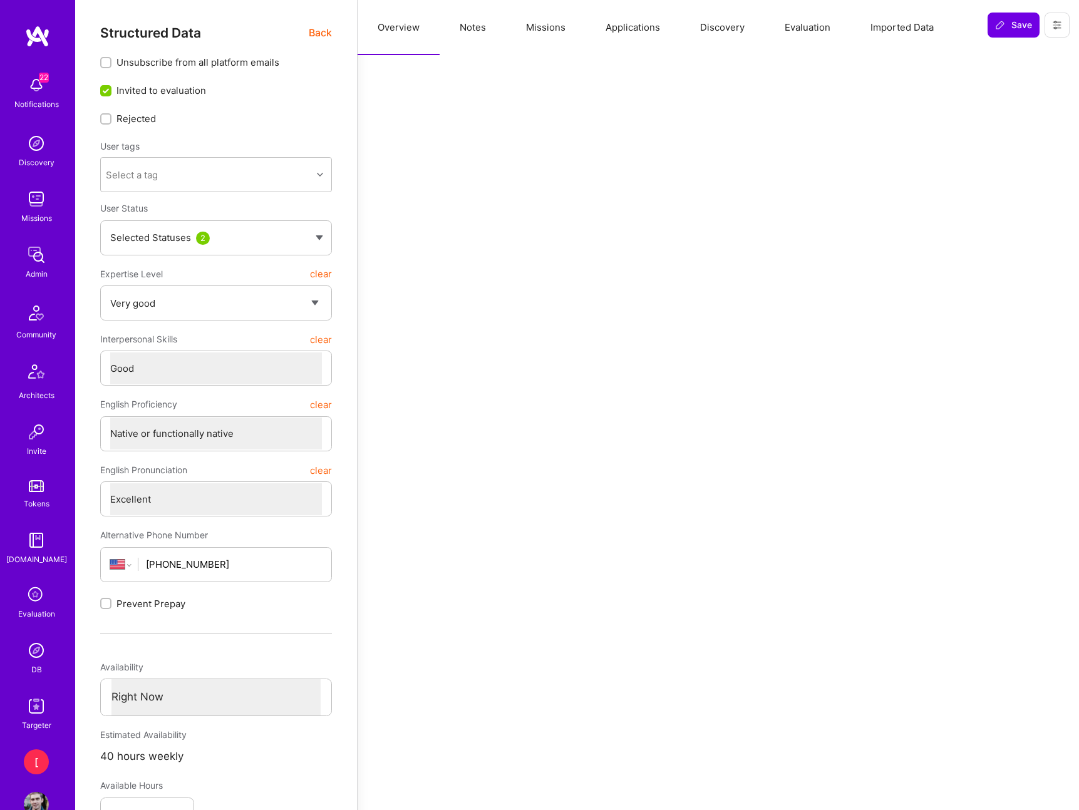
click at [476, 25] on button "Notes" at bounding box center [472, 27] width 66 height 55
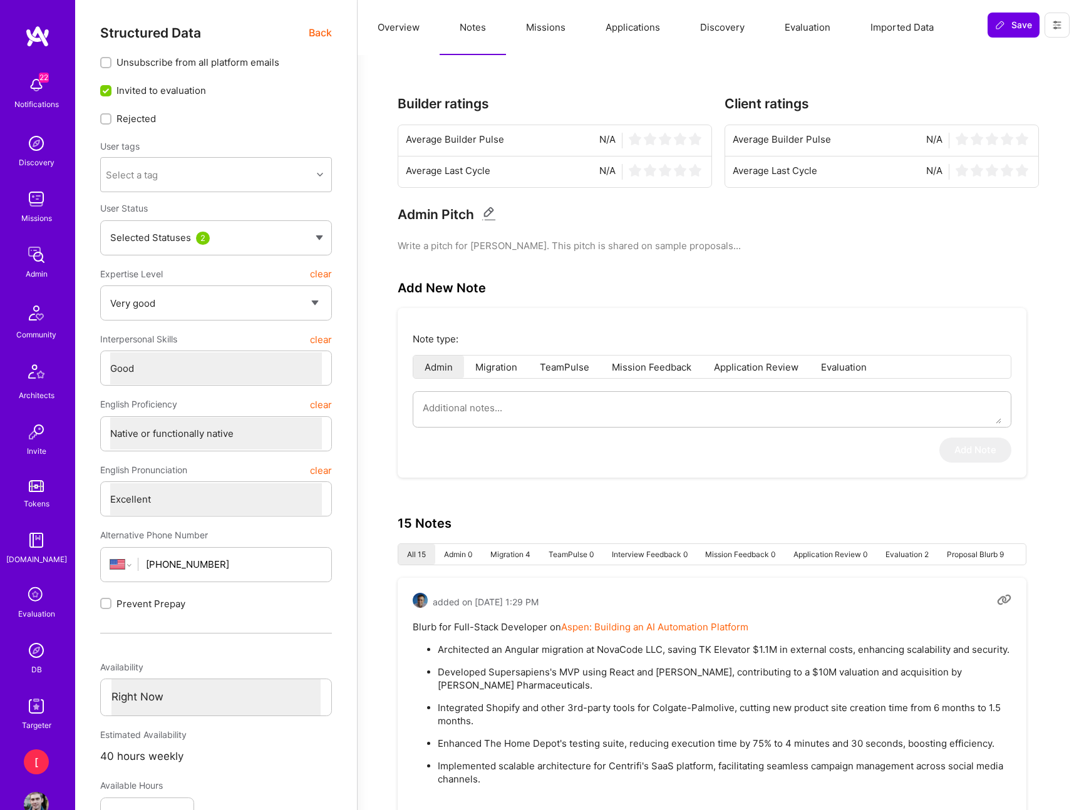
click at [550, 28] on button "Missions" at bounding box center [546, 27] width 80 height 55
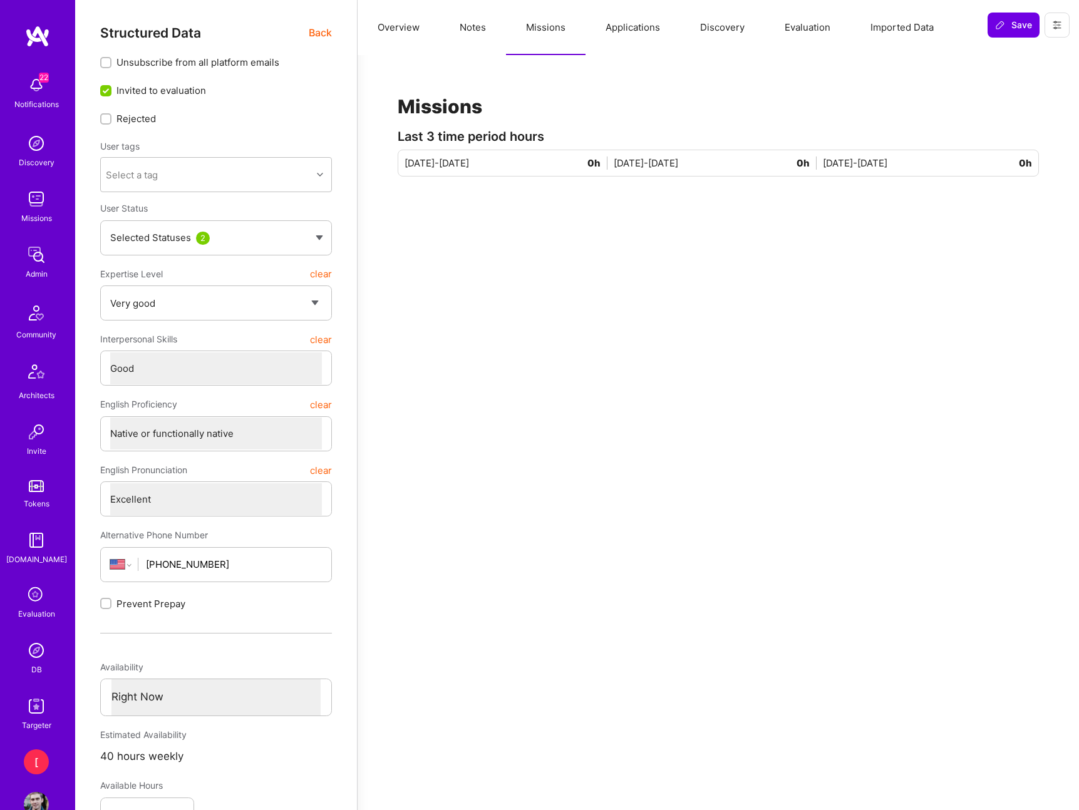
click at [630, 27] on button "Applications" at bounding box center [632, 27] width 95 height 55
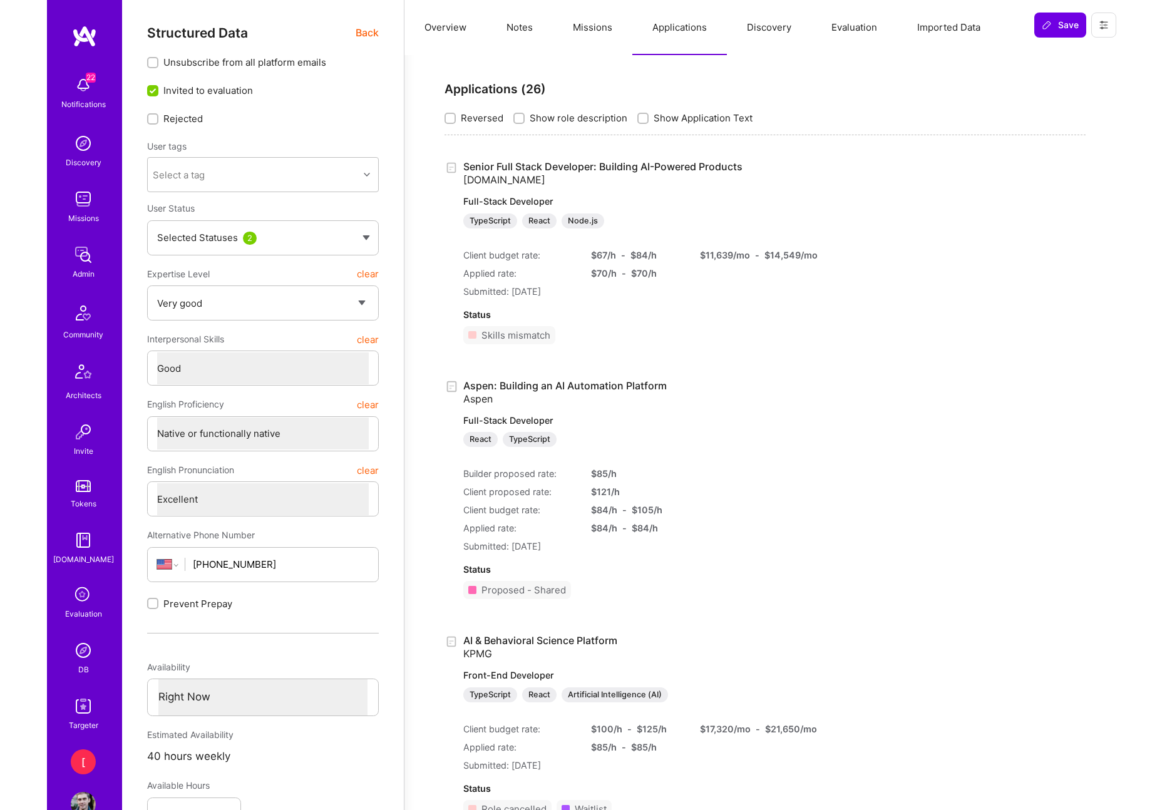
scroll to position [3, 0]
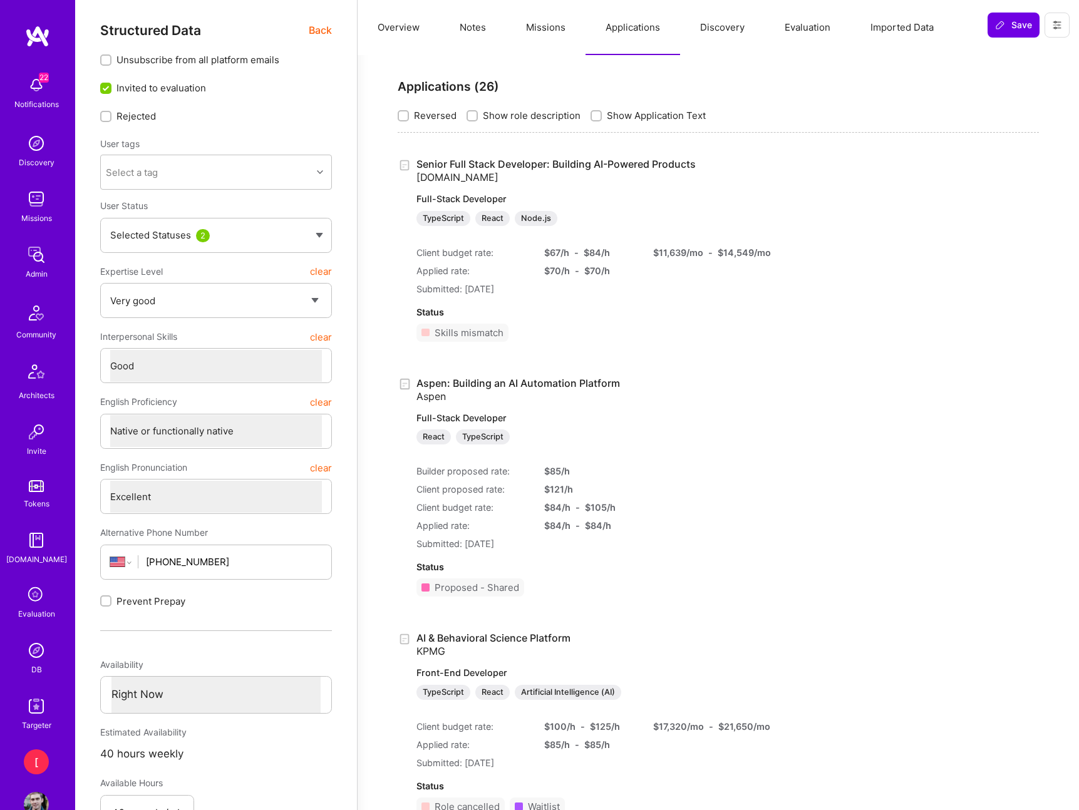
click at [740, 29] on button "Discovery" at bounding box center [722, 27] width 85 height 55
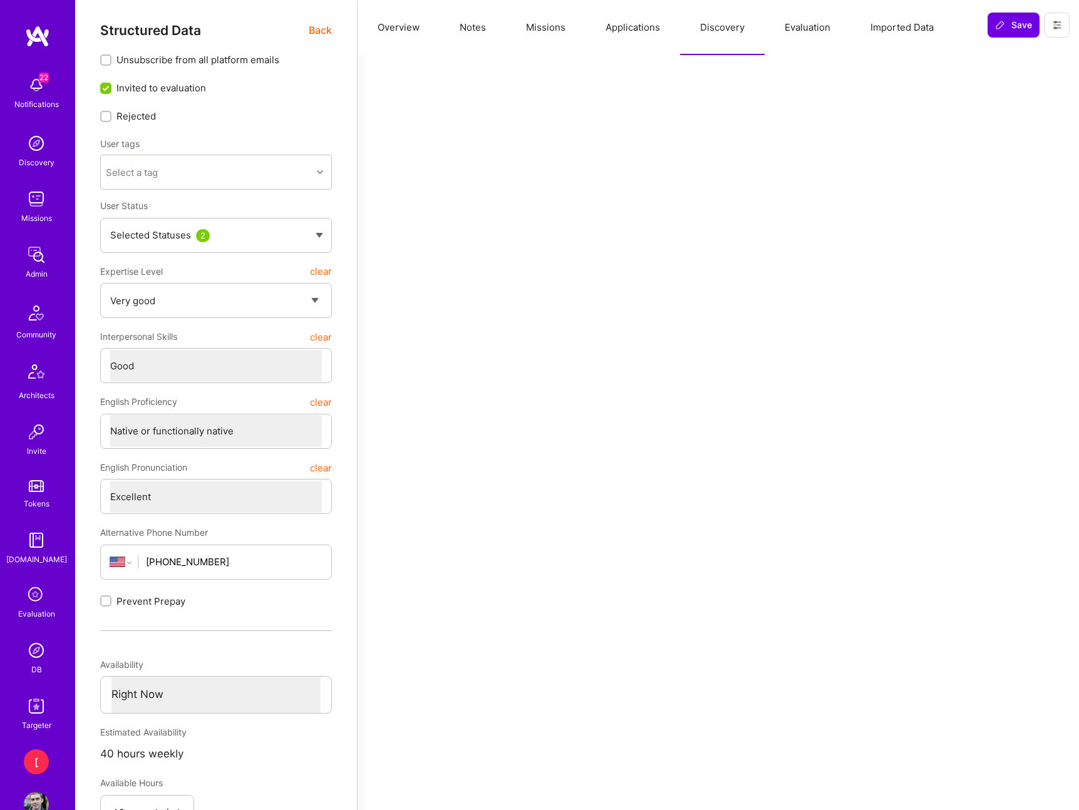
click at [803, 28] on button "Evaluation" at bounding box center [807, 27] width 86 height 55
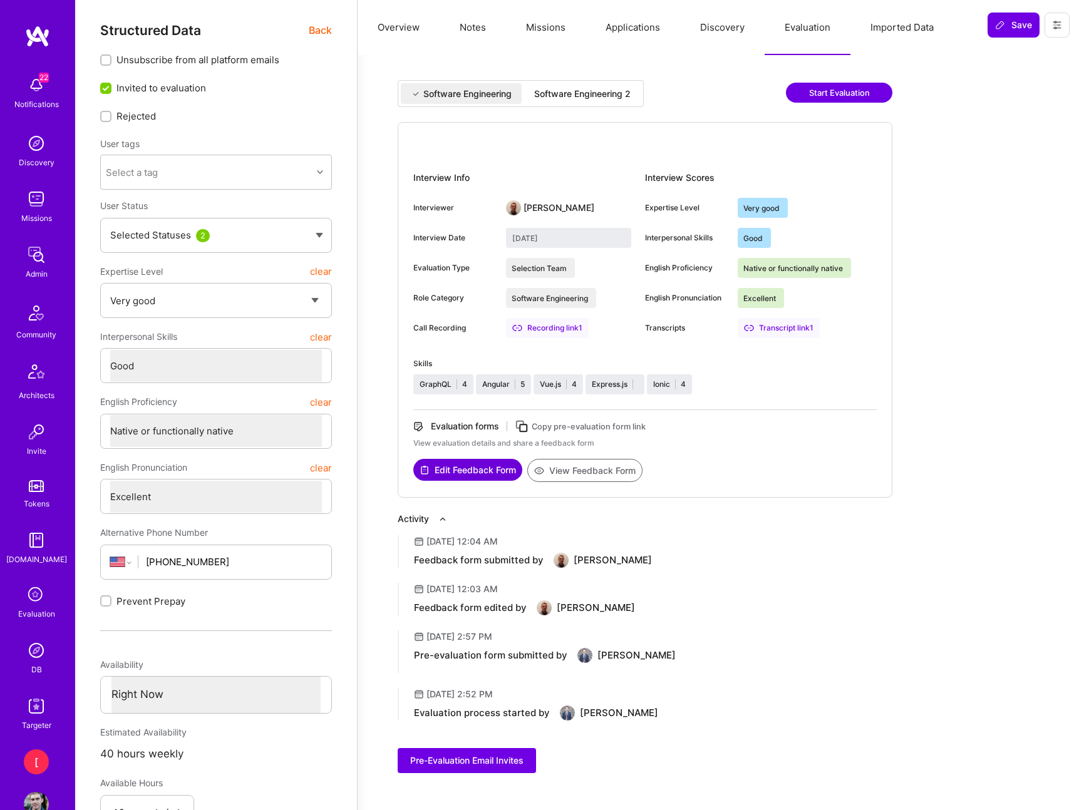
click at [566, 326] on div "Recording link 1" at bounding box center [547, 328] width 83 height 20
type textarea "x"
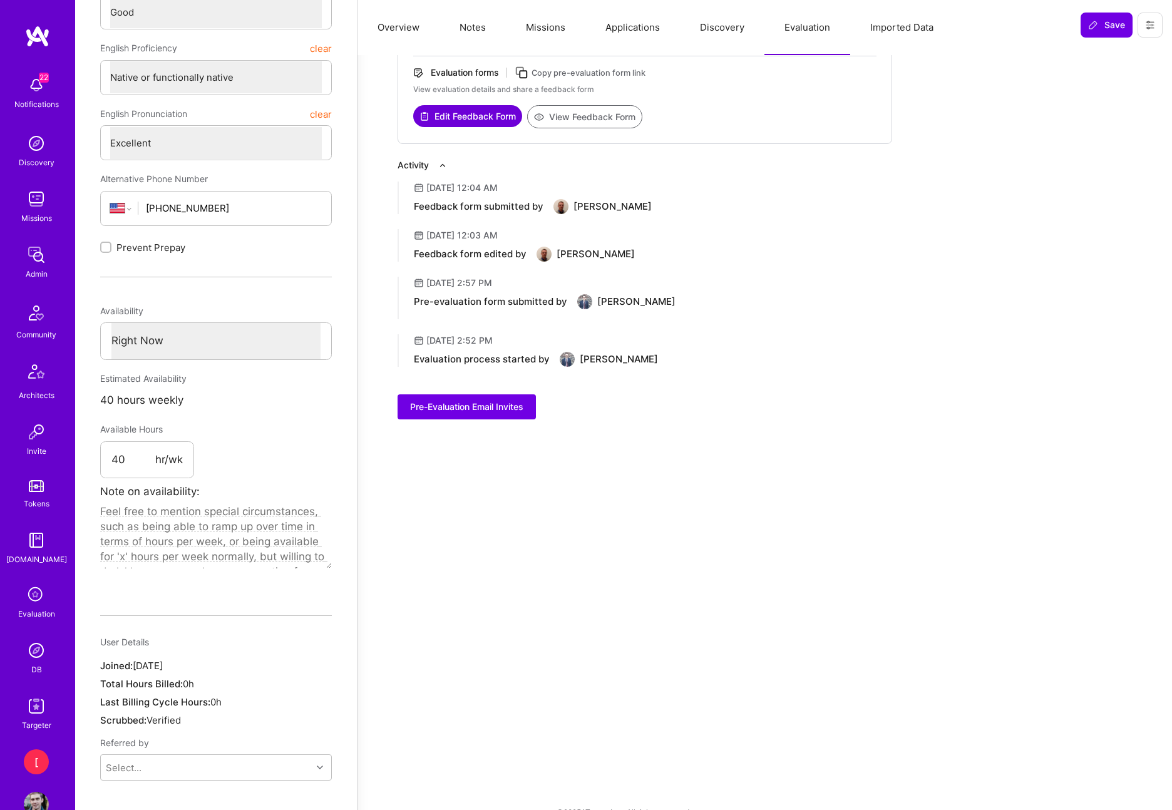
scroll to position [0, 0]
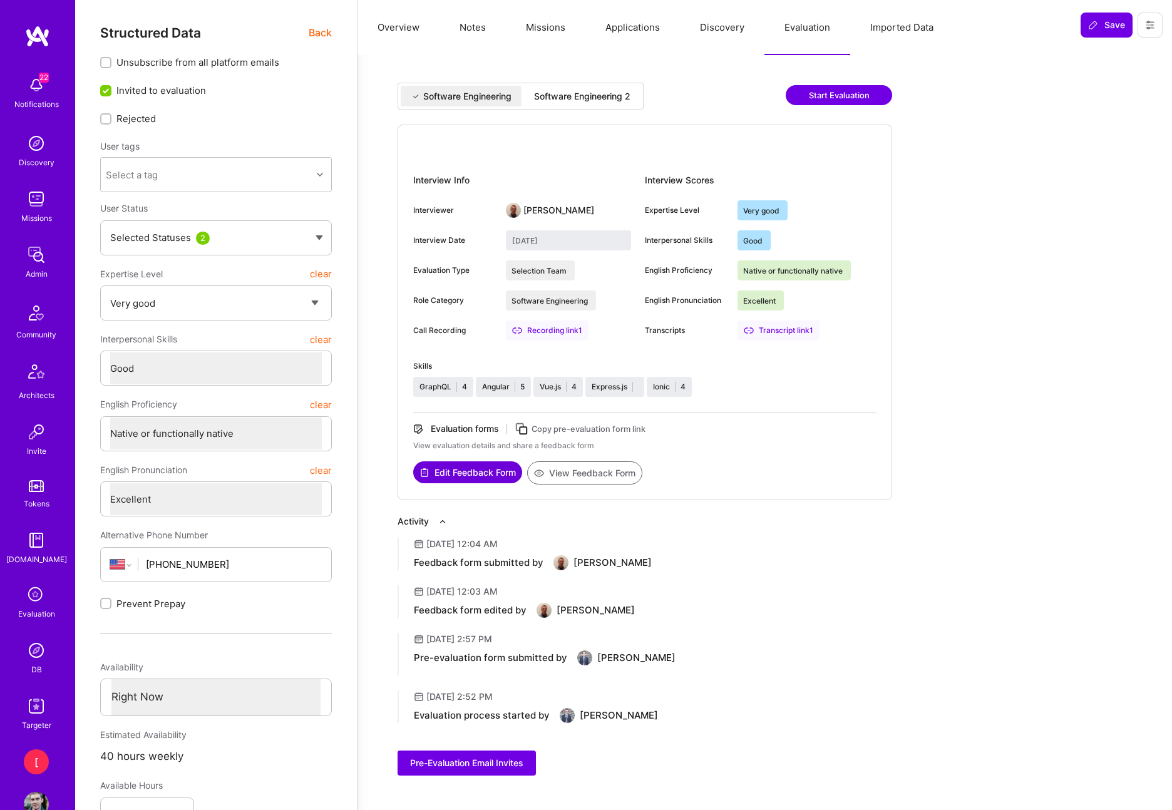
click at [404, 24] on button "Overview" at bounding box center [398, 27] width 82 height 55
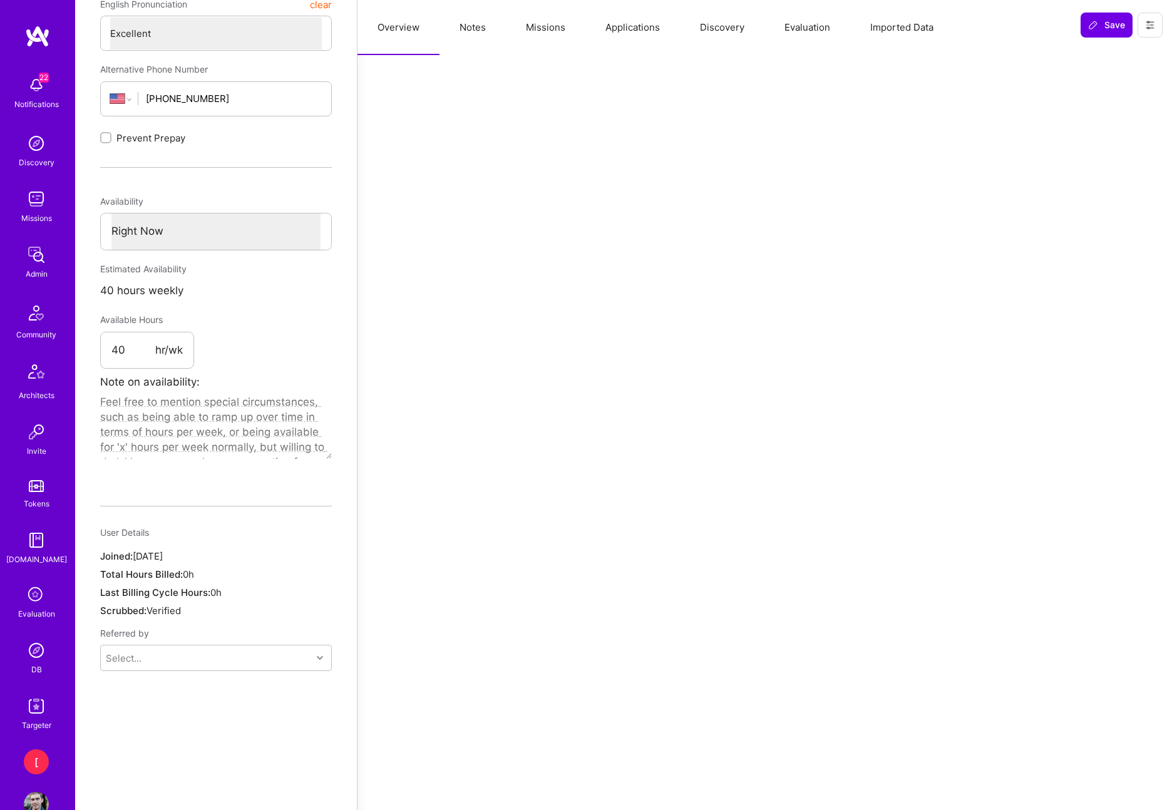
scroll to position [471, 0]
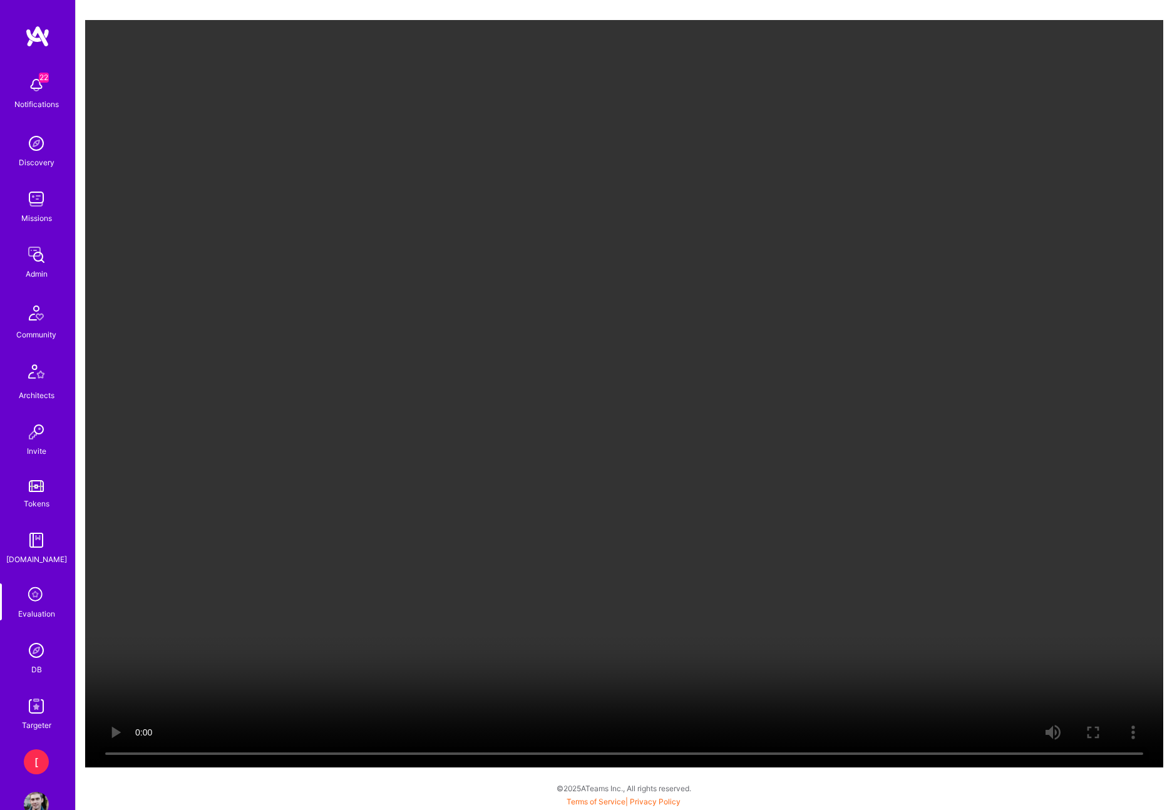
click at [158, 694] on video "Your browser does not support the video tag." at bounding box center [624, 394] width 1078 height 748
drag, startPoint x: 1059, startPoint y: 83, endPoint x: 1059, endPoint y: 19, distance: 63.2
click at [1057, 76] on video "Your browser does not support the video tag." at bounding box center [624, 394] width 1078 height 748
click at [151, 643] on video "Your browser does not support the video tag." at bounding box center [624, 394] width 1078 height 748
click at [185, 658] on video "Your browser does not support the video tag." at bounding box center [624, 394] width 1078 height 748
